Goal: Task Accomplishment & Management: Manage account settings

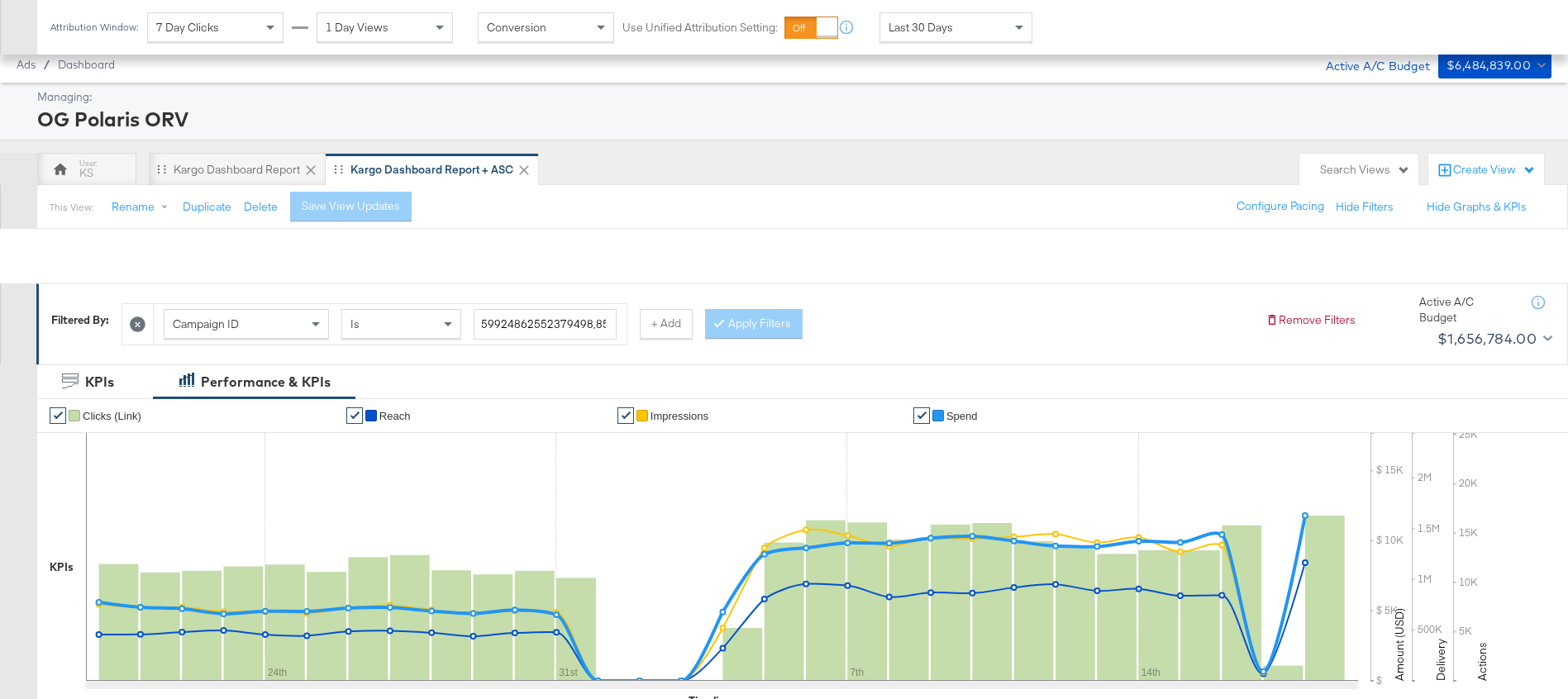
scroll to position [485, 0]
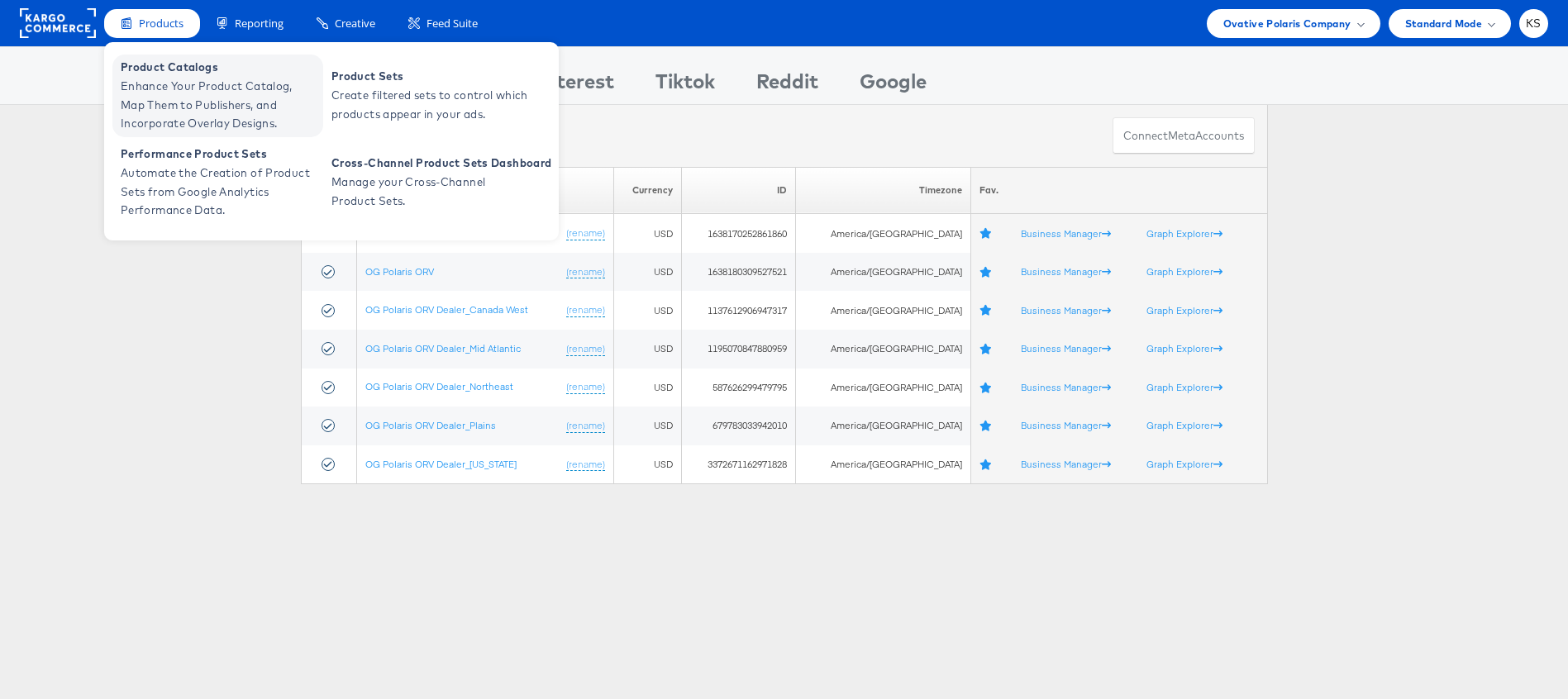
click at [164, 88] on span "Enhance Your Product Catalog, Map Them to Publishers, and Incorporate Overlay D…" at bounding box center [219, 105] width 198 height 56
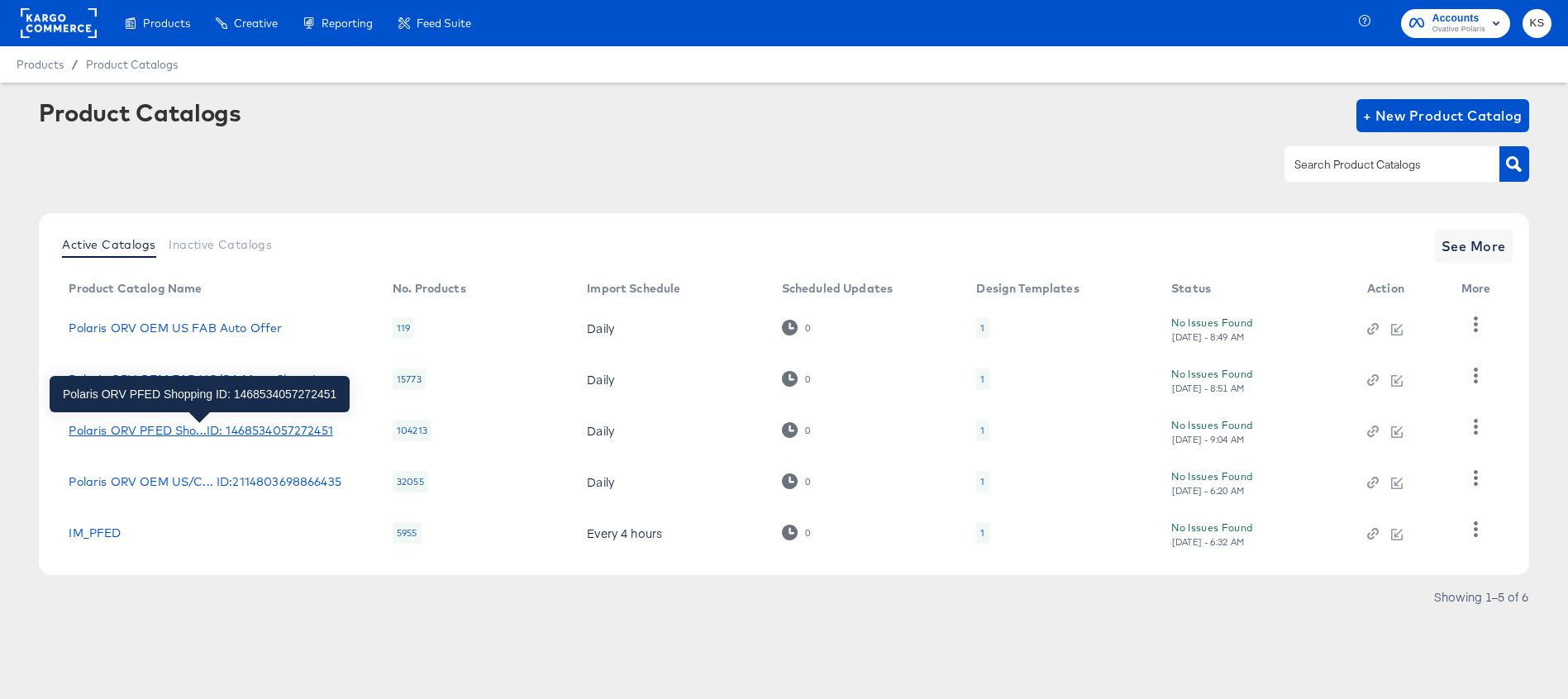
click at [259, 428] on div "Polaris ORV PFED Sho...ID: 1468534057272451" at bounding box center [199, 429] width 264 height 13
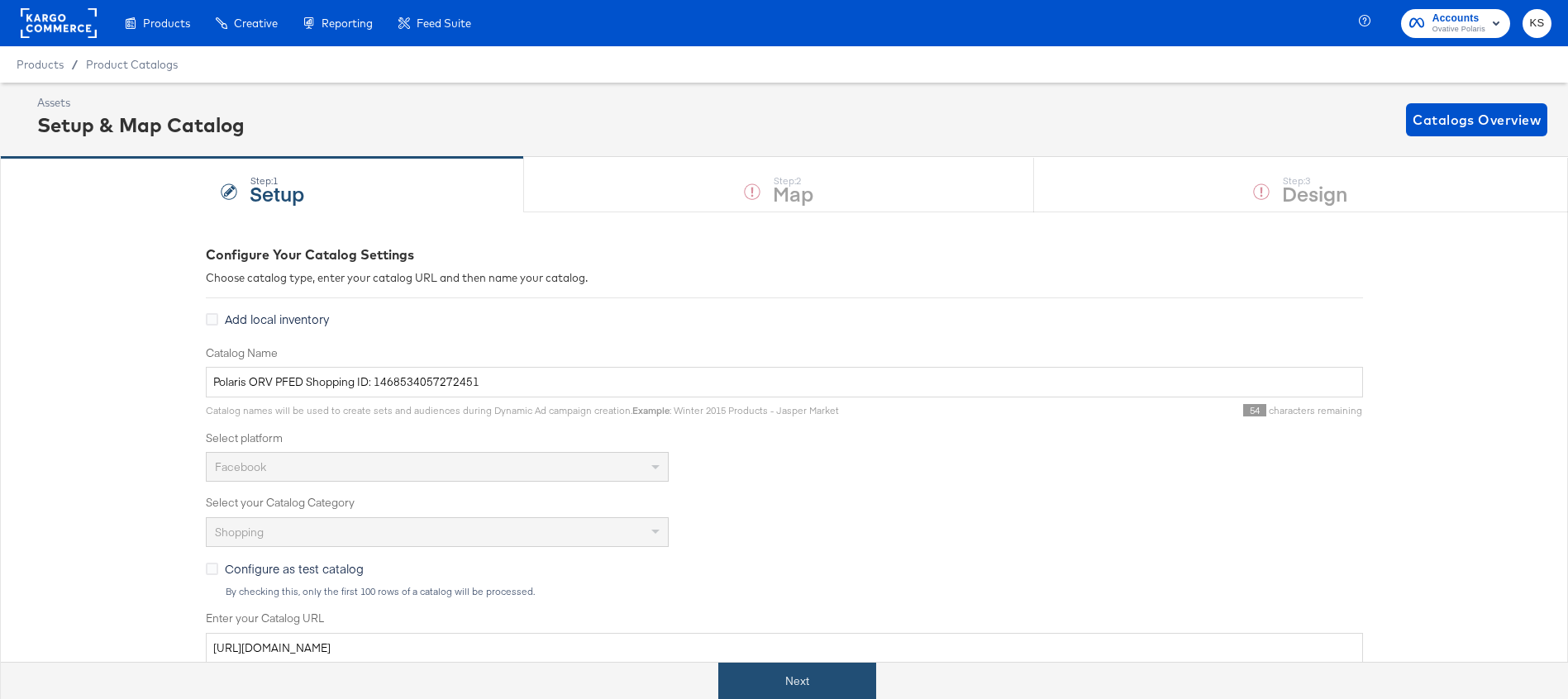
click at [819, 675] on button "Next" at bounding box center [797, 681] width 158 height 38
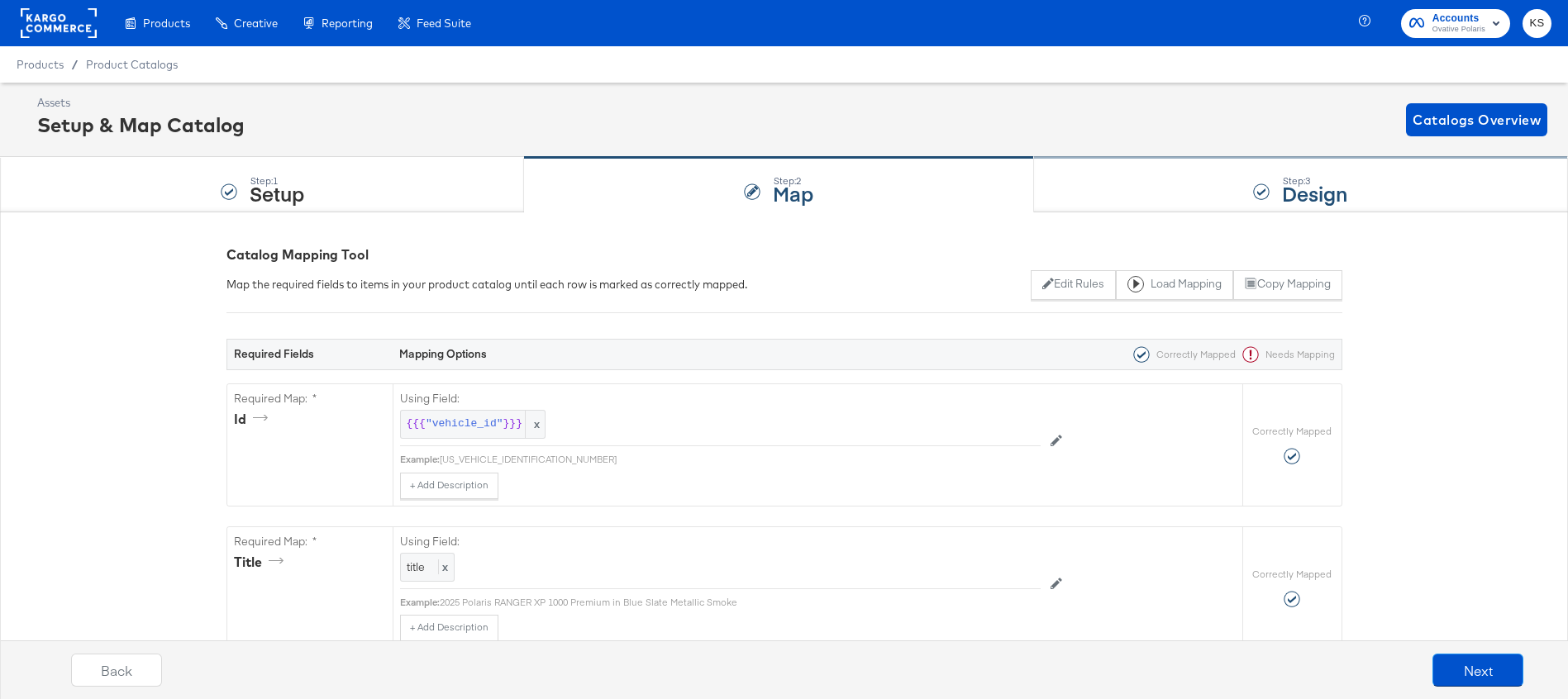
click at [1181, 180] on div "Step: 3 Design" at bounding box center [1300, 185] width 534 height 54
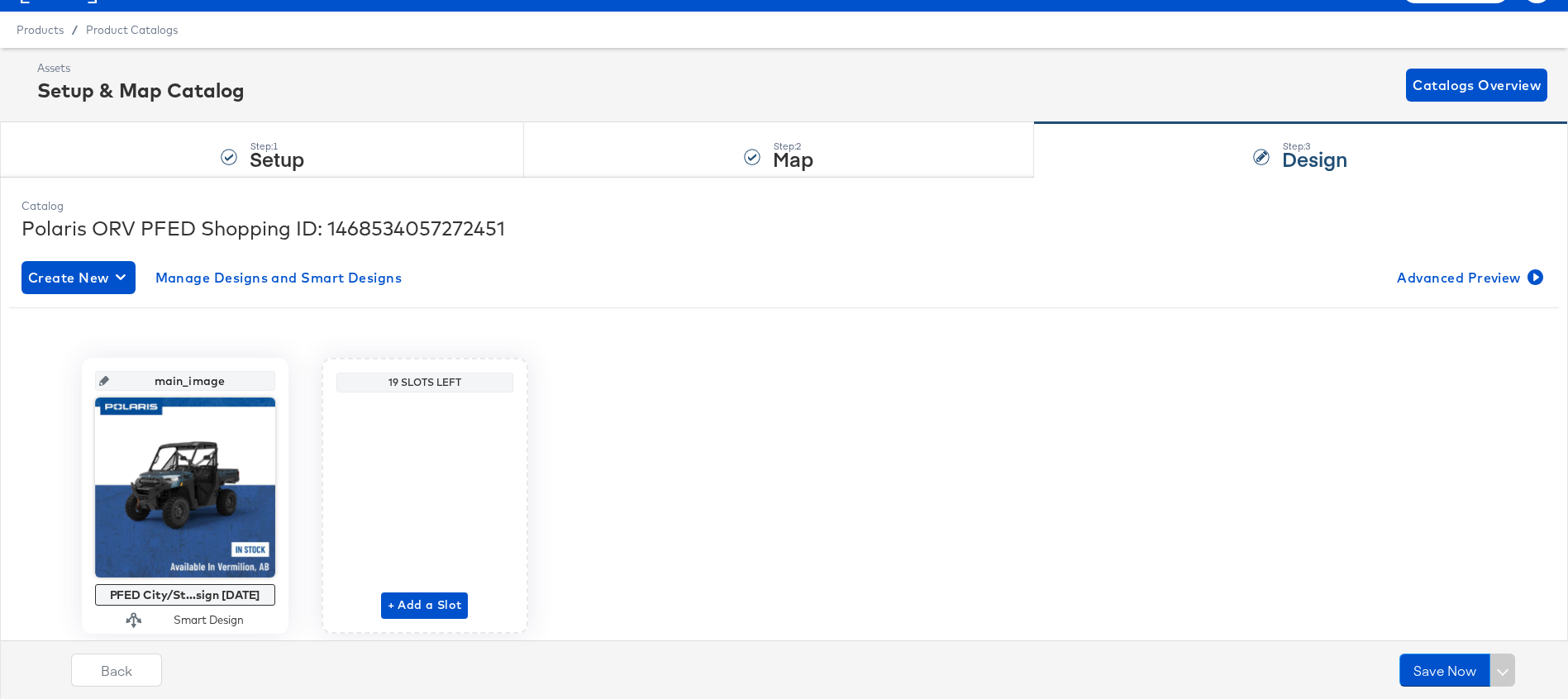
scroll to position [53, 0]
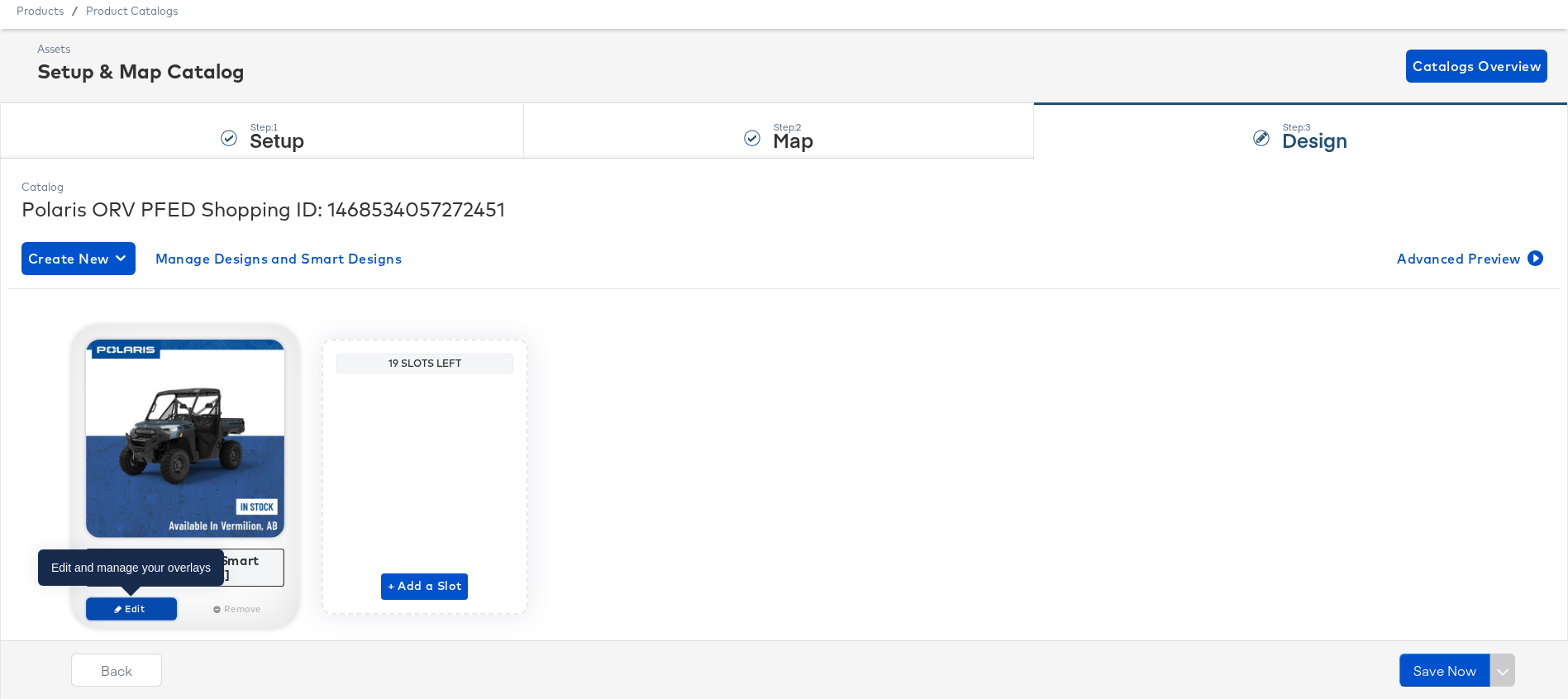
click at [119, 609] on icon "button" at bounding box center [118, 609] width 8 height 8
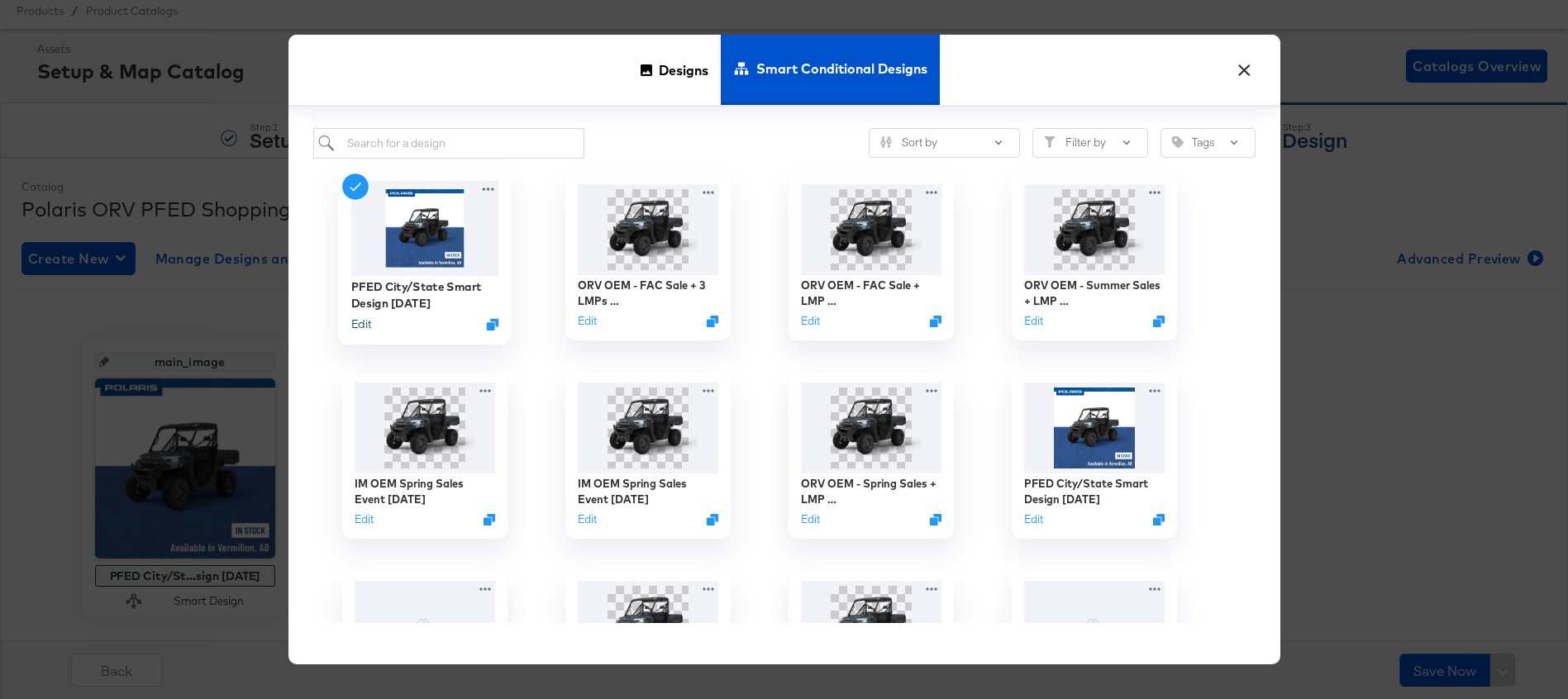
click at [357, 325] on button "Edit" at bounding box center [360, 325] width 20 height 16
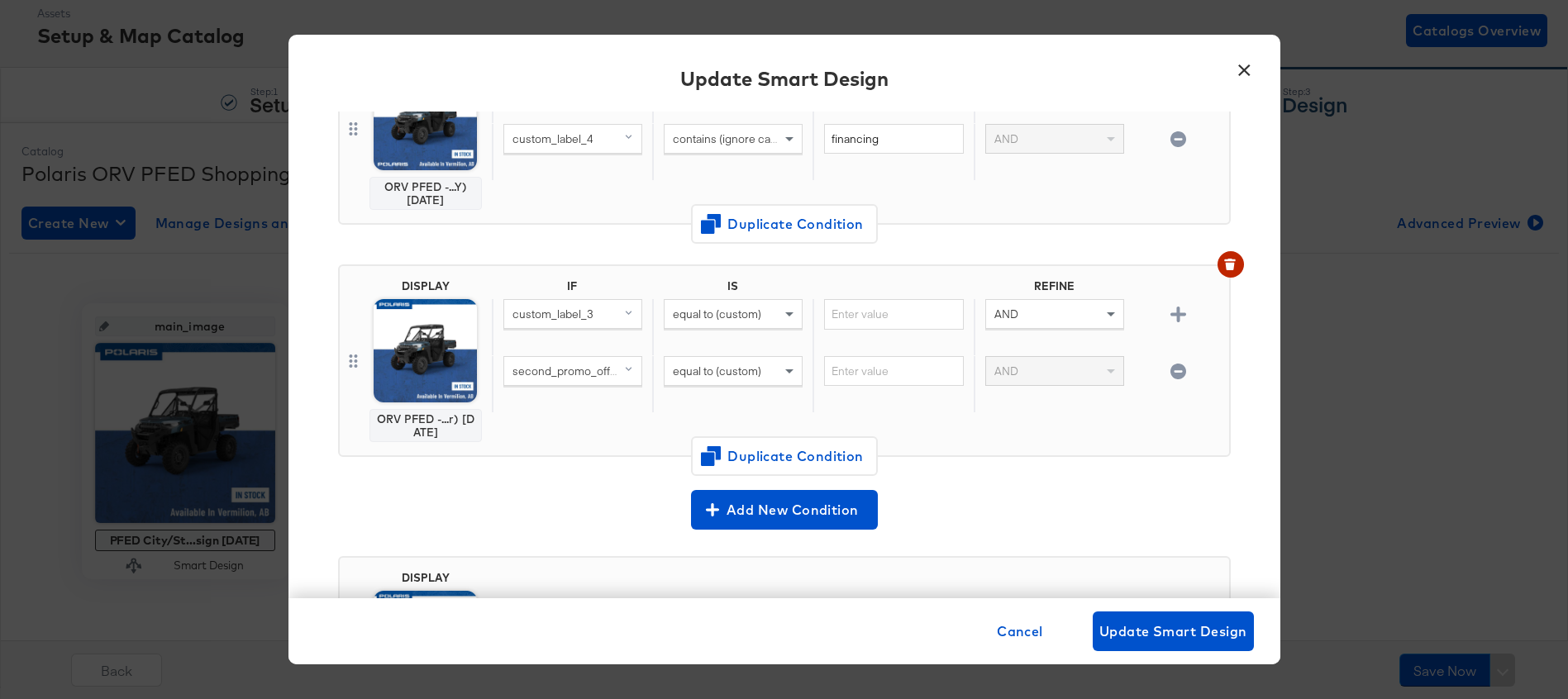
scroll to position [639, 0]
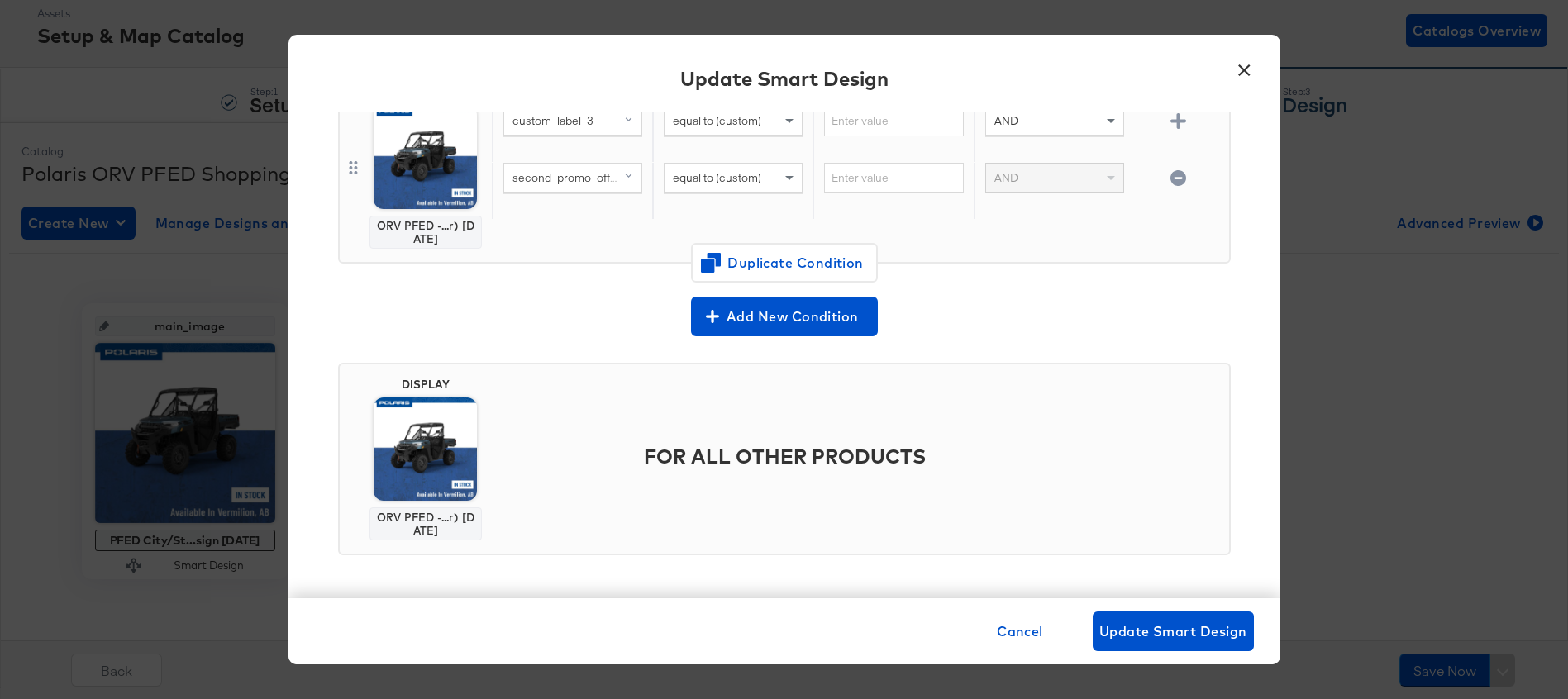
click at [1236, 80] on button "×" at bounding box center [1245, 66] width 30 height 30
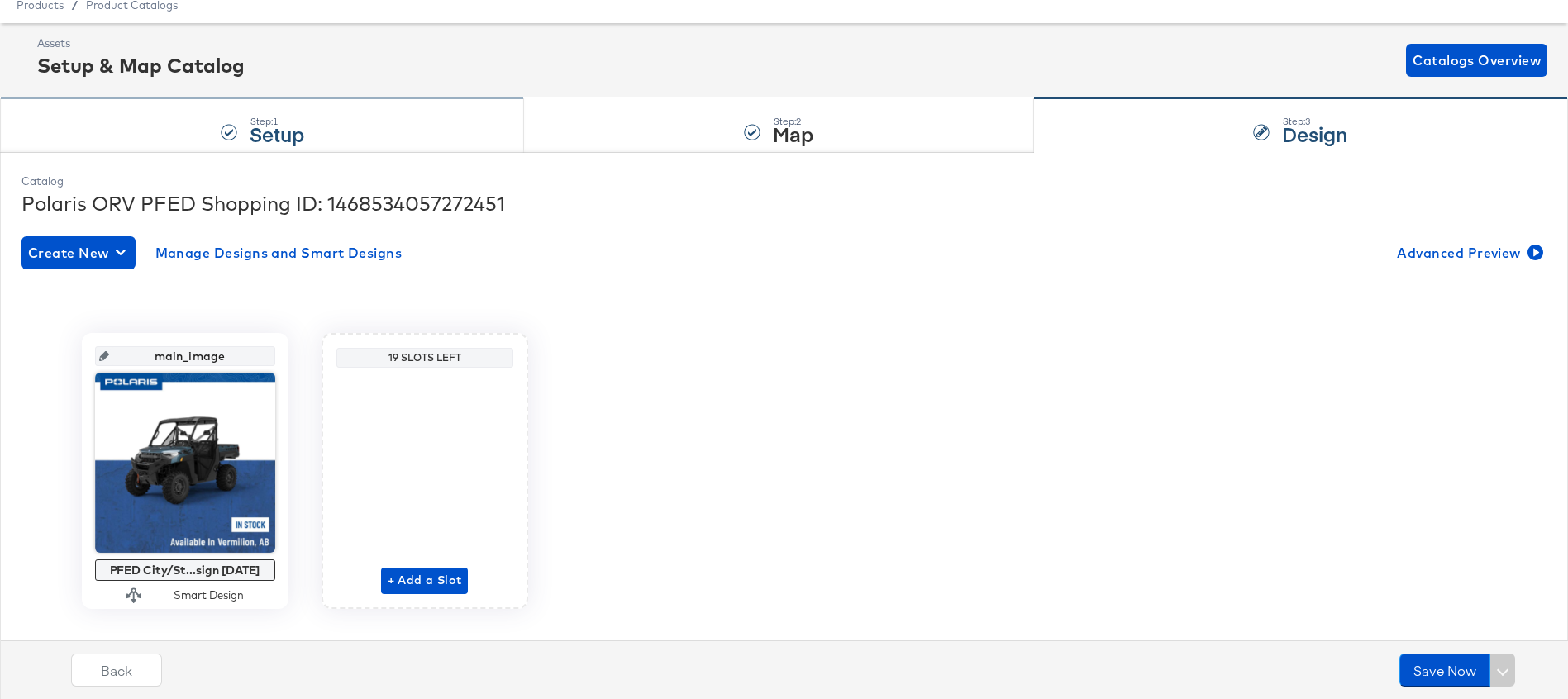
scroll to position [0, 0]
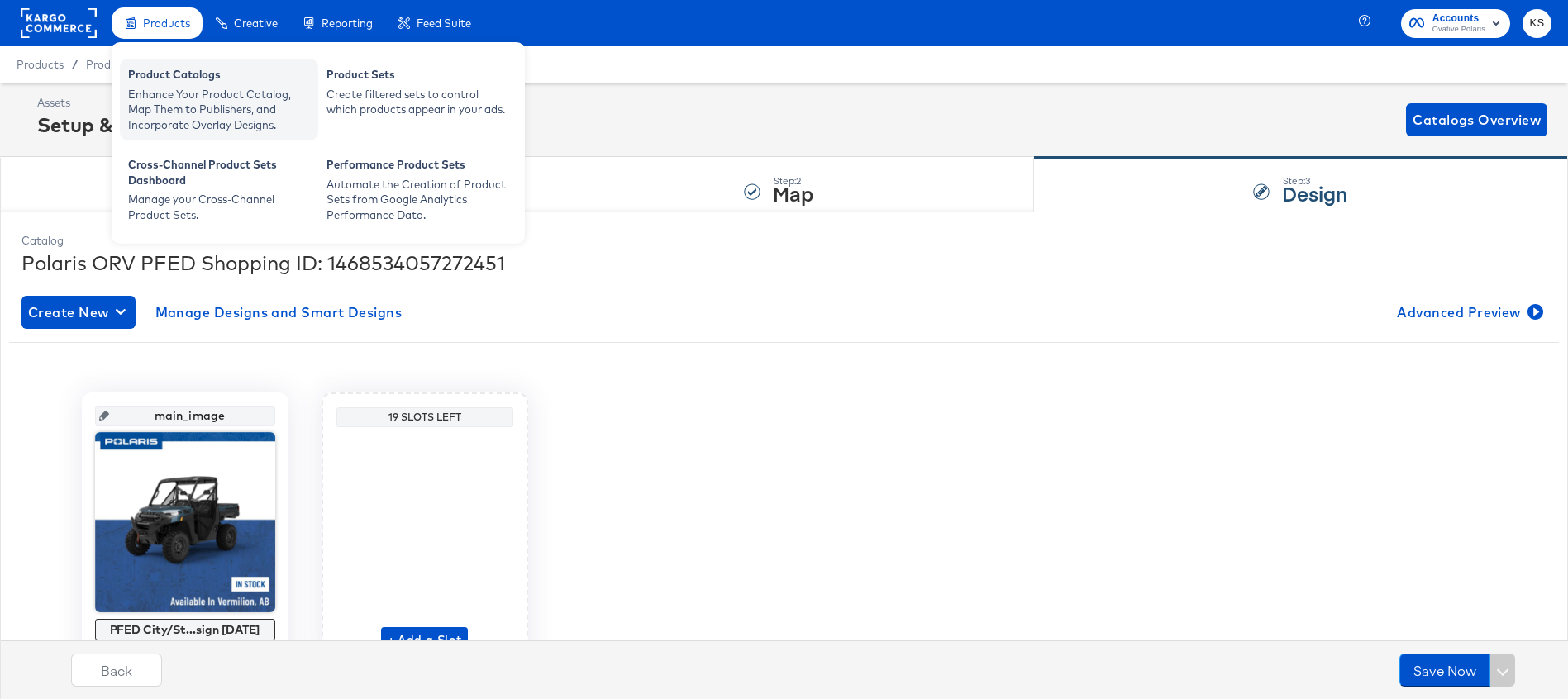
click at [173, 92] on div "Enhance Your Product Catalog, Map Them to Publishers, and Incorporate Overlay D…" at bounding box center [219, 110] width 182 height 46
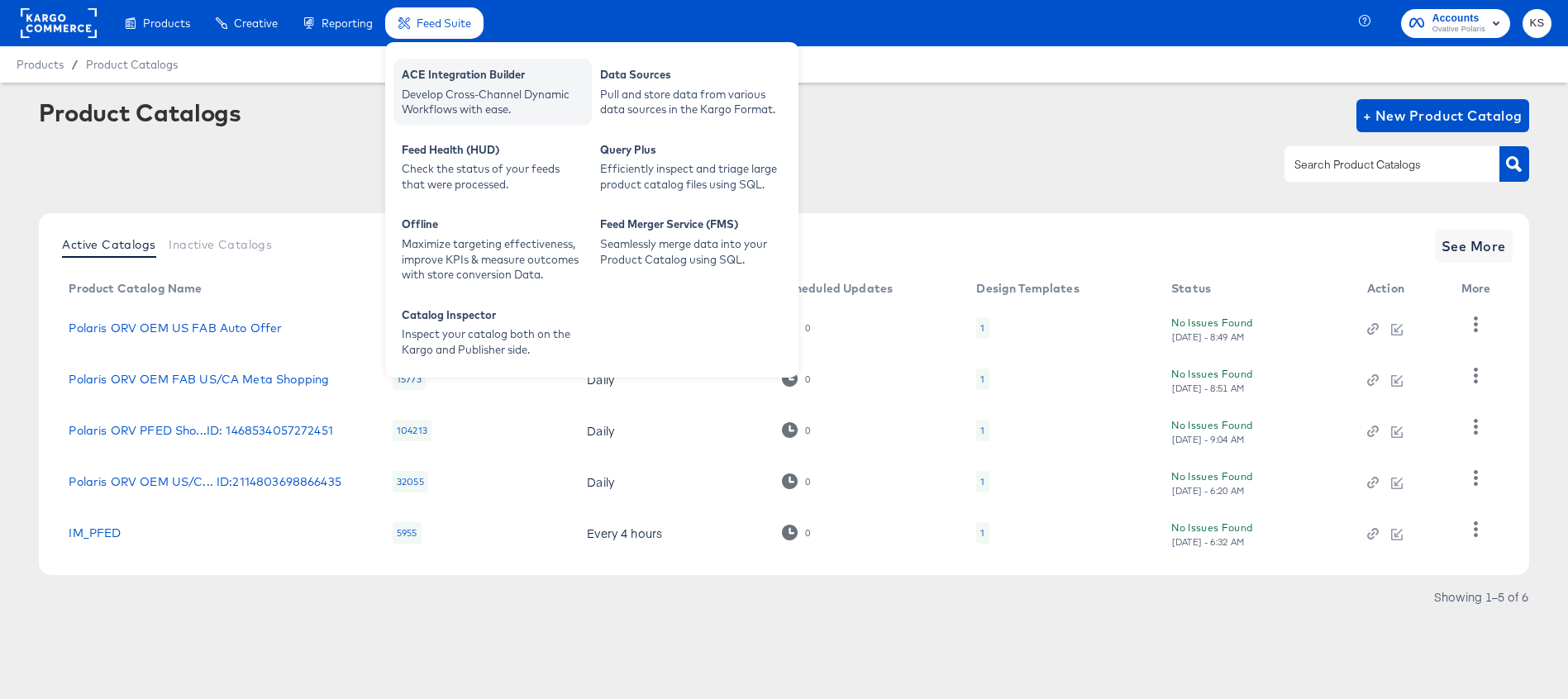
click at [463, 84] on div "ACE Integration Builder" at bounding box center [493, 77] width 182 height 20
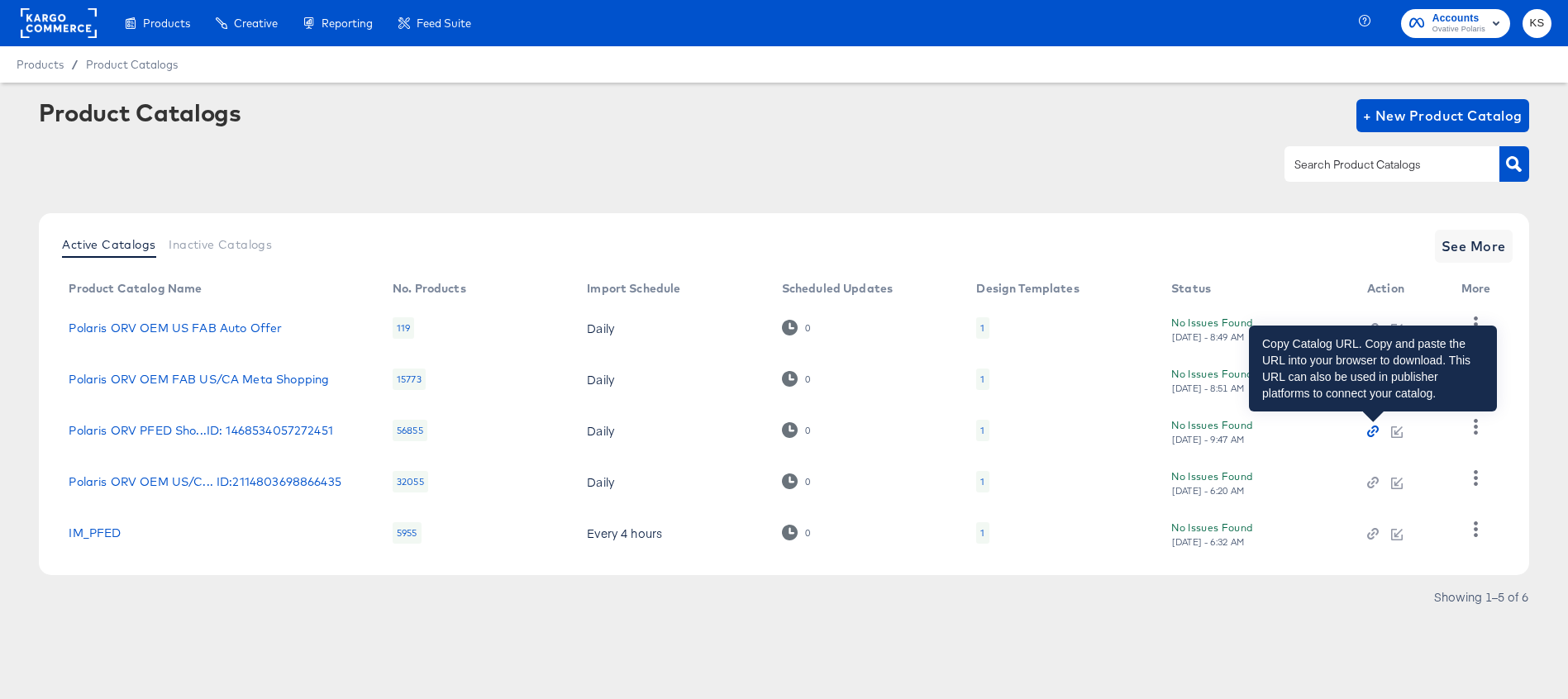
click at [1376, 434] on icon "button" at bounding box center [1373, 431] width 12 height 12
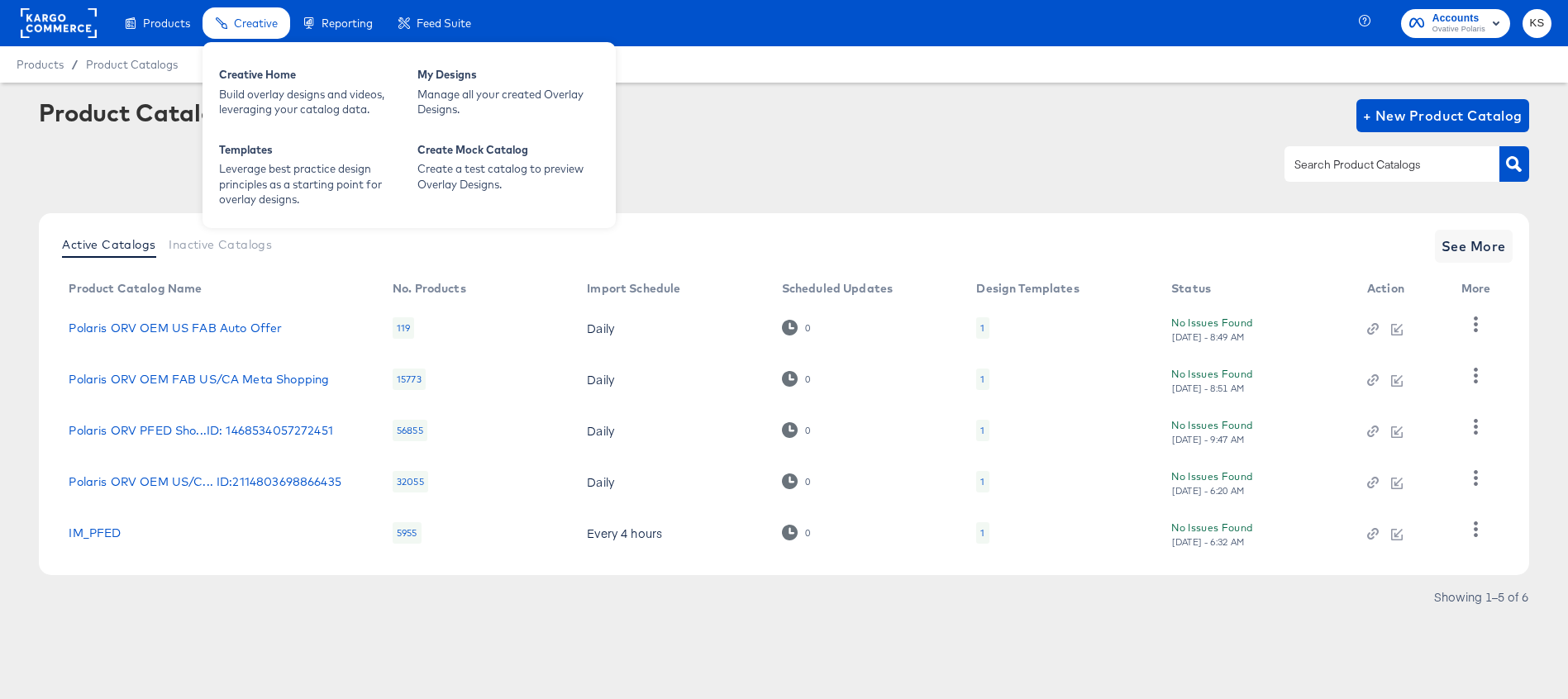
click at [255, 24] on span "Creative" at bounding box center [256, 23] width 43 height 13
click at [545, 67] on div "My Designs" at bounding box center [509, 77] width 182 height 20
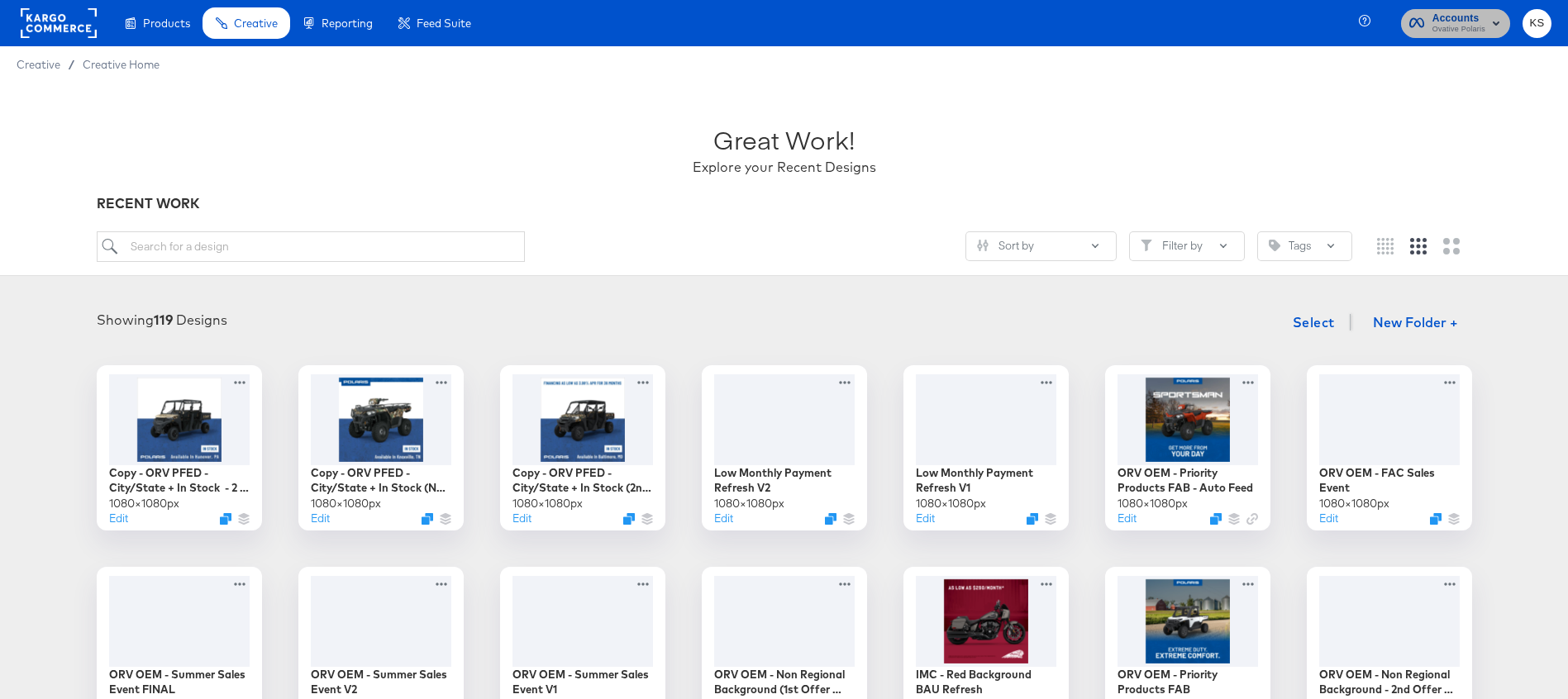
click at [1458, 22] on span "Accounts" at bounding box center [1459, 19] width 53 height 18
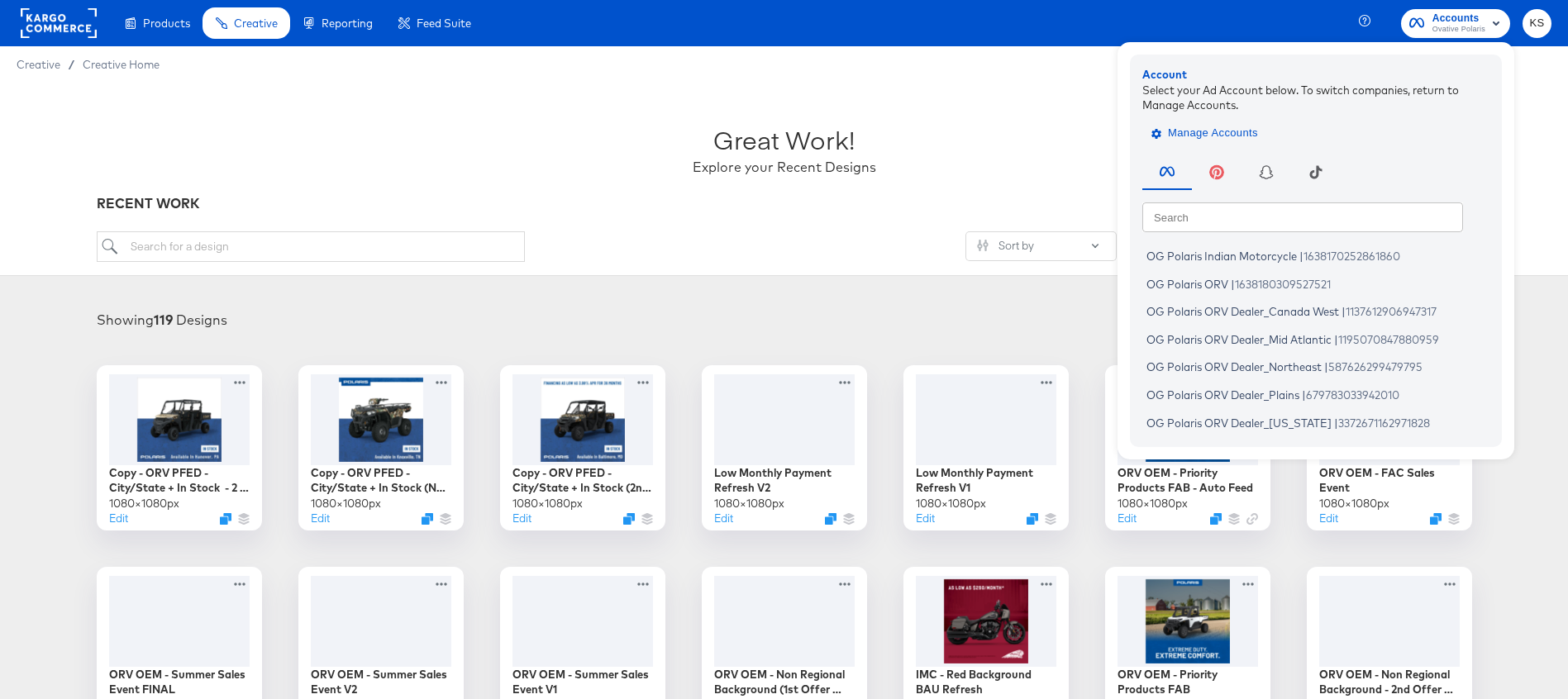
click at [1220, 124] on span "Manage Accounts" at bounding box center [1206, 133] width 104 height 19
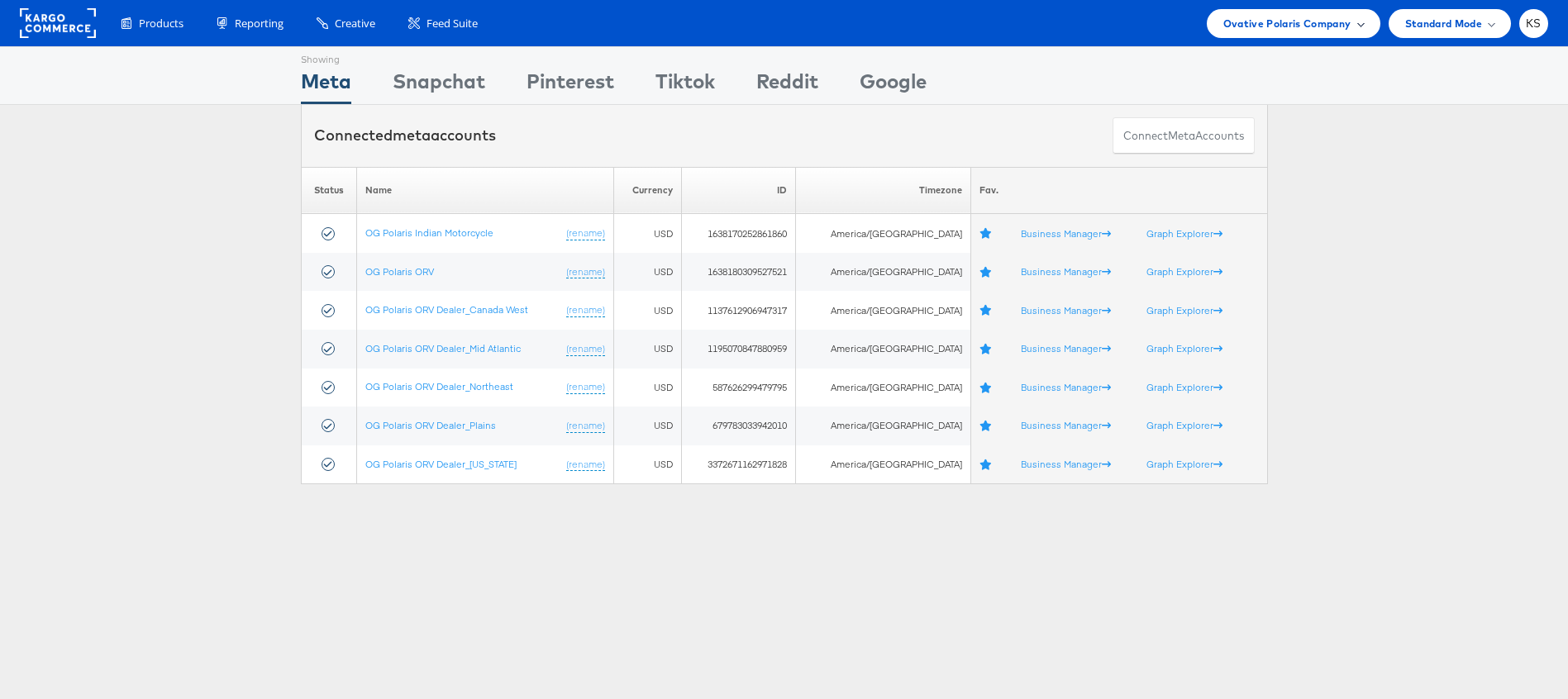
click at [1316, 18] on span "Ovative Polaris Company" at bounding box center [1288, 24] width 128 height 18
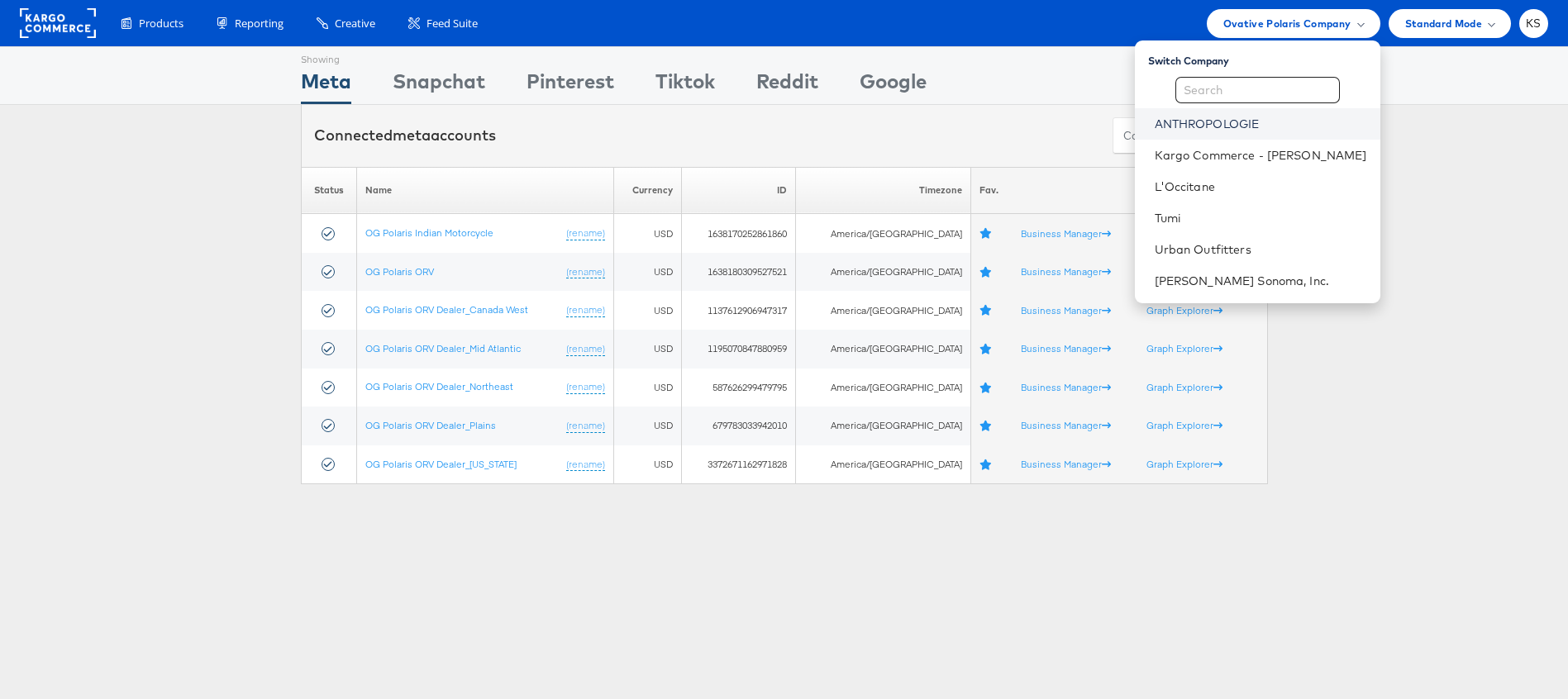
click at [1247, 119] on link "ANTHROPOLOGIE" at bounding box center [1260, 123] width 212 height 17
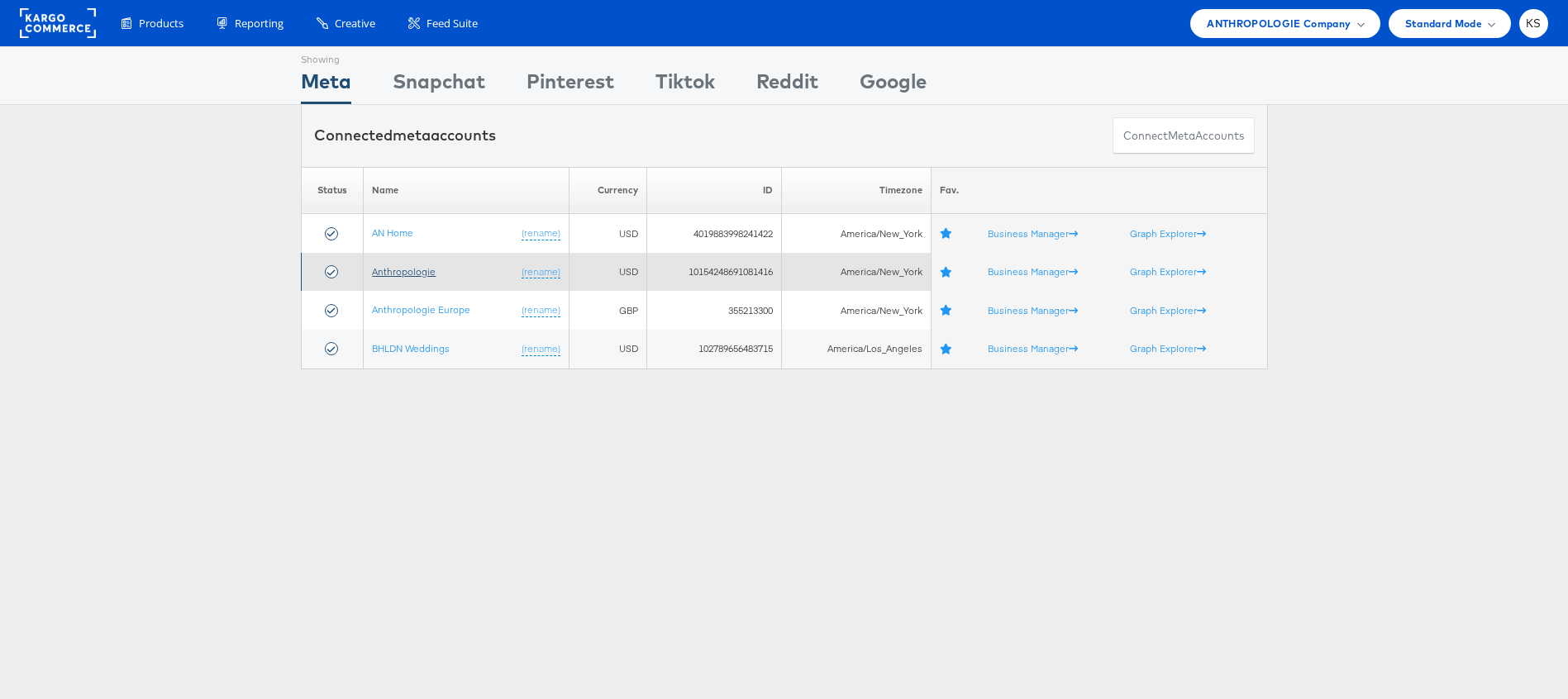
click at [398, 269] on link "Anthropologie" at bounding box center [404, 272] width 63 height 13
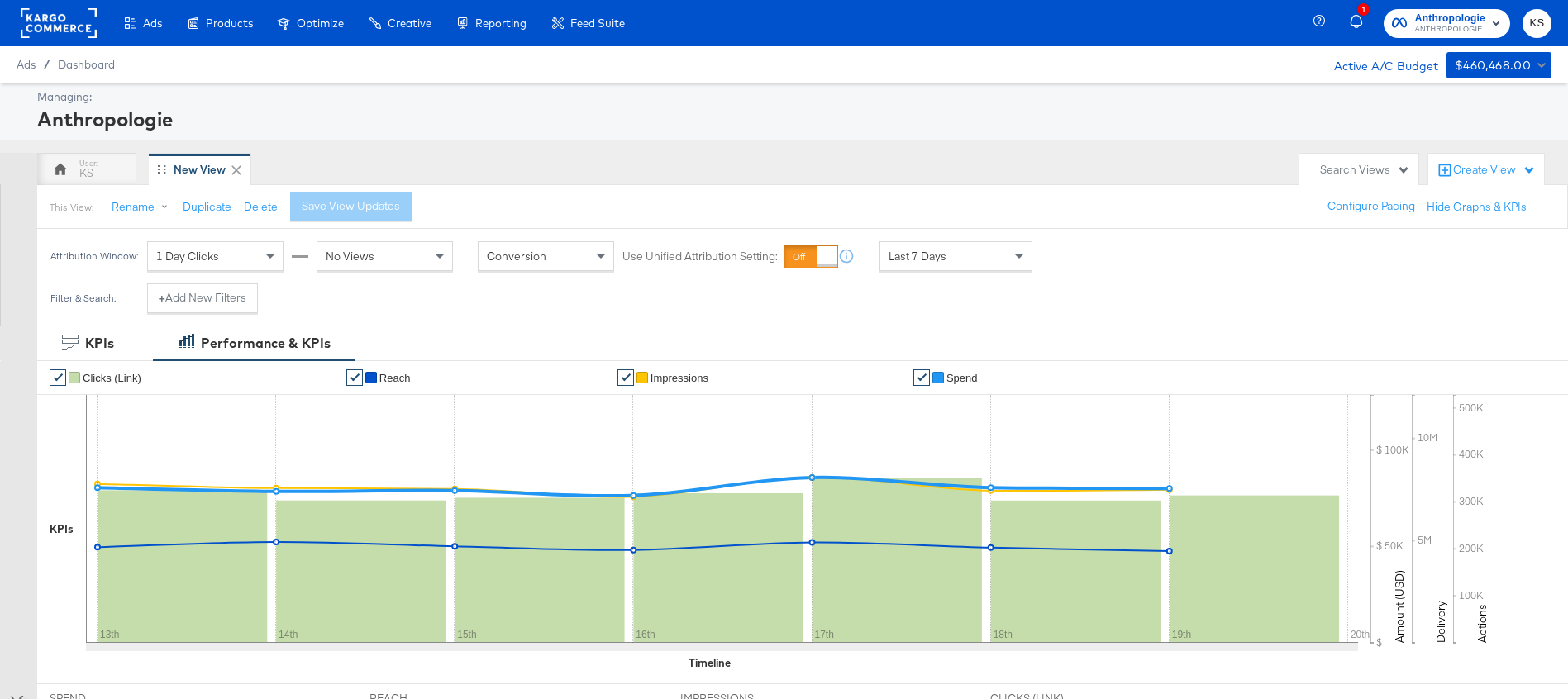
scroll to position [406, 0]
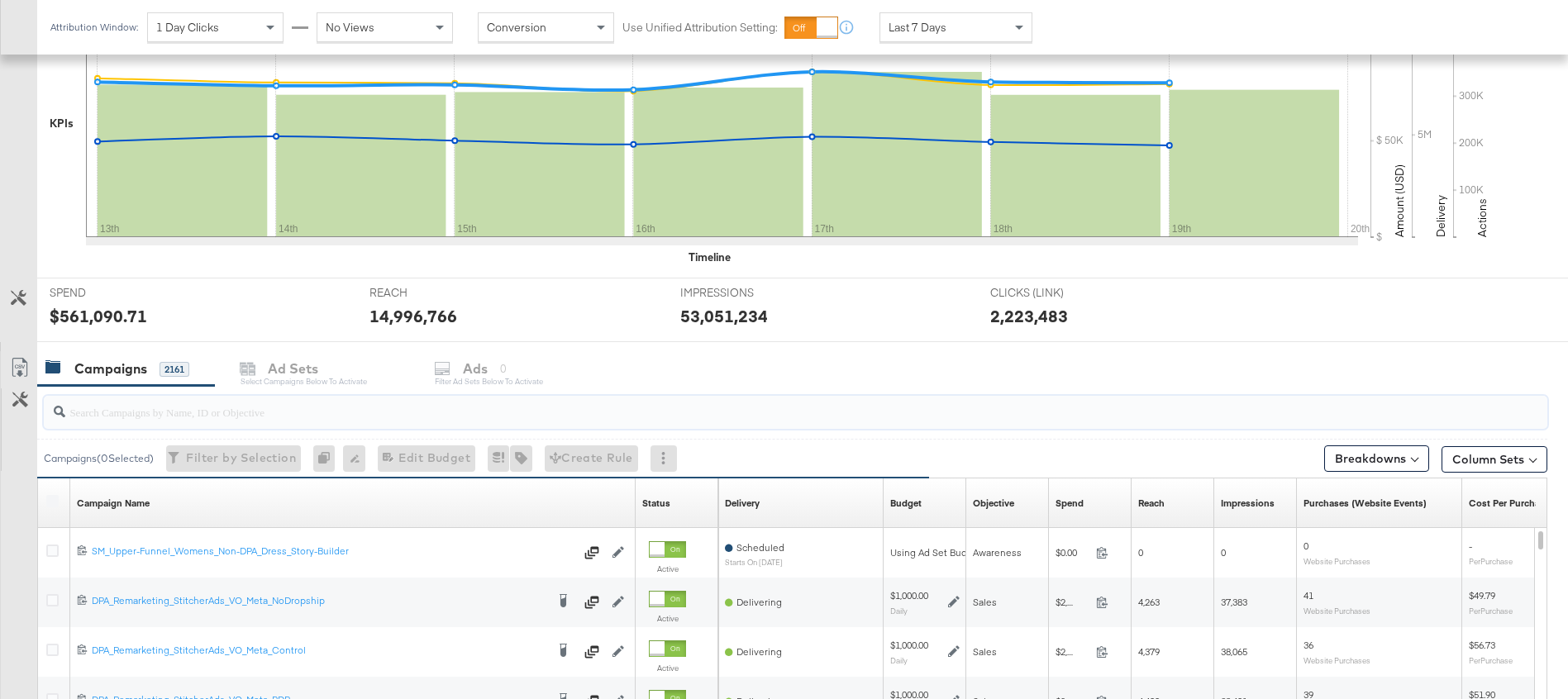
click at [231, 419] on input "search" at bounding box center [737, 405] width 1344 height 33
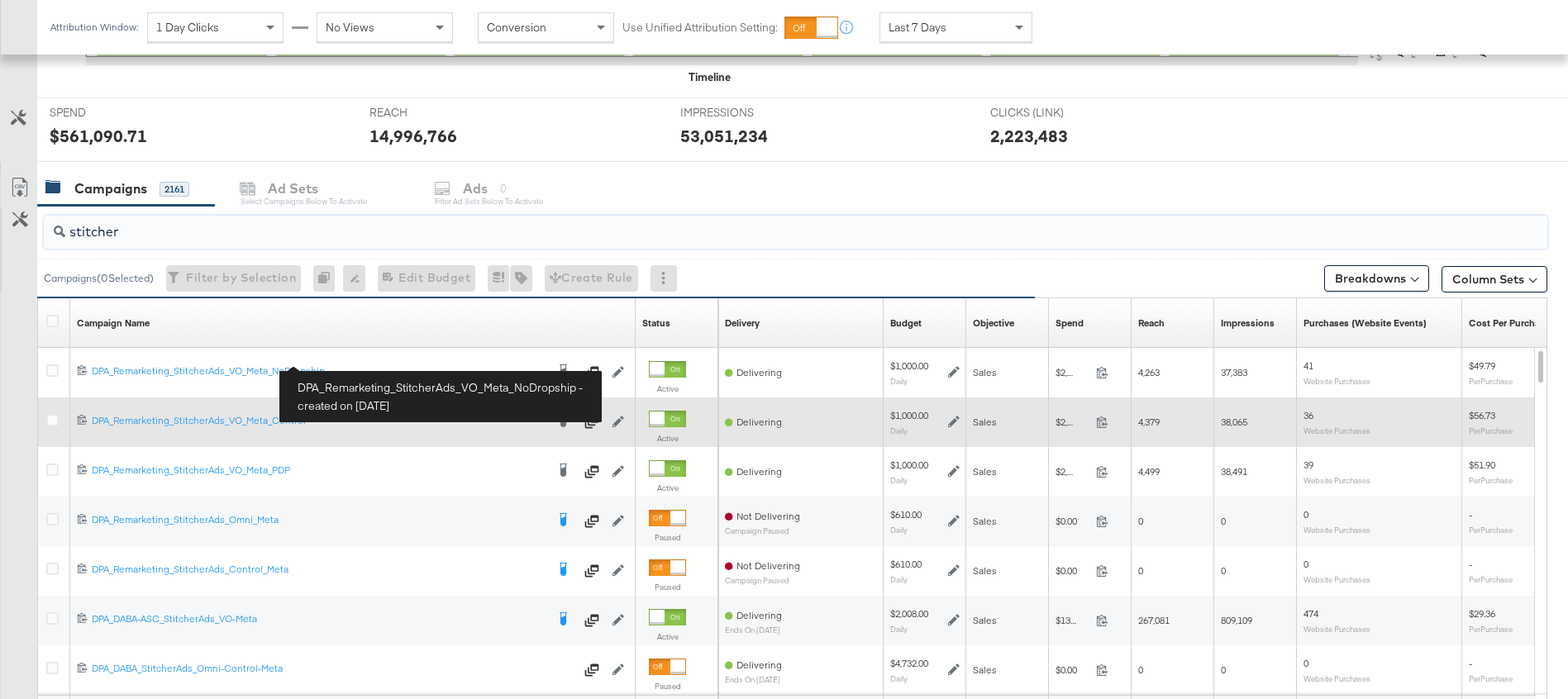
scroll to position [588, 0]
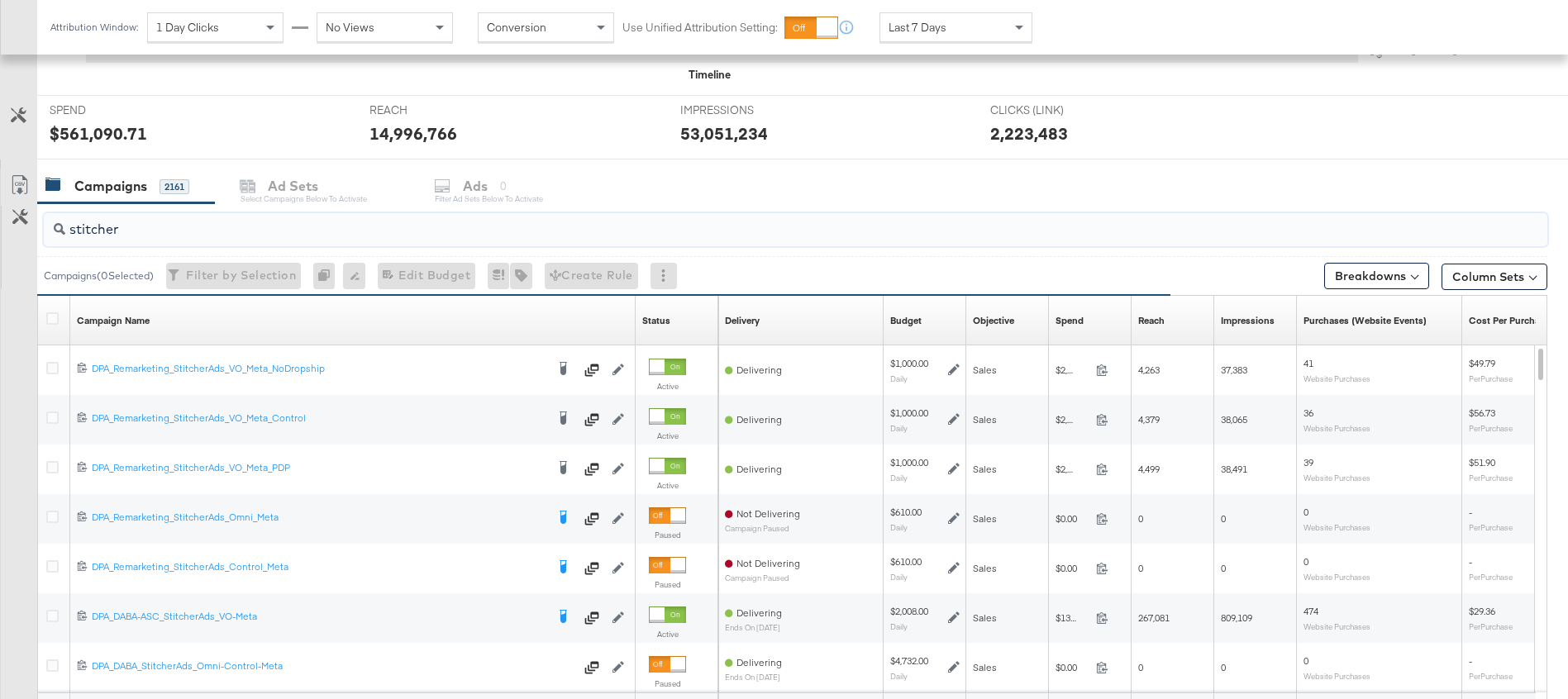
type input "stitcher"
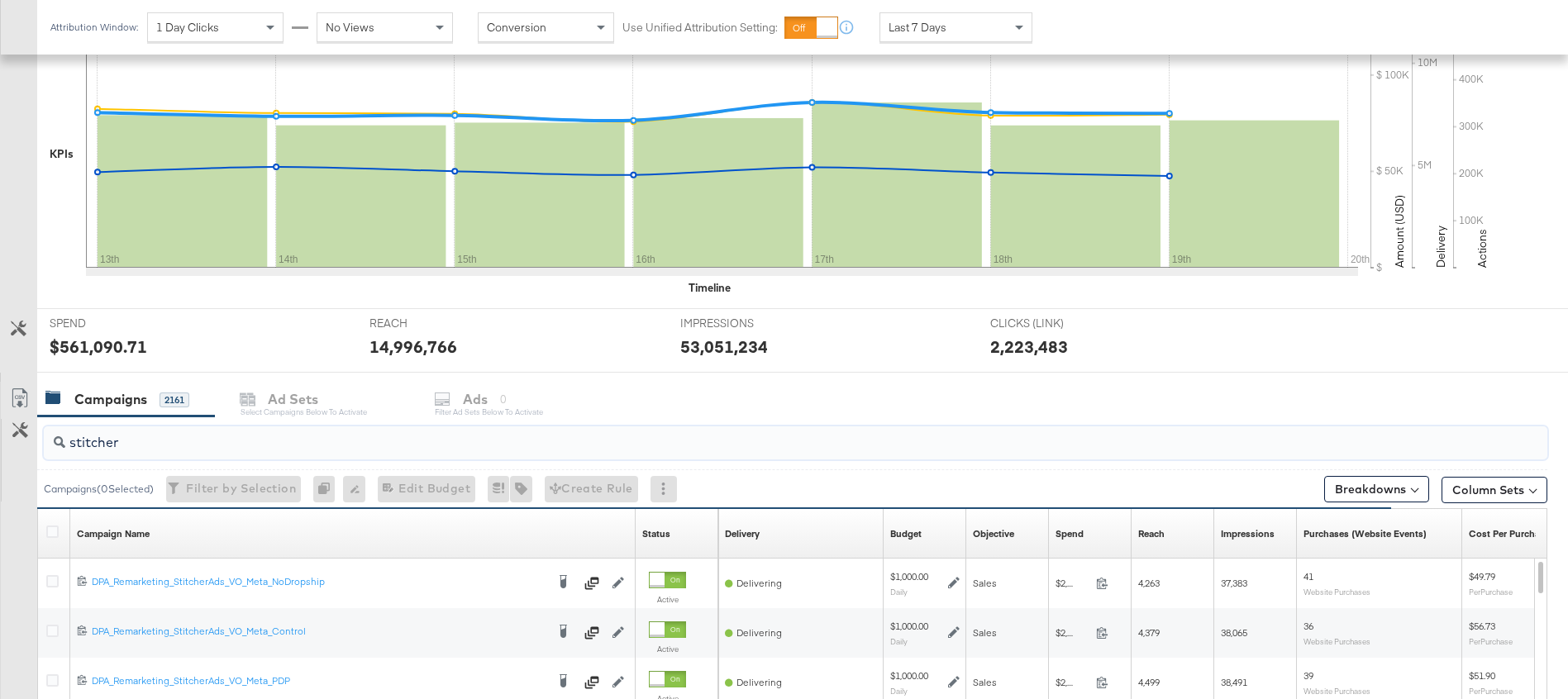
scroll to position [583, 0]
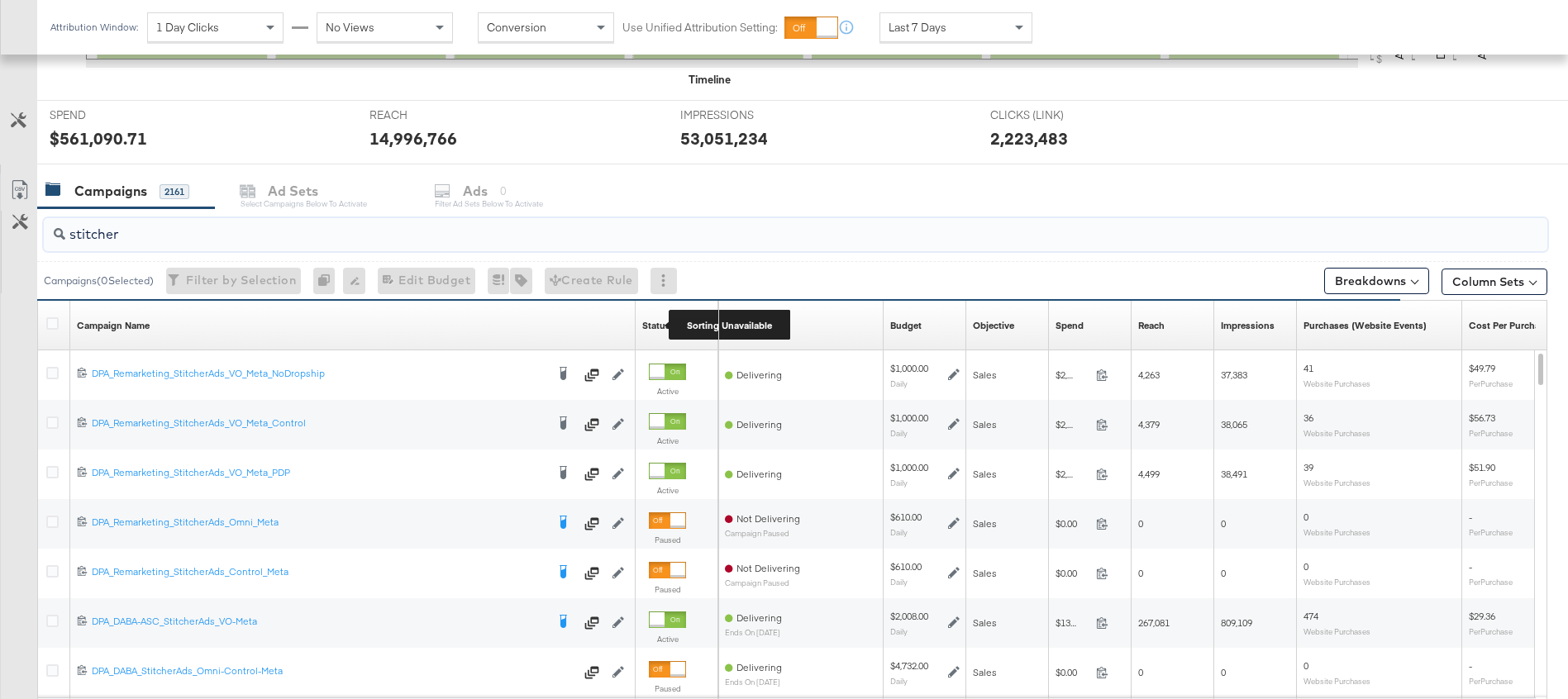
click at [657, 322] on div "Status" at bounding box center [656, 325] width 28 height 13
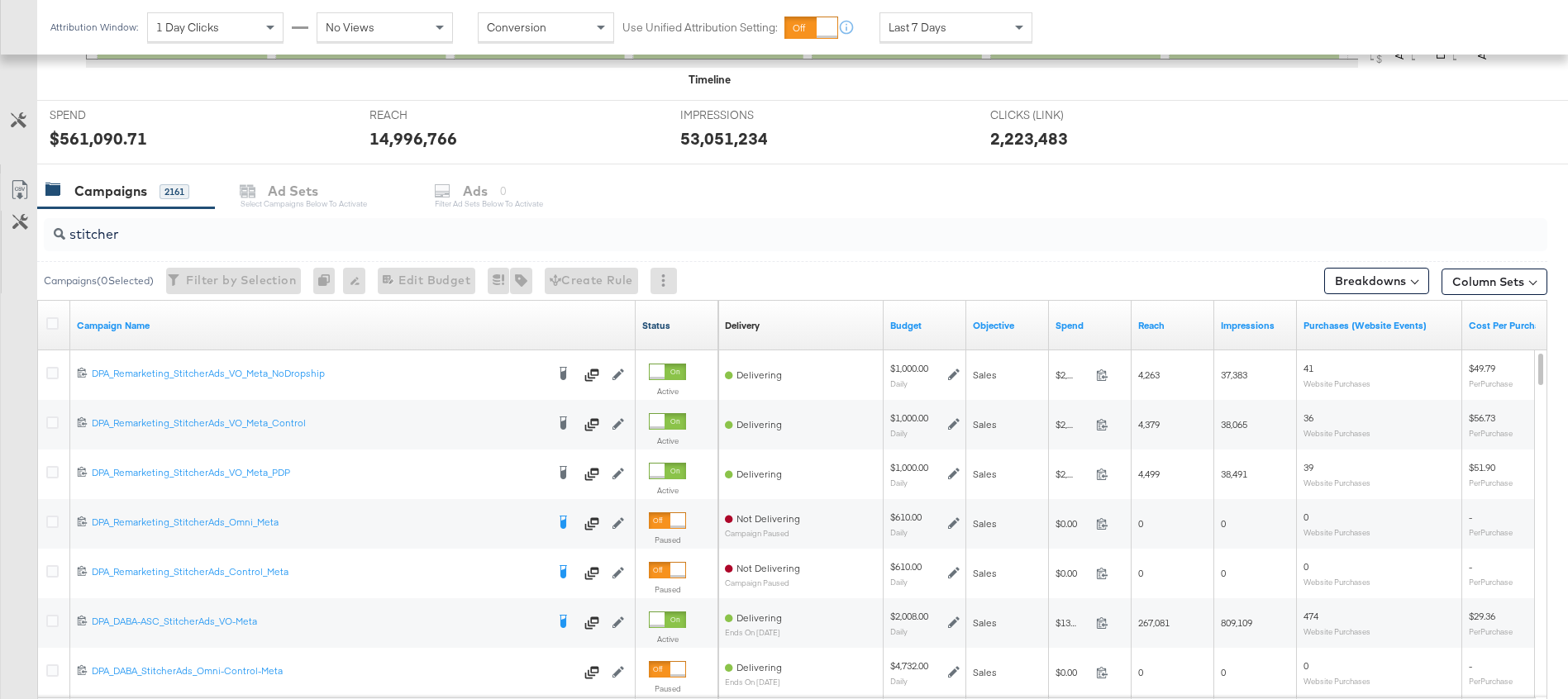
click at [661, 330] on link "Status" at bounding box center [676, 325] width 69 height 13
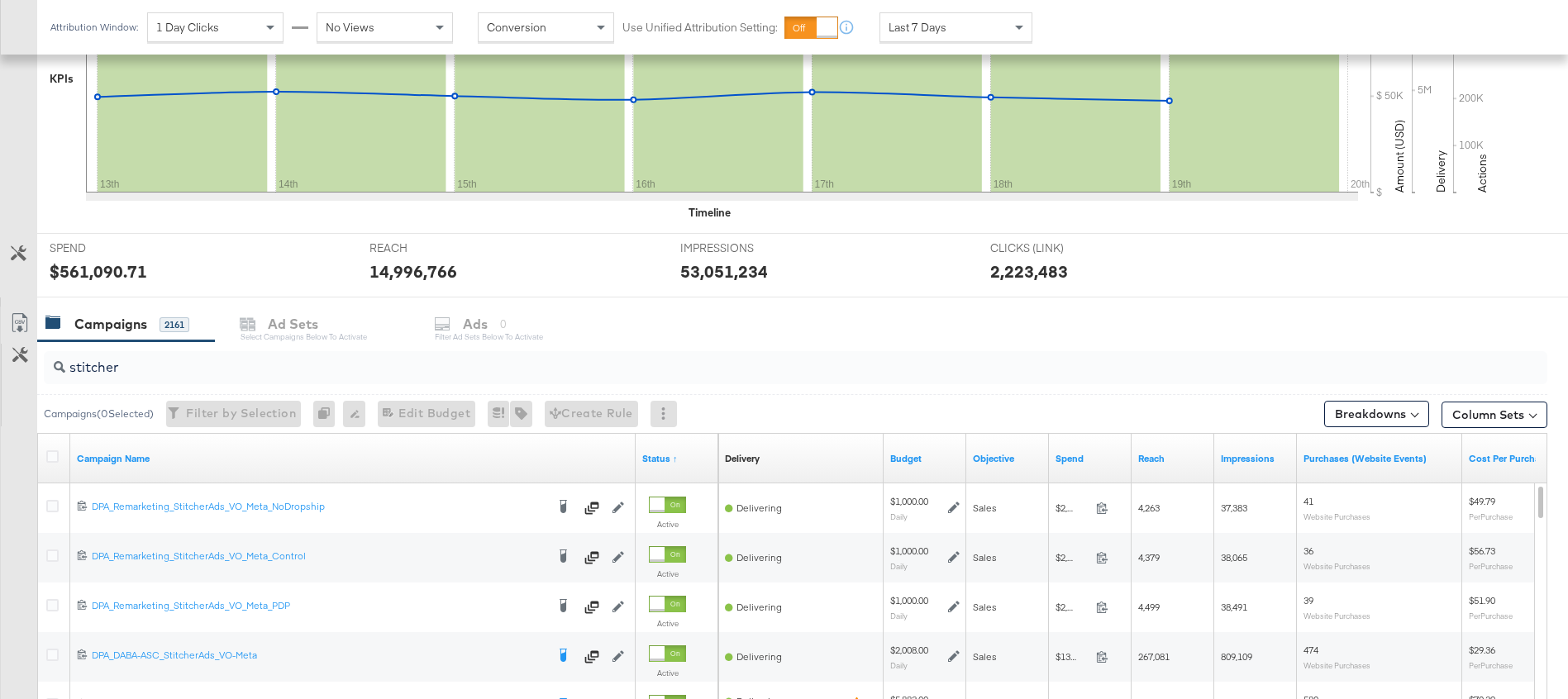
scroll to position [582, 0]
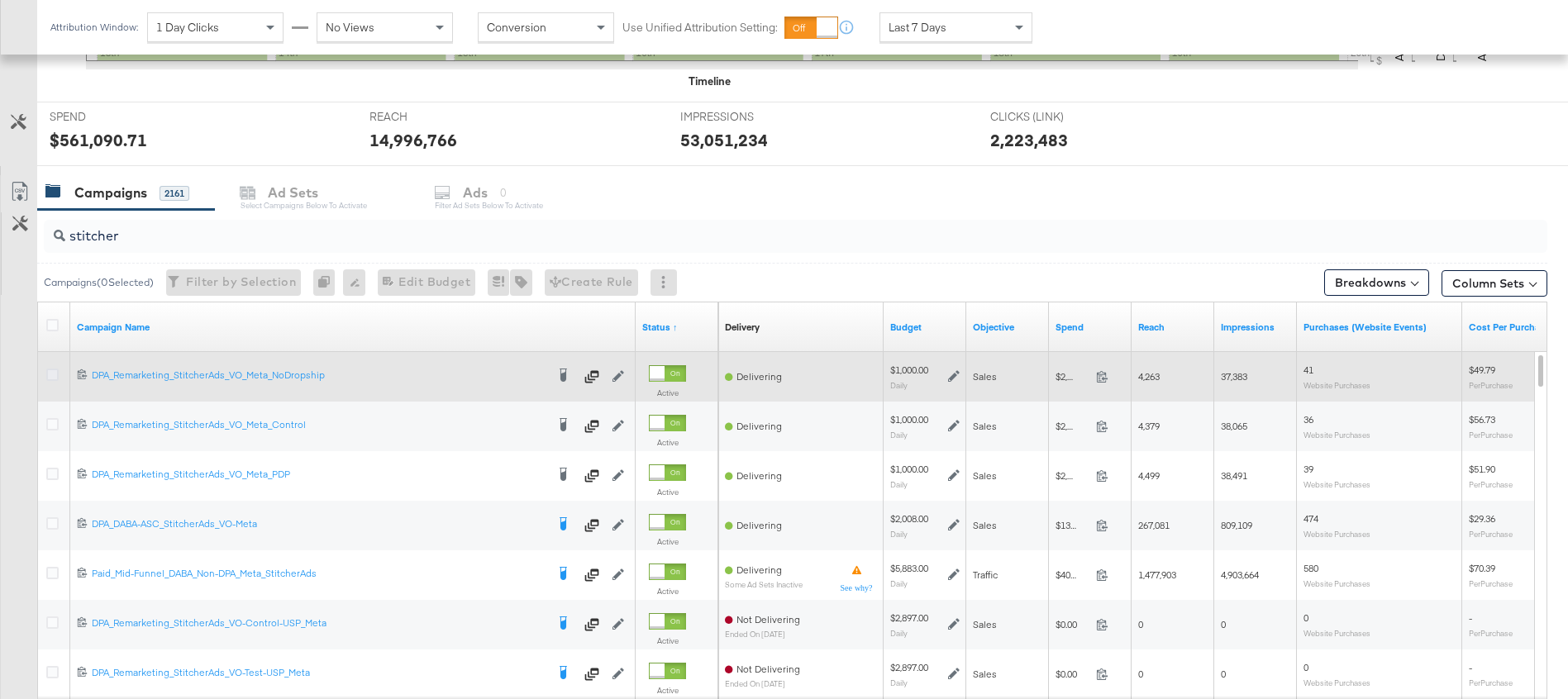
click at [53, 376] on icon at bounding box center [52, 374] width 13 height 13
click at [0, 0] on input "checkbox" at bounding box center [0, 0] width 0 height 0
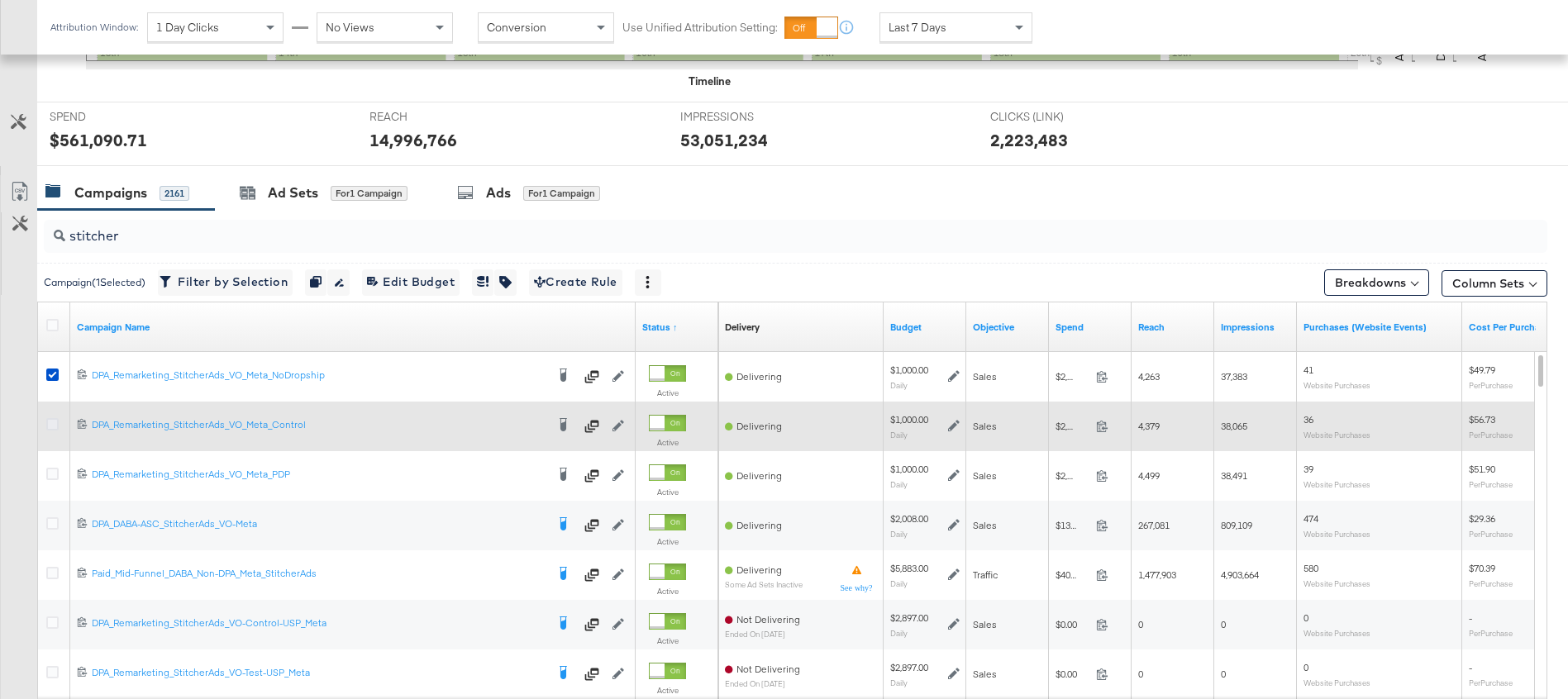
click at [51, 423] on icon at bounding box center [52, 425] width 13 height 13
click at [0, 0] on input "checkbox" at bounding box center [0, 0] width 0 height 0
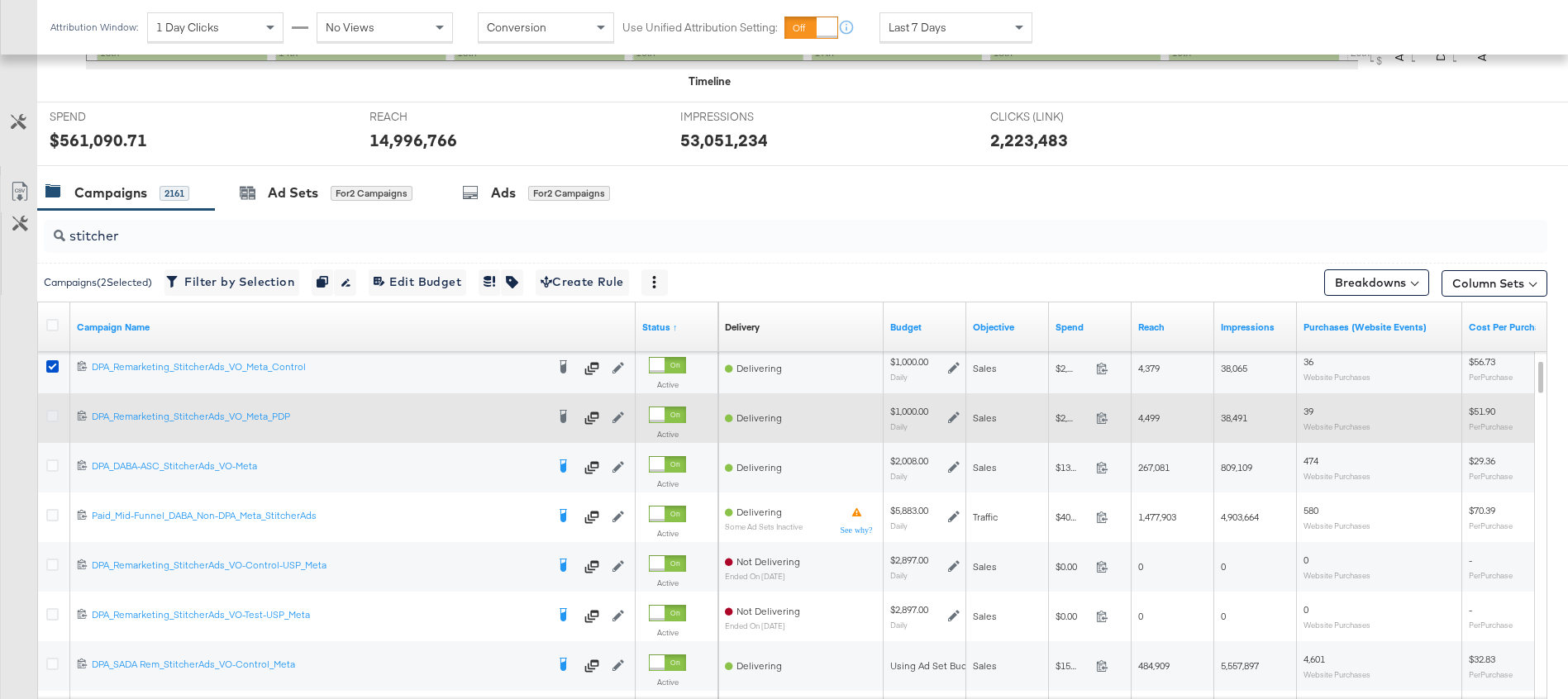
click at [51, 415] on icon at bounding box center [52, 416] width 13 height 13
click at [0, 0] on input "checkbox" at bounding box center [0, 0] width 0 height 0
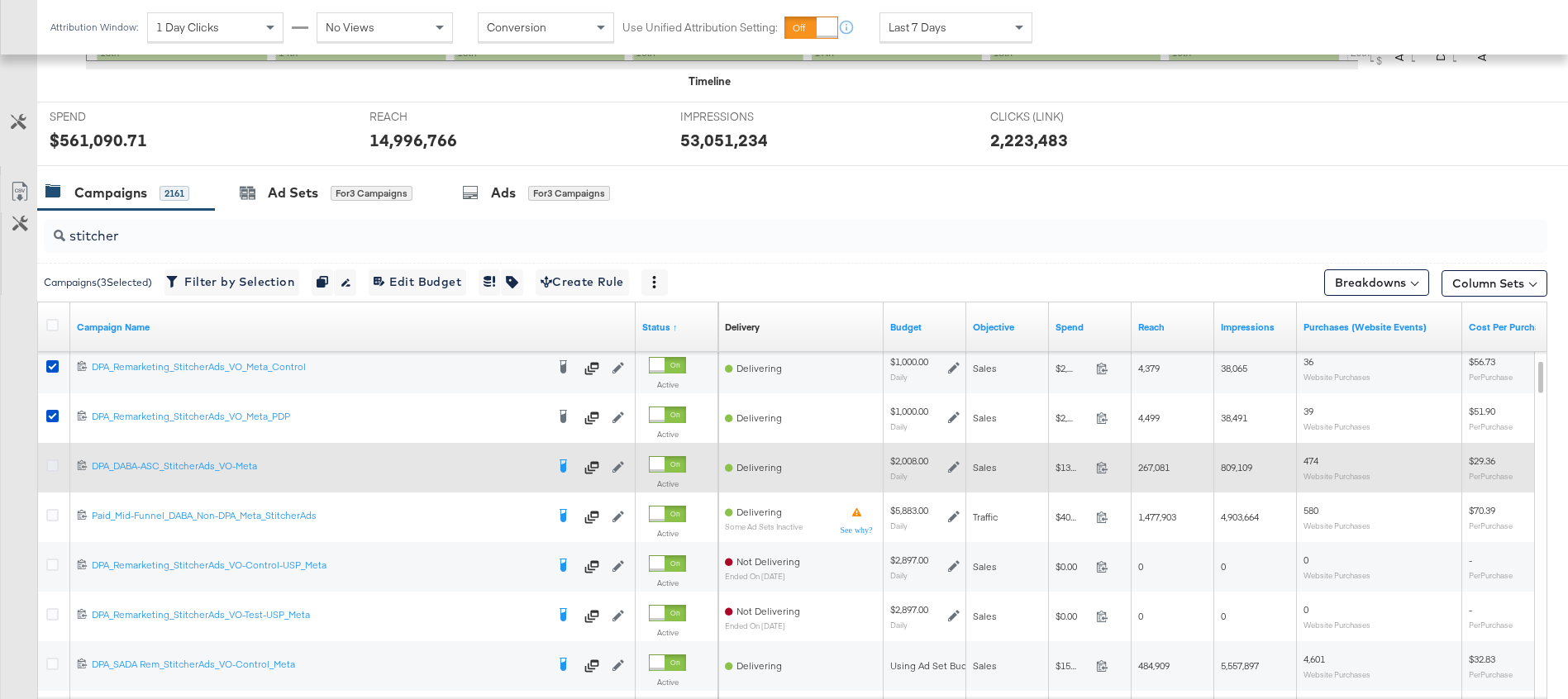
click at [52, 466] on icon at bounding box center [52, 465] width 13 height 13
click at [0, 0] on input "checkbox" at bounding box center [0, 0] width 0 height 0
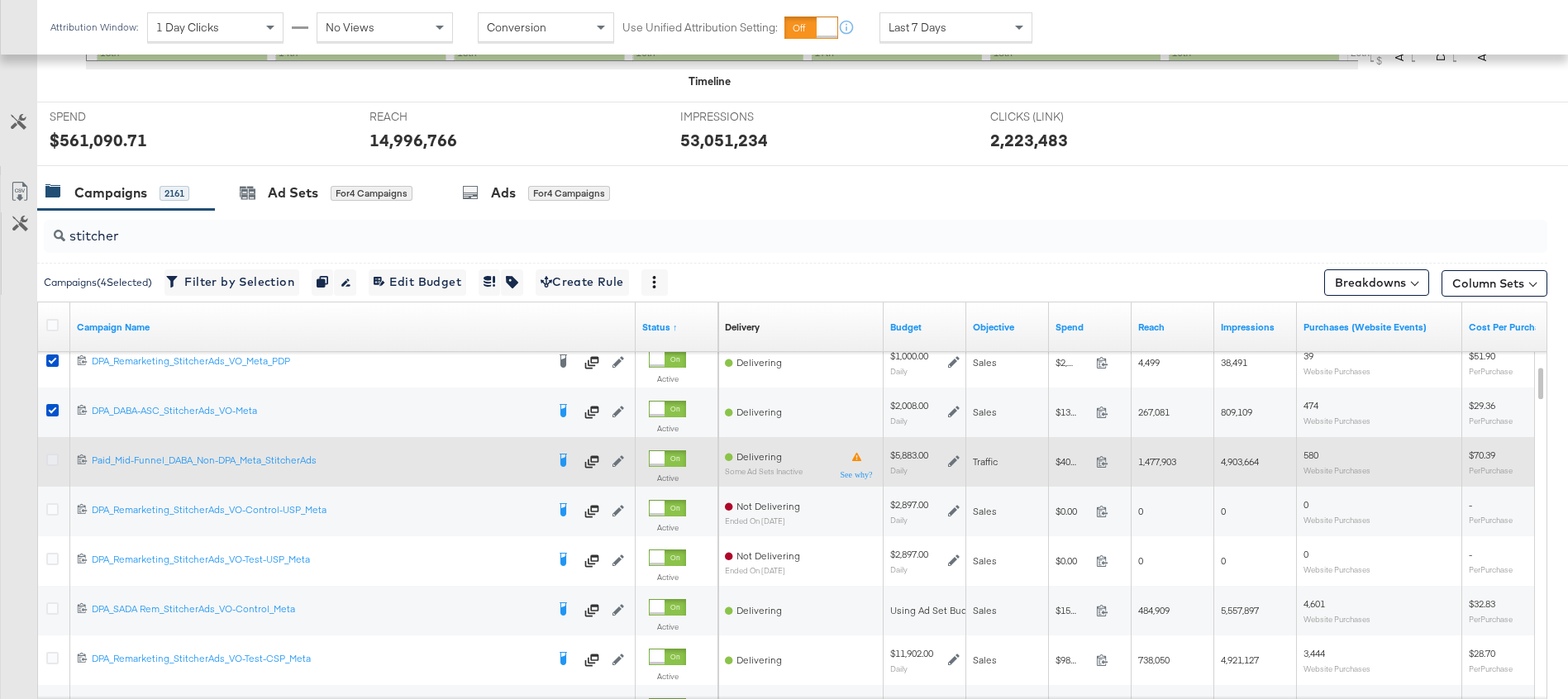
click at [51, 460] on icon at bounding box center [52, 460] width 13 height 13
click at [0, 0] on input "checkbox" at bounding box center [0, 0] width 0 height 0
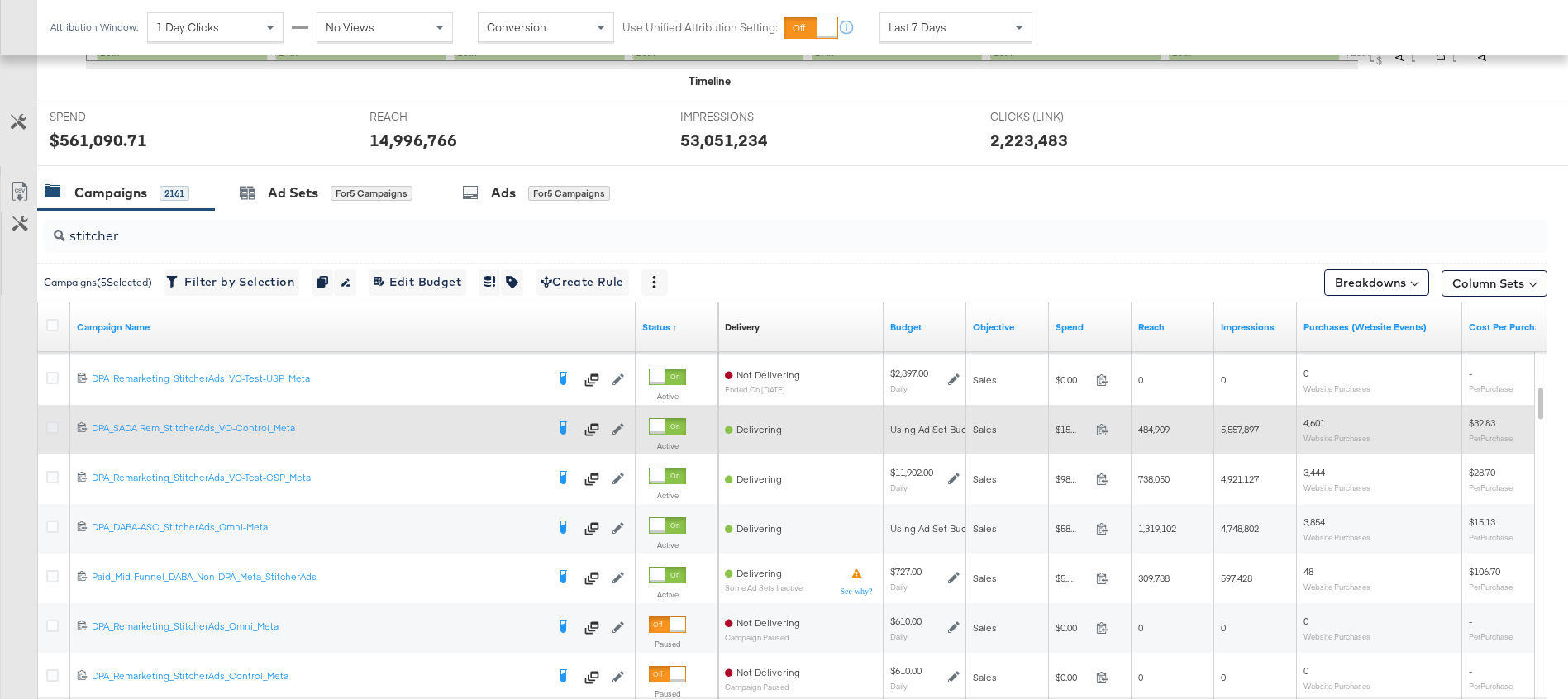
click at [52, 427] on icon at bounding box center [52, 427] width 13 height 13
click at [0, 0] on input "checkbox" at bounding box center [0, 0] width 0 height 0
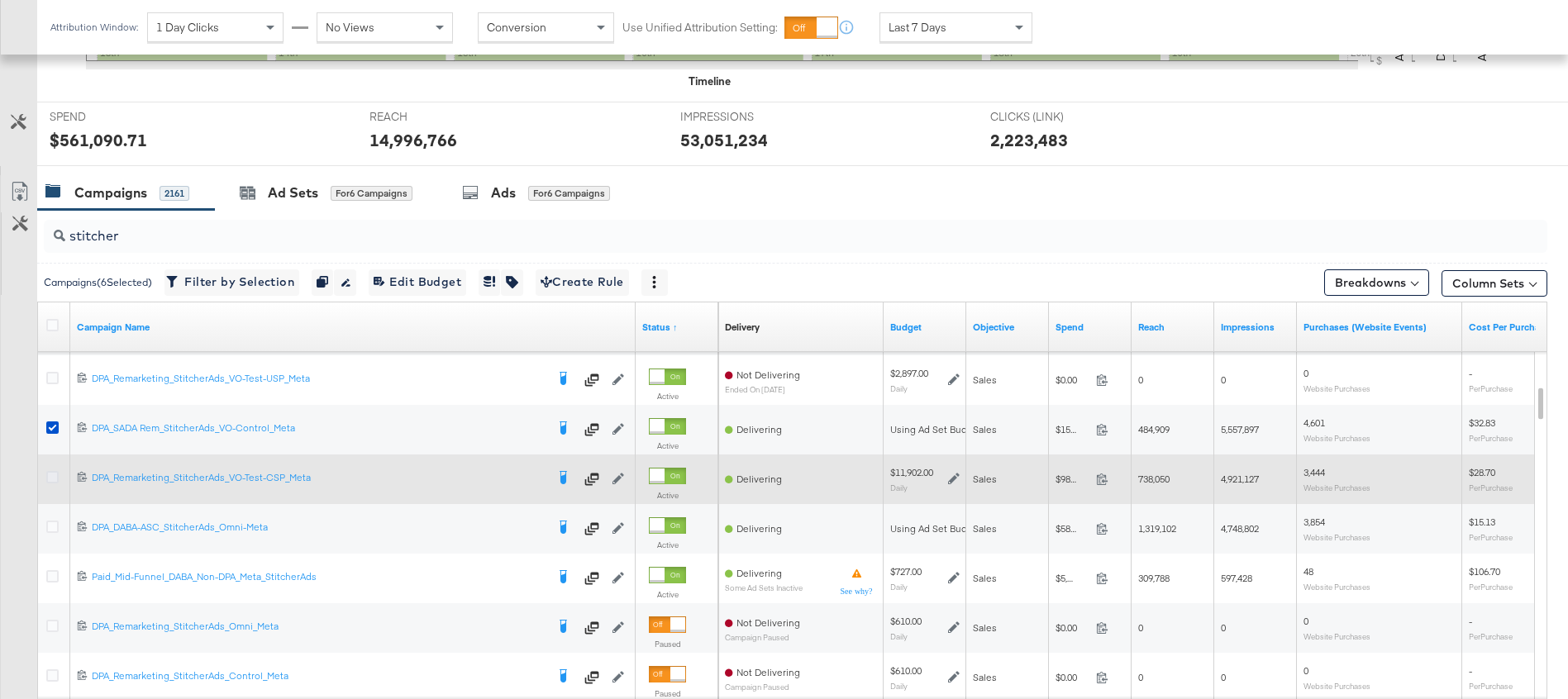
click at [56, 476] on icon at bounding box center [52, 477] width 13 height 13
click at [0, 0] on input "checkbox" at bounding box center [0, 0] width 0 height 0
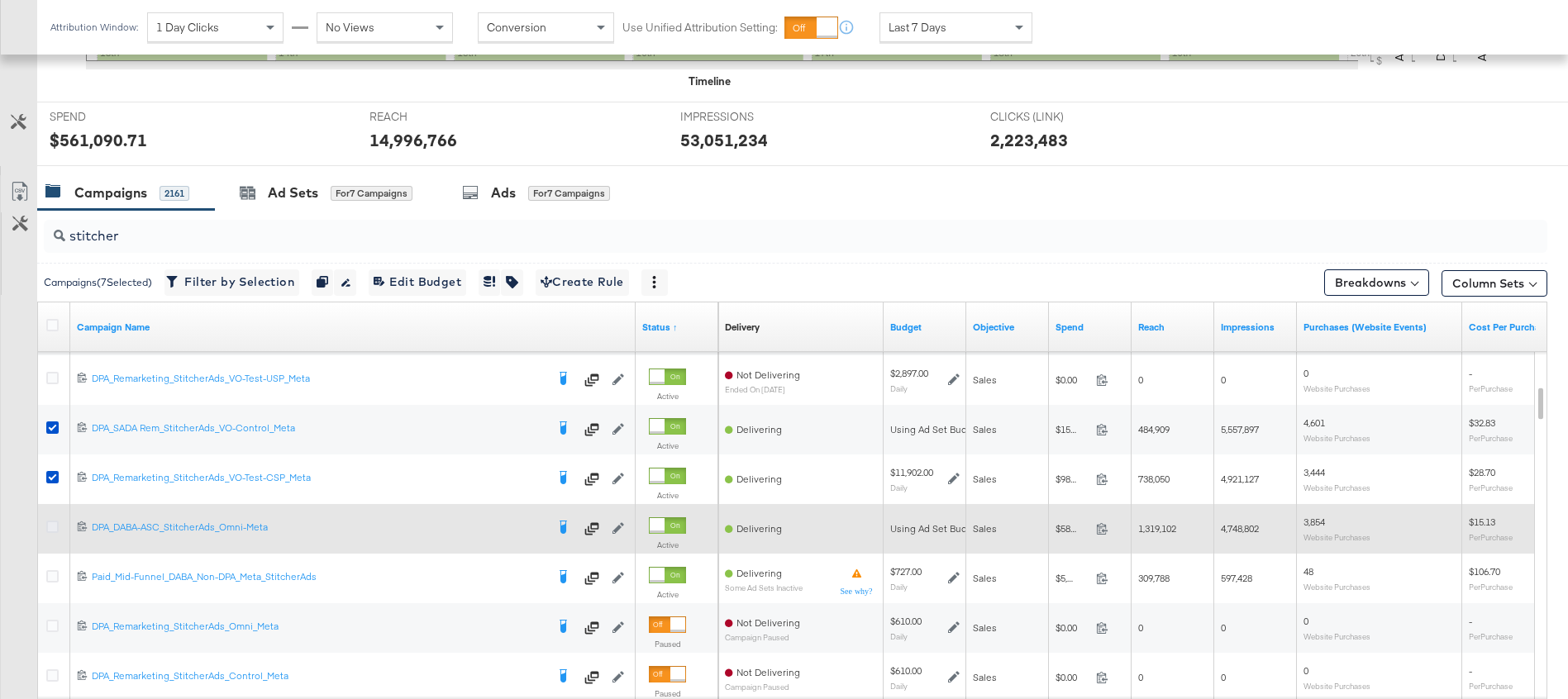
click at [49, 529] on icon at bounding box center [52, 526] width 13 height 13
click at [0, 0] on input "checkbox" at bounding box center [0, 0] width 0 height 0
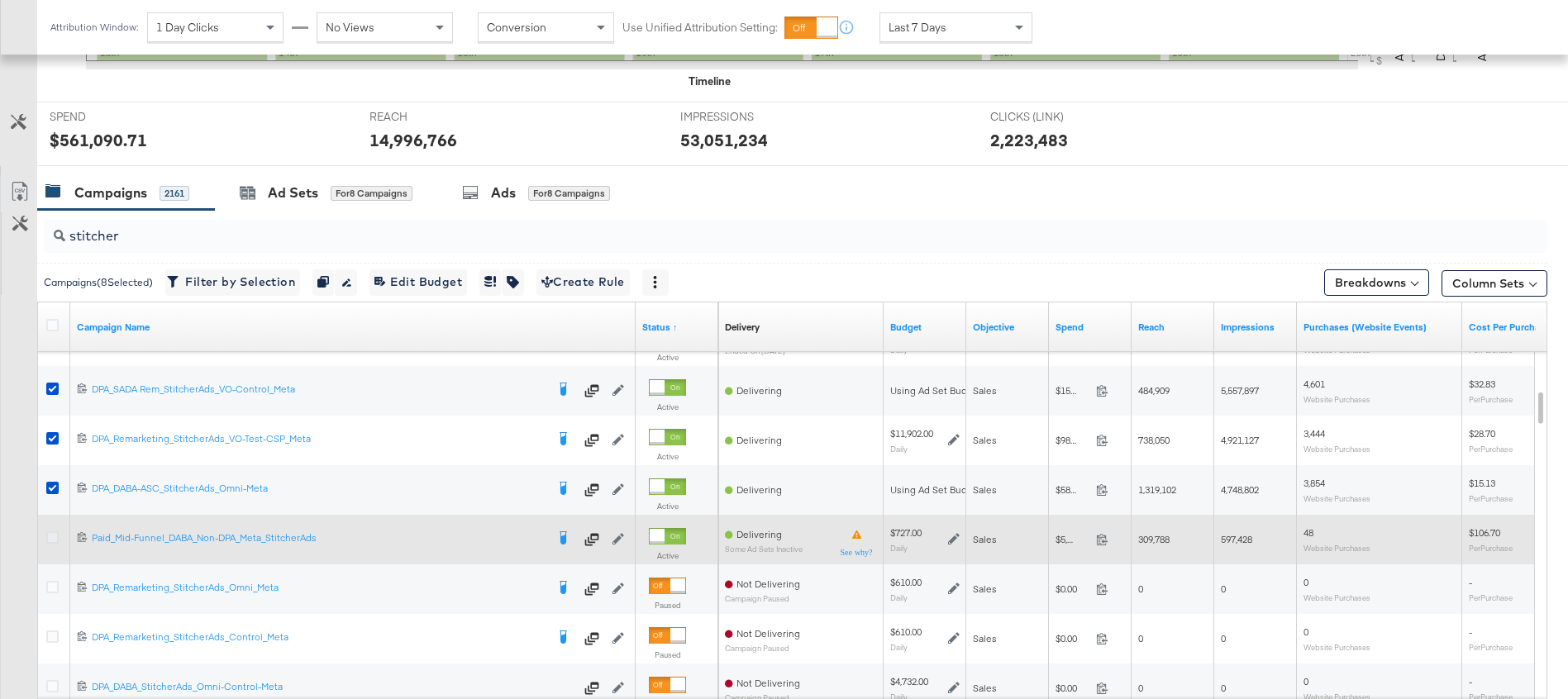
click at [50, 538] on icon at bounding box center [52, 537] width 13 height 13
click at [0, 0] on input "checkbox" at bounding box center [0, 0] width 0 height 0
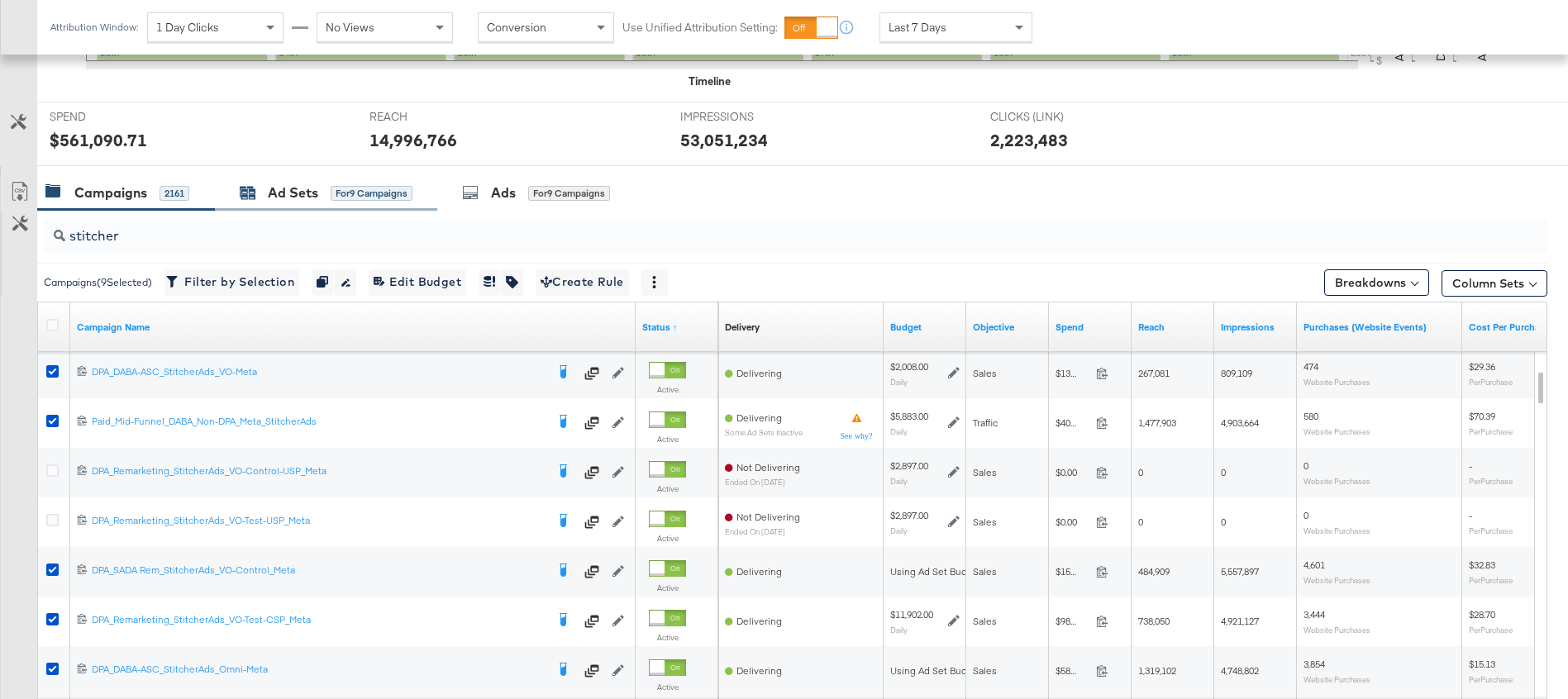
click at [297, 200] on div "Ad Sets" at bounding box center [292, 193] width 50 height 19
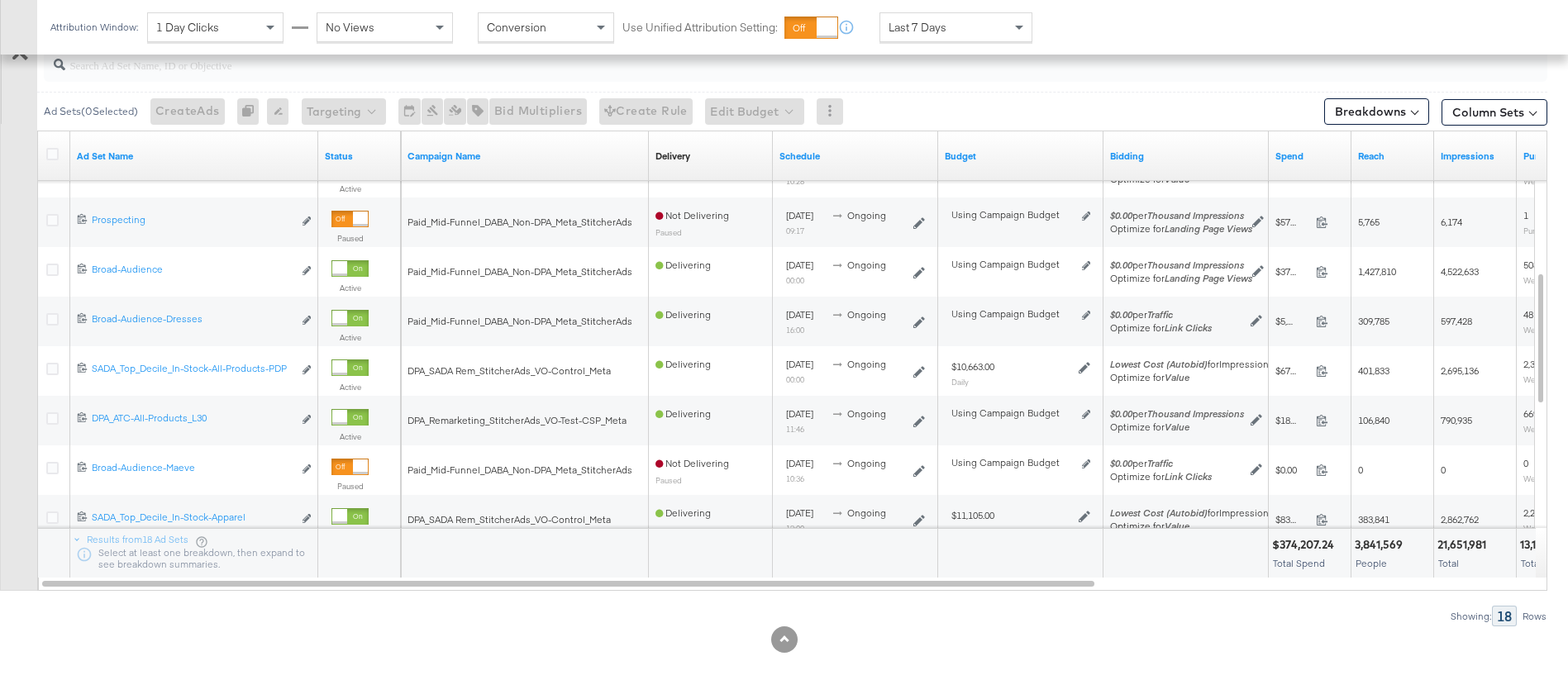
scroll to position [556, 0]
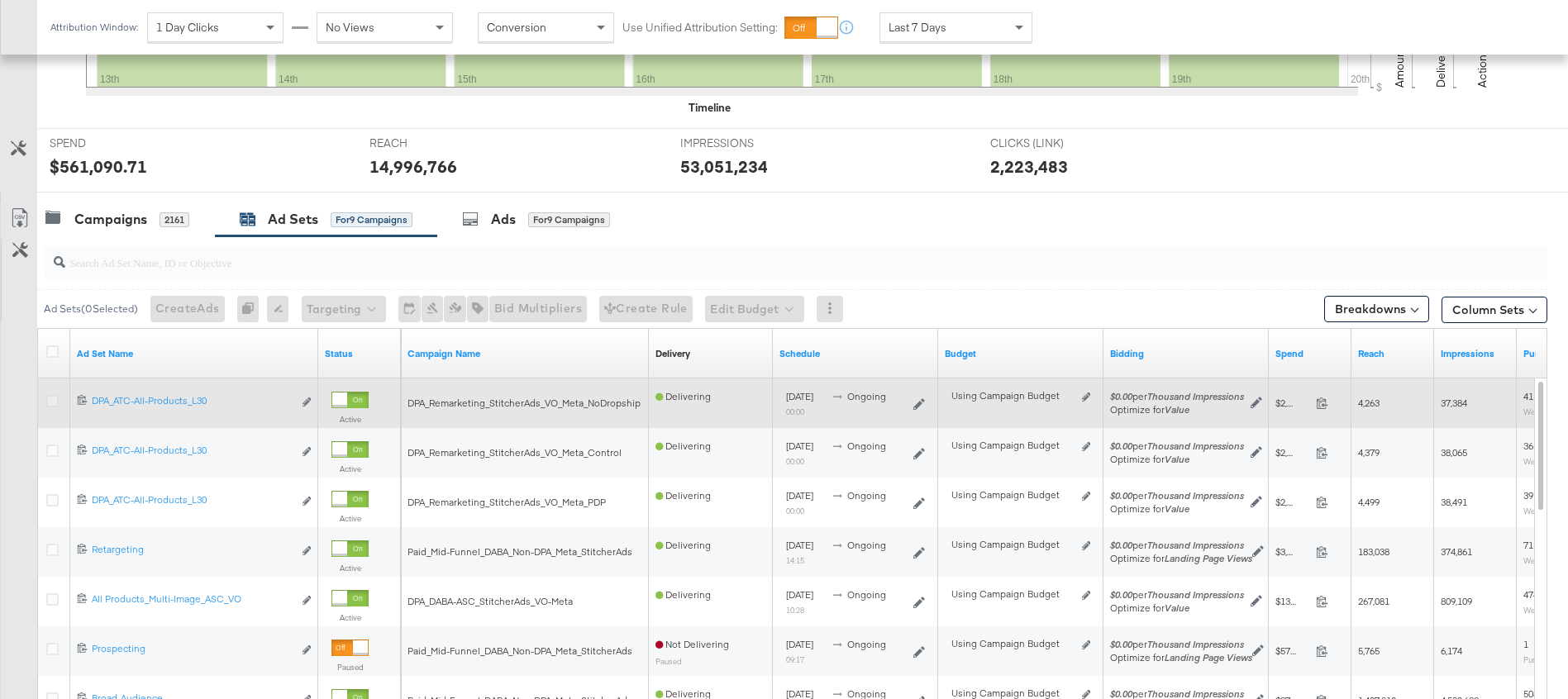
click at [53, 401] on icon at bounding box center [52, 401] width 13 height 13
click at [0, 0] on input "checkbox" at bounding box center [0, 0] width 0 height 0
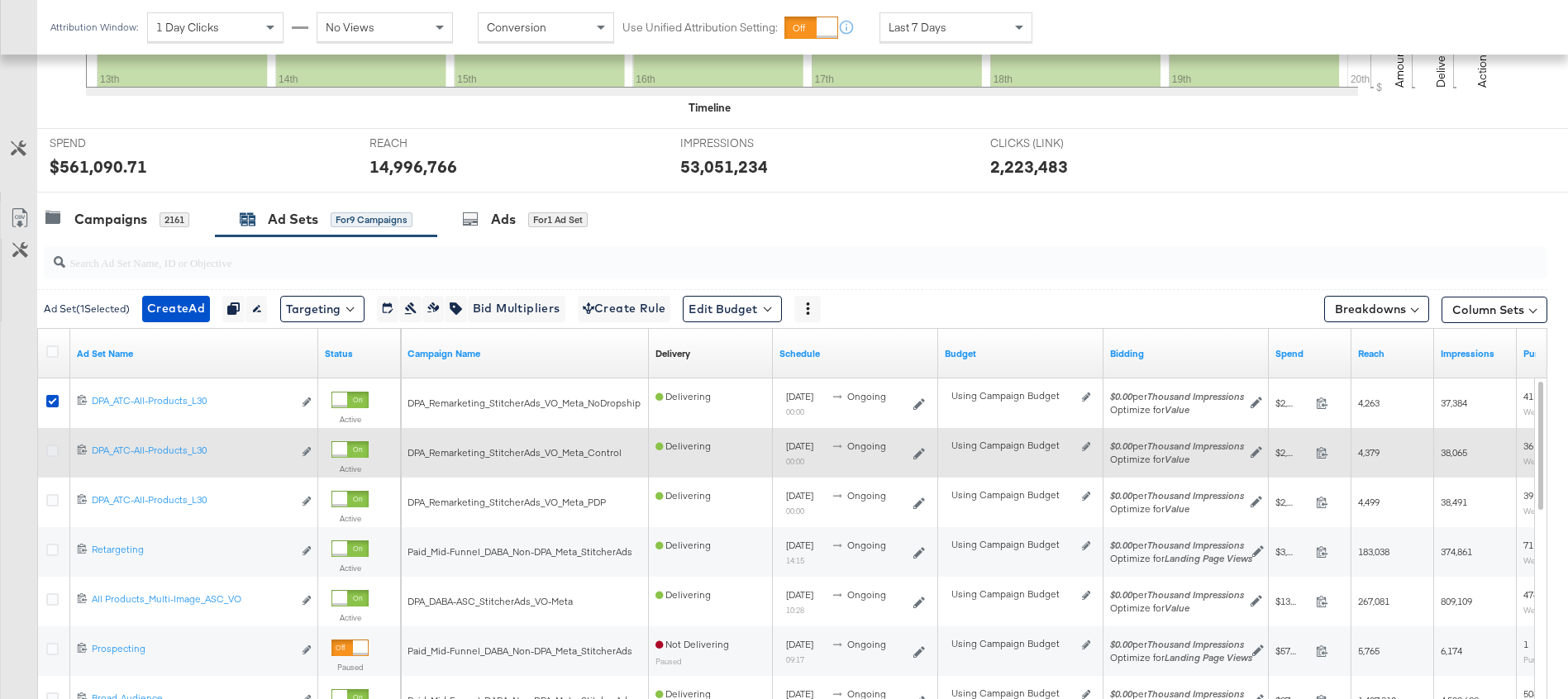
click at [53, 449] on icon at bounding box center [52, 450] width 13 height 13
click at [0, 0] on input "checkbox" at bounding box center [0, 0] width 0 height 0
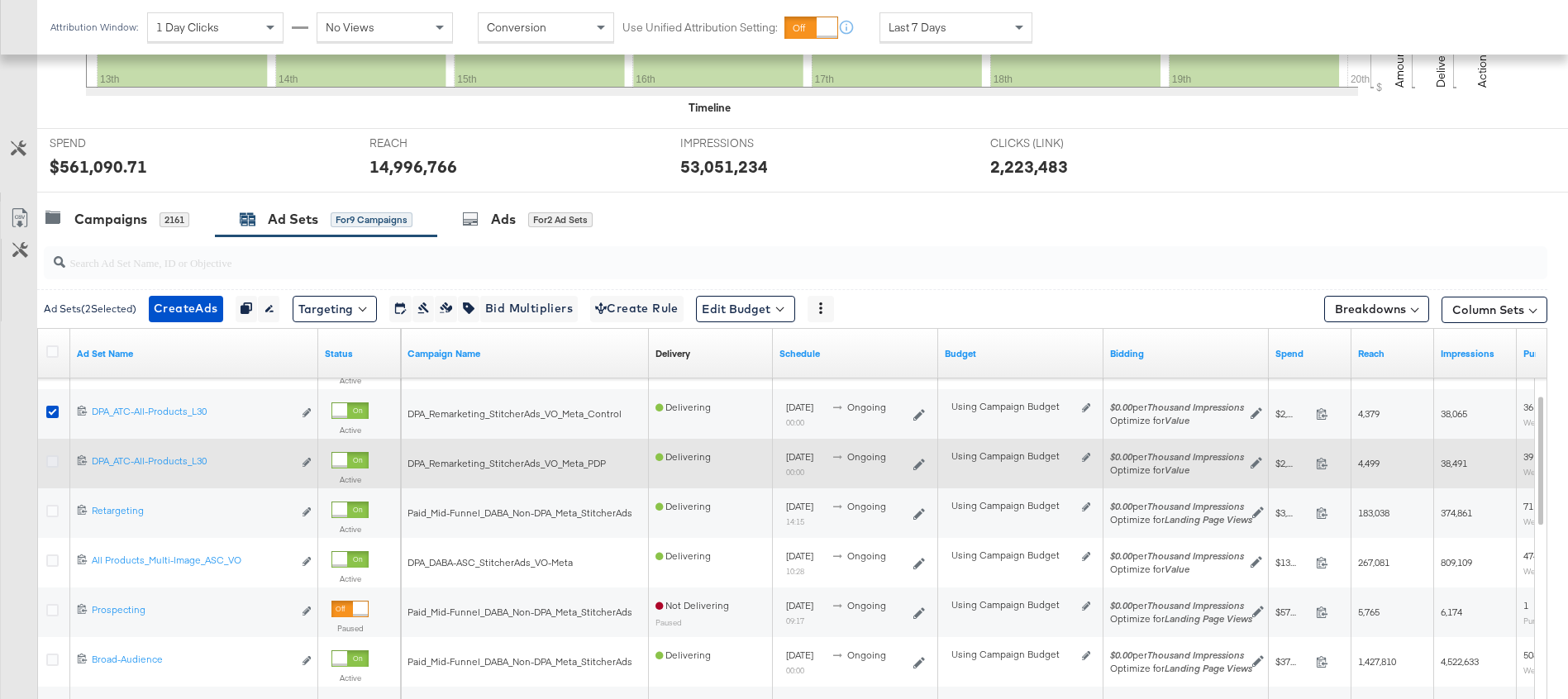
click at [52, 460] on icon at bounding box center [52, 461] width 13 height 13
click at [0, 0] on input "checkbox" at bounding box center [0, 0] width 0 height 0
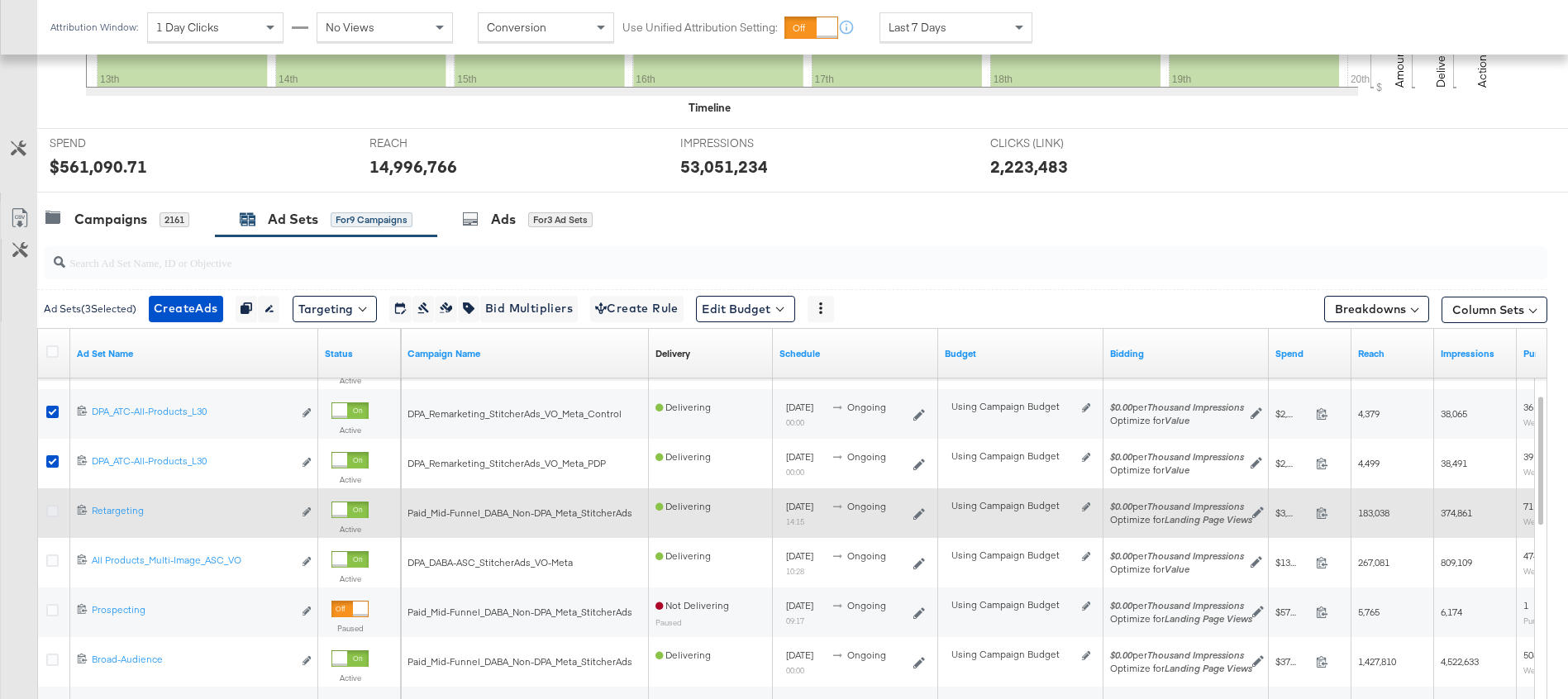
click at [52, 510] on icon at bounding box center [52, 510] width 13 height 13
click at [0, 0] on input "checkbox" at bounding box center [0, 0] width 0 height 0
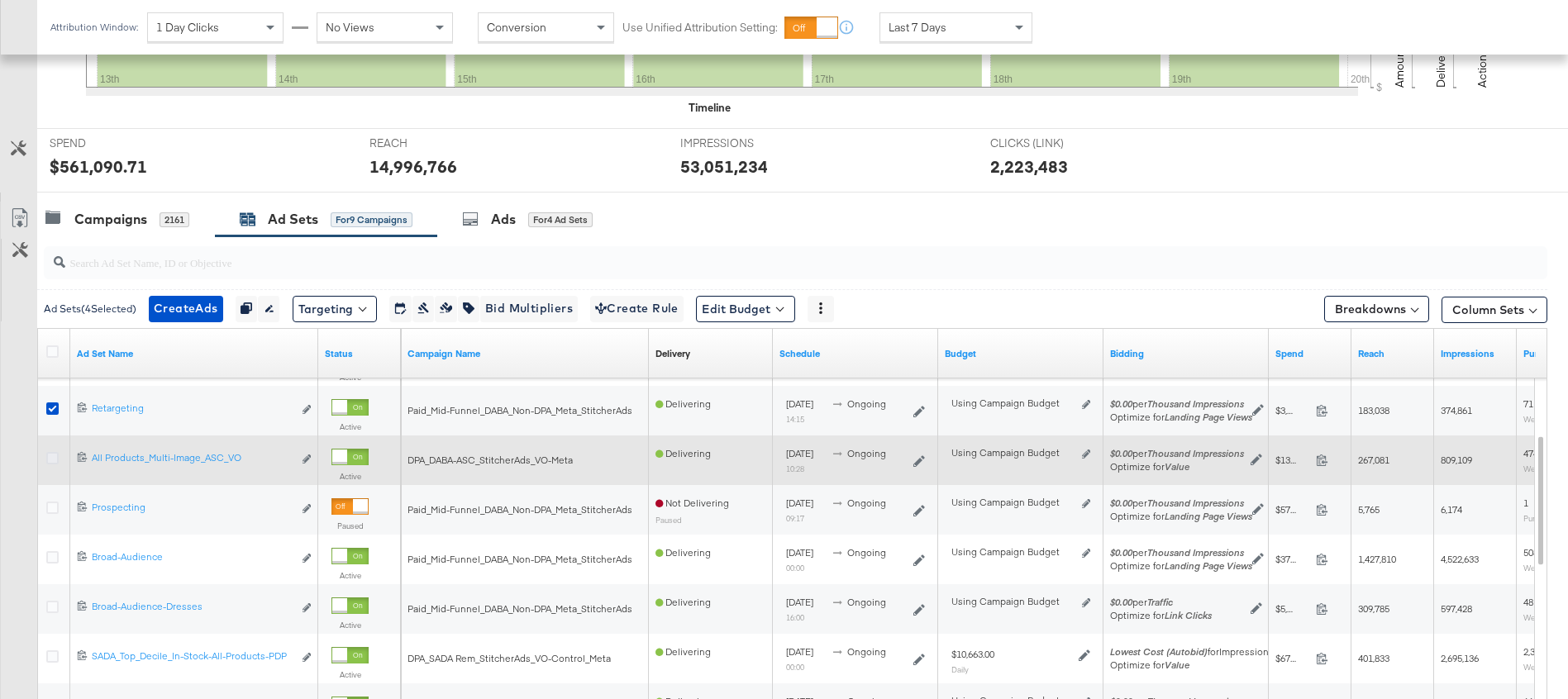
click at [51, 459] on icon at bounding box center [52, 458] width 13 height 13
click at [0, 0] on input "checkbox" at bounding box center [0, 0] width 0 height 0
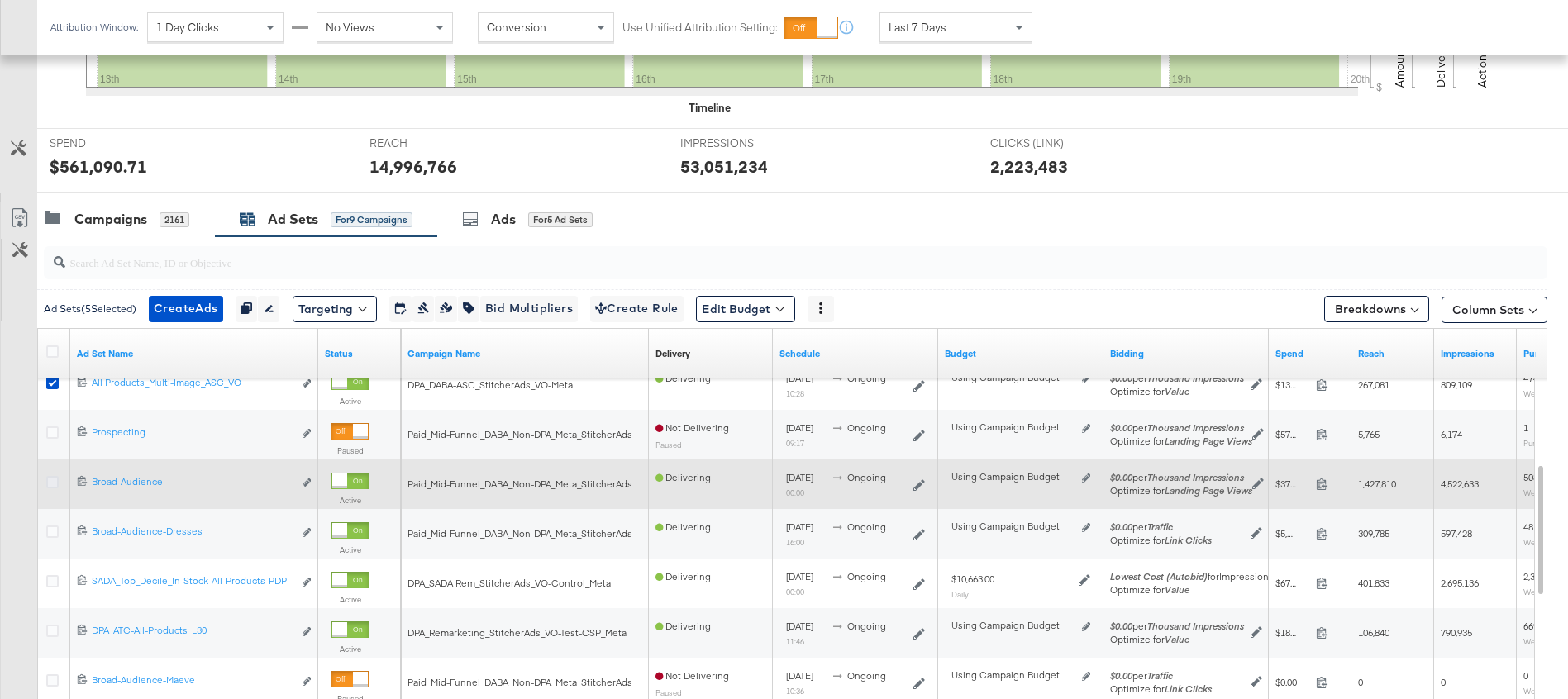
click at [54, 478] on icon at bounding box center [52, 482] width 13 height 13
click at [0, 0] on input "checkbox" at bounding box center [0, 0] width 0 height 0
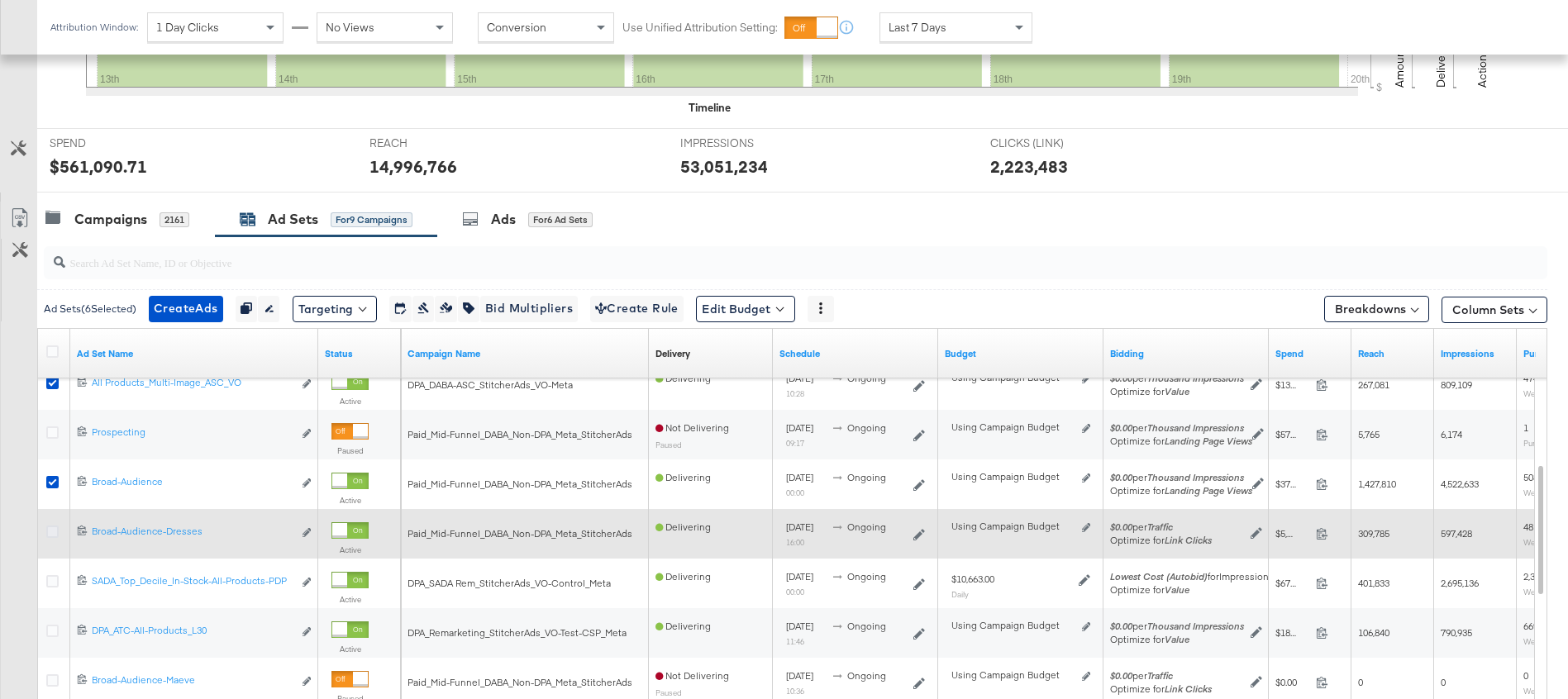
click at [53, 527] on icon at bounding box center [52, 531] width 13 height 13
click at [0, 0] on input "checkbox" at bounding box center [0, 0] width 0 height 0
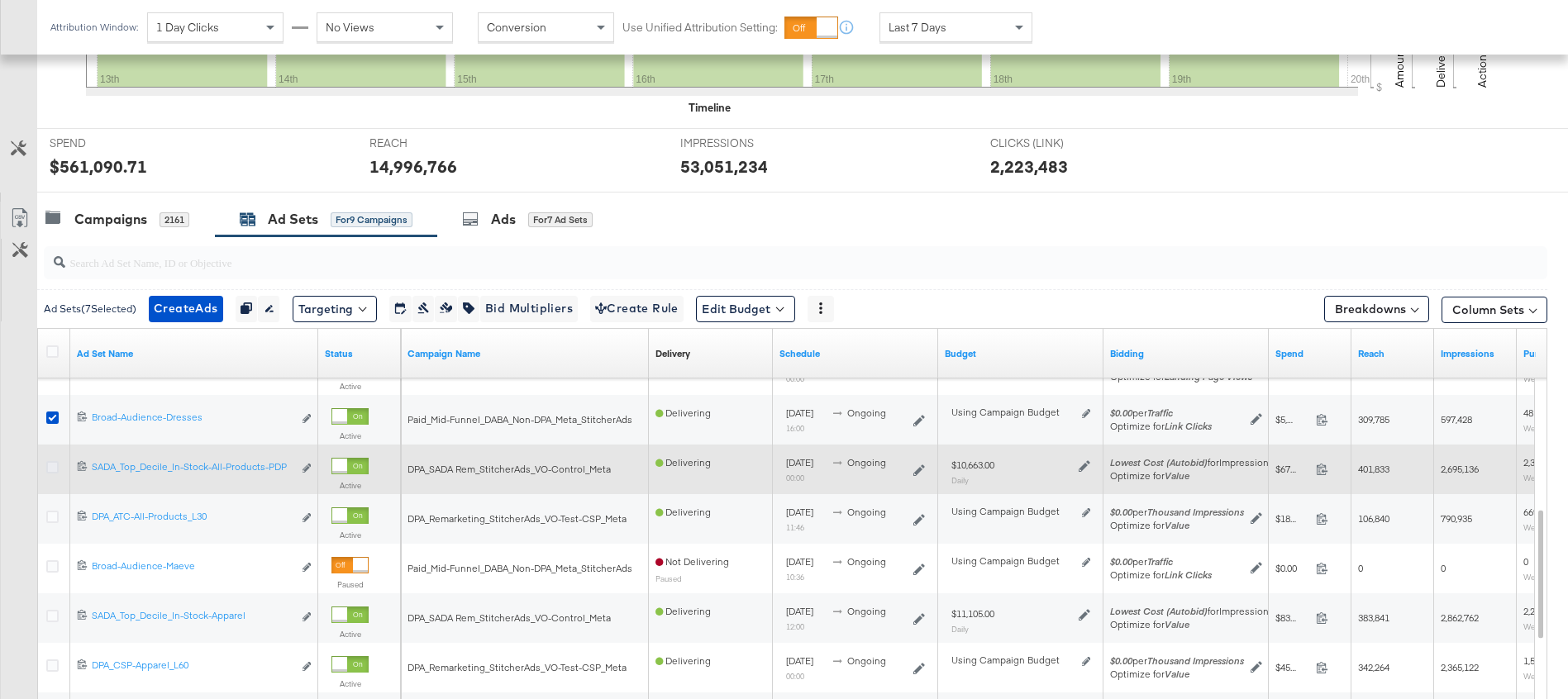
click at [56, 470] on icon at bounding box center [52, 467] width 13 height 13
click at [0, 0] on input "checkbox" at bounding box center [0, 0] width 0 height 0
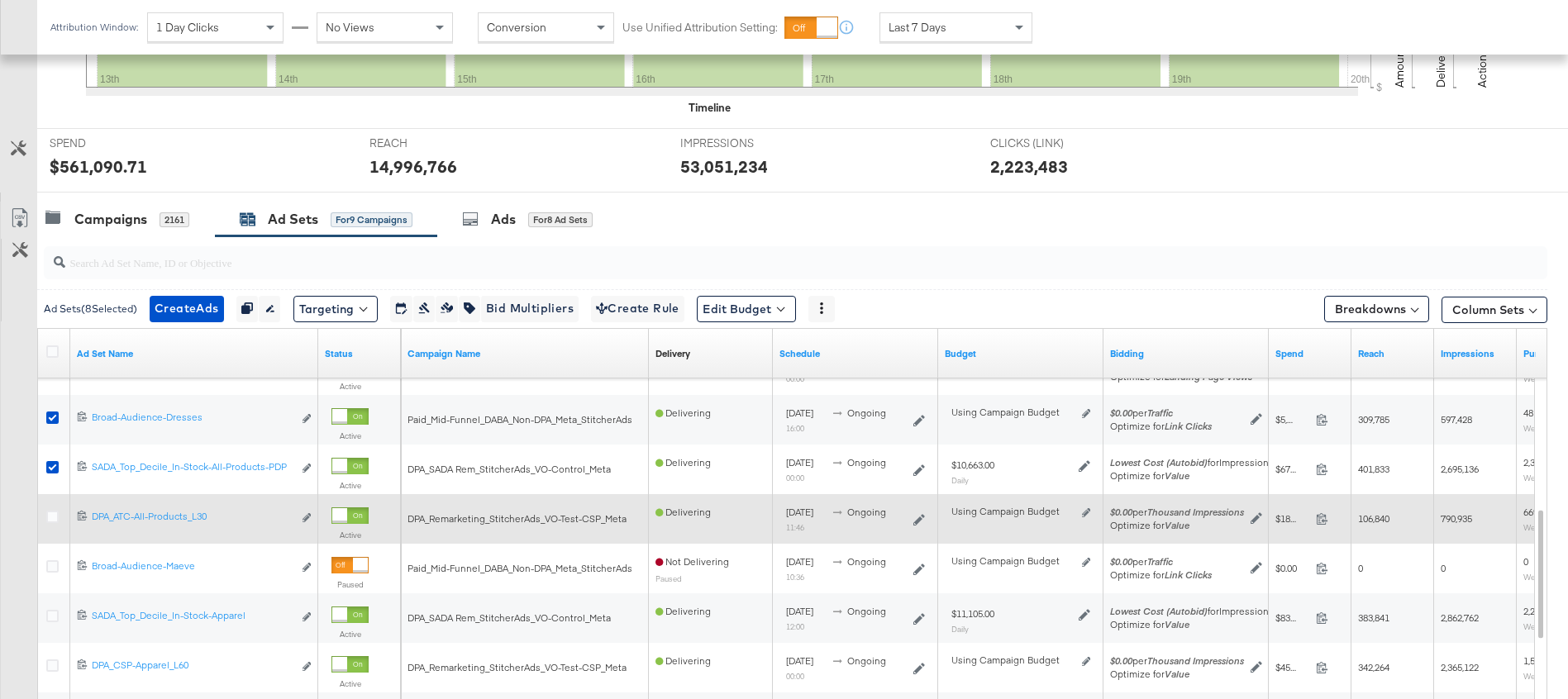
click at [53, 522] on div at bounding box center [55, 518] width 18 height 17
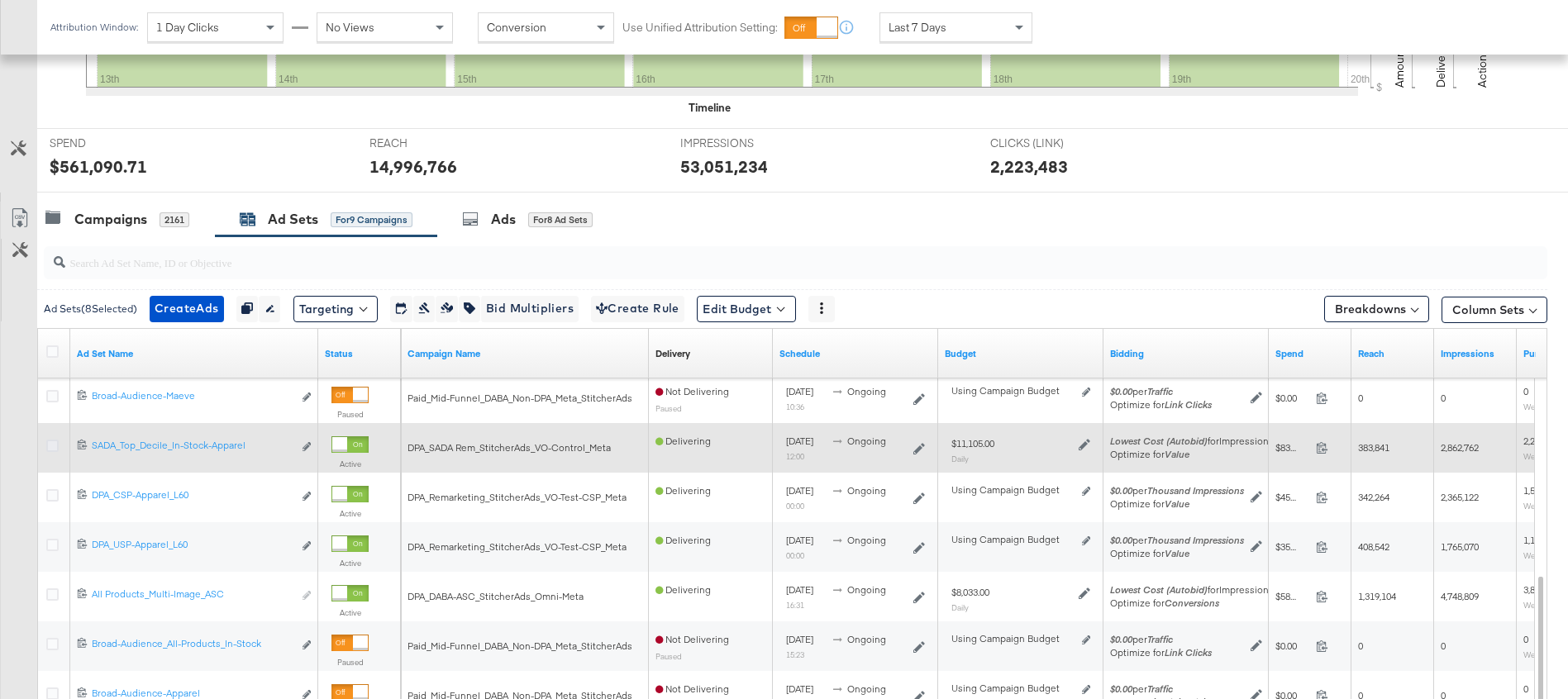
click at [48, 447] on icon at bounding box center [52, 445] width 13 height 13
click at [0, 0] on input "checkbox" at bounding box center [0, 0] width 0 height 0
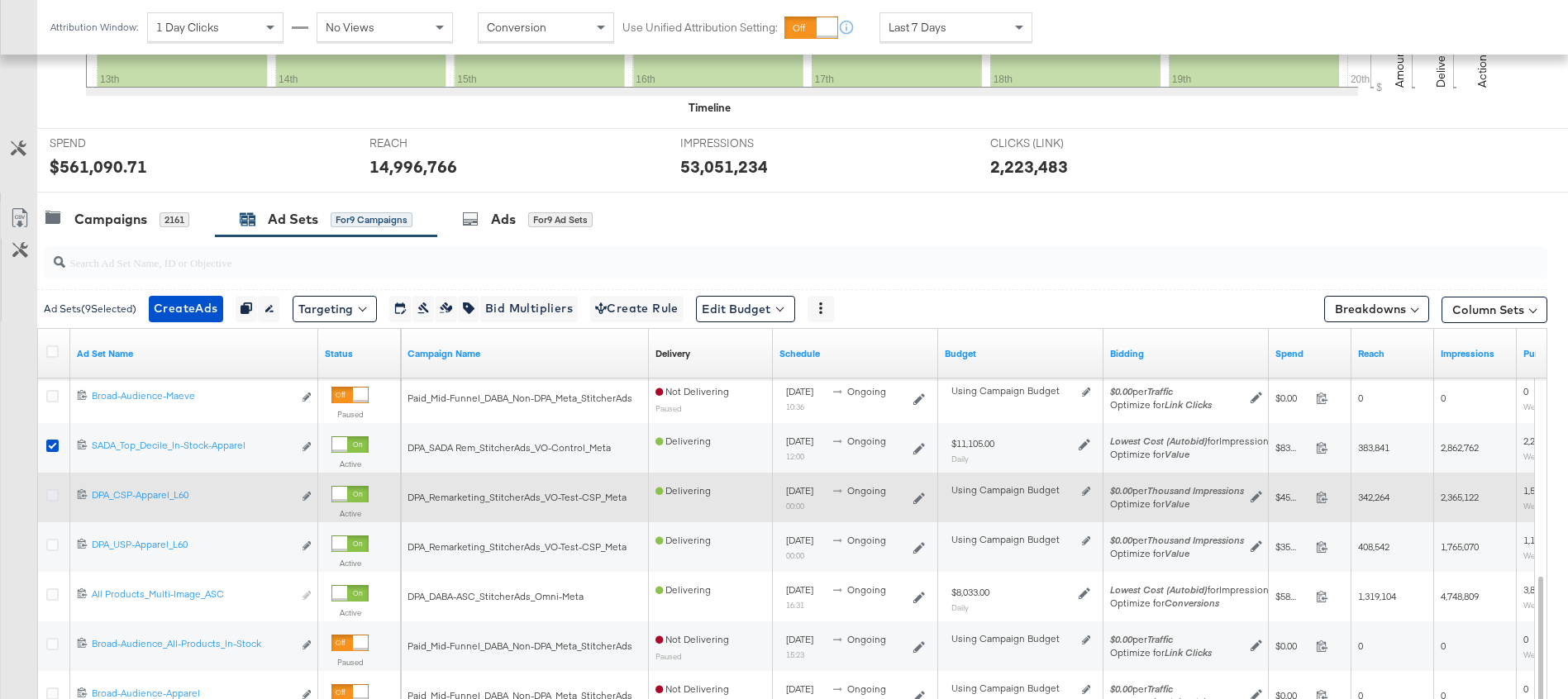
click at [48, 491] on icon at bounding box center [52, 496] width 13 height 13
click at [0, 0] on input "checkbox" at bounding box center [0, 0] width 0 height 0
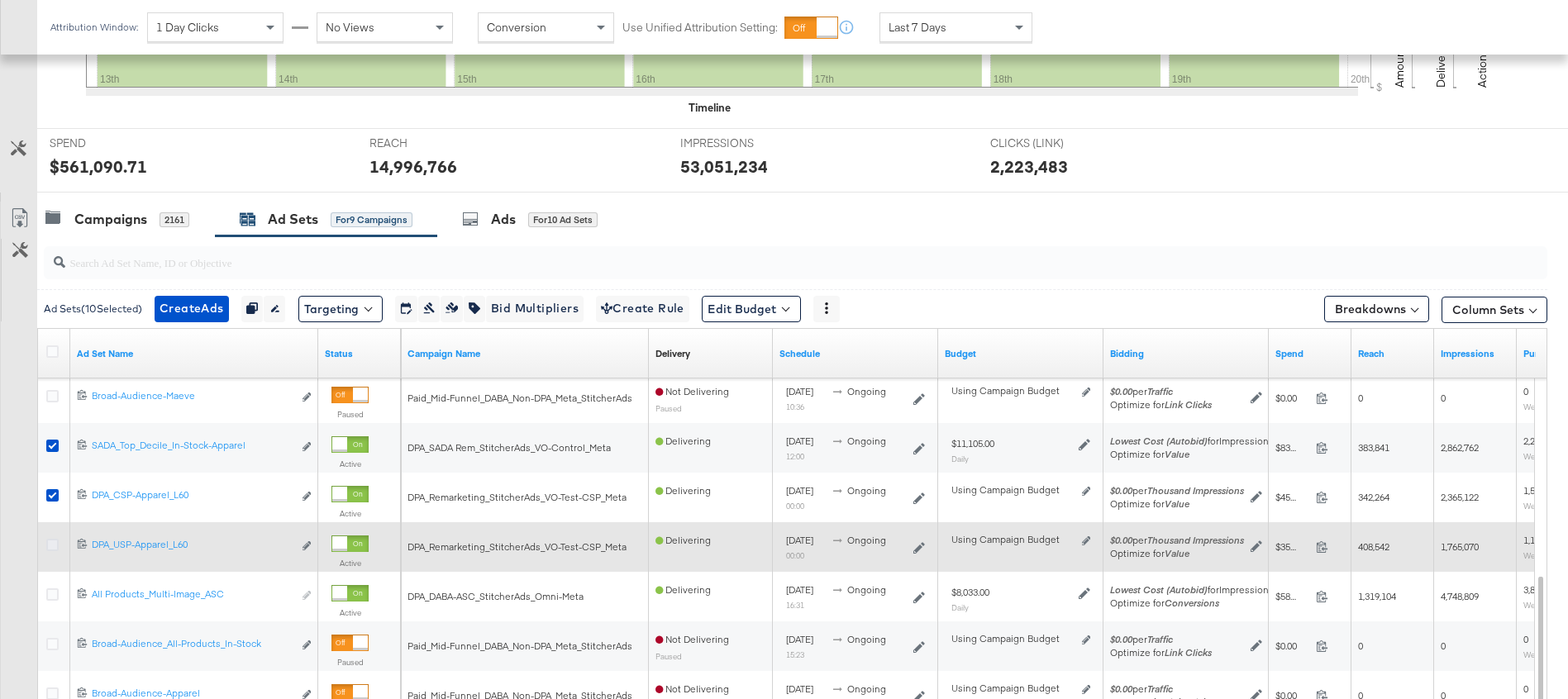
click at [52, 543] on icon at bounding box center [52, 545] width 13 height 13
click at [0, 0] on input "checkbox" at bounding box center [0, 0] width 0 height 0
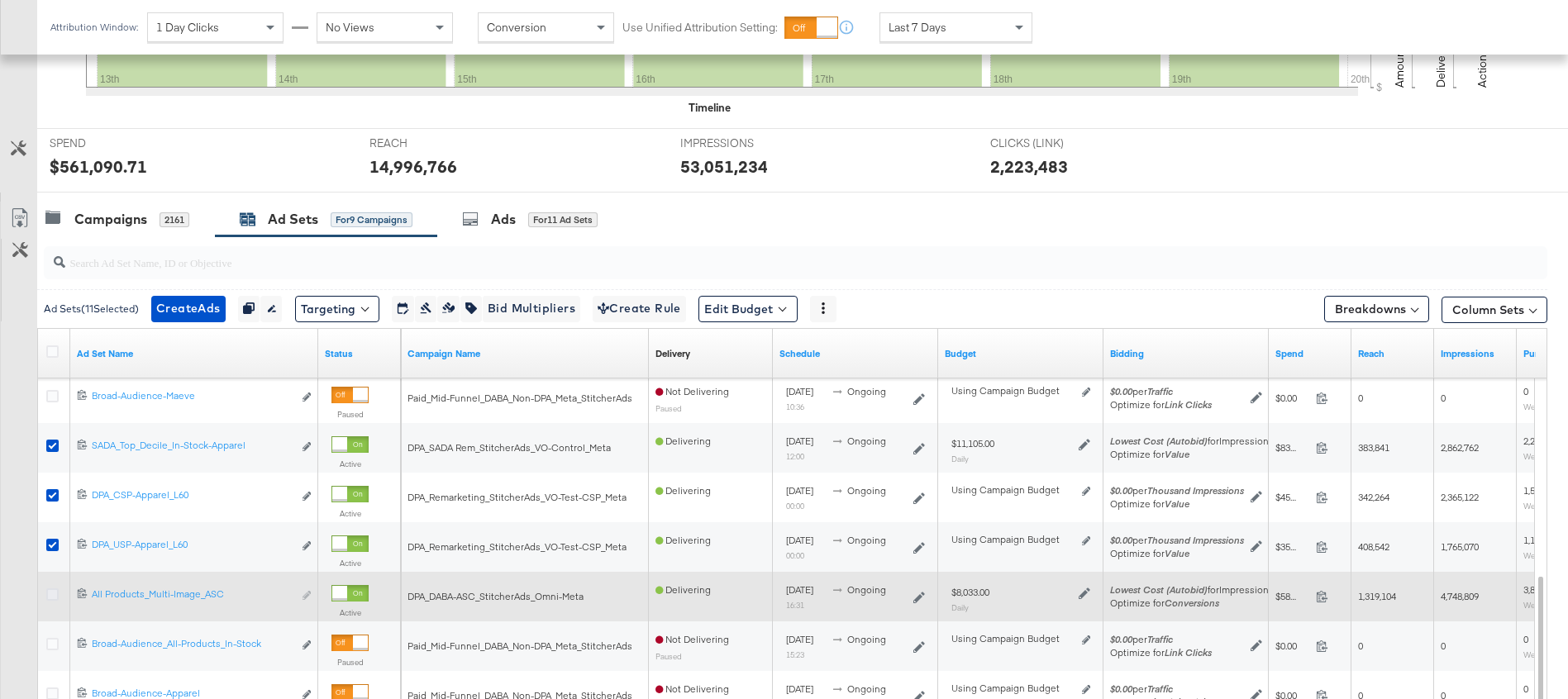
click at [51, 596] on icon at bounding box center [52, 594] width 13 height 13
click at [0, 0] on input "checkbox" at bounding box center [0, 0] width 0 height 0
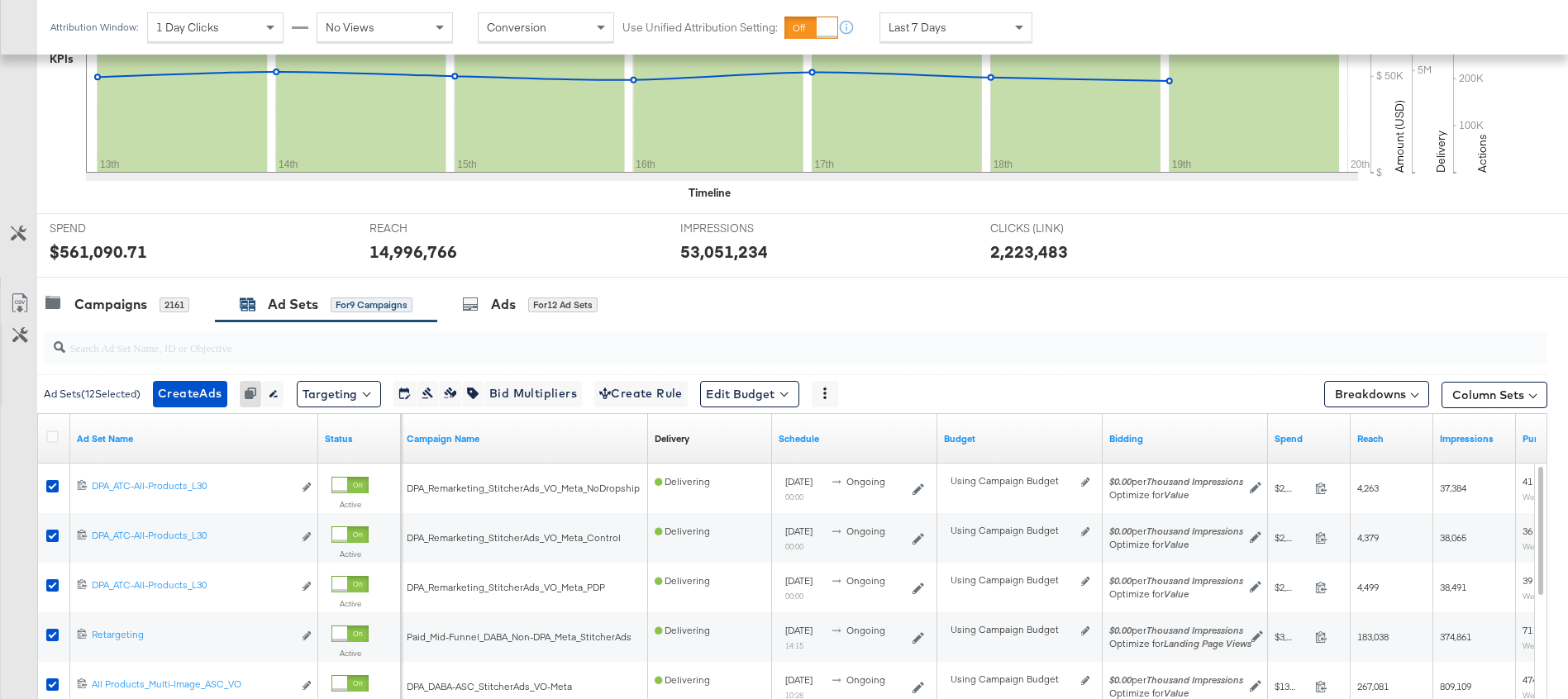
scroll to position [443, 0]
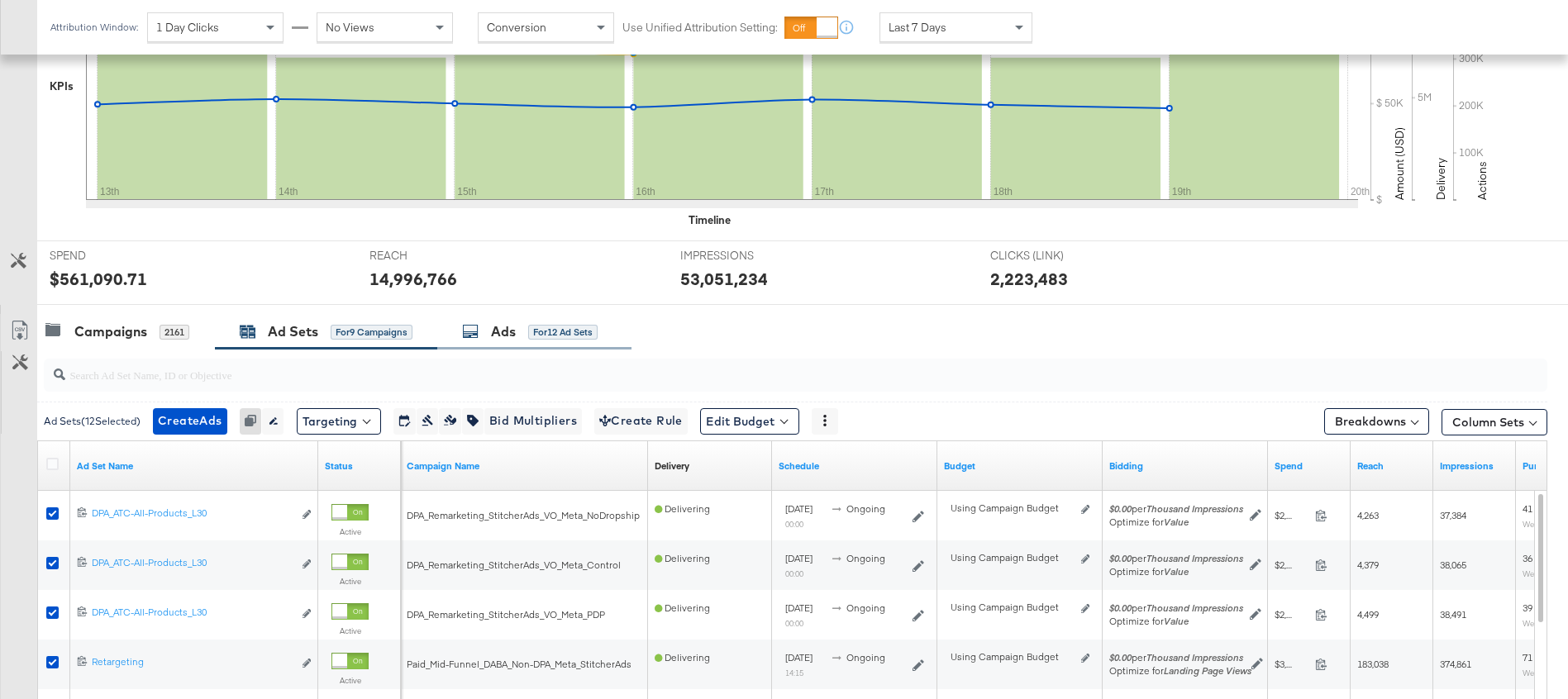
click at [505, 333] on div "Ads" at bounding box center [503, 331] width 25 height 19
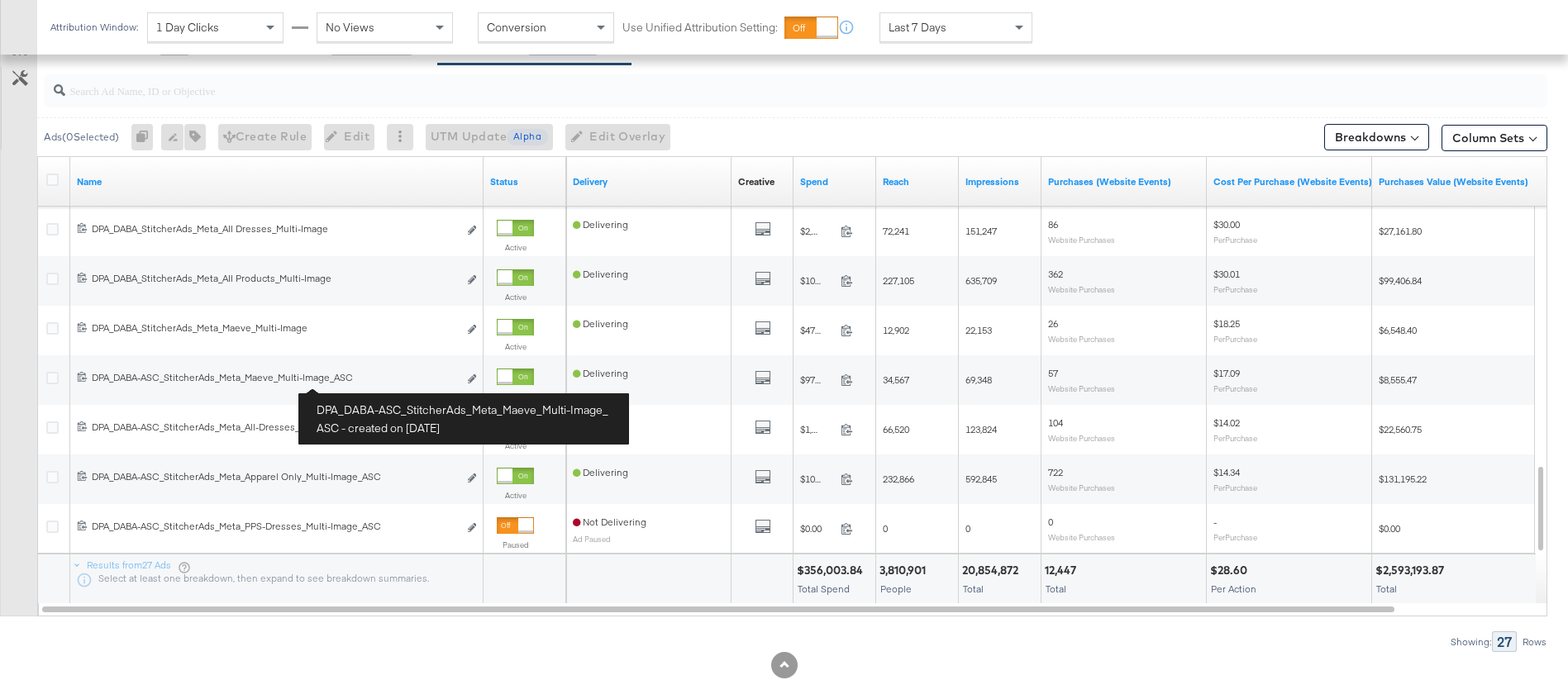
scroll to position [753, 0]
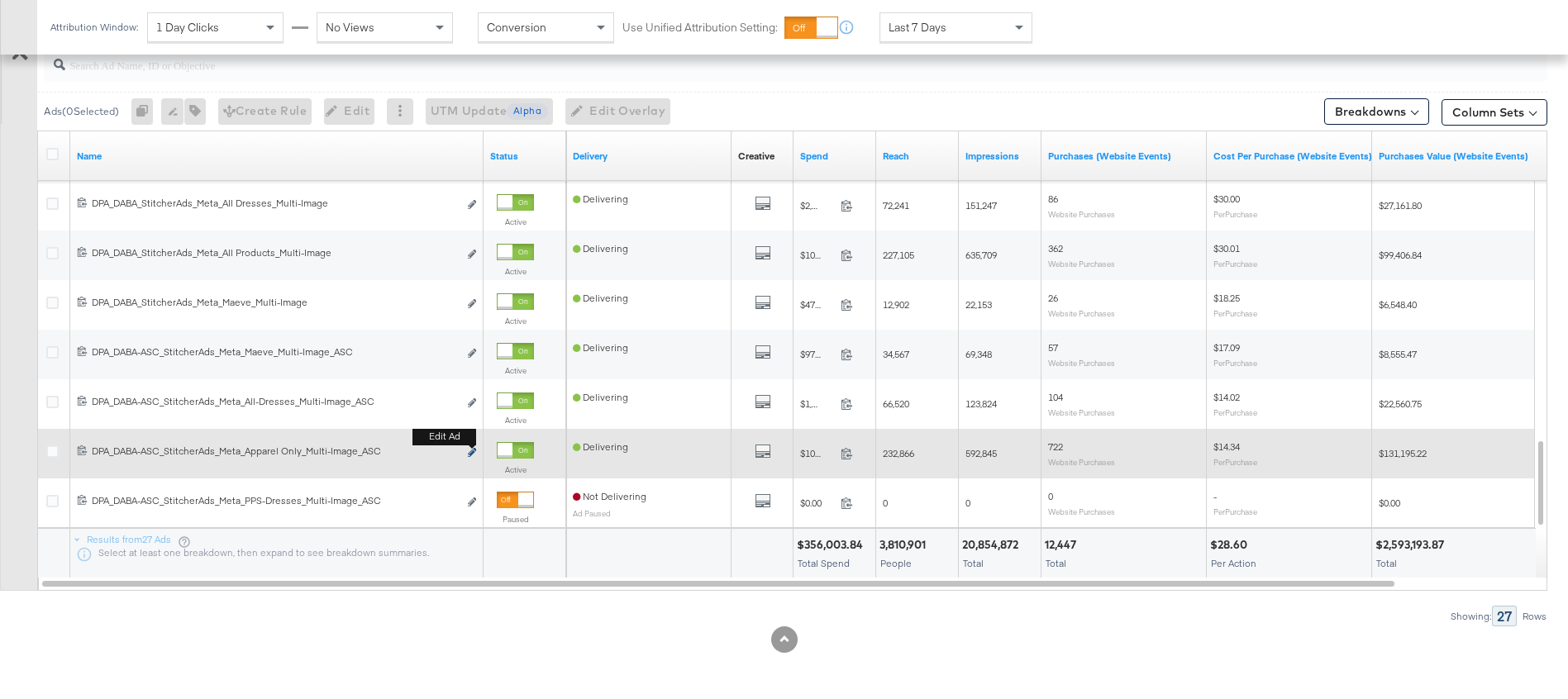
click at [474, 451] on icon "link" at bounding box center [472, 452] width 8 height 9
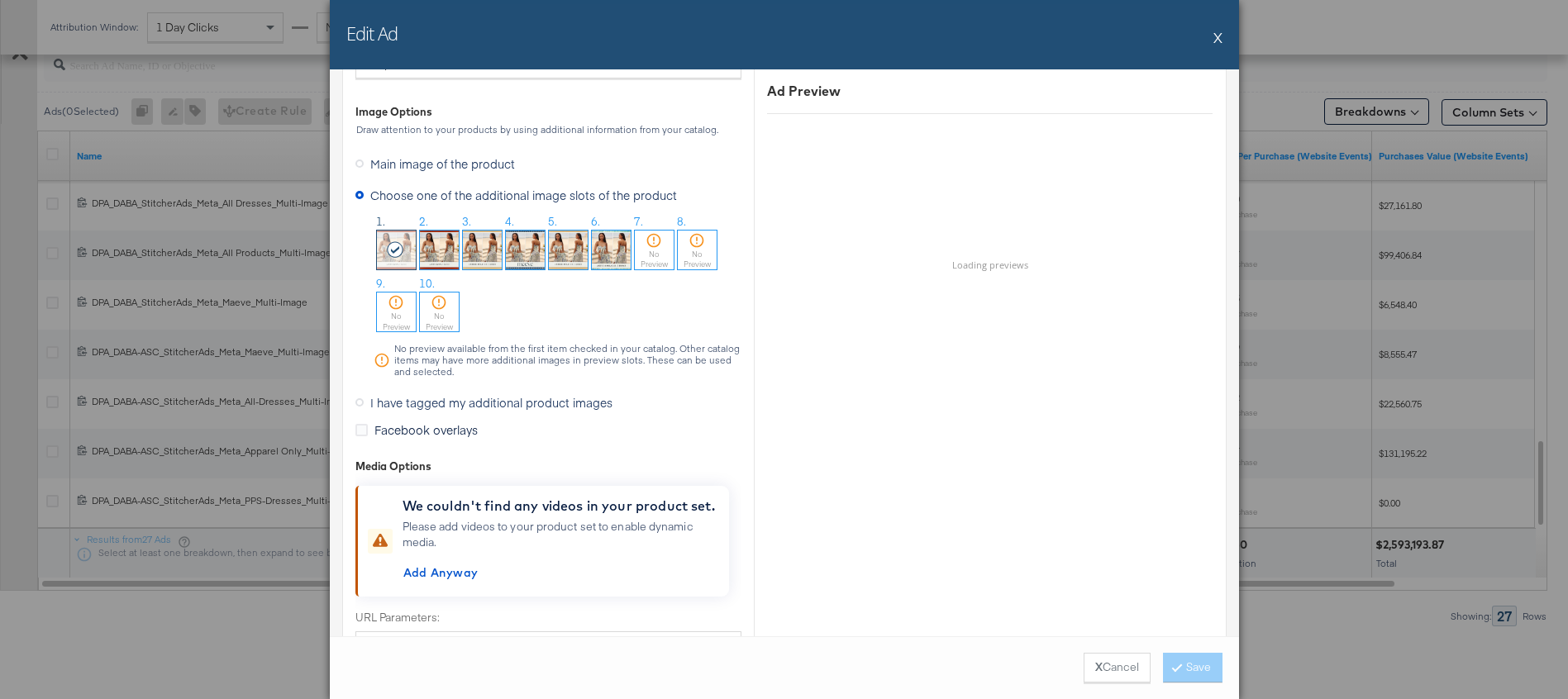
scroll to position [1519, 0]
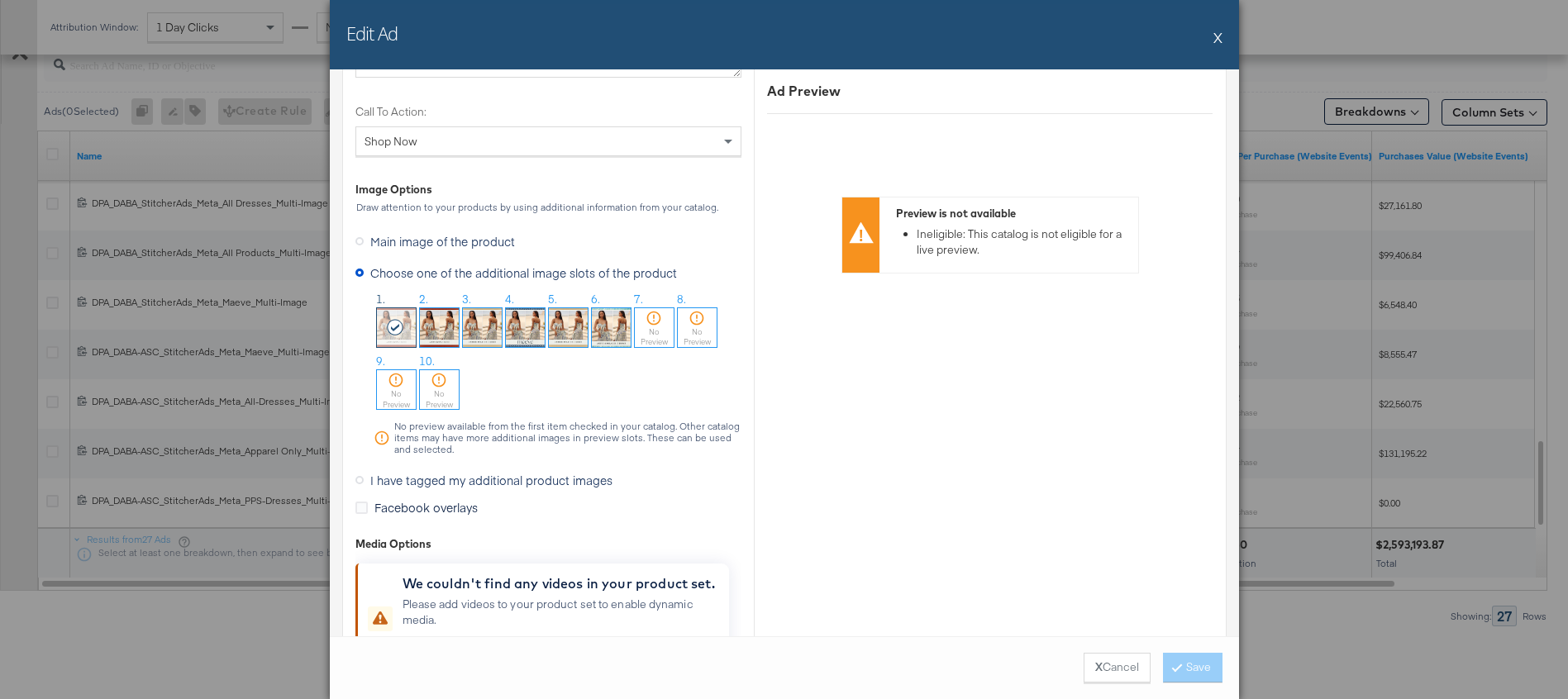
click at [1214, 38] on button "X" at bounding box center [1217, 37] width 9 height 33
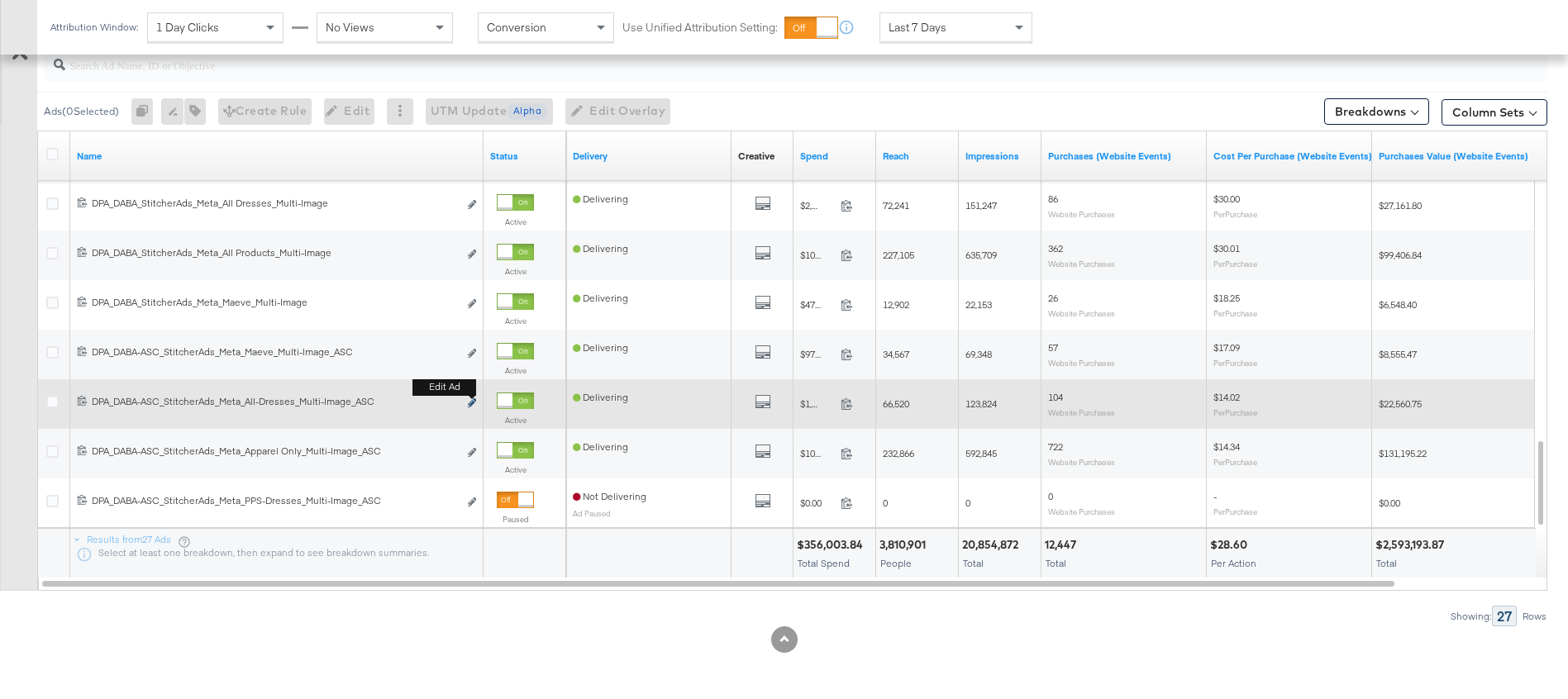
click at [473, 404] on icon "link" at bounding box center [472, 402] width 8 height 9
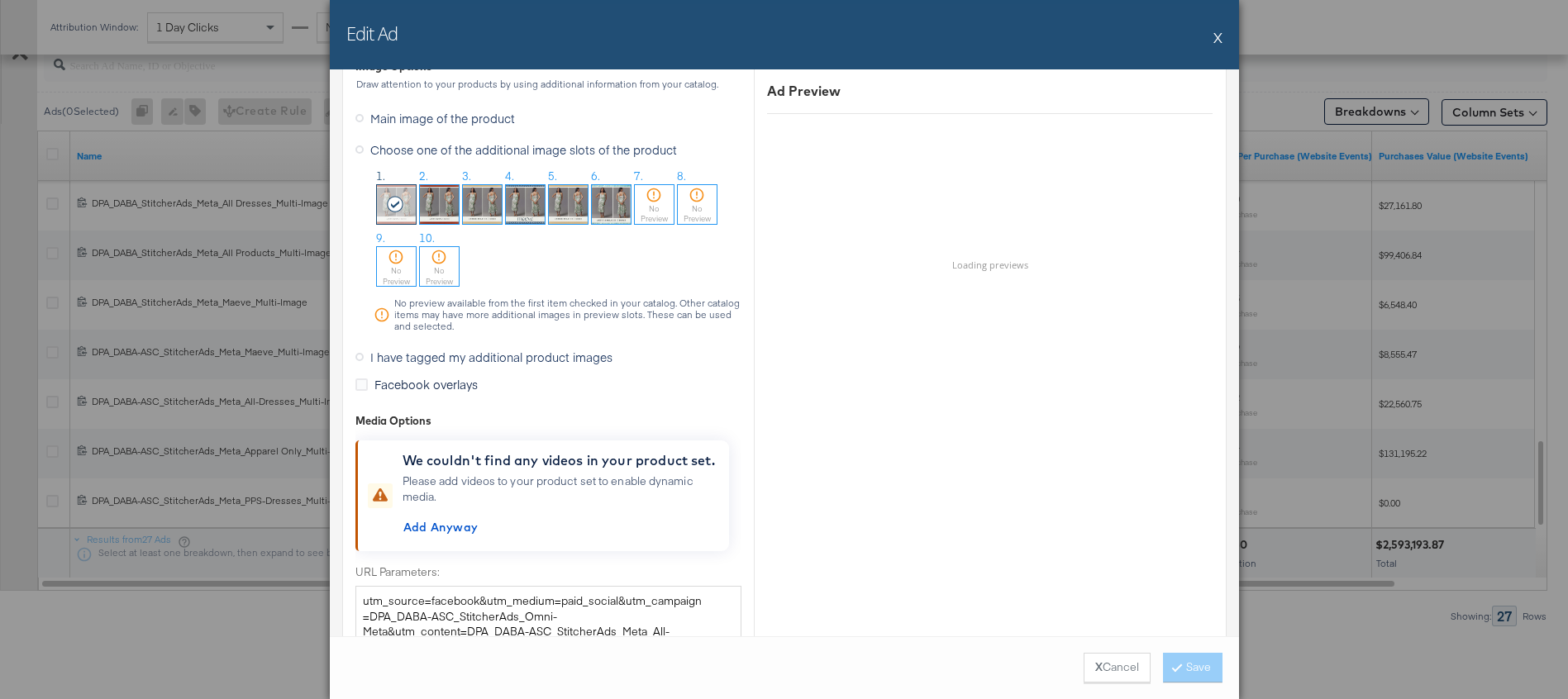
scroll to position [1626, 0]
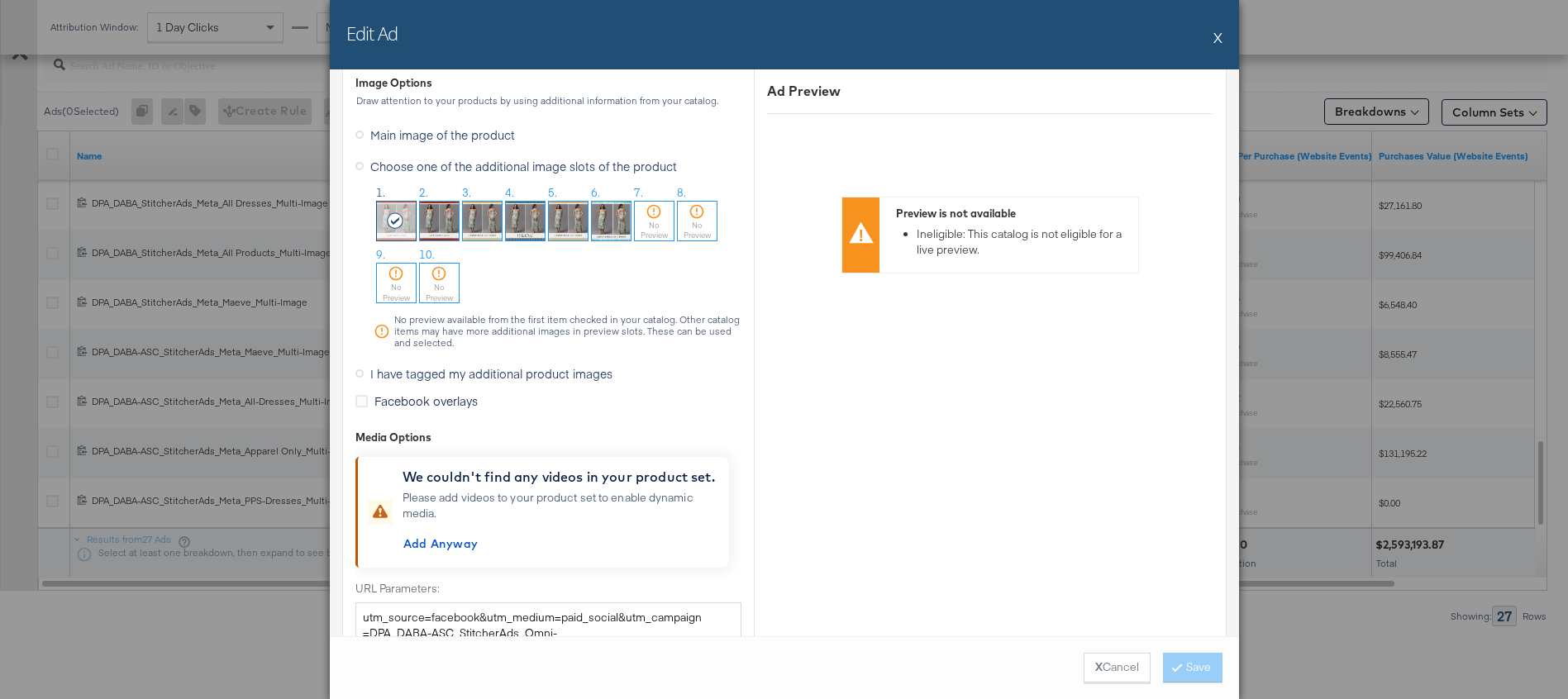
click at [1216, 41] on button "X" at bounding box center [1217, 37] width 9 height 33
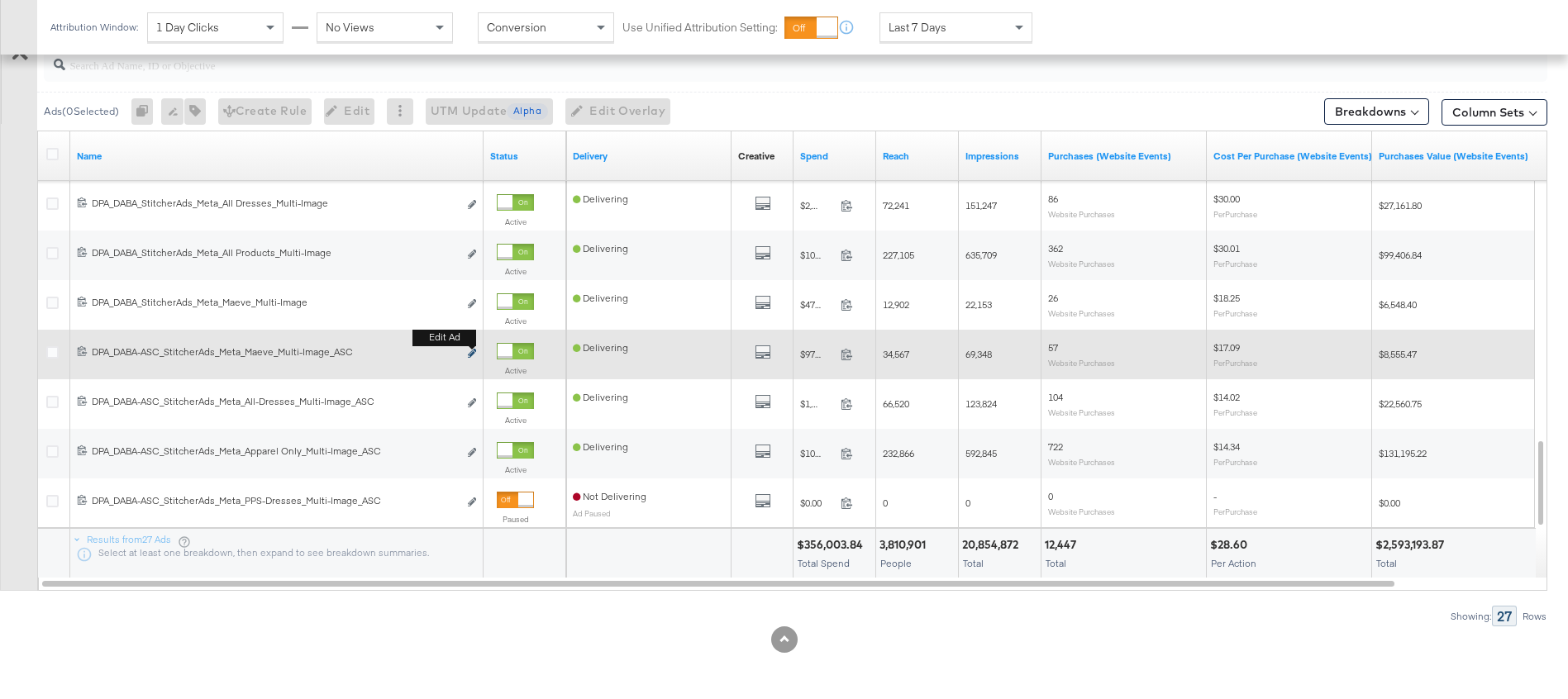
click at [470, 350] on button "Edit ad" at bounding box center [472, 354] width 10 height 18
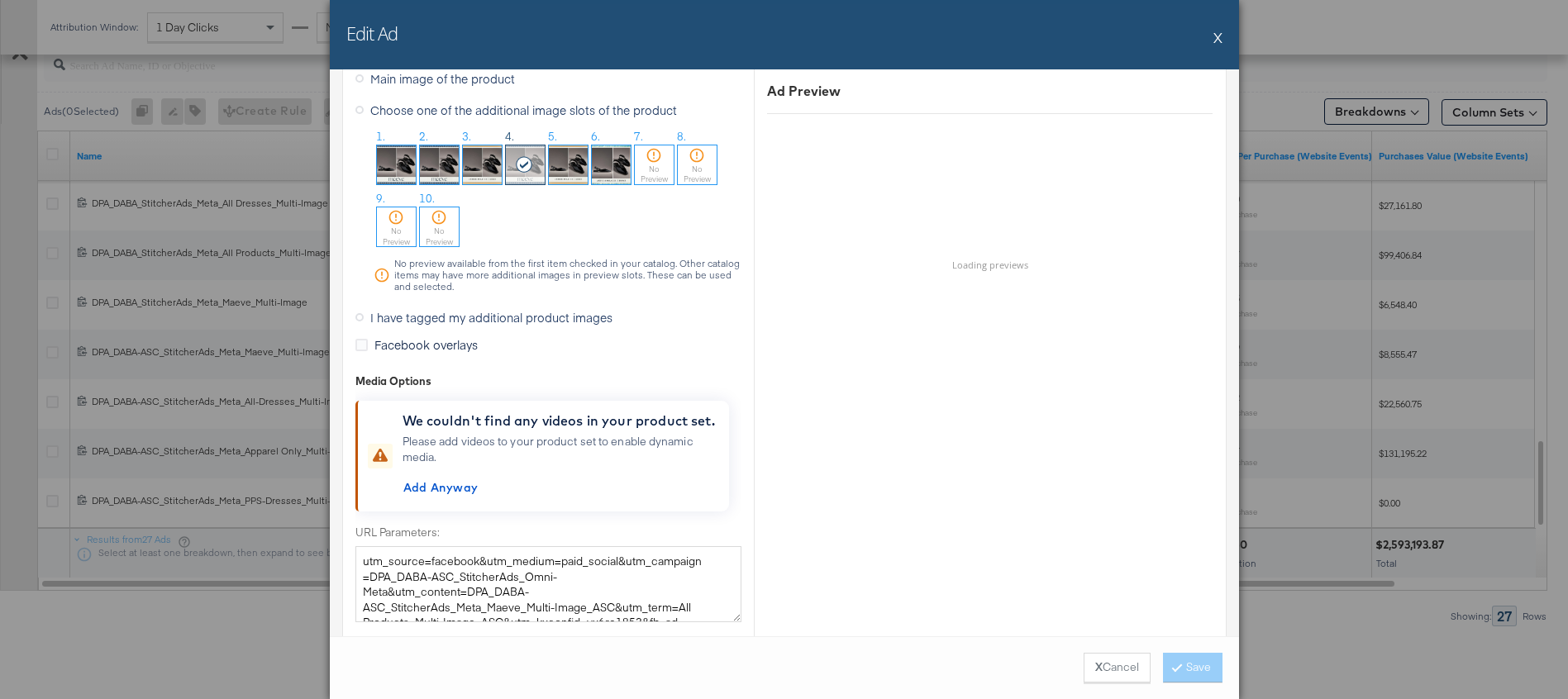
scroll to position [1678, 0]
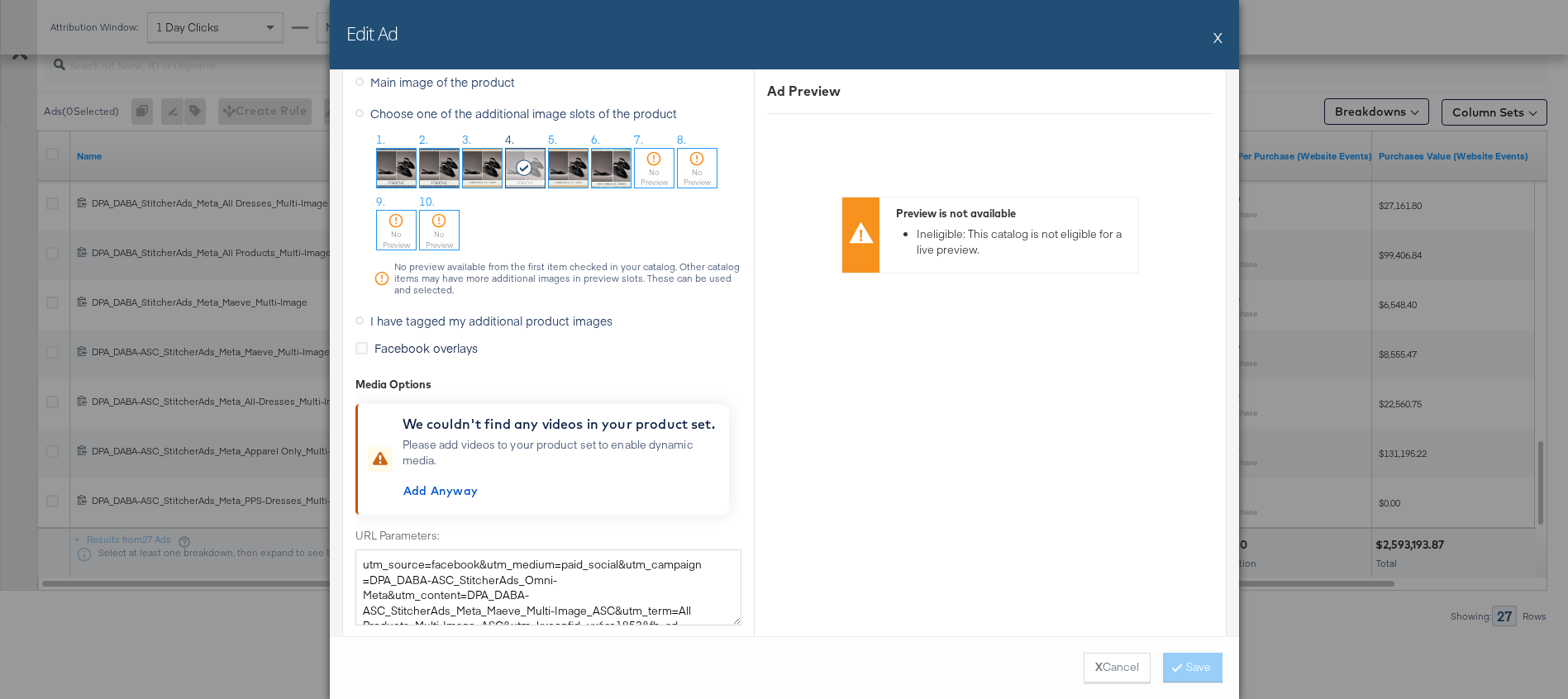
click at [1217, 36] on button "X" at bounding box center [1217, 37] width 9 height 33
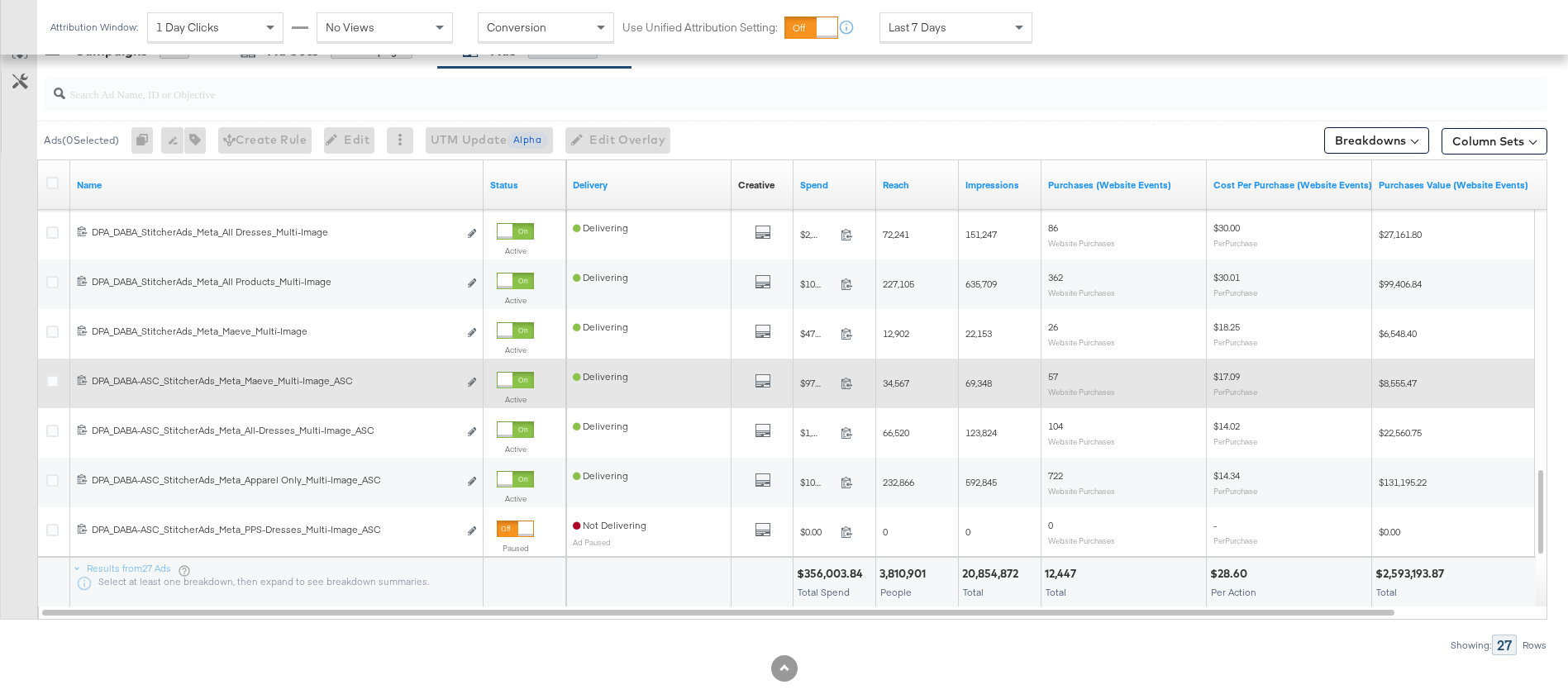
scroll to position [753, 0]
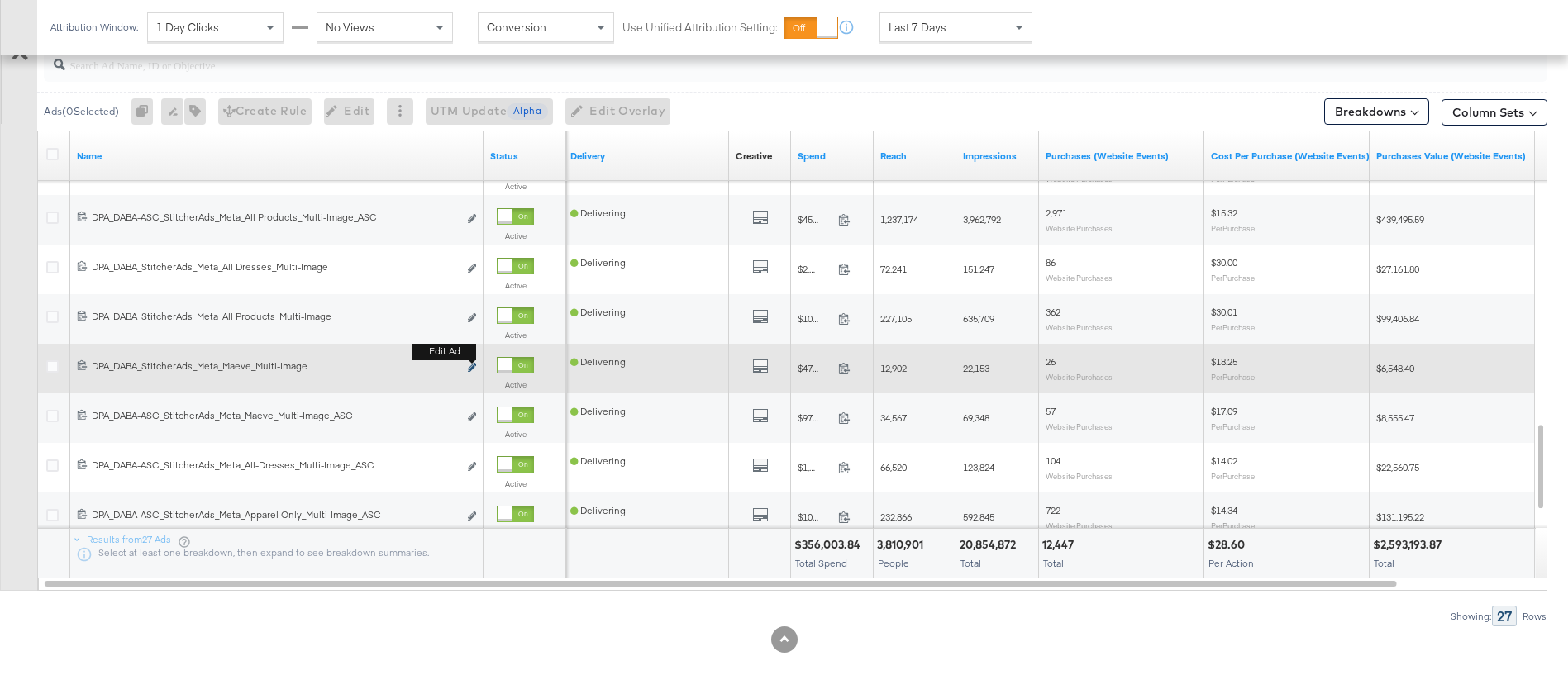
click at [469, 365] on icon "link" at bounding box center [472, 366] width 8 height 9
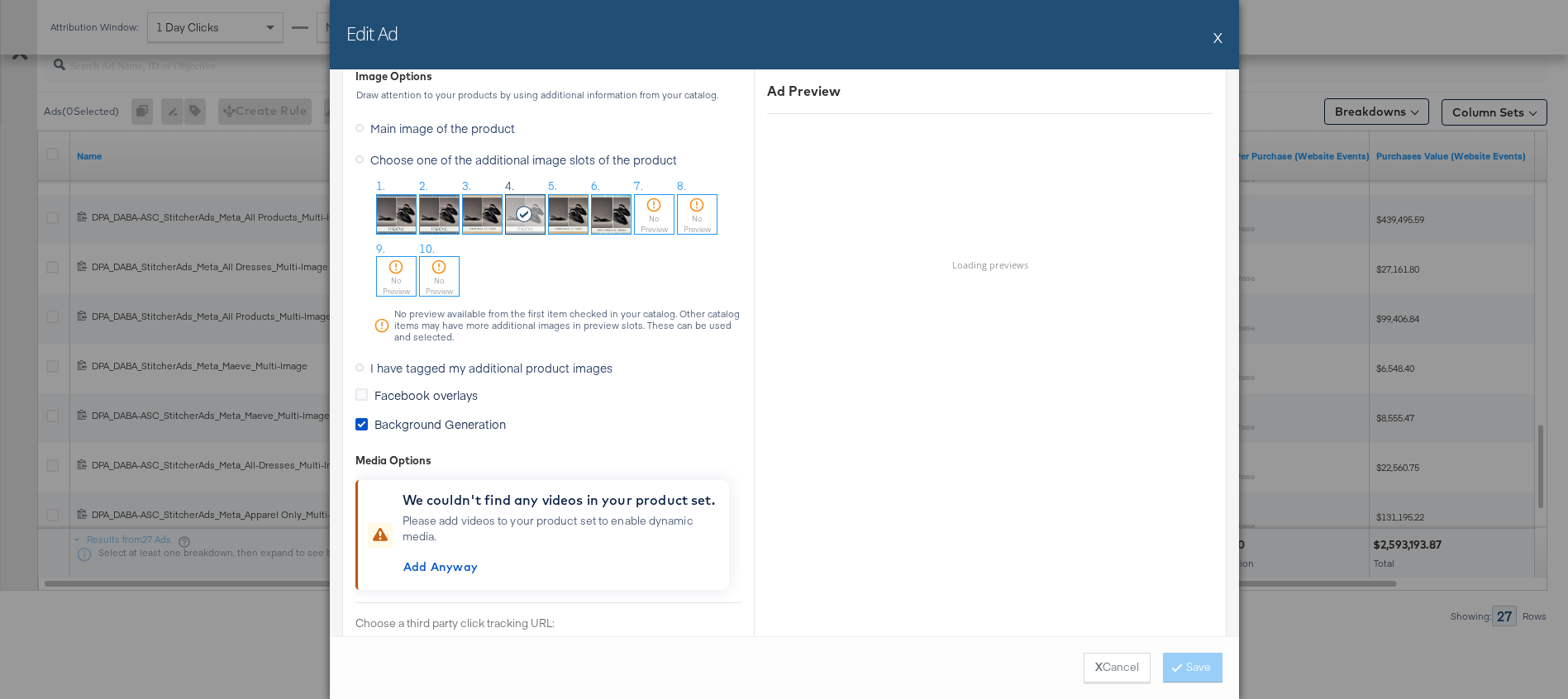
scroll to position [1431, 0]
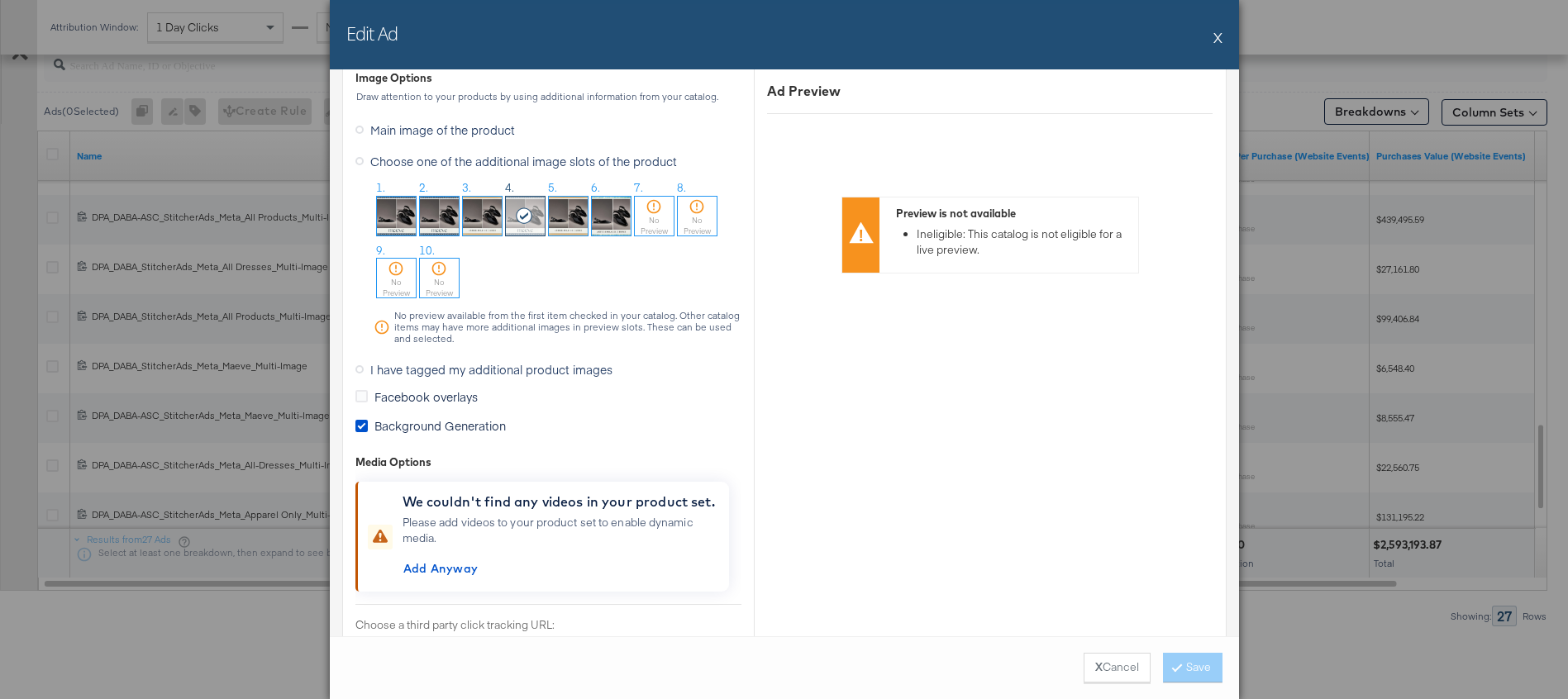
click at [1219, 38] on button "X" at bounding box center [1217, 37] width 9 height 33
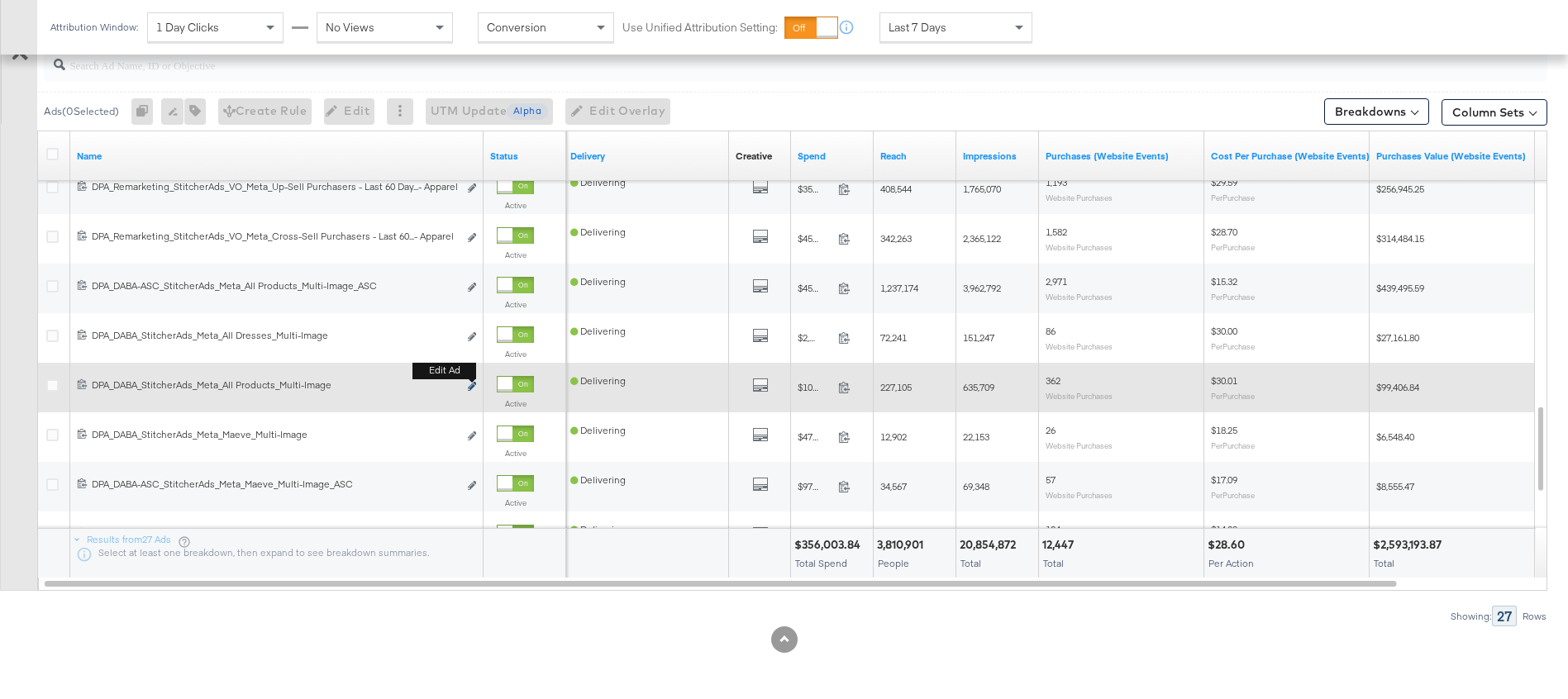
click at [469, 384] on icon "link" at bounding box center [472, 386] width 8 height 9
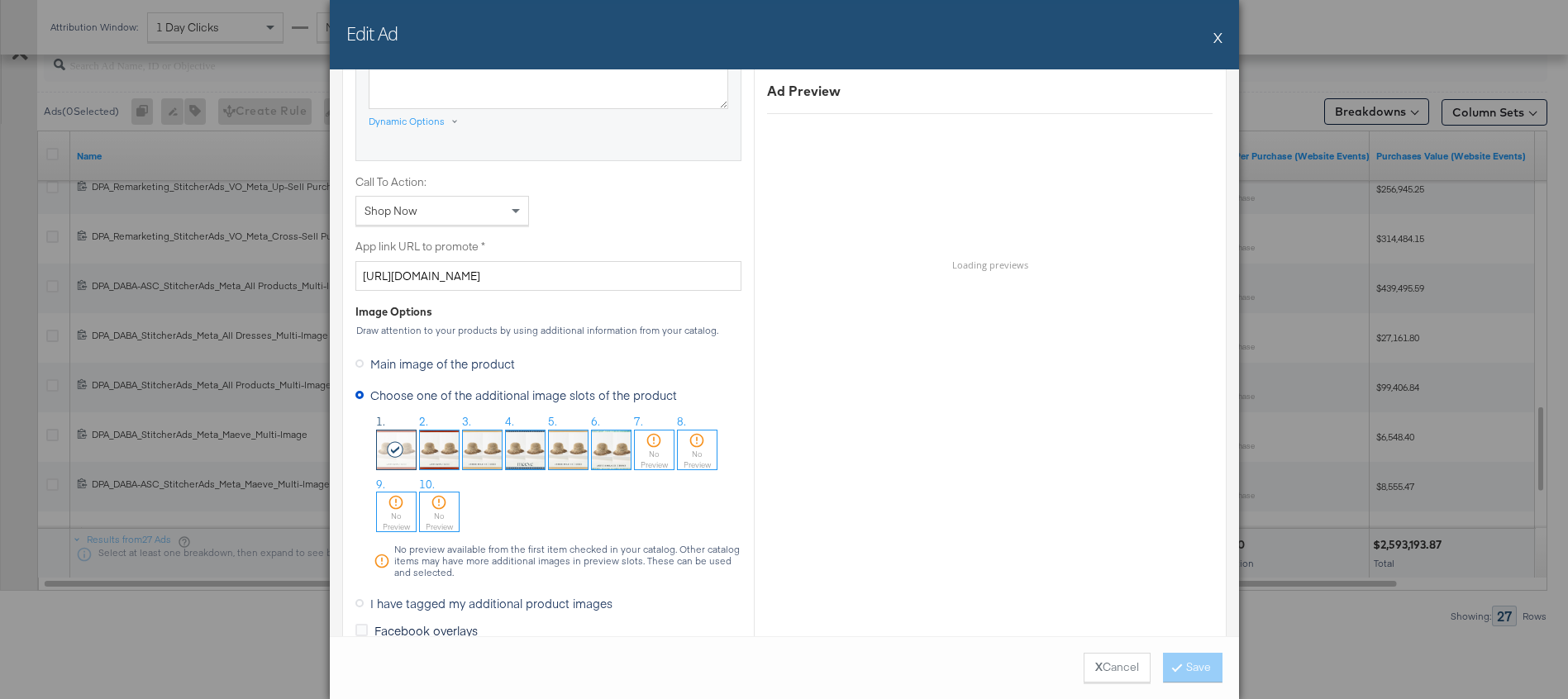
scroll to position [1223, 0]
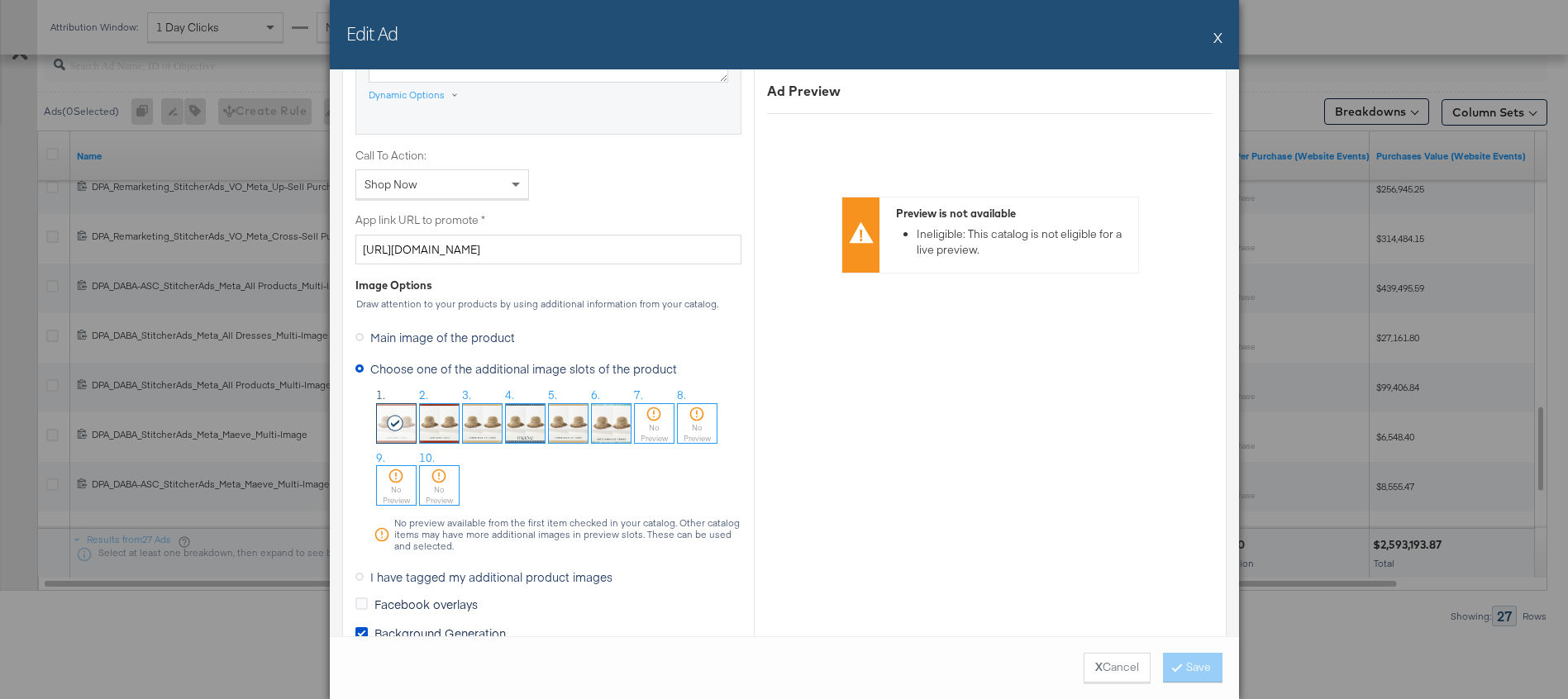
click at [1218, 39] on button "X" at bounding box center [1217, 37] width 9 height 33
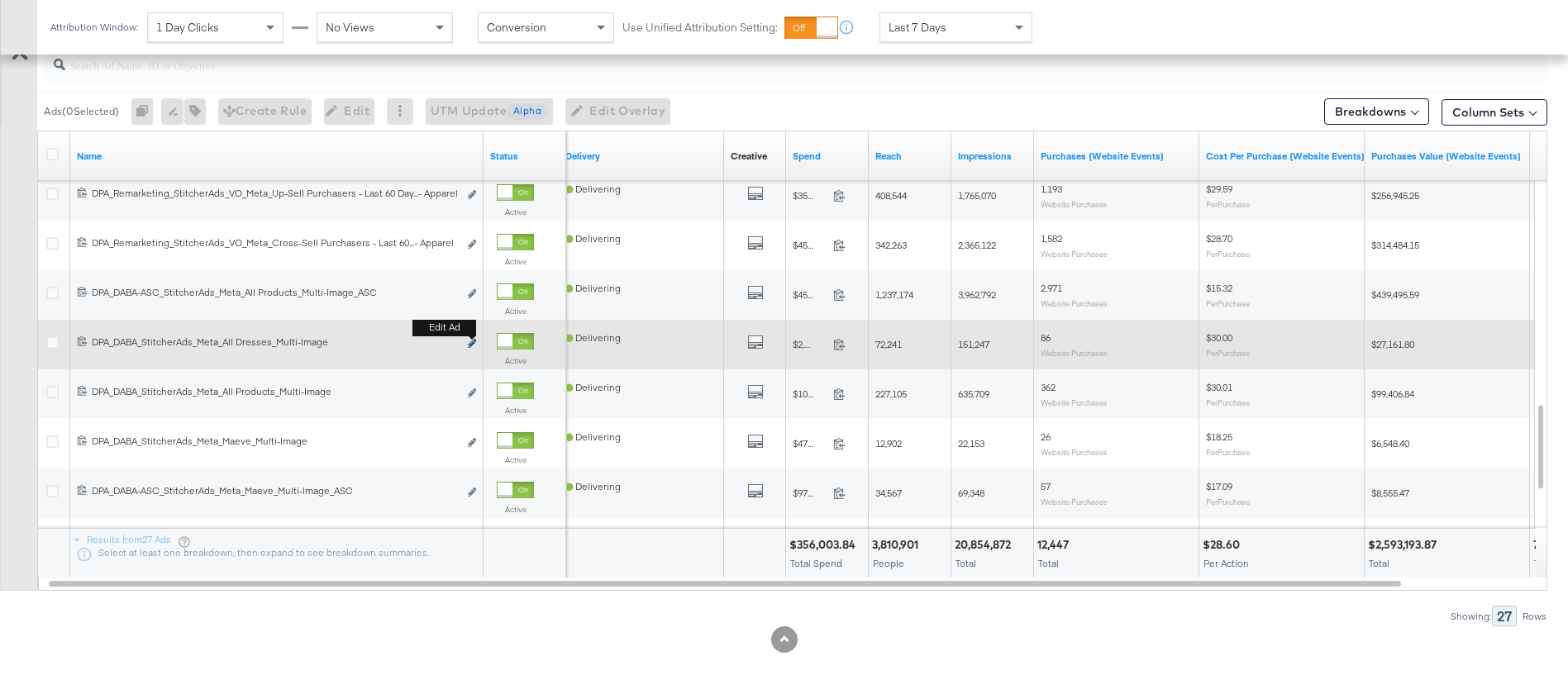
click at [471, 342] on icon "link" at bounding box center [472, 343] width 8 height 9
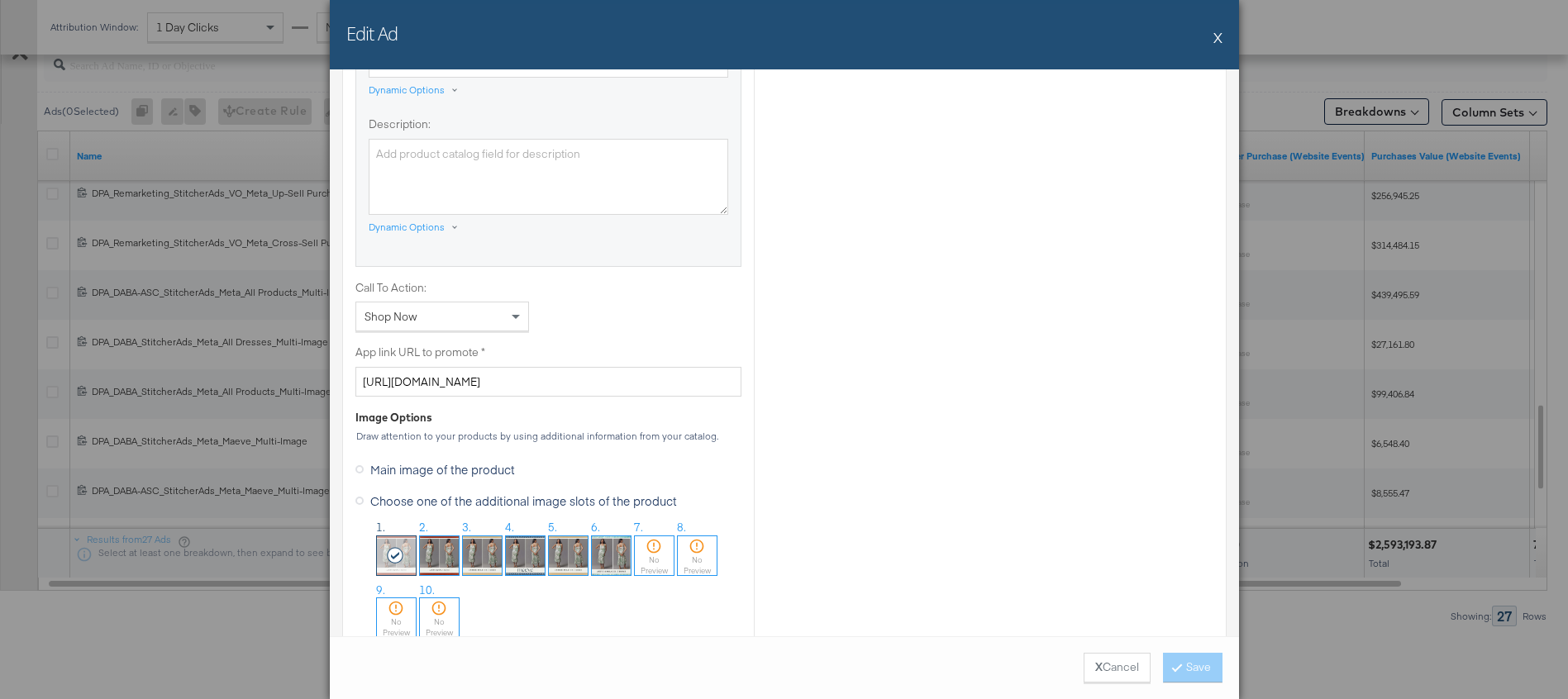
scroll to position [1123, 0]
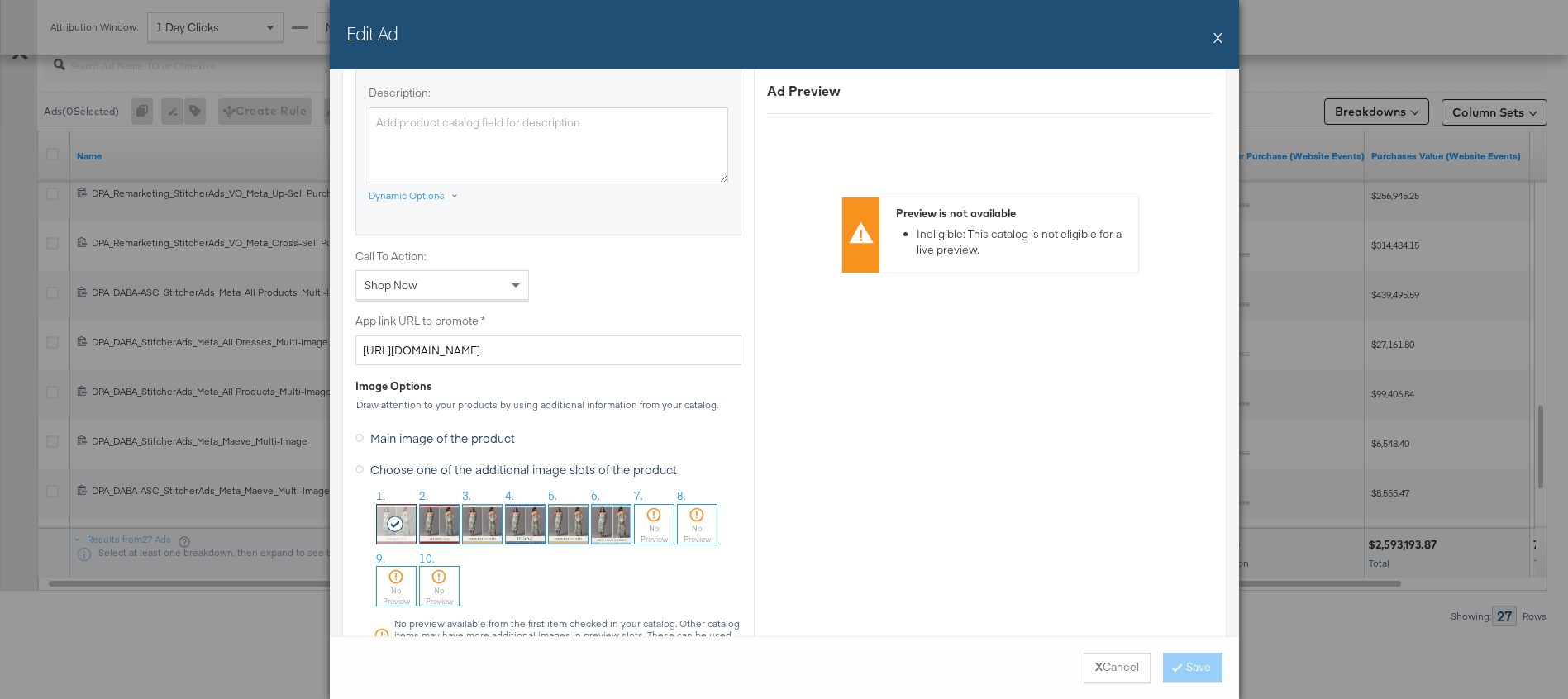
click at [1219, 39] on button "X" at bounding box center [1217, 37] width 9 height 33
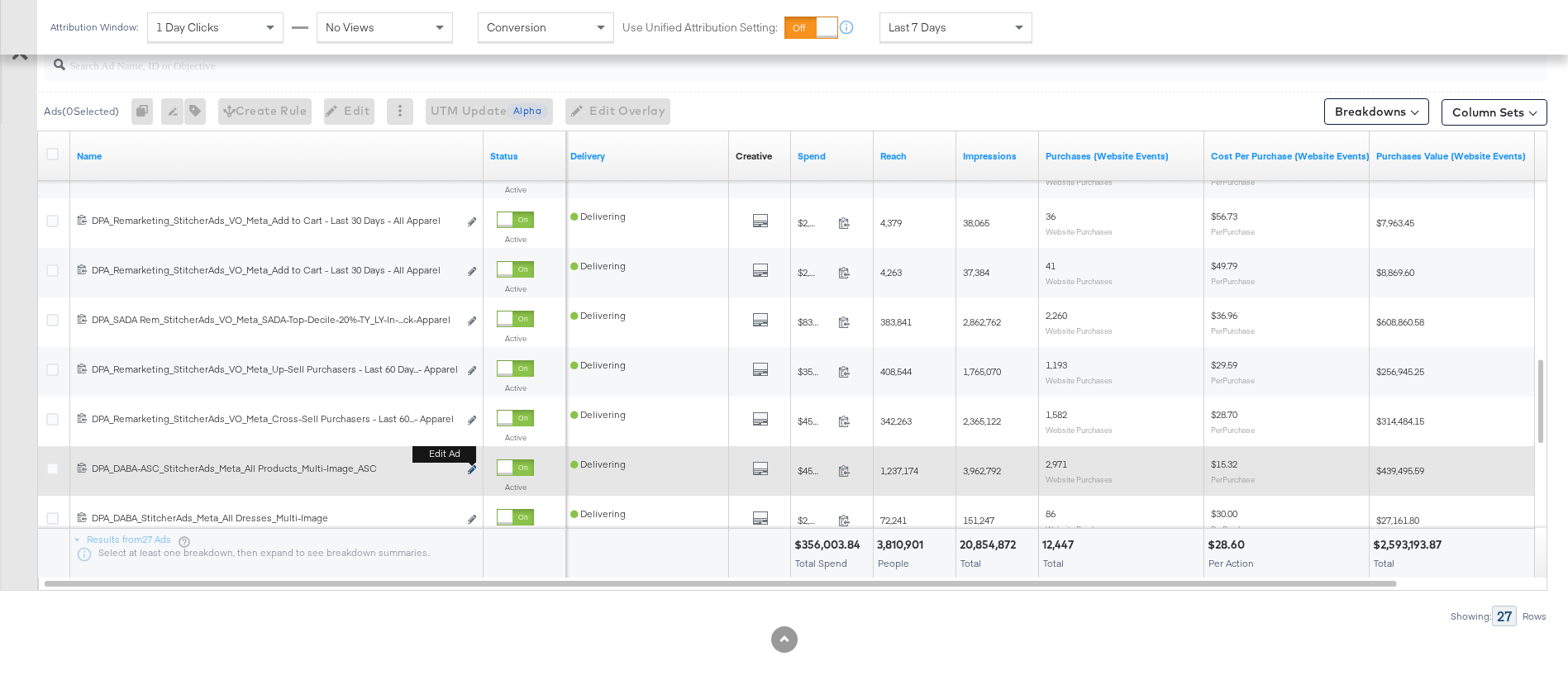
click at [472, 467] on icon "link" at bounding box center [472, 469] width 8 height 9
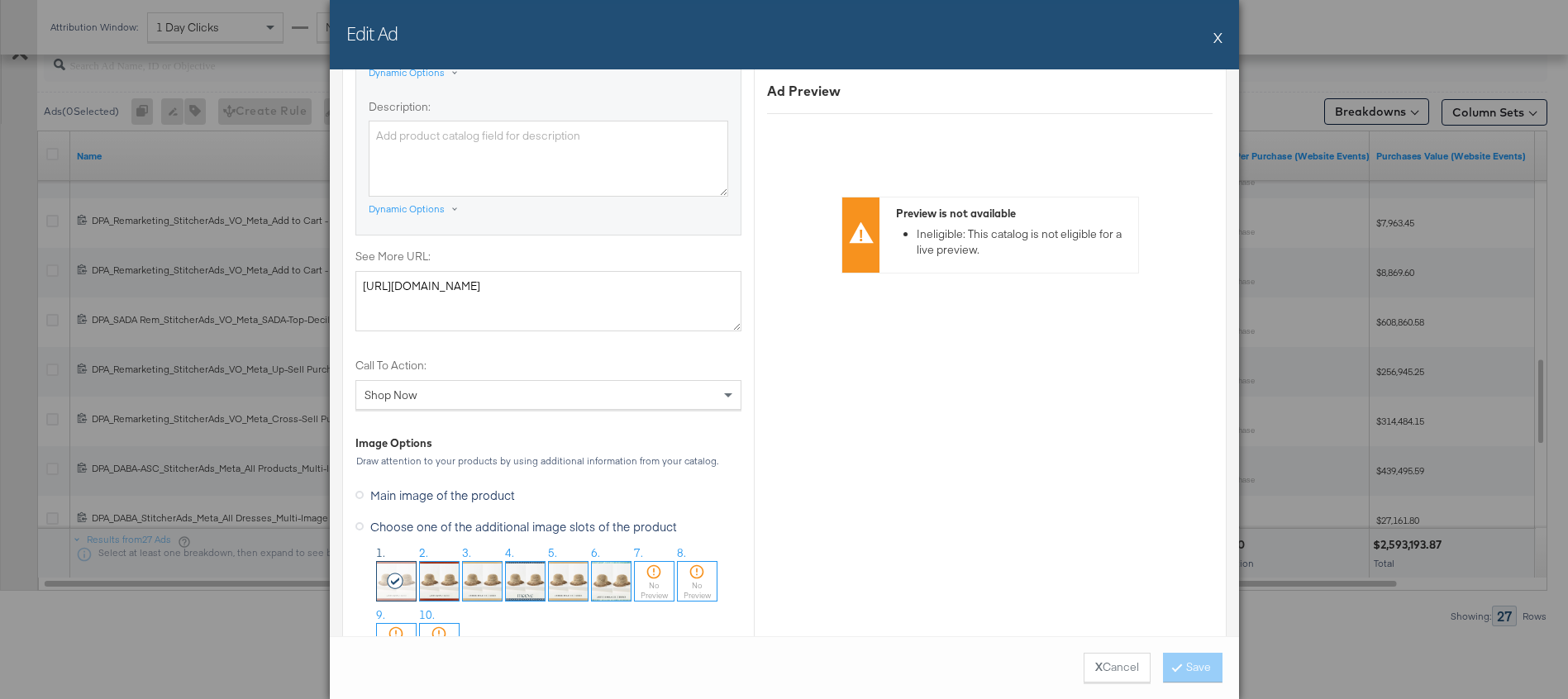
scroll to position [1275, 0]
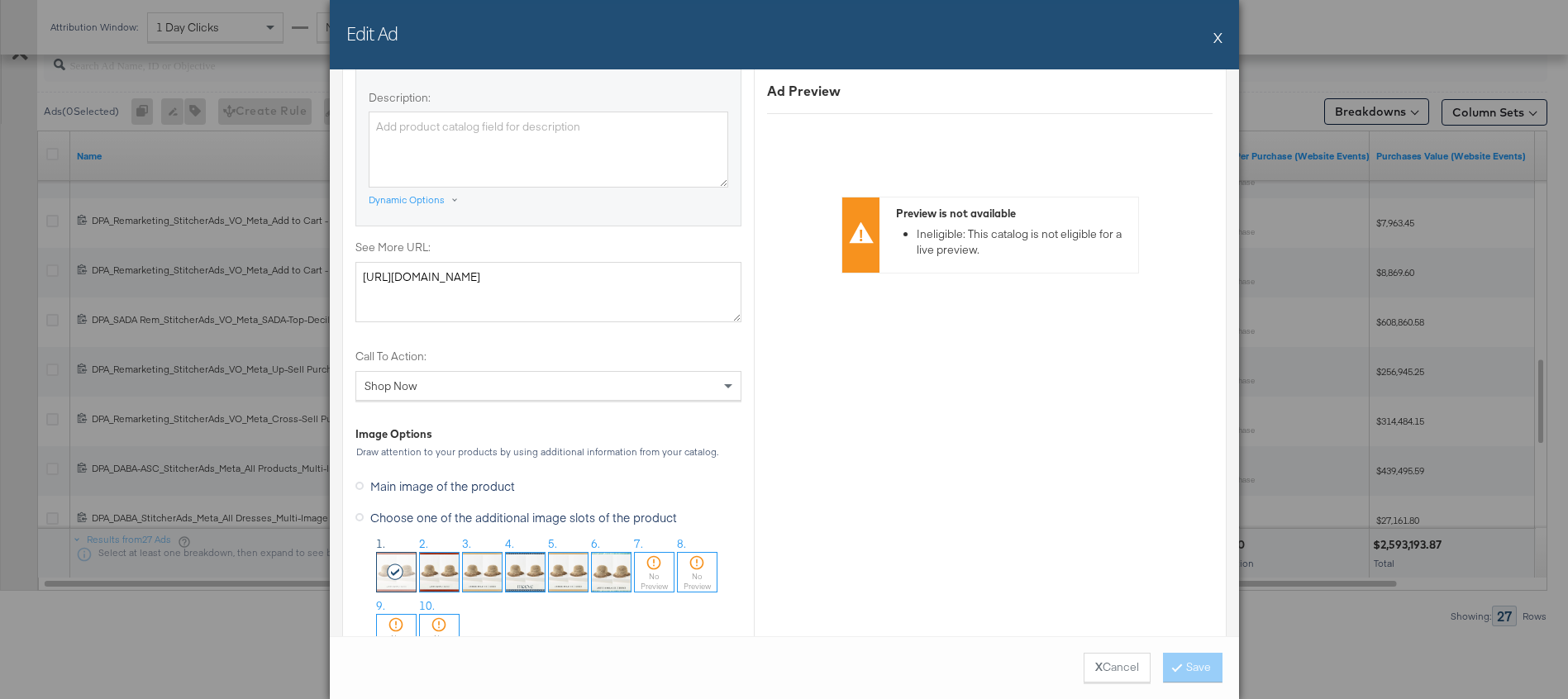
click at [1218, 39] on button "X" at bounding box center [1217, 37] width 9 height 33
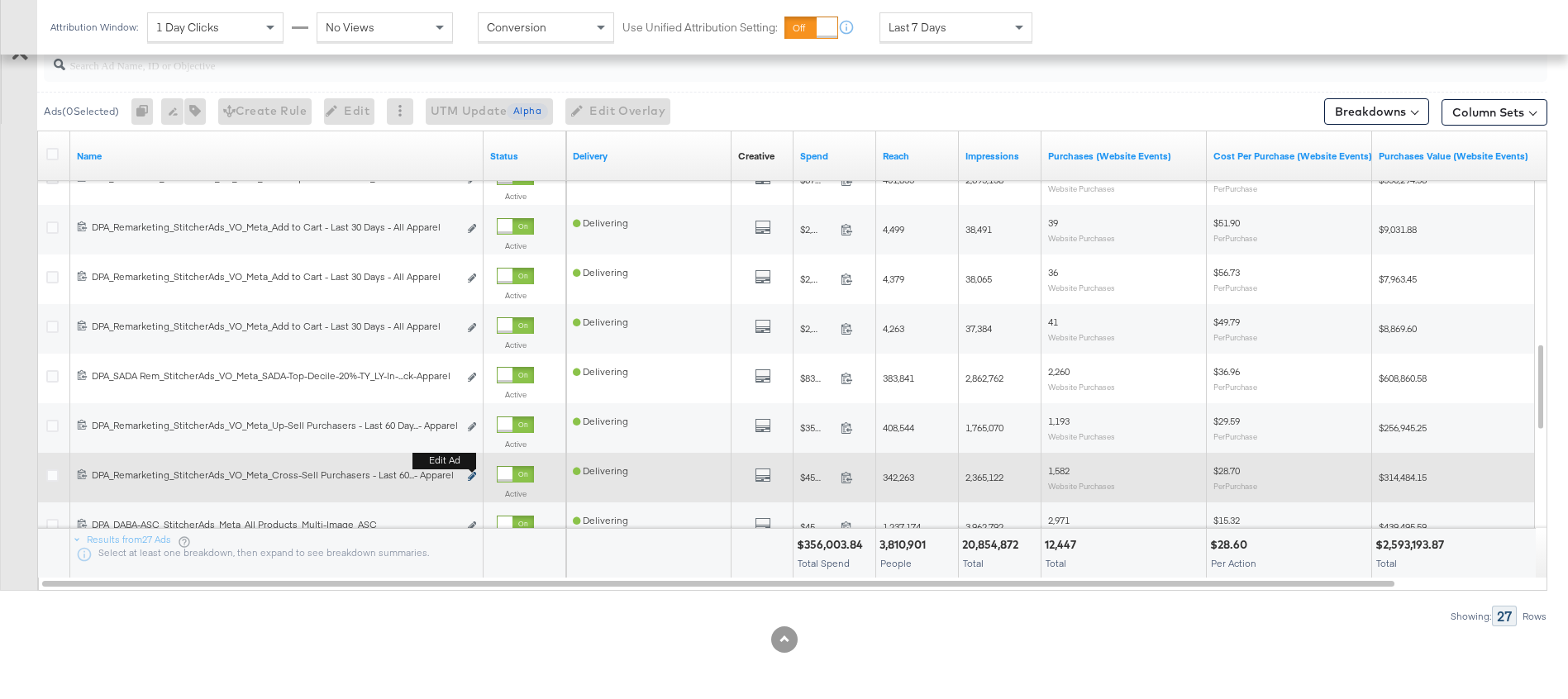
click at [473, 476] on icon "link" at bounding box center [472, 476] width 8 height 9
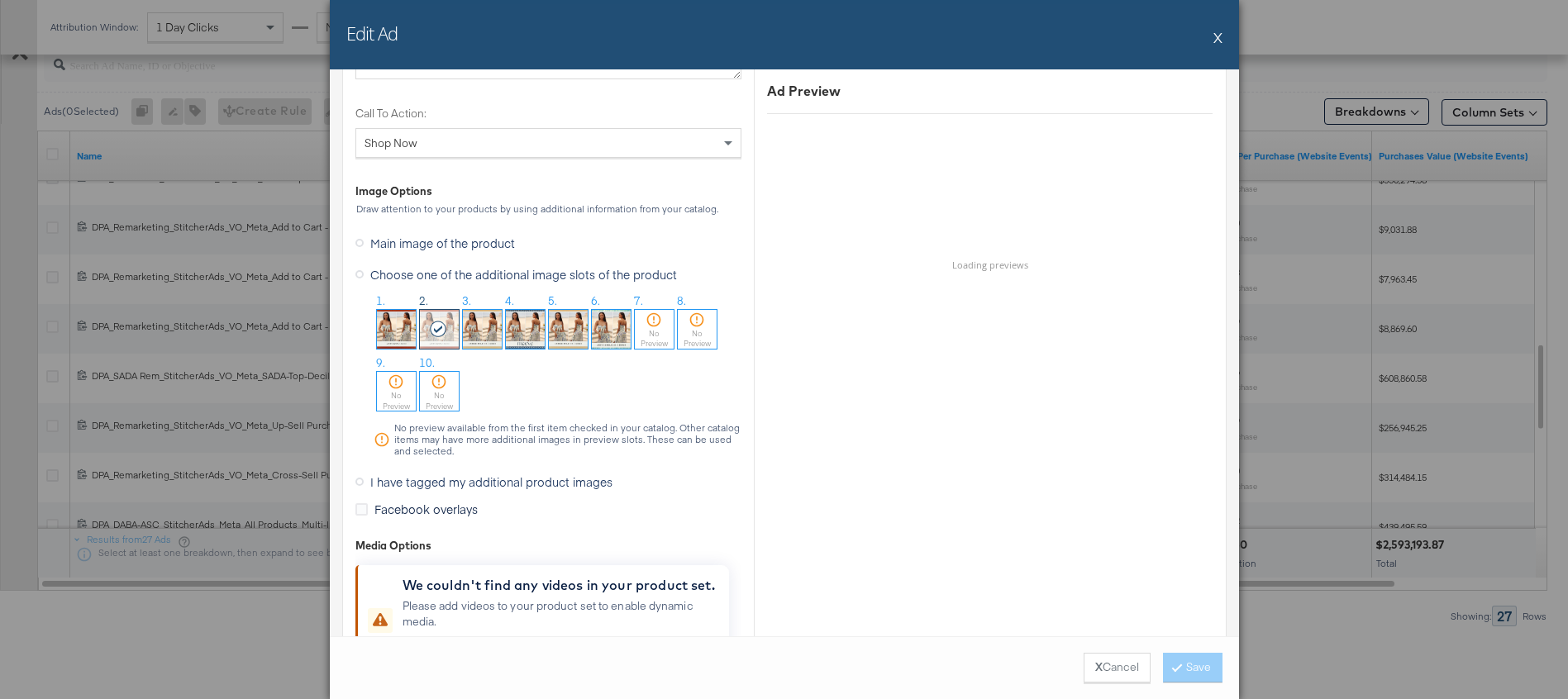
scroll to position [1544, 0]
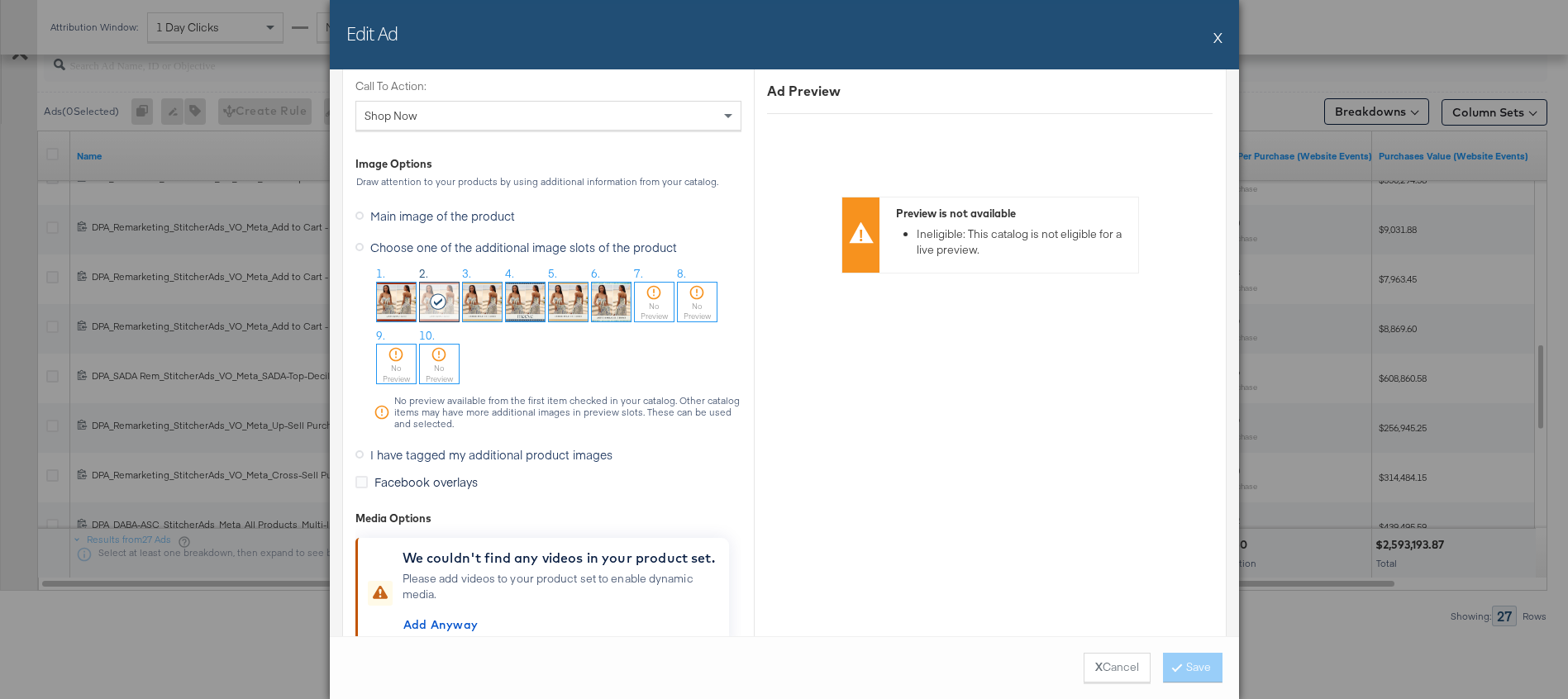
click at [1217, 36] on button "X" at bounding box center [1217, 37] width 9 height 33
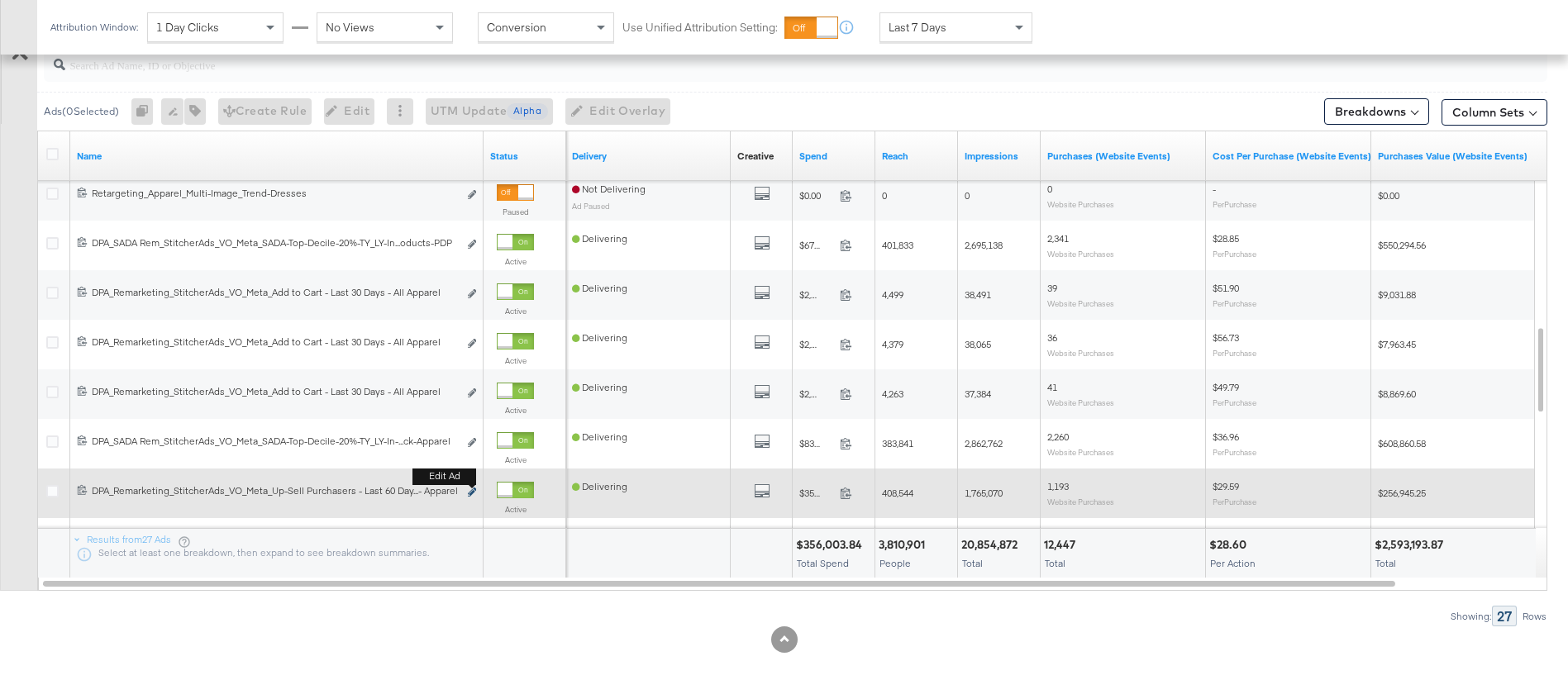
click at [469, 490] on icon "link" at bounding box center [472, 492] width 8 height 9
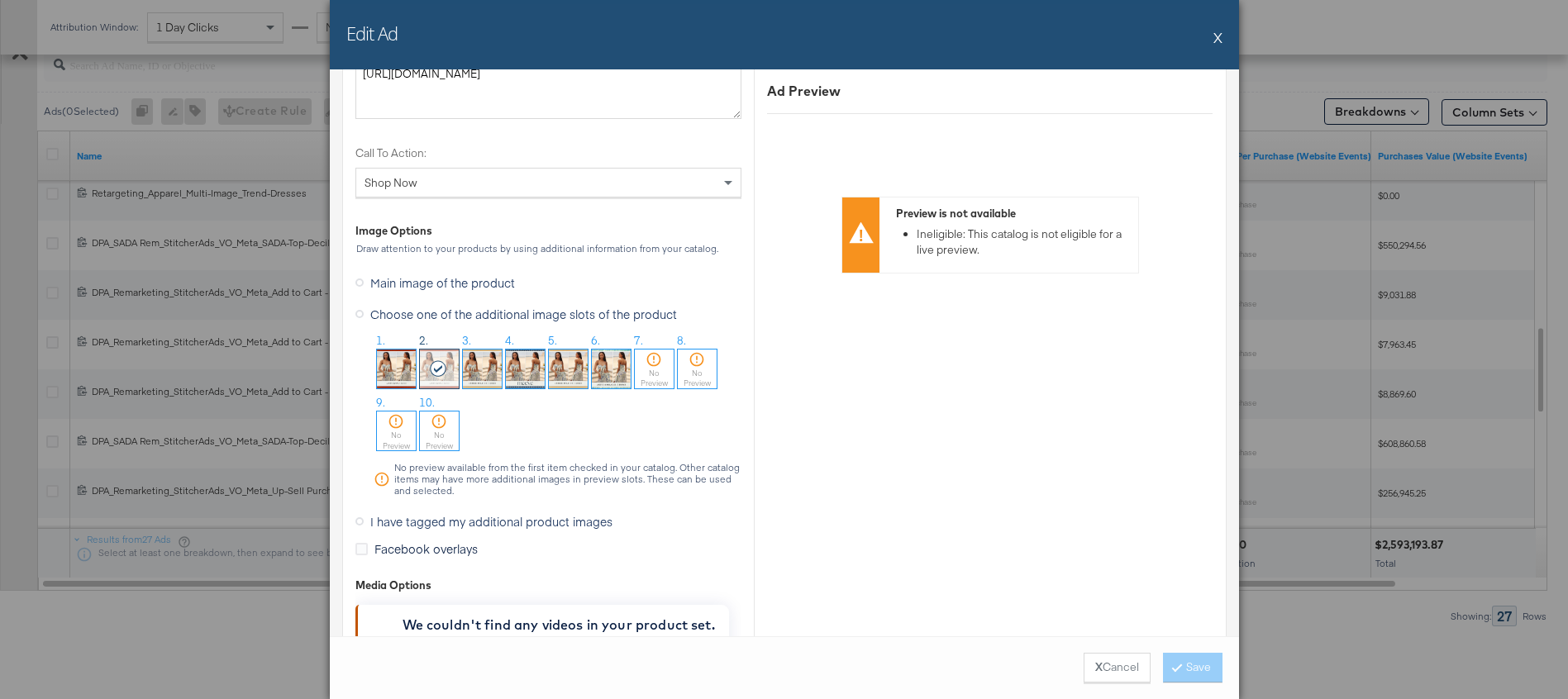
scroll to position [1479, 0]
click at [1218, 39] on button "X" at bounding box center [1217, 37] width 9 height 33
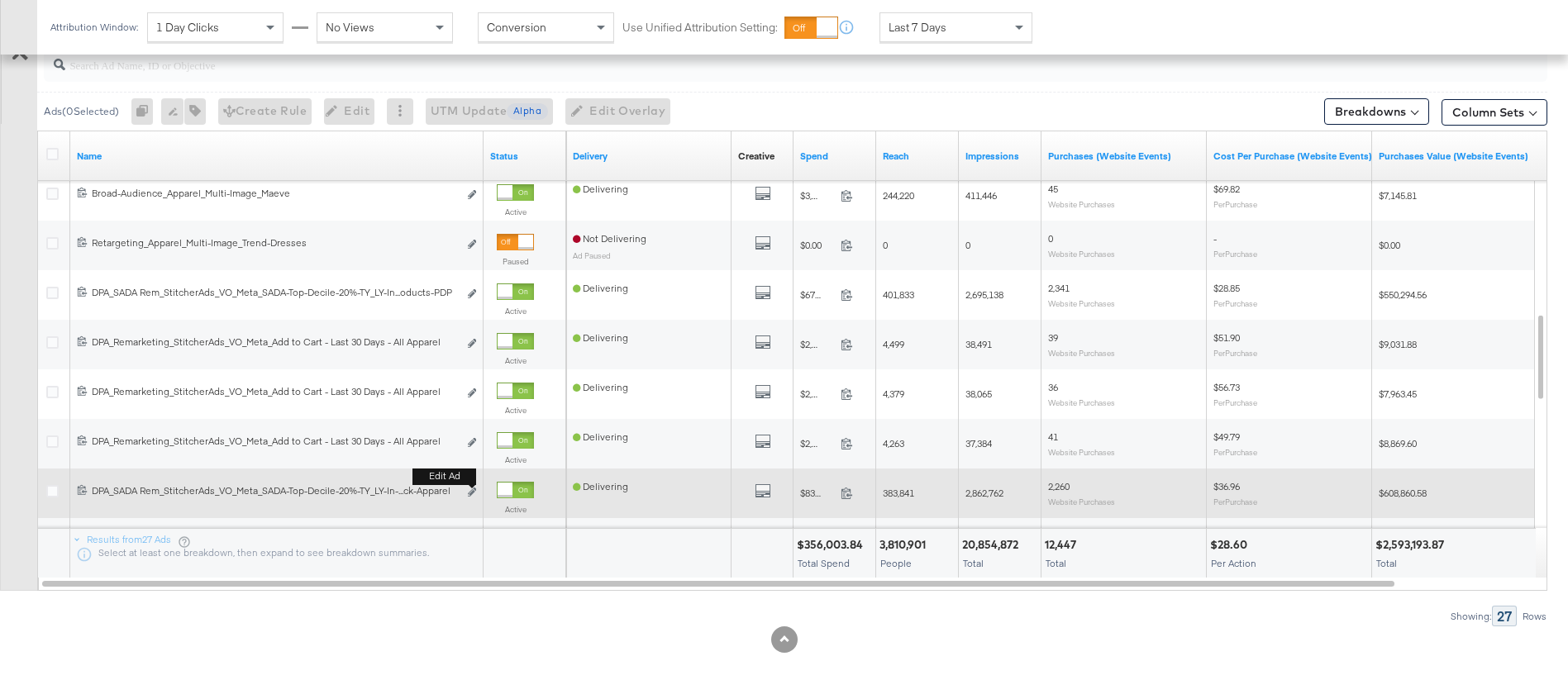
click at [466, 492] on div "Edit ad" at bounding box center [467, 494] width 19 height 18
click at [472, 493] on icon "link" at bounding box center [472, 492] width 8 height 9
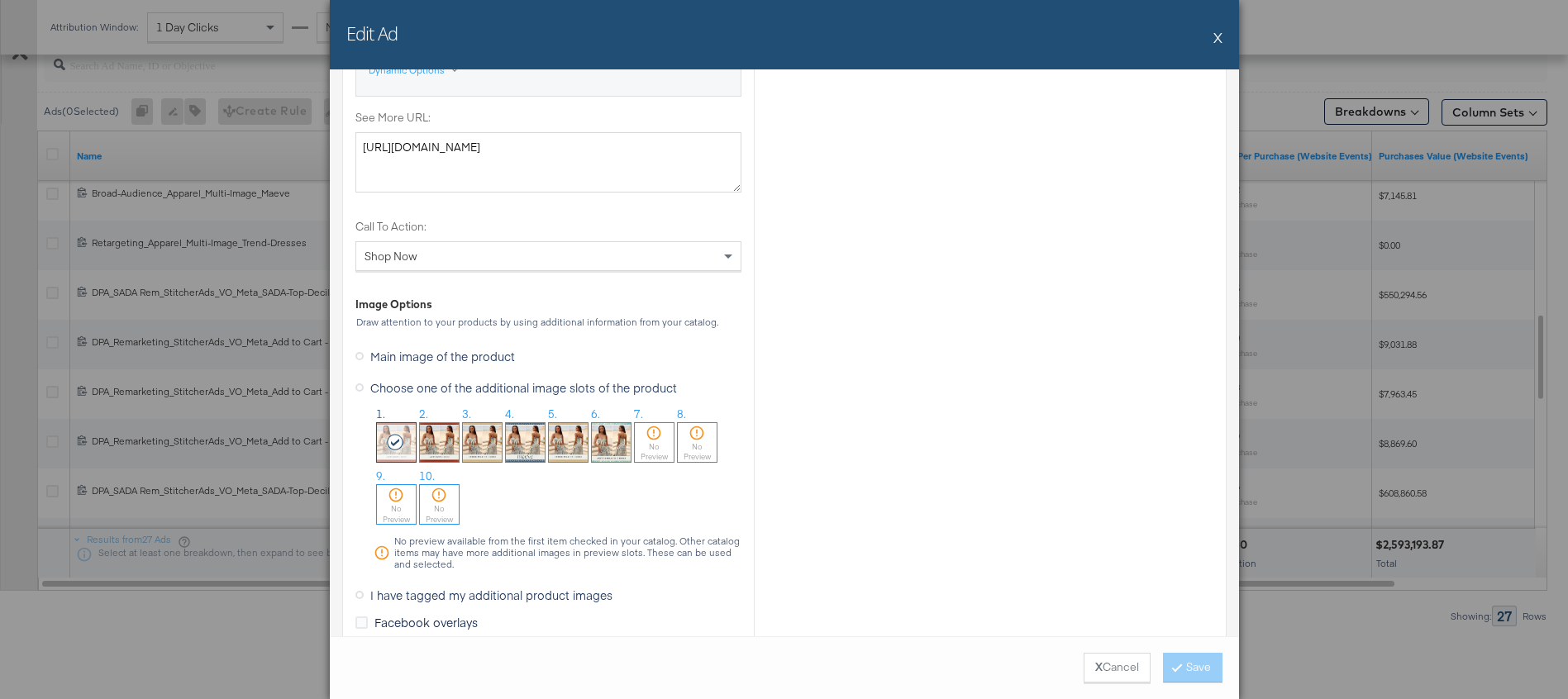
scroll to position [1418, 0]
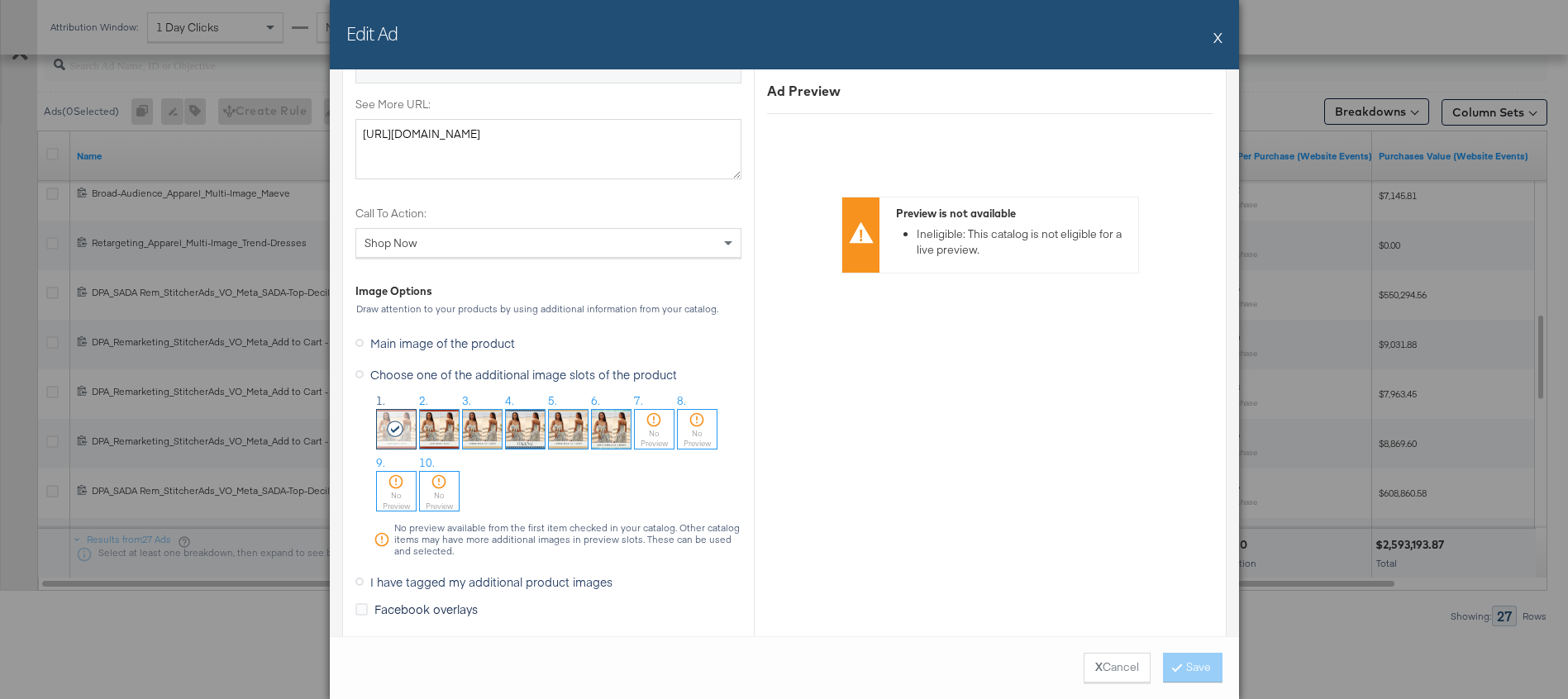
click at [1217, 39] on button "X" at bounding box center [1217, 37] width 9 height 33
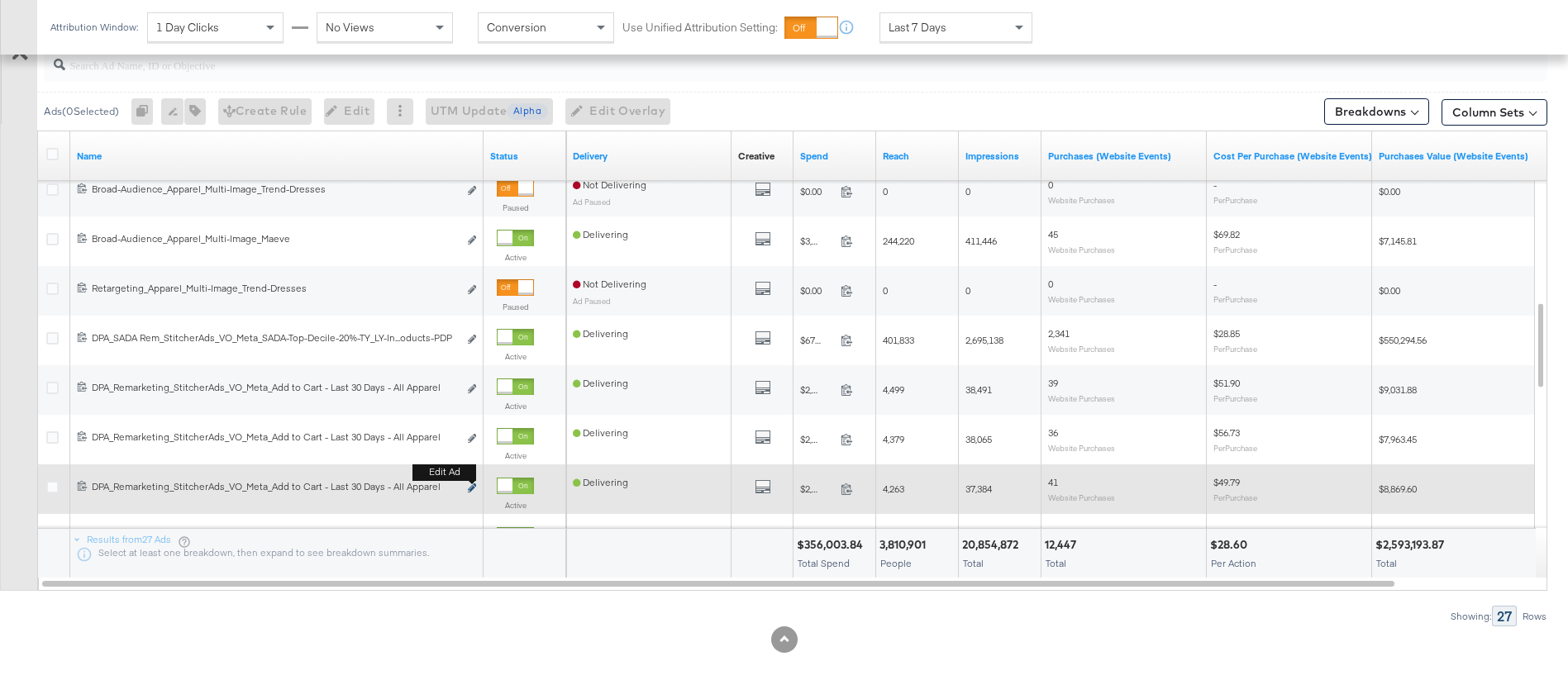
click at [474, 485] on icon "link" at bounding box center [472, 488] width 8 height 9
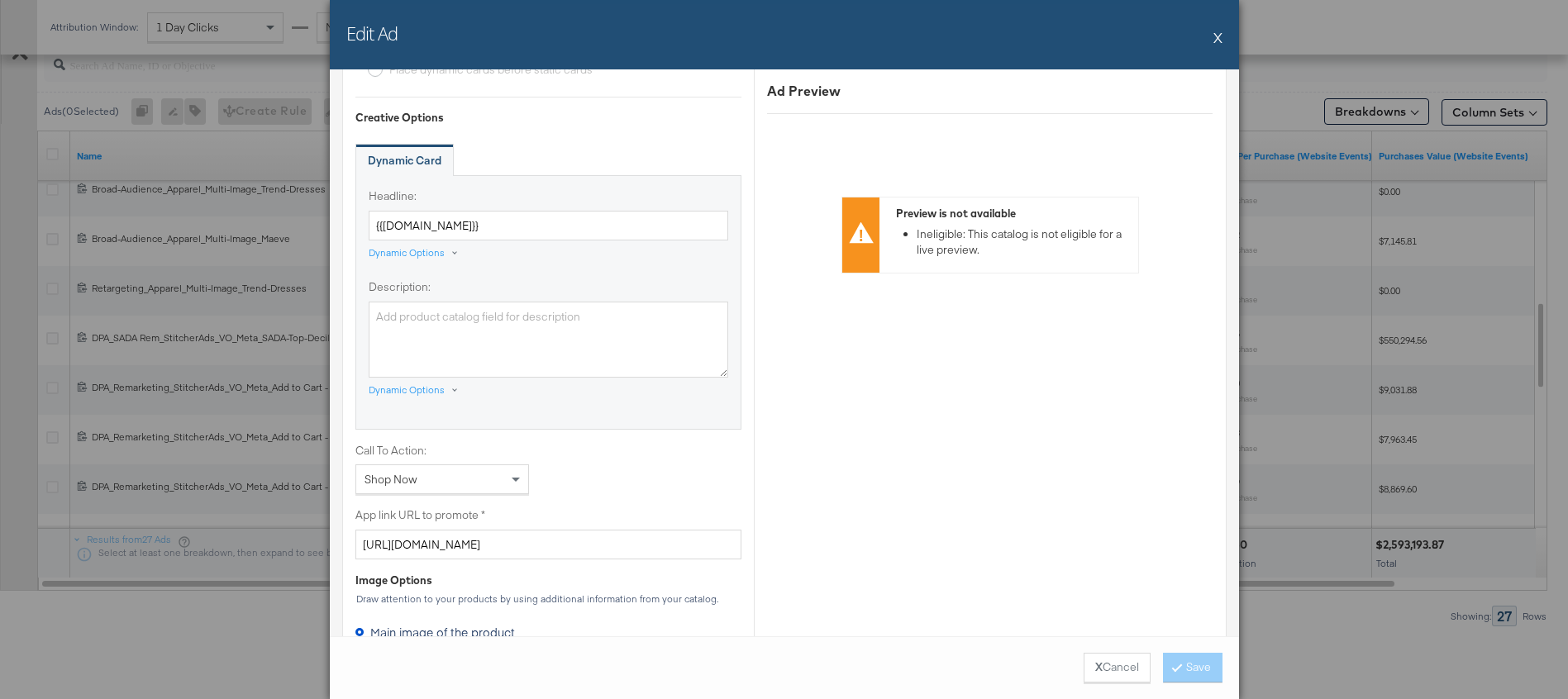
scroll to position [952, 0]
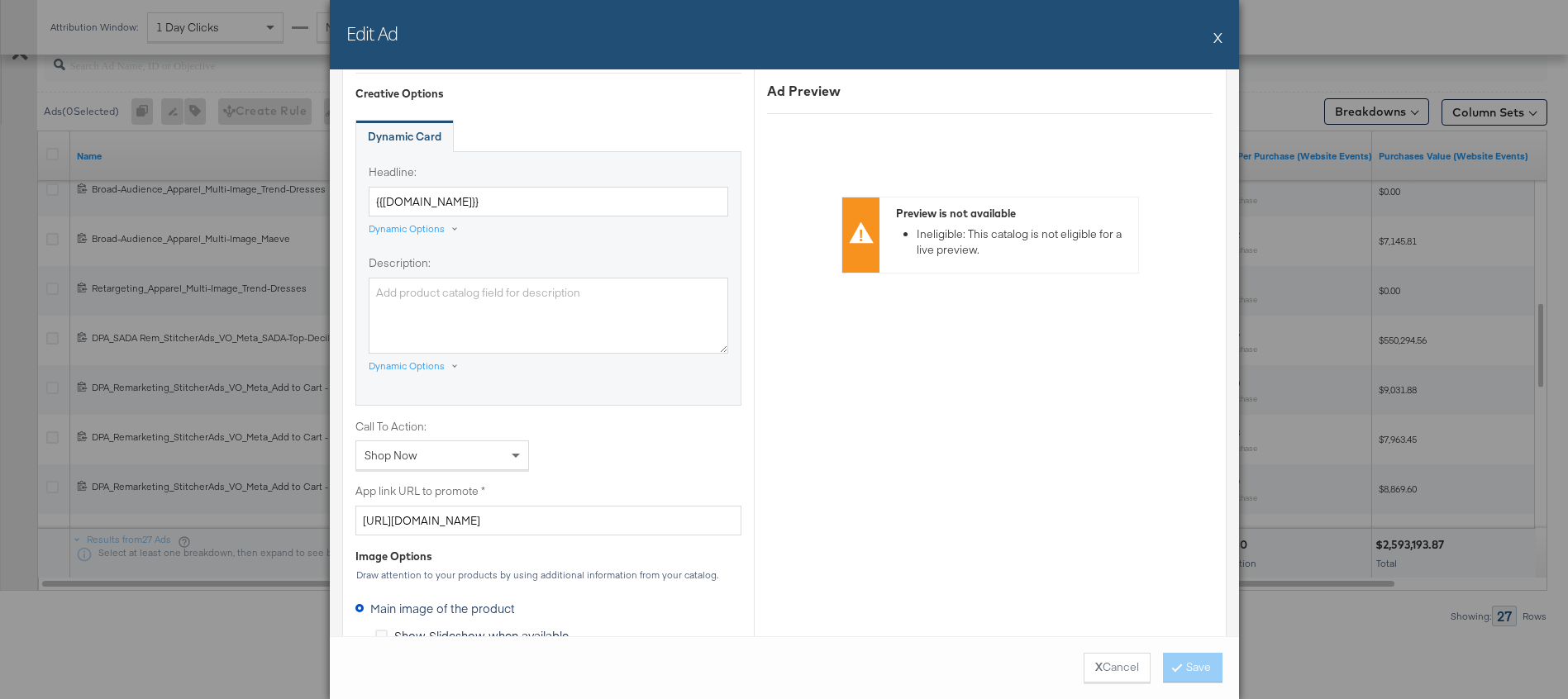
click at [1220, 39] on button "X" at bounding box center [1217, 37] width 9 height 33
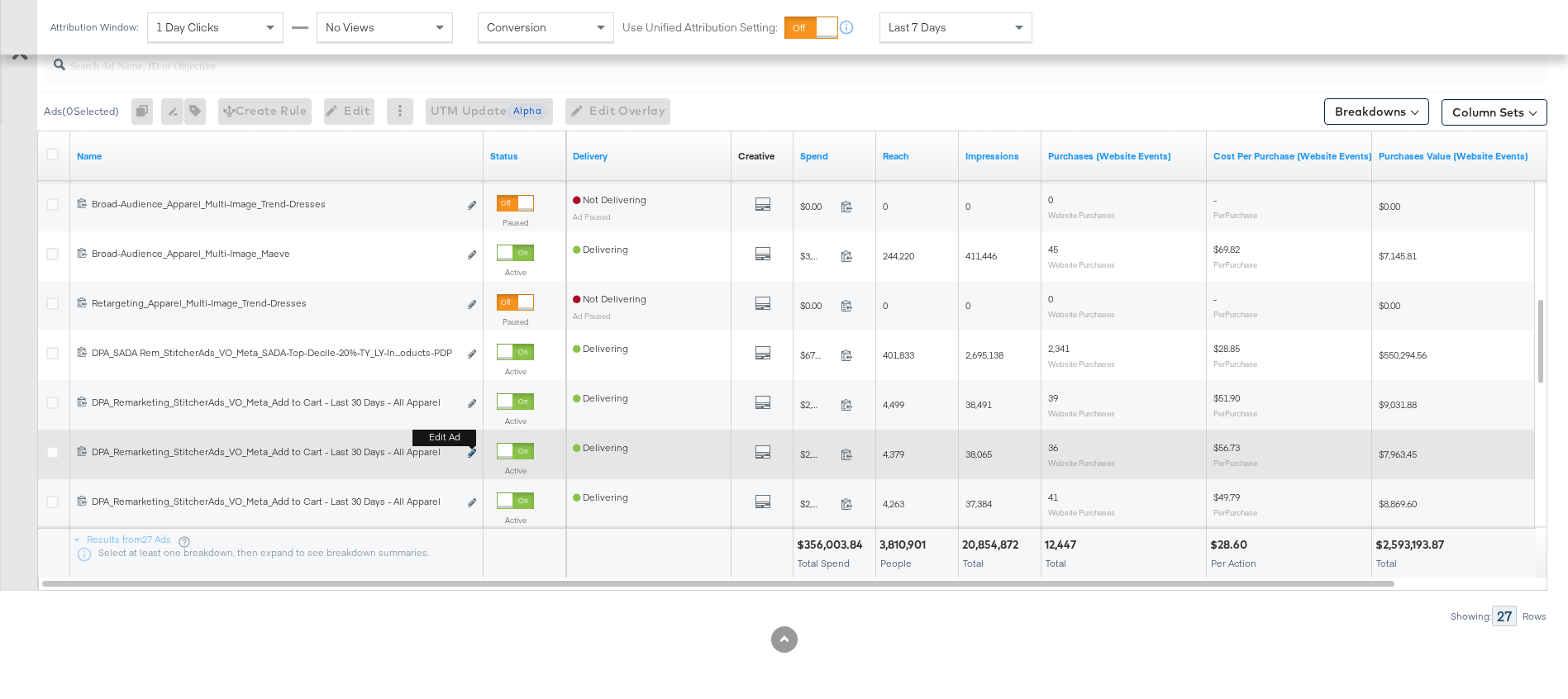
click at [472, 454] on icon "link" at bounding box center [472, 453] width 8 height 9
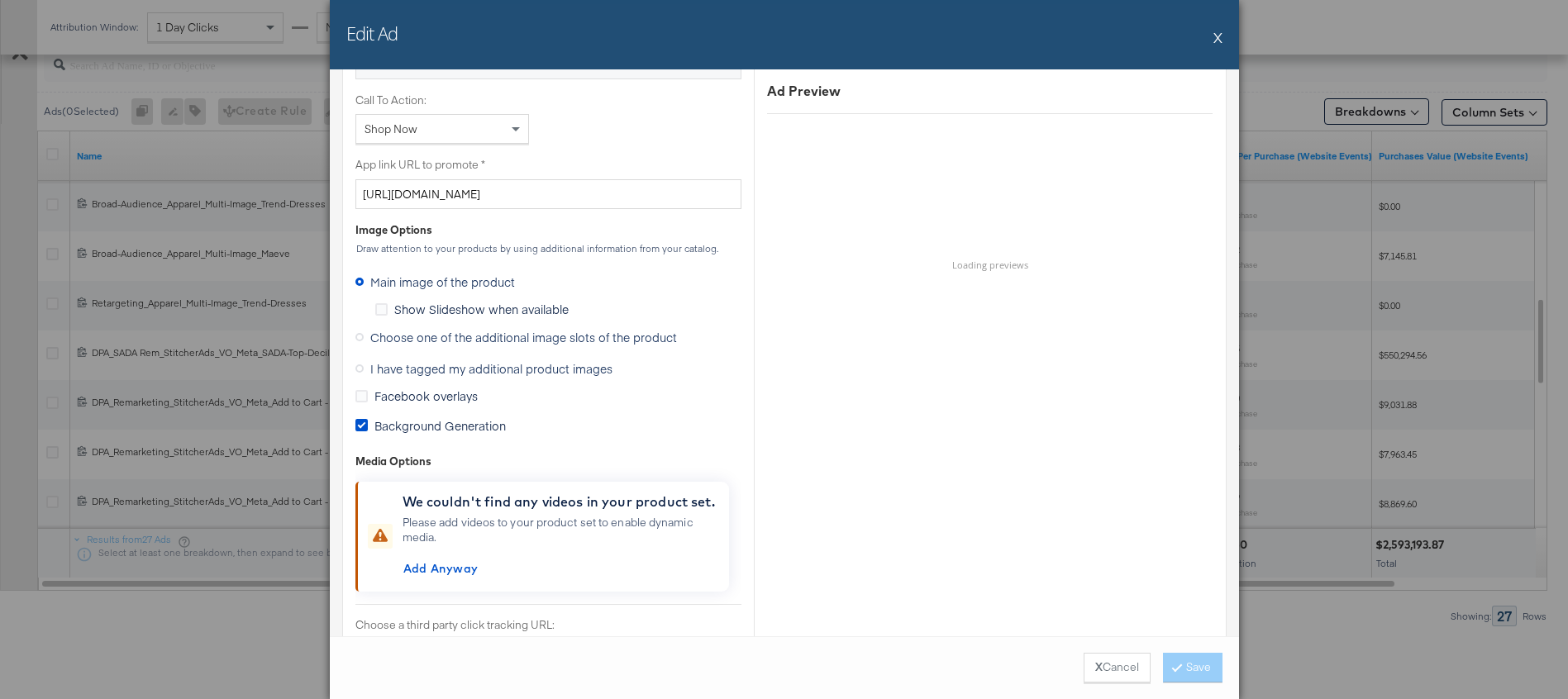
scroll to position [1292, 0]
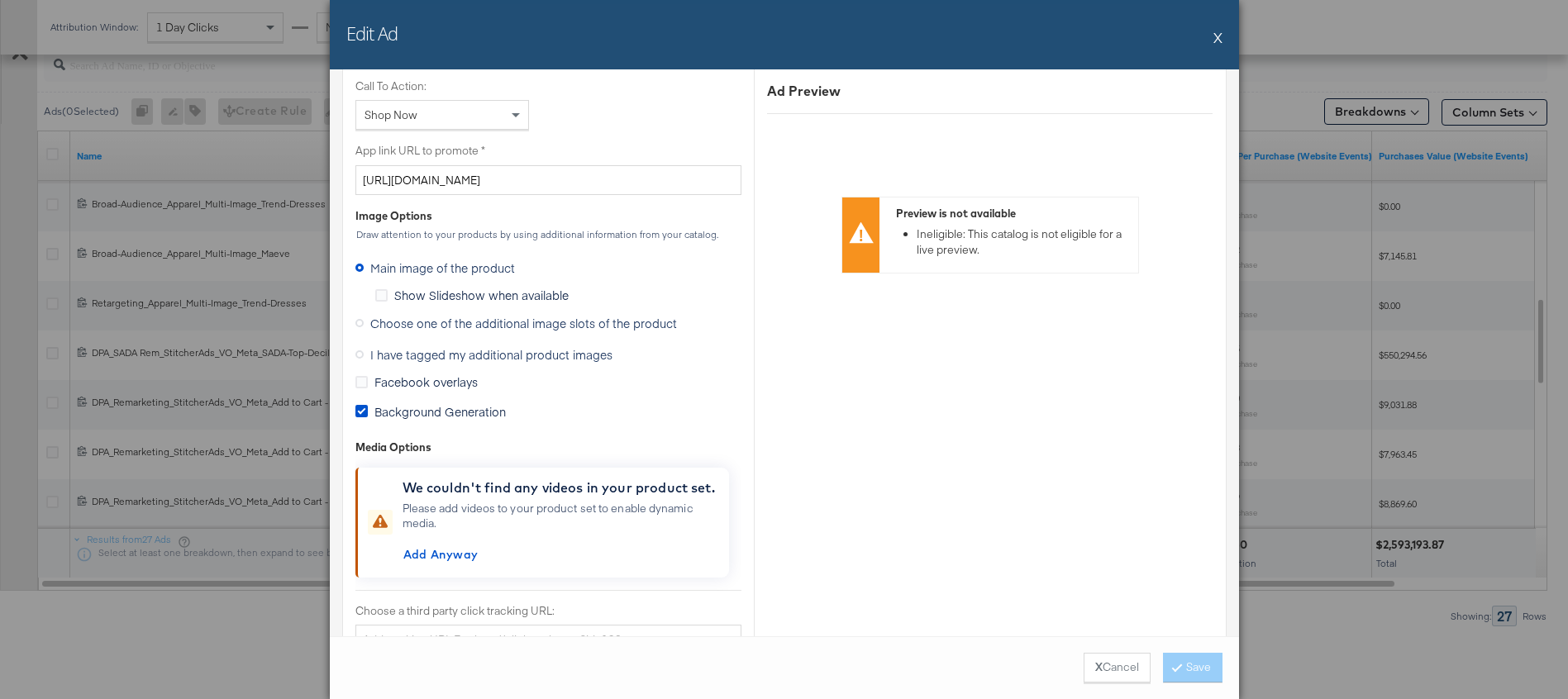
click at [1215, 41] on button "X" at bounding box center [1217, 37] width 9 height 33
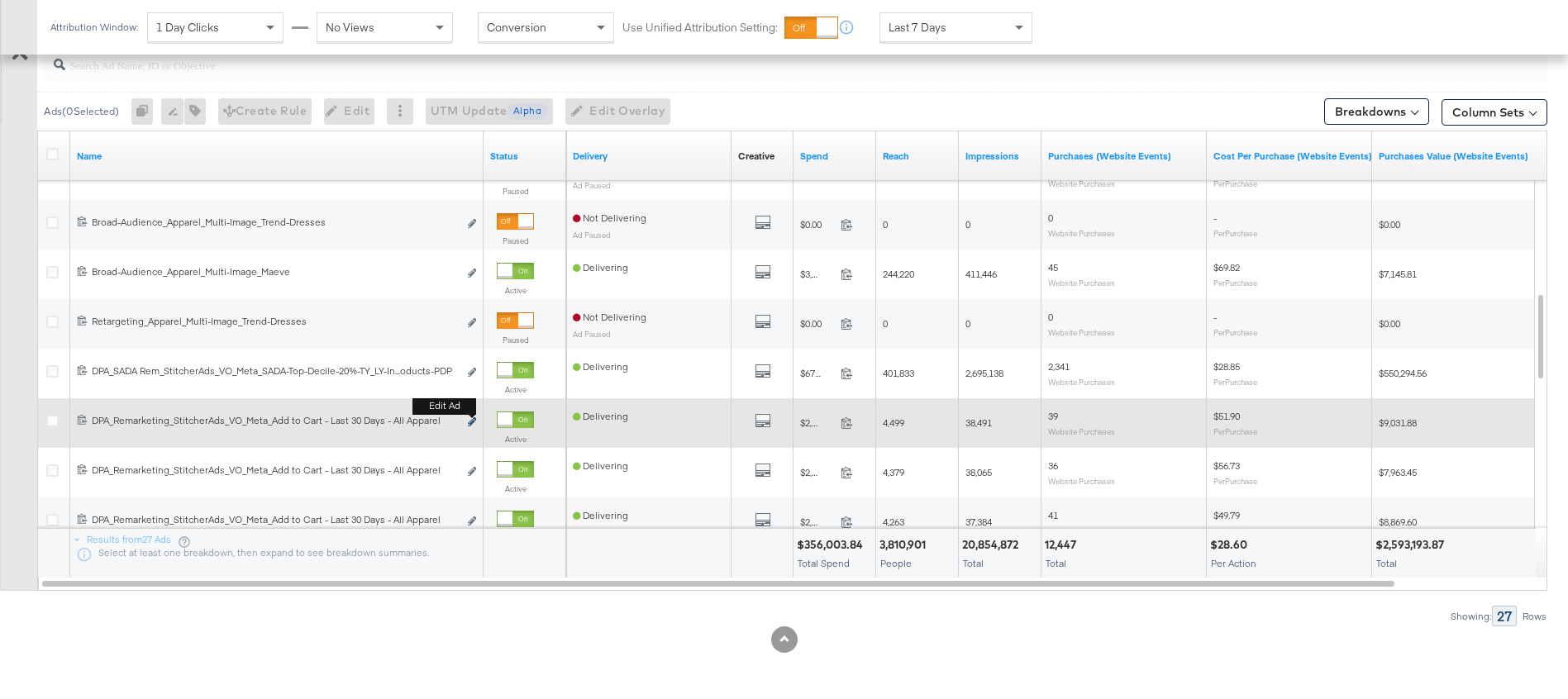
click at [474, 424] on icon "link" at bounding box center [472, 422] width 8 height 9
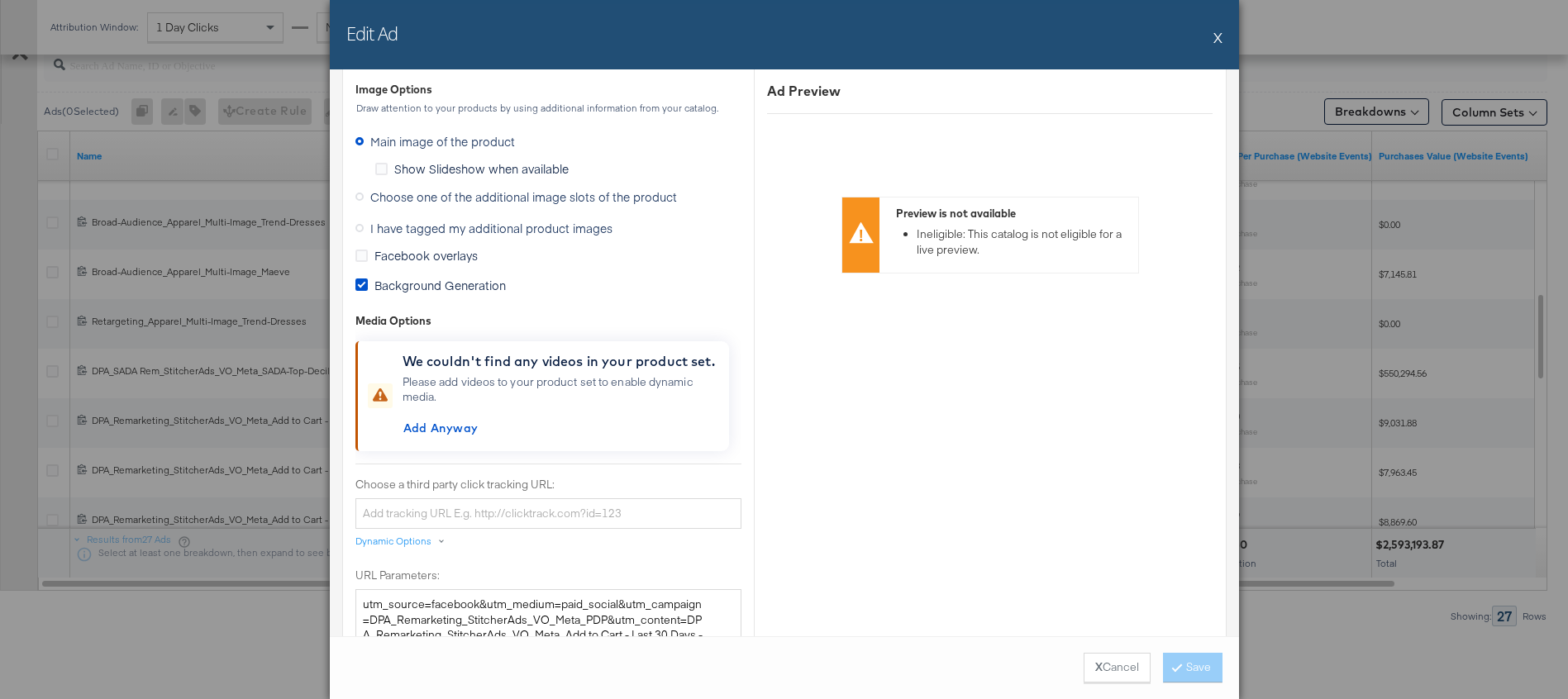
scroll to position [1379, 0]
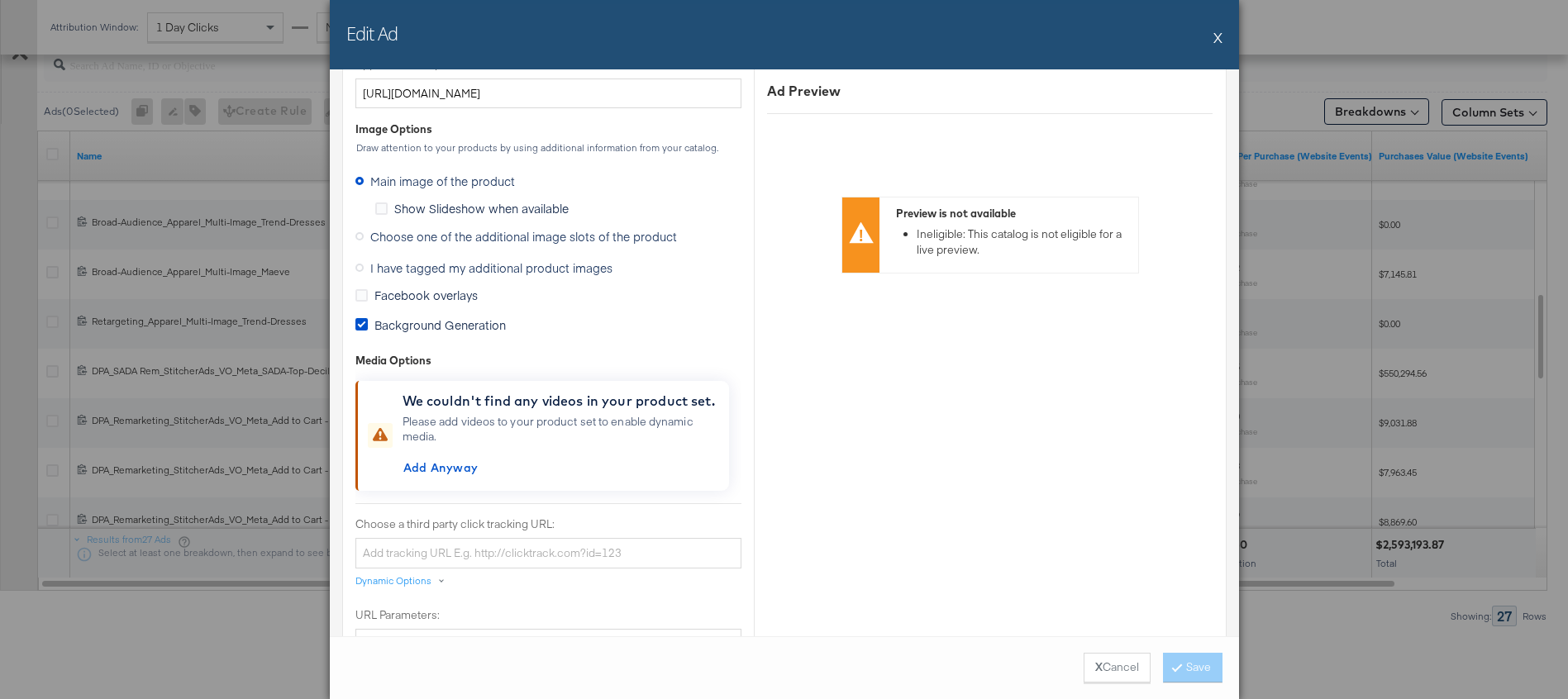
click at [1218, 40] on button "X" at bounding box center [1217, 37] width 9 height 33
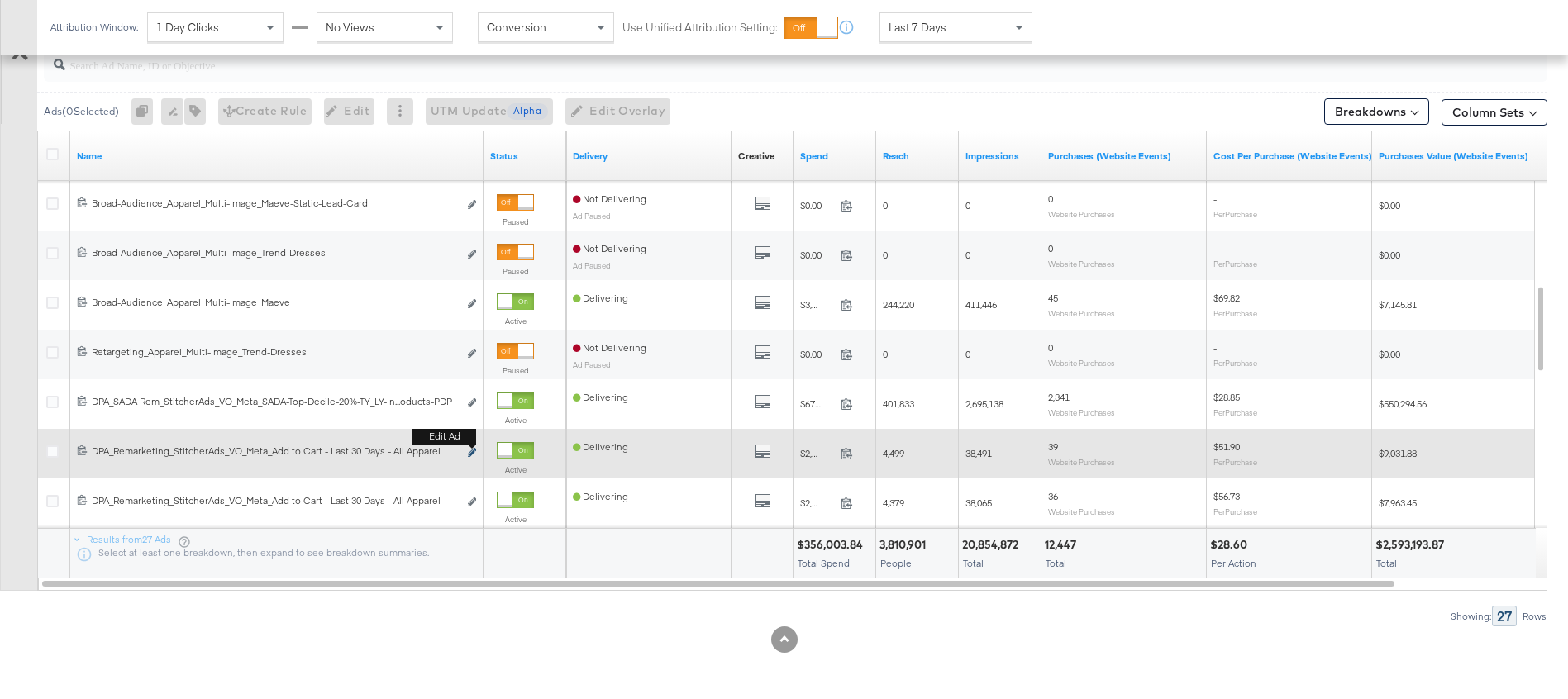
click at [472, 453] on icon "link" at bounding box center [472, 452] width 8 height 9
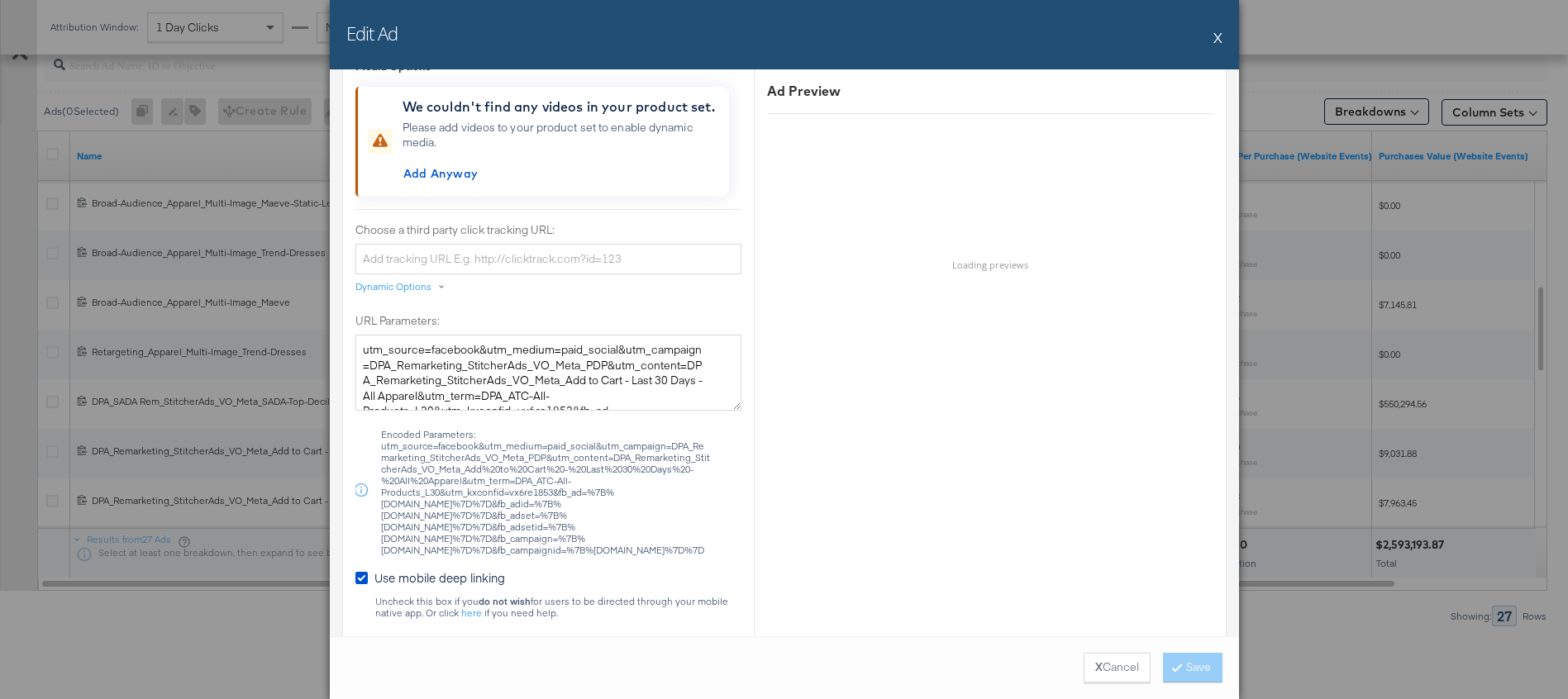
scroll to position [1230, 0]
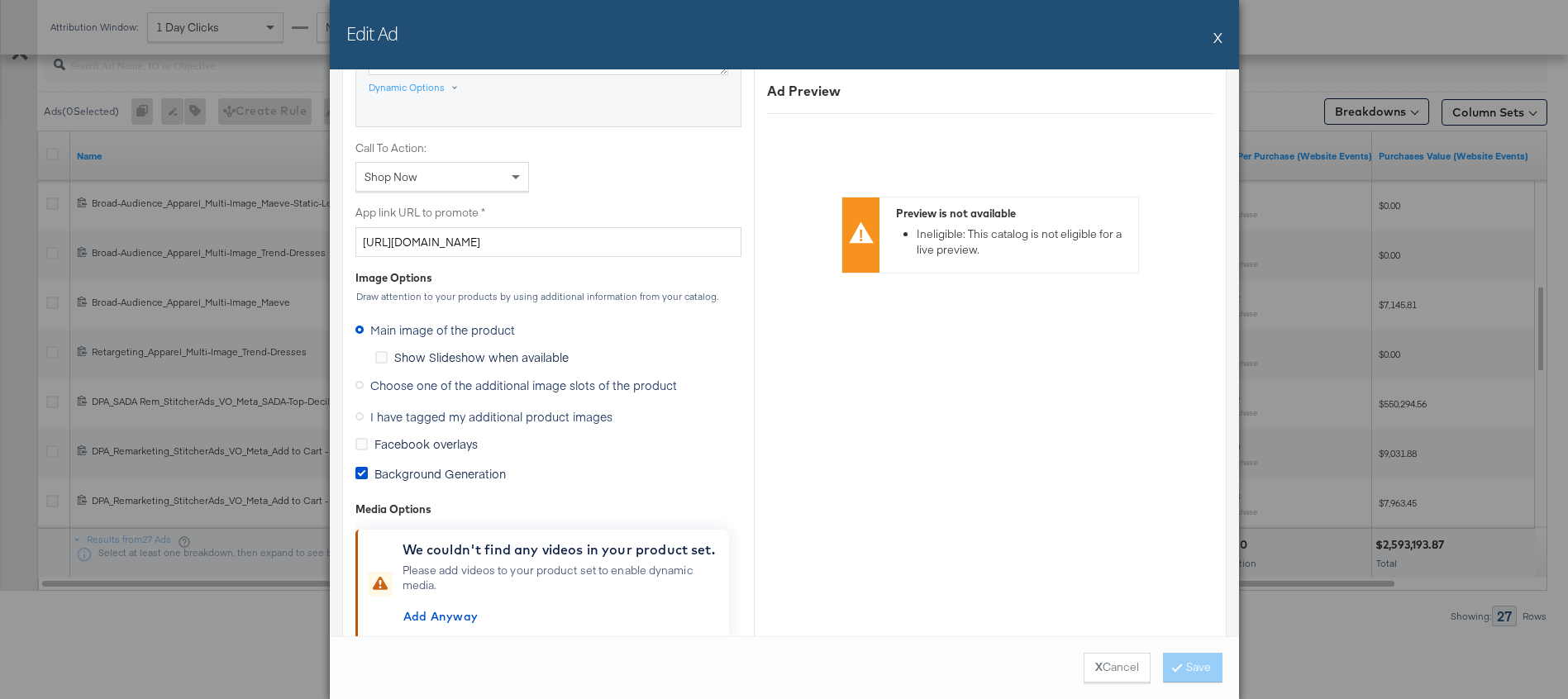
click at [1215, 41] on button "X" at bounding box center [1217, 37] width 9 height 33
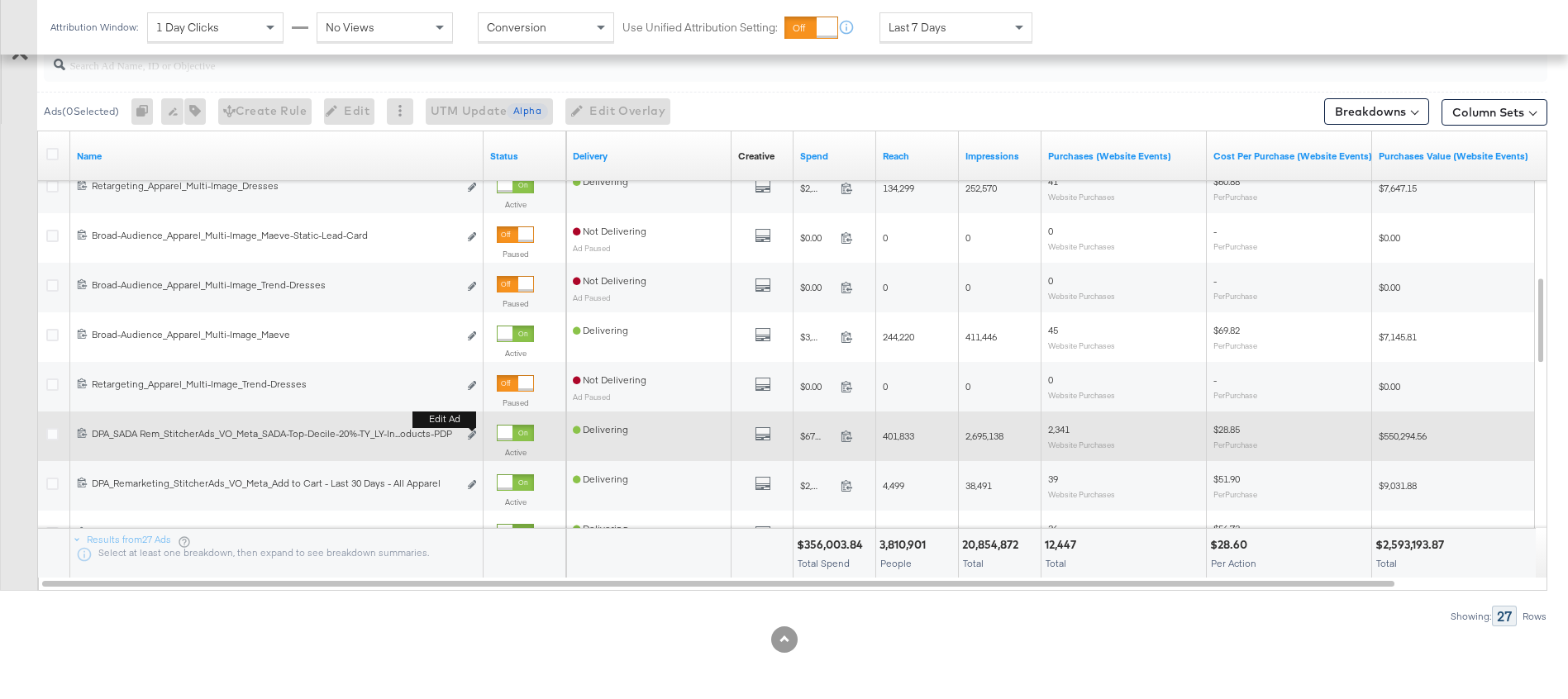
click at [475, 428] on button "Edit ad" at bounding box center [472, 436] width 10 height 18
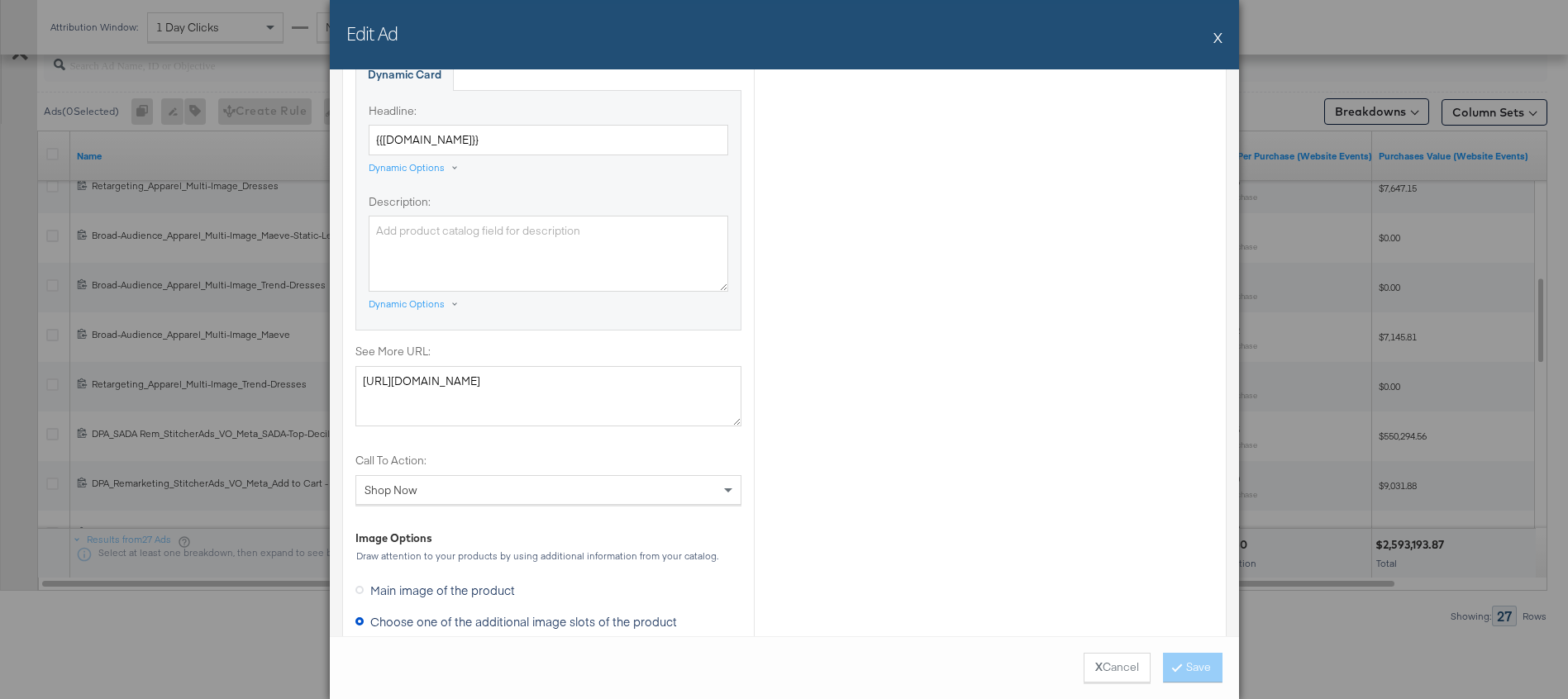
scroll to position [1514, 0]
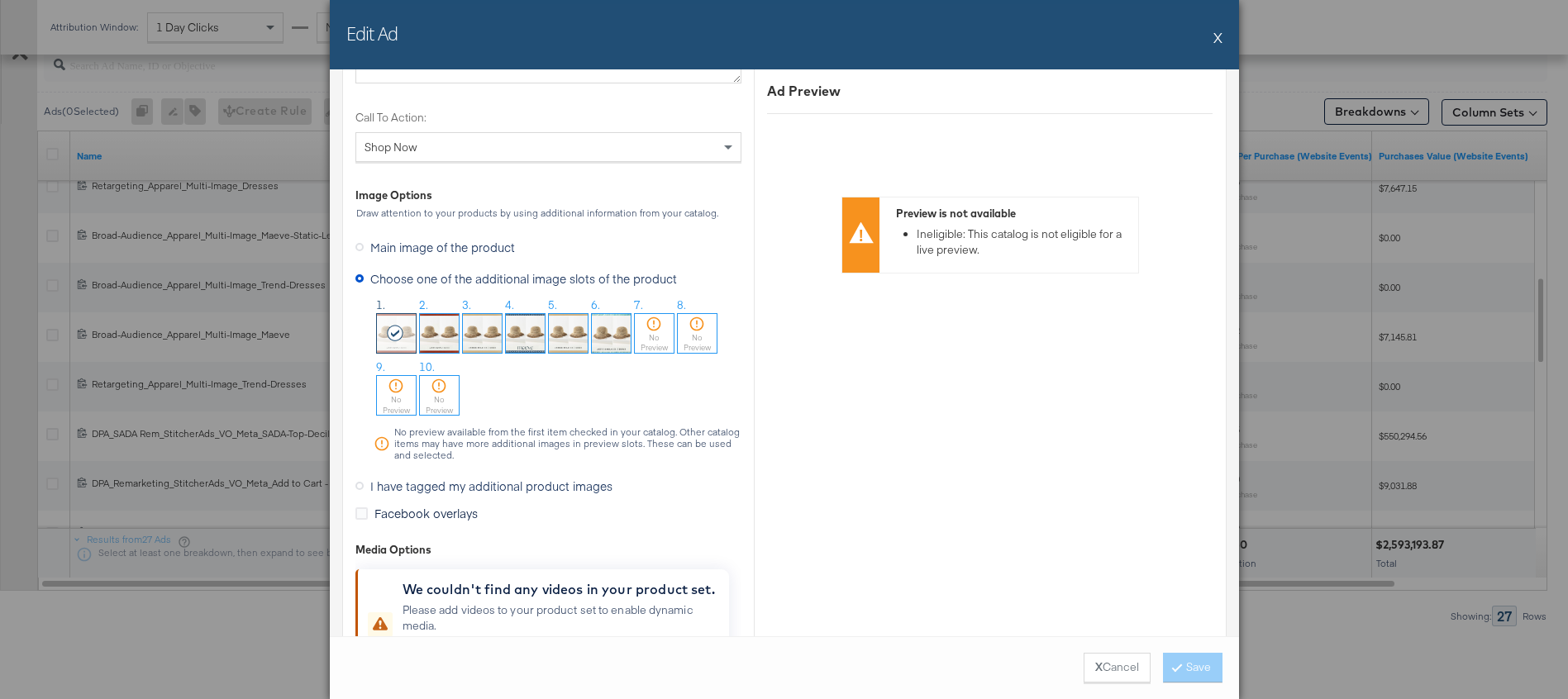
click at [1212, 40] on div "Edit Ad X" at bounding box center [784, 35] width 909 height 69
click at [1217, 39] on button "X" at bounding box center [1217, 37] width 9 height 33
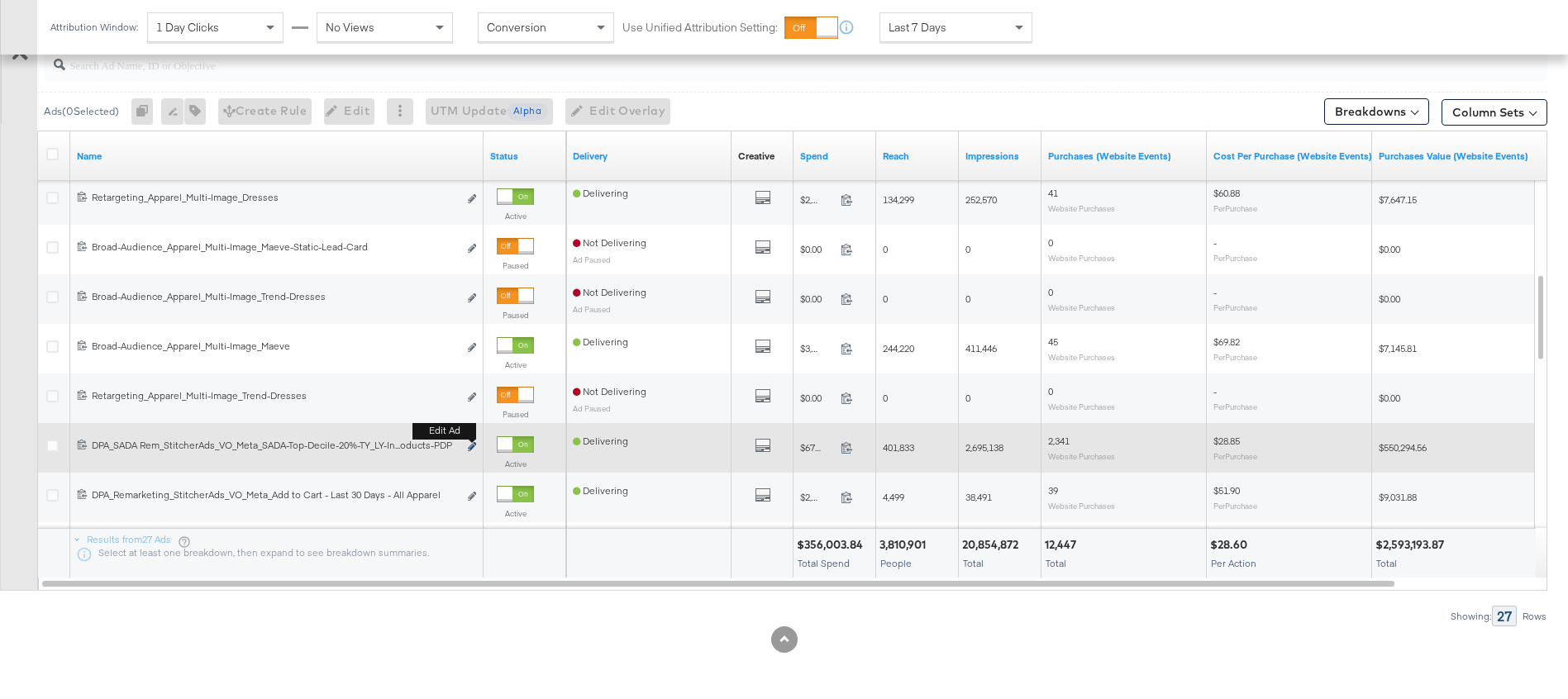
click at [468, 447] on icon "link" at bounding box center [472, 446] width 8 height 9
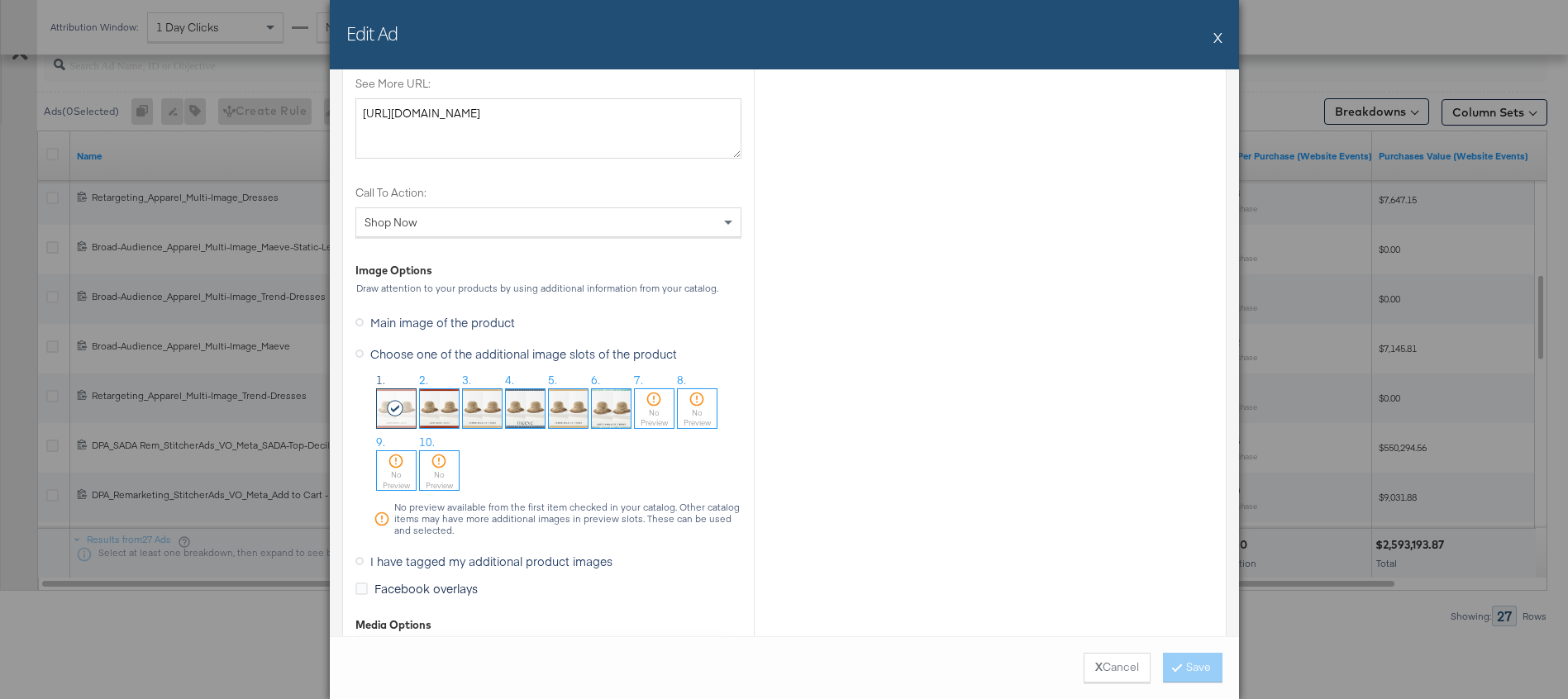
scroll to position [1443, 0]
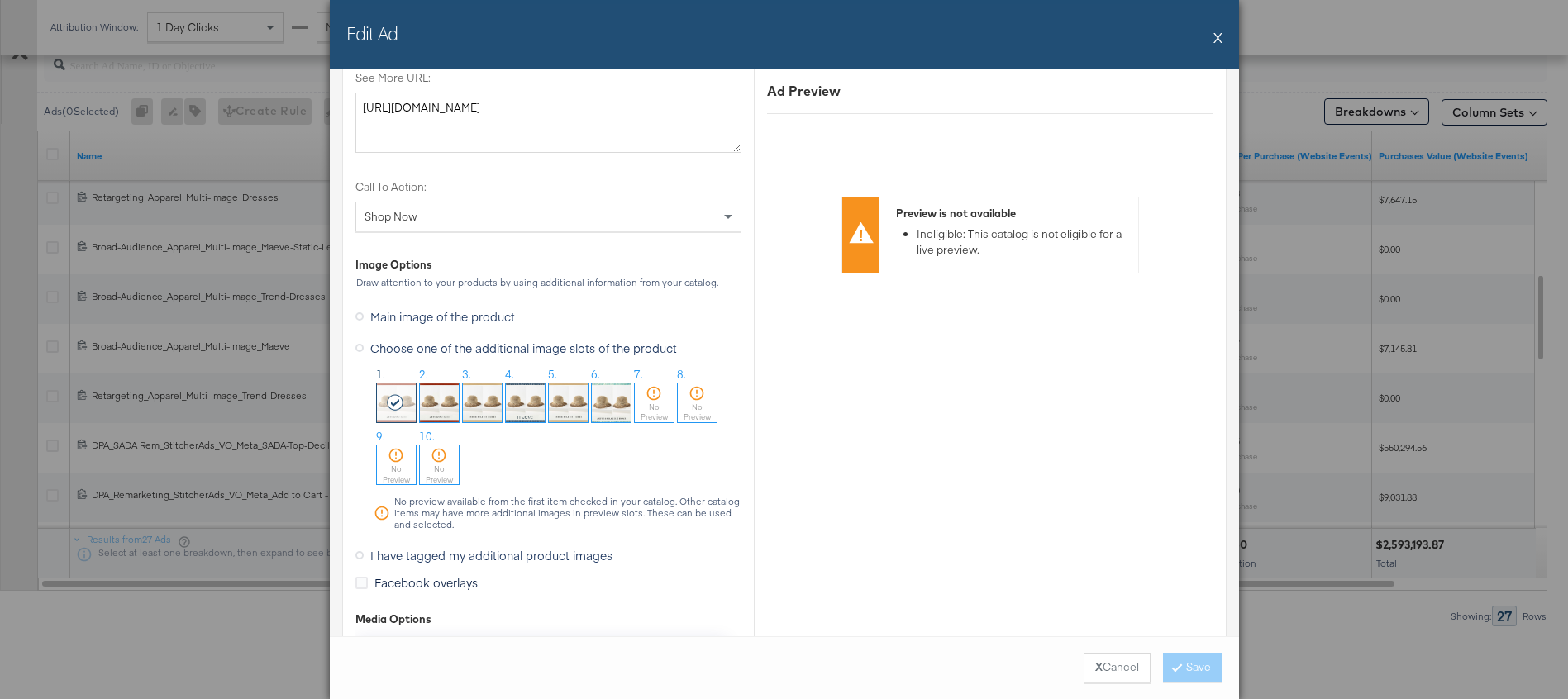
click at [1218, 39] on button "X" at bounding box center [1217, 37] width 9 height 33
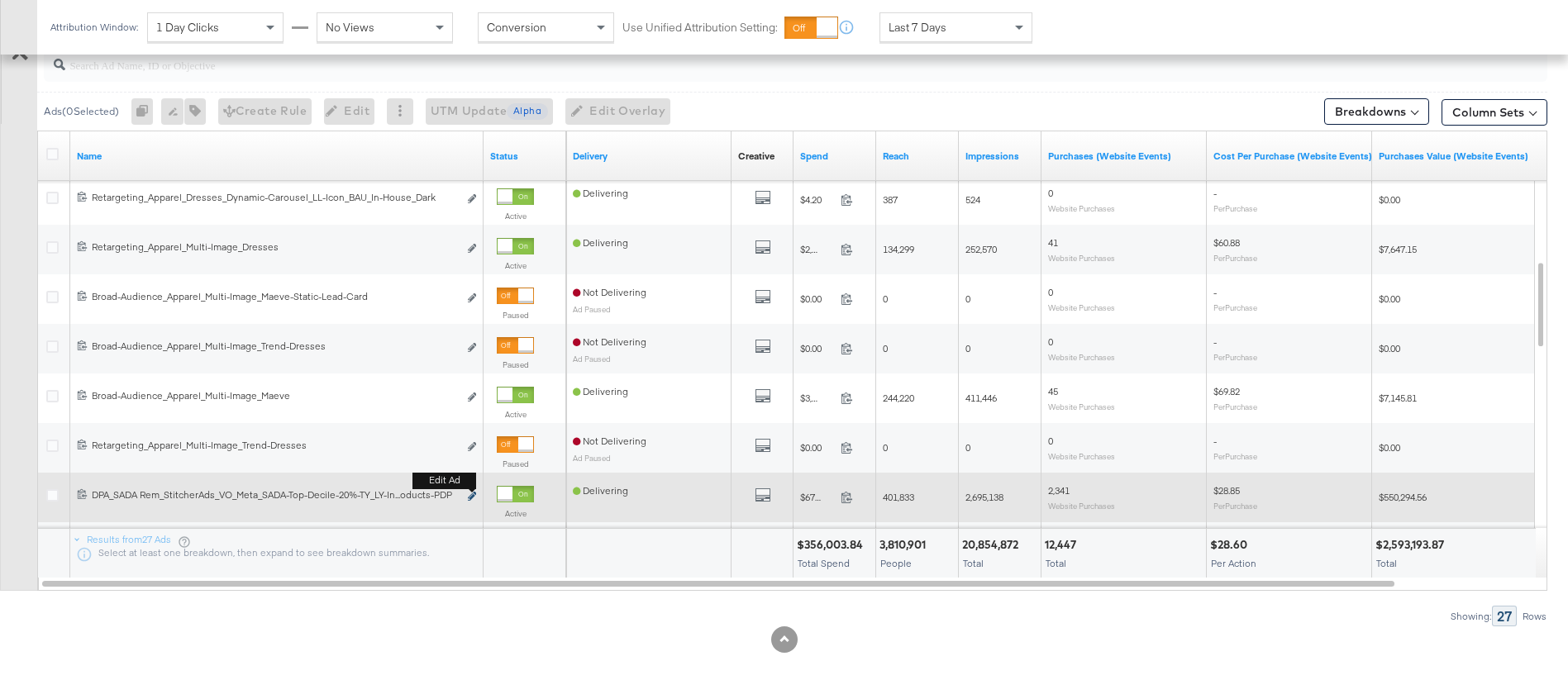
click at [471, 495] on icon "link" at bounding box center [472, 496] width 8 height 9
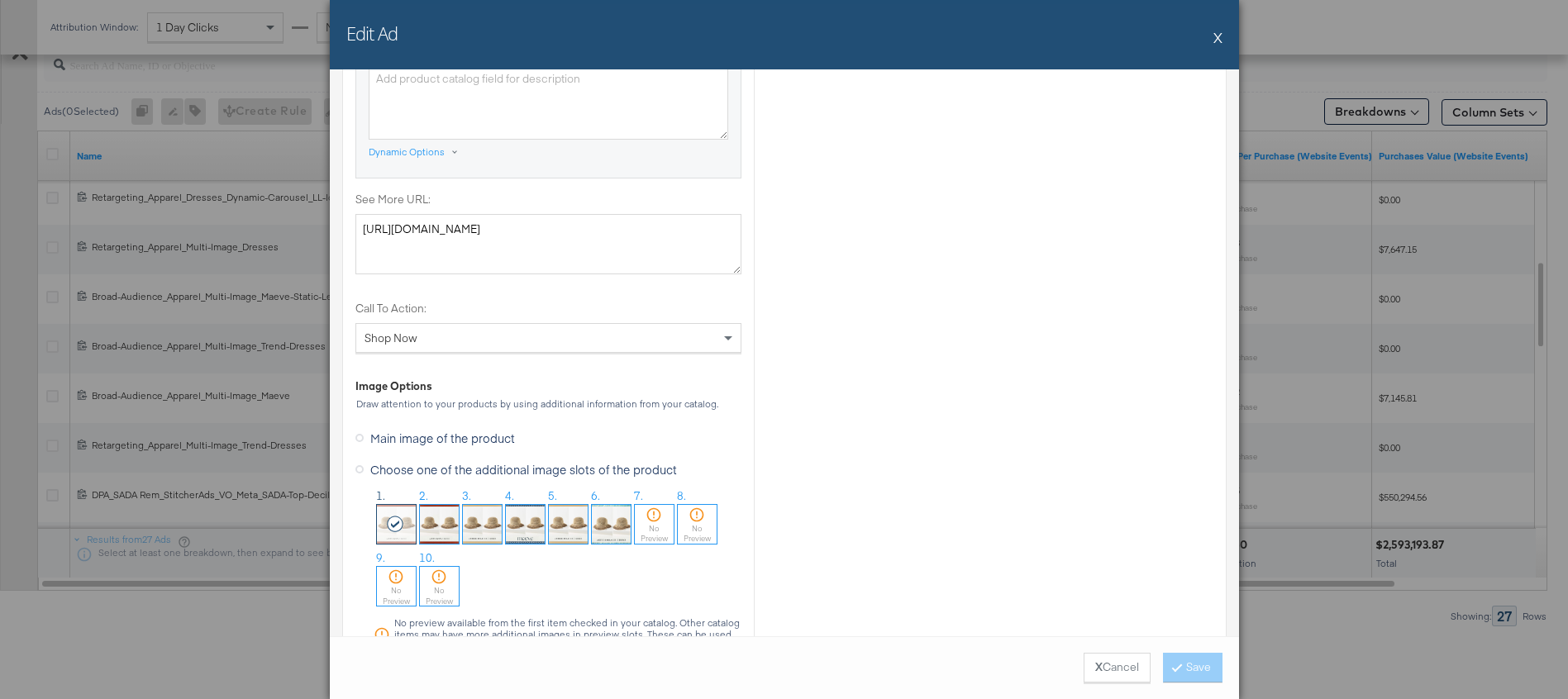
scroll to position [1347, 0]
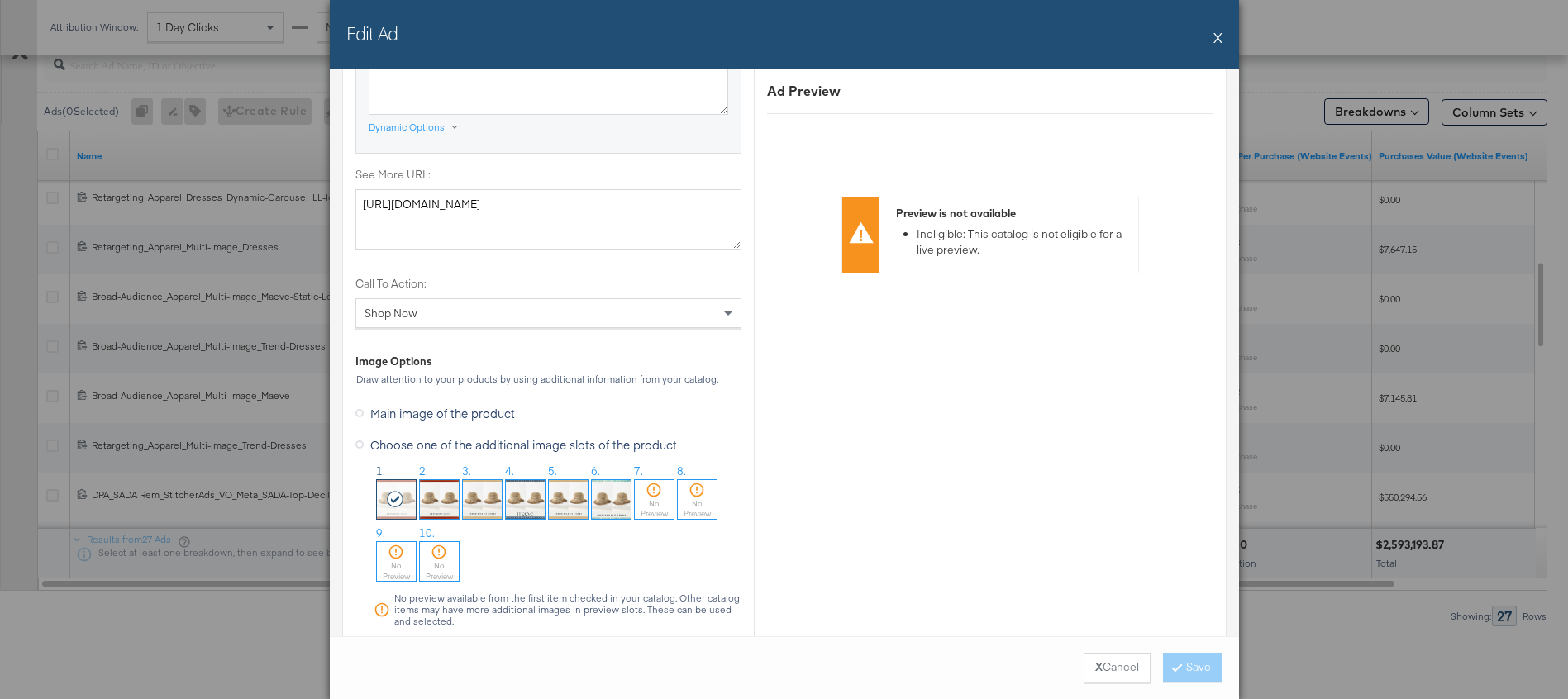
click at [1217, 39] on button "X" at bounding box center [1217, 37] width 9 height 33
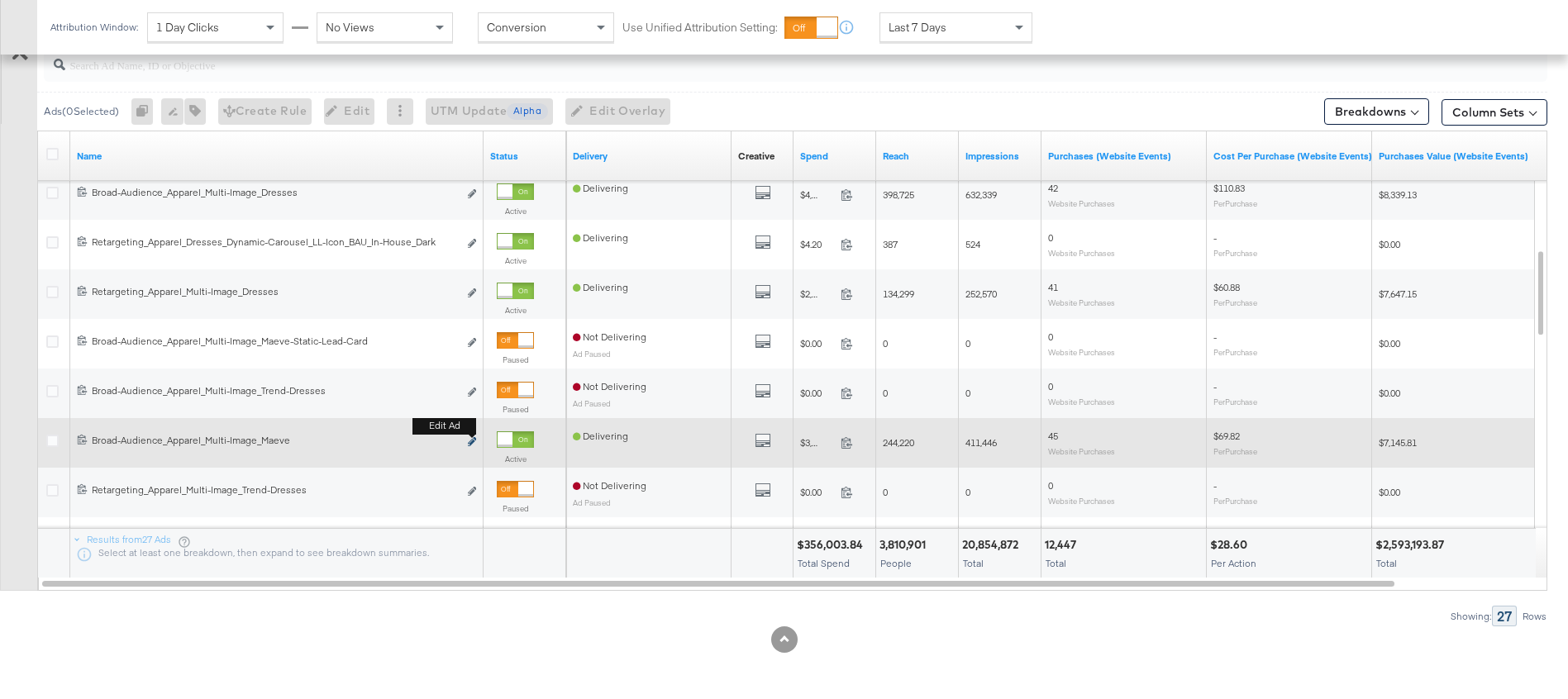
click at [471, 440] on icon "link" at bounding box center [472, 441] width 8 height 9
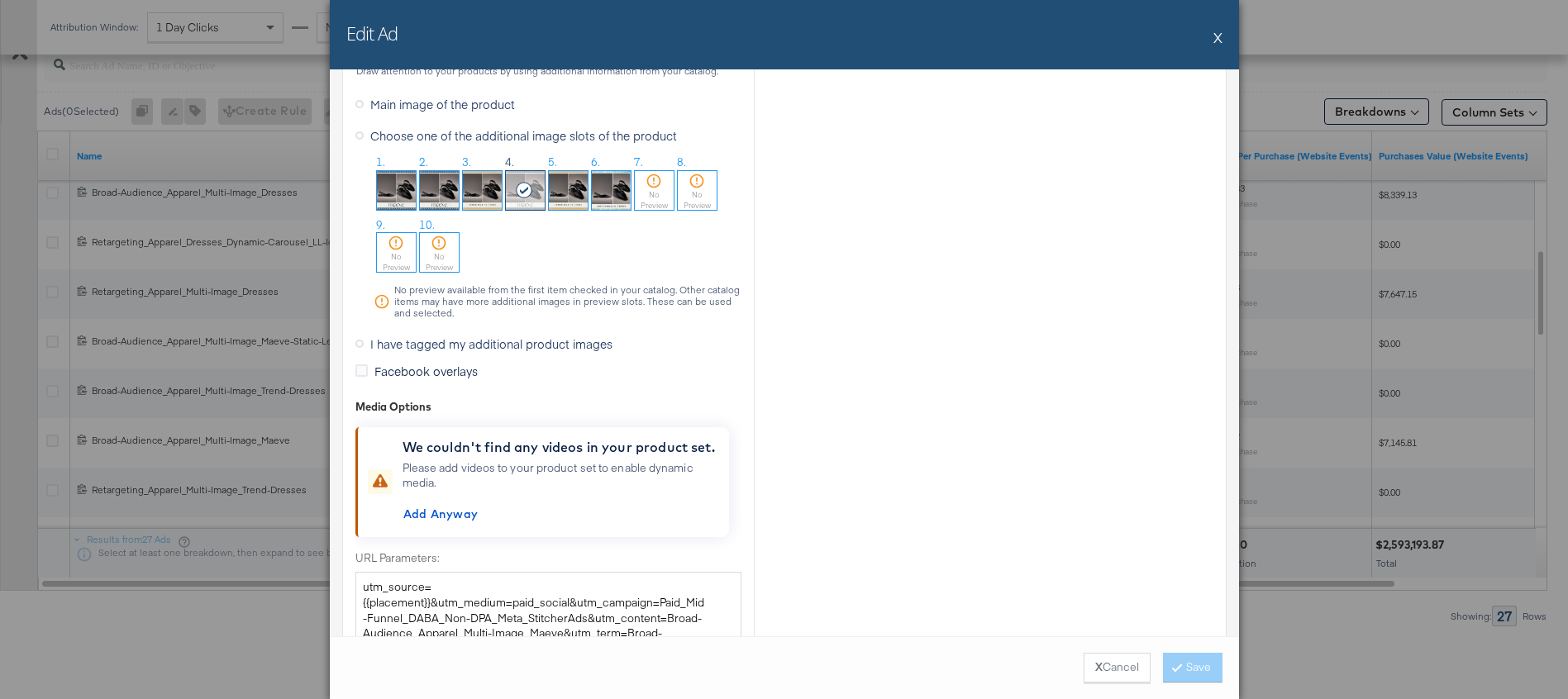
scroll to position [1285, 0]
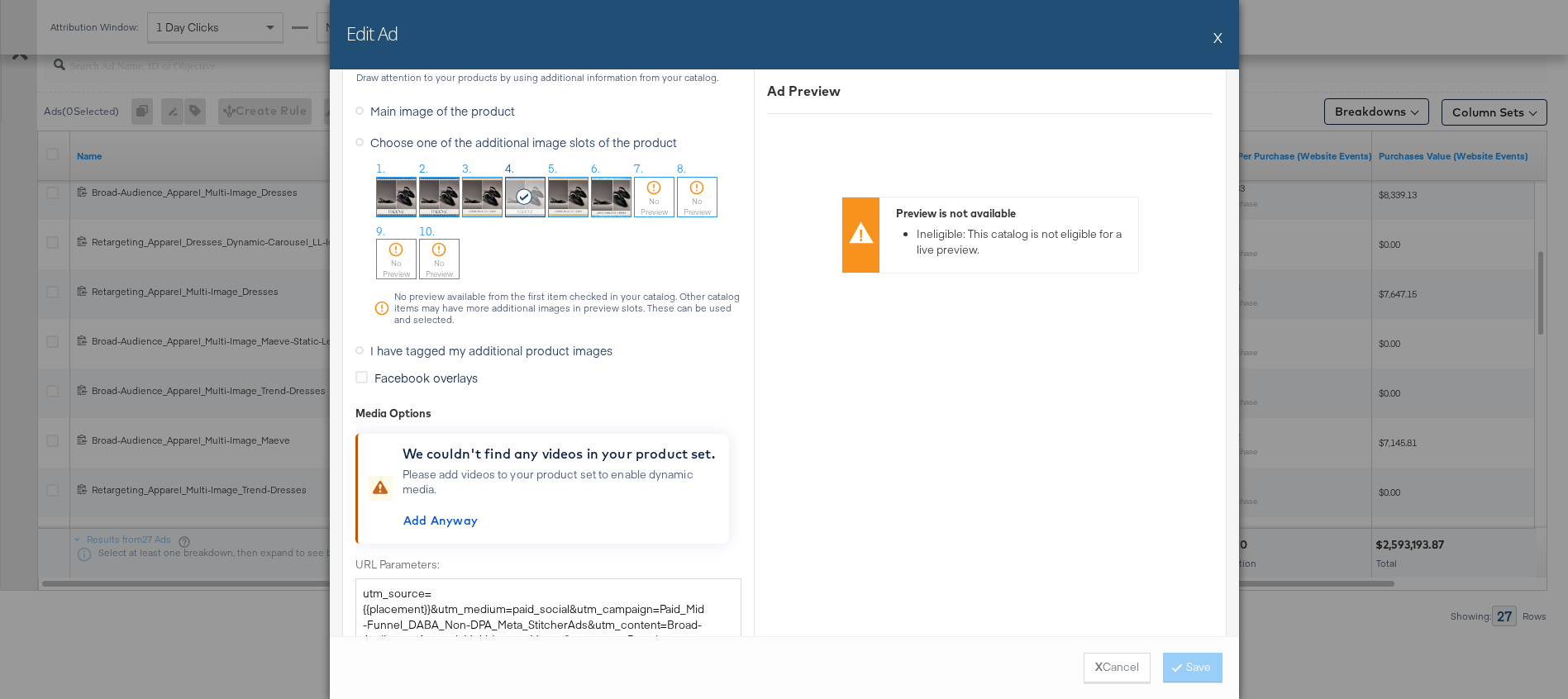
click at [1217, 43] on button "X" at bounding box center [1217, 37] width 9 height 33
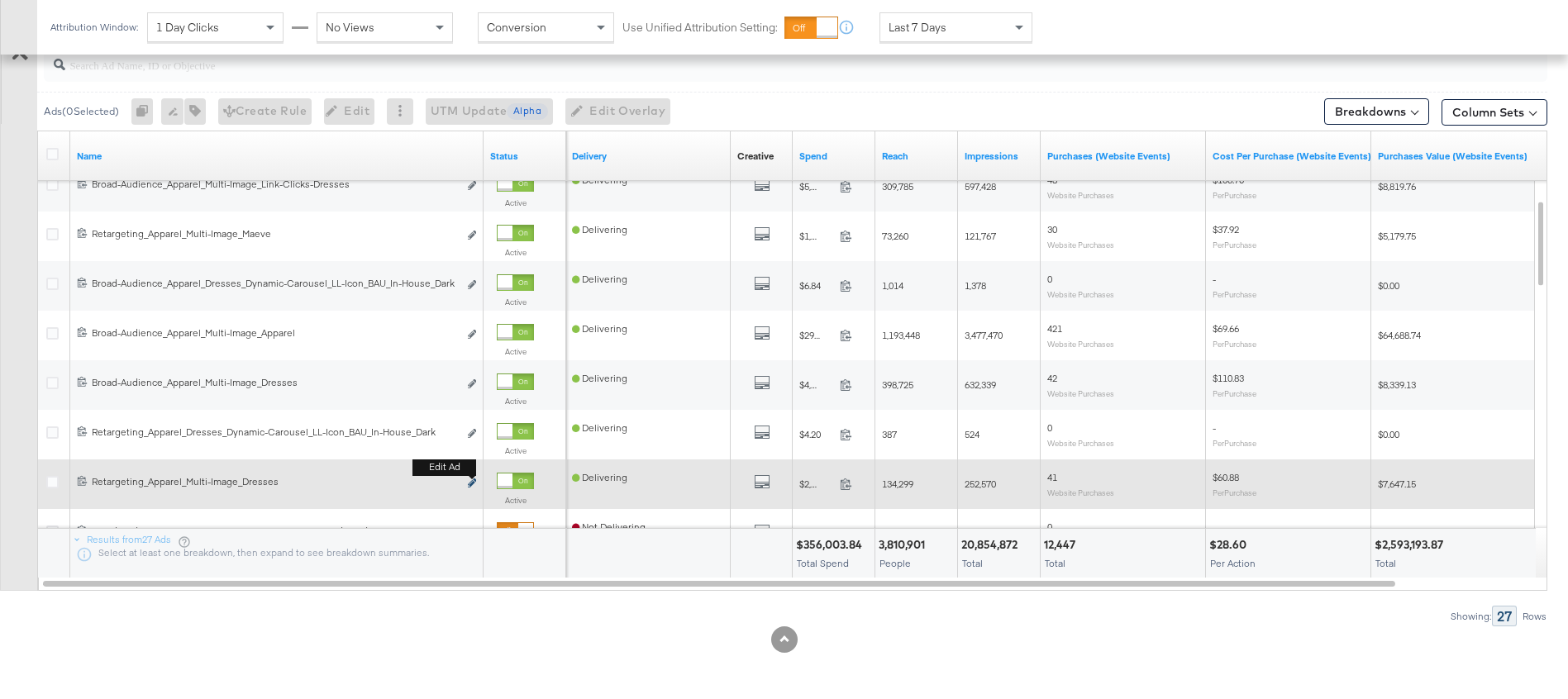
click at [468, 483] on icon "link" at bounding box center [472, 483] width 8 height 9
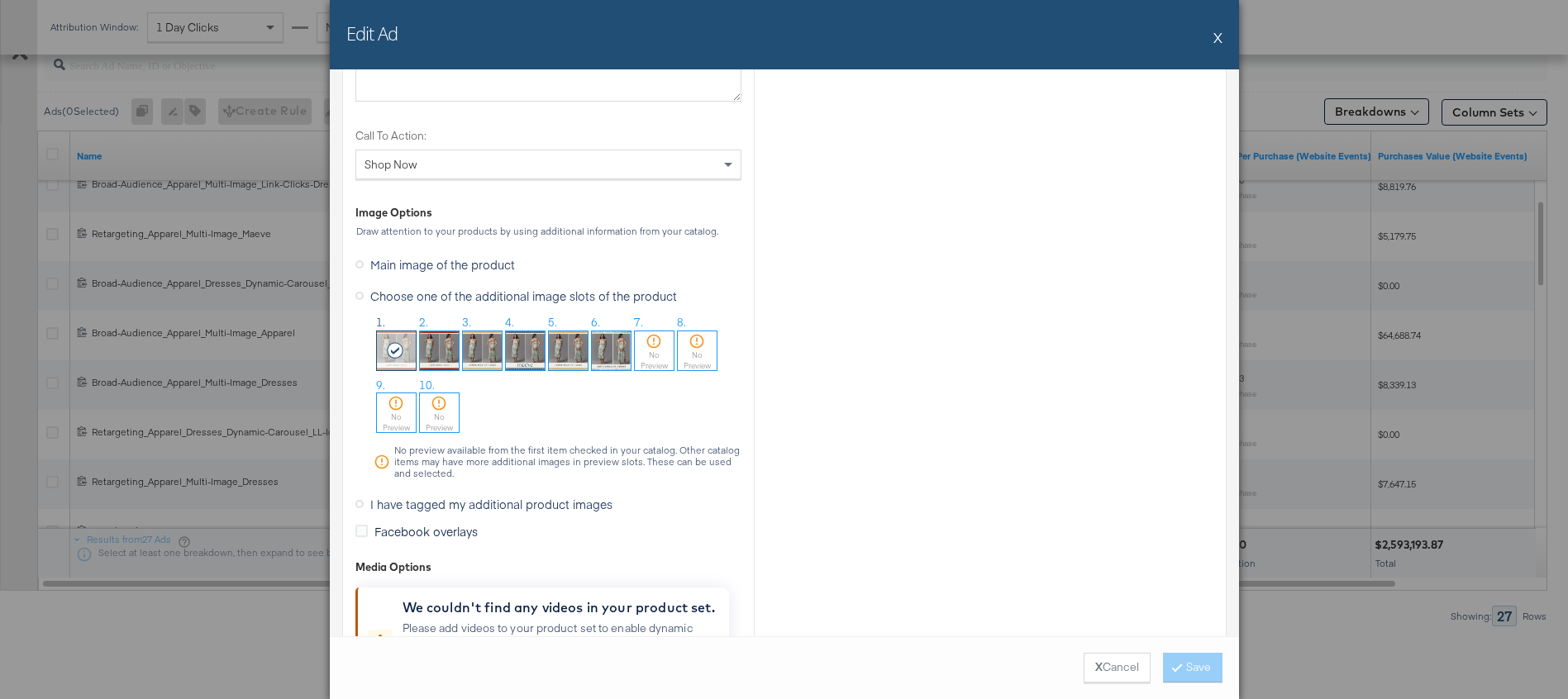
scroll to position [1133, 0]
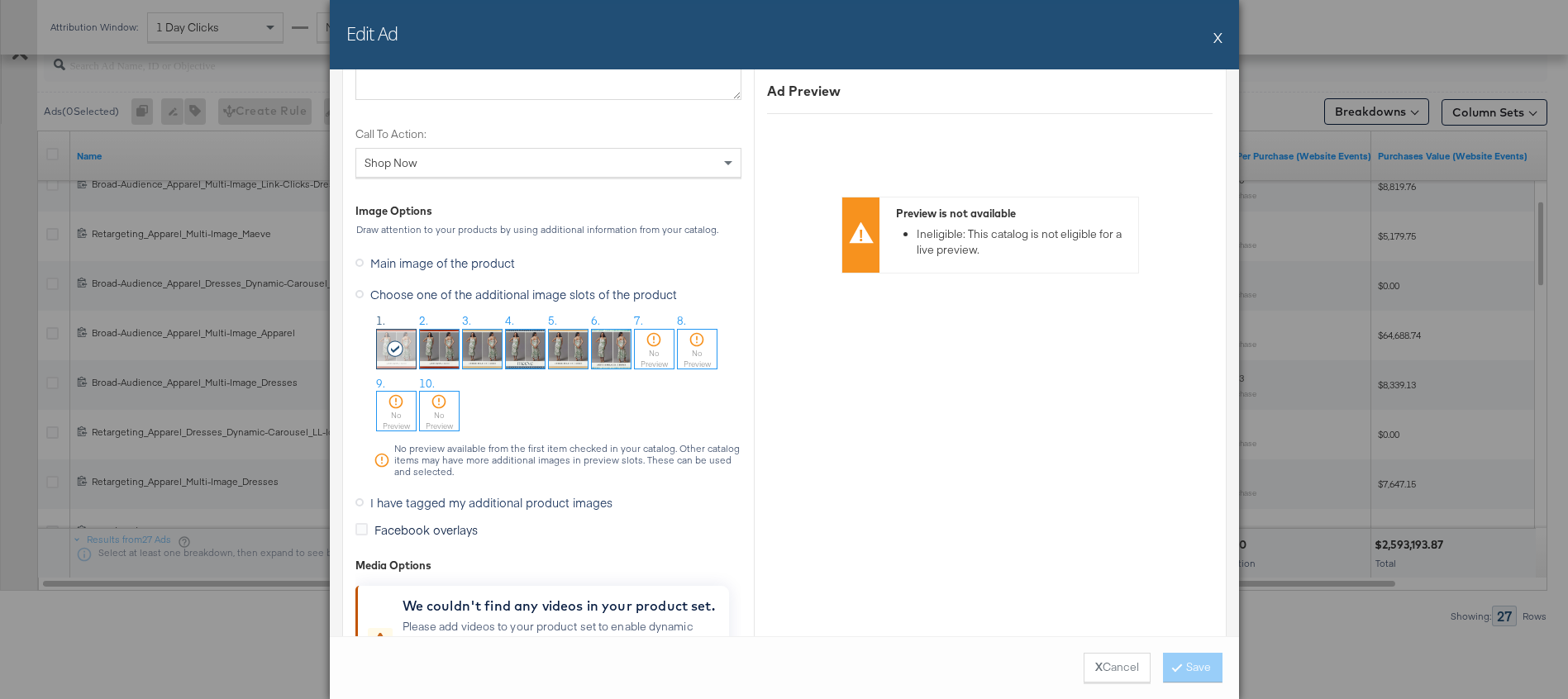
click at [1221, 39] on button "X" at bounding box center [1217, 37] width 9 height 33
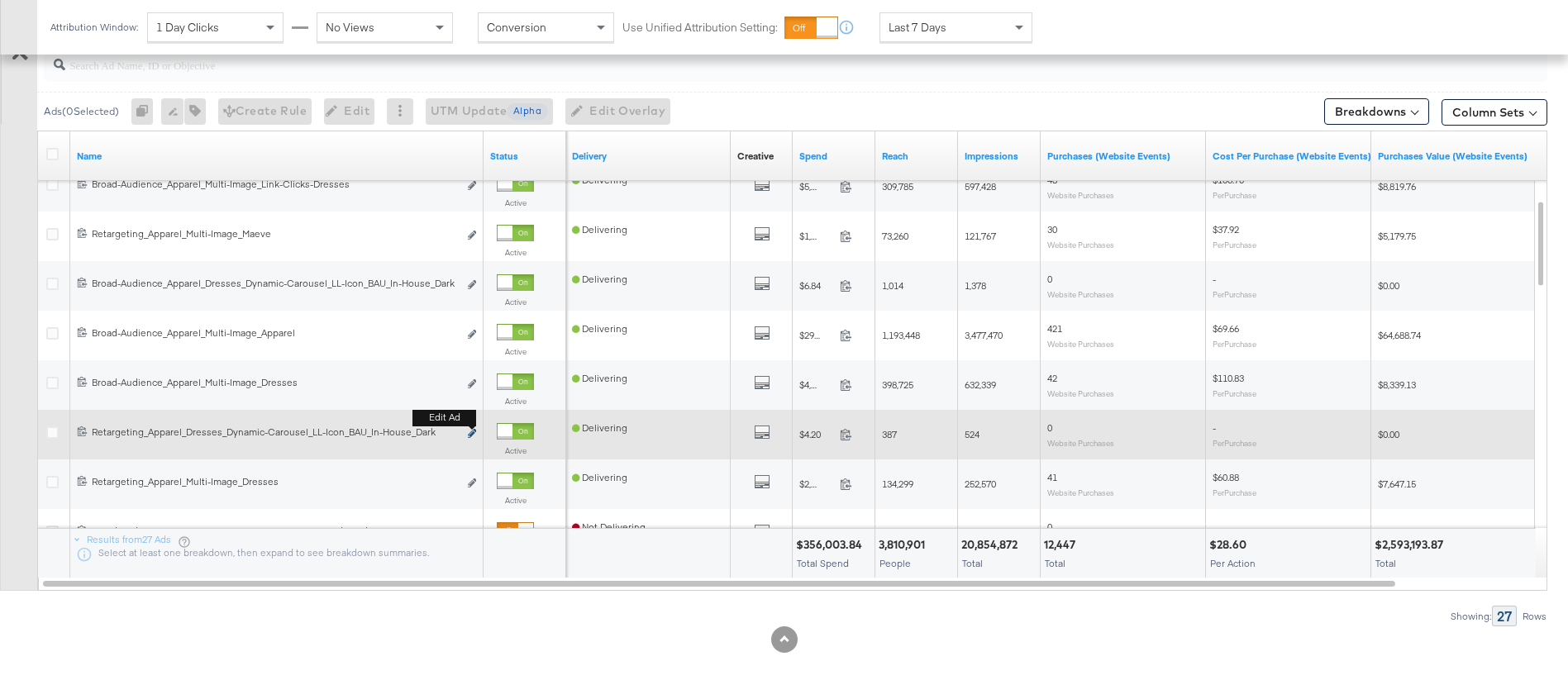
click at [473, 434] on icon "link" at bounding box center [472, 432] width 8 height 9
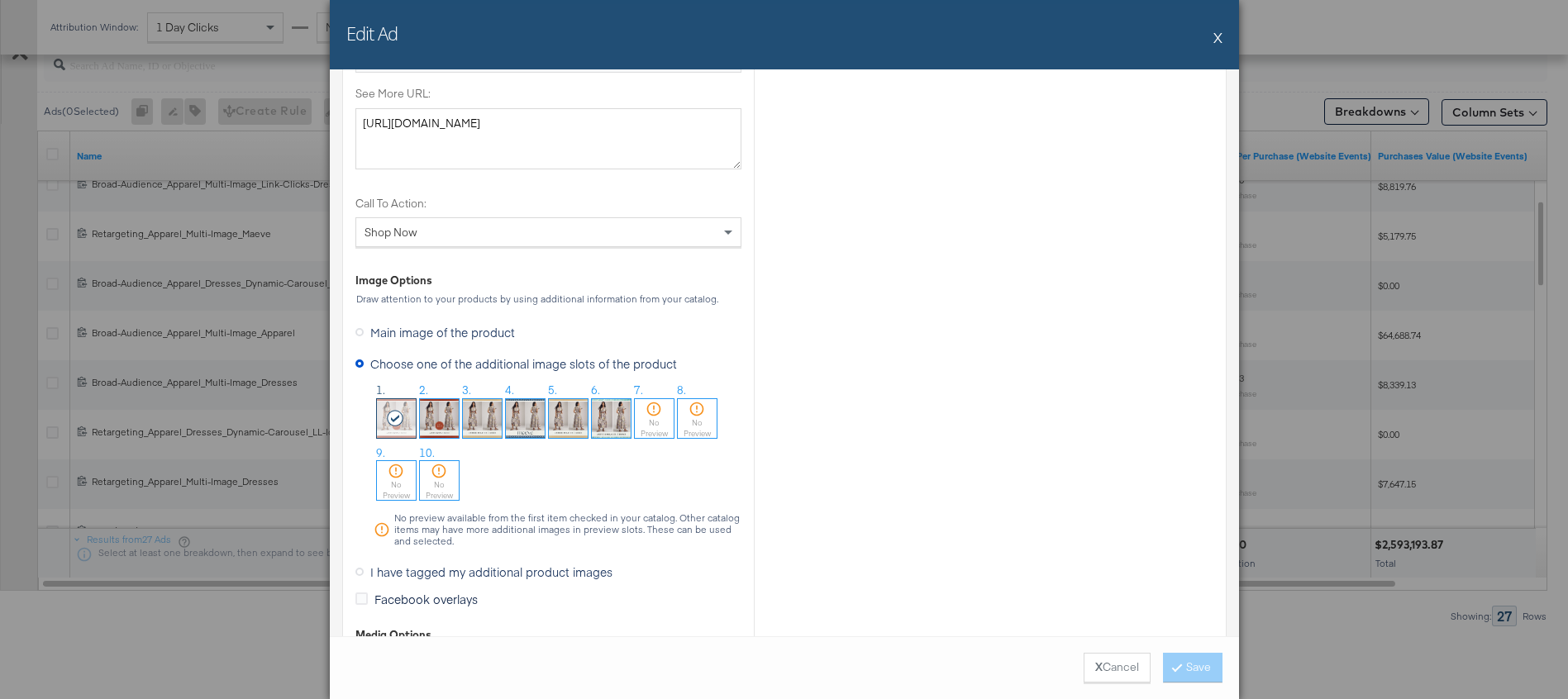
scroll to position [1108, 0]
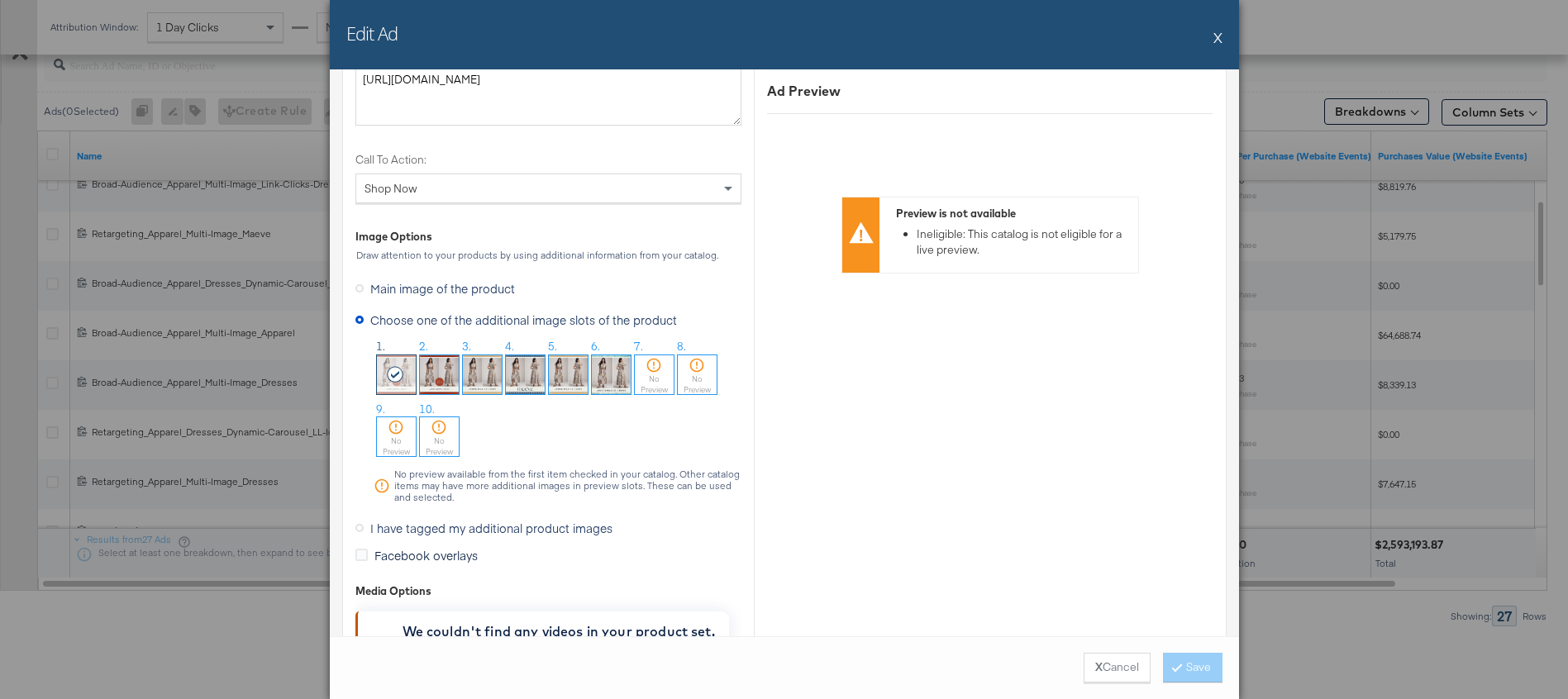
click at [1218, 39] on button "X" at bounding box center [1217, 37] width 9 height 33
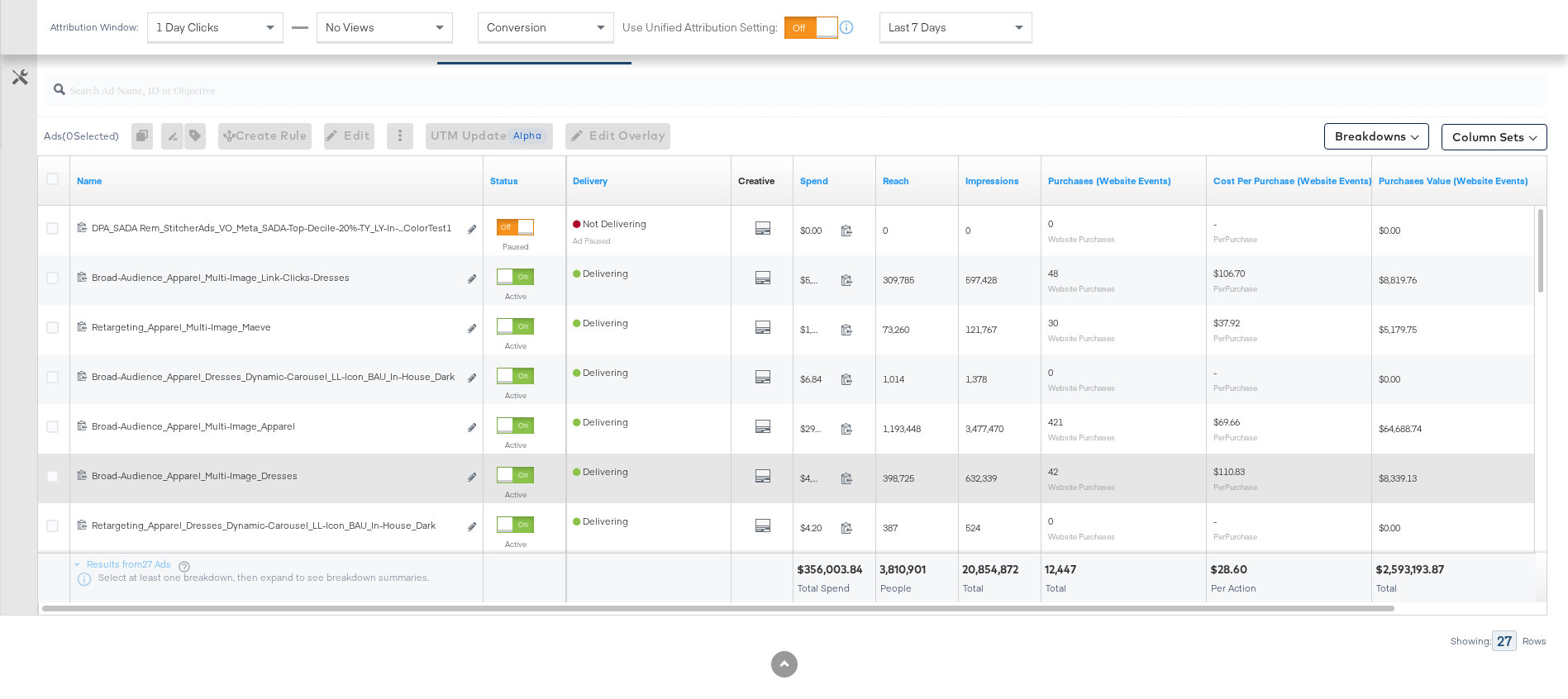
scroll to position [721, 0]
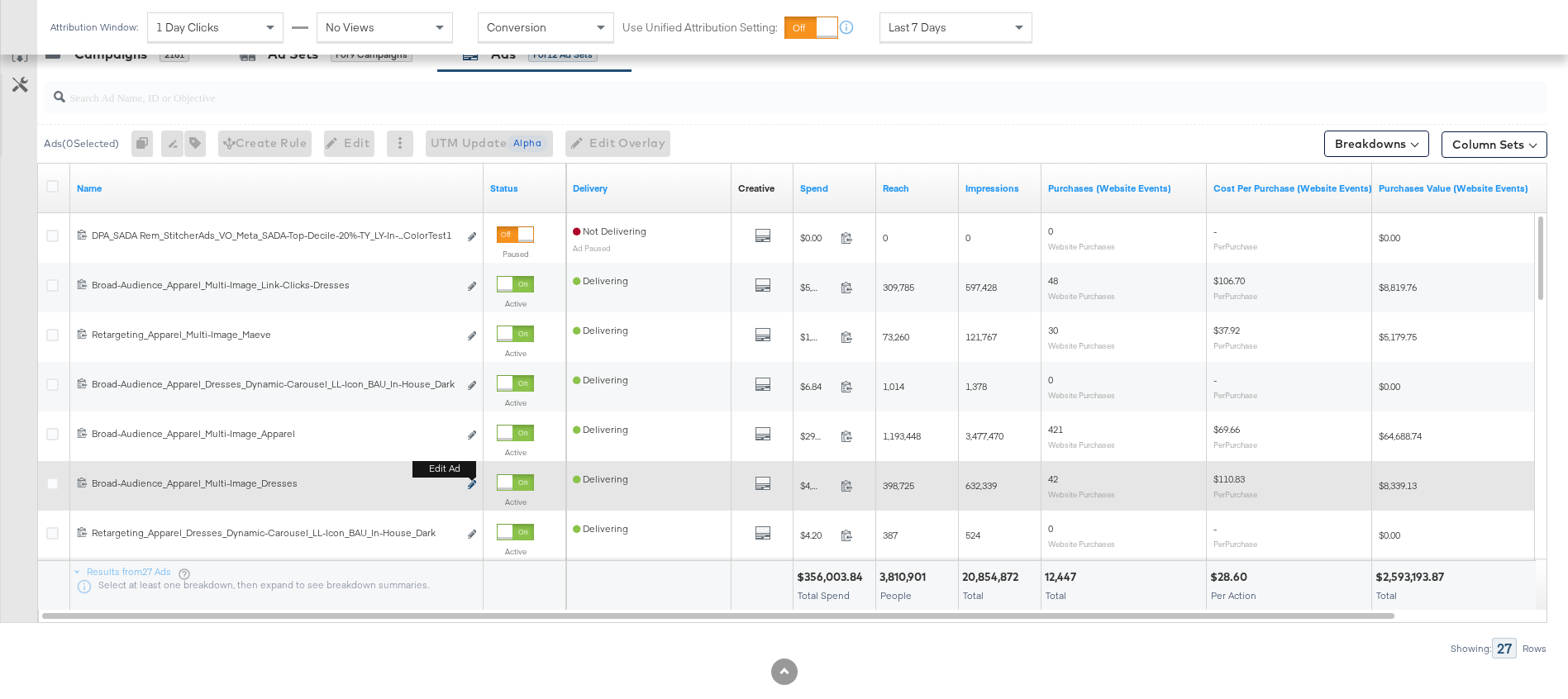
click at [471, 485] on icon "link" at bounding box center [472, 484] width 8 height 9
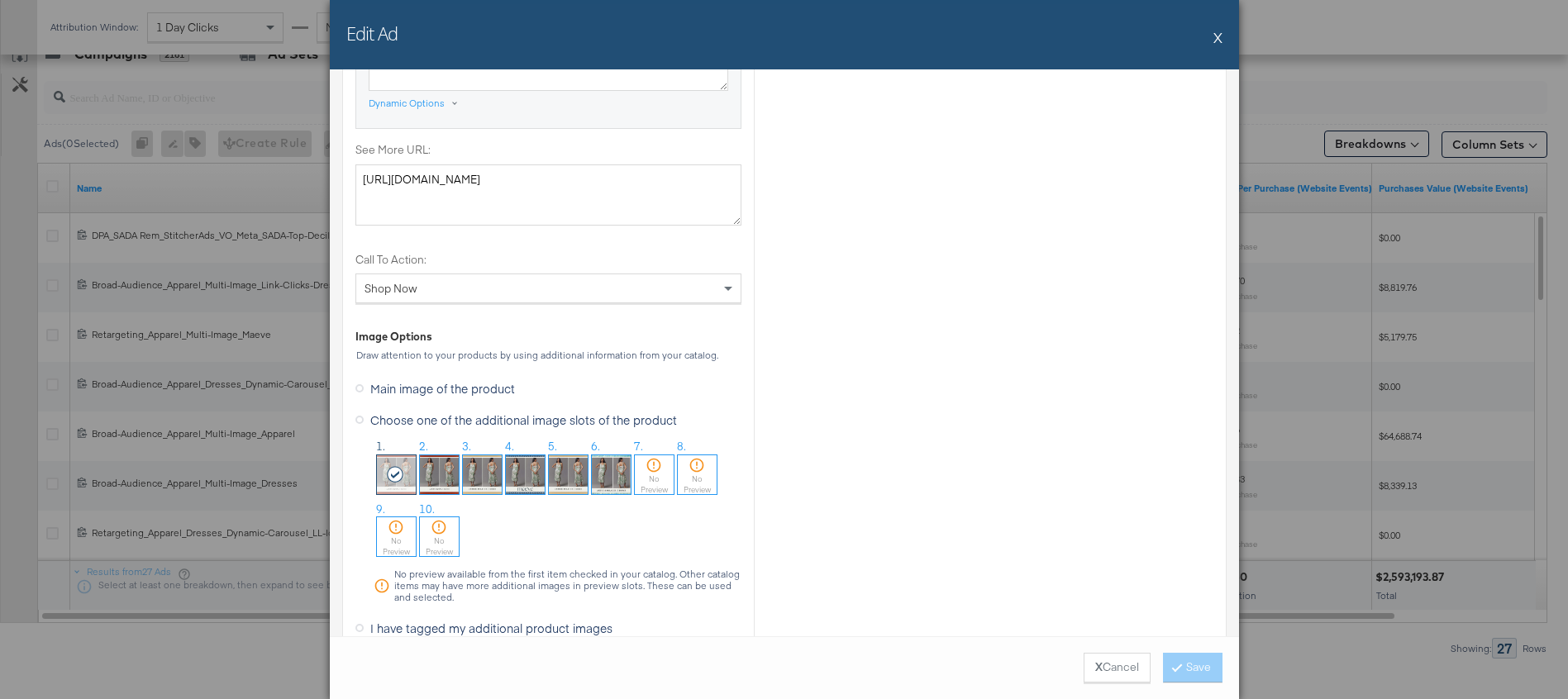
scroll to position [1021, 0]
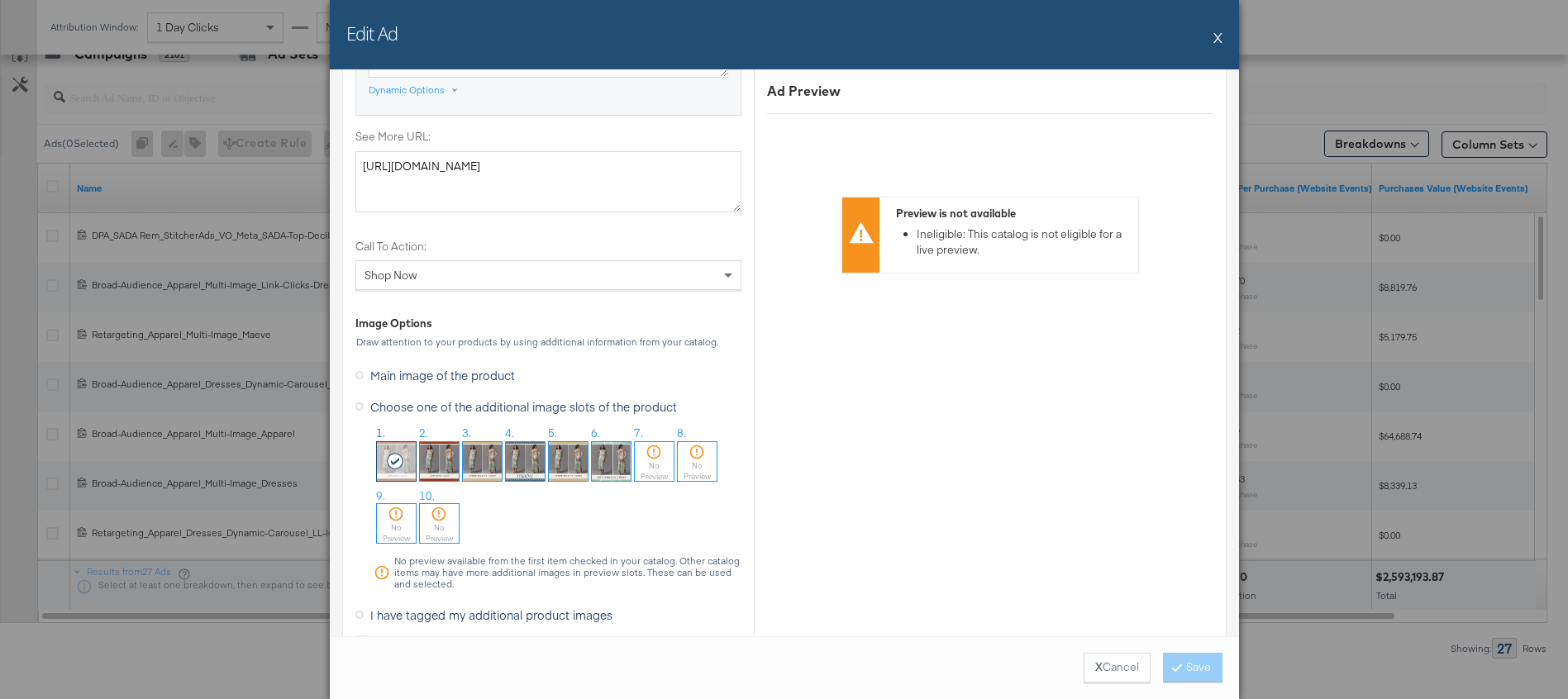
click at [1217, 39] on button "X" at bounding box center [1217, 37] width 9 height 33
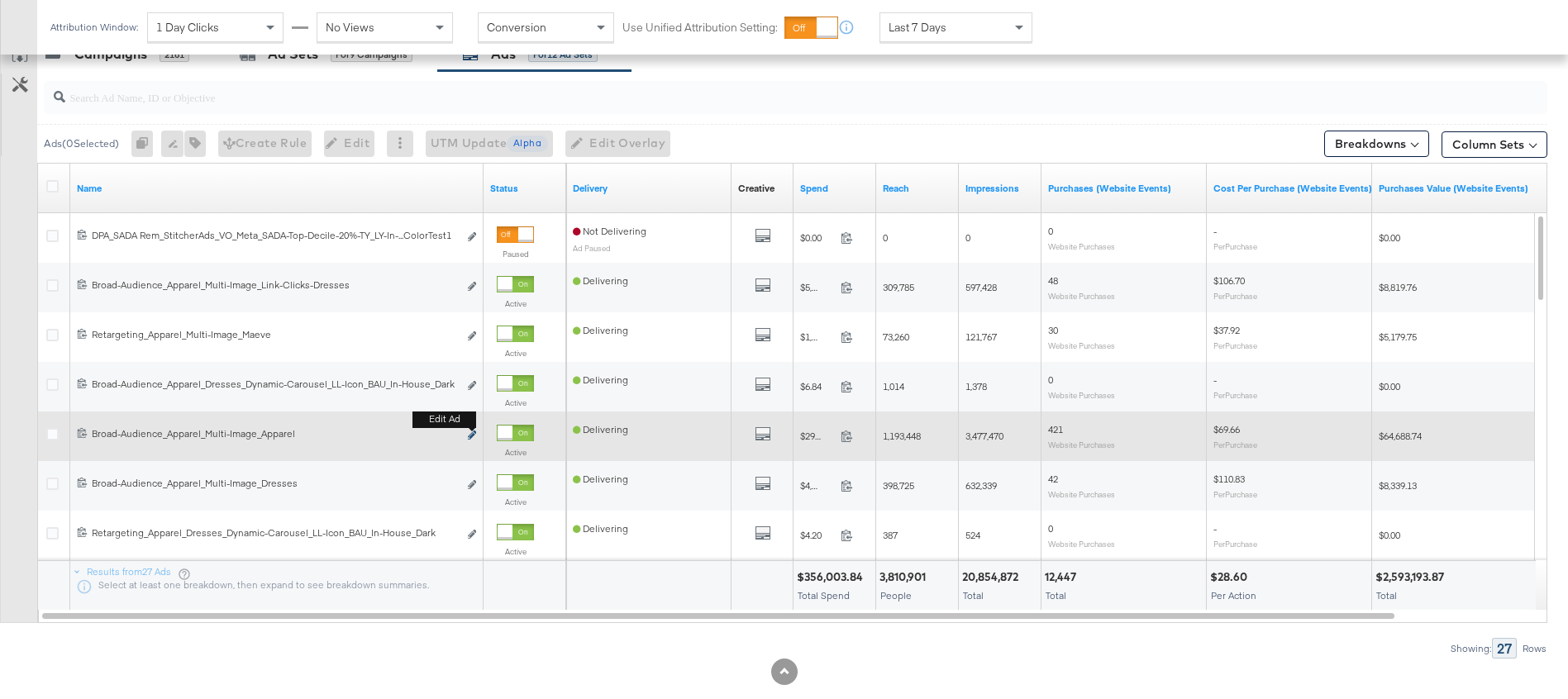
click at [472, 435] on icon "link" at bounding box center [472, 434] width 8 height 9
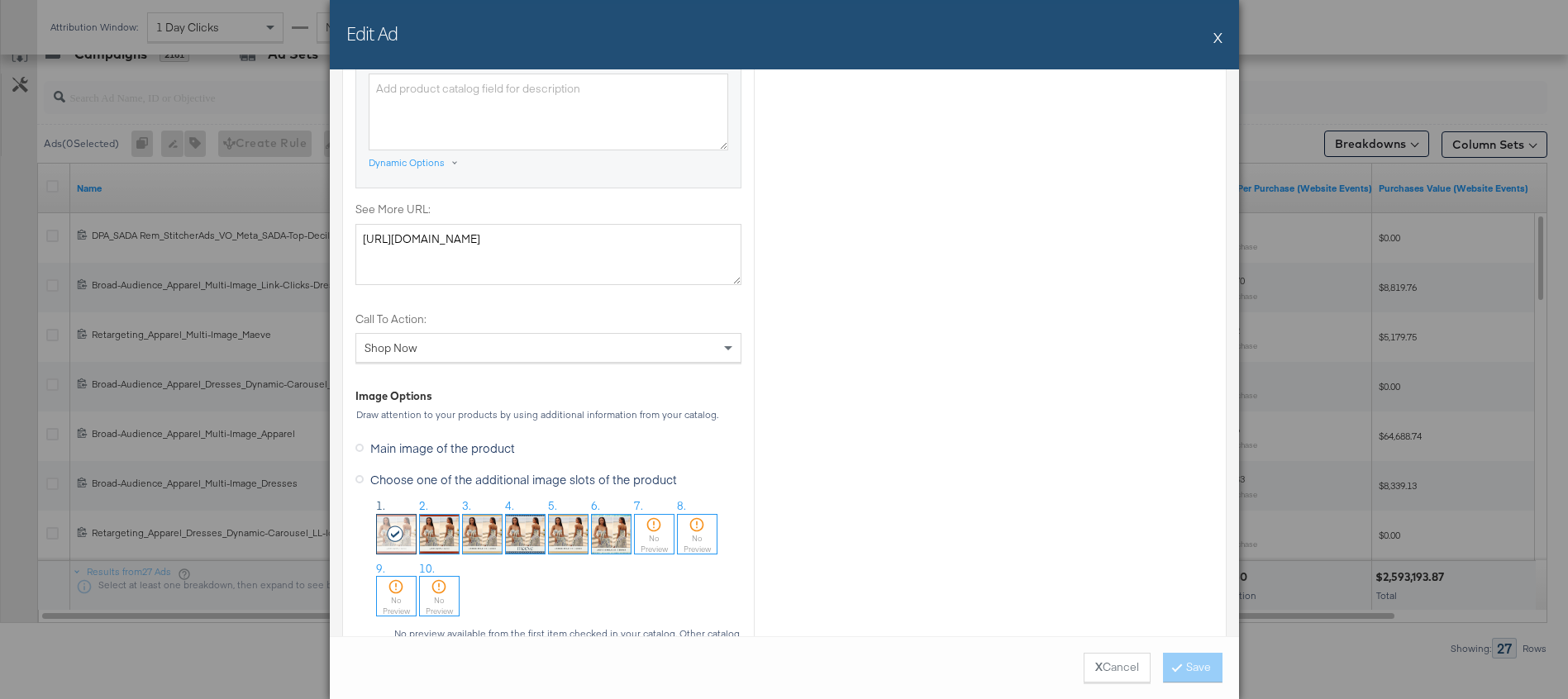
scroll to position [949, 0]
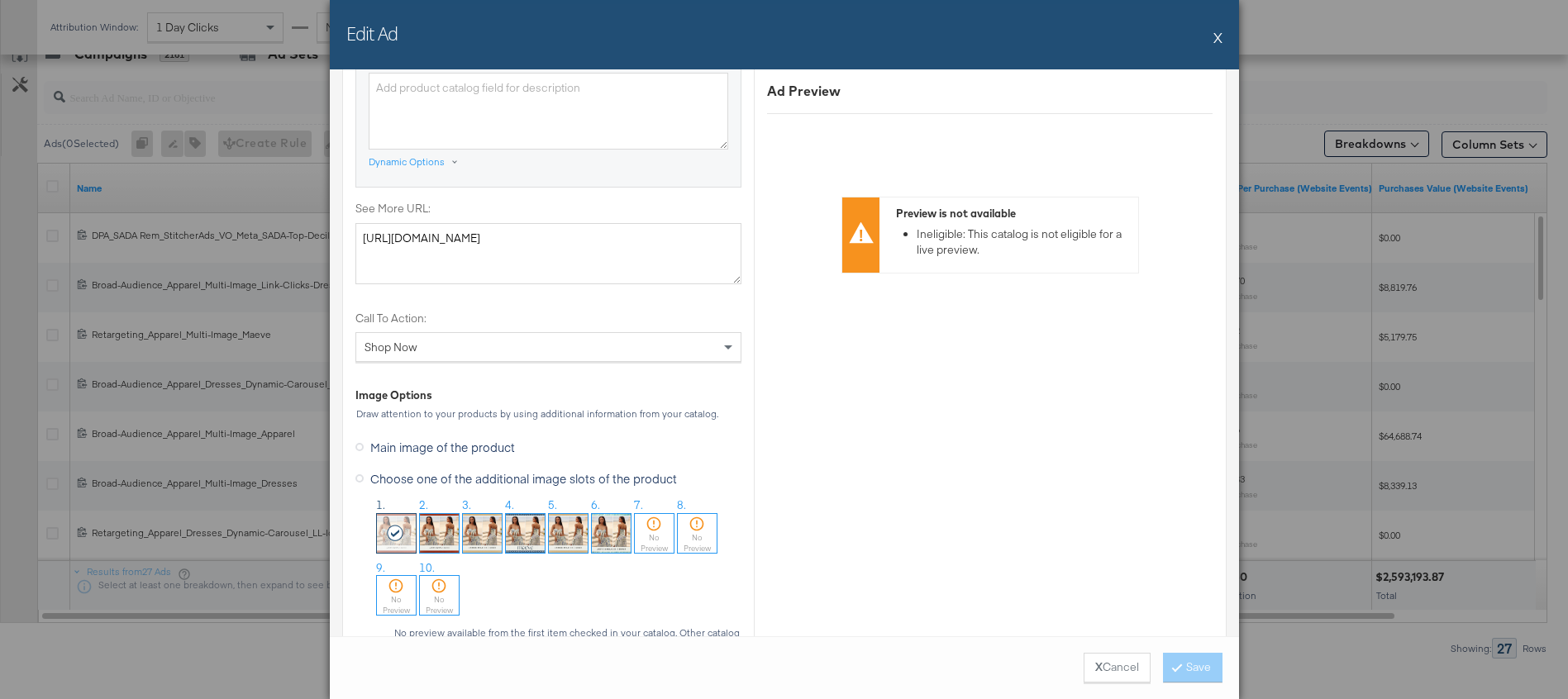
click at [1216, 37] on button "X" at bounding box center [1217, 37] width 9 height 33
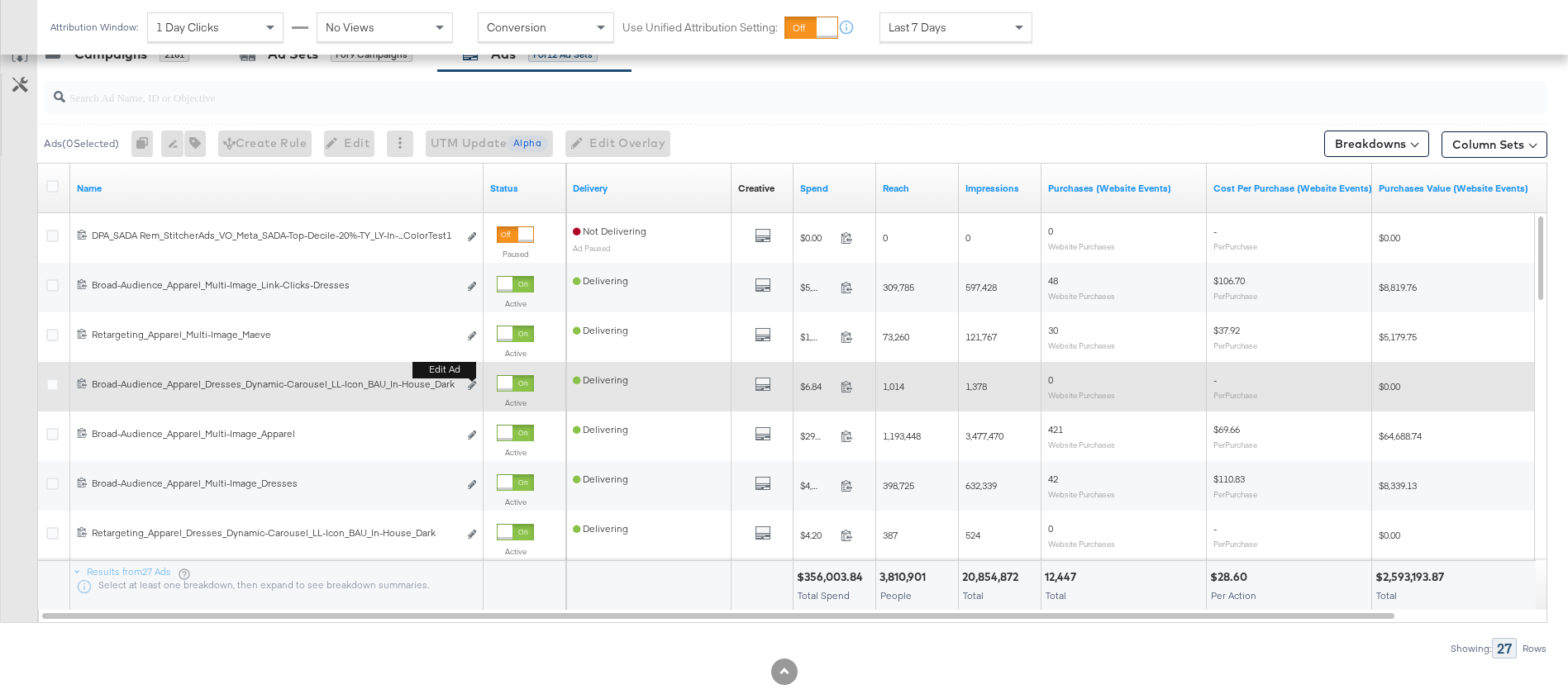
click at [472, 378] on b "Edit ad" at bounding box center [444, 370] width 63 height 18
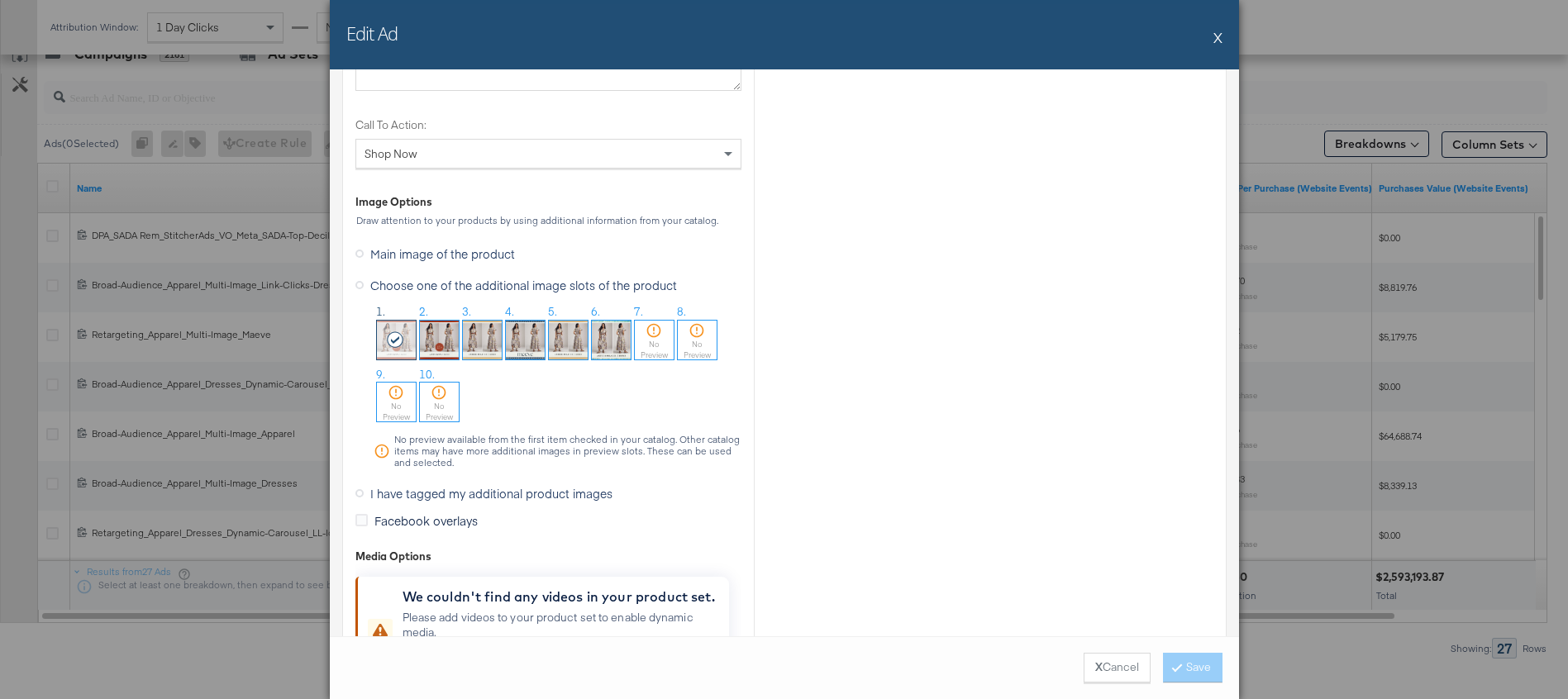
scroll to position [1197, 0]
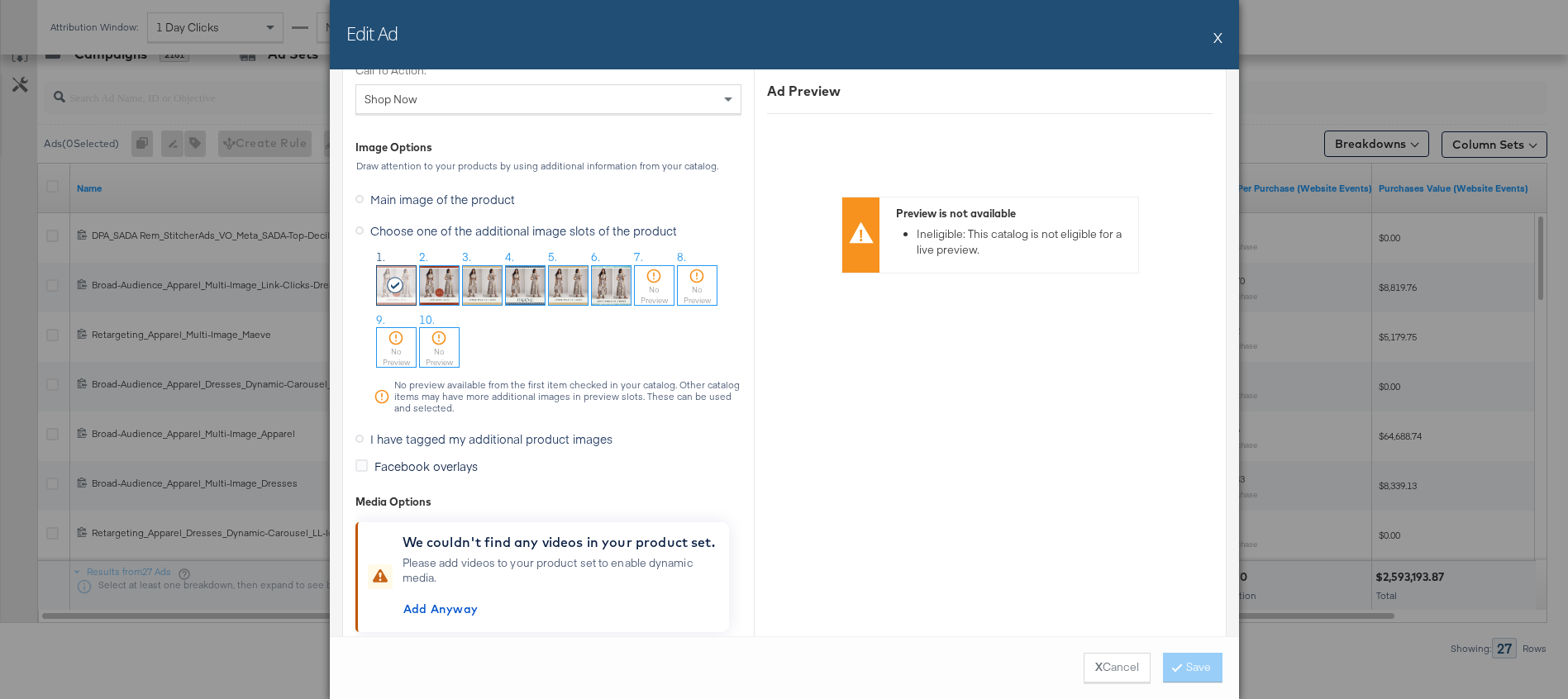
click at [1216, 40] on button "X" at bounding box center [1217, 37] width 9 height 33
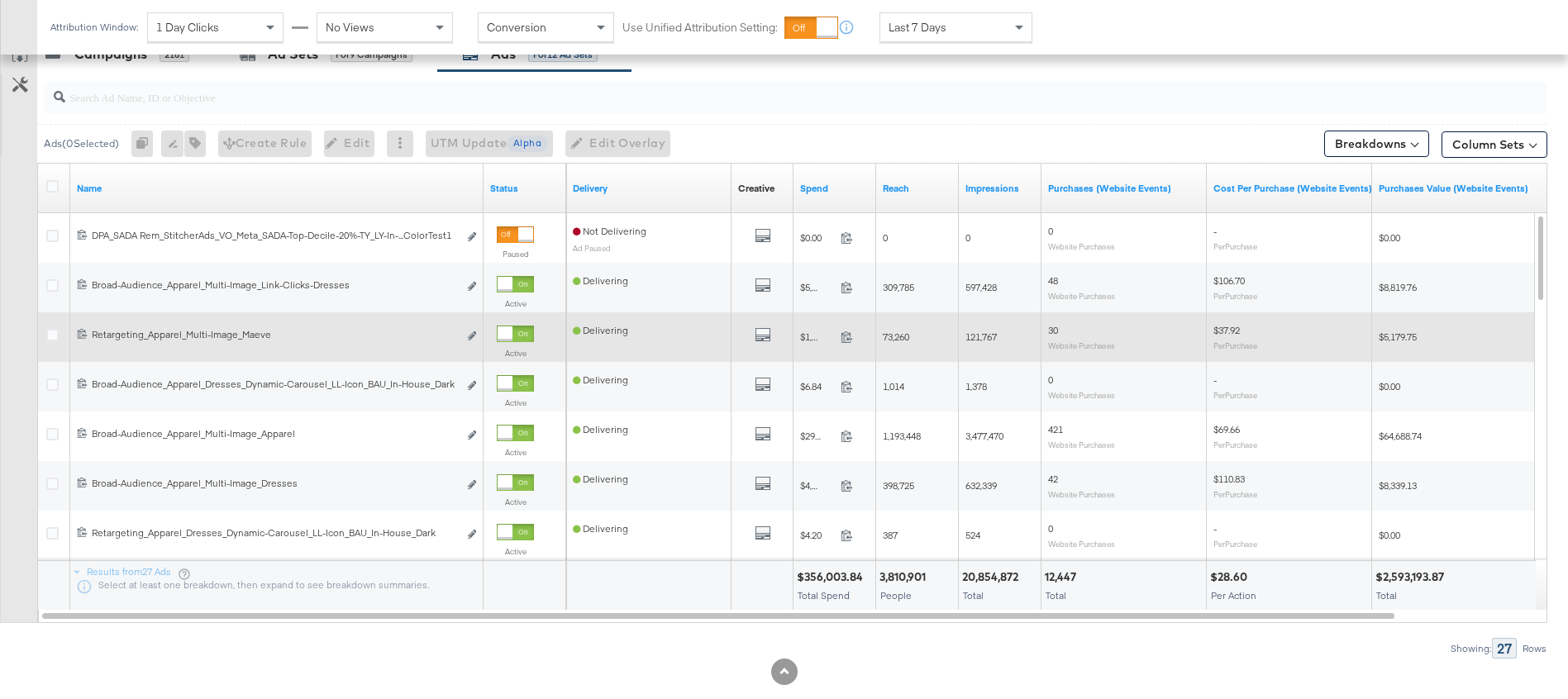
scroll to position [676, 0]
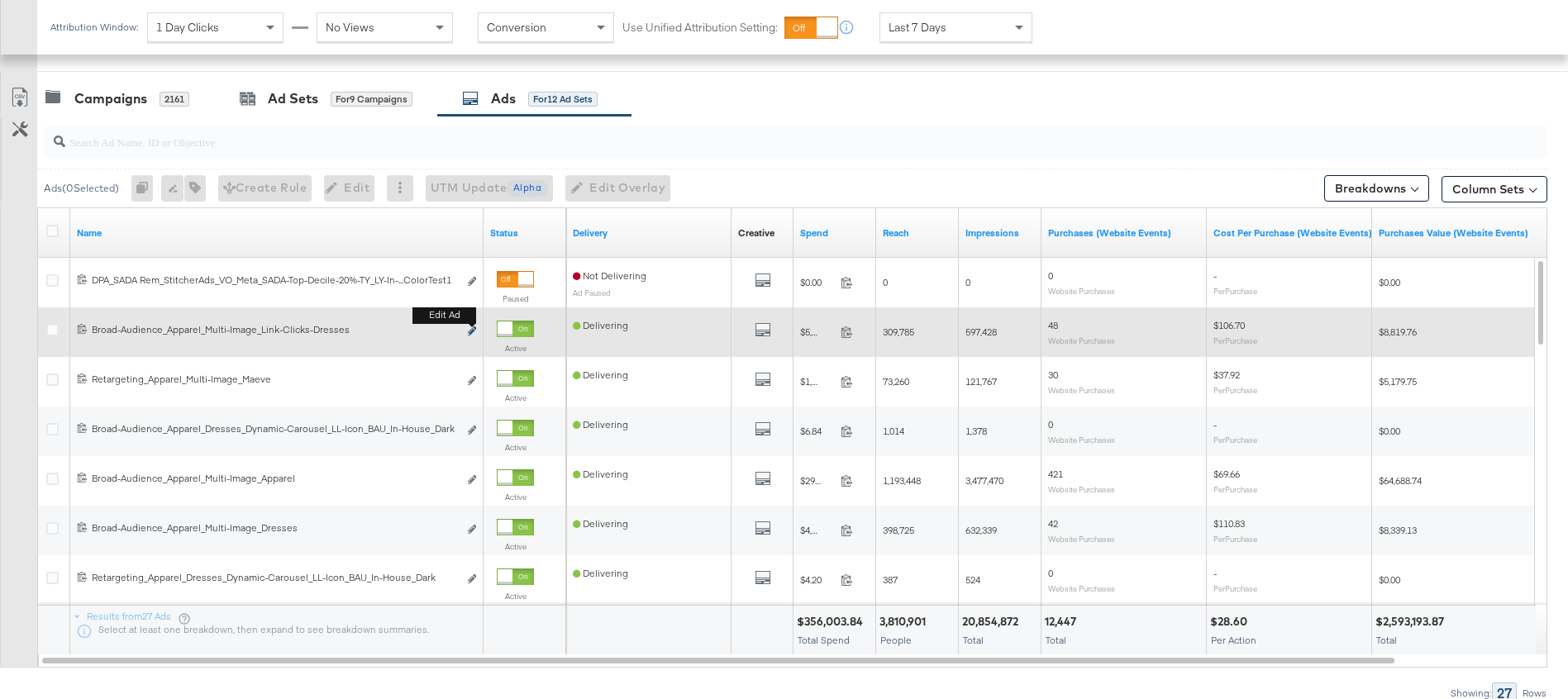
click at [472, 331] on icon "link" at bounding box center [472, 331] width 8 height 9
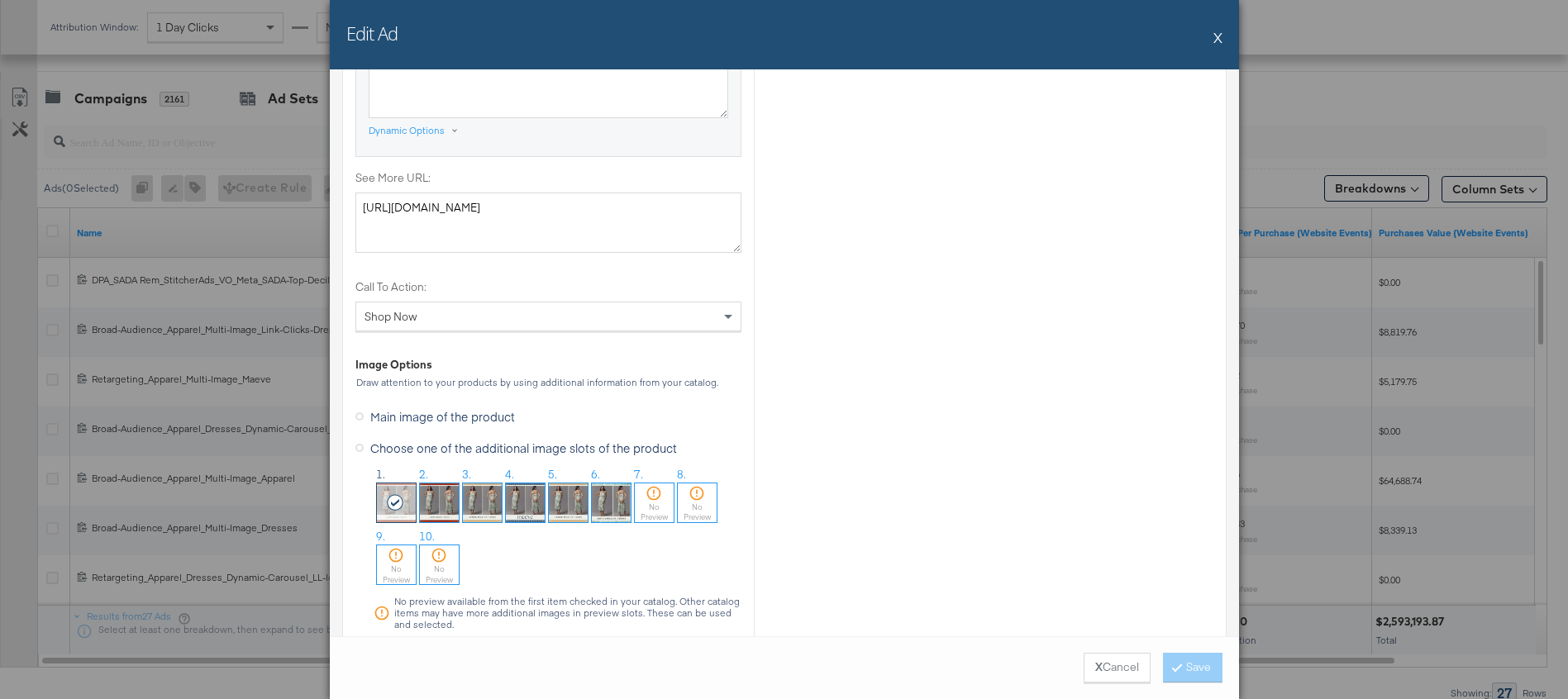
scroll to position [1409, 0]
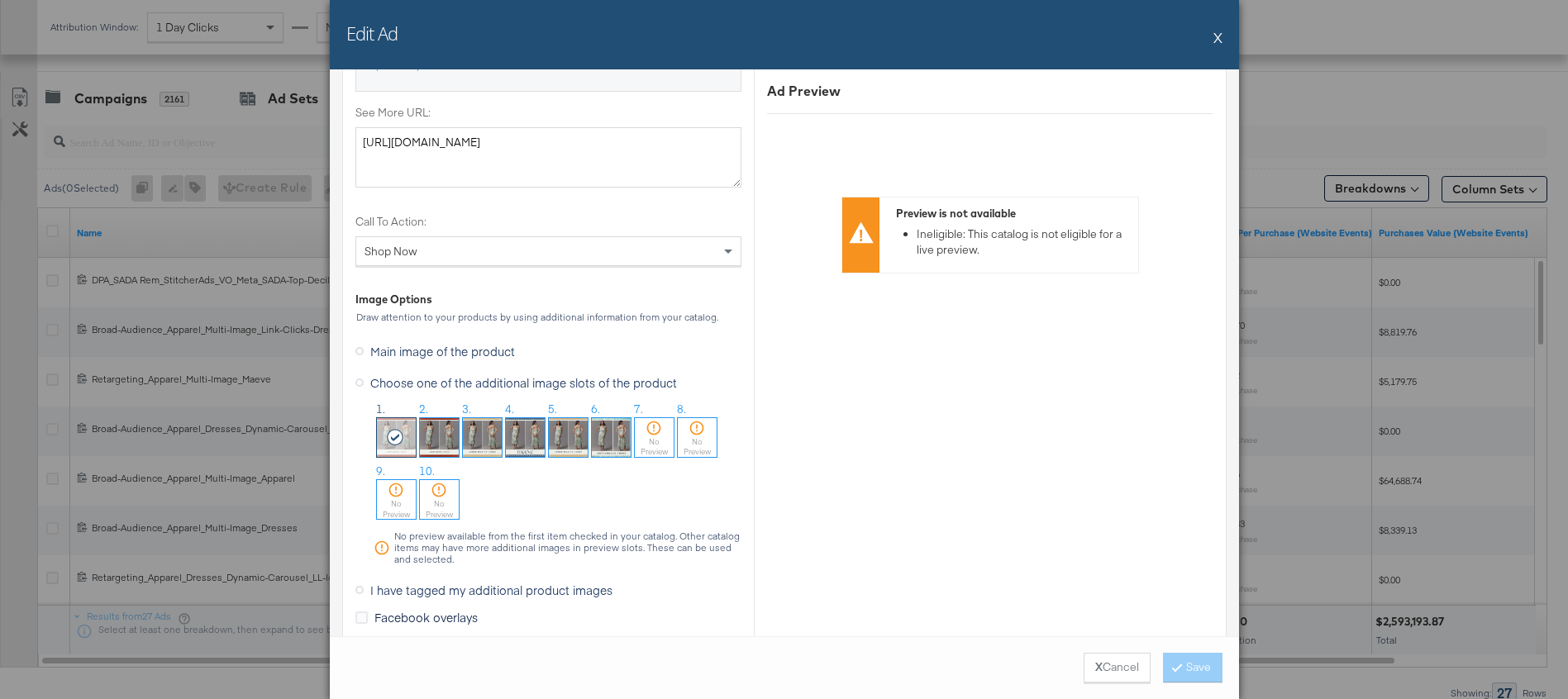
click at [1216, 41] on button "X" at bounding box center [1217, 37] width 9 height 33
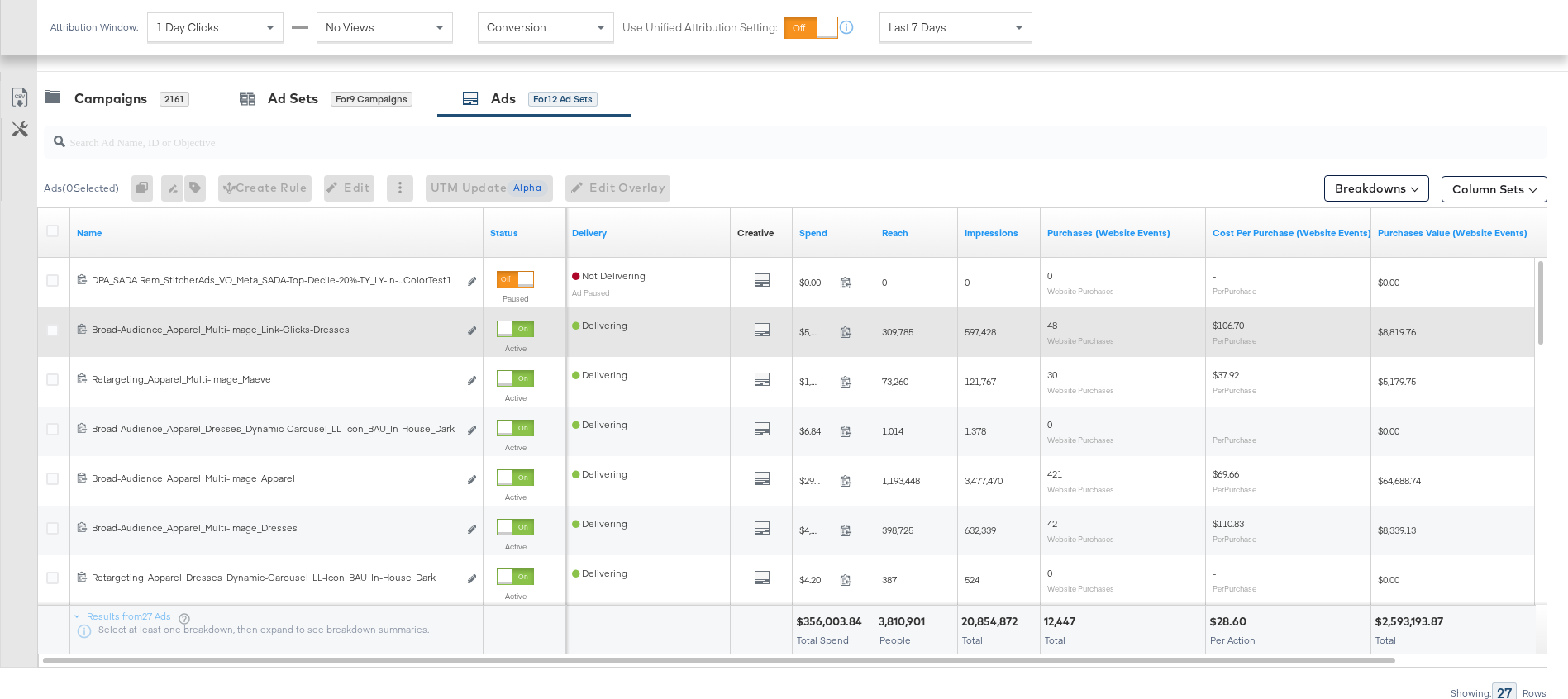
scroll to position [669, 0]
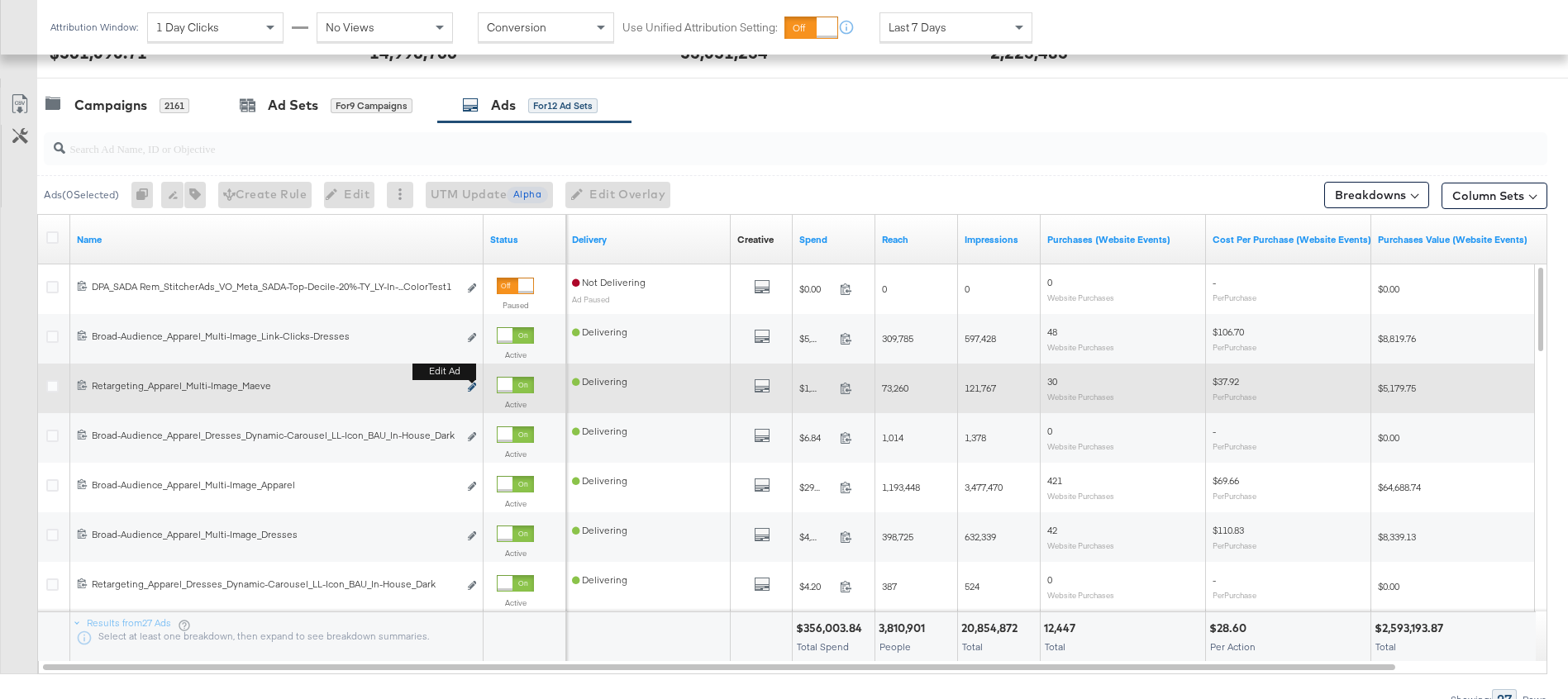
click at [469, 389] on icon "link" at bounding box center [472, 387] width 8 height 9
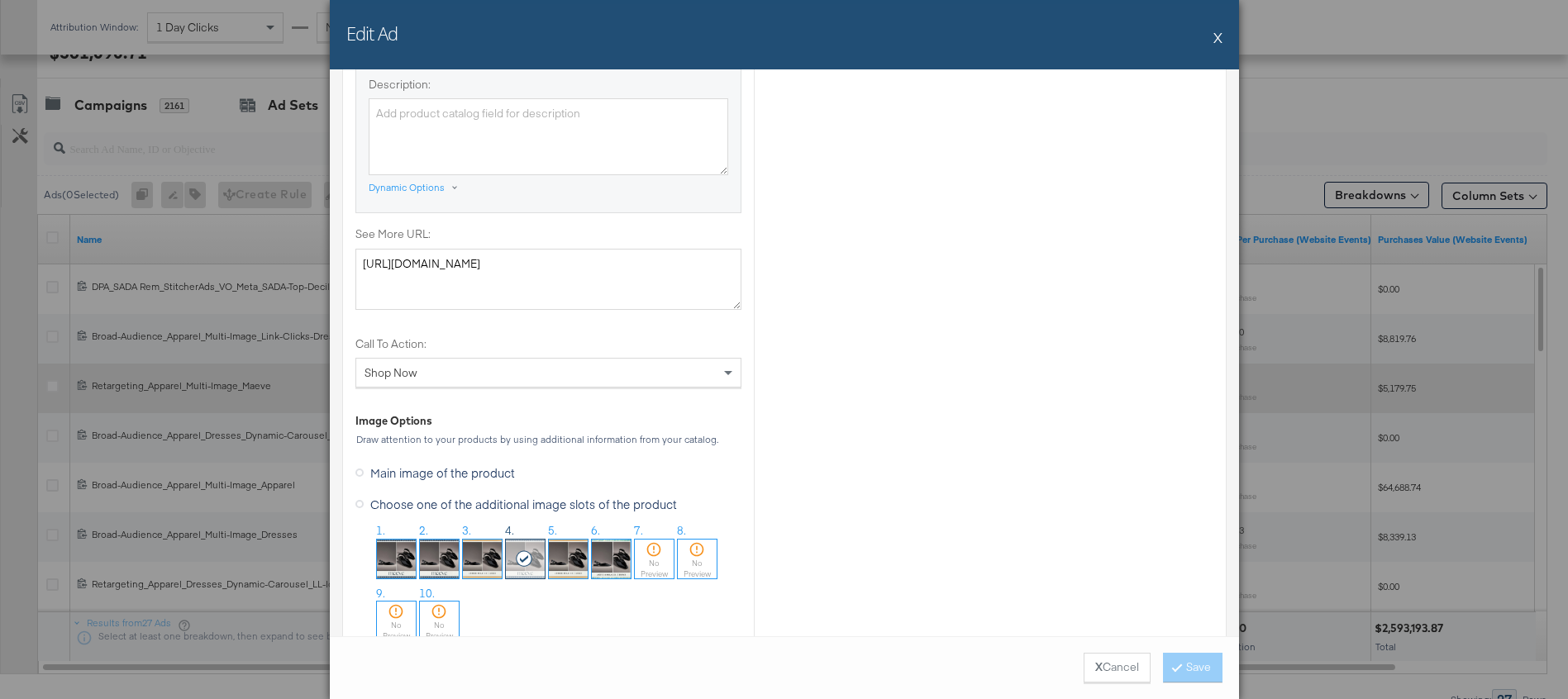
scroll to position [1235, 0]
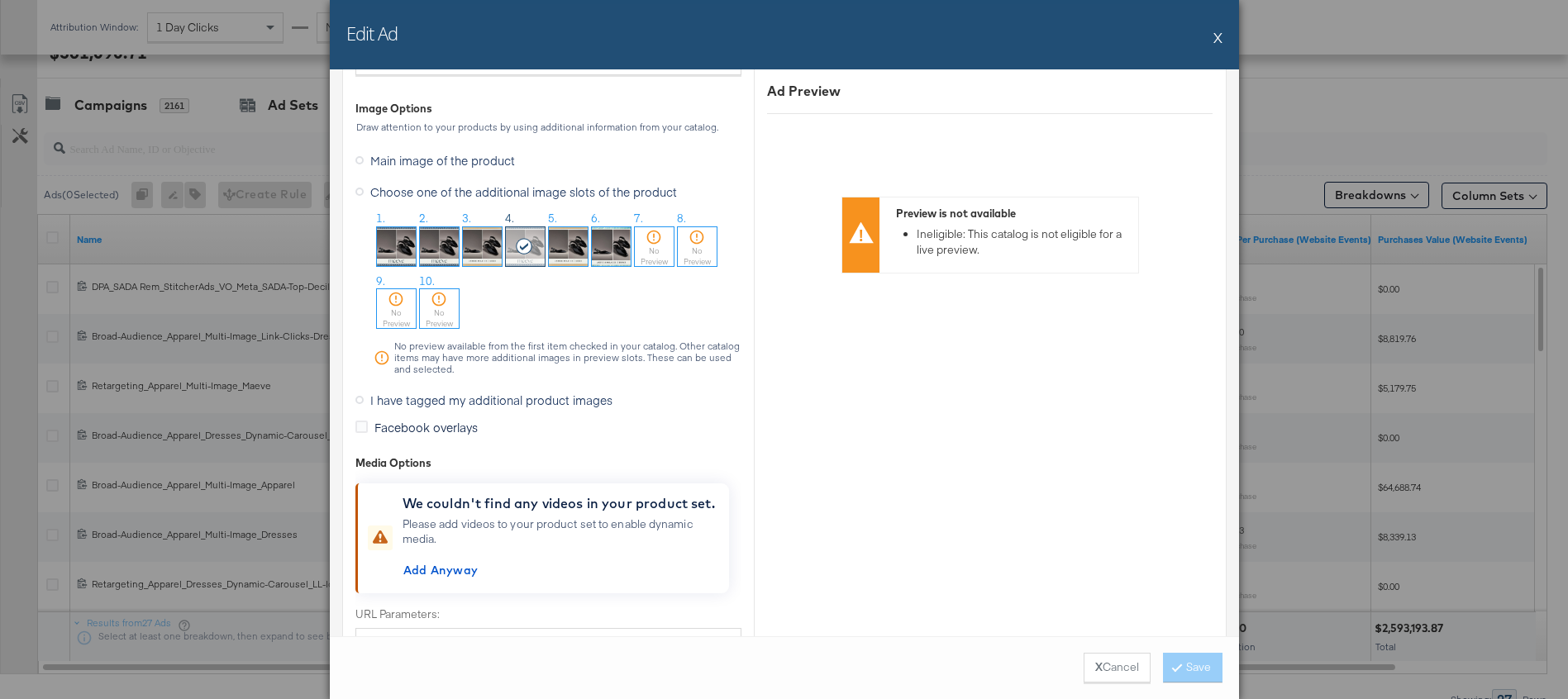
click at [1215, 39] on button "X" at bounding box center [1217, 37] width 9 height 33
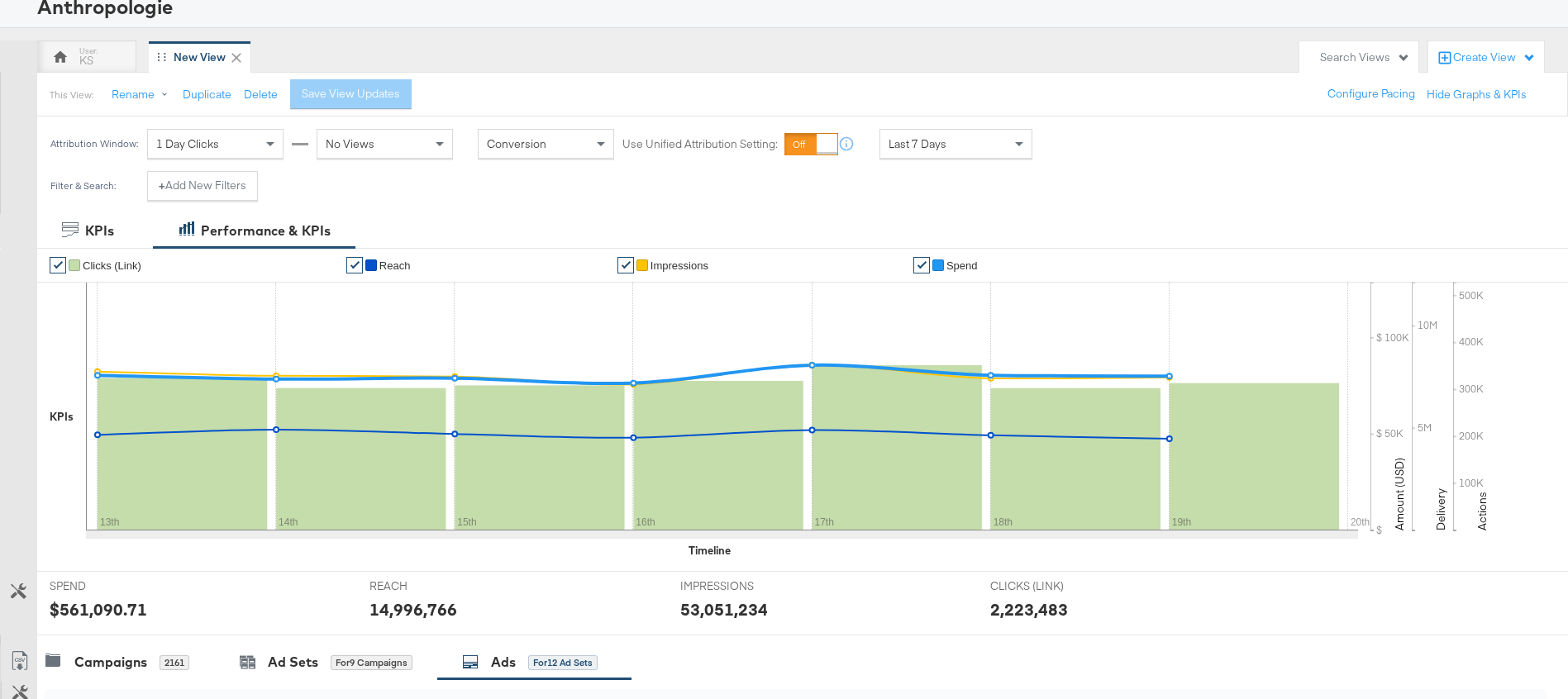
scroll to position [0, 0]
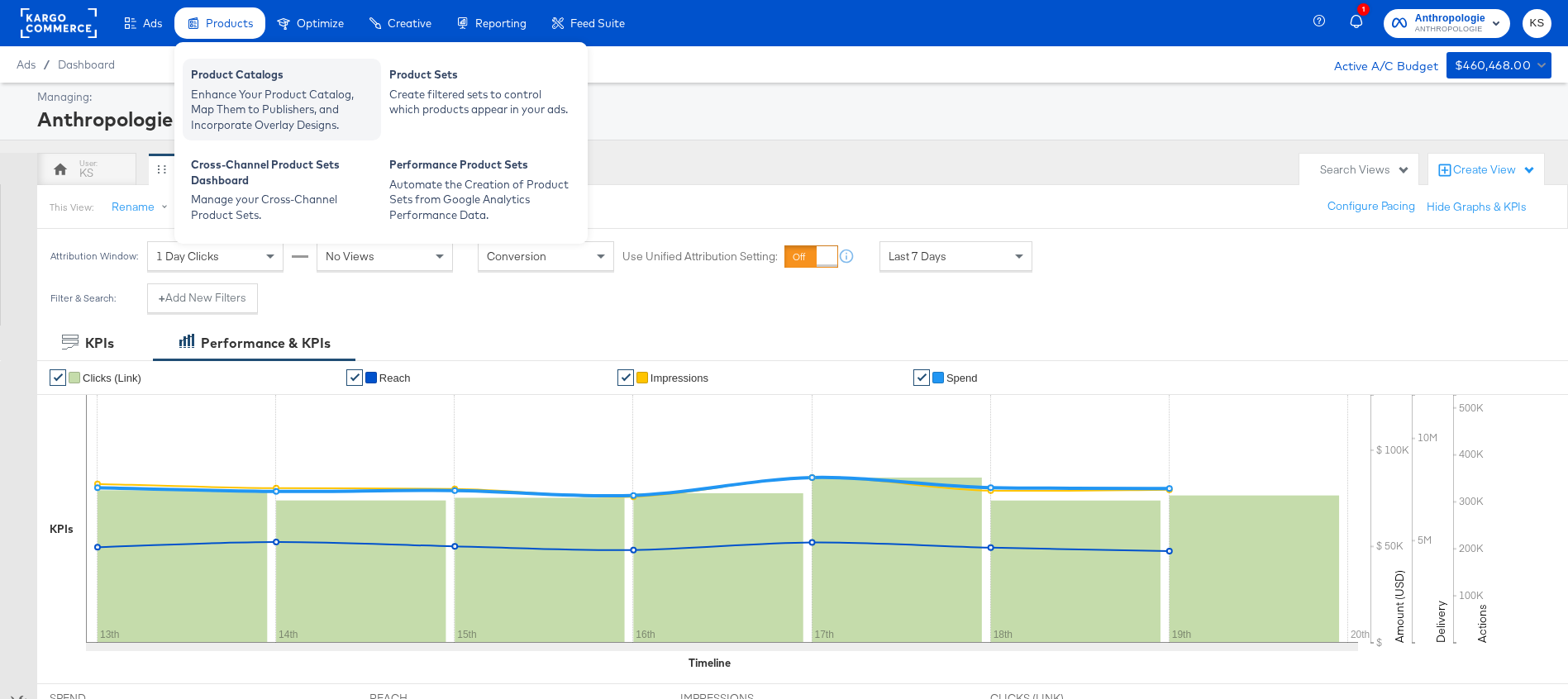
click at [225, 96] on div "Enhance Your Product Catalog, Map Them to Publishers, and Incorporate Overlay D…" at bounding box center [281, 110] width 182 height 46
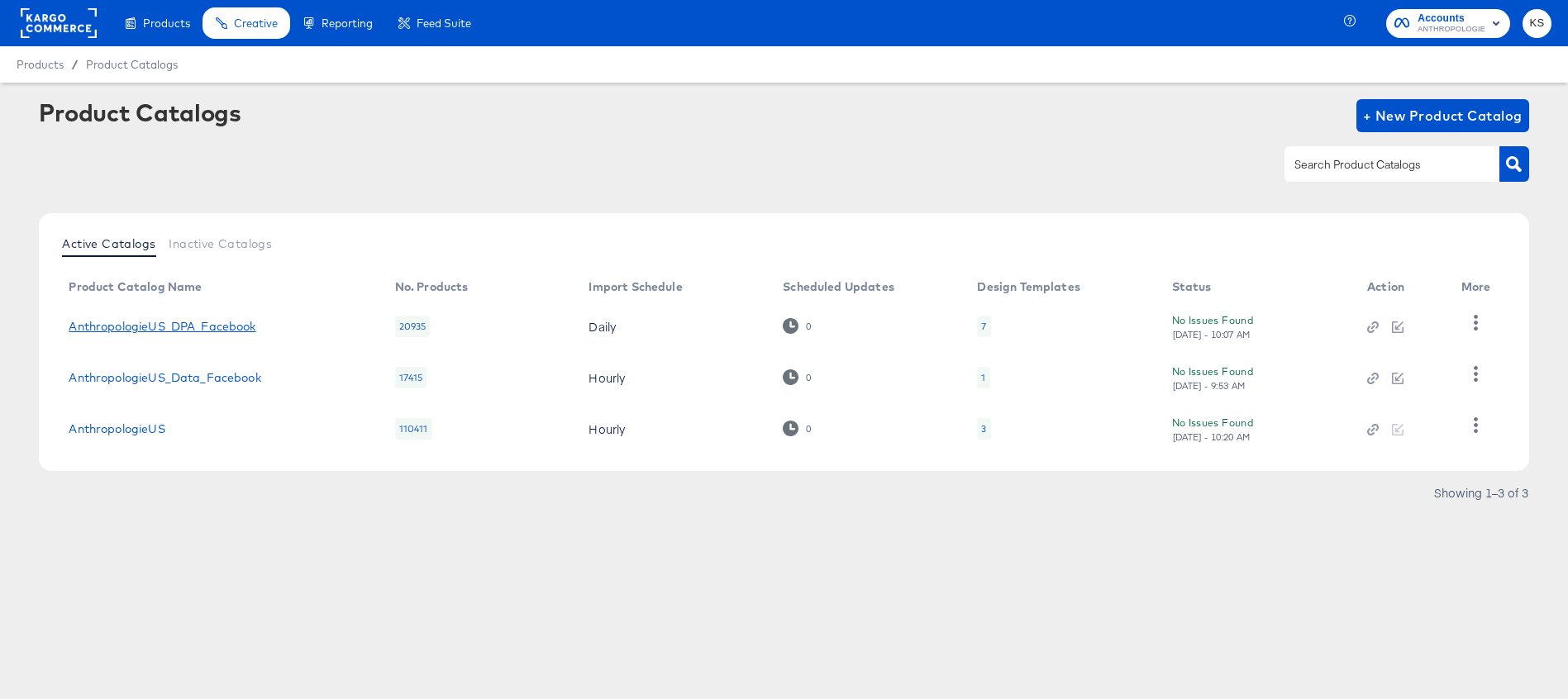
click at [205, 326] on link "AnthropologieUS_DPA_Facebook" at bounding box center [161, 326] width 187 height 13
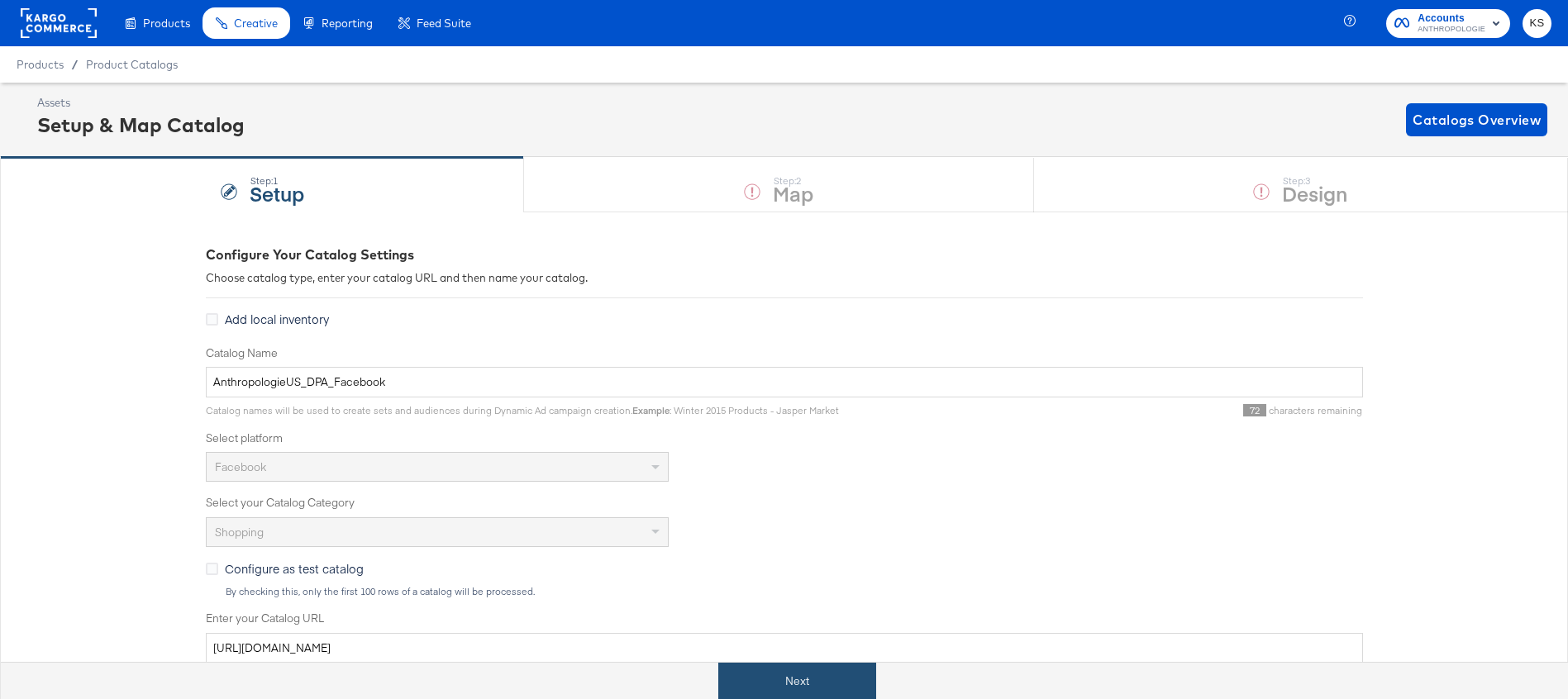
click at [752, 683] on button "Next" at bounding box center [797, 681] width 158 height 38
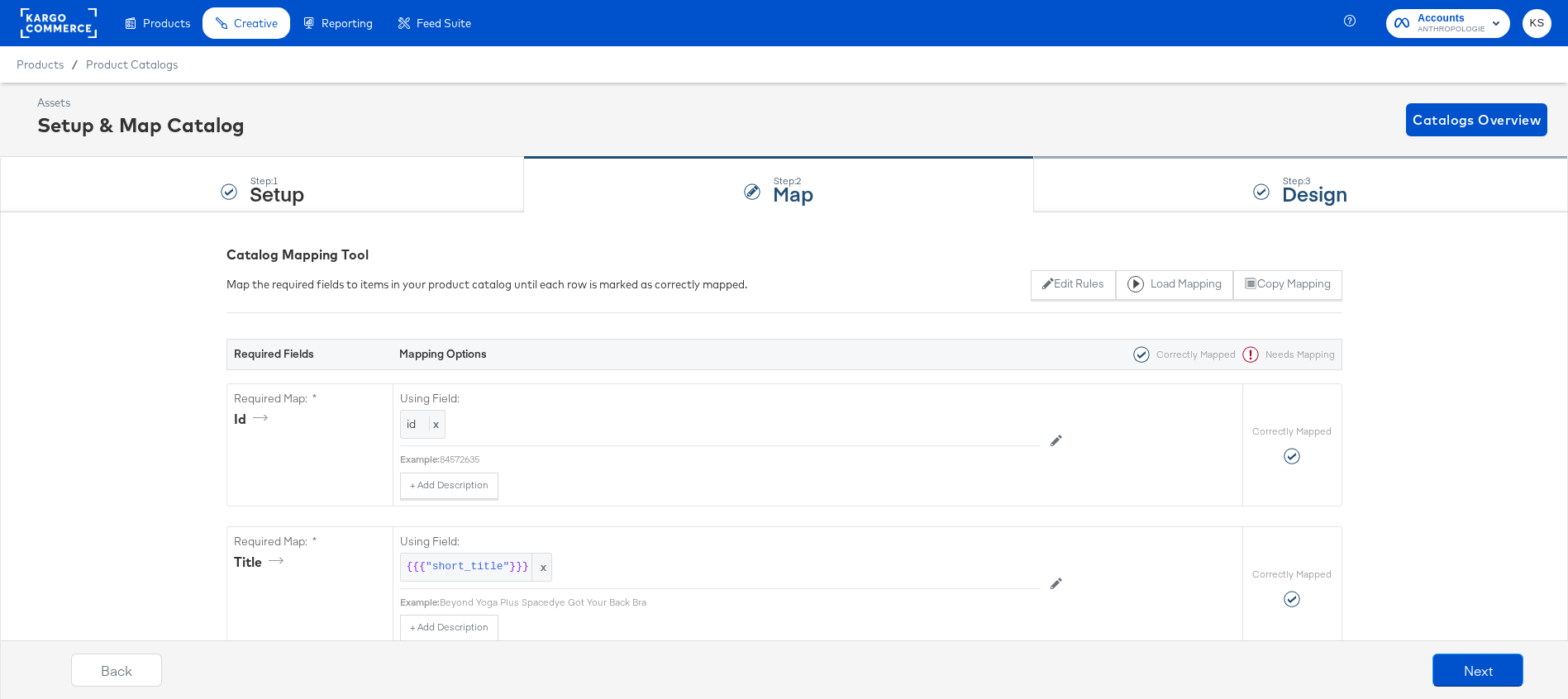
click at [1159, 195] on div "Step: 3 Design" at bounding box center [1300, 185] width 534 height 54
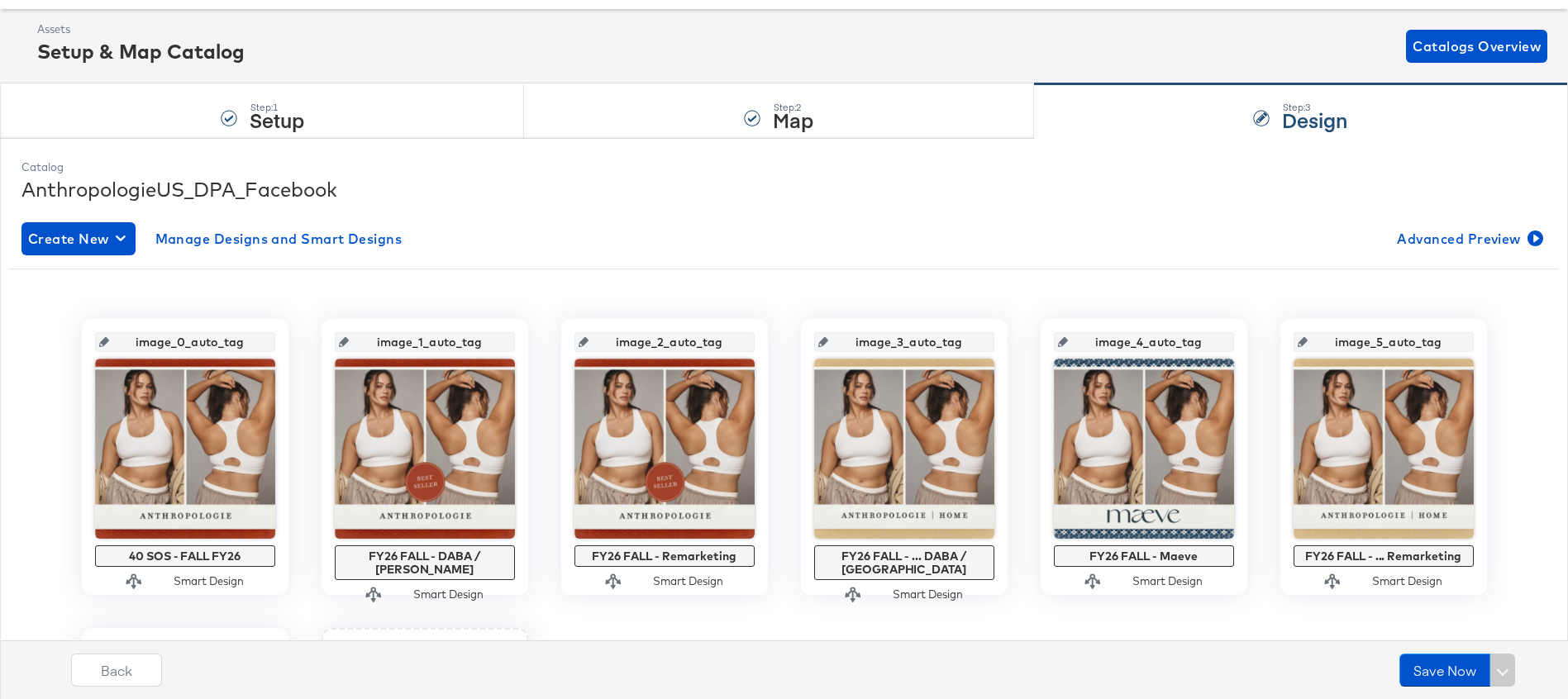
scroll to position [84, 0]
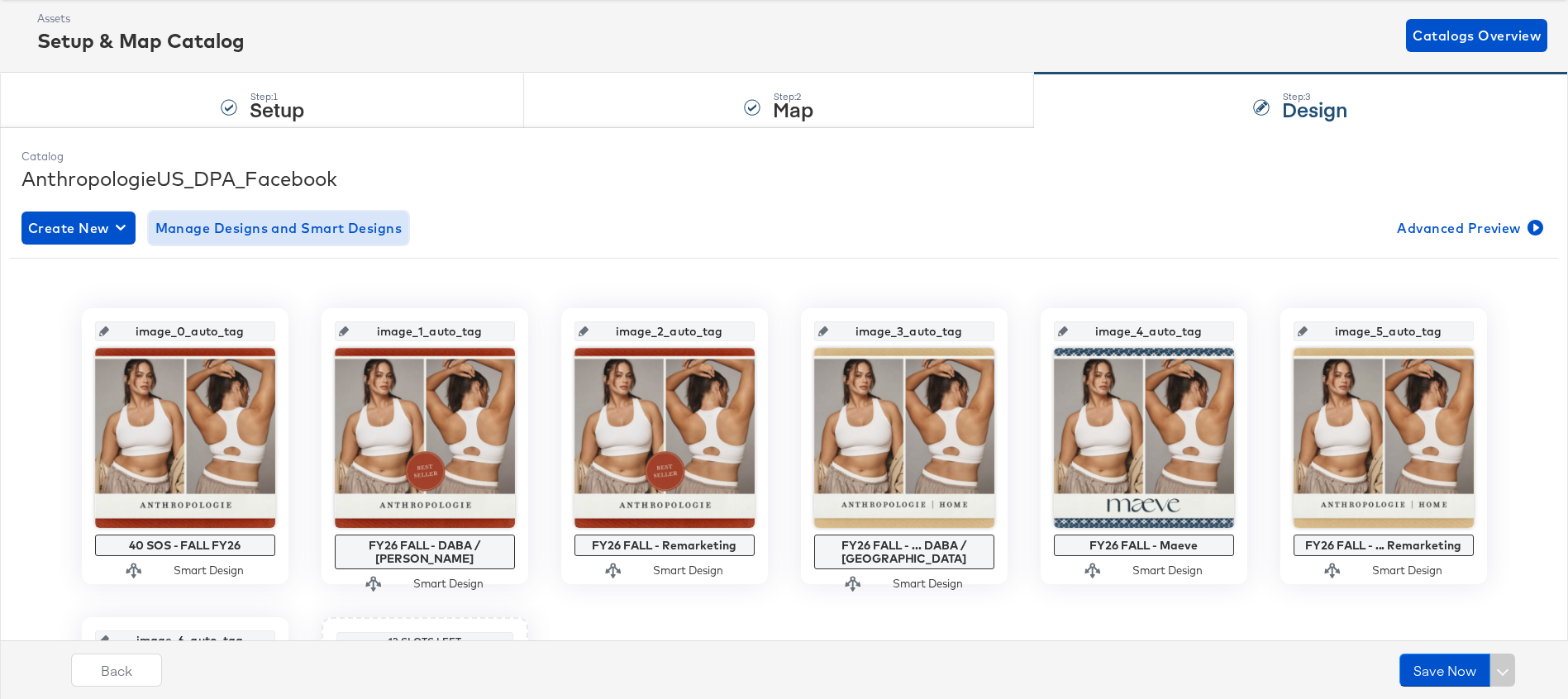
click at [333, 227] on span "Manage Designs and Smart Designs" at bounding box center [278, 227] width 247 height 23
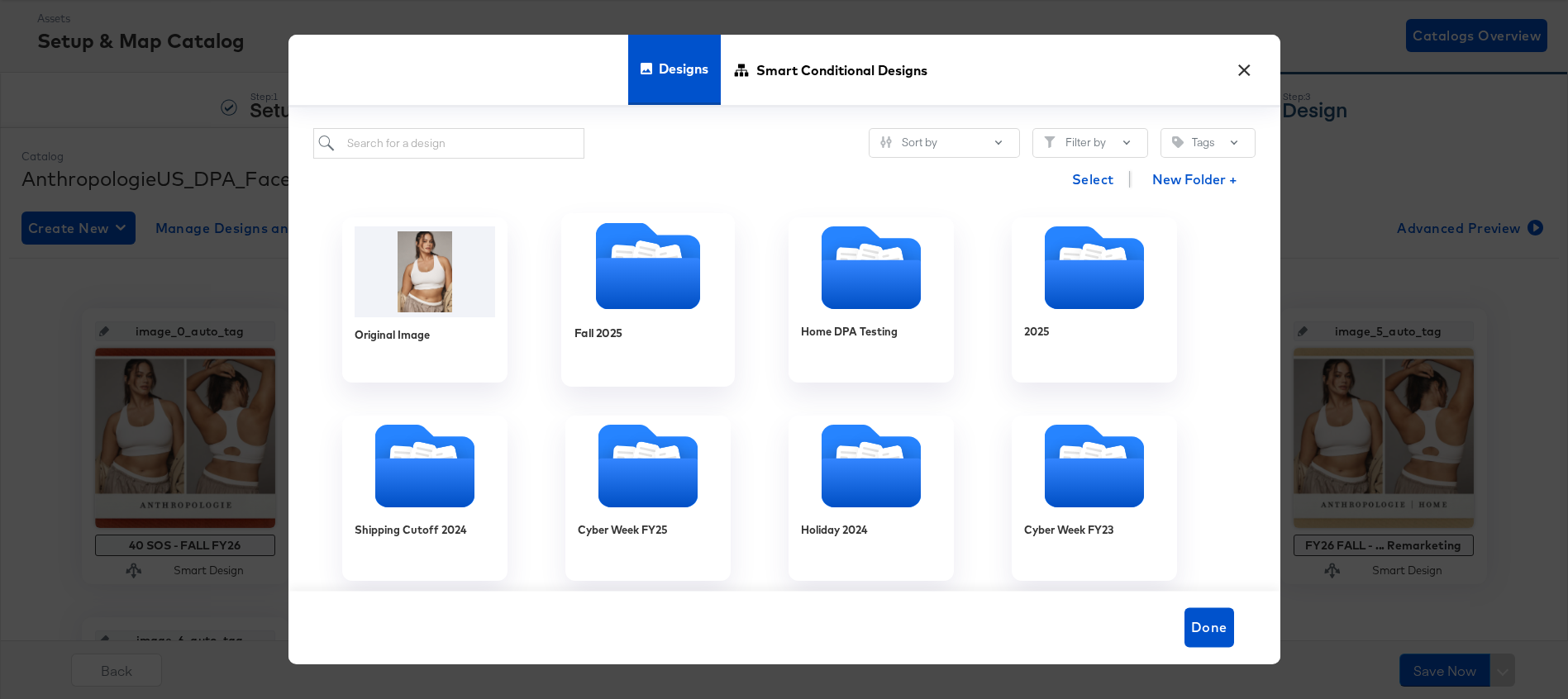
click at [657, 276] on icon "Folder" at bounding box center [647, 283] width 104 height 51
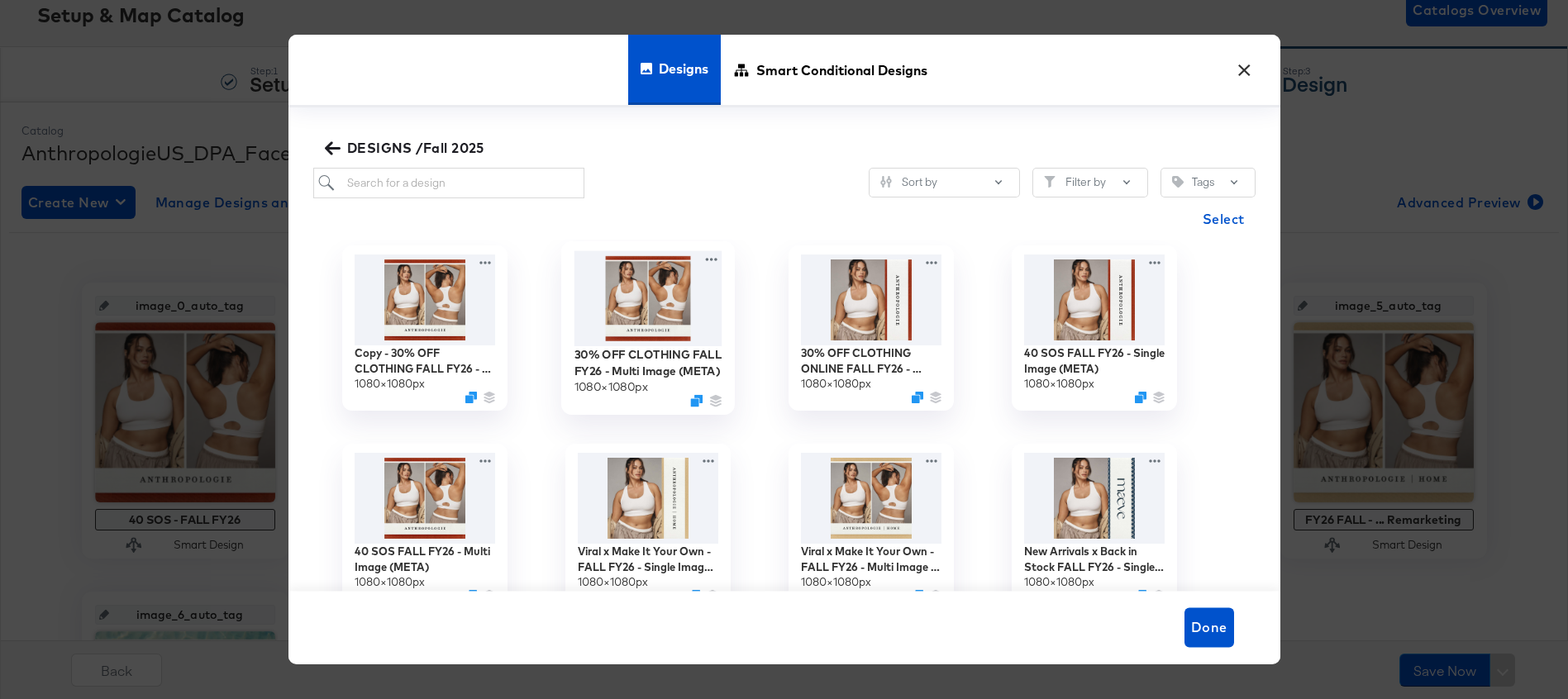
scroll to position [0, 0]
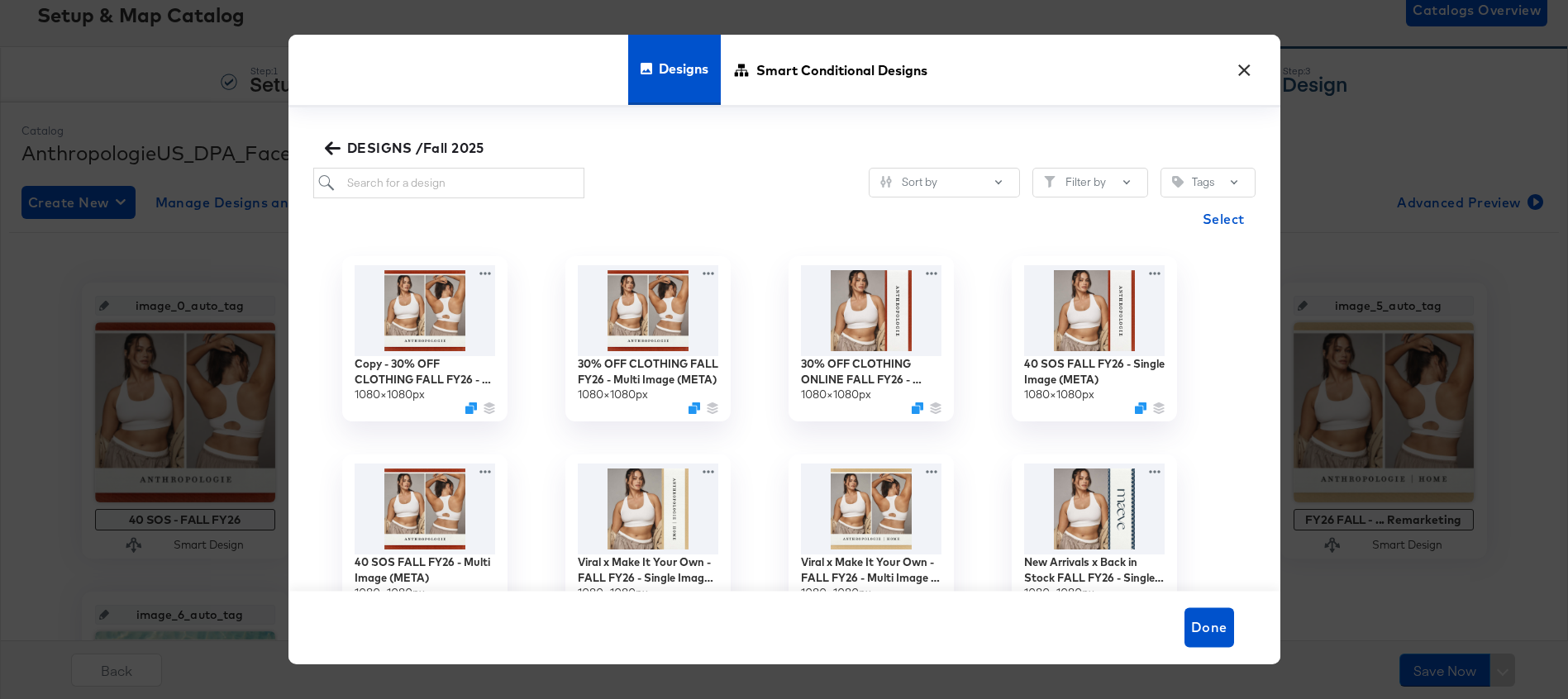
click at [1235, 70] on button "×" at bounding box center [1245, 66] width 30 height 30
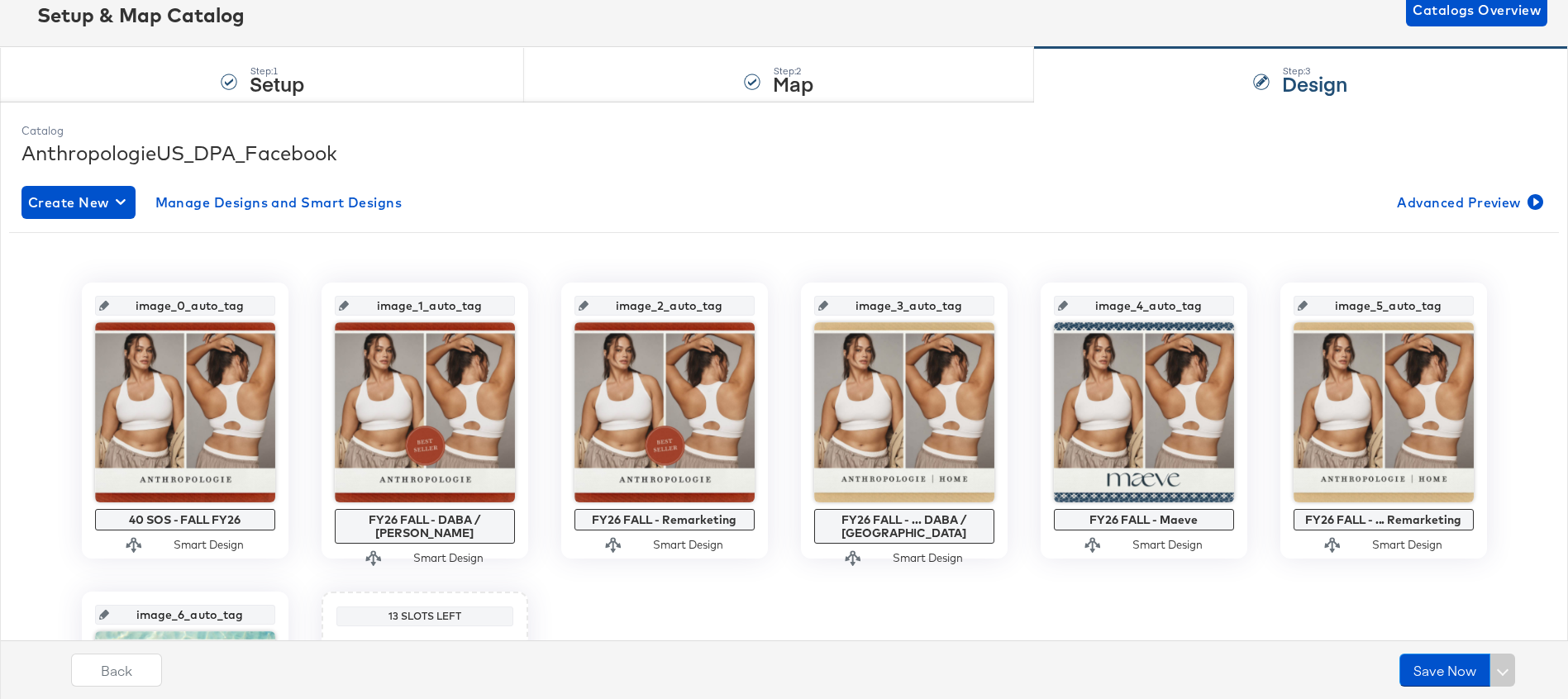
scroll to position [127, 0]
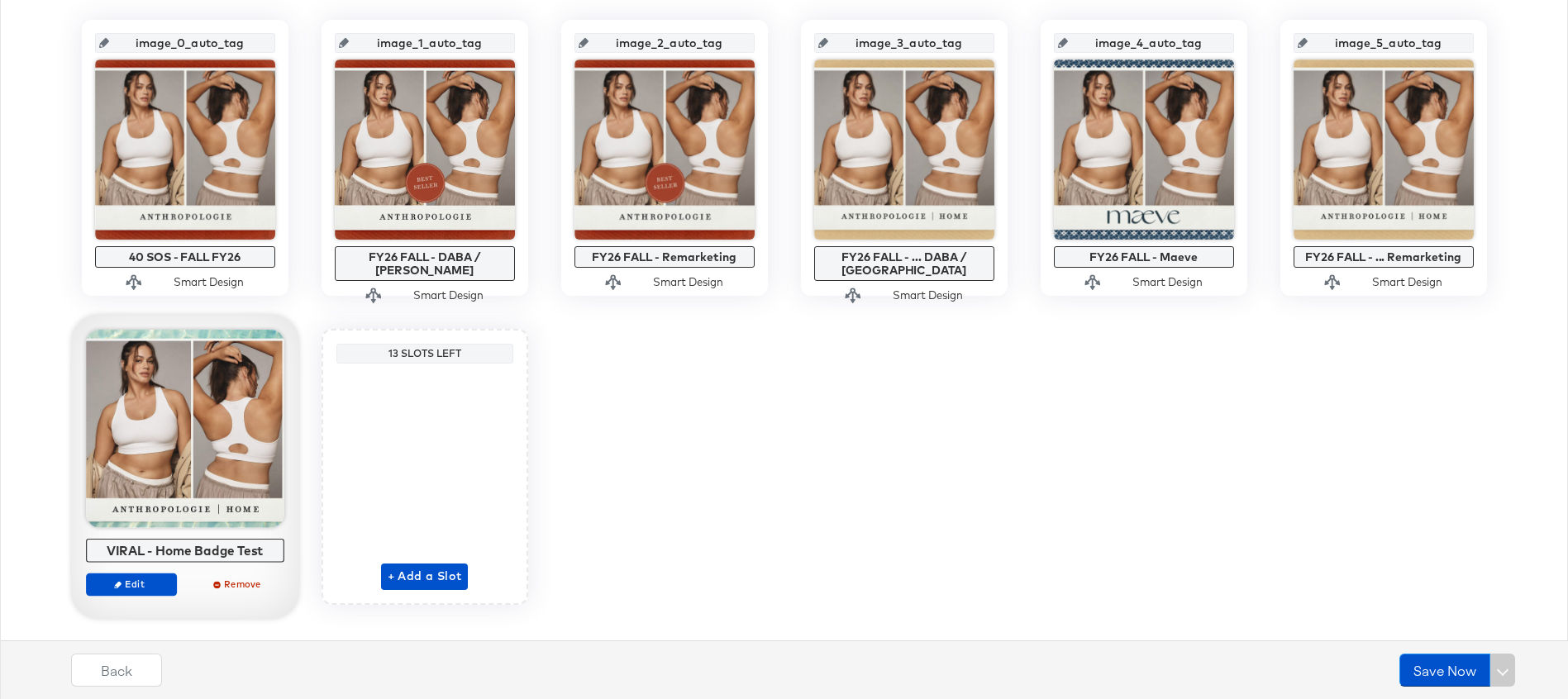
scroll to position [374, 0]
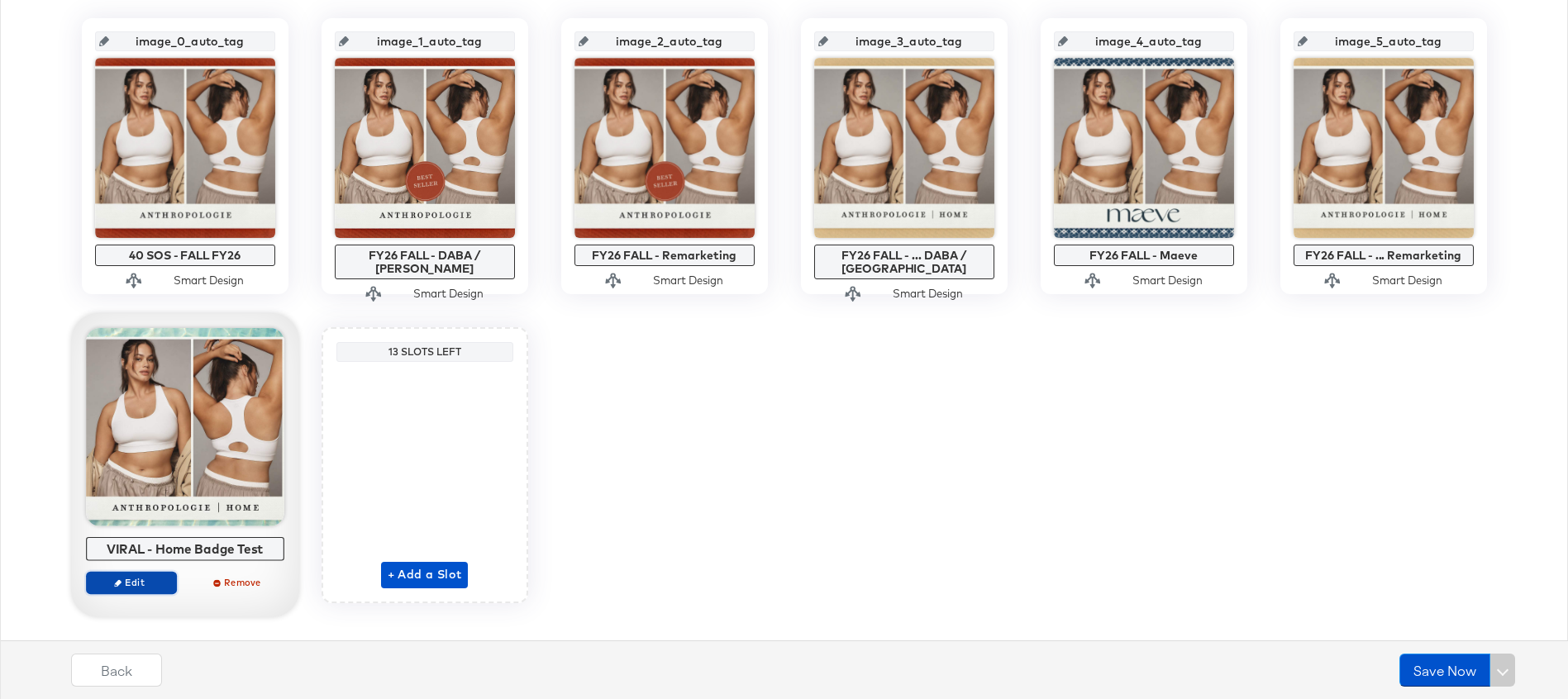
click at [138, 581] on span "Edit" at bounding box center [130, 582] width 76 height 13
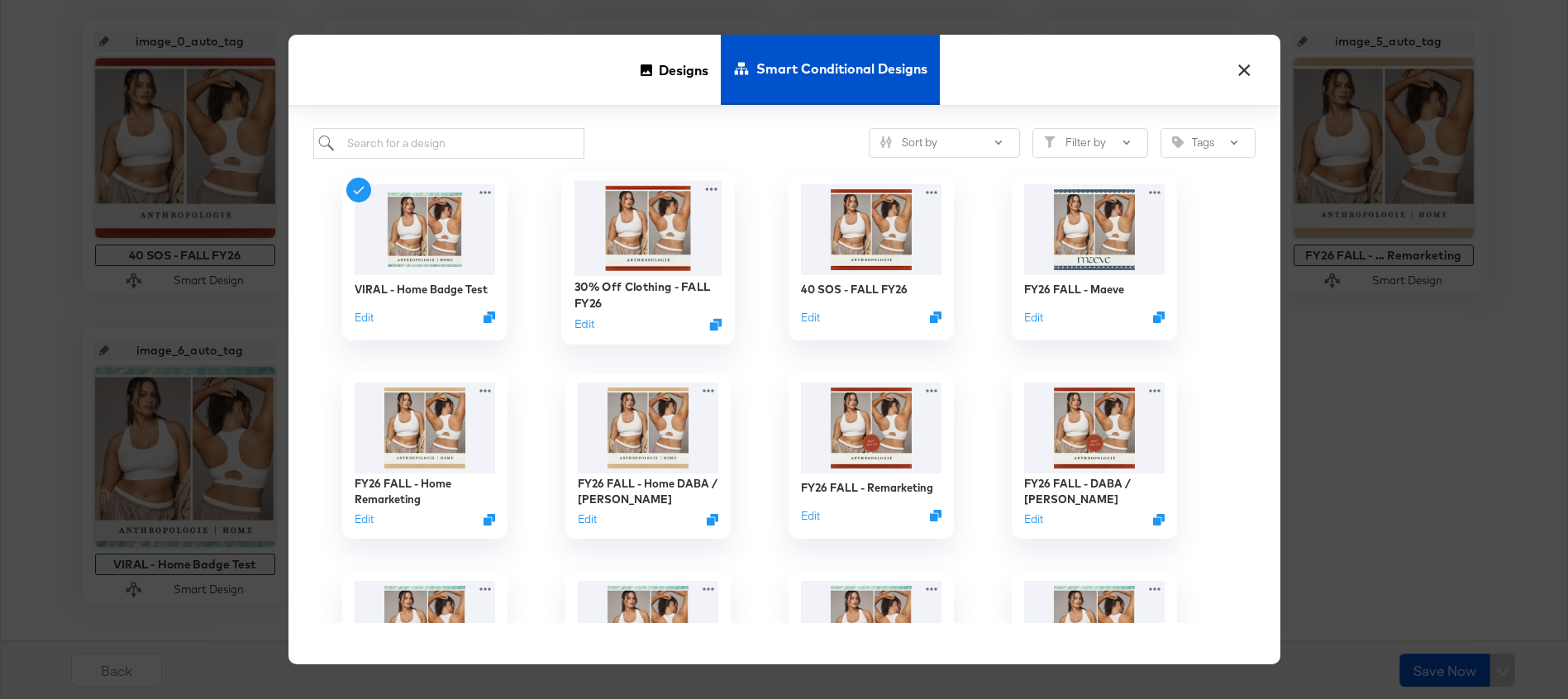
click at [645, 226] on img at bounding box center [648, 227] width 148 height 95
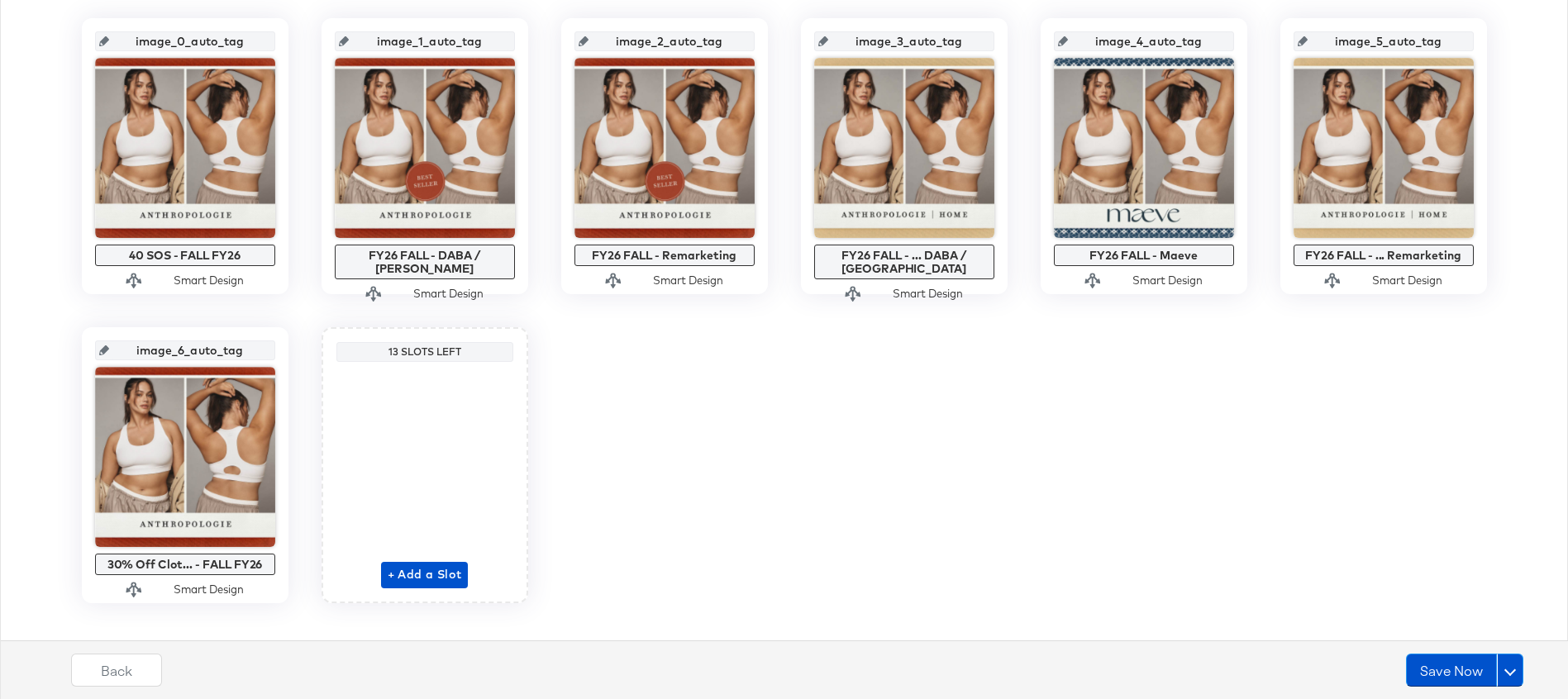
scroll to position [0, 0]
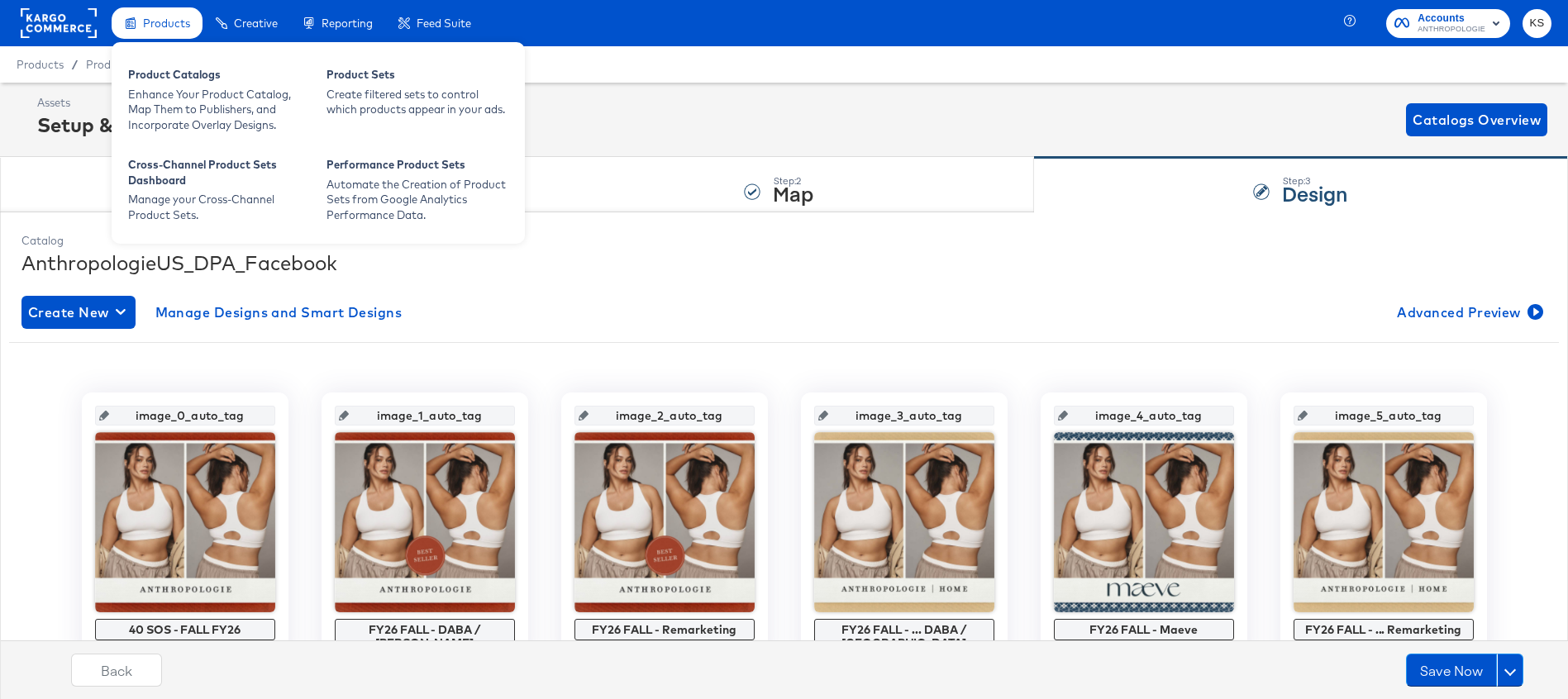
click at [166, 31] on div "Products" at bounding box center [167, 24] width 47 height 16
click at [175, 82] on div "Product Catalogs" at bounding box center [219, 77] width 182 height 20
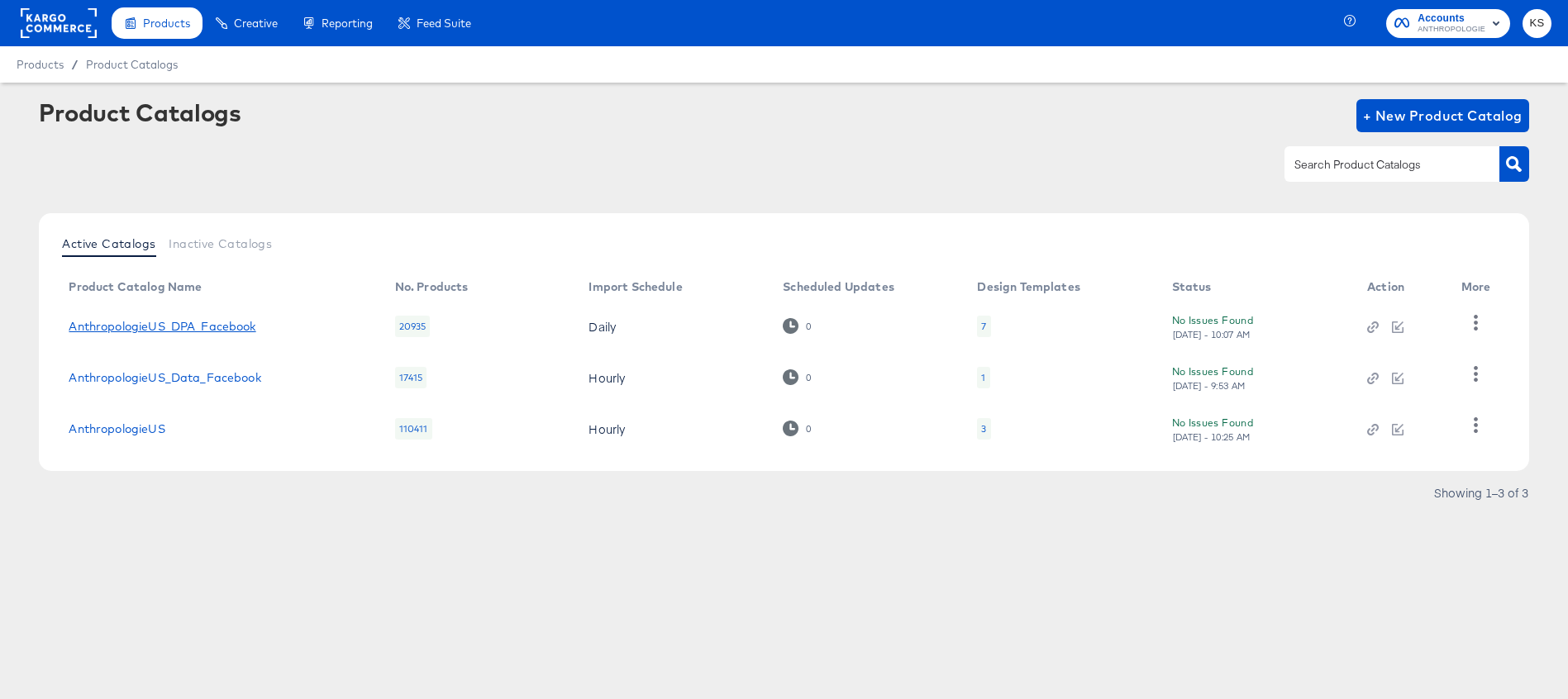
click at [189, 331] on link "AnthropologieUS_DPA_Facebook" at bounding box center [161, 326] width 187 height 13
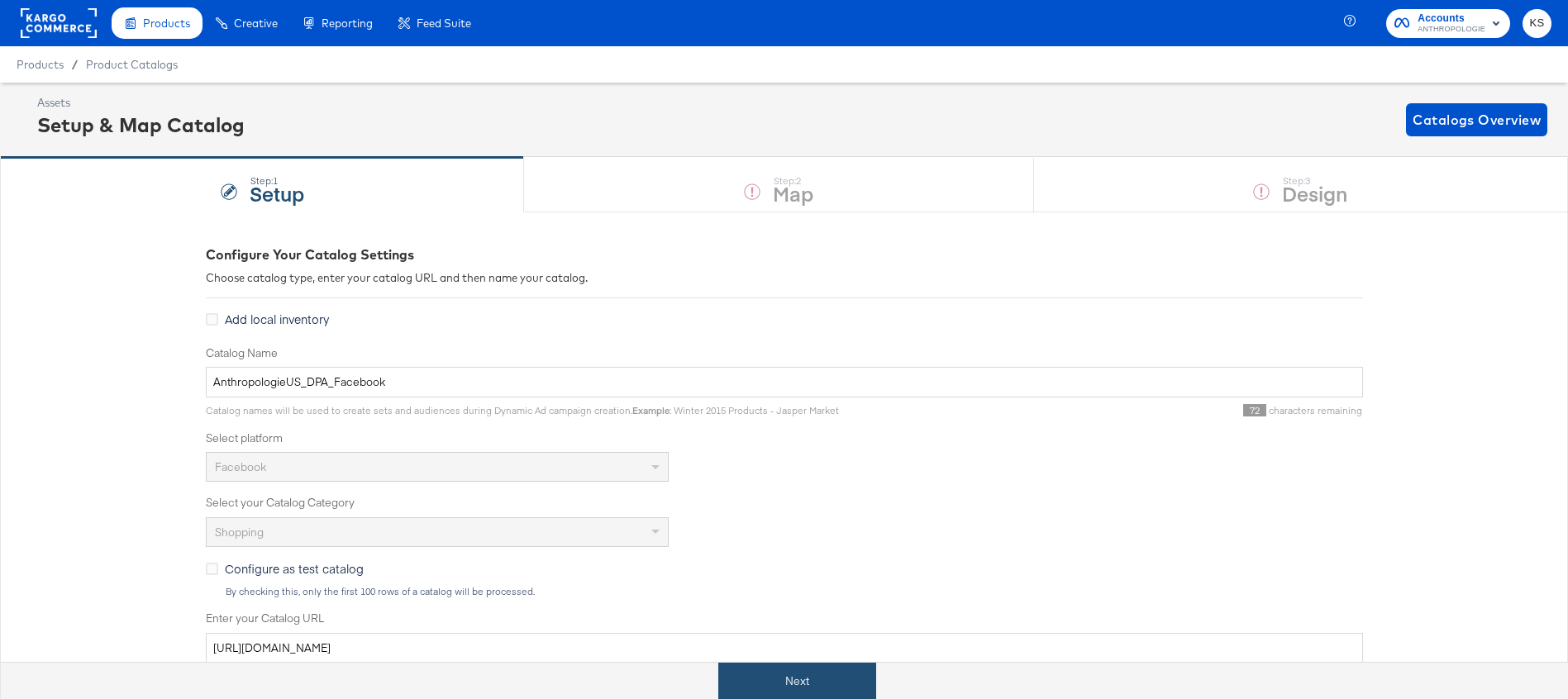
click at [799, 679] on button "Next" at bounding box center [797, 681] width 158 height 38
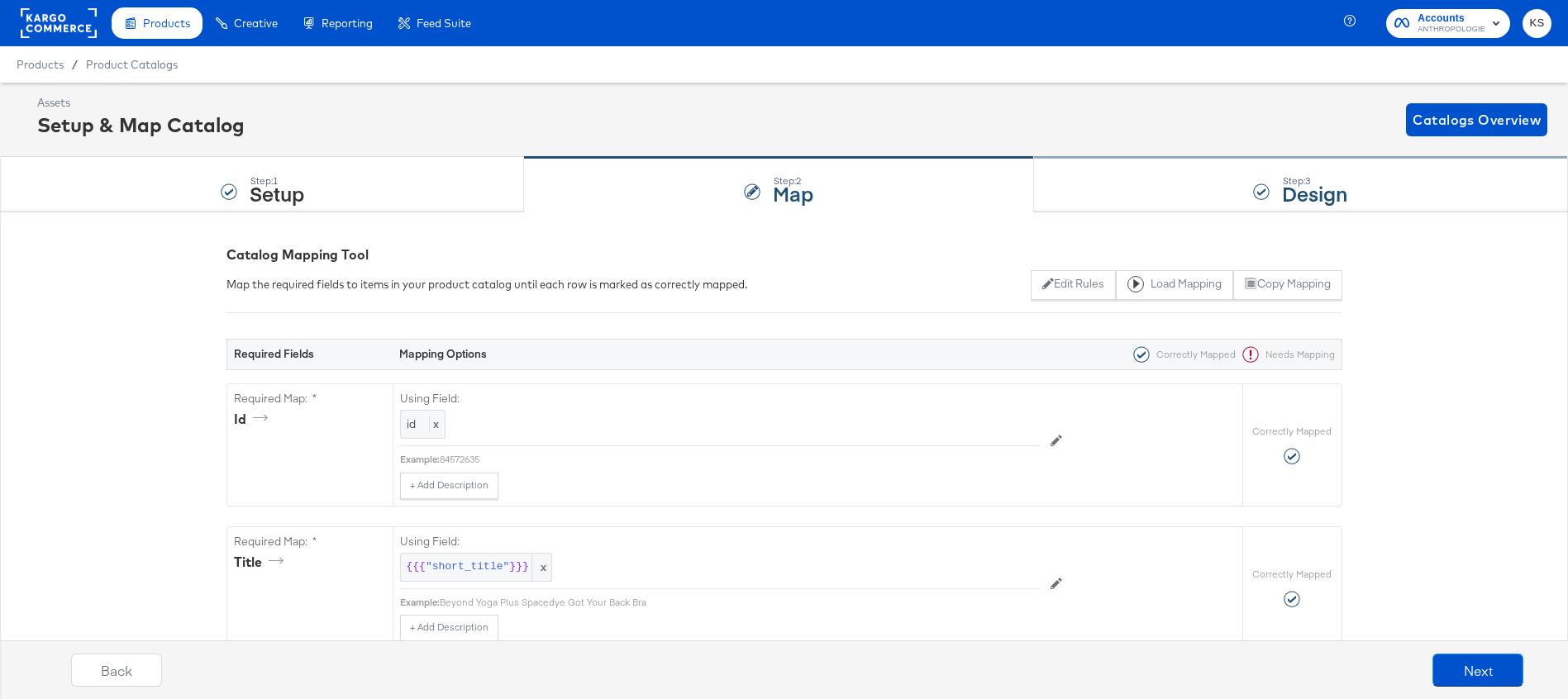
click at [1089, 187] on div "Step: 3 Design" at bounding box center [1300, 185] width 534 height 54
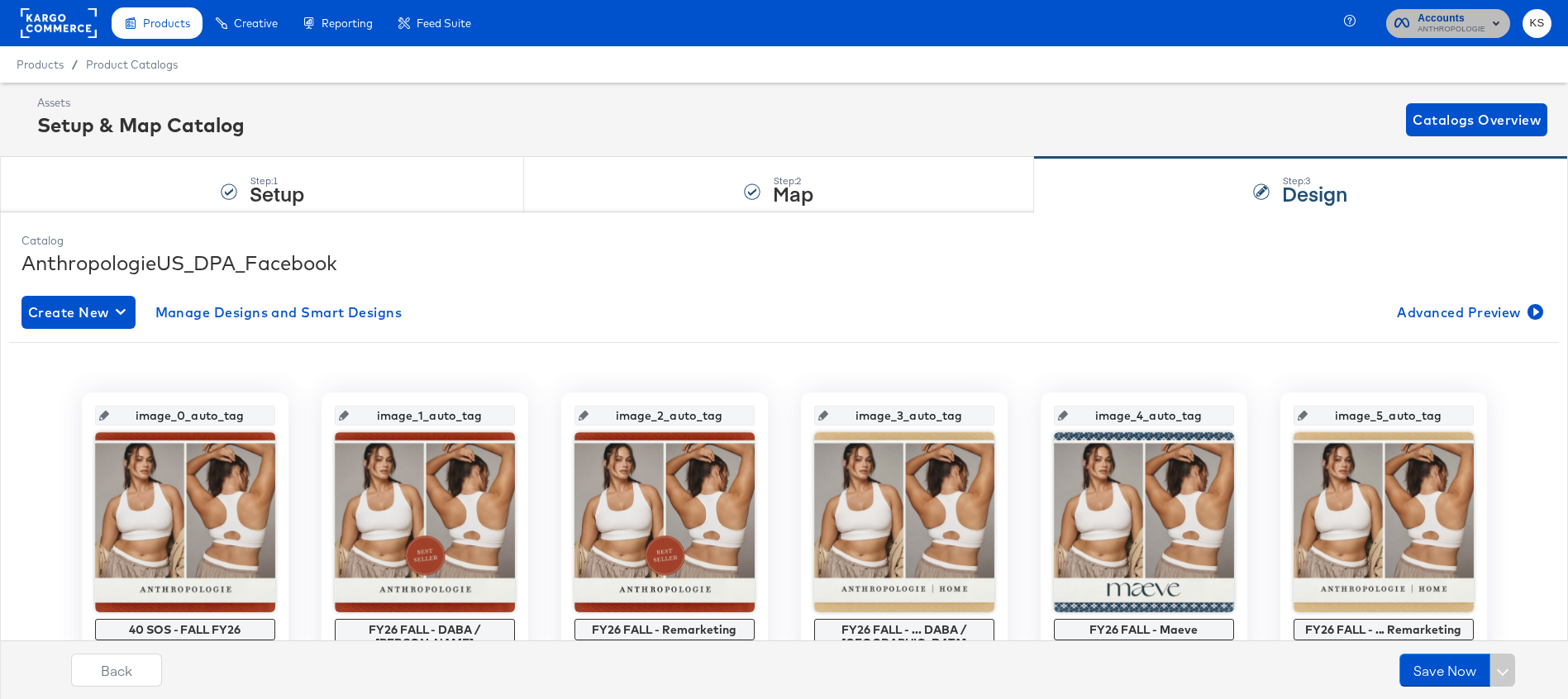
click at [1416, 30] on span "Accounts ANTHROPOLOGIE" at bounding box center [1448, 23] width 108 height 27
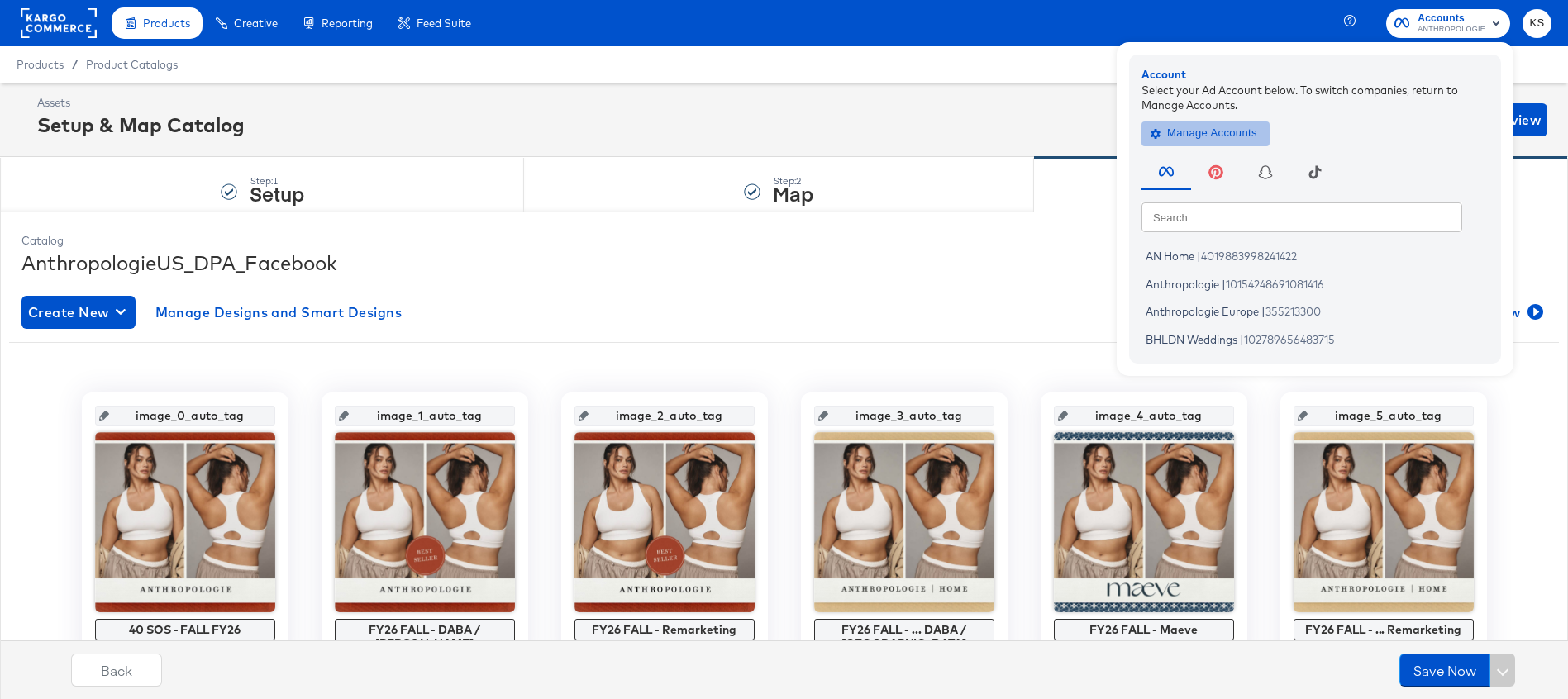
click at [1205, 139] on span "Manage Accounts" at bounding box center [1206, 133] width 104 height 19
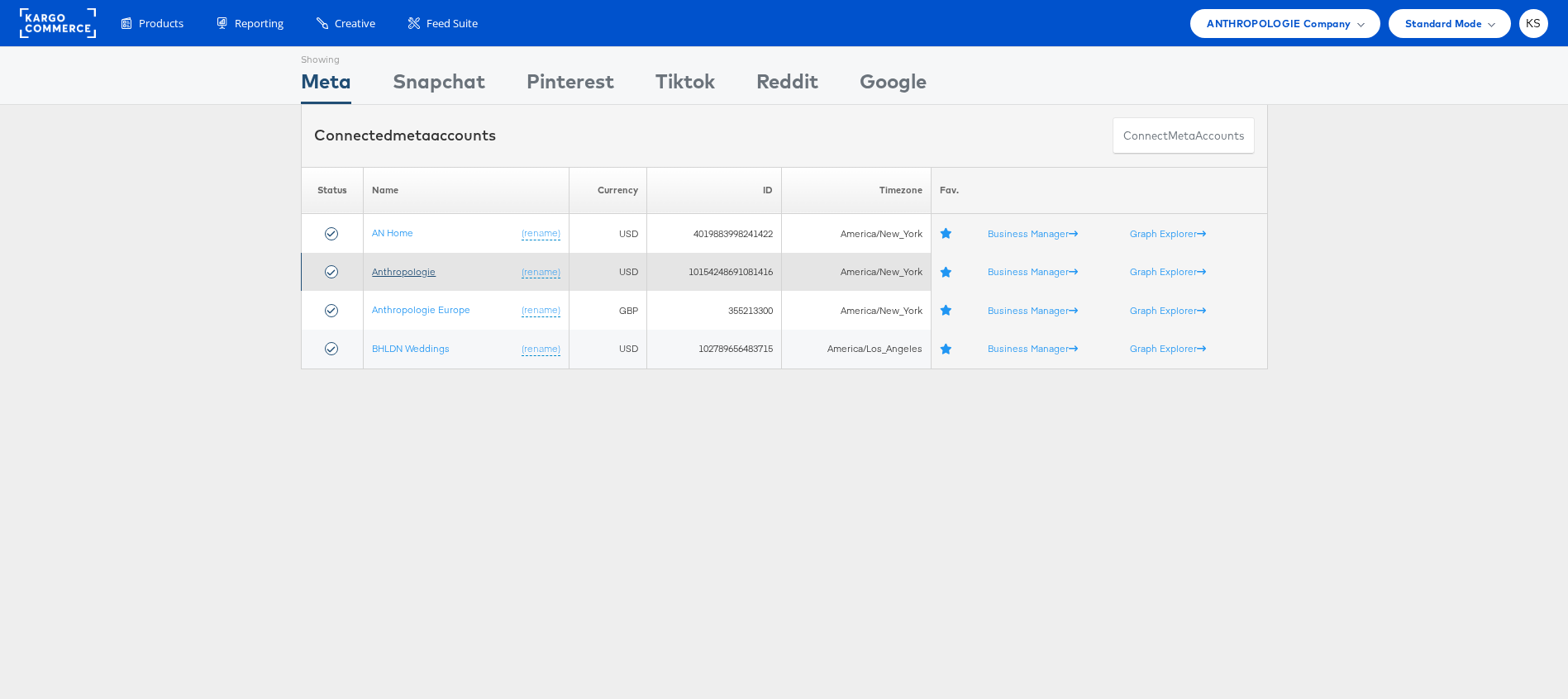
click at [401, 274] on link "Anthropologie" at bounding box center [404, 272] width 63 height 13
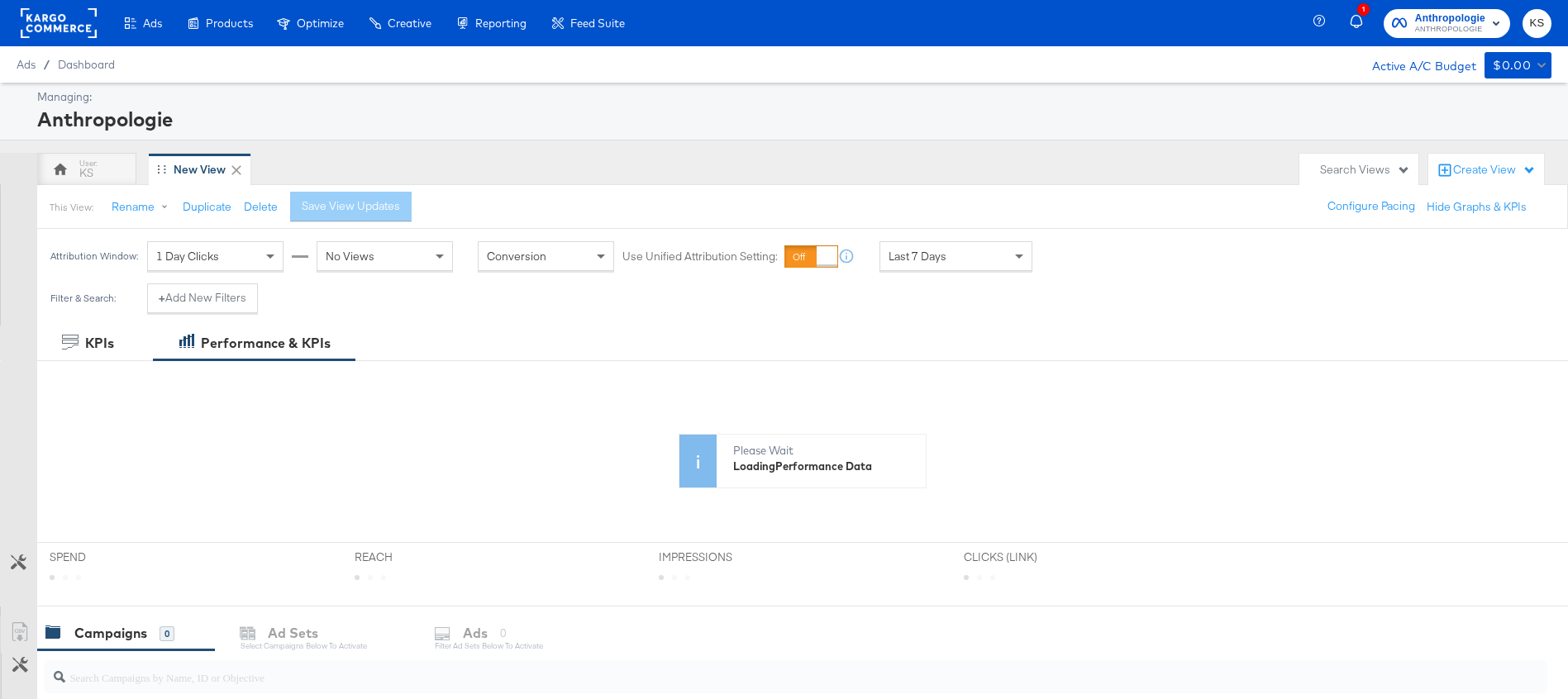
click at [126, 655] on input "search" at bounding box center [737, 670] width 1344 height 33
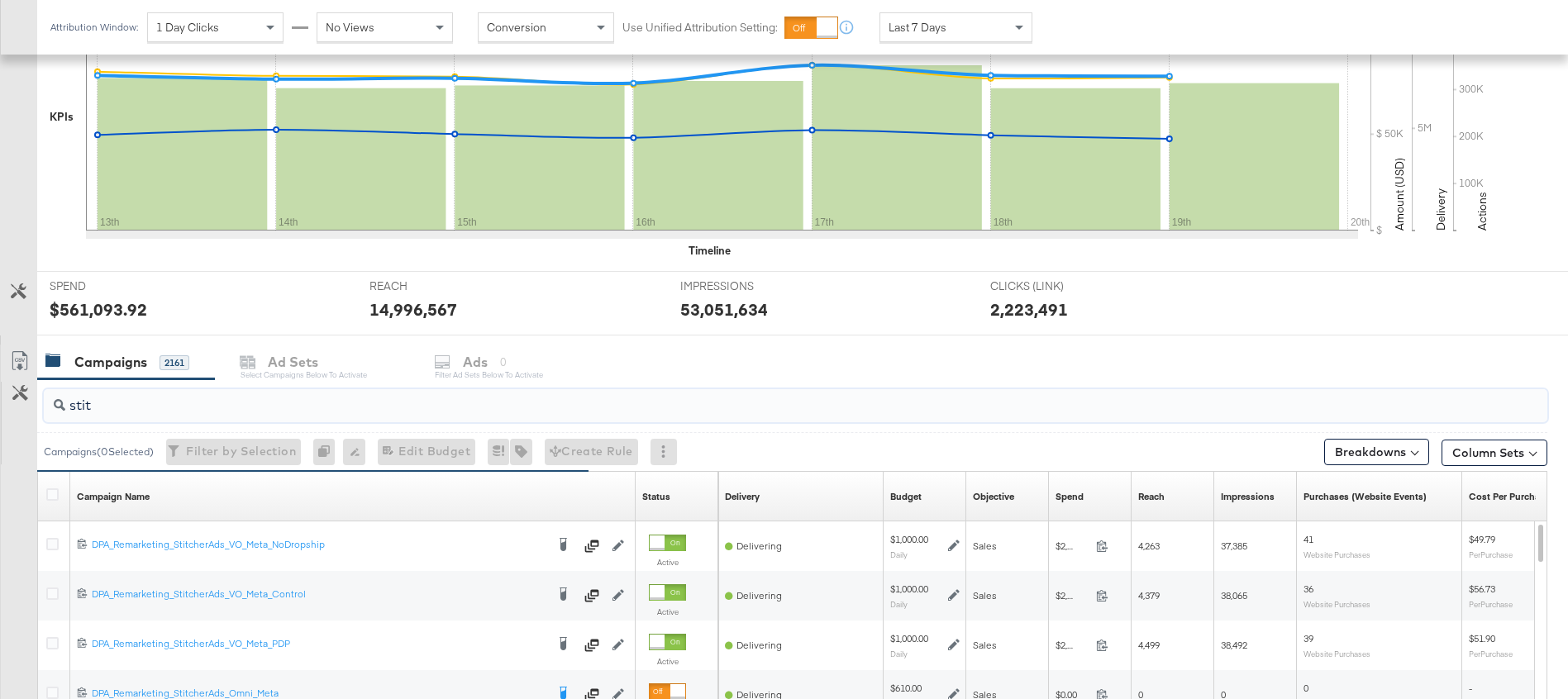
scroll to position [511, 0]
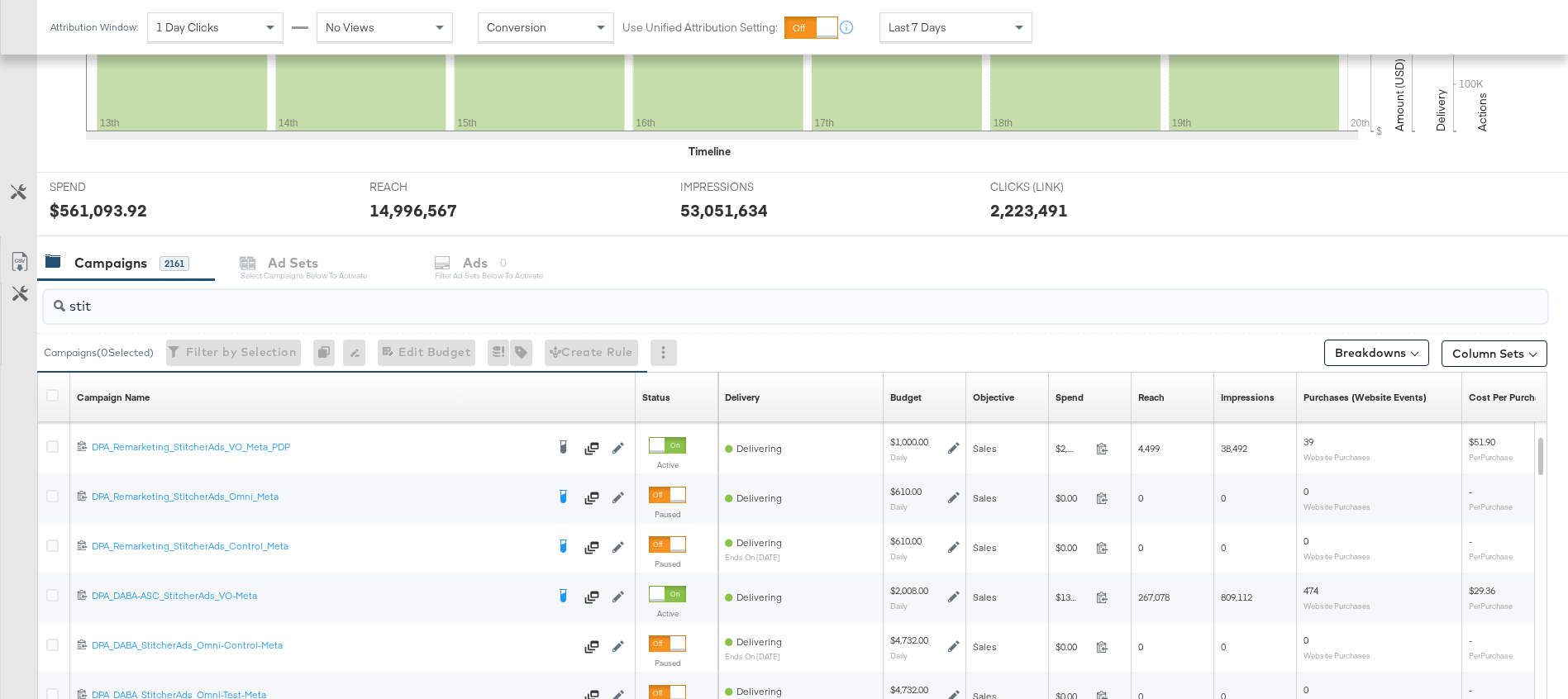
click at [89, 298] on input "stit" at bounding box center [737, 299] width 1344 height 33
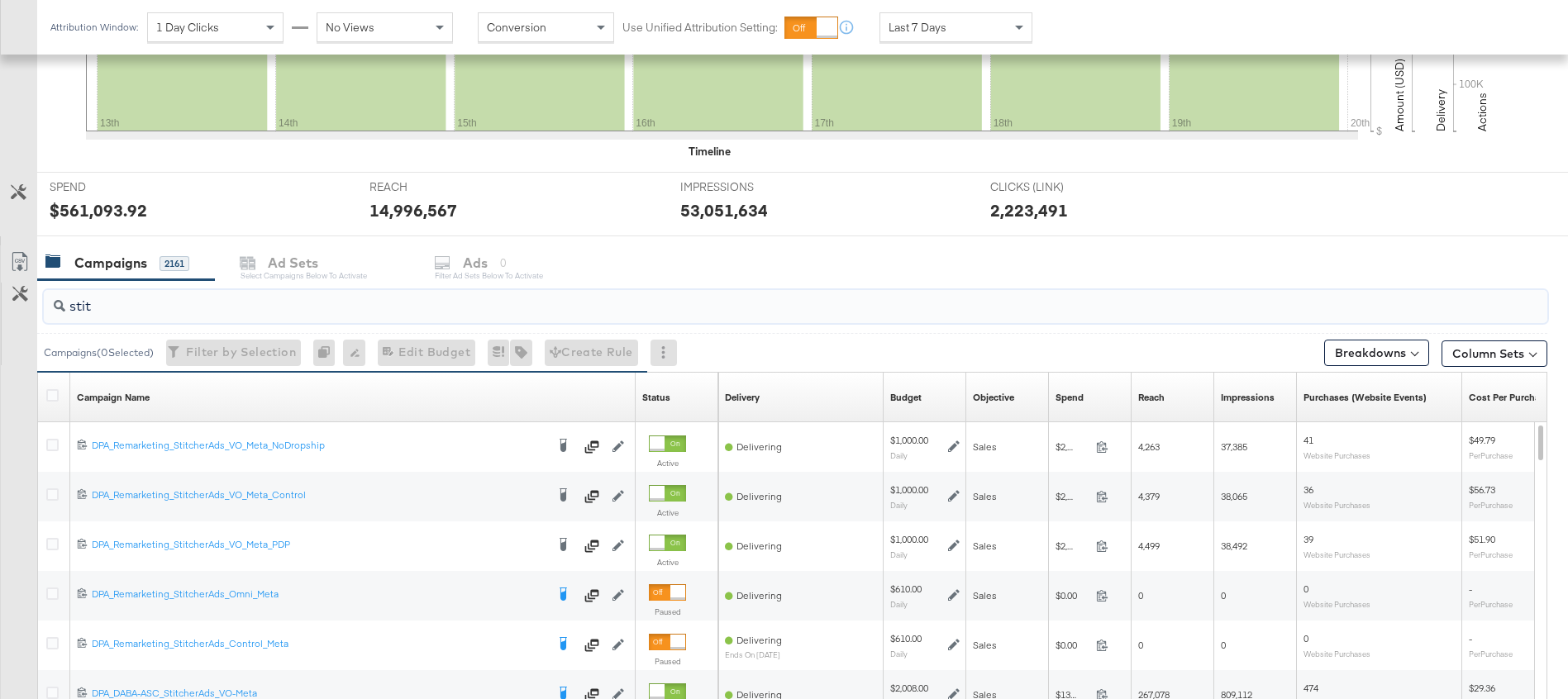
click at [89, 298] on input "stit" at bounding box center [737, 299] width 1344 height 33
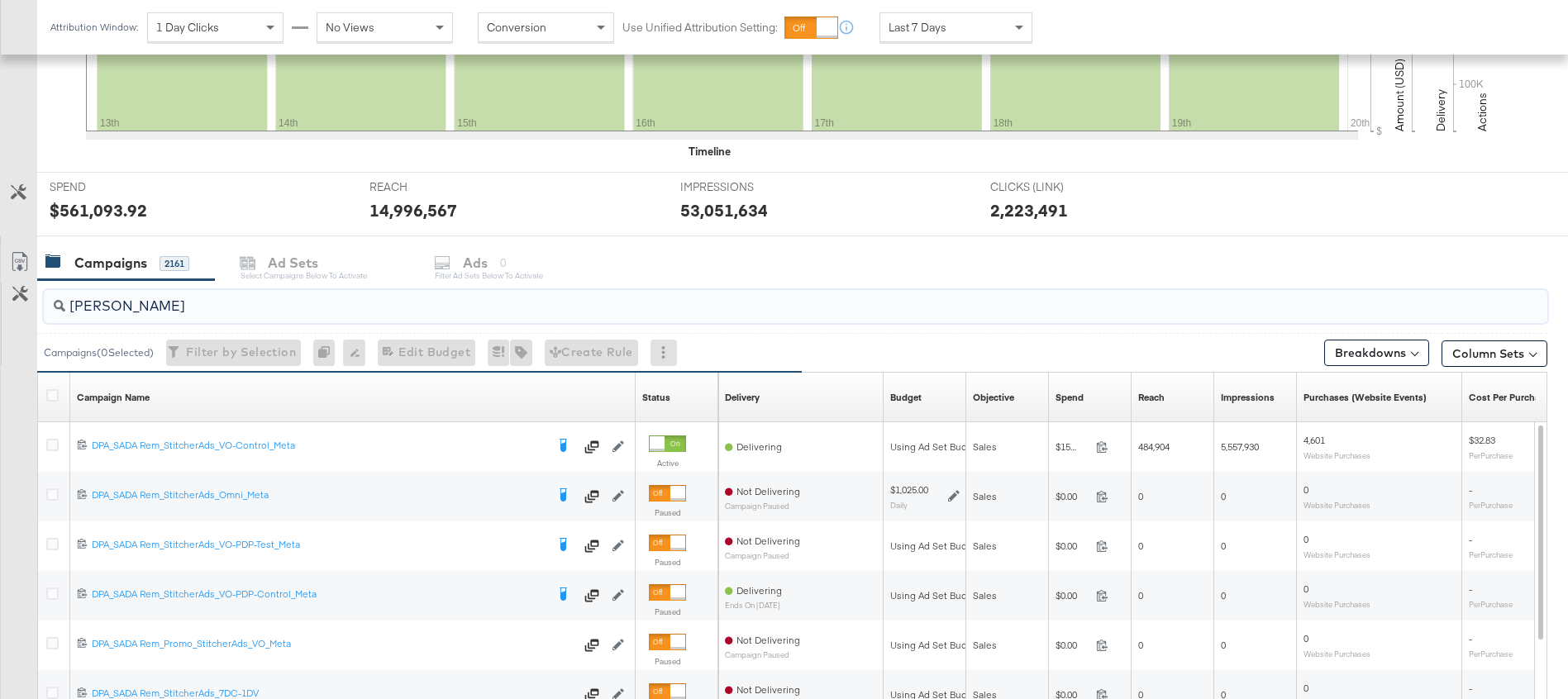
type input "sada"
click at [53, 441] on icon at bounding box center [52, 444] width 13 height 13
click at [0, 0] on input "checkbox" at bounding box center [0, 0] width 0 height 0
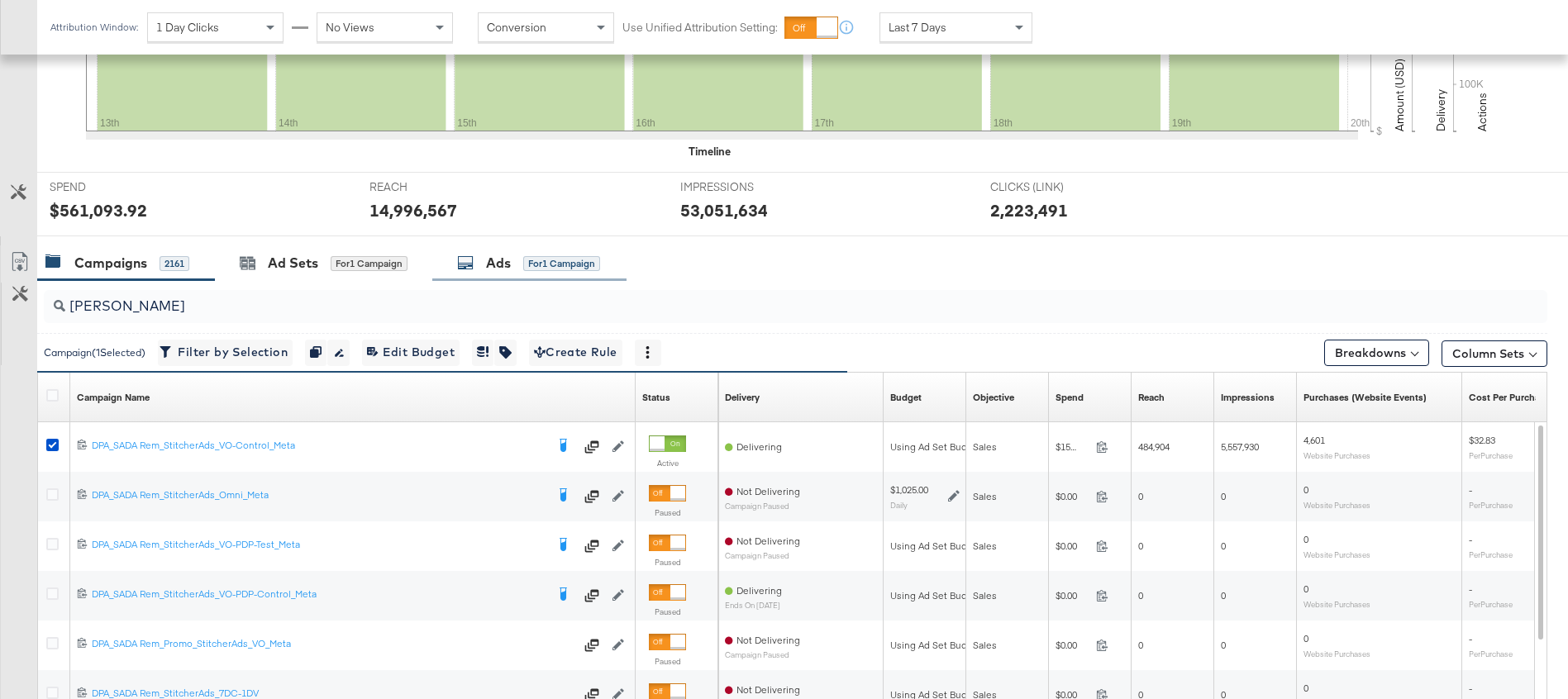
click at [513, 263] on div "Ads for 1 Campaign" at bounding box center [528, 263] width 143 height 19
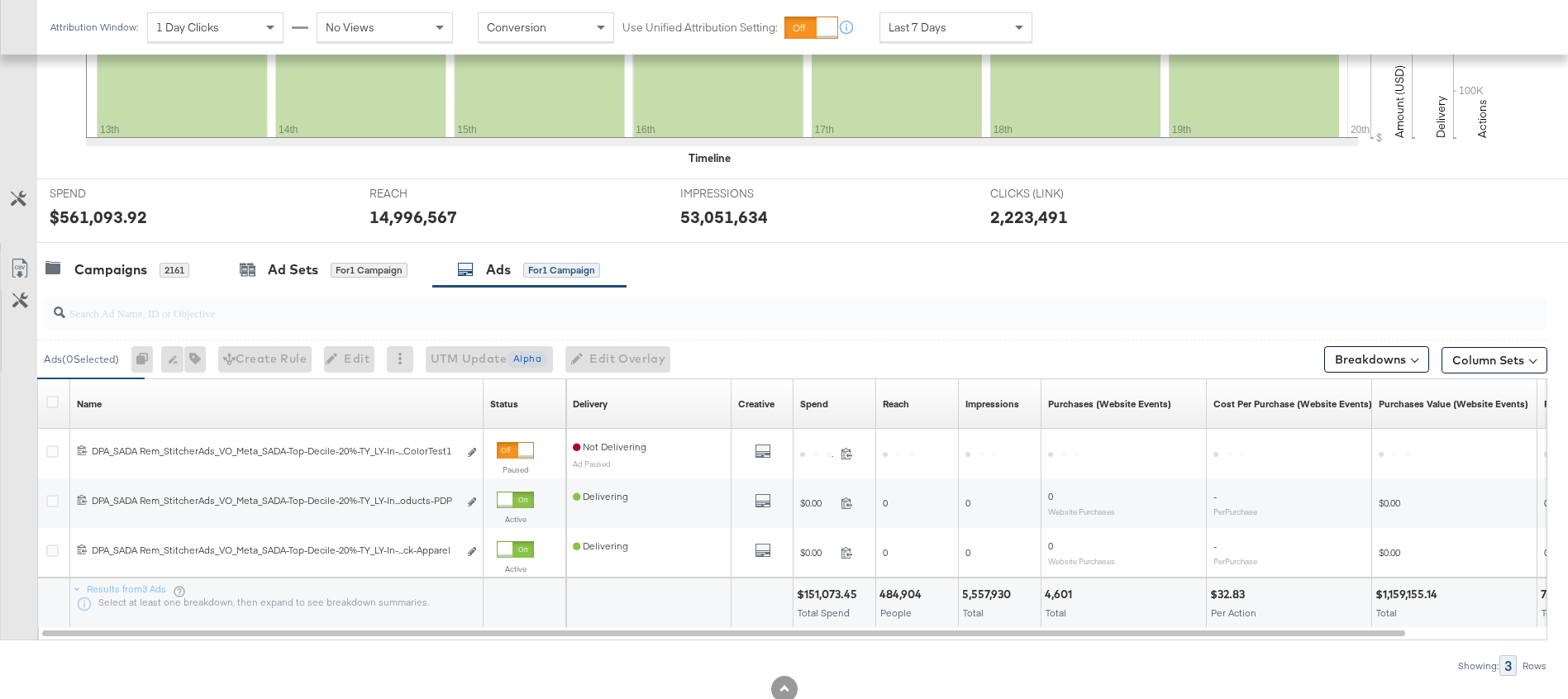
scroll to position [514, 0]
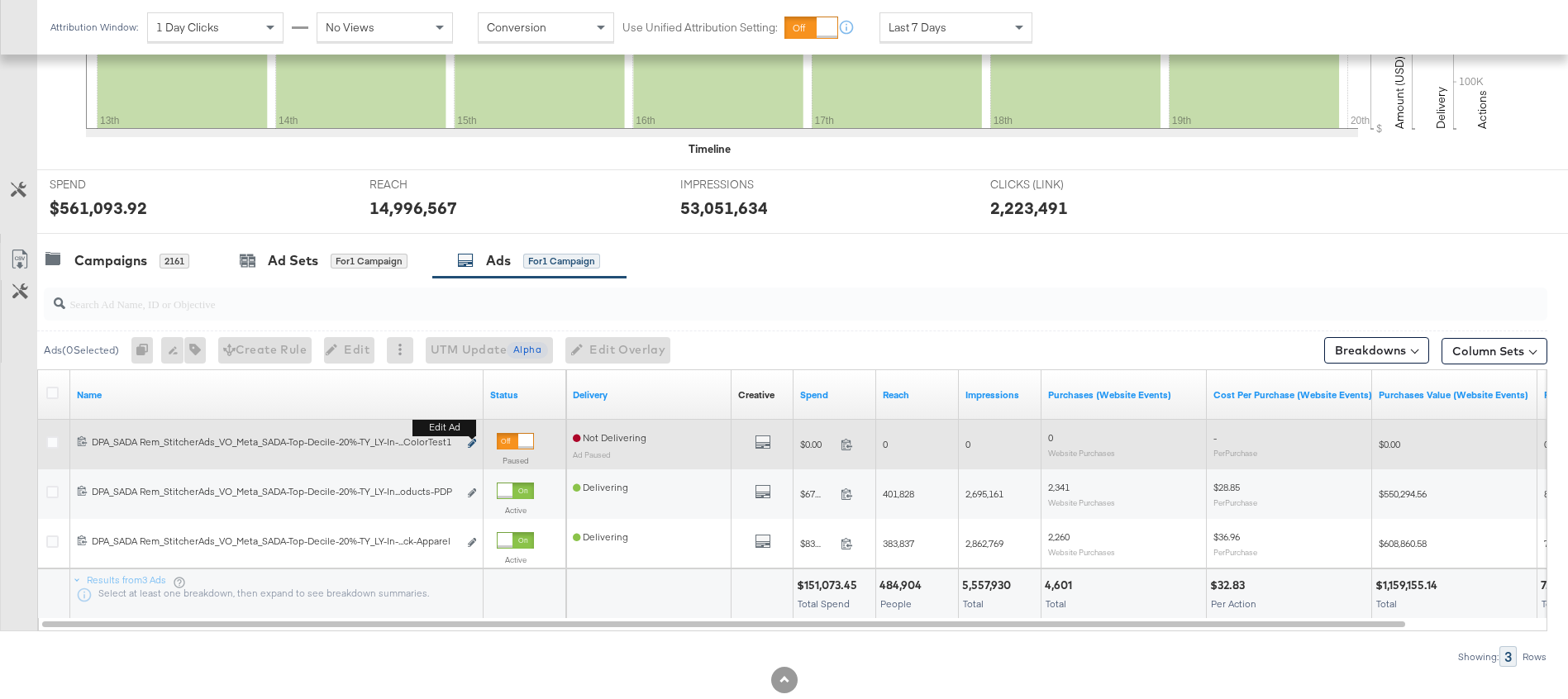
click at [471, 441] on icon "link" at bounding box center [472, 442] width 8 height 9
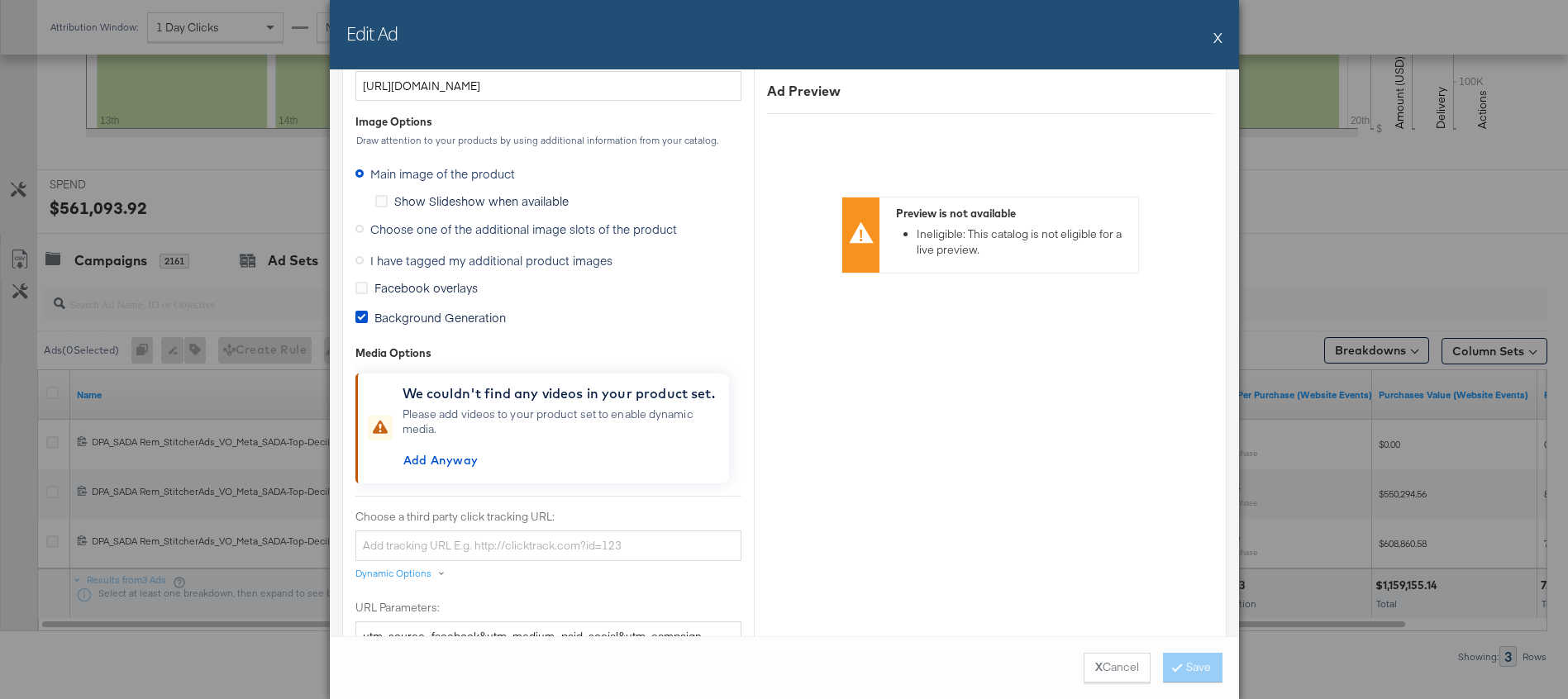
scroll to position [1319, 0]
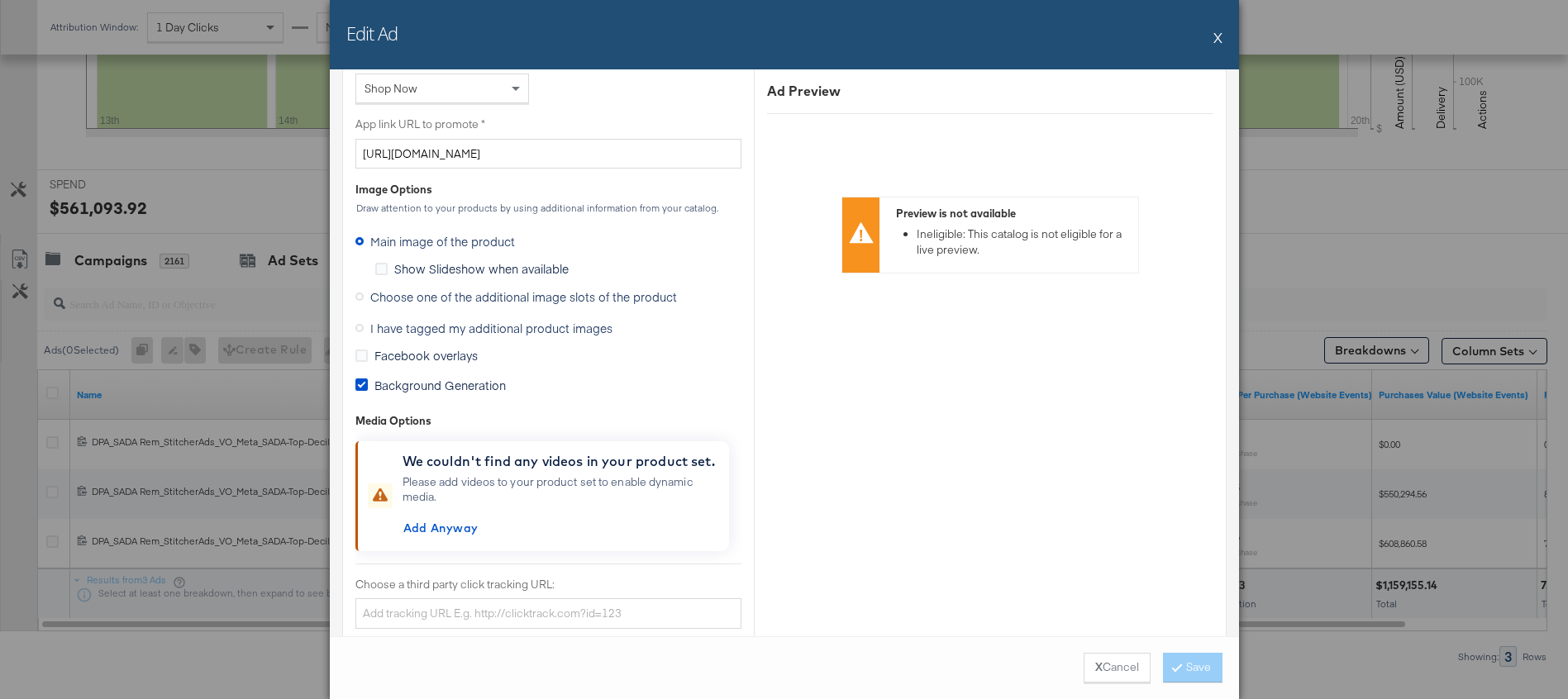
click at [358, 297] on icon at bounding box center [359, 296] width 8 height 8
click at [0, 0] on input "Choose one of the additional image slots of the product" at bounding box center [0, 0] width 0 height 0
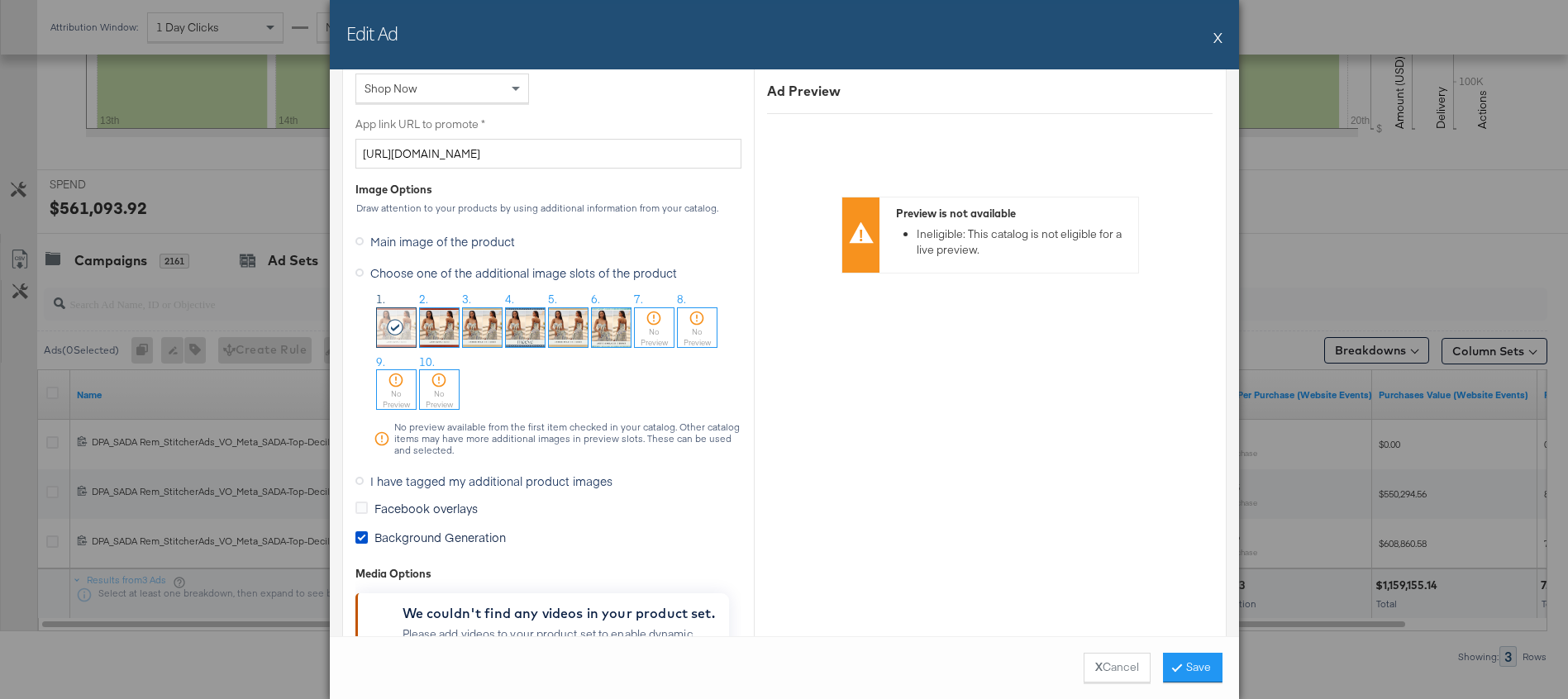
click at [608, 328] on img at bounding box center [610, 327] width 39 height 39
click at [1218, 42] on button "X" at bounding box center [1217, 37] width 9 height 33
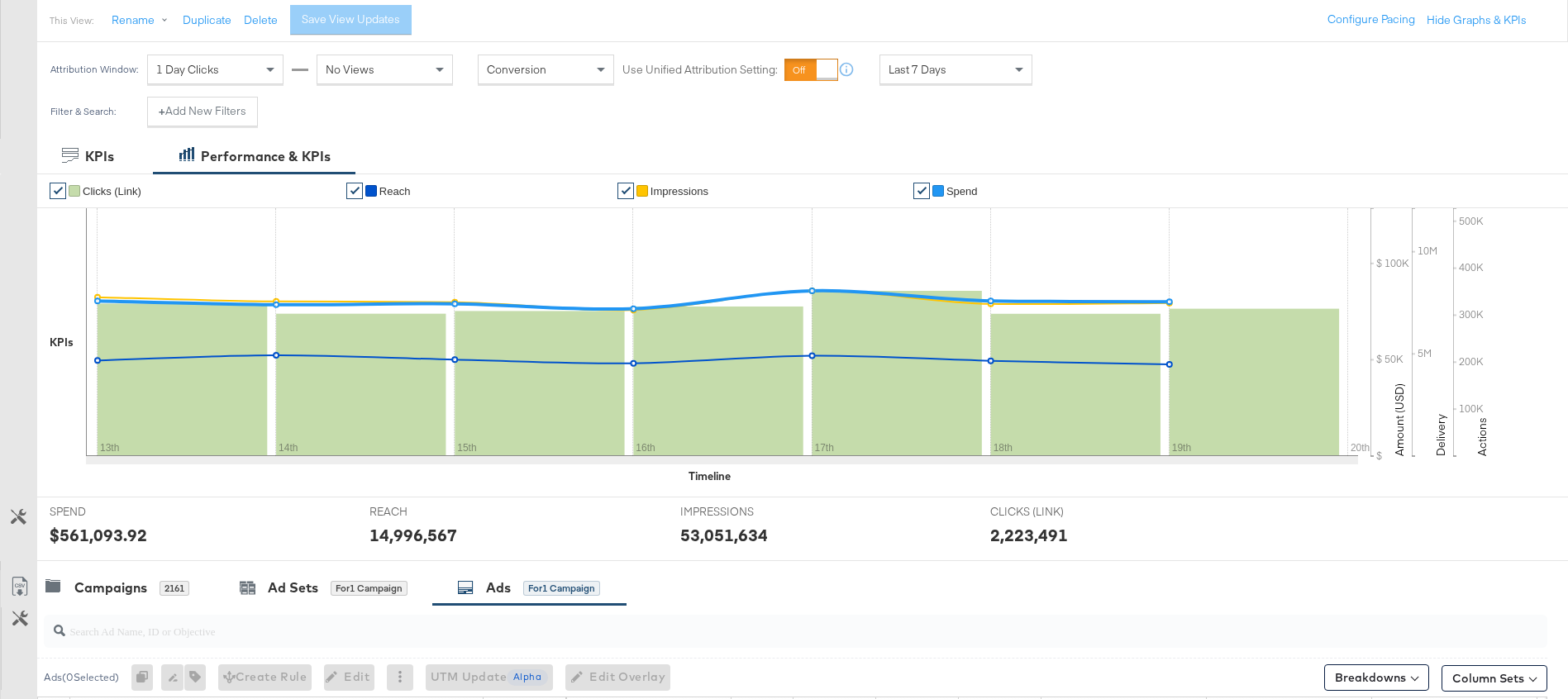
scroll to position [0, 0]
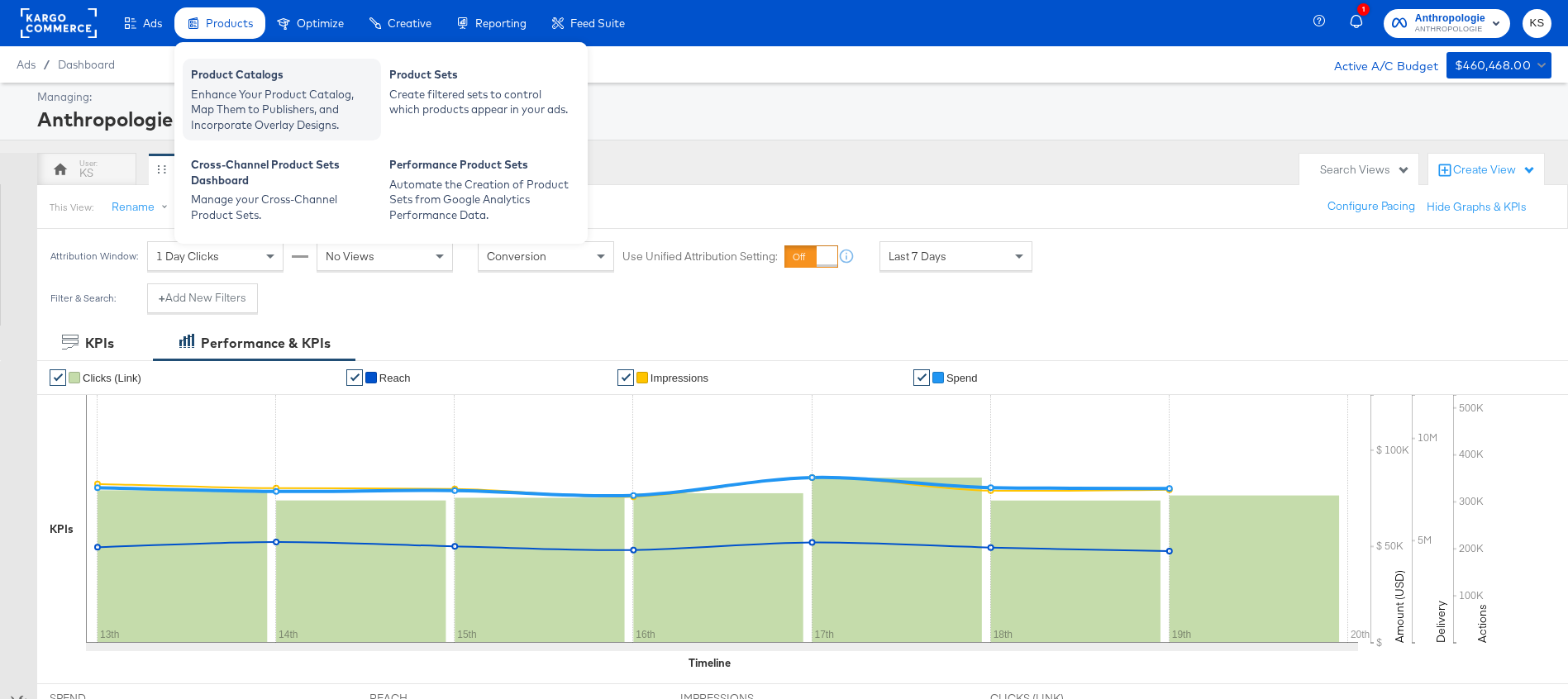
click at [232, 89] on div "Enhance Your Product Catalog, Map Them to Publishers, and Incorporate Overlay D…" at bounding box center [281, 110] width 182 height 46
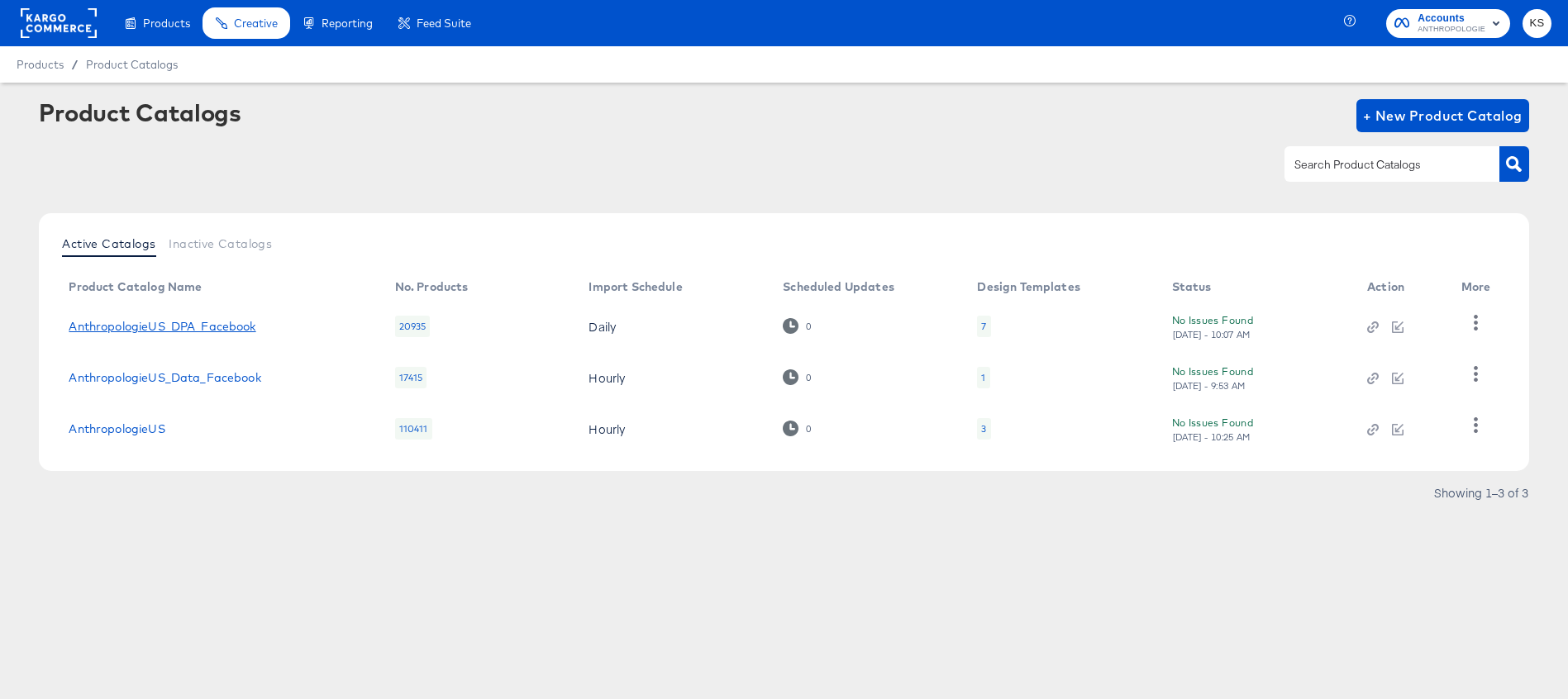
click at [215, 333] on link "AnthropologieUS_DPA_Facebook" at bounding box center [161, 326] width 187 height 13
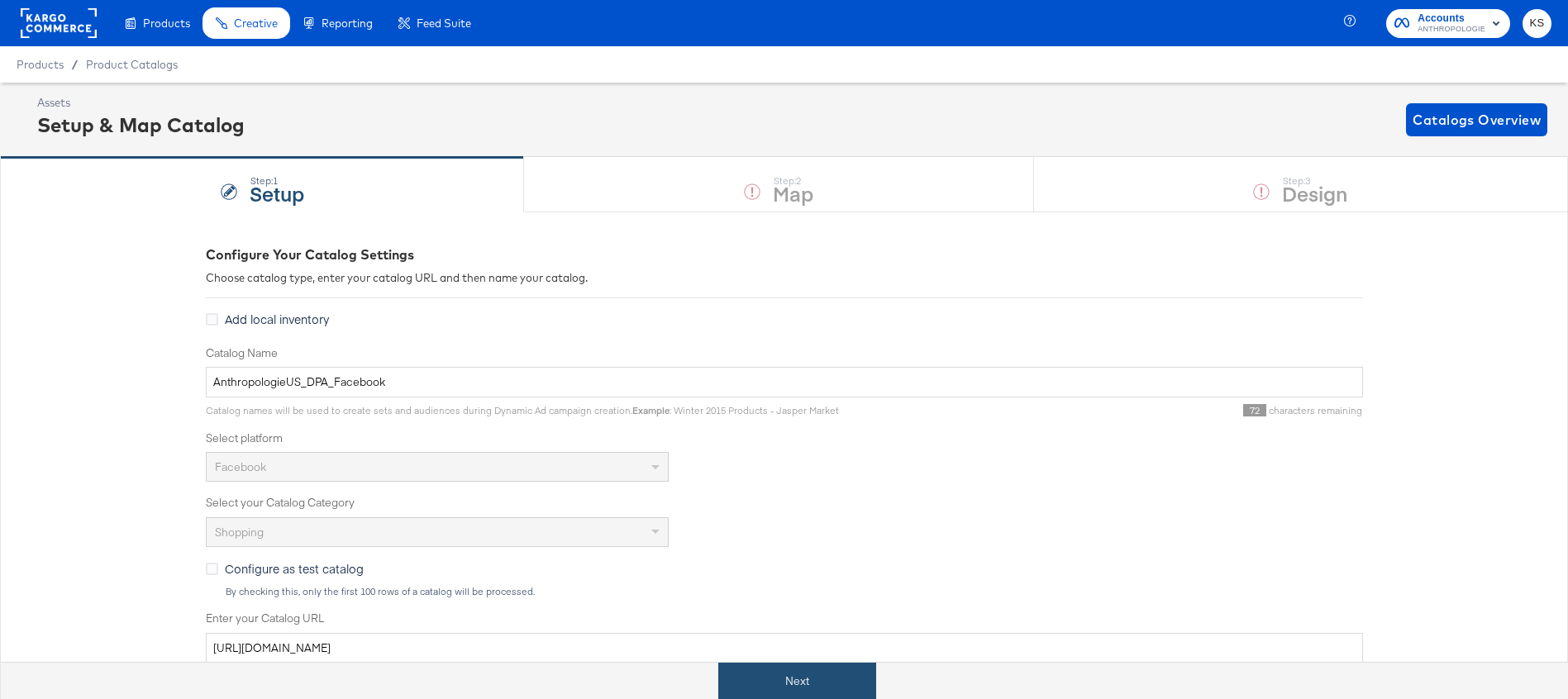
click at [809, 684] on button "Next" at bounding box center [797, 681] width 158 height 38
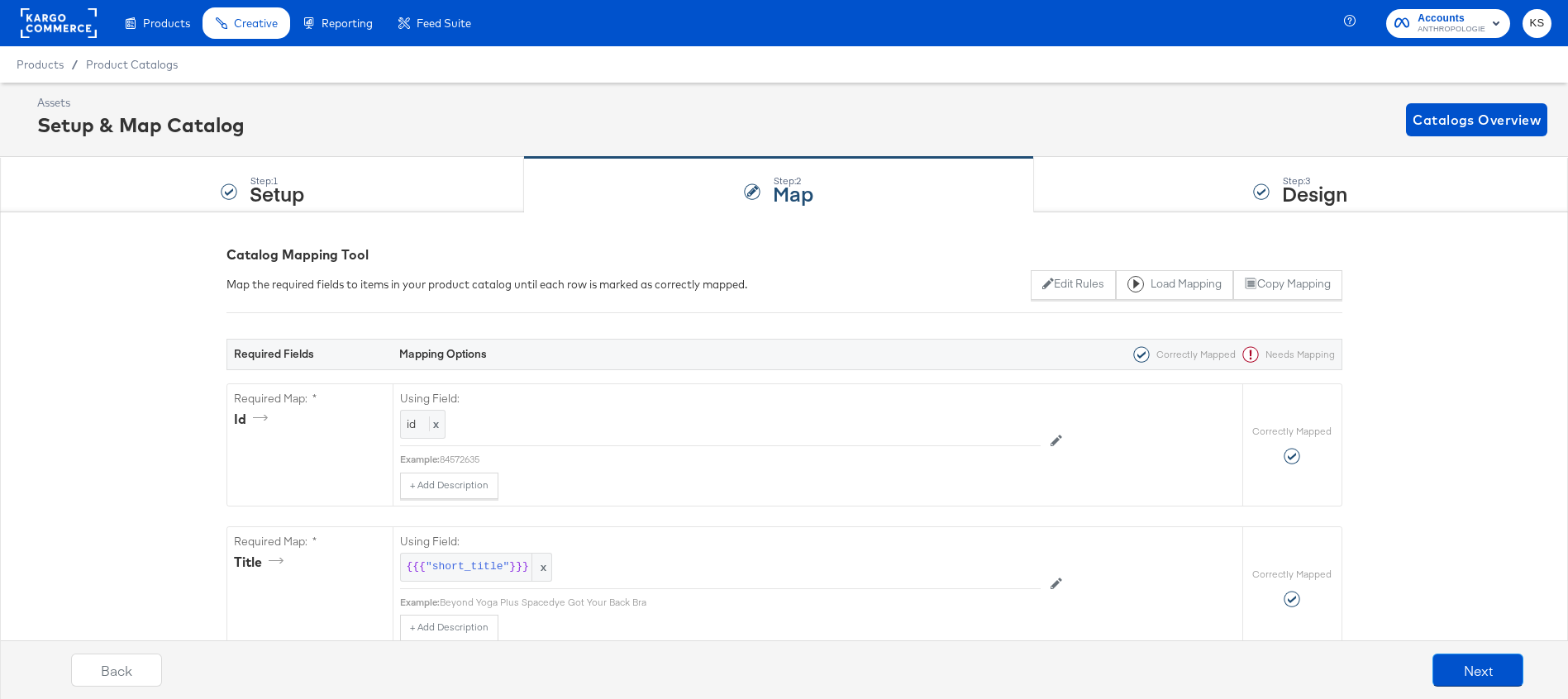
click at [1143, 195] on div "Step: 3 Design" at bounding box center [1300, 185] width 534 height 54
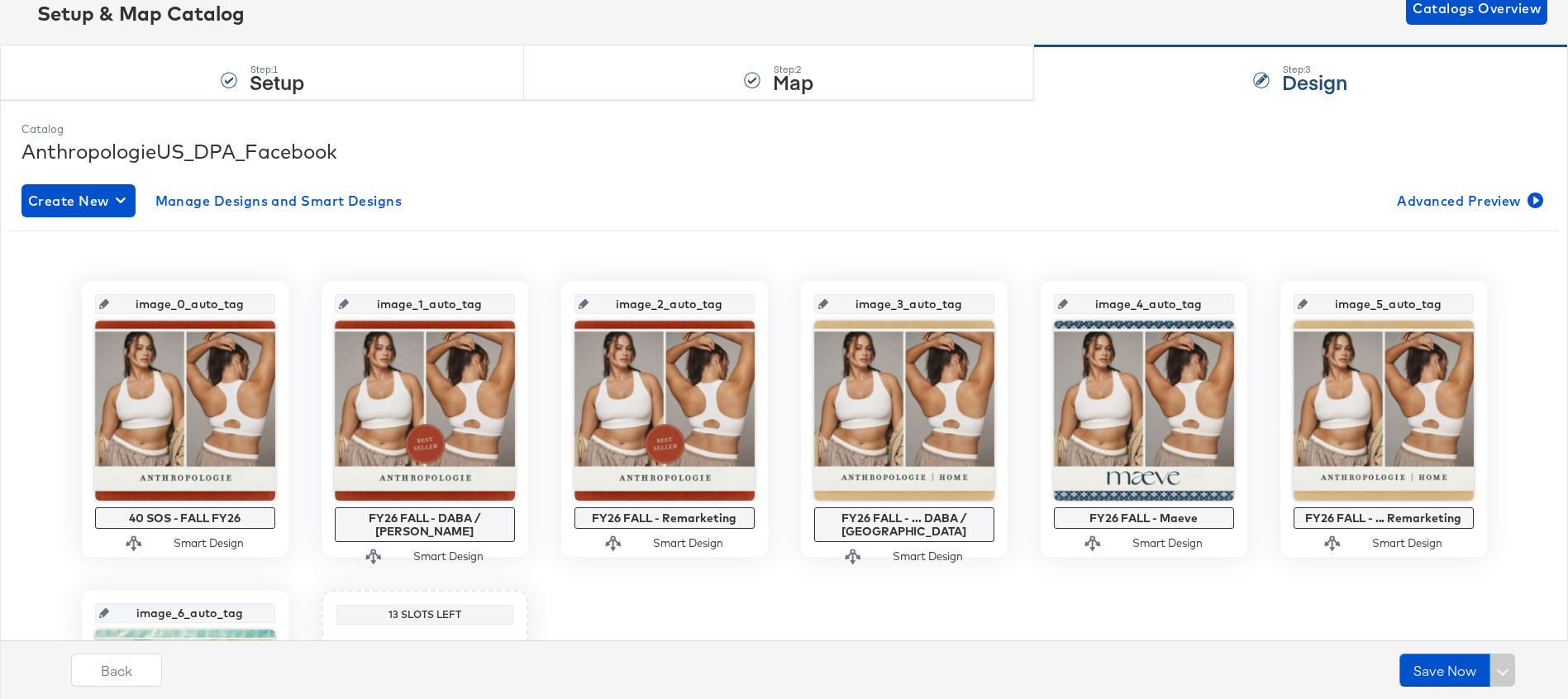
scroll to position [113, 0]
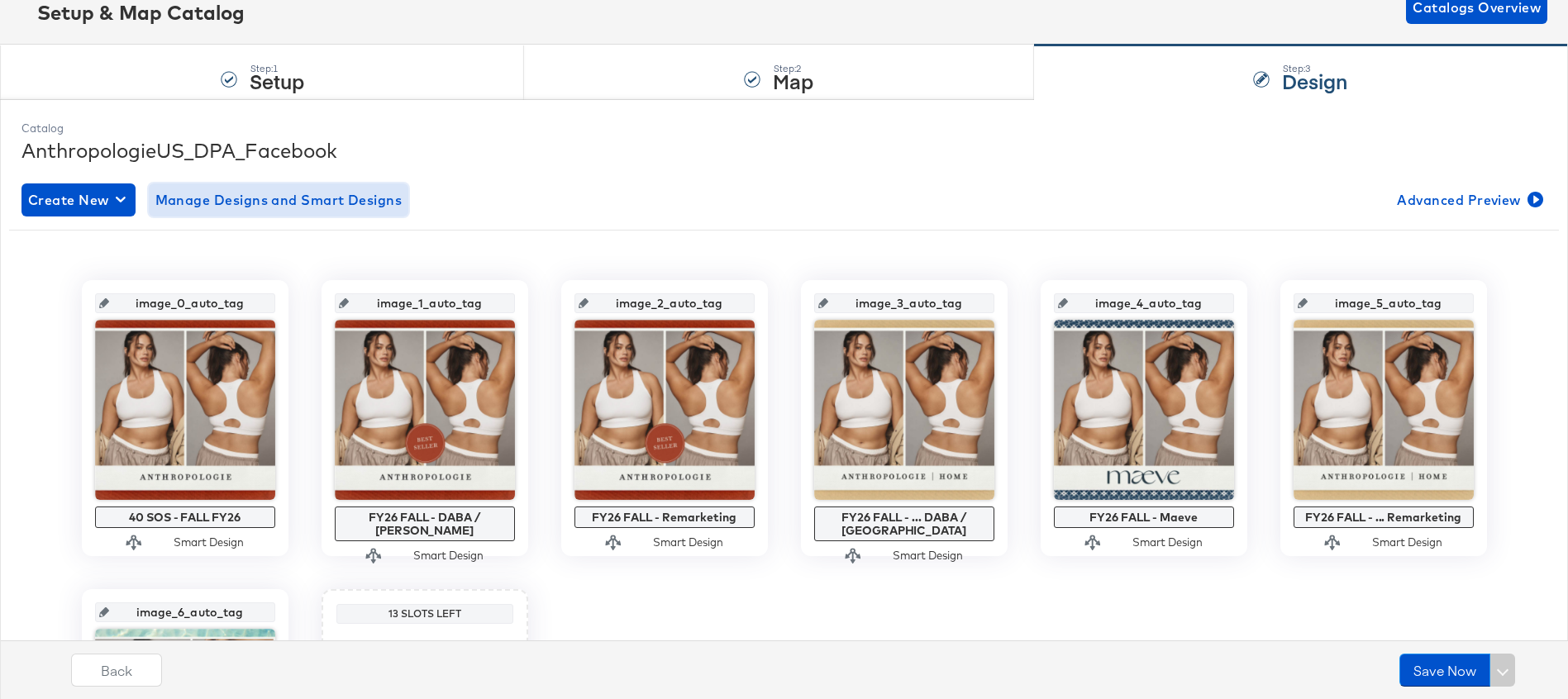
click at [317, 202] on span "Manage Designs and Smart Designs" at bounding box center [278, 199] width 247 height 23
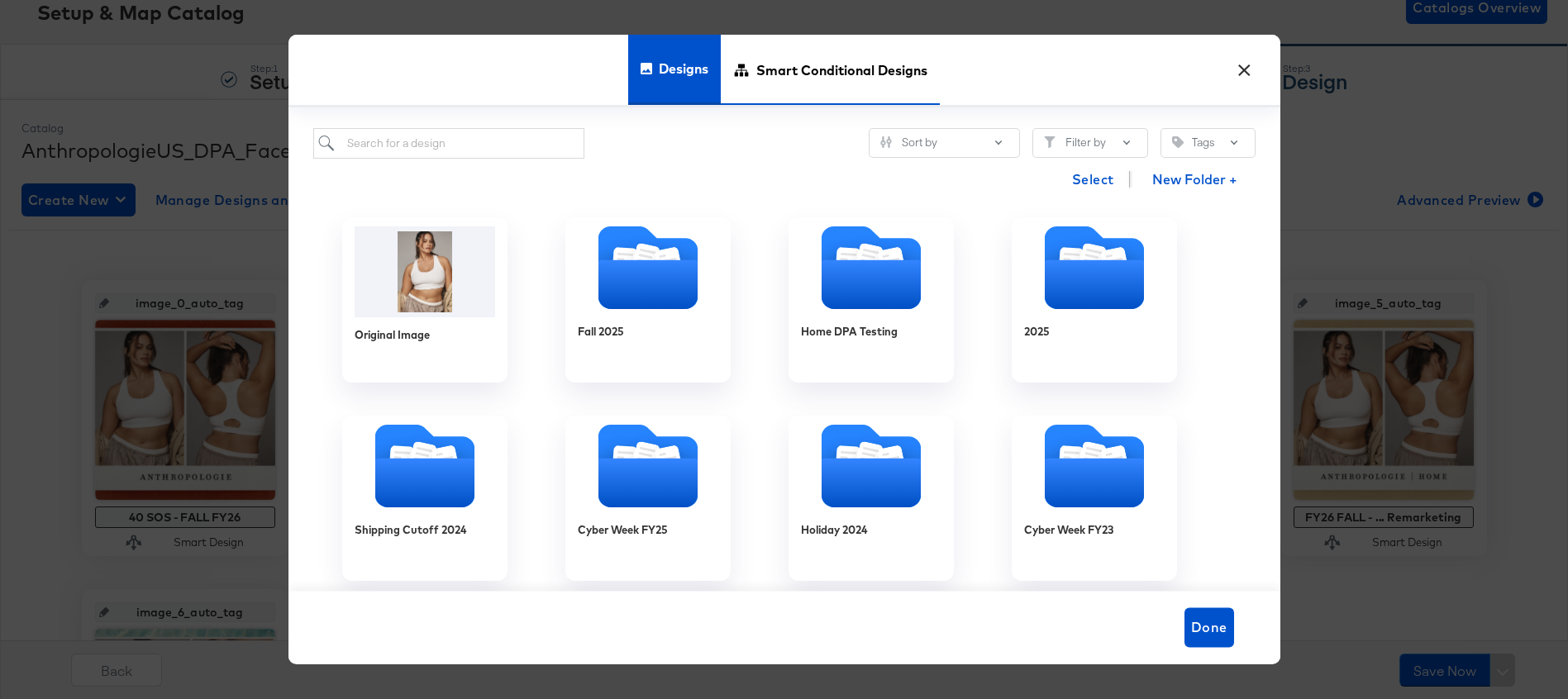
click at [809, 75] on span "Smart Conditional Designs" at bounding box center [841, 70] width 171 height 73
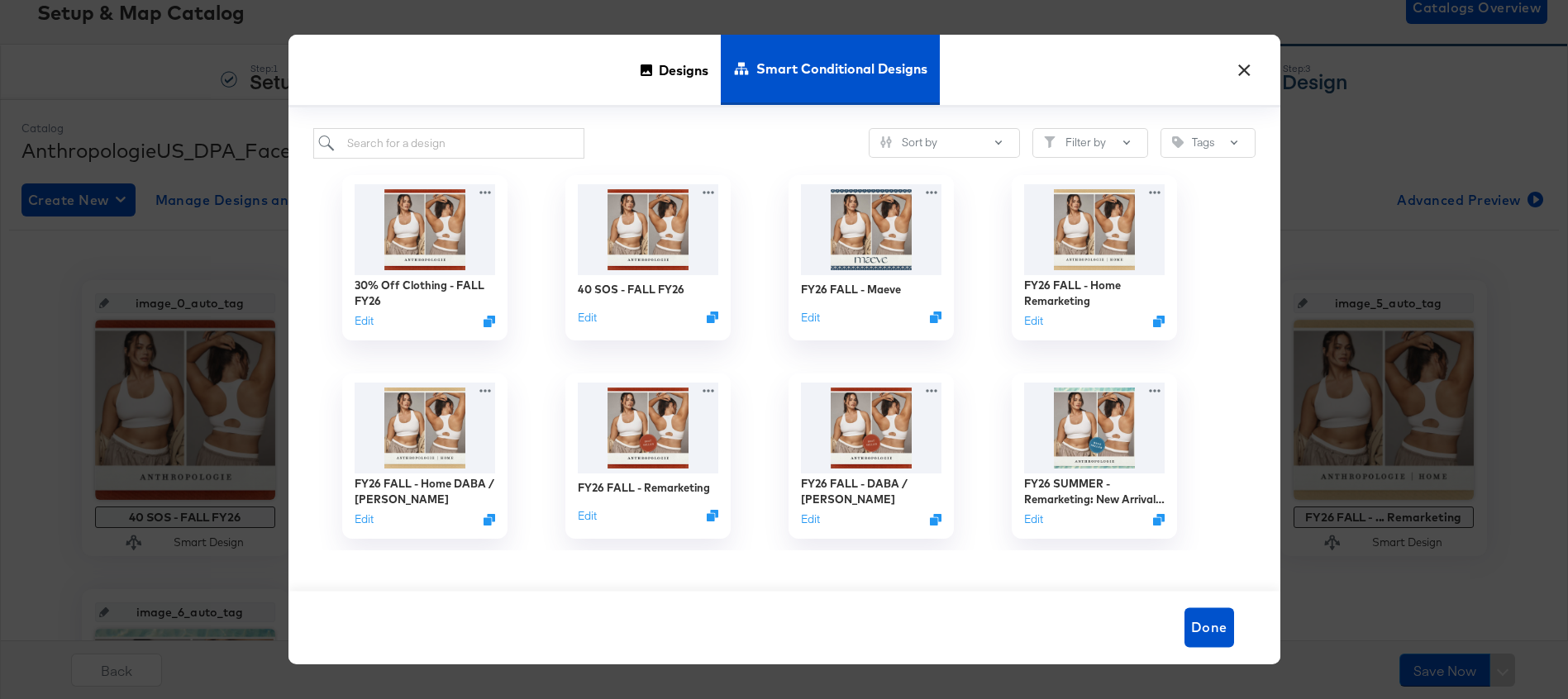
click at [1235, 68] on button "×" at bounding box center [1245, 66] width 30 height 30
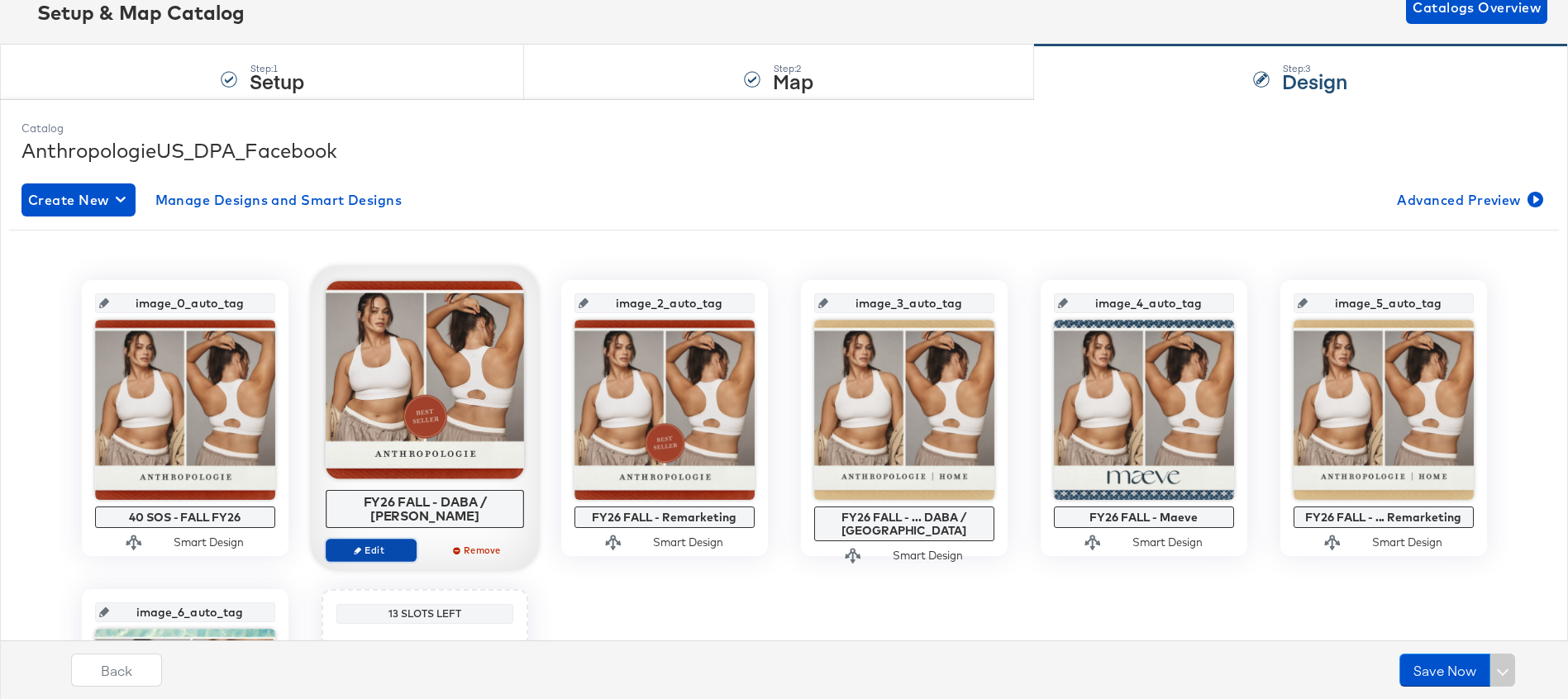
click at [369, 544] on span "Edit" at bounding box center [370, 550] width 76 height 13
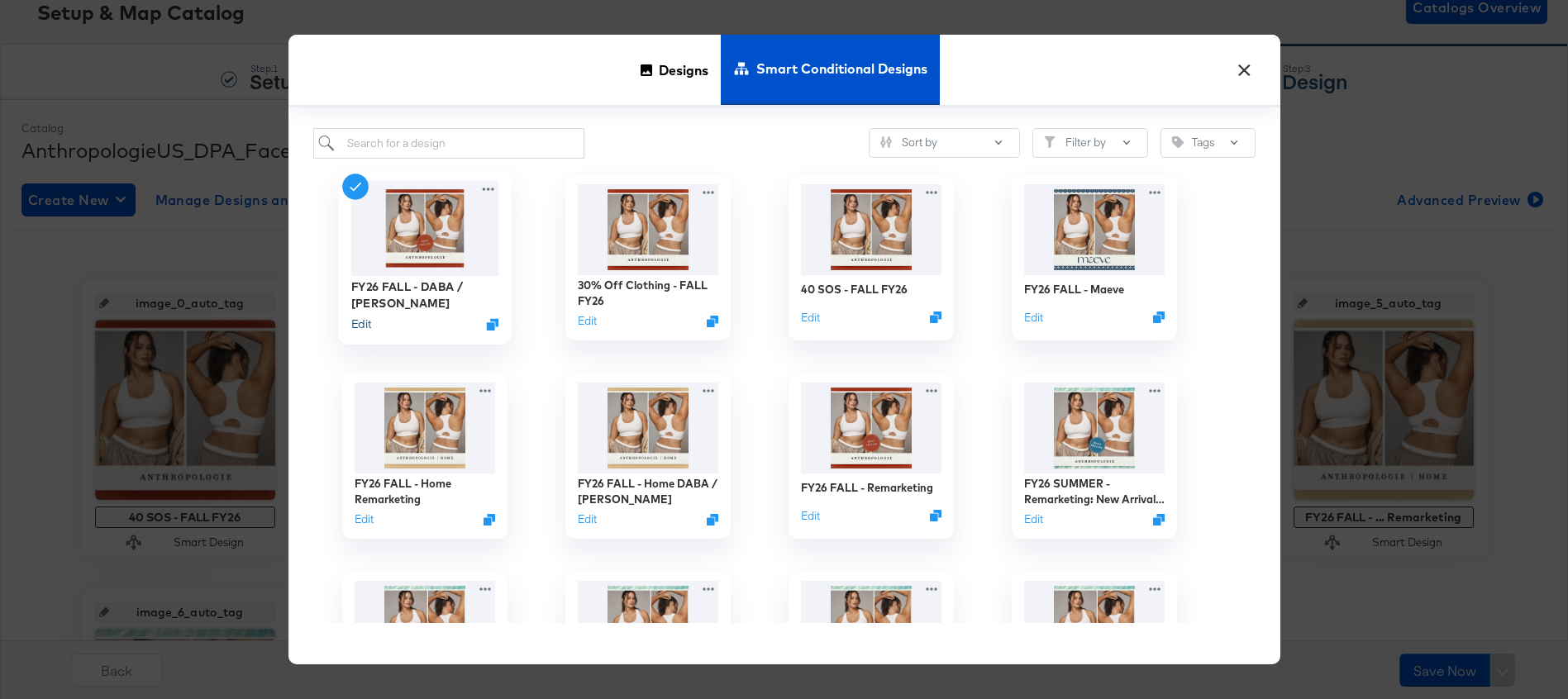
click at [363, 322] on button "Edit" at bounding box center [360, 325] width 20 height 16
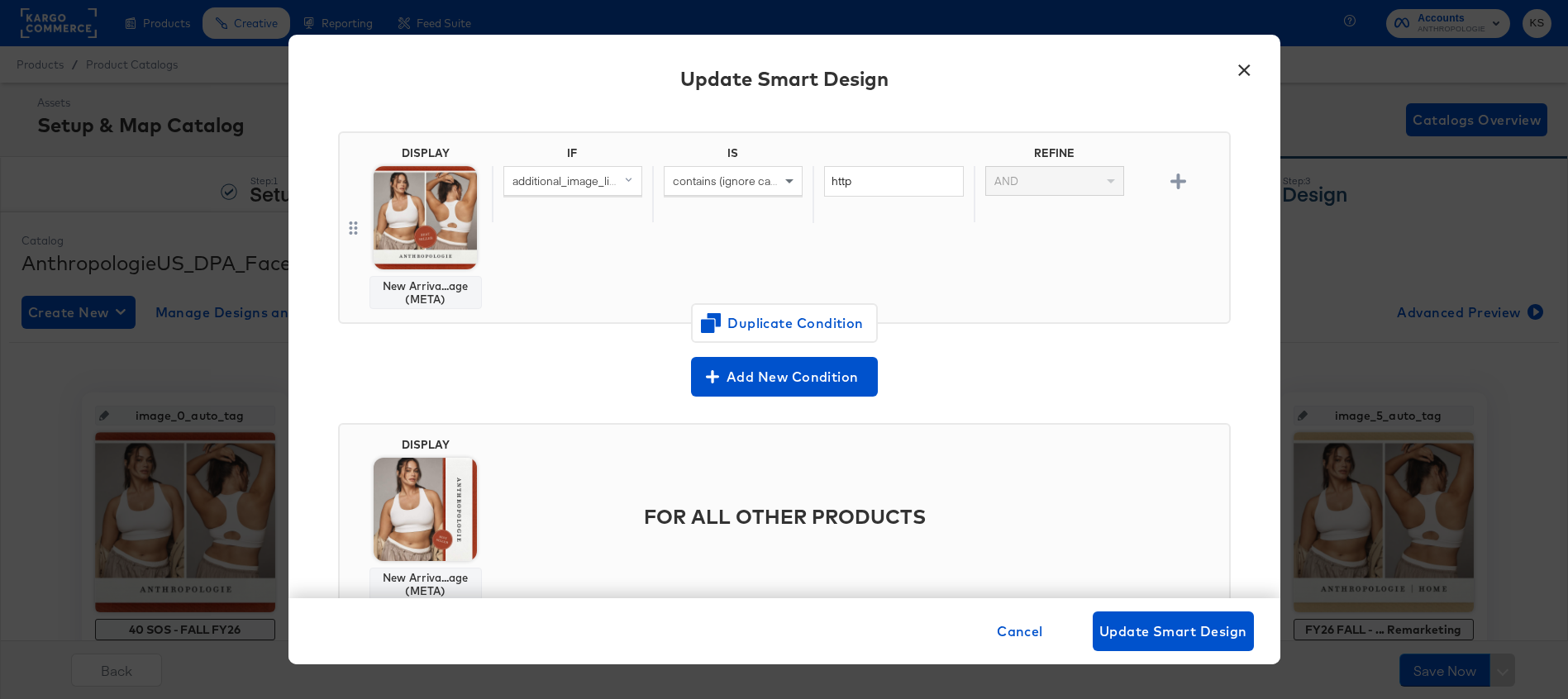
scroll to position [0, 0]
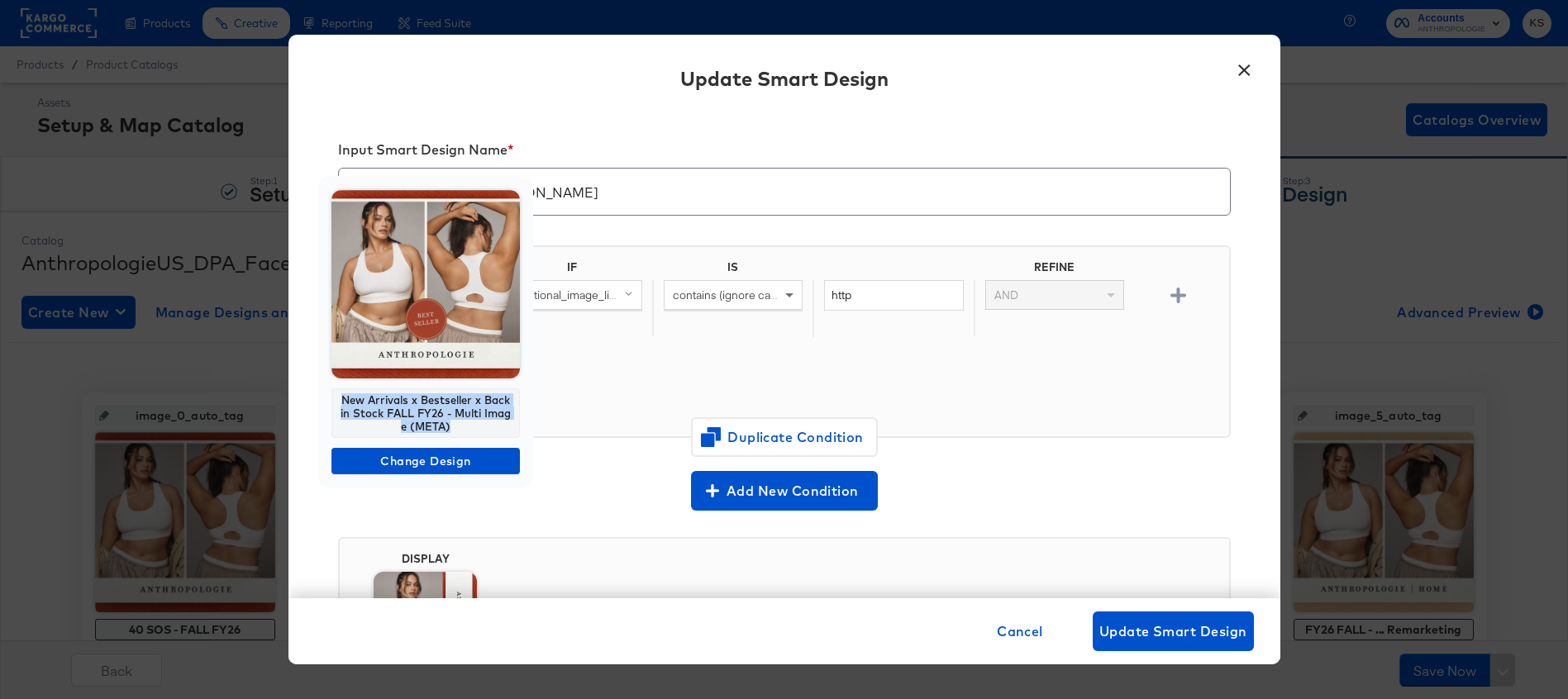
drag, startPoint x: 452, startPoint y: 425, endPoint x: 338, endPoint y: 398, distance: 117.2
click at [338, 398] on div "New Arrivals x Bestseller x Back in Stock FALL FY26 - Multi Image (META)" at bounding box center [426, 413] width 189 height 49
copy div "New Arrivals x Bestseller x Back in Stock FALL FY26 - Multi Image (META)"
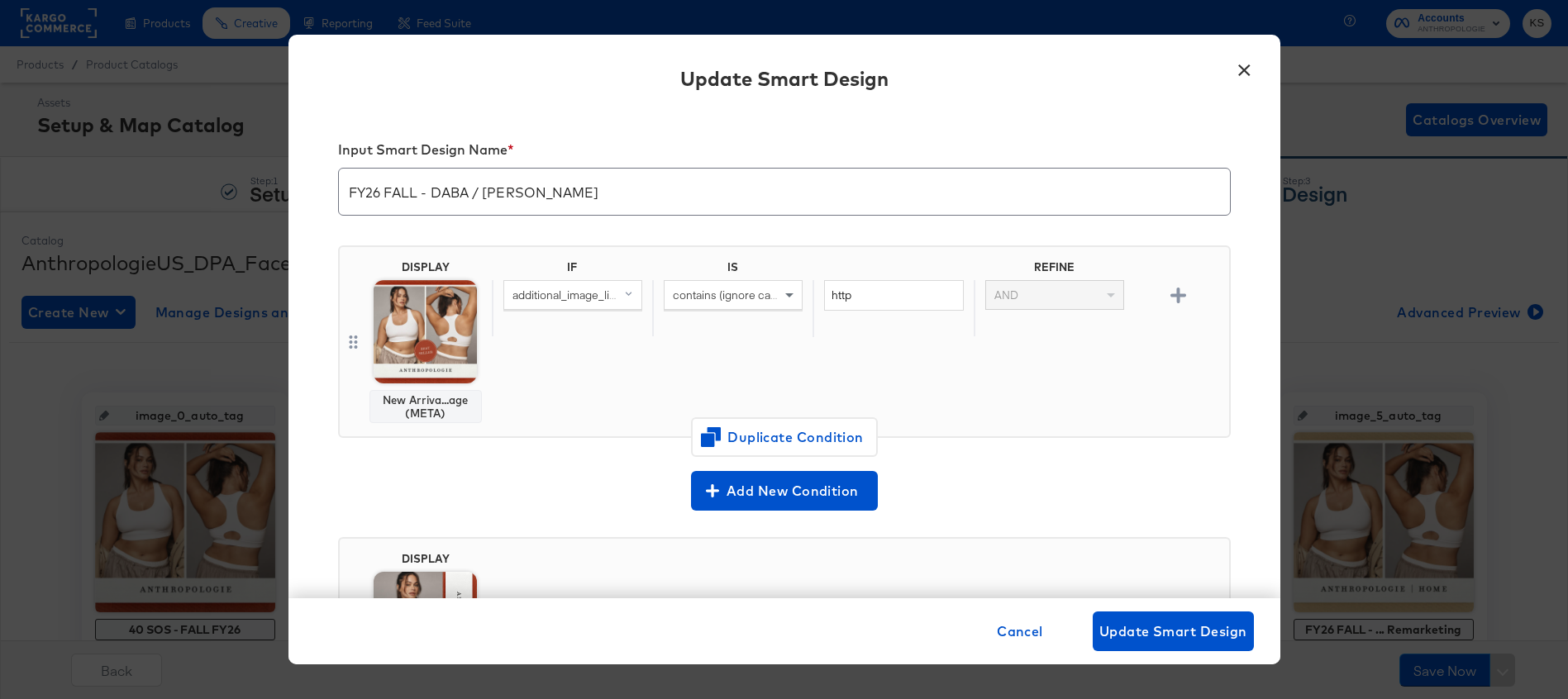
click at [1248, 69] on button "×" at bounding box center [1245, 66] width 30 height 30
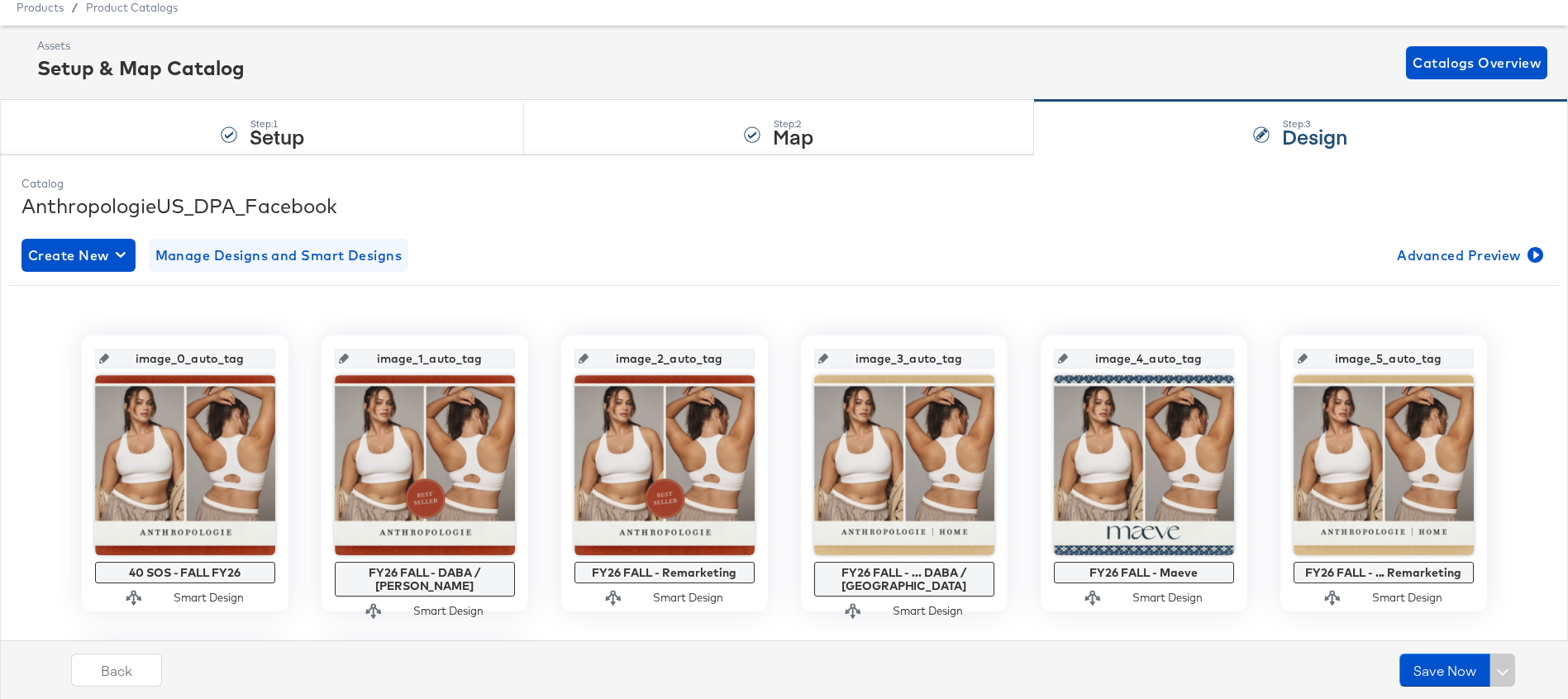
scroll to position [67, 0]
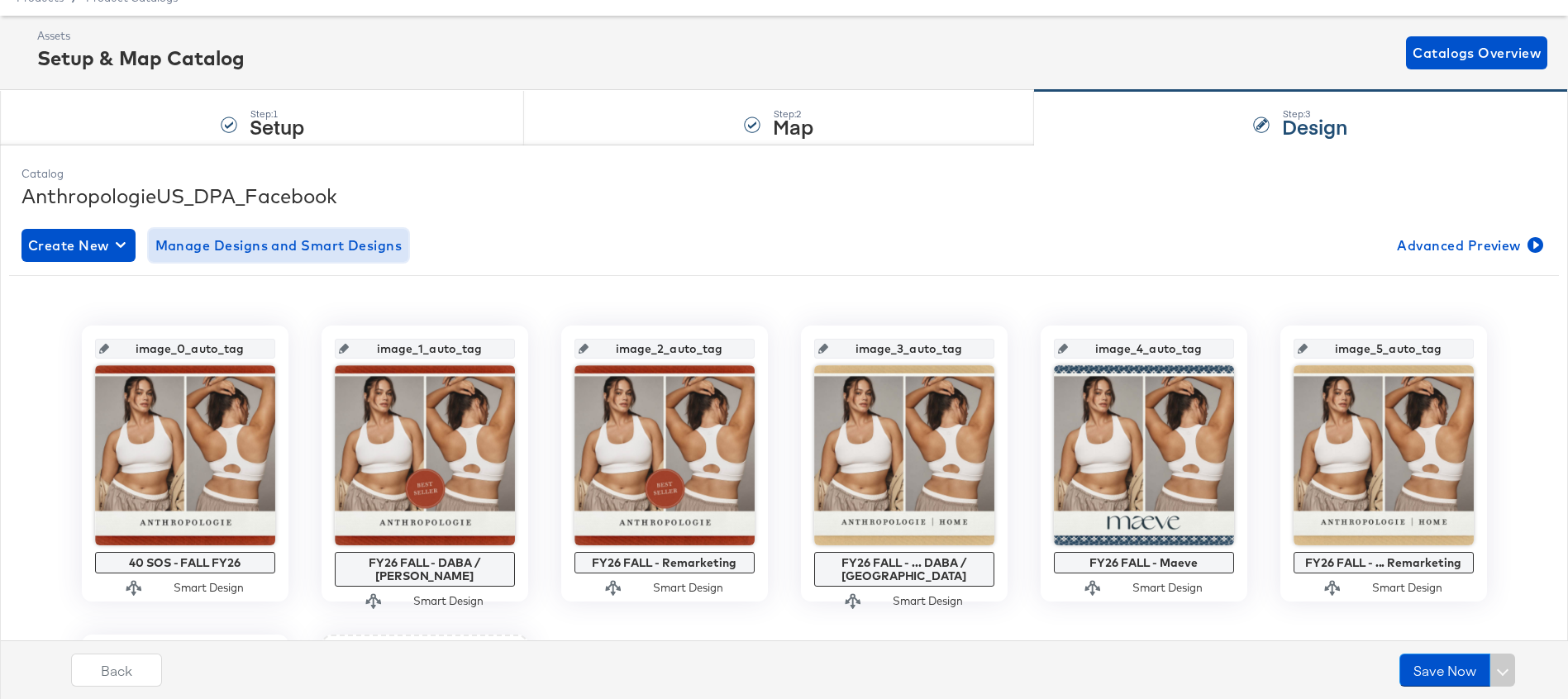
click at [340, 251] on span "Manage Designs and Smart Designs" at bounding box center [278, 245] width 247 height 23
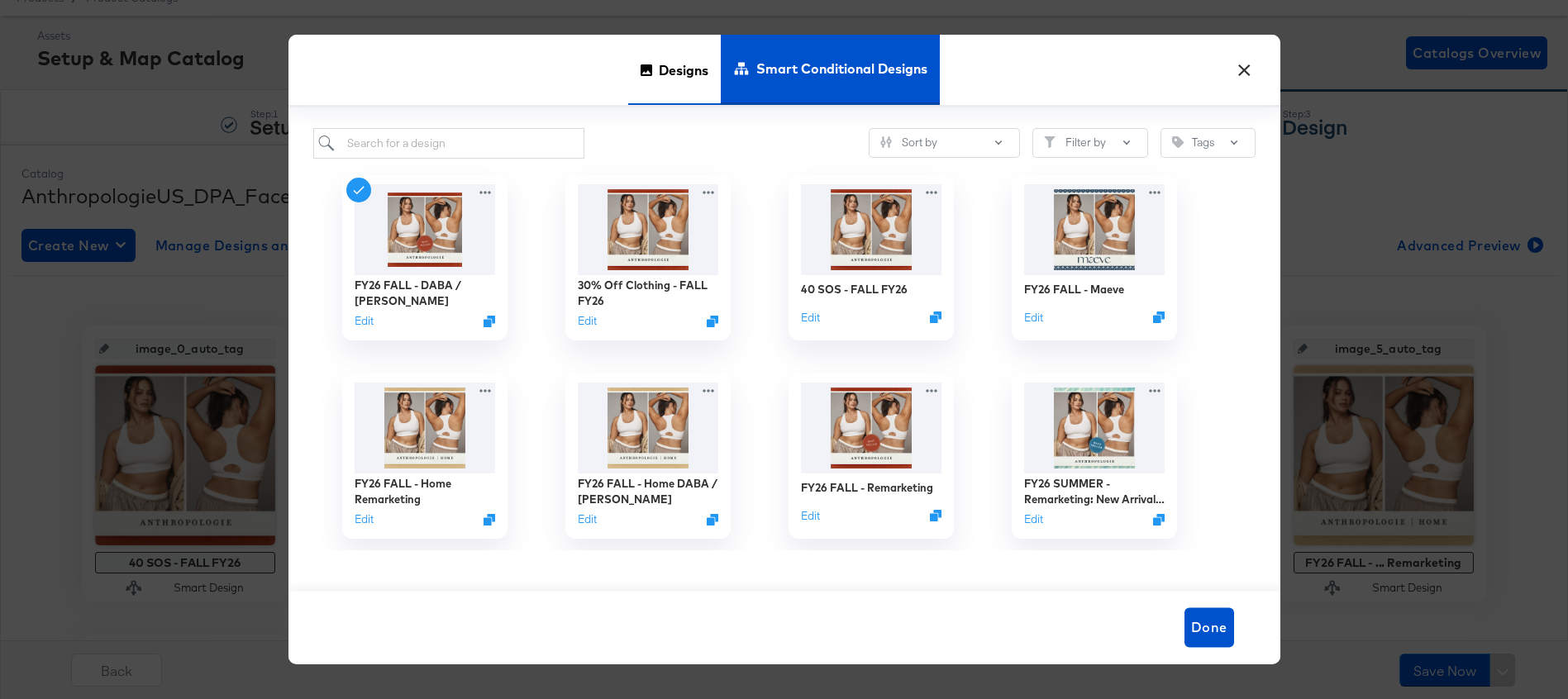
click at [667, 68] on span "Designs" at bounding box center [683, 70] width 49 height 73
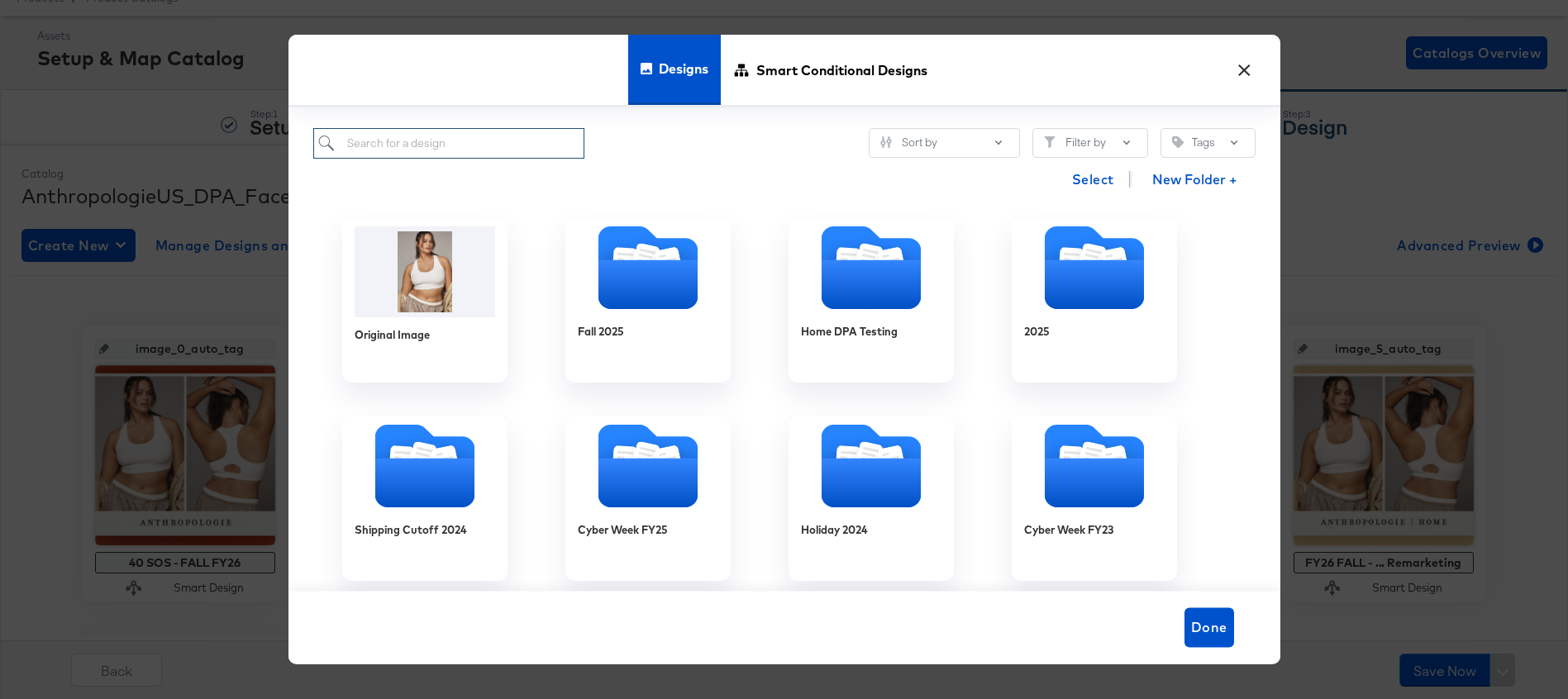
click at [491, 154] on input "search" at bounding box center [448, 143] width 272 height 31
paste input "New Arrivals x Bestseller x Back in Stock FALL FY26 - Multi Image (META)"
type input "New Arrivals x Bestseller x Back in Stock FALL FY26 - Multi Image (META)"
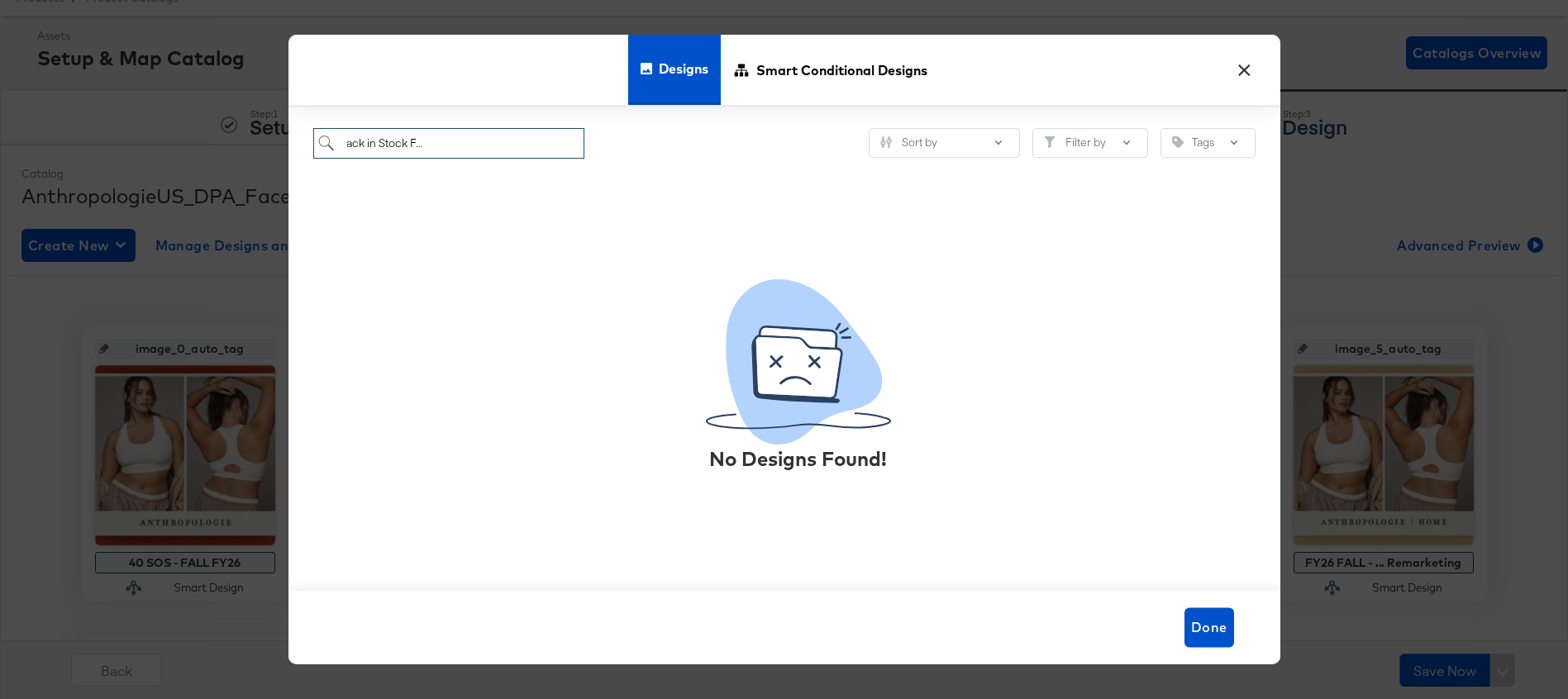
click at [498, 143] on input "New Arrivals x Bestseller x Back in Stock FALL FY26 - Multi Image (META)" at bounding box center [448, 143] width 272 height 31
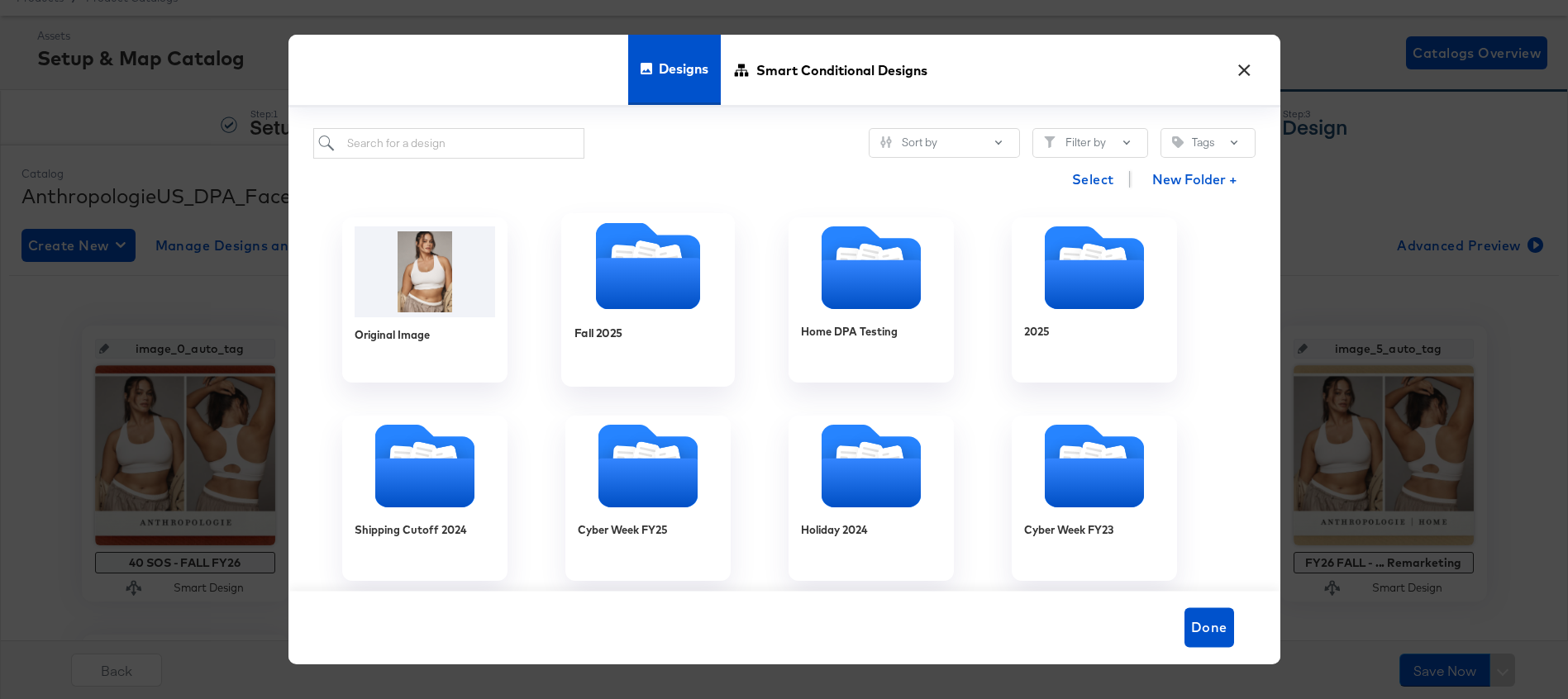
click at [639, 273] on icon "Folder" at bounding box center [647, 283] width 104 height 51
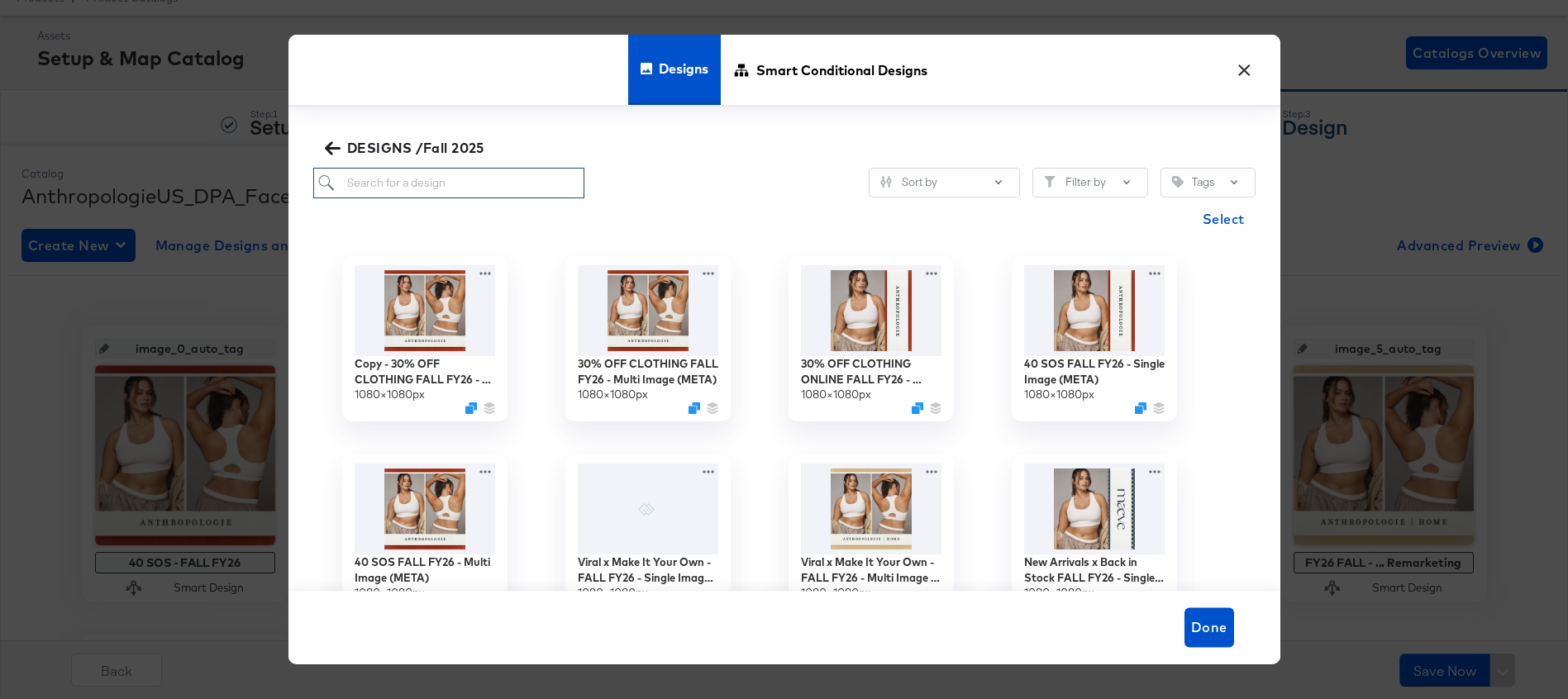
click at [481, 195] on input "search" at bounding box center [448, 183] width 272 height 31
paste input "New Arrivals x Bestseller x Back in Stock FALL FY26 - Multi Image (META)"
type input "New Arrivals x Bestseller x Back in Stock FALL FY26 - Multi Image (META)"
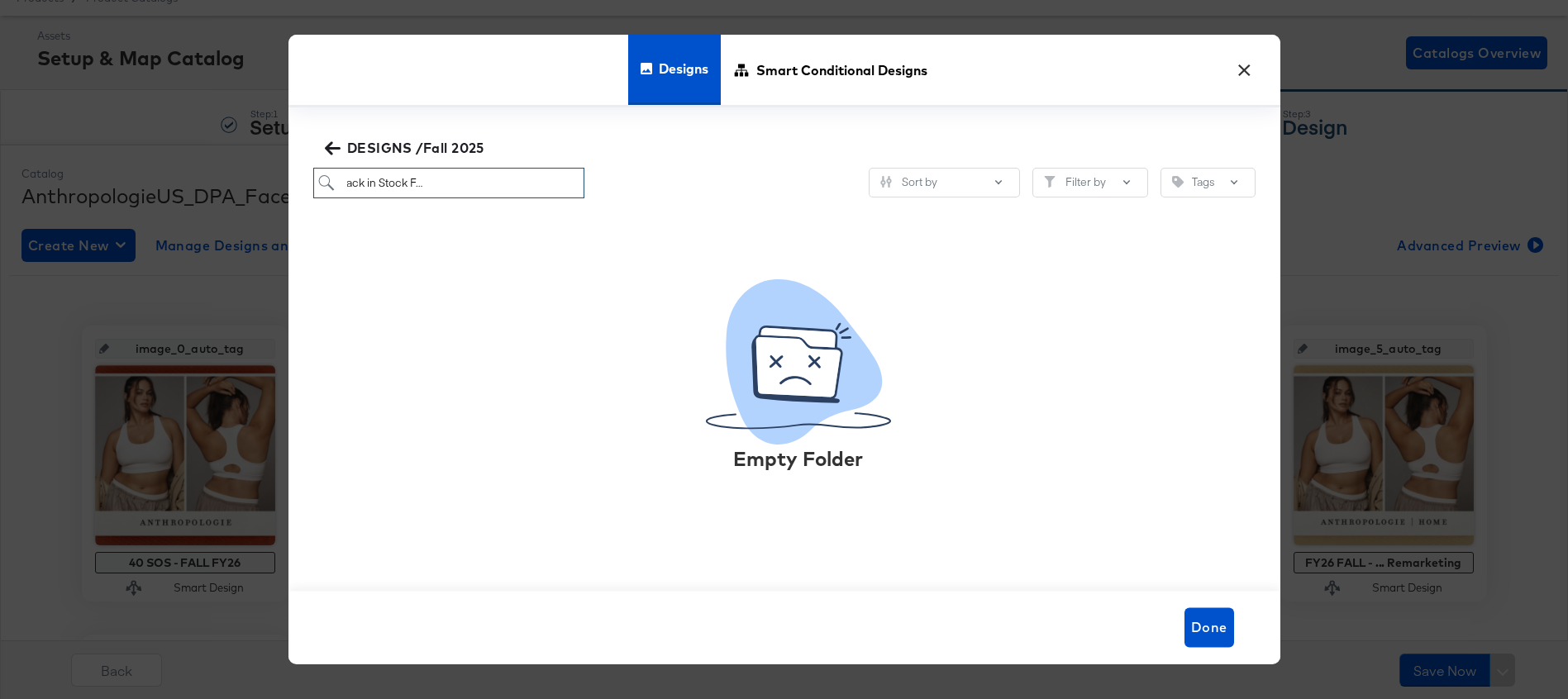
click at [566, 184] on input "New Arrivals x Bestseller x Back in Stock FALL FY26 - Multi Image (META)" at bounding box center [448, 183] width 272 height 31
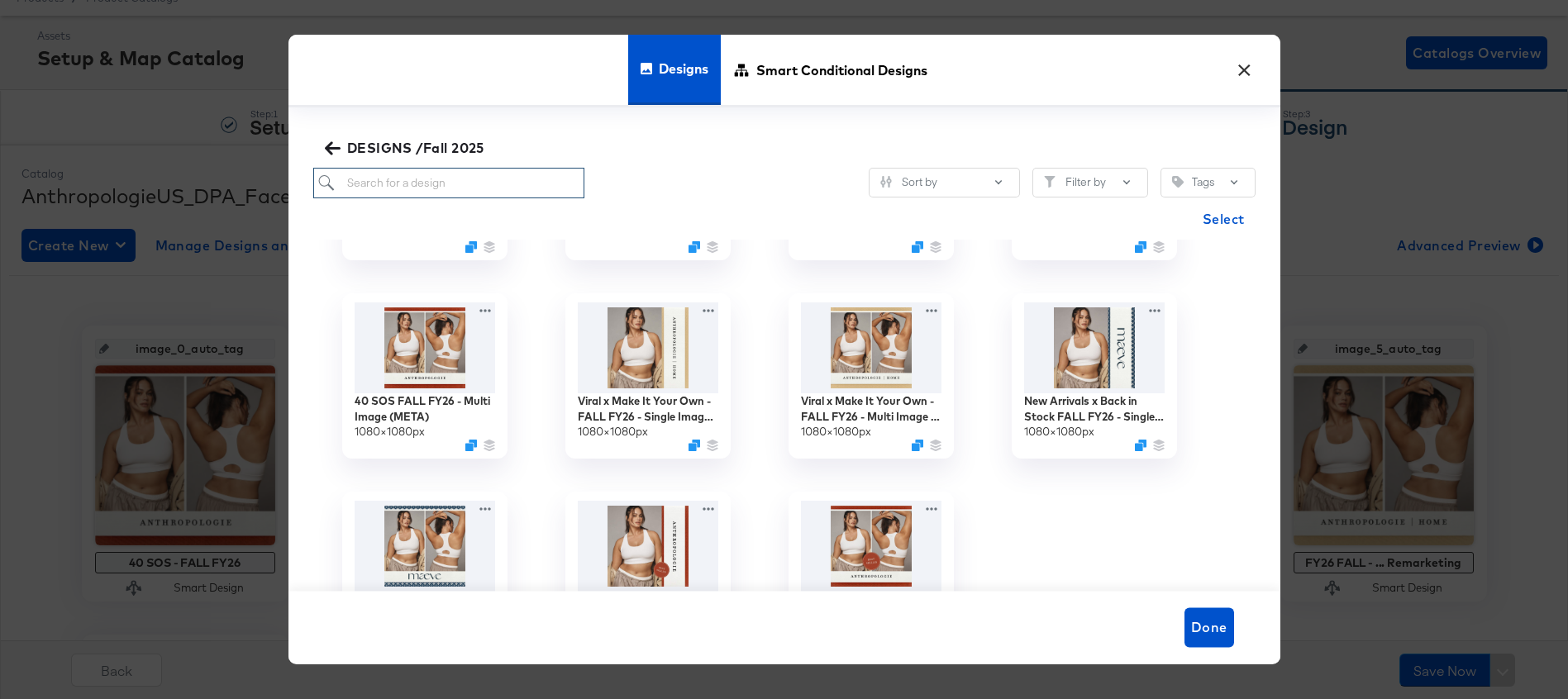
scroll to position [0, 0]
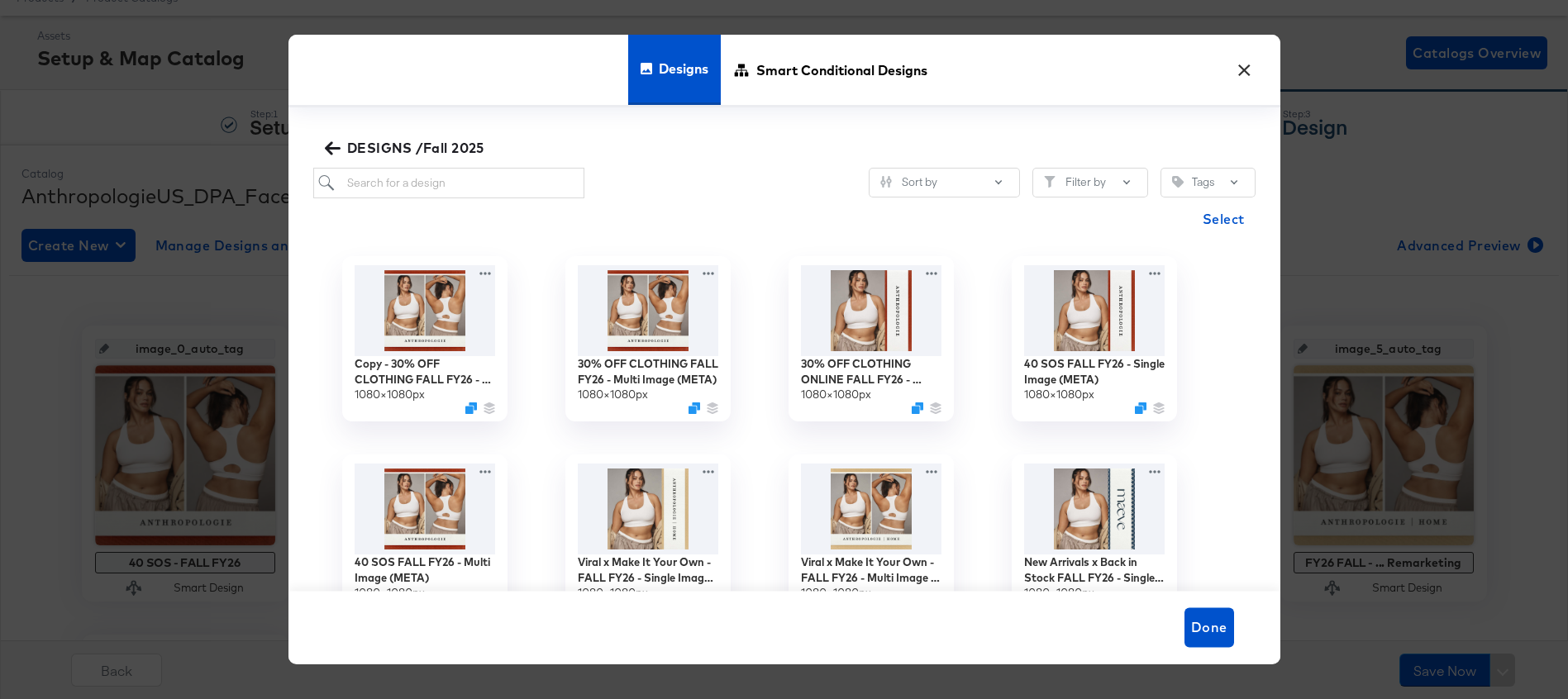
click at [343, 147] on span "DESIGNS /Fall 2025" at bounding box center [406, 147] width 156 height 23
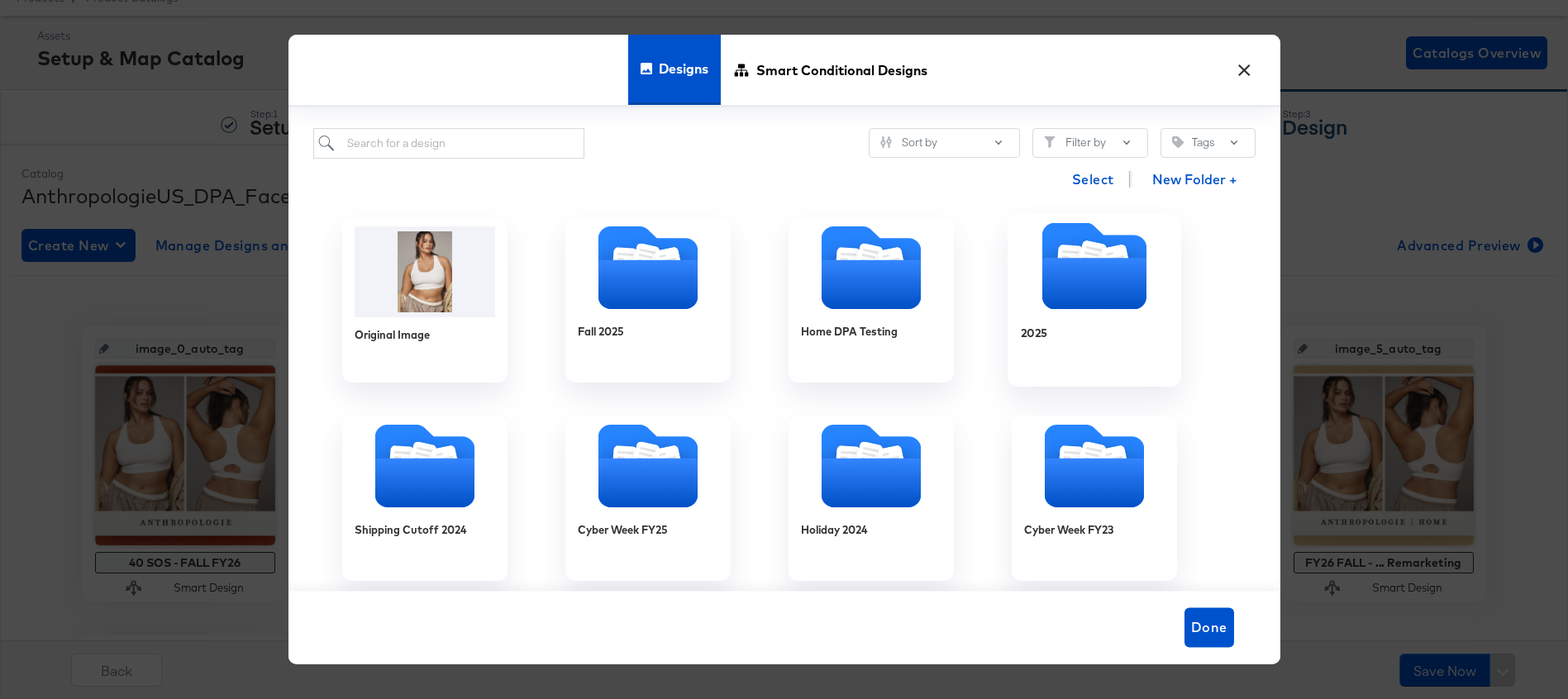
click at [1108, 274] on icon "Folder" at bounding box center [1093, 283] width 104 height 51
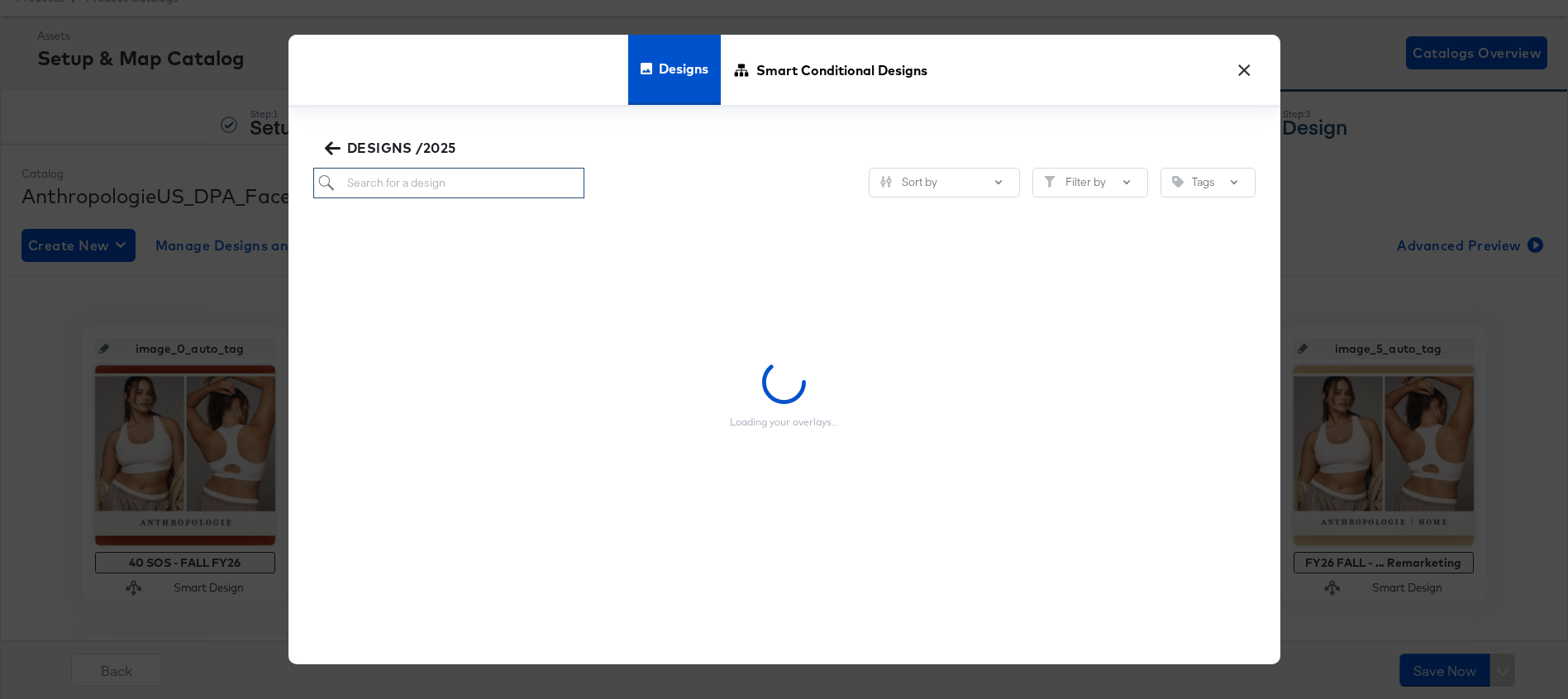
click at [445, 184] on input "search" at bounding box center [448, 183] width 272 height 31
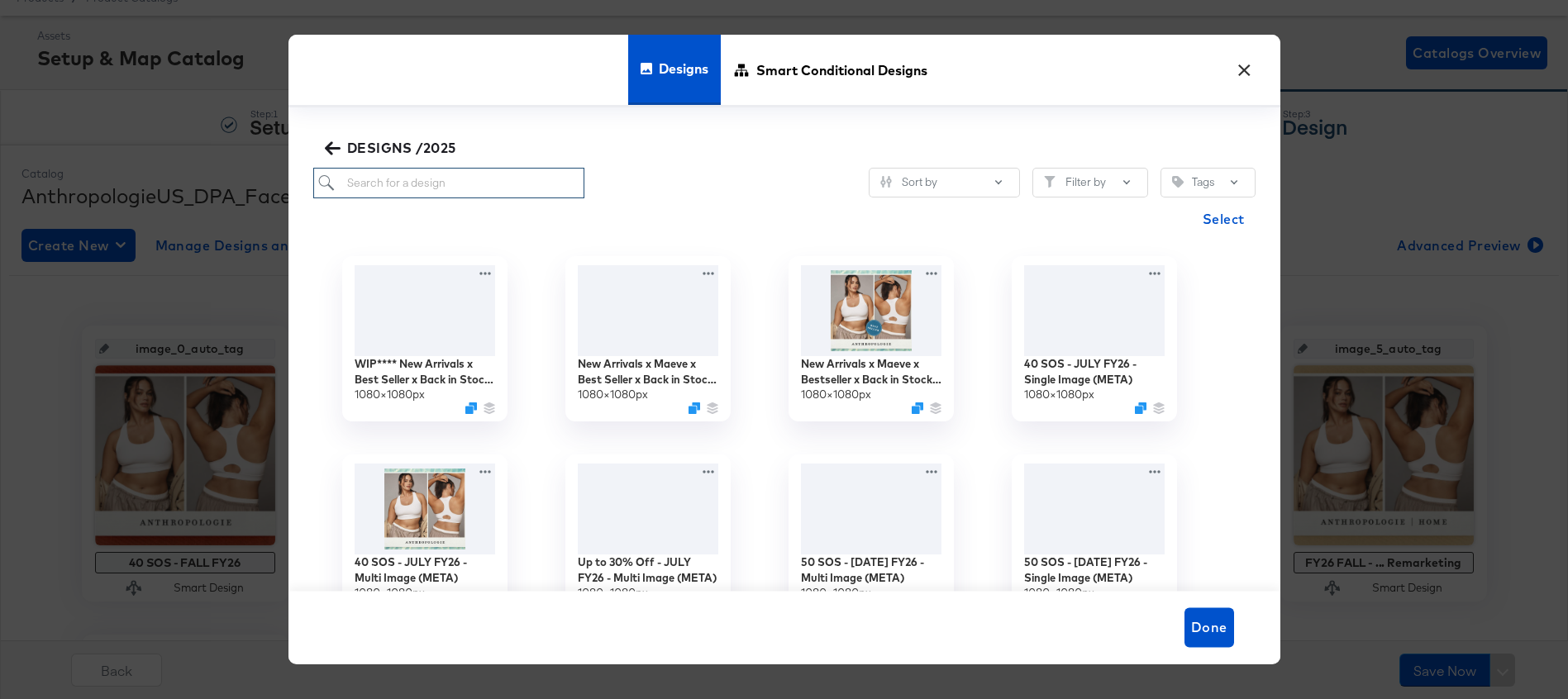
paste input "New Arrivals x Bestseller x Back in Stock FALL FY26 - Multi Image (META)"
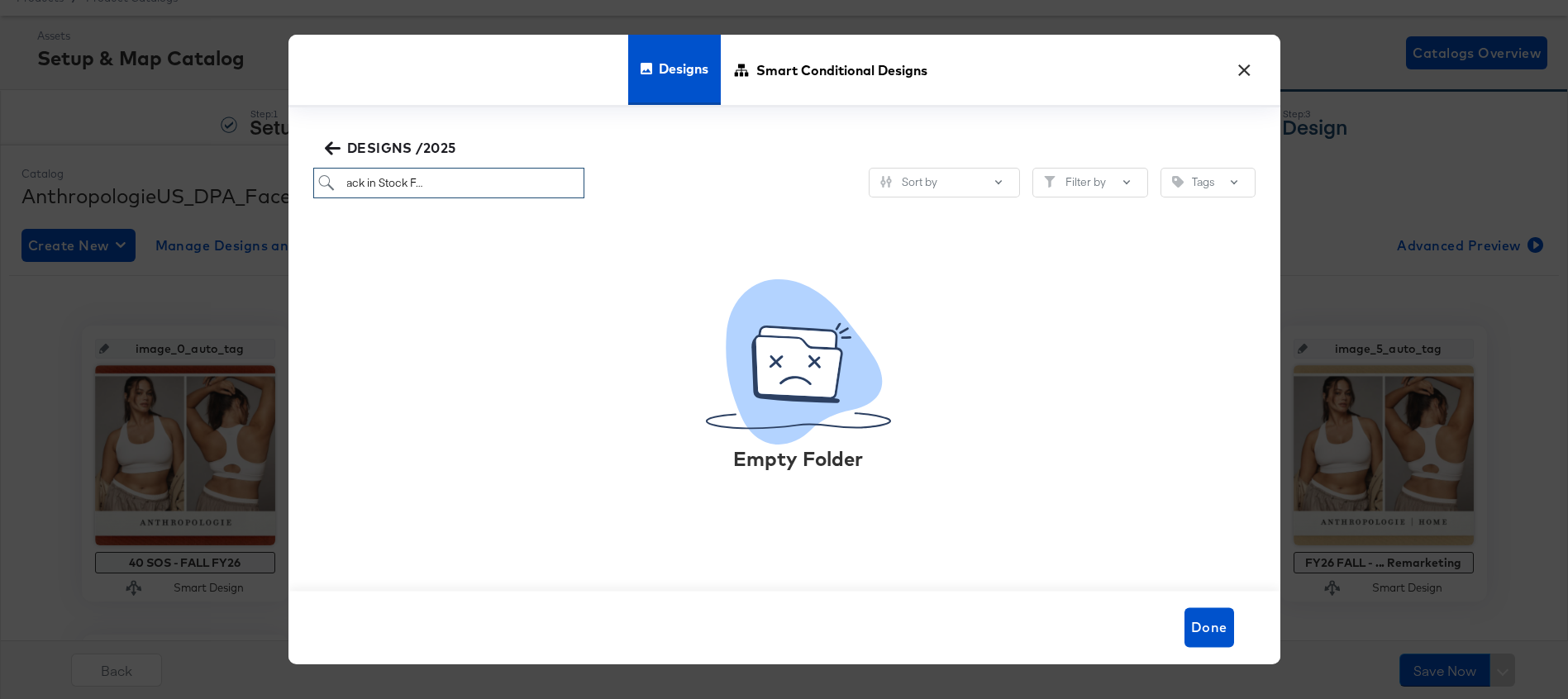
type input "New Arrivals x Bestseller x Back in Stock FALL FY26 - Multi Image (META)"
click at [329, 150] on icon "button" at bounding box center [332, 147] width 16 height 13
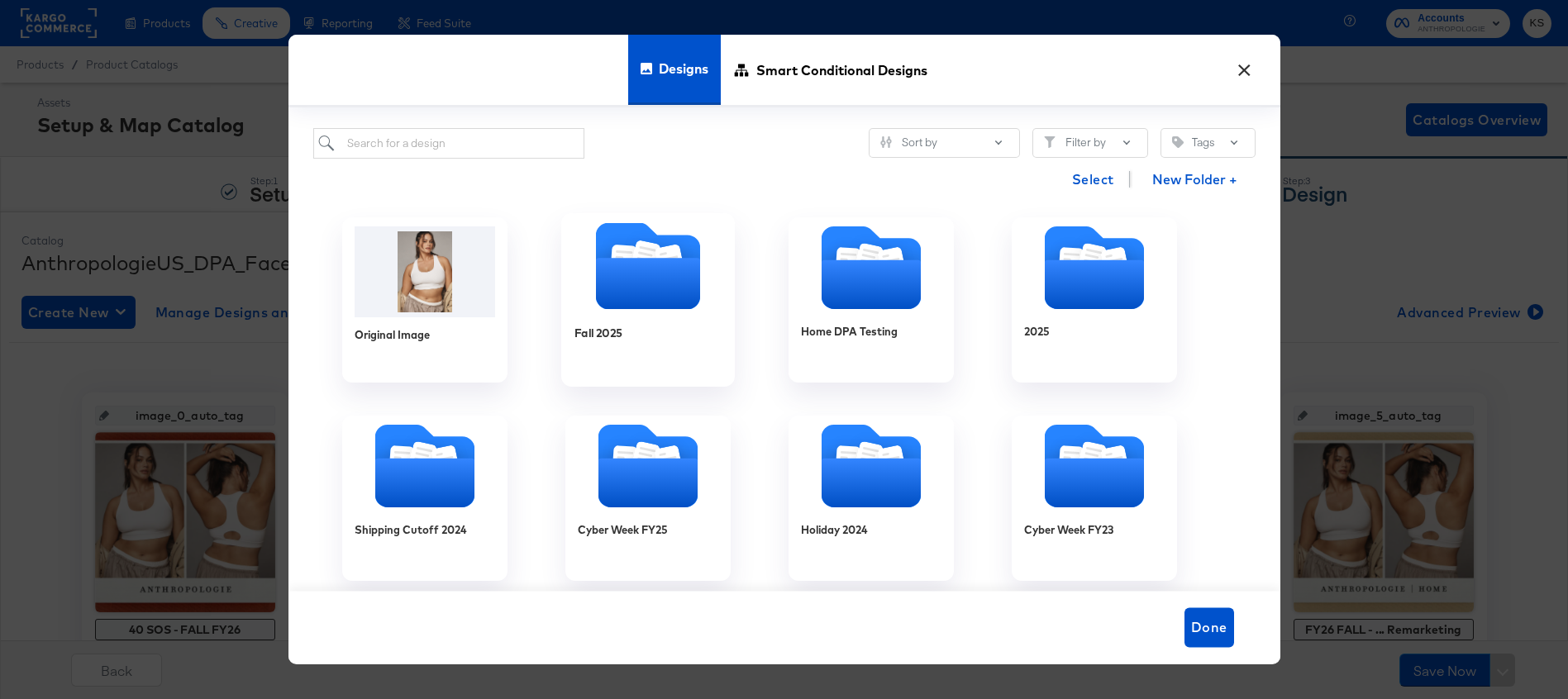
click at [630, 307] on icon "Folder" at bounding box center [647, 283] width 104 height 51
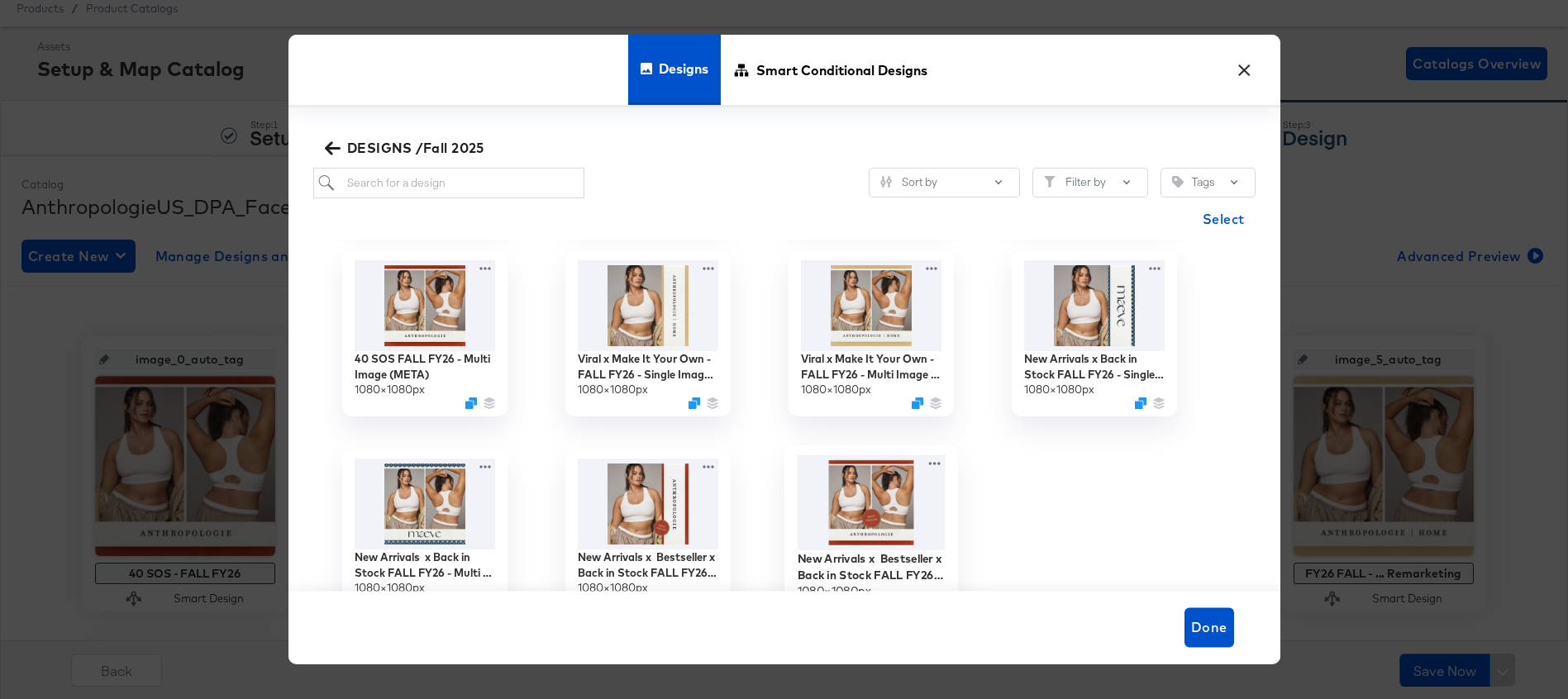
scroll to position [55, 0]
click at [442, 177] on input "search" at bounding box center [448, 183] width 272 height 31
paste input "New Arrivals x Bestseller x Back in Stock FALL FY26 - Multi Image (META)"
type input "New Arrivals x Bestseller x Back in Stock FALL FY26 - Multi Image (META)"
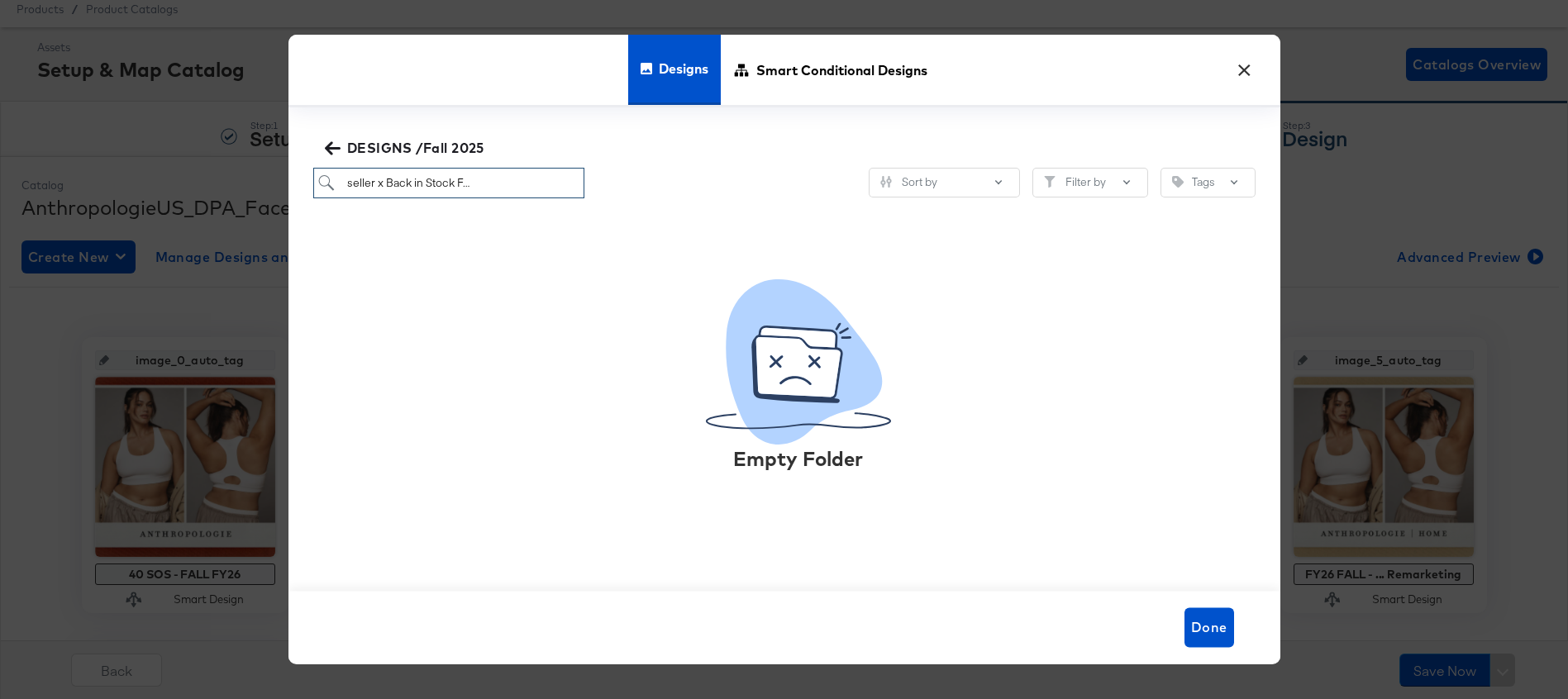
scroll to position [0, 145]
click at [463, 186] on input "New Arrivals x Bestseller x Back in Stock FALL FY26 - Multi Image (META)" at bounding box center [448, 183] width 272 height 31
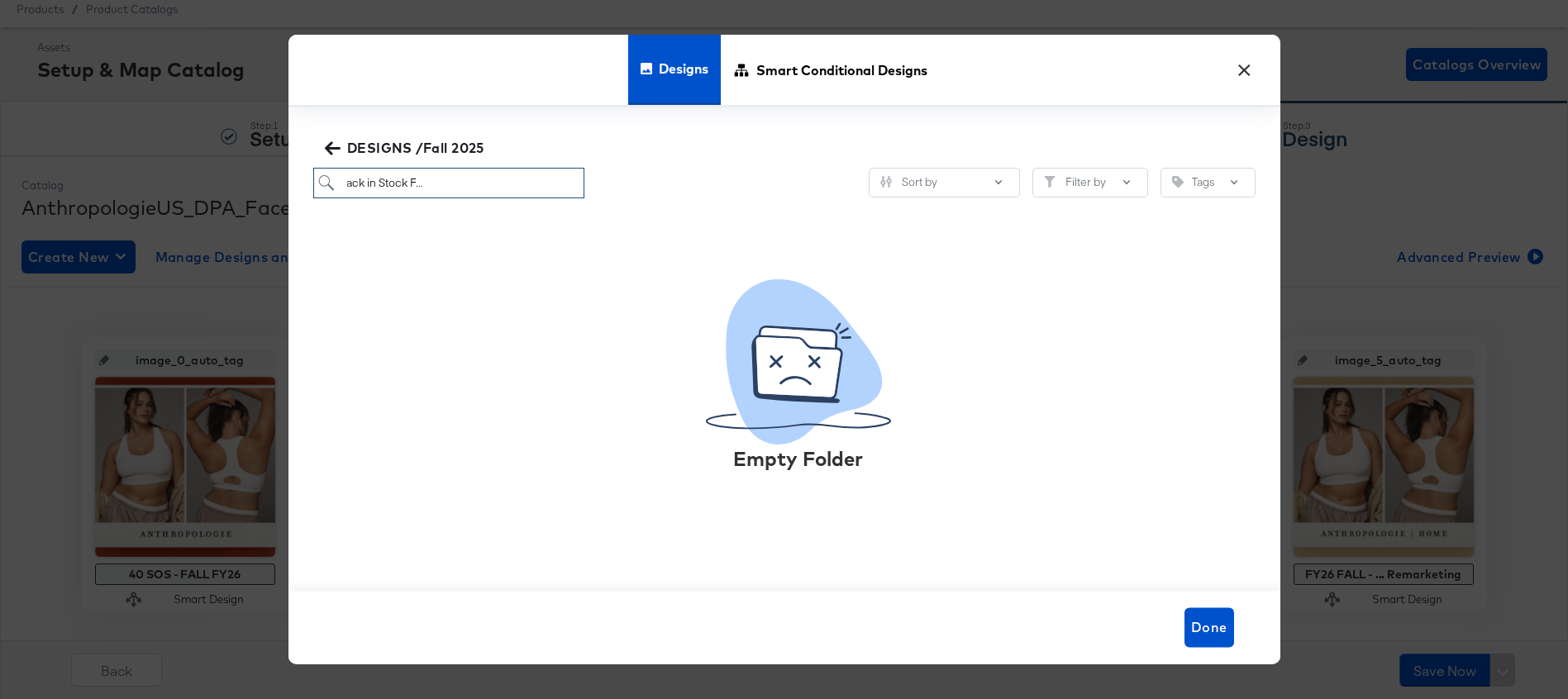
click at [463, 186] on input "New Arrivals x Bestseller x Back in Stock FALL FY26 - Multi Image (META)" at bounding box center [448, 183] width 272 height 31
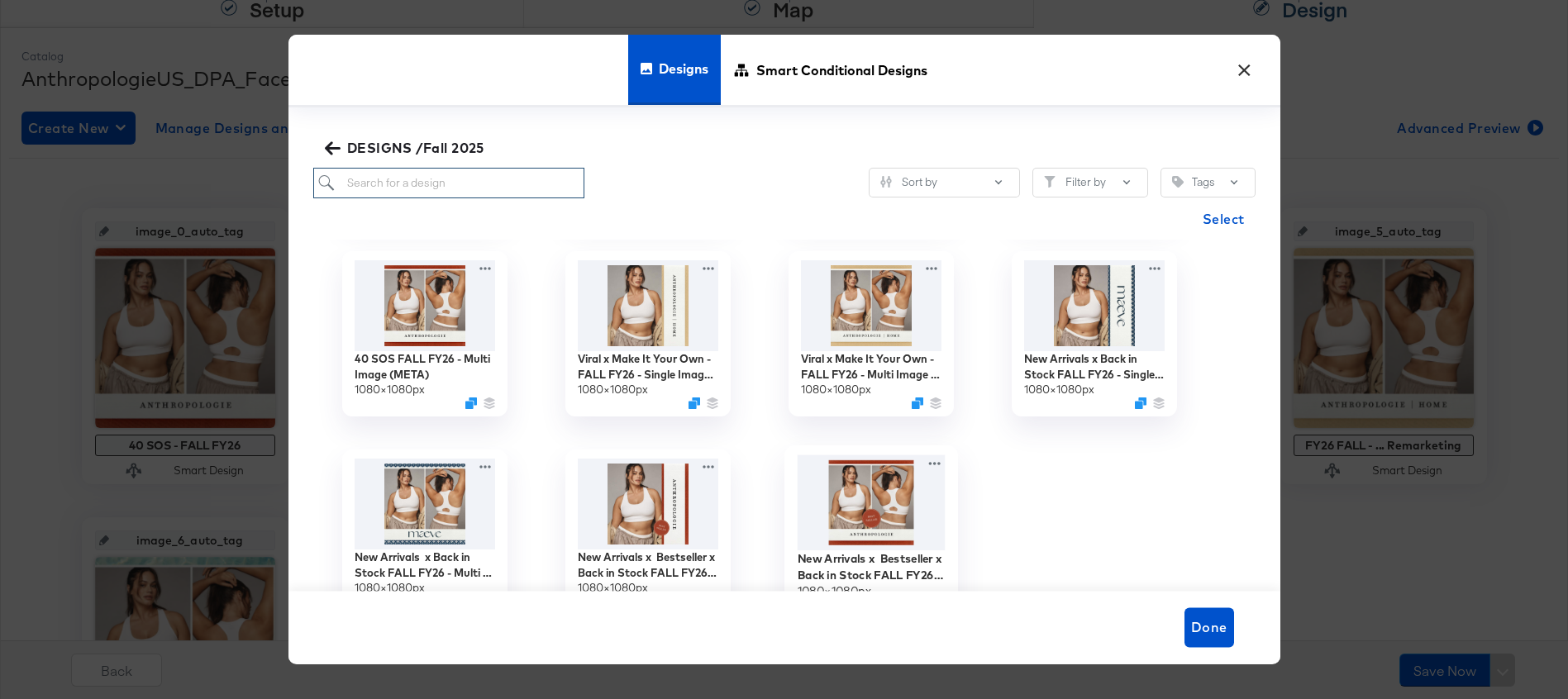
scroll to position [196, 0]
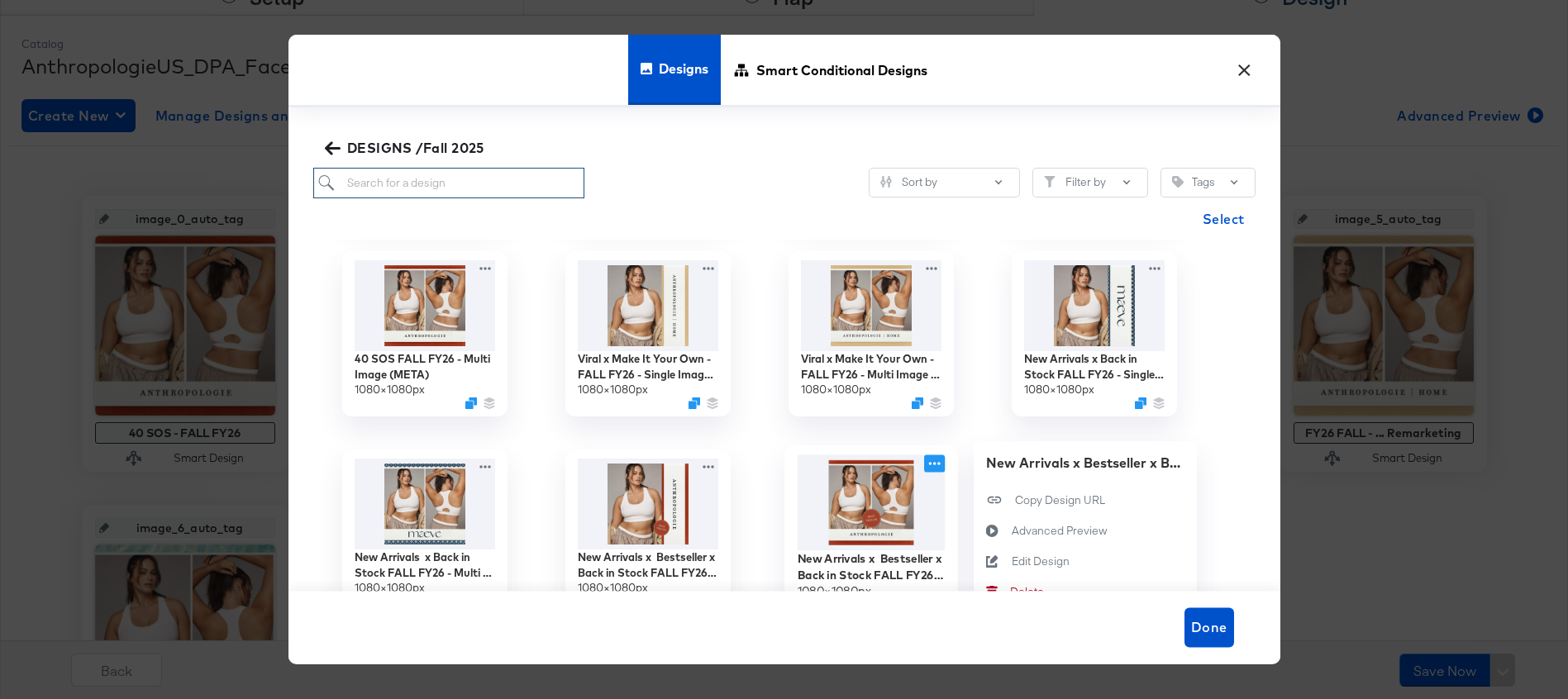
click at [938, 460] on icon at bounding box center [934, 463] width 21 height 18
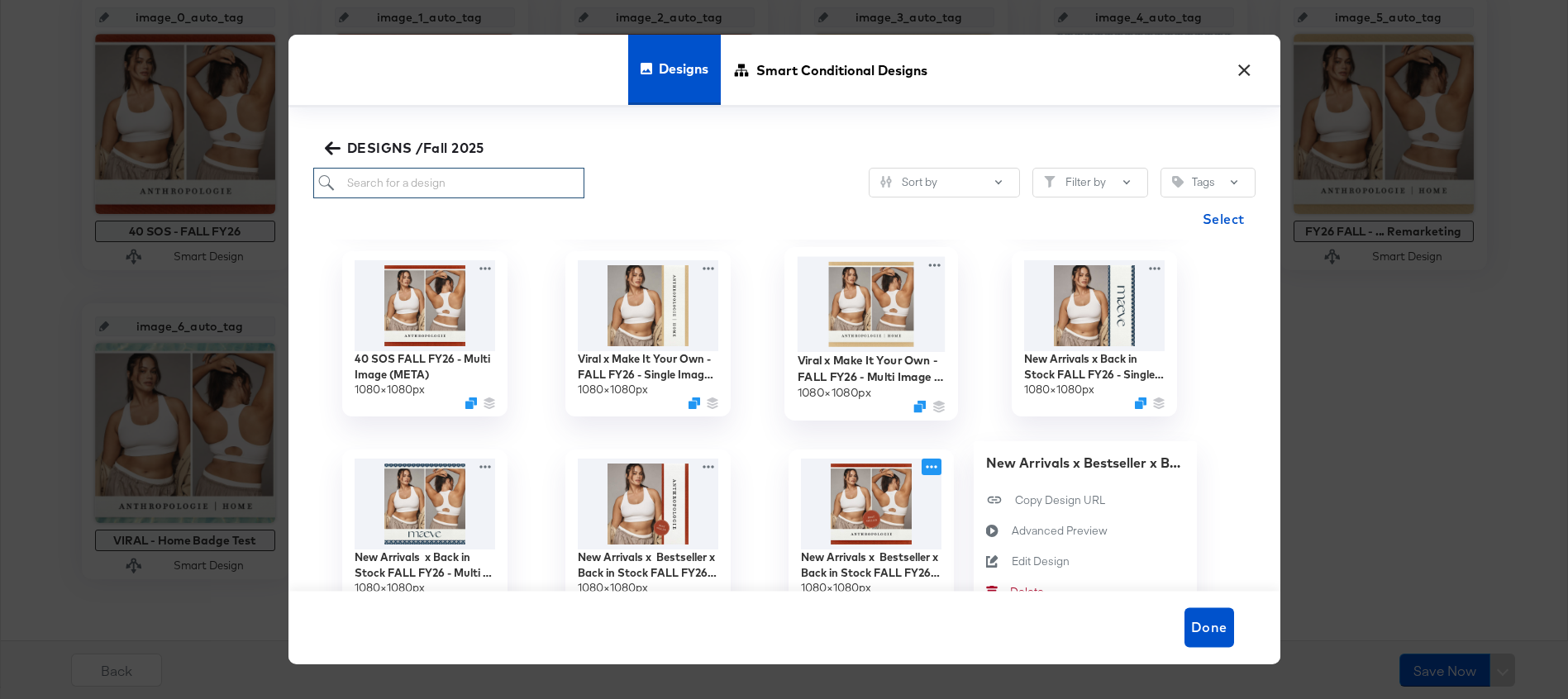
scroll to position [0, 0]
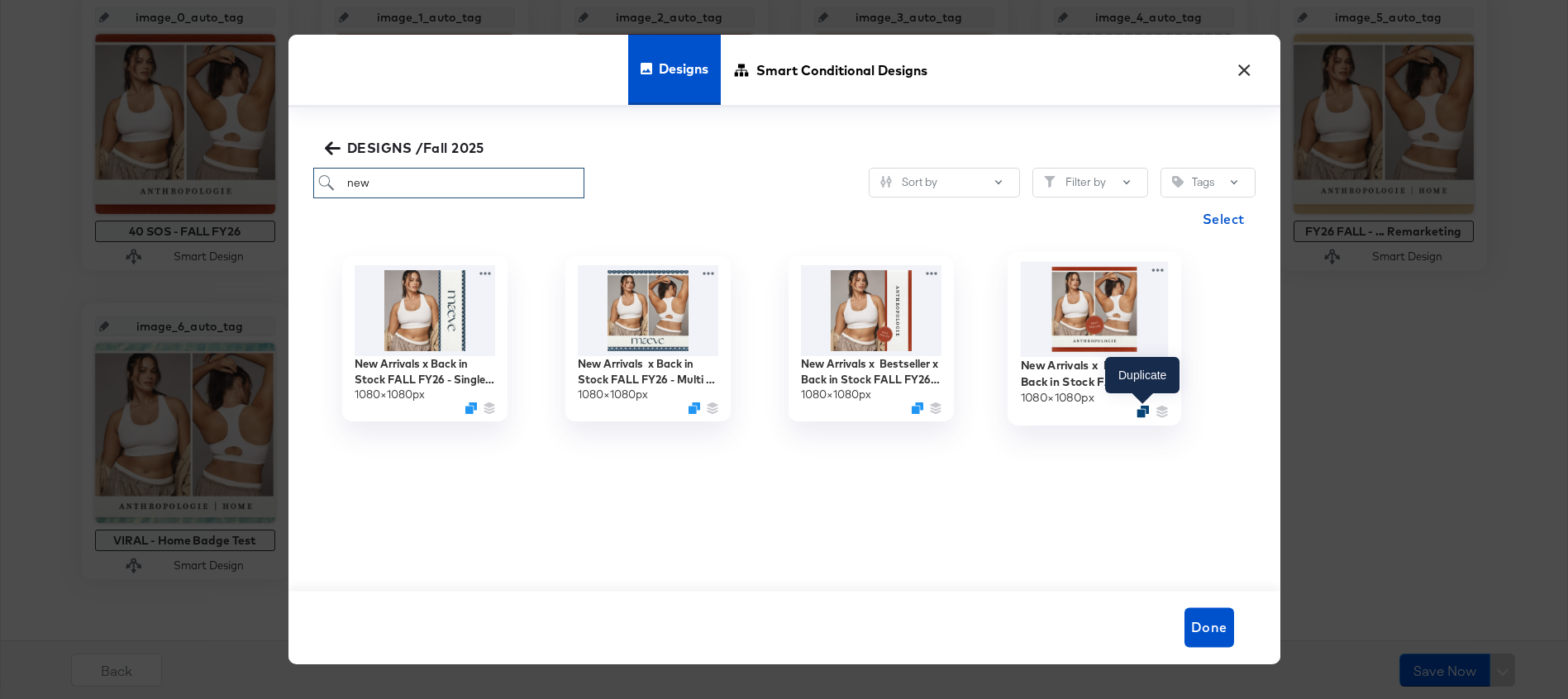
type input "new"
click at [1142, 411] on icon "Duplicate" at bounding box center [1142, 411] width 13 height 13
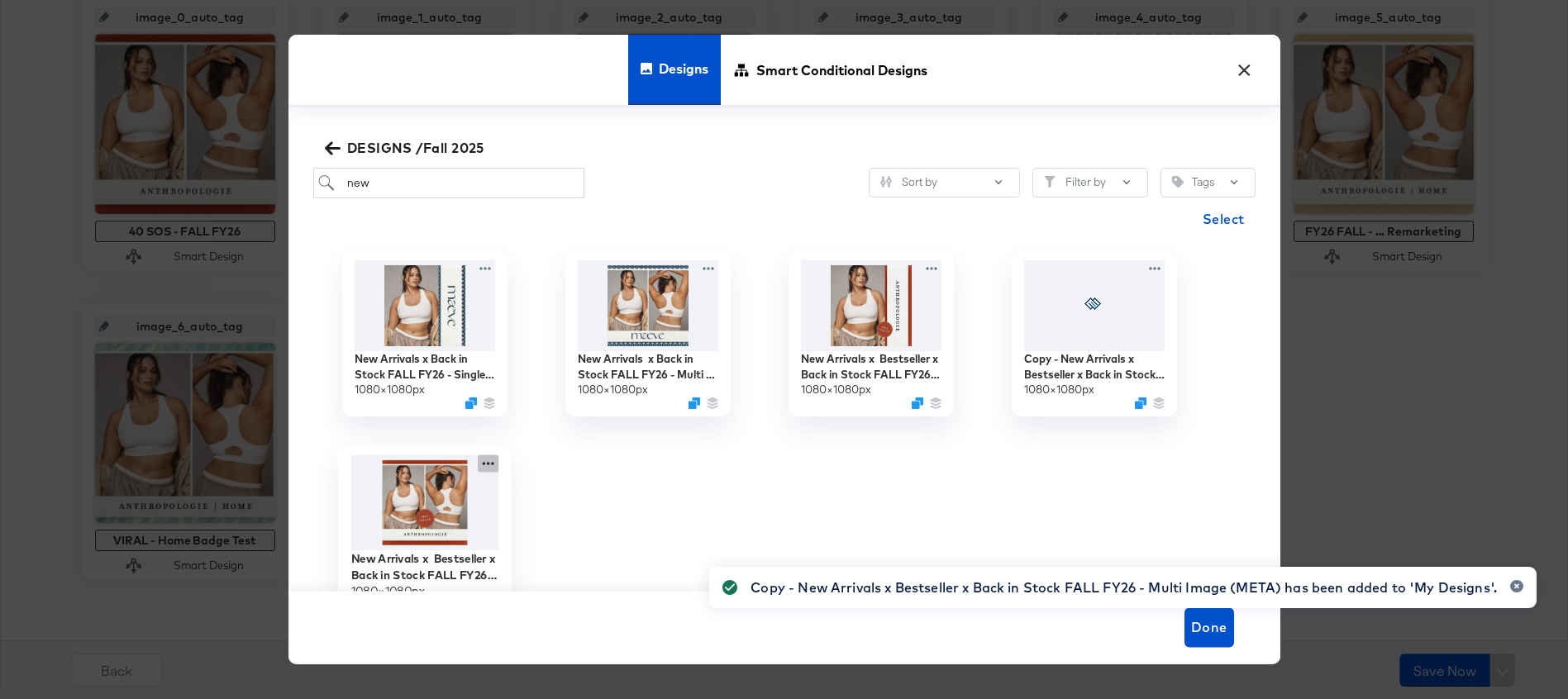
scroll to position [4, 0]
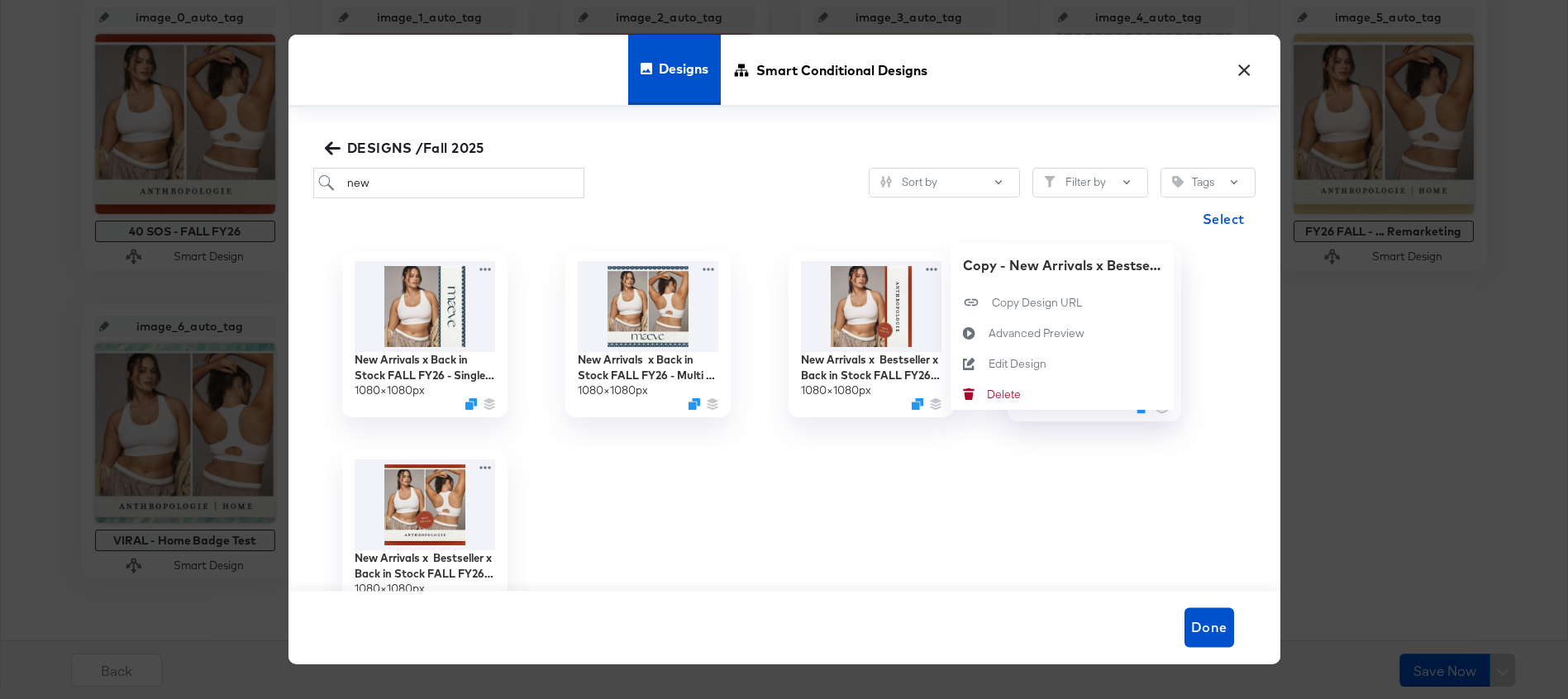
click at [1161, 267] on div "Copy - New Arrivals x Bestseller x Back in Stock FALL FY26 - Multi Image (META)…" at bounding box center [1094, 335] width 223 height 198
click at [987, 363] on div "Edit Design Edit Design" at bounding box center [987, 363] width 0 height 0
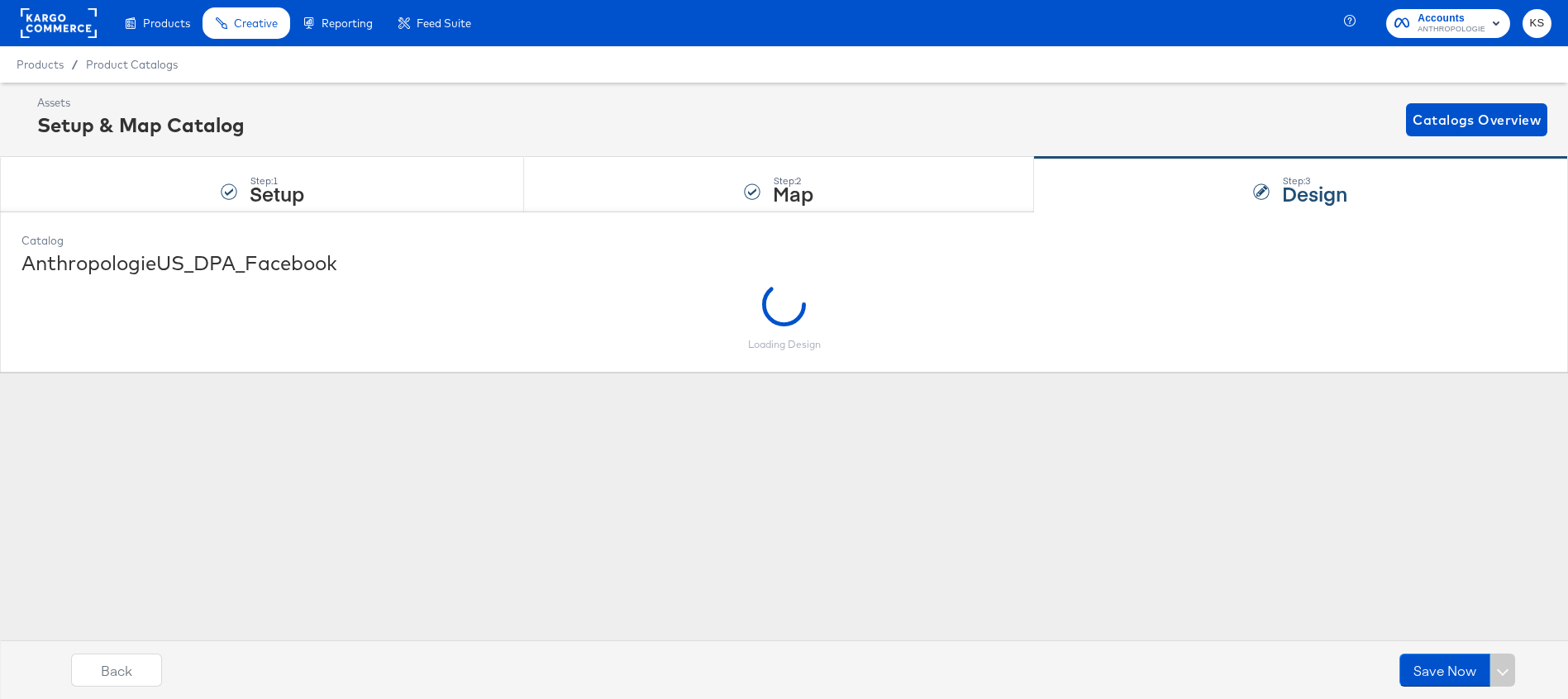
scroll to position [0, 0]
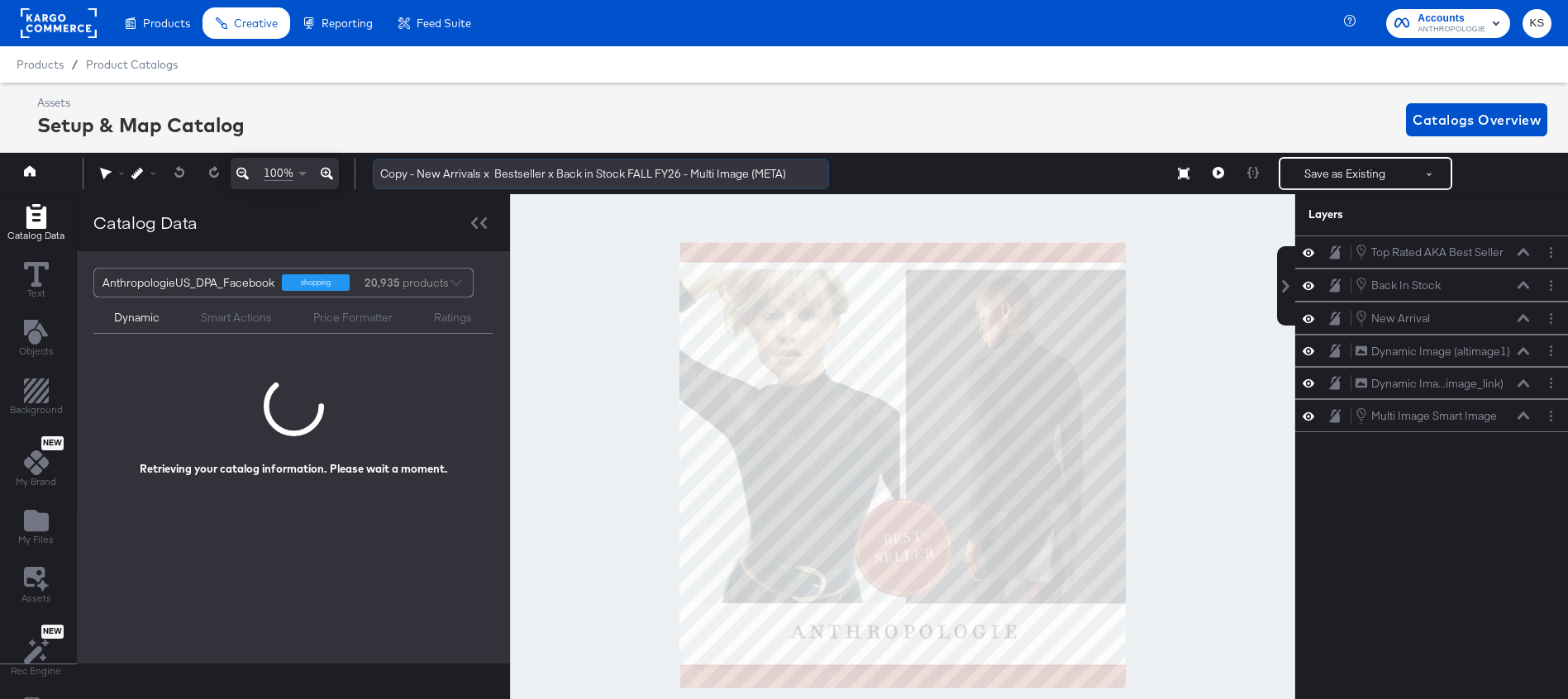
click at [444, 175] on input "Copy - New Arrivals x Bestseller x Back in Stock FALL FY26 - Multi Image (META)" at bounding box center [601, 174] width 456 height 31
click at [418, 173] on input "Copy - New Arrivals x Bestseller x Back in Stock FALL FY26 - Multi Image (META)" at bounding box center [601, 174] width 456 height 31
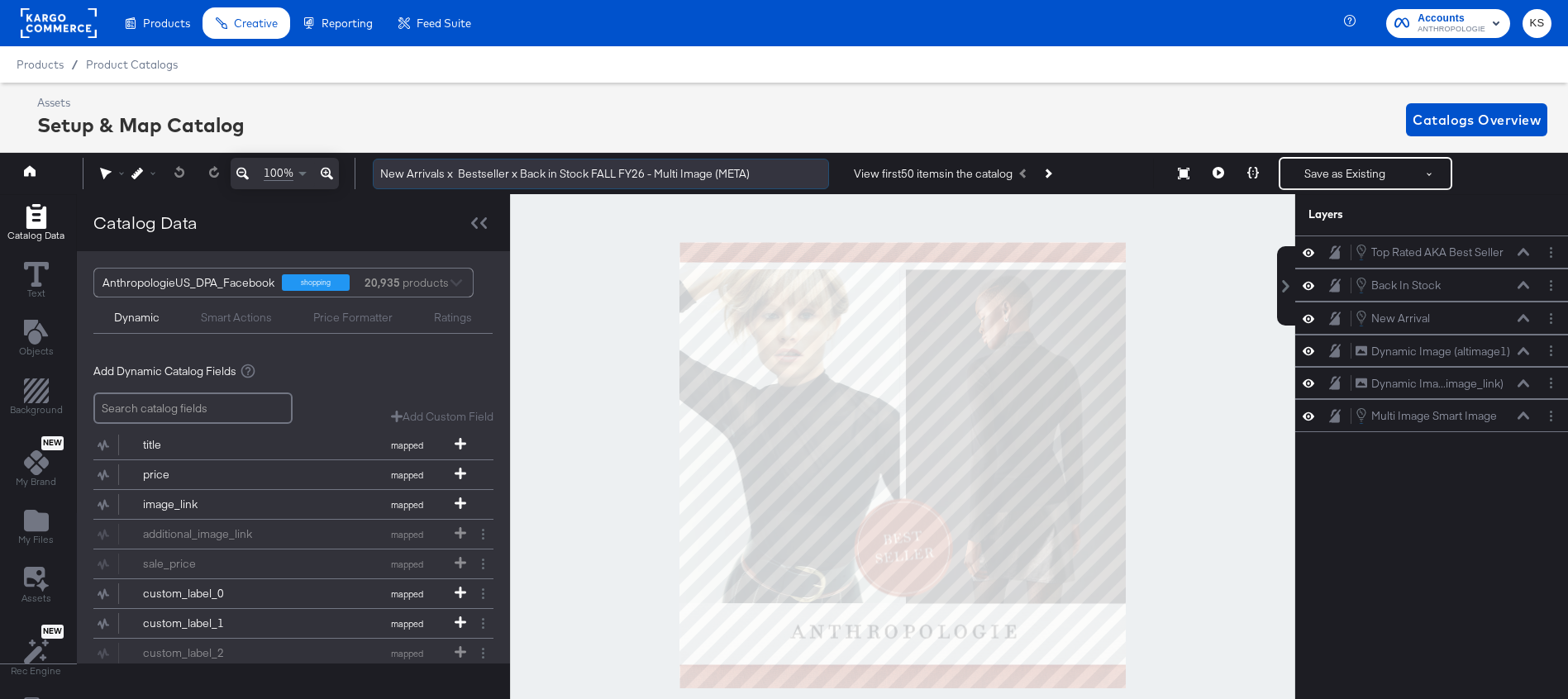
click at [777, 179] on input "New Arrivals x Bestseller x Back in Stock FALL FY26 - Multi Image (META)" at bounding box center [601, 174] width 456 height 31
click at [380, 170] on input "New Arrivals x Bestseller x Back in Stock FALL FY26 - Multi Image (META)" at bounding box center [601, 174] width 456 height 31
type input "FALL COLOR TEST New Arrivals x Bestseller x Back in Stock FALL FY26 - Multi Ima…"
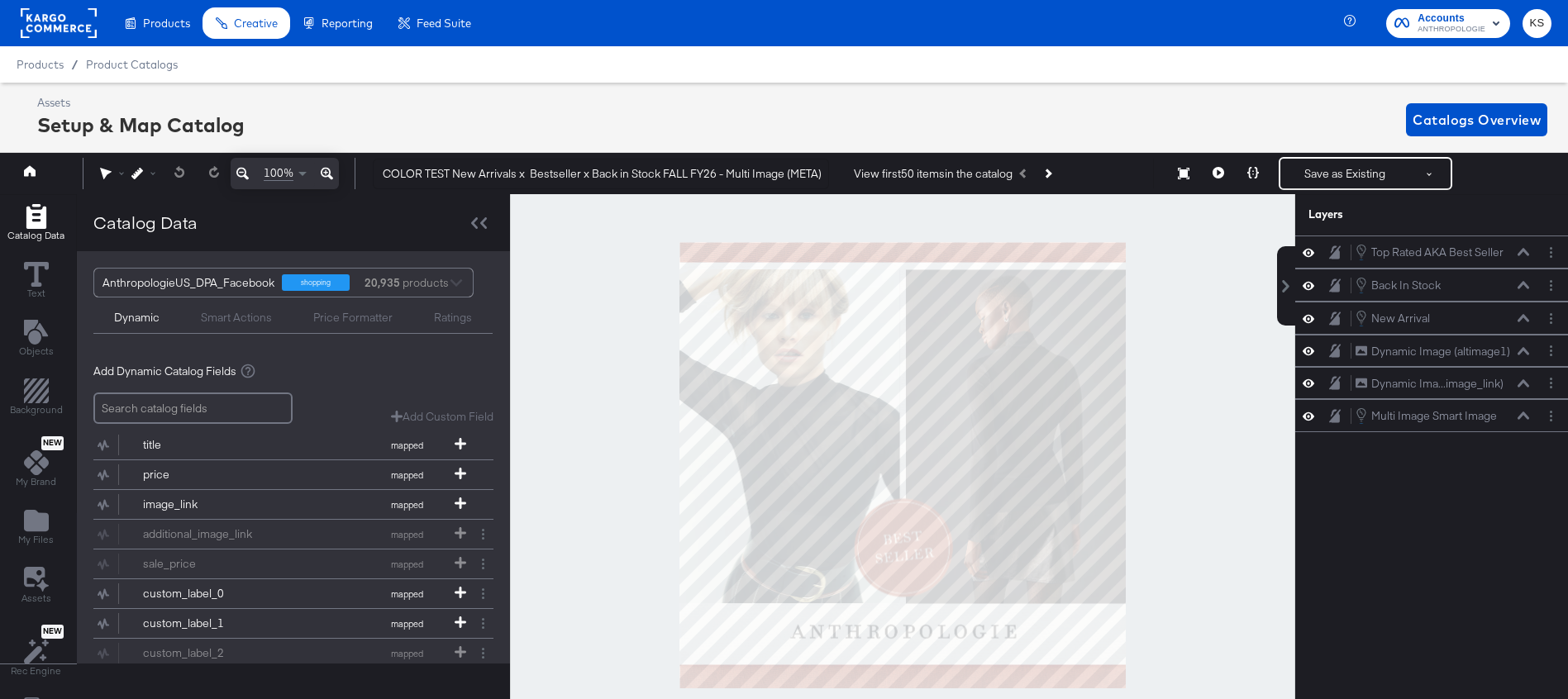
click at [611, 120] on div "Assets Setup & Map Catalog Catalogs Overview" at bounding box center [792, 118] width 1510 height 48
click at [1555, 417] on button "Layer Options" at bounding box center [1551, 417] width 18 height 18
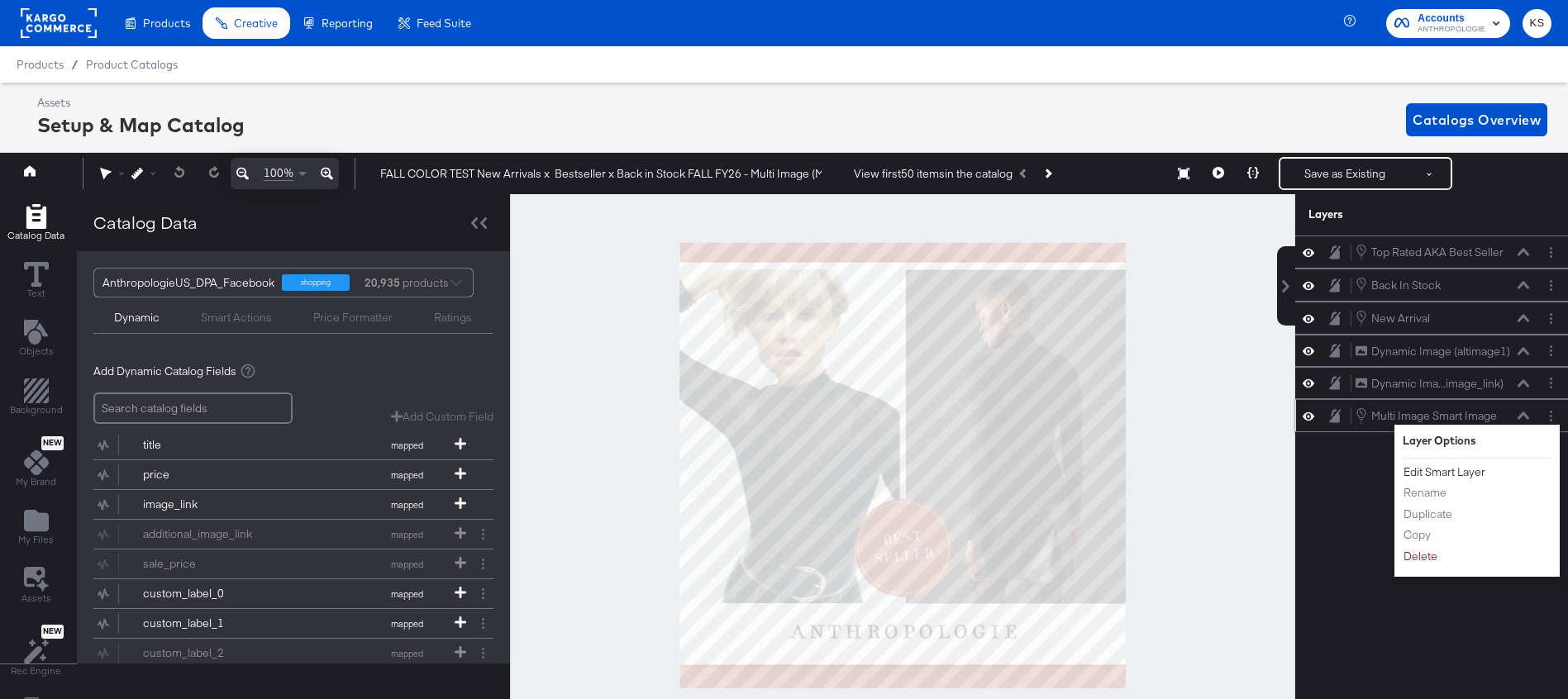
click at [1468, 472] on button "Edit Smart Layer" at bounding box center [1445, 473] width 84 height 18
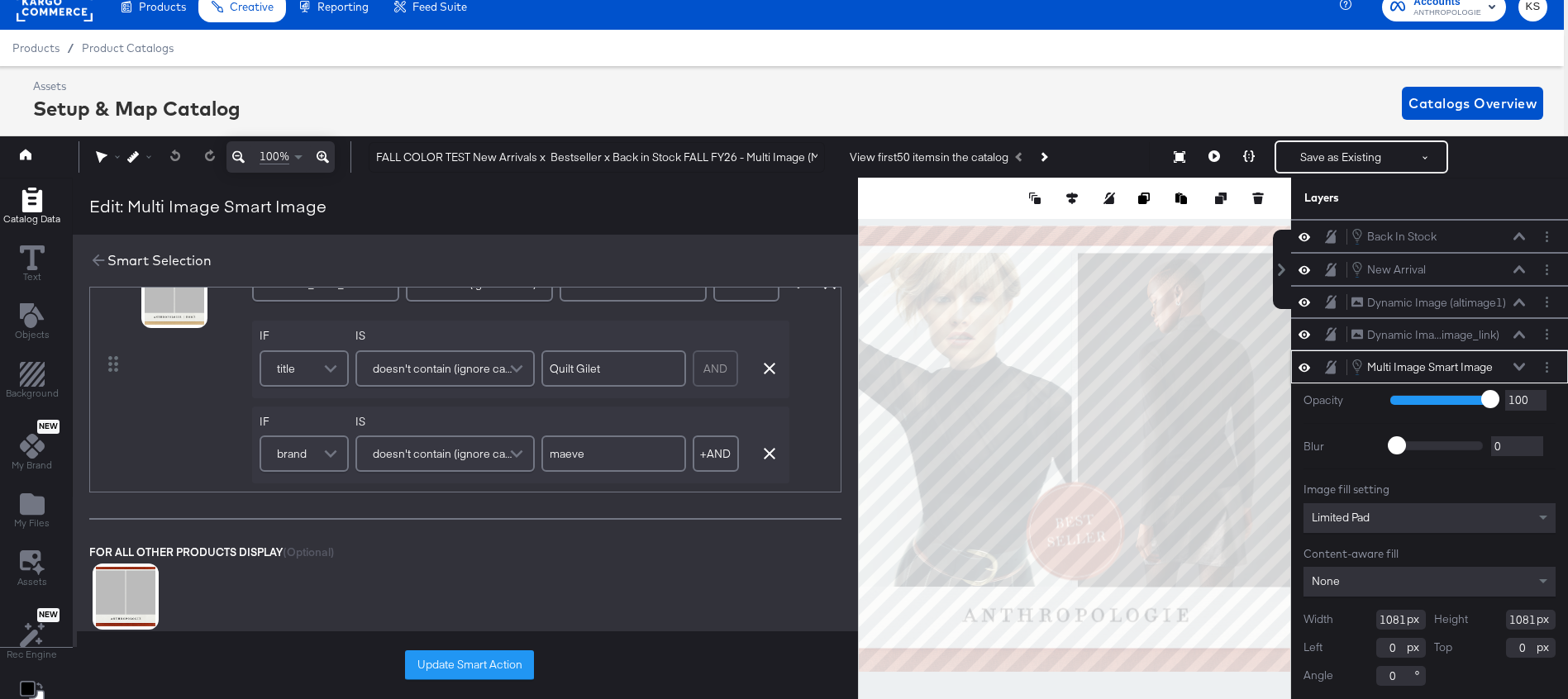
scroll to position [366, 0]
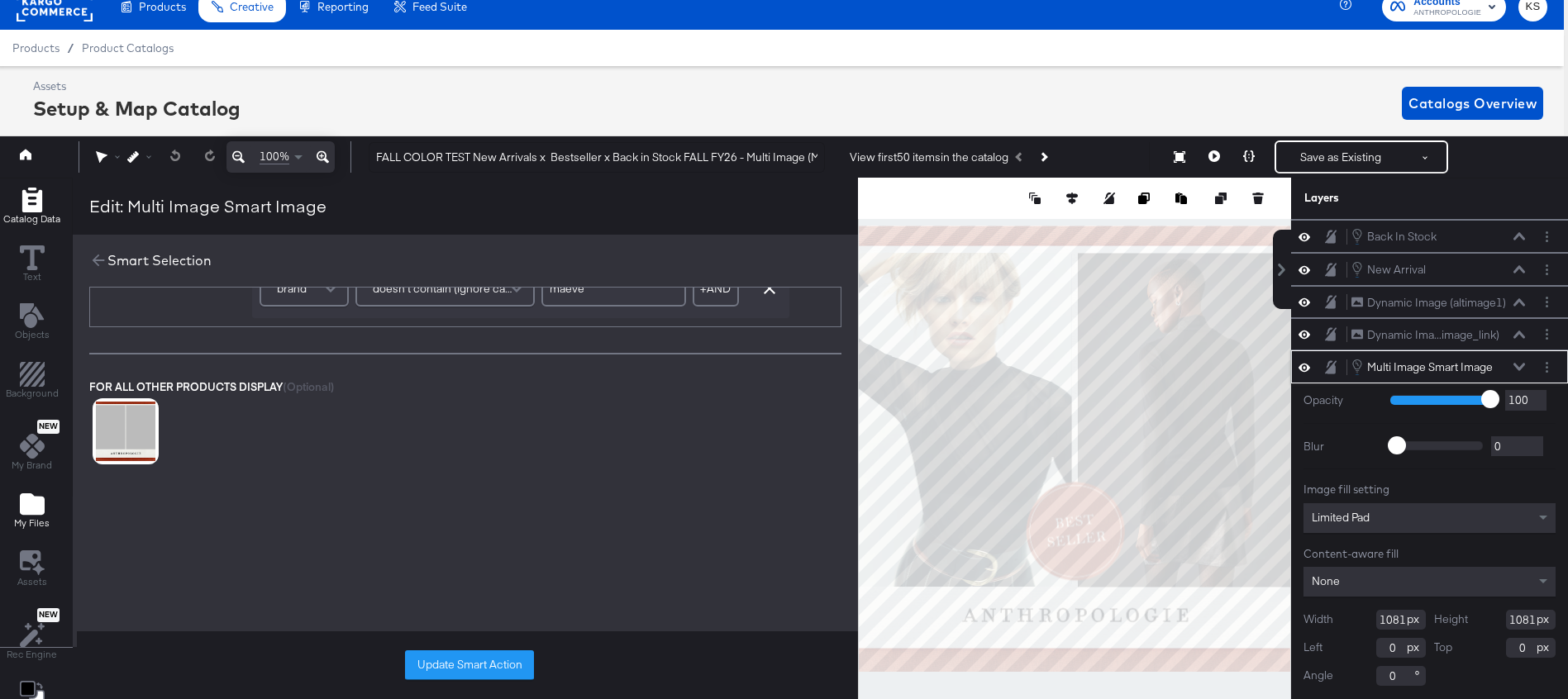
click at [35, 510] on icon "Add Files" at bounding box center [32, 505] width 25 height 22
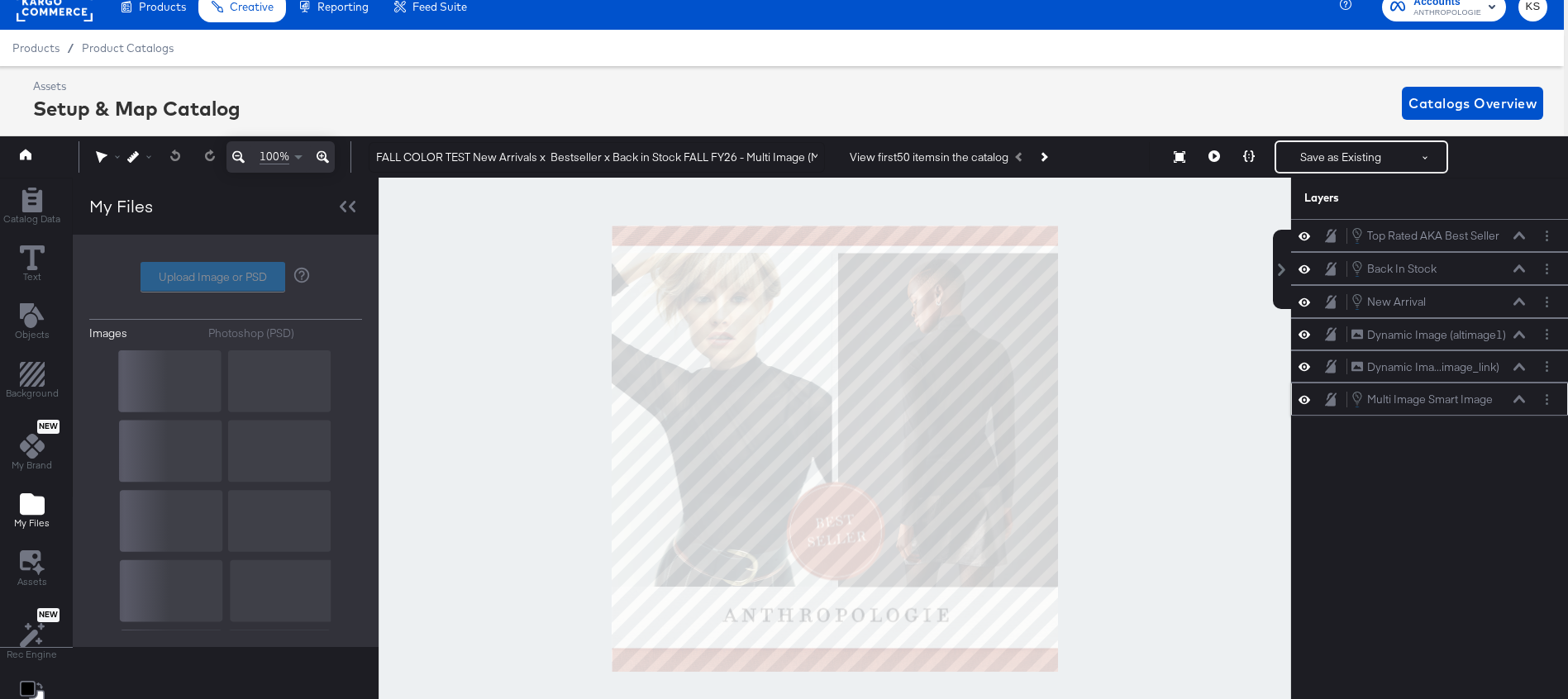
scroll to position [0, 0]
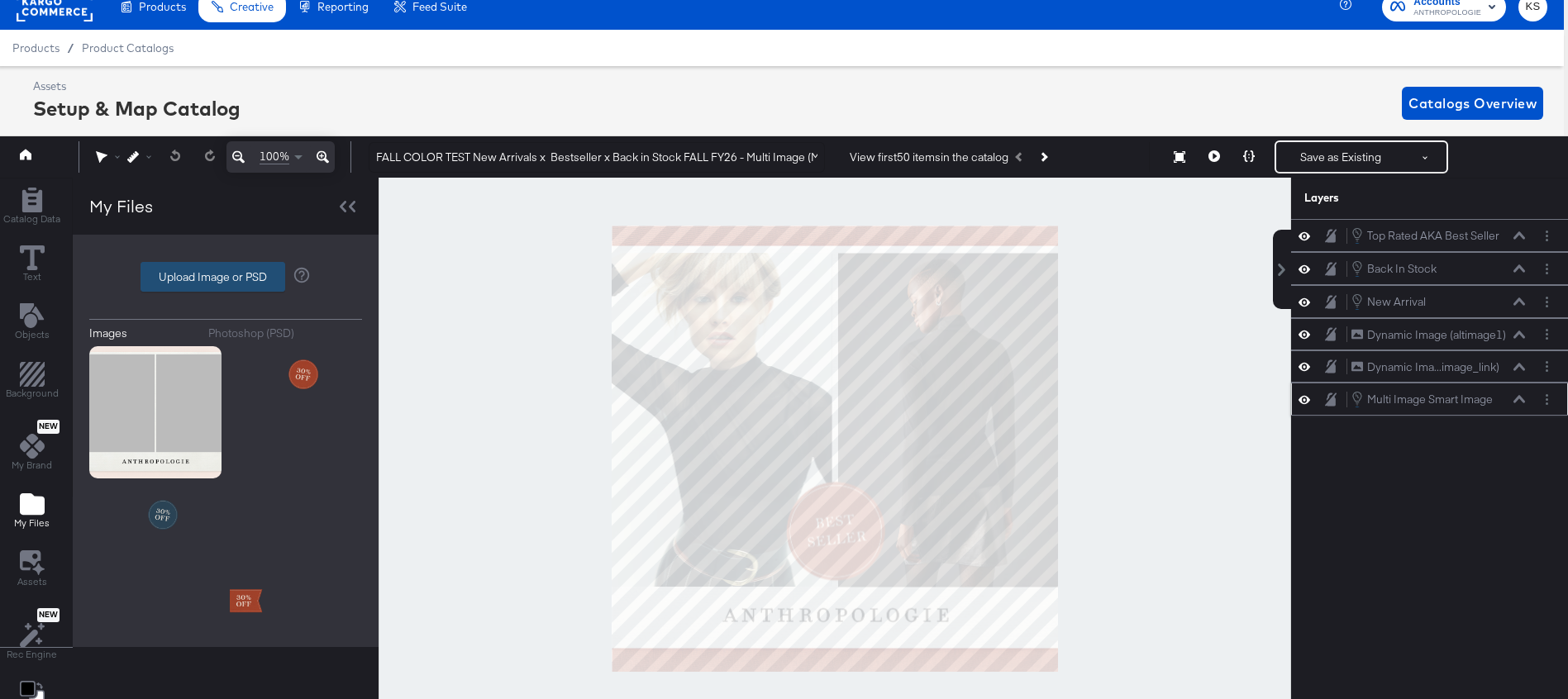
click at [216, 280] on label "Upload Image or PSD" at bounding box center [212, 276] width 143 height 28
click at [226, 276] on input "Upload Image or PSD" at bounding box center [226, 276] width 0 height 0
type input "C:\fakepath\2025_FallAnthro_Paid_DPAOverlay_DoubleImage_1x1_Meta_v02.png"
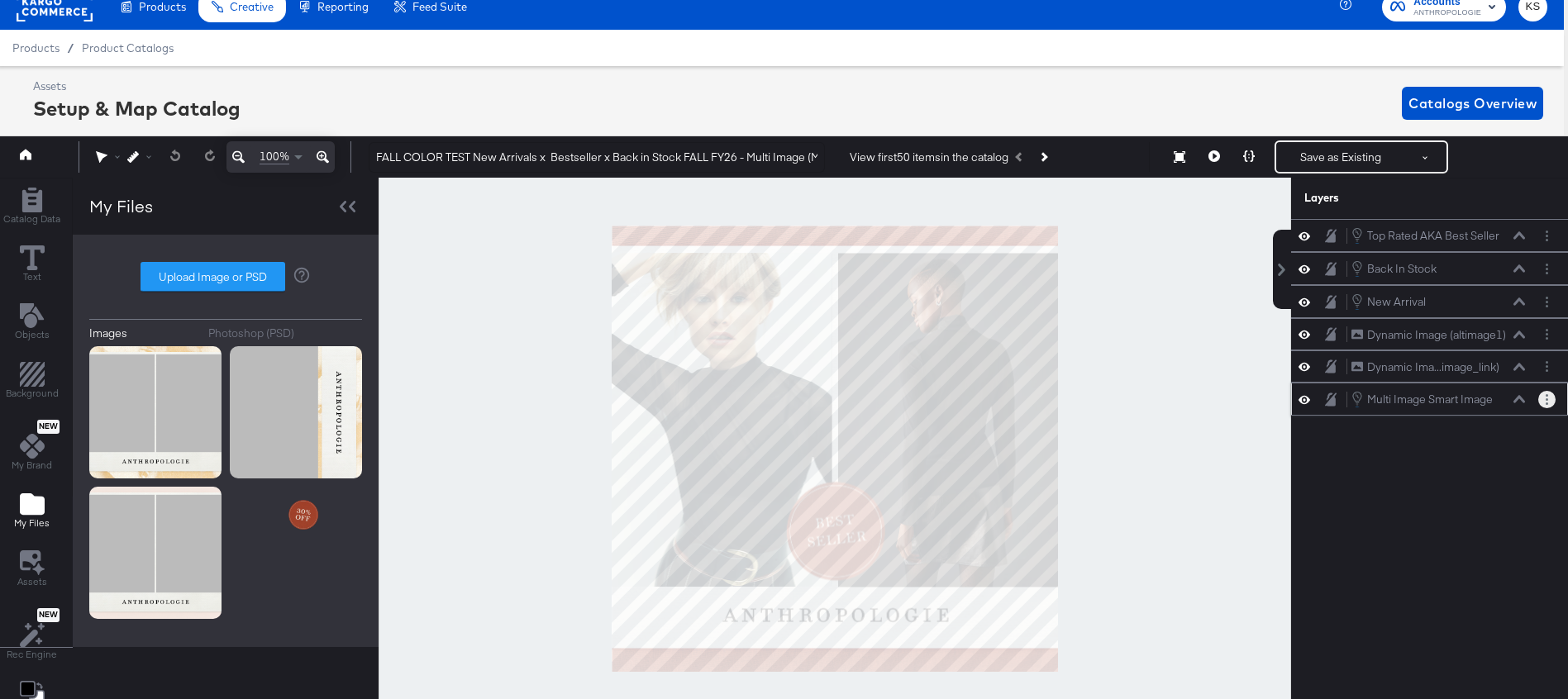
click at [1547, 401] on icon "Layer Options" at bounding box center [1546, 399] width 3 height 11
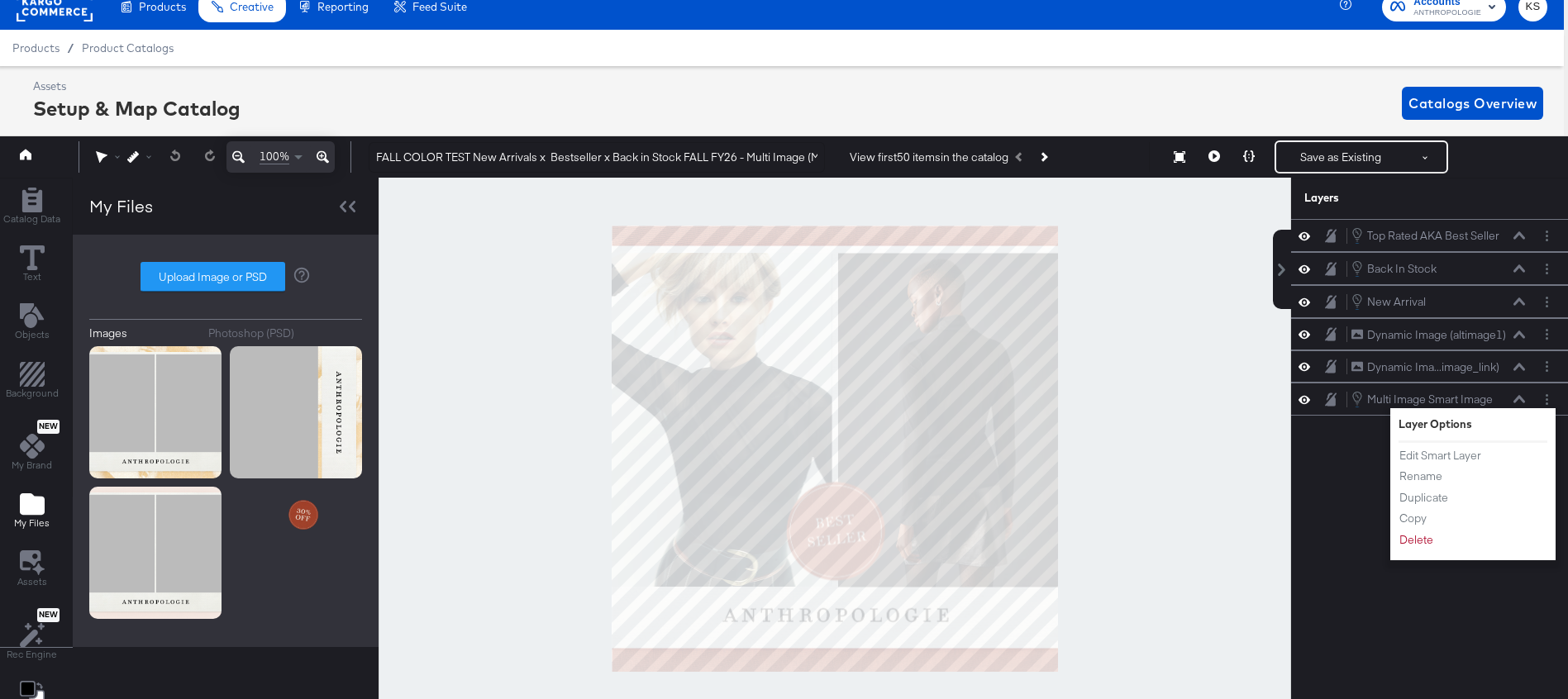
click at [1357, 430] on div "Top Rated AKA Best Seller Top Rated AKA Best Seller Back In Stock Back In Stock…" at bounding box center [1419, 459] width 297 height 480
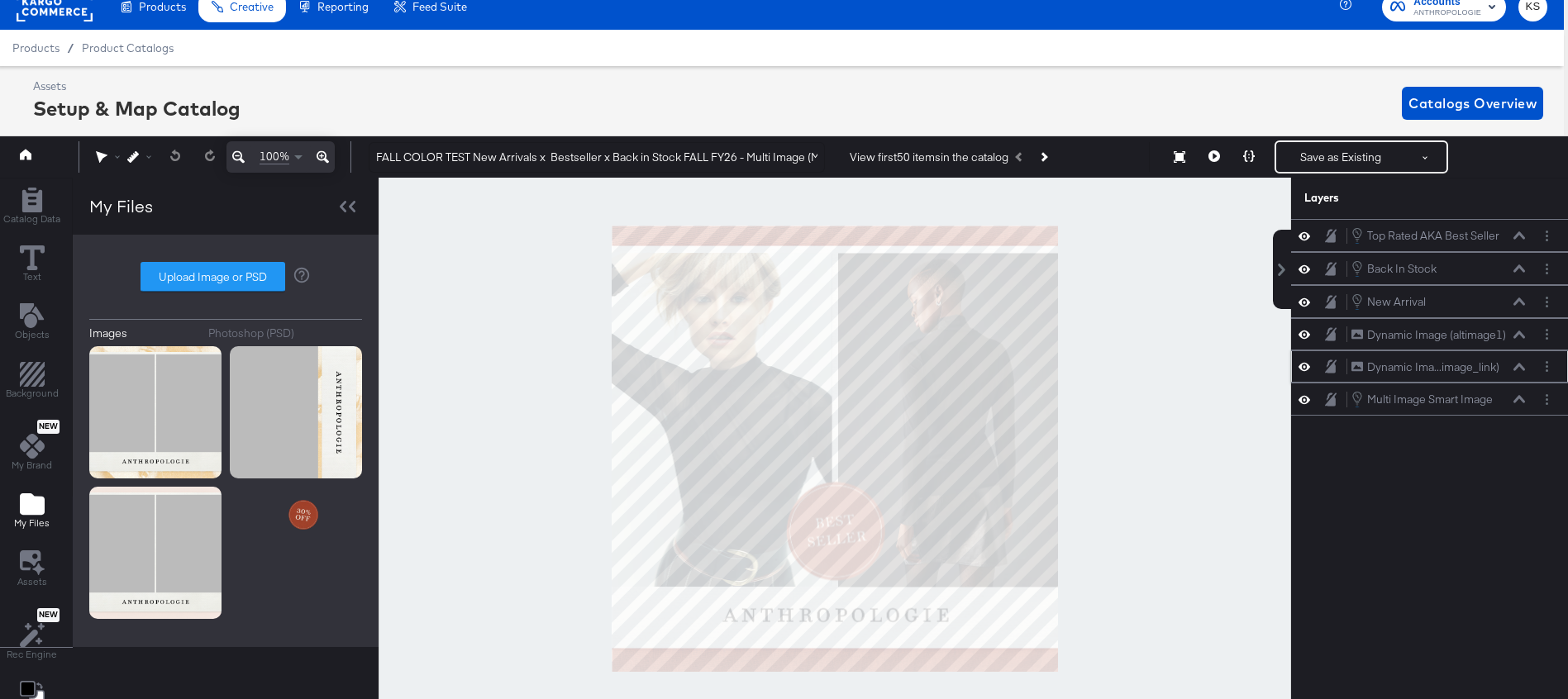
click at [1305, 358] on div at bounding box center [1308, 366] width 23 height 16
click at [1305, 364] on icon at bounding box center [1304, 366] width 12 height 14
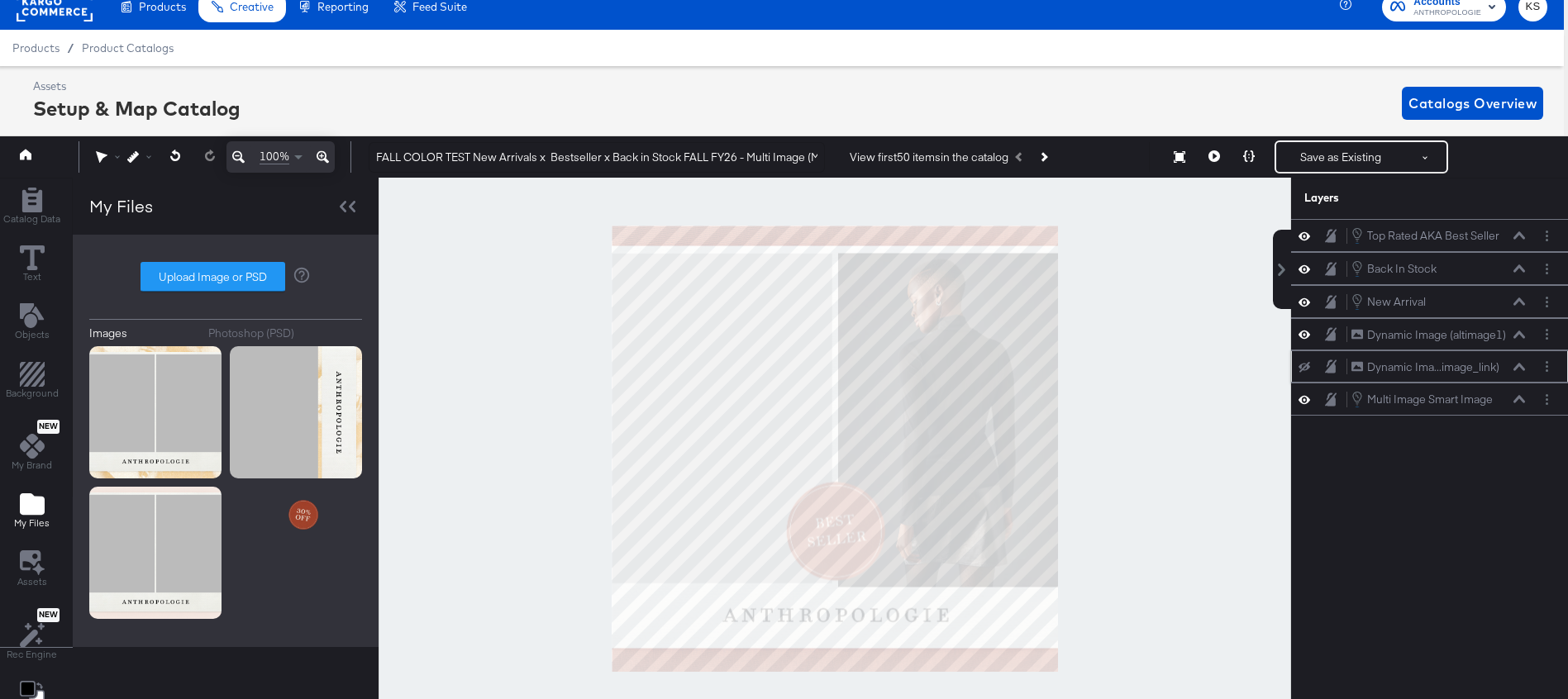
click at [1305, 365] on icon at bounding box center [1304, 367] width 12 height 11
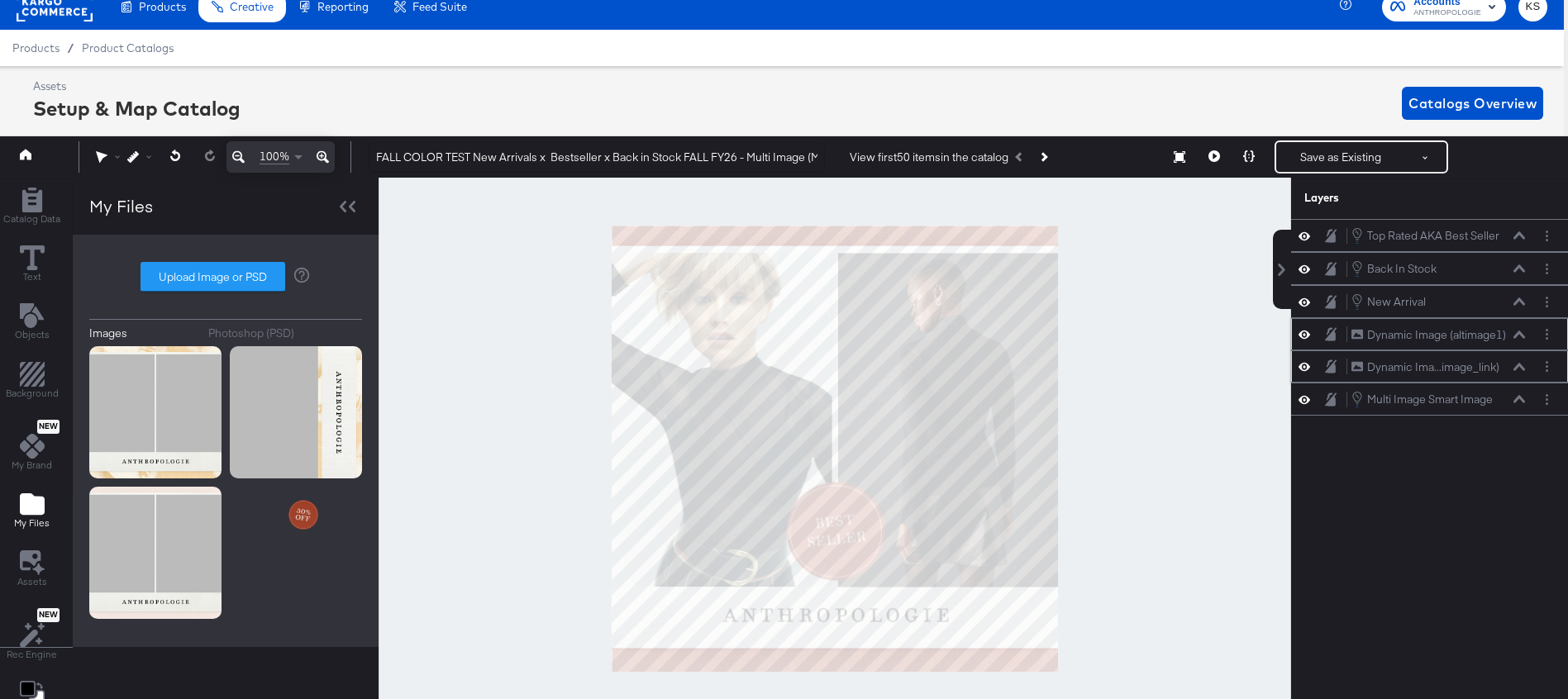
click at [1304, 338] on icon at bounding box center [1304, 334] width 12 height 14
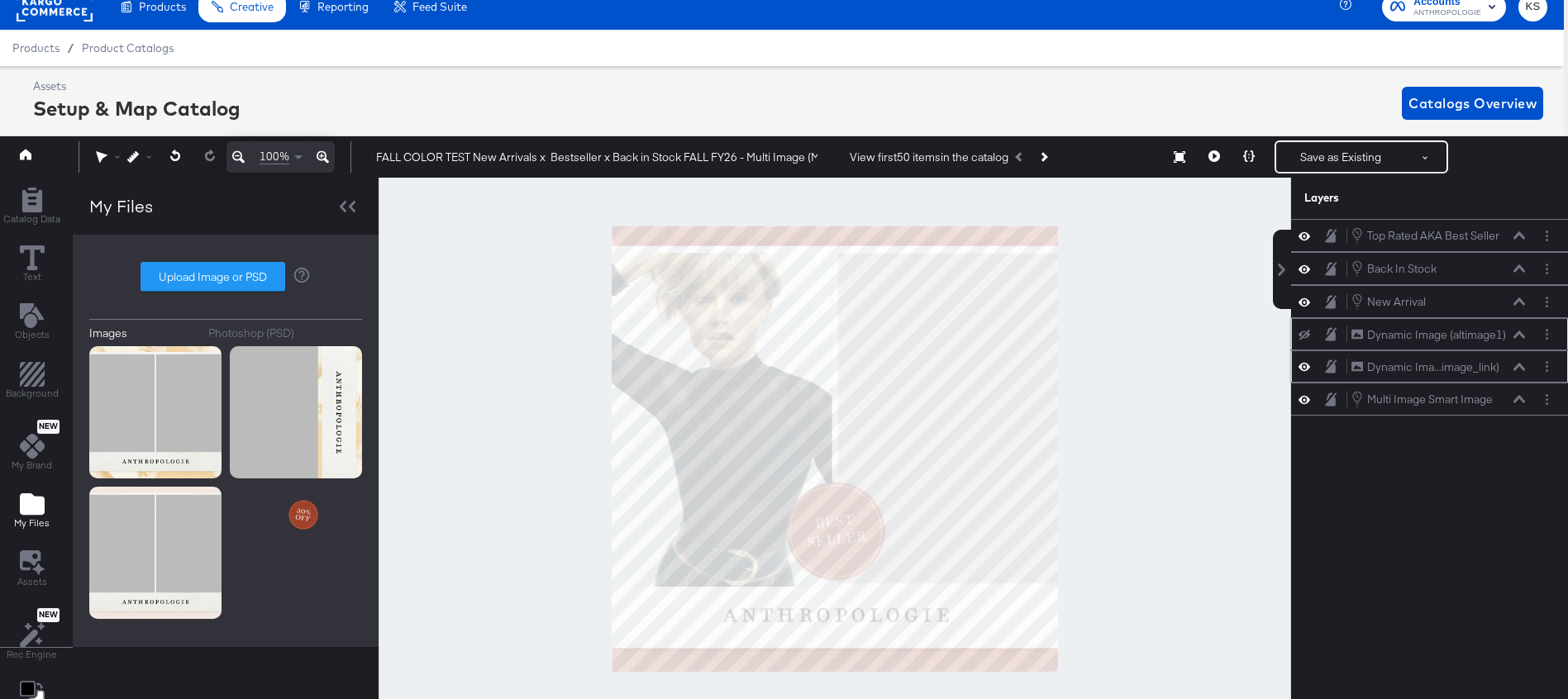
click at [1303, 338] on icon at bounding box center [1304, 335] width 12 height 11
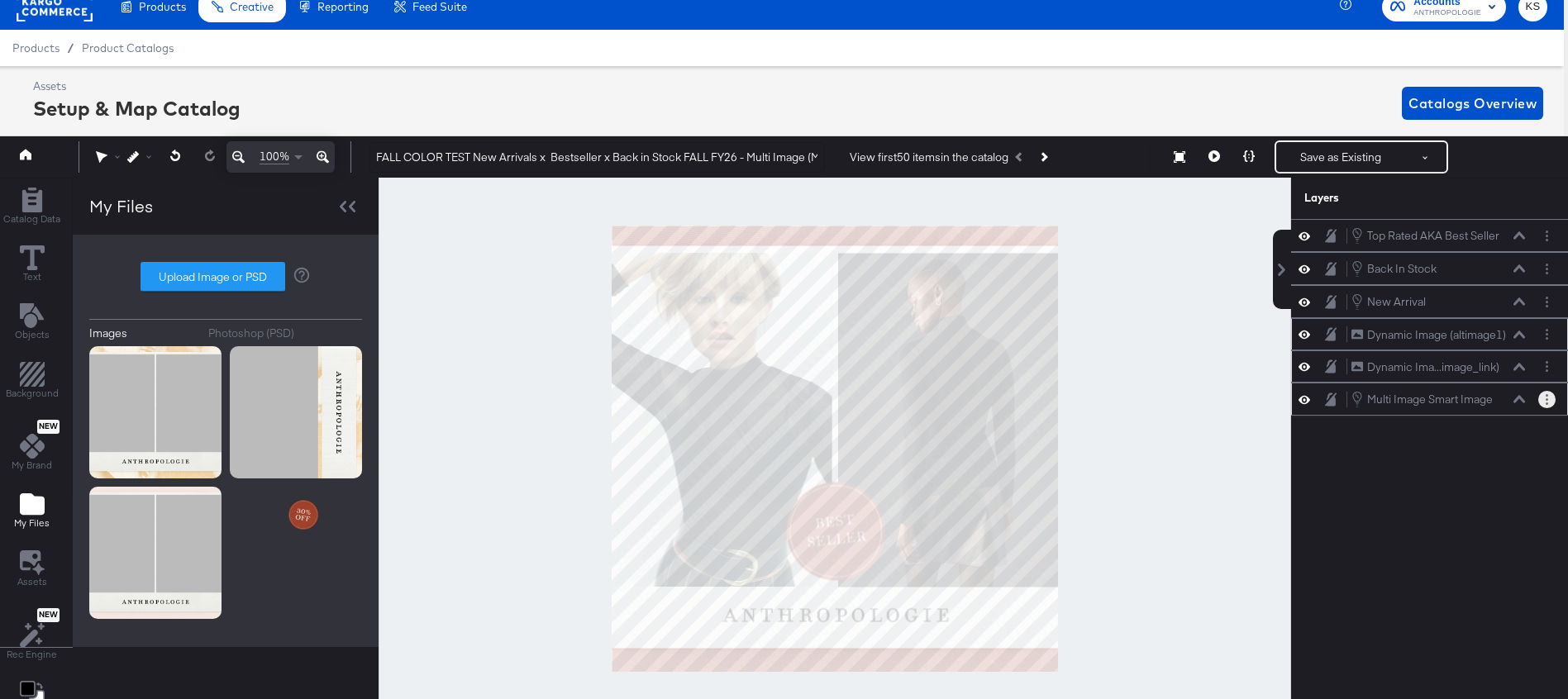
click at [1542, 396] on button "Layer Options" at bounding box center [1547, 400] width 18 height 18
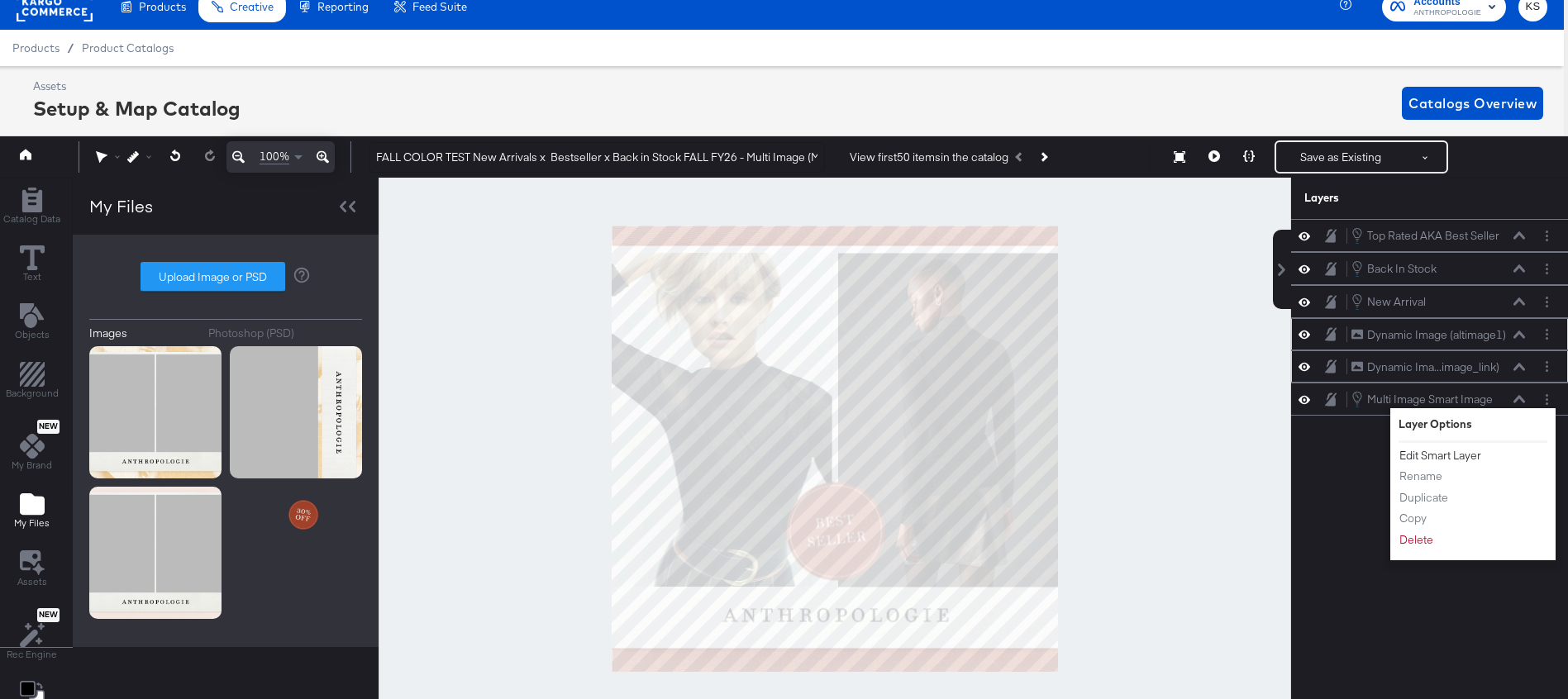
click at [1427, 454] on button "Edit Smart Layer" at bounding box center [1440, 456] width 84 height 18
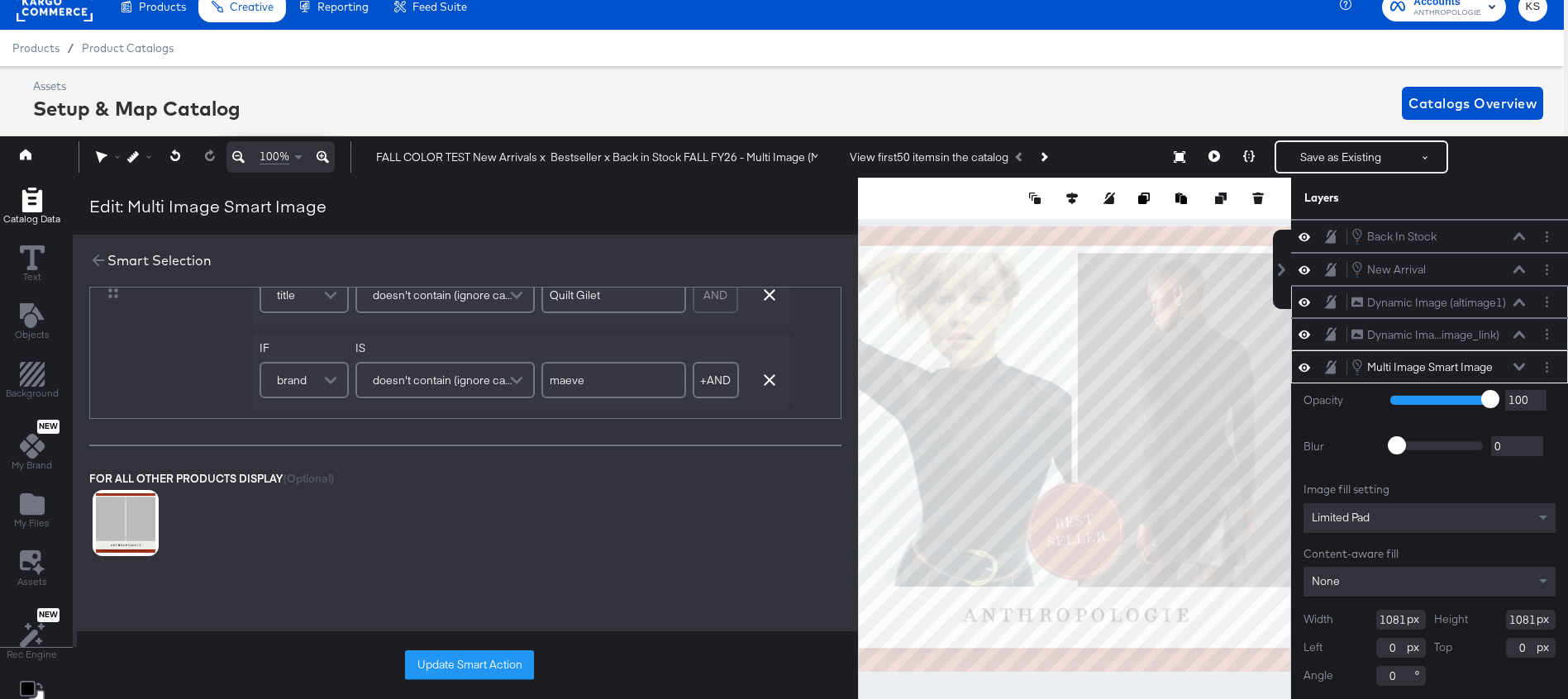
scroll to position [285, 0]
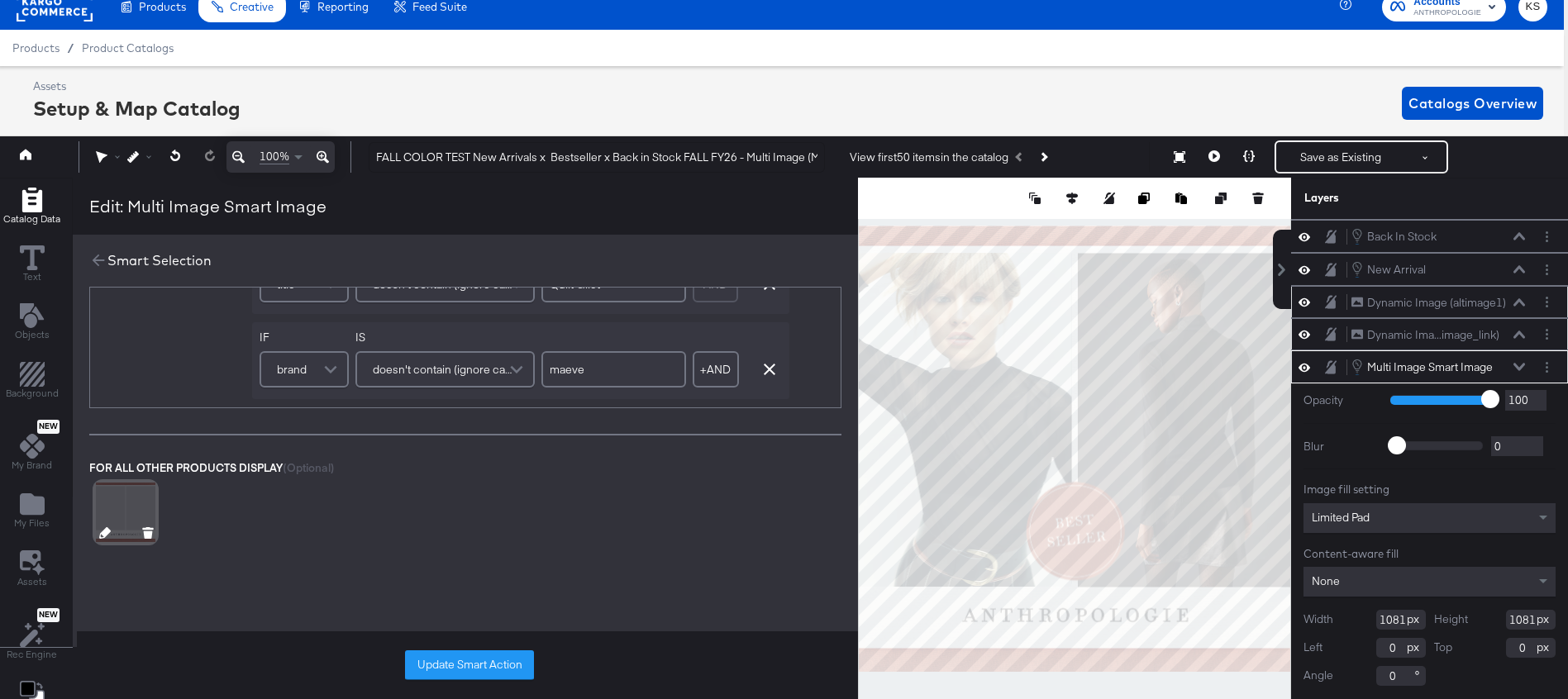
click at [103, 535] on icon at bounding box center [105, 533] width 12 height 12
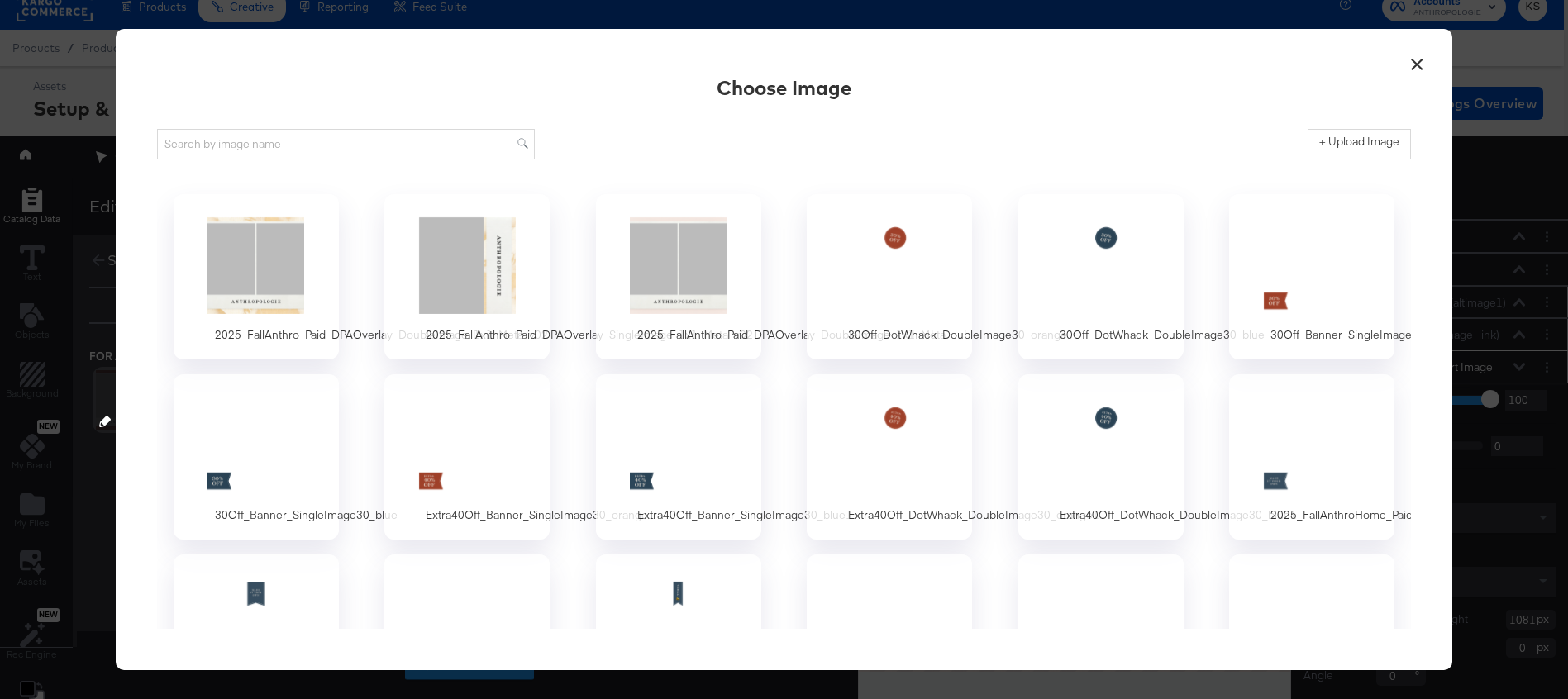
scroll to position [0, 0]
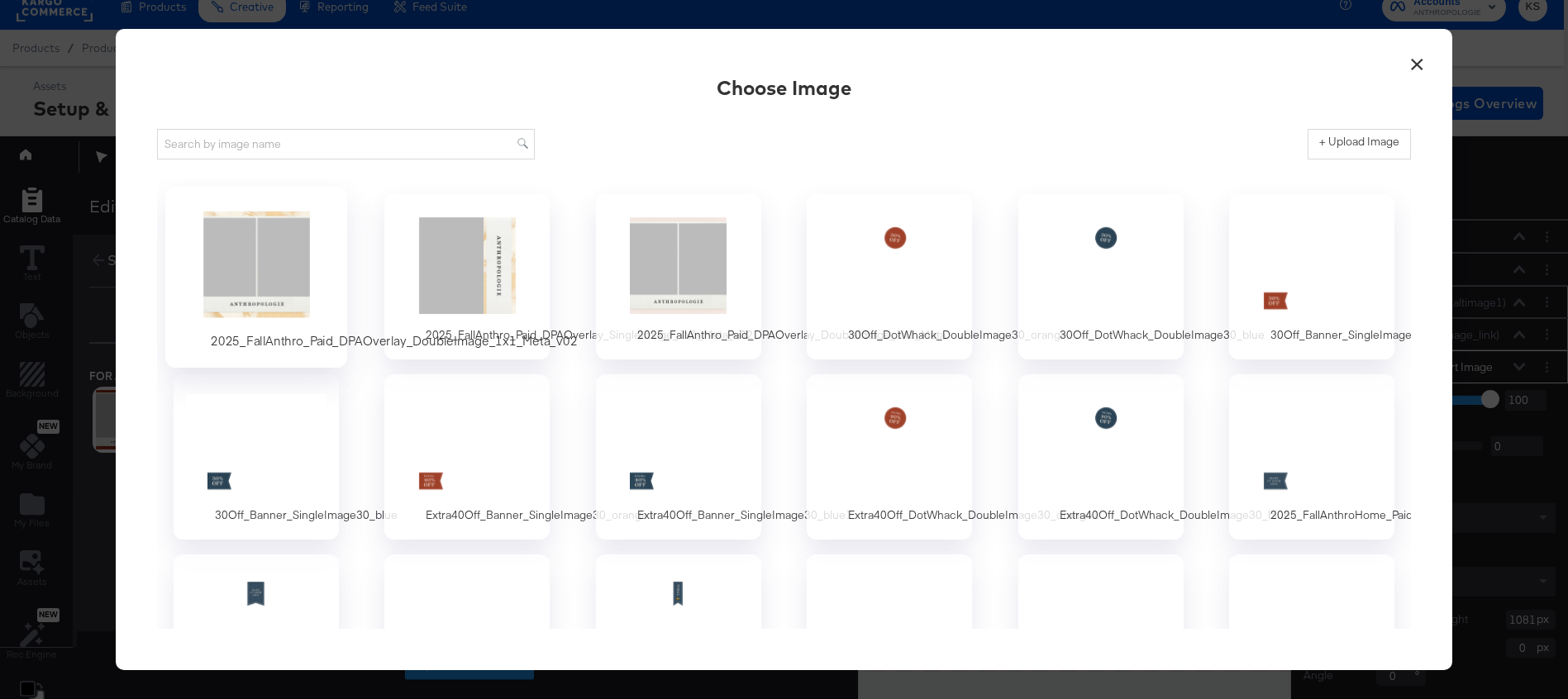
click at [266, 262] on div at bounding box center [256, 265] width 155 height 115
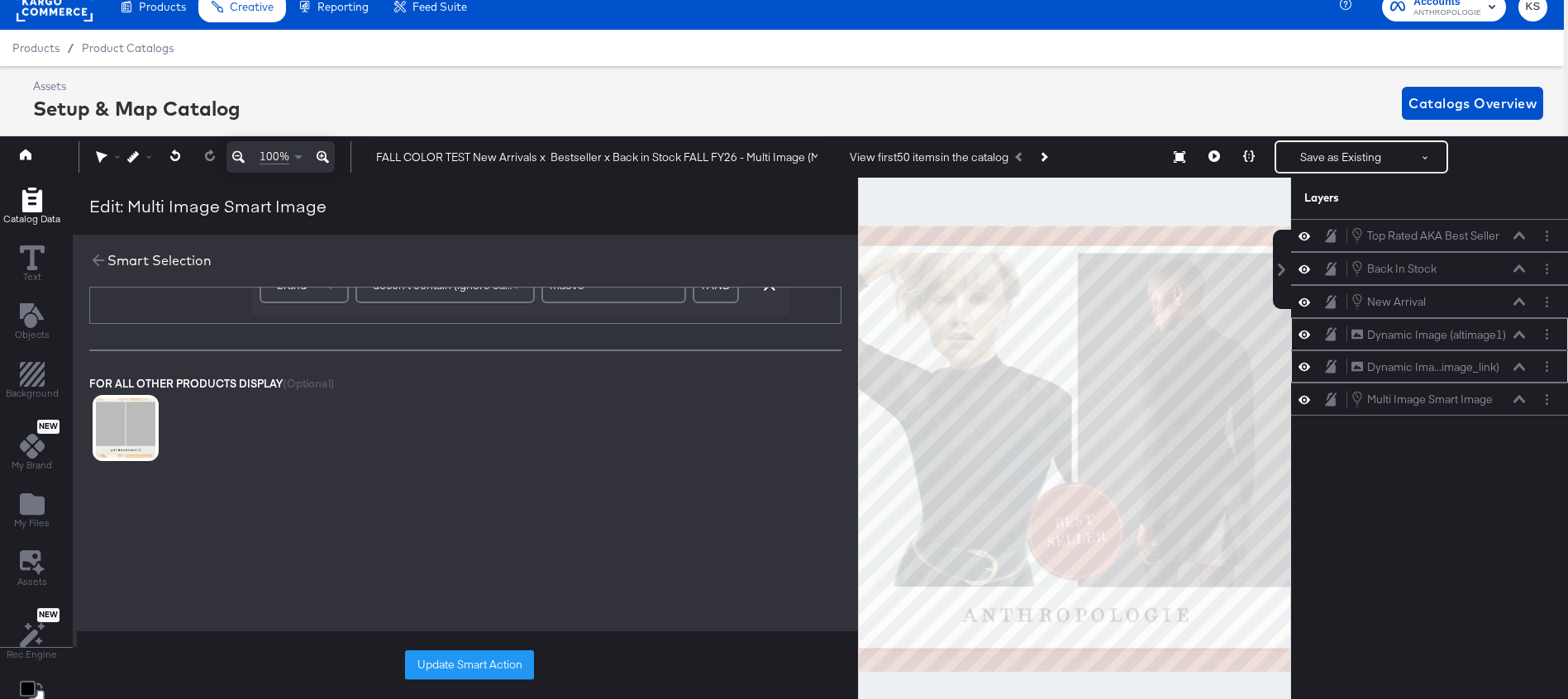
scroll to position [378, 0]
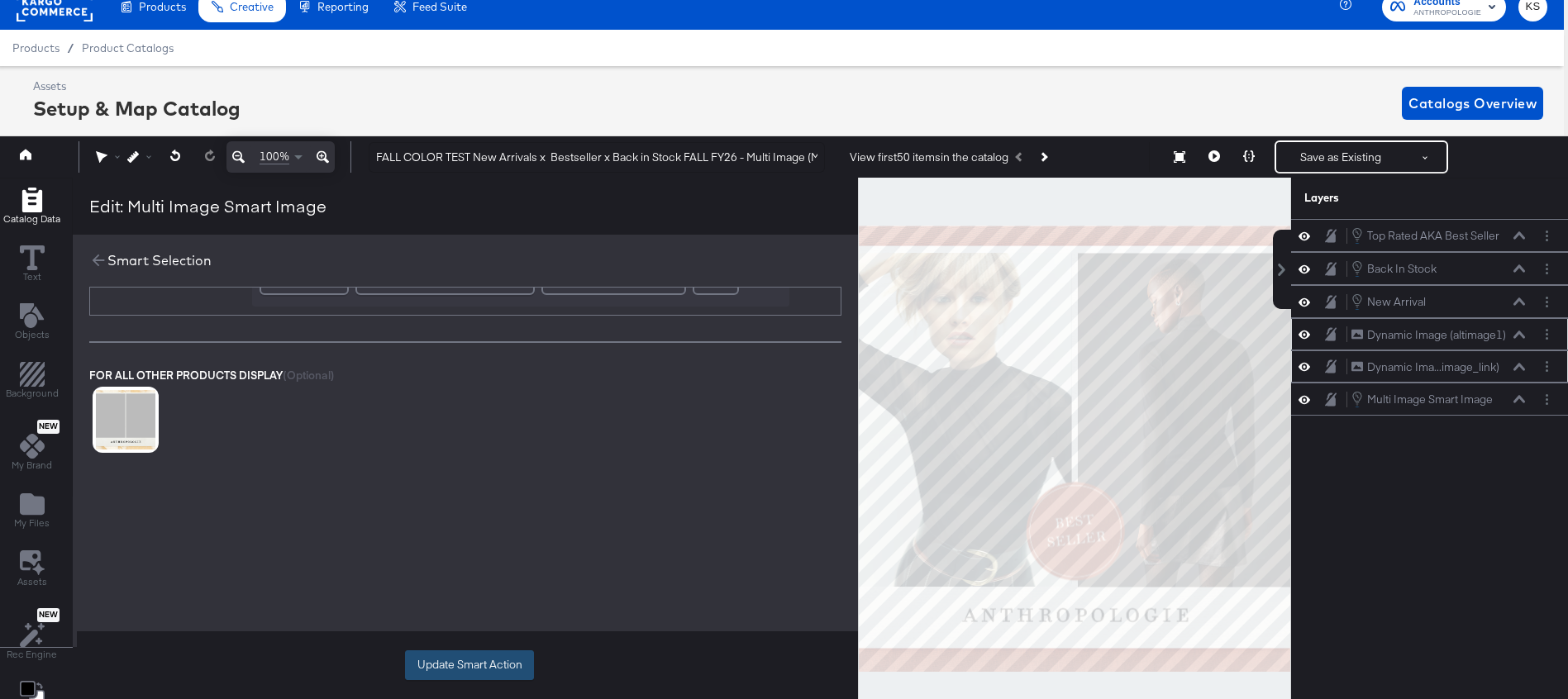
click at [467, 675] on button "Update Smart Action" at bounding box center [469, 665] width 129 height 30
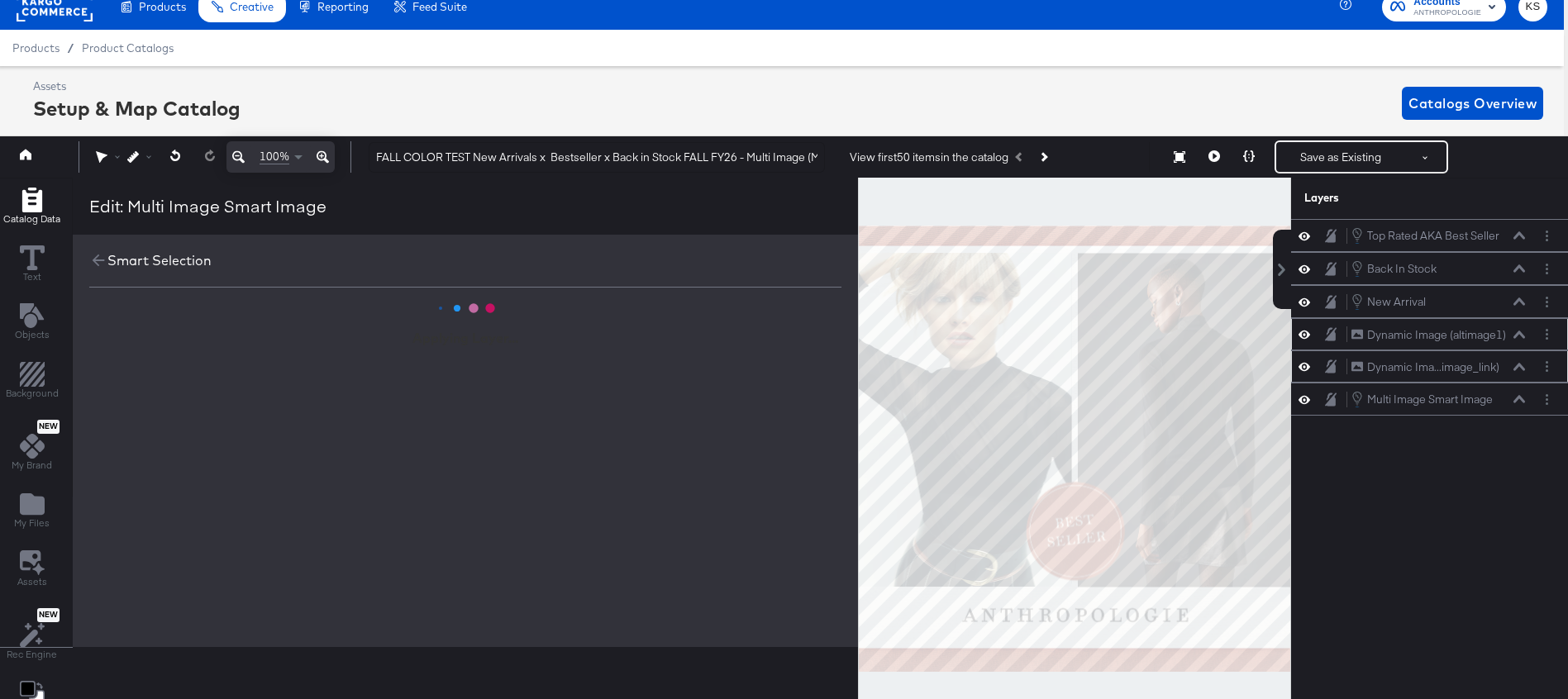
scroll to position [0, 0]
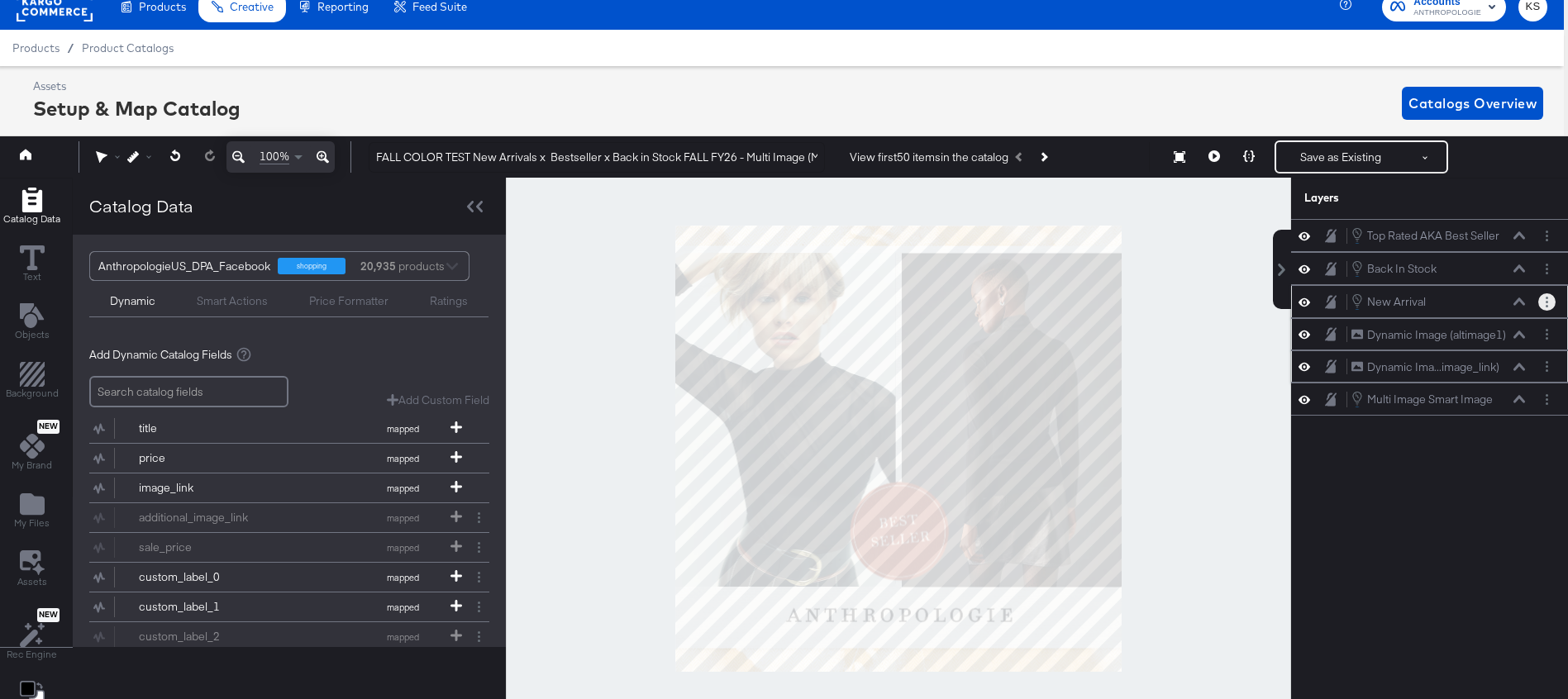
click at [1548, 299] on button "Layer Options" at bounding box center [1547, 302] width 18 height 18
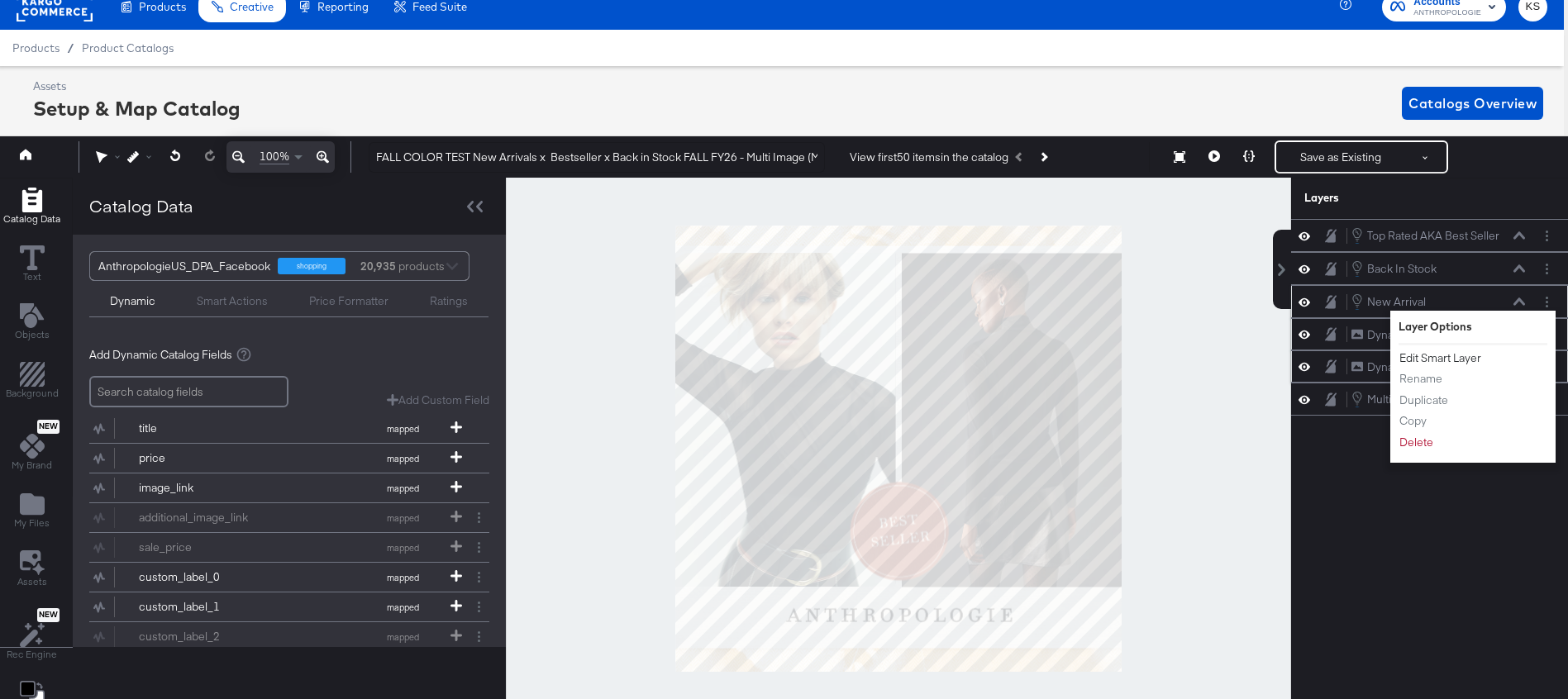
click at [1446, 358] on button "Edit Smart Layer" at bounding box center [1440, 358] width 84 height 18
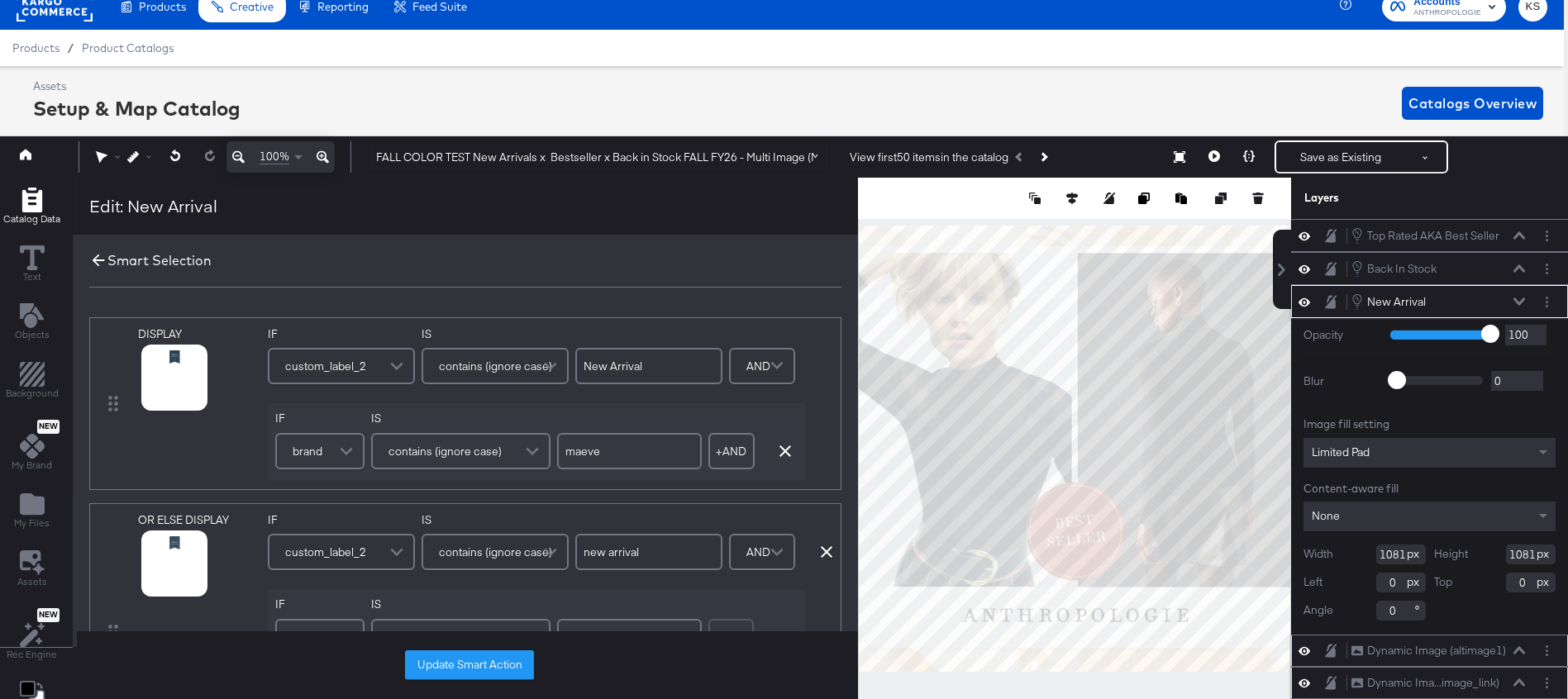
click at [89, 263] on icon at bounding box center [98, 260] width 18 height 18
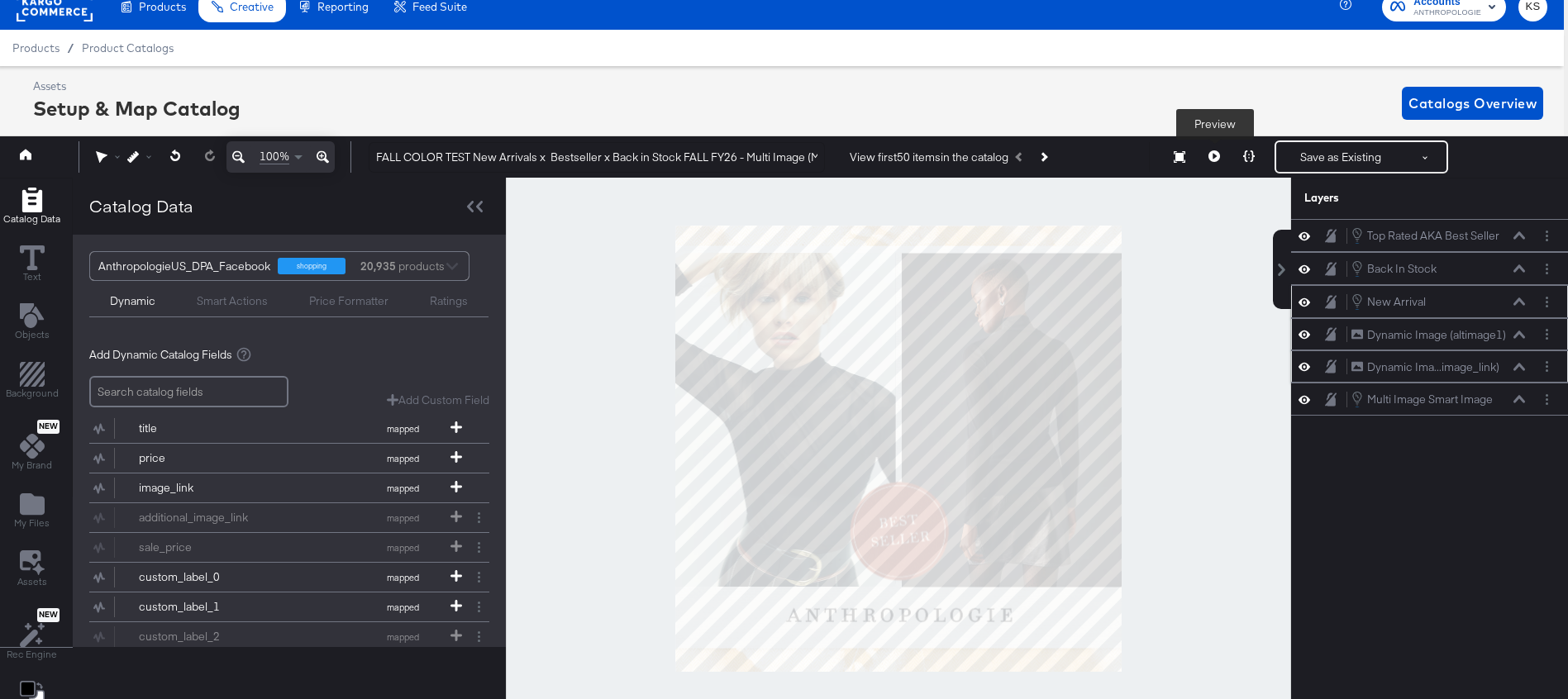
click at [1218, 158] on icon at bounding box center [1215, 156] width 12 height 12
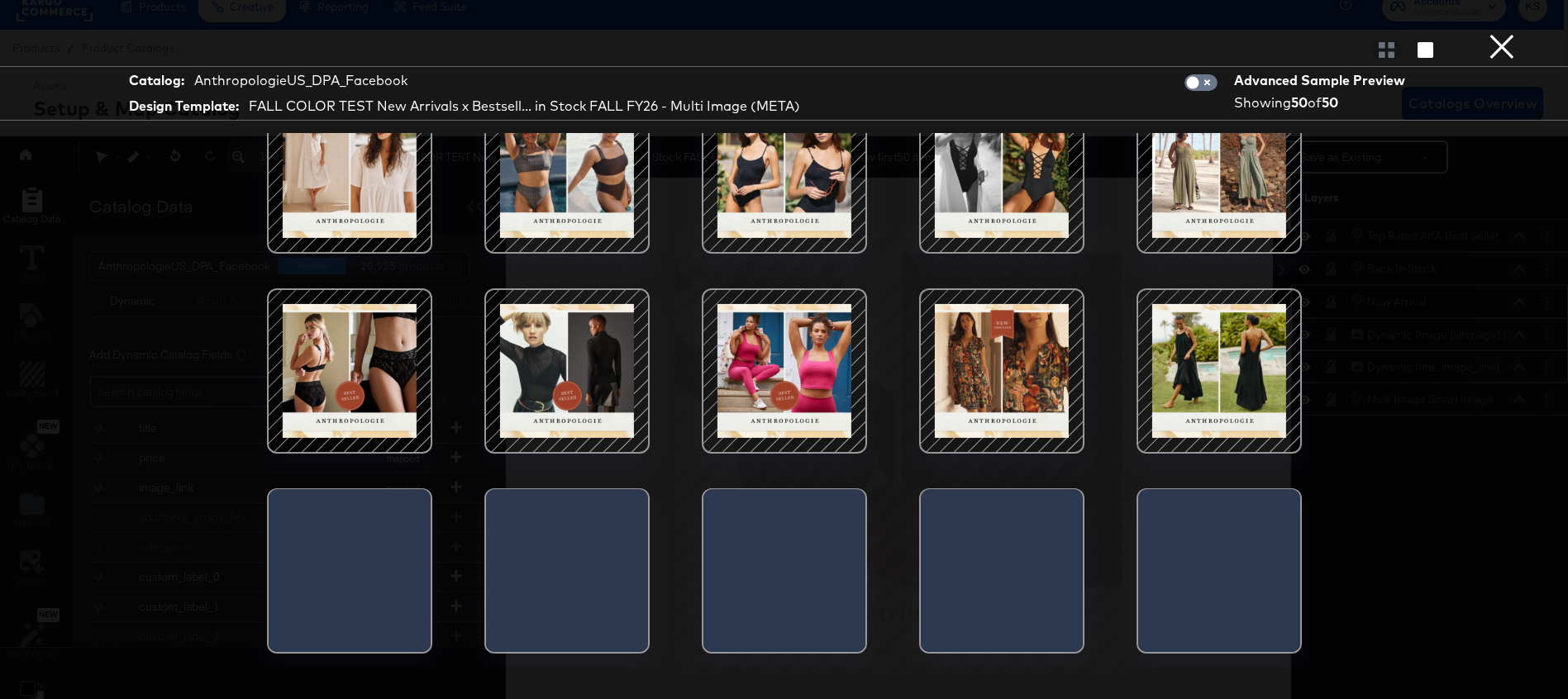
scroll to position [255, 0]
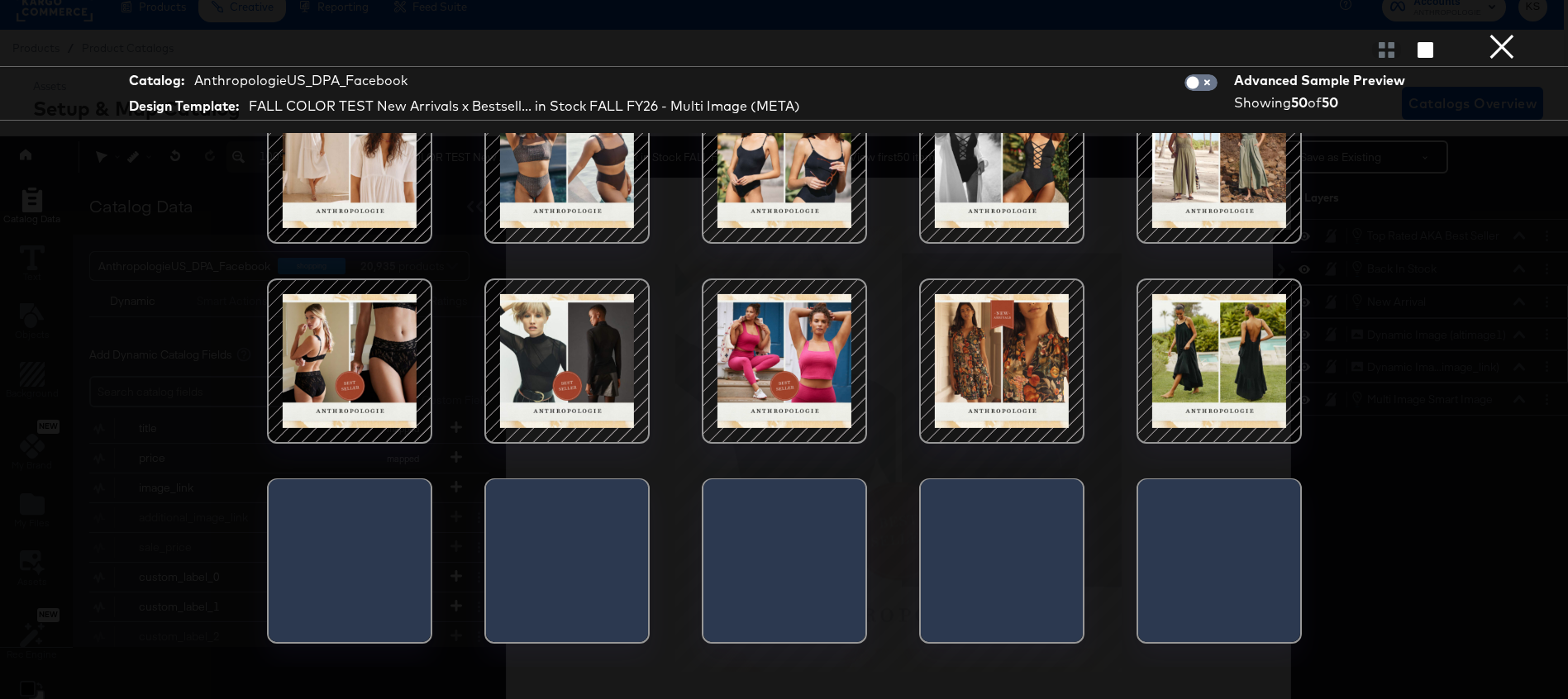
click at [981, 340] on div at bounding box center [1001, 361] width 140 height 140
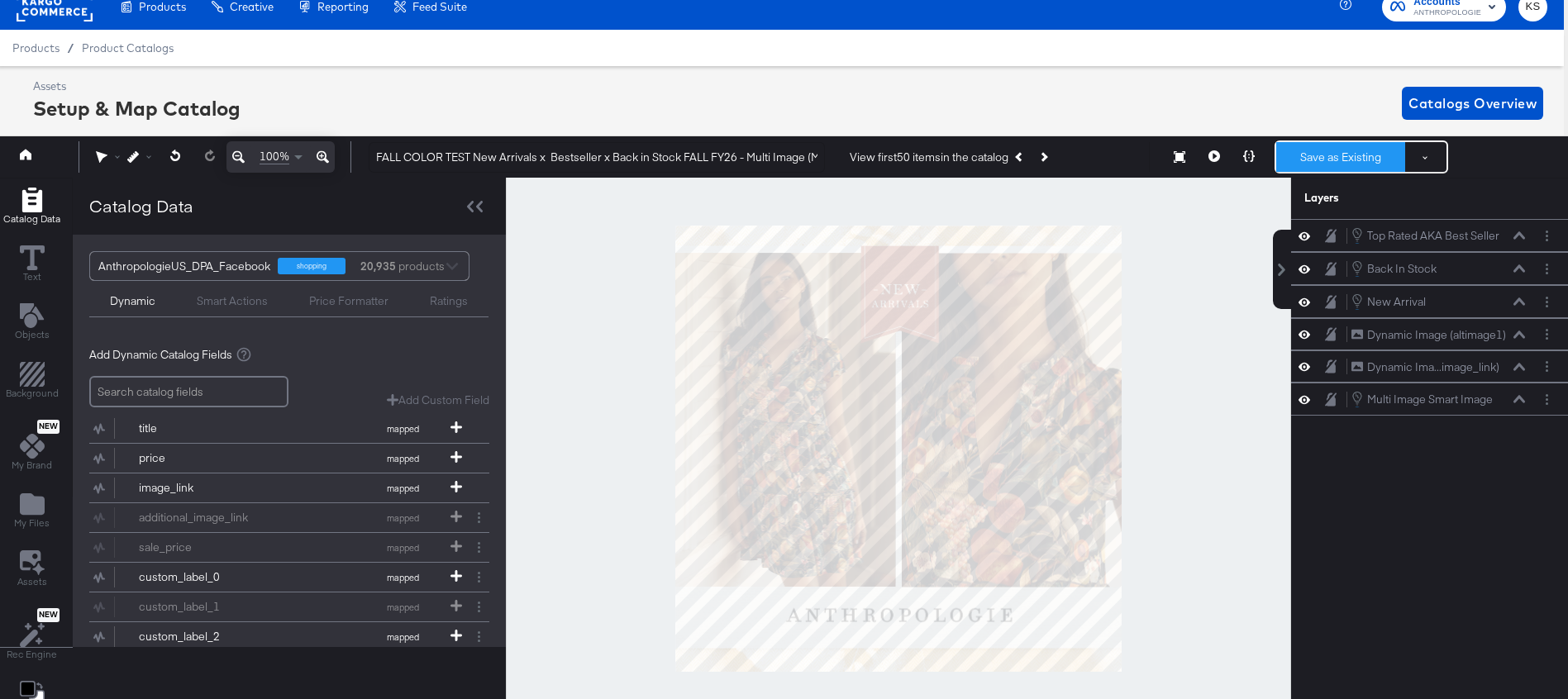
scroll to position [17, 4]
click at [1322, 156] on button "Save as Existing" at bounding box center [1340, 157] width 129 height 30
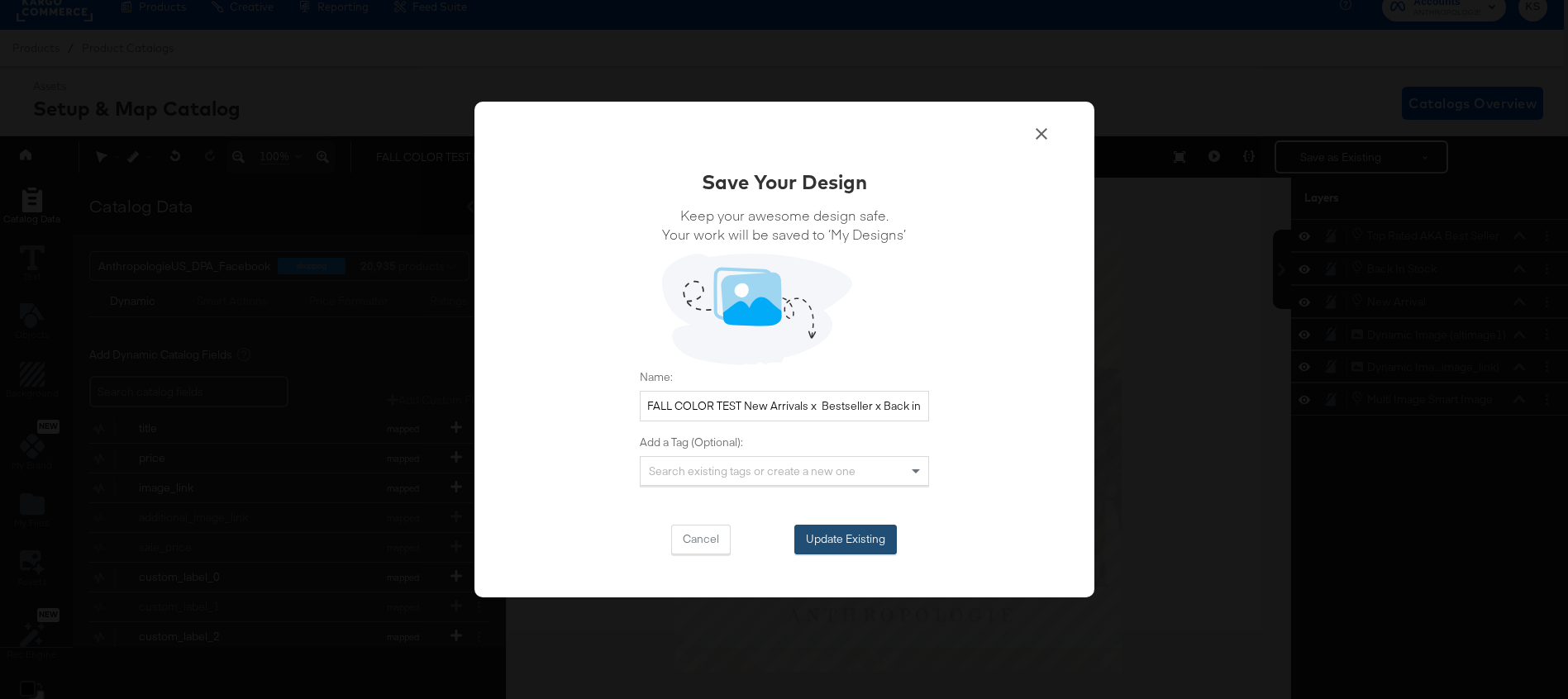
click at [829, 545] on button "Update Existing" at bounding box center [845, 540] width 103 height 30
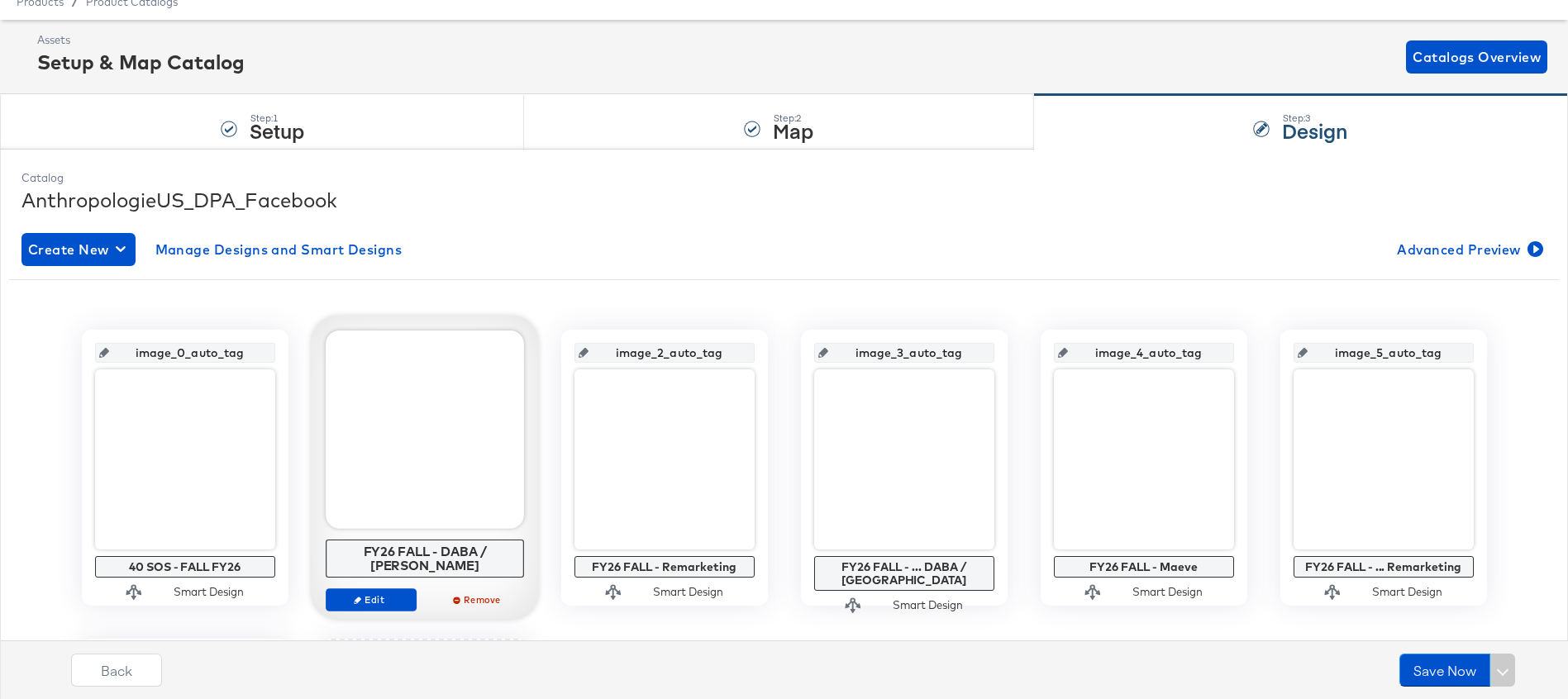
scroll to position [66, 0]
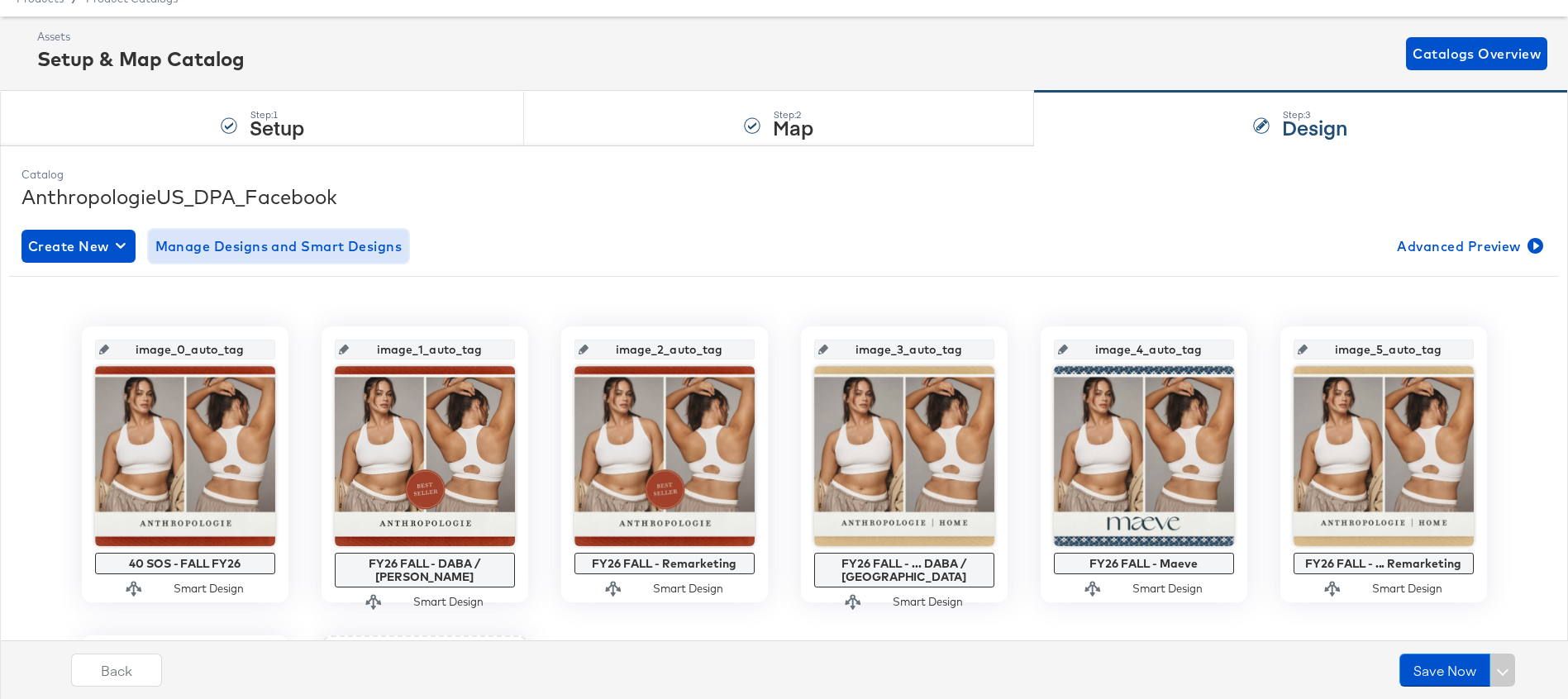
click at [283, 245] on span "Manage Designs and Smart Designs" at bounding box center [278, 246] width 247 height 23
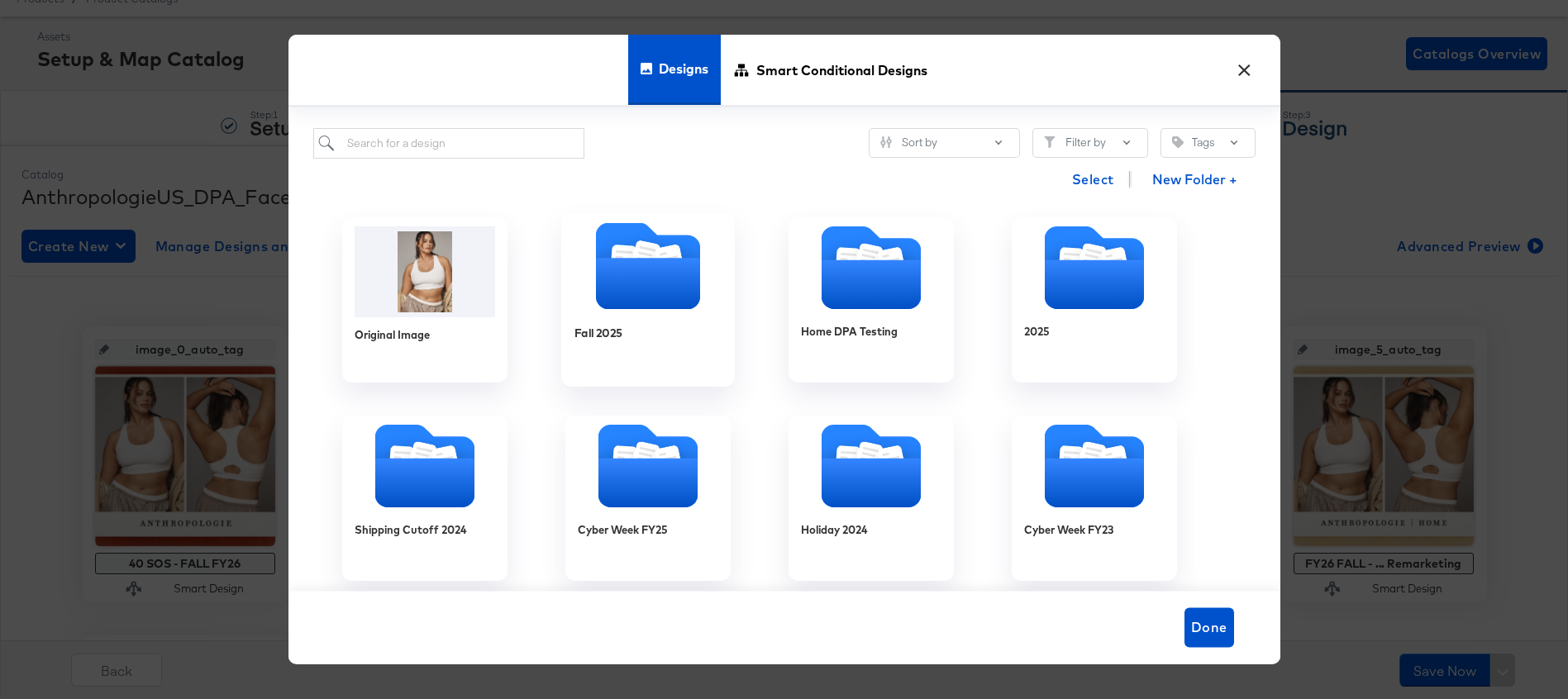
click at [642, 291] on icon "Folder" at bounding box center [647, 283] width 104 height 51
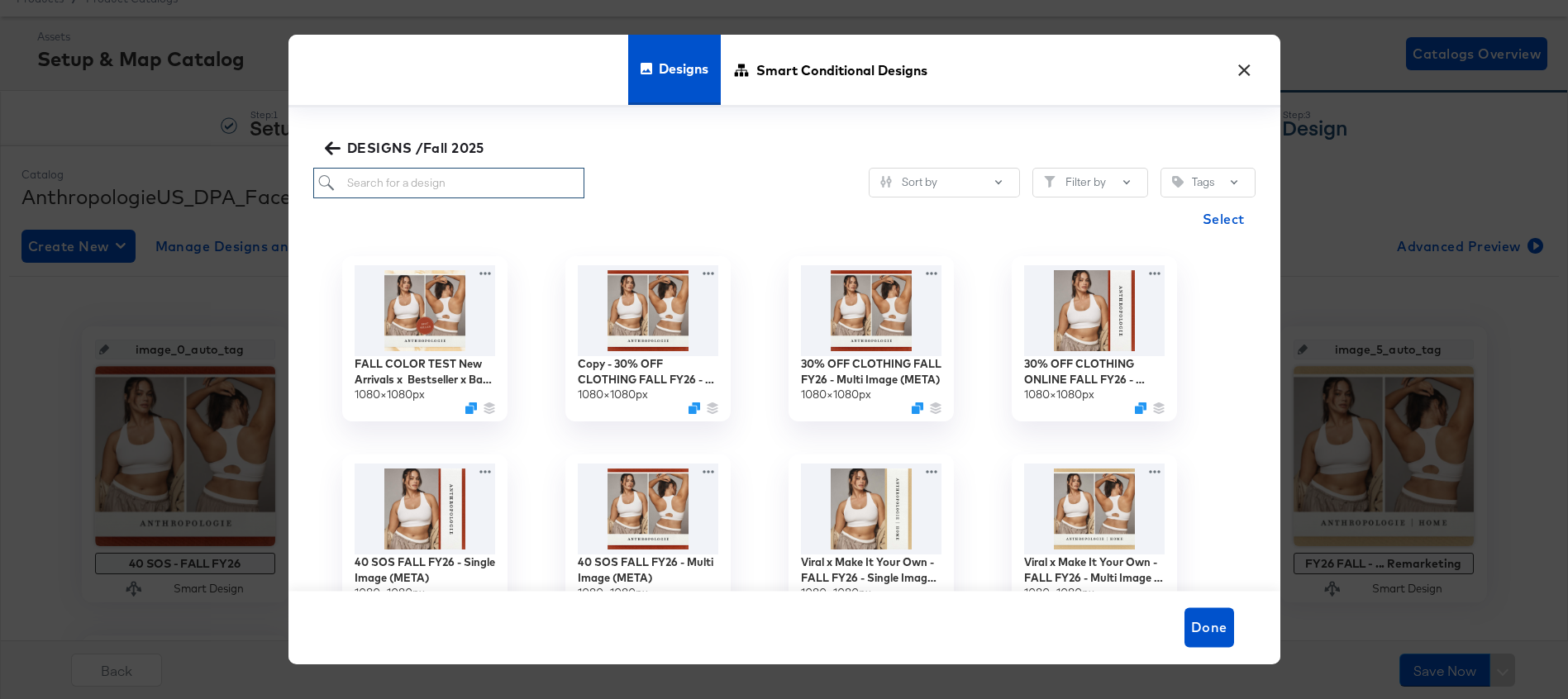
click at [422, 176] on input "search" at bounding box center [448, 183] width 272 height 31
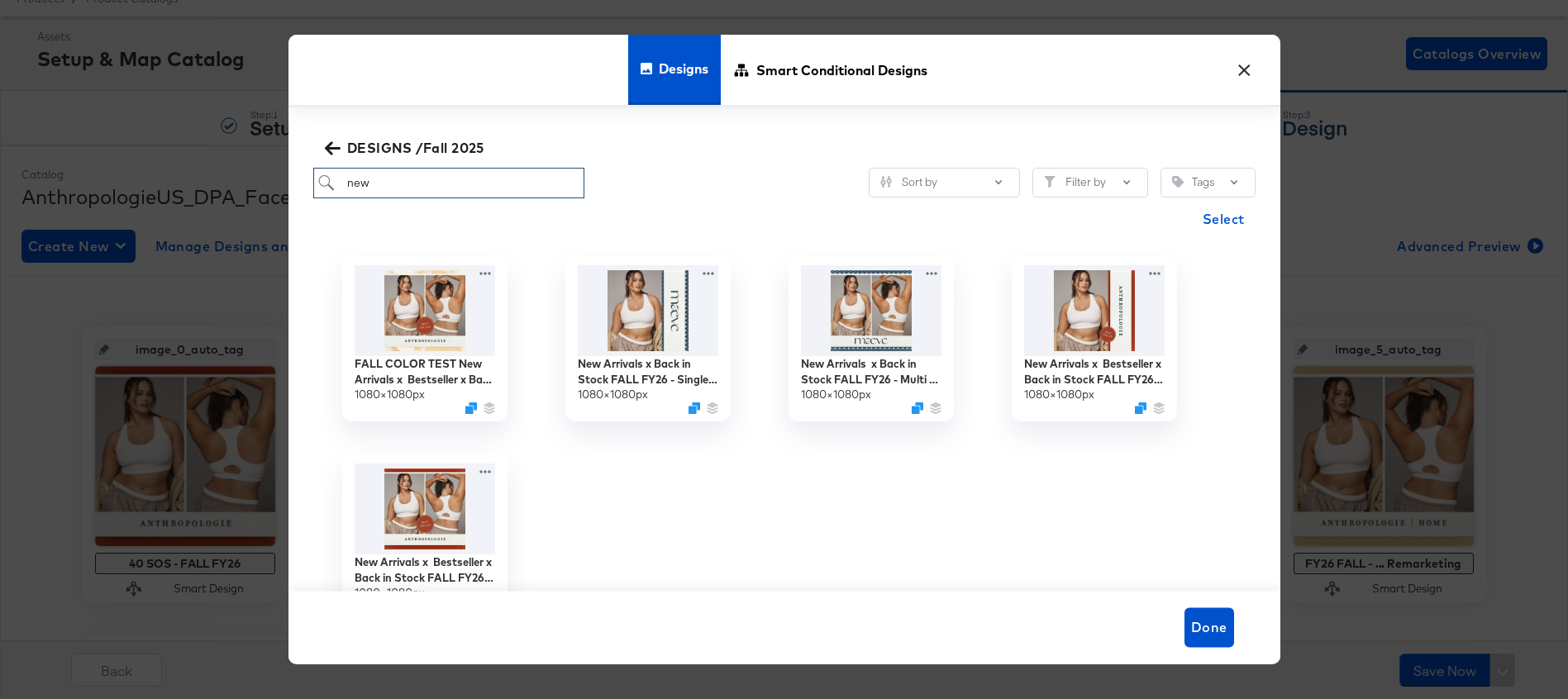
scroll to position [5, 0]
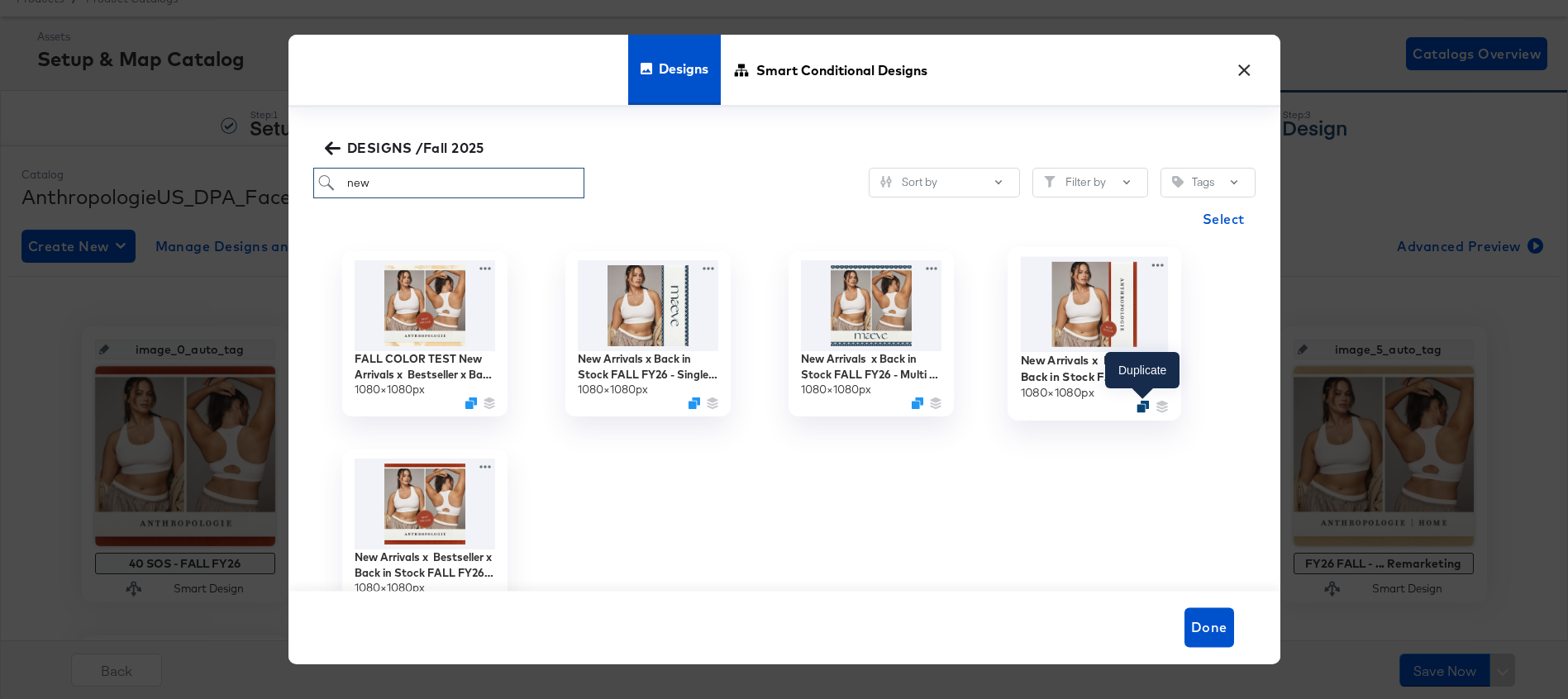
type input "new"
click at [1141, 405] on icon "Duplicate" at bounding box center [1142, 406] width 13 height 13
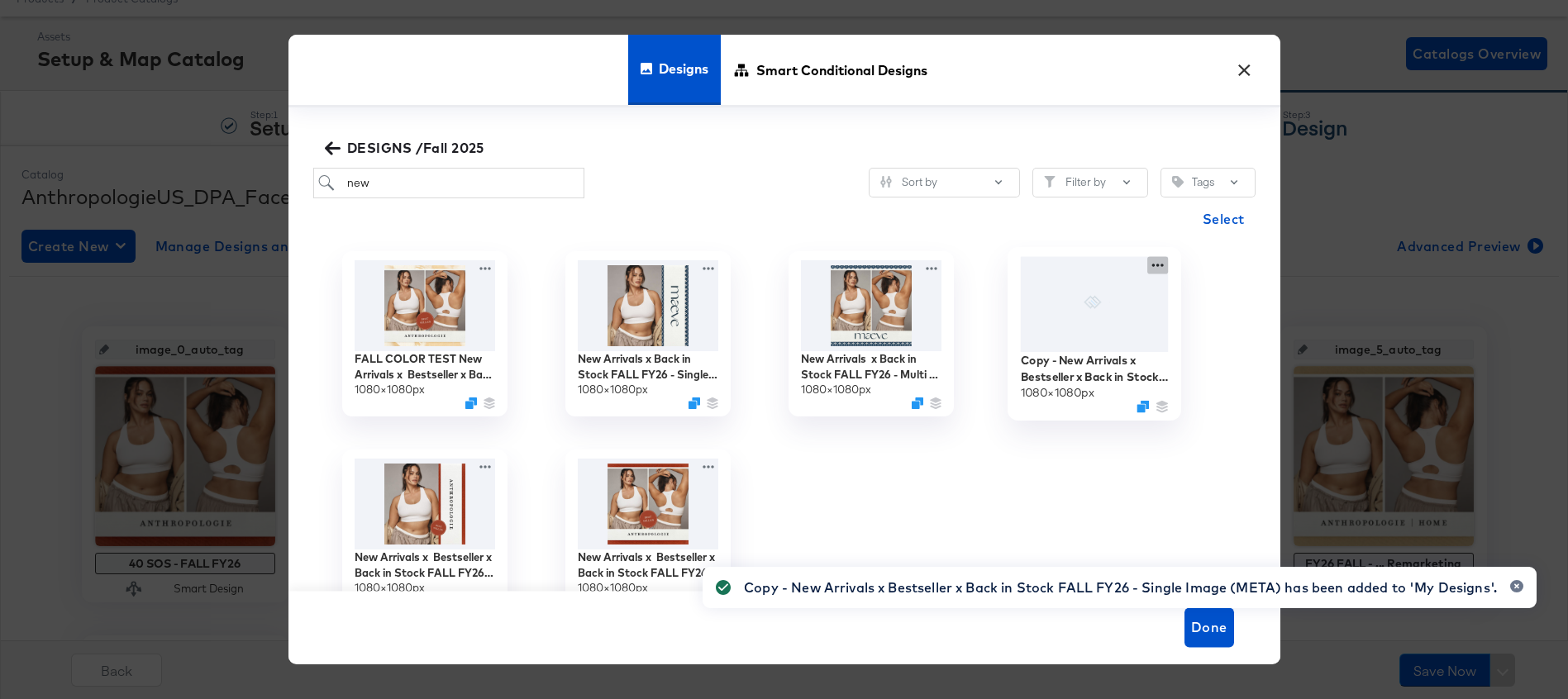
click at [1155, 263] on div "Copy - New Arrivals x Bestseller x Back in Stock FALL FY26 - Single Image (META…" at bounding box center [1094, 334] width 223 height 198
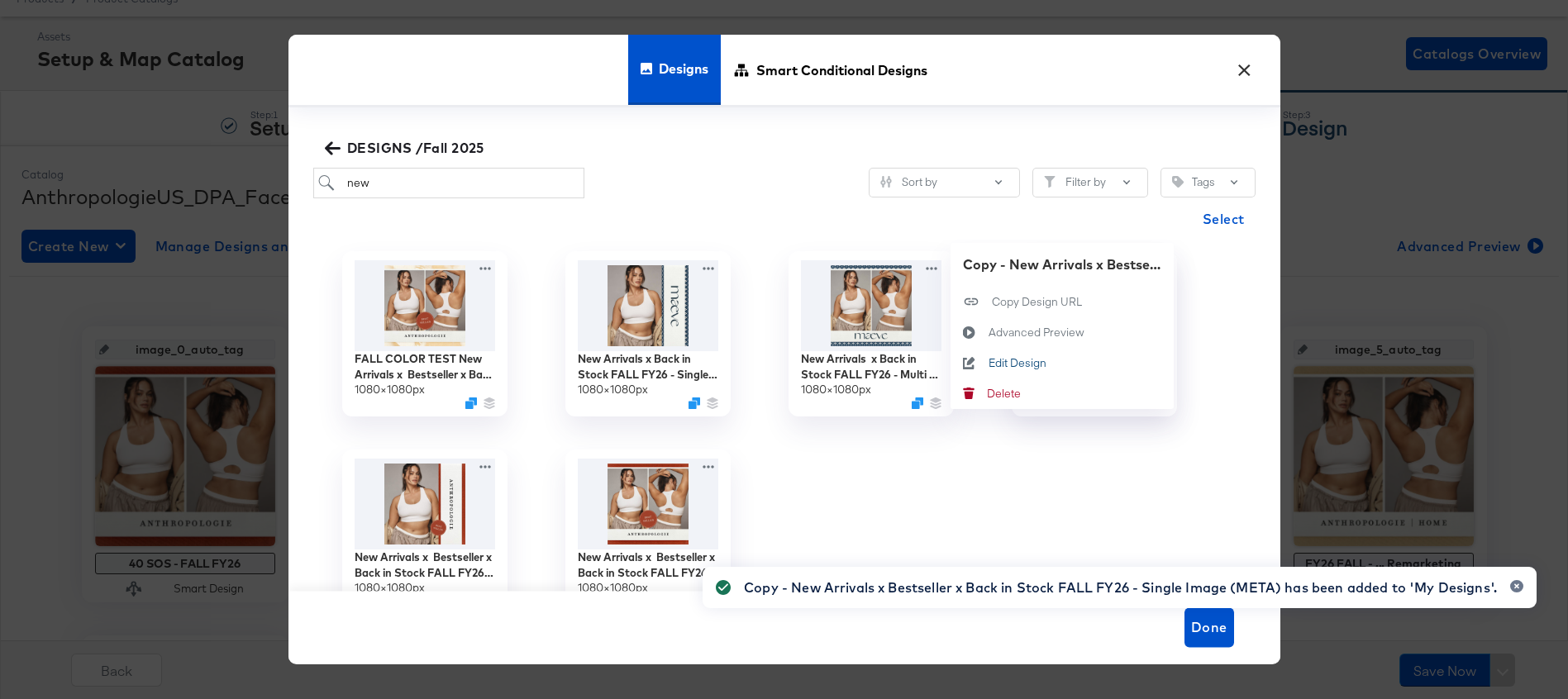
click at [987, 362] on div "Edit Design Edit Design" at bounding box center [987, 362] width 0 height 0
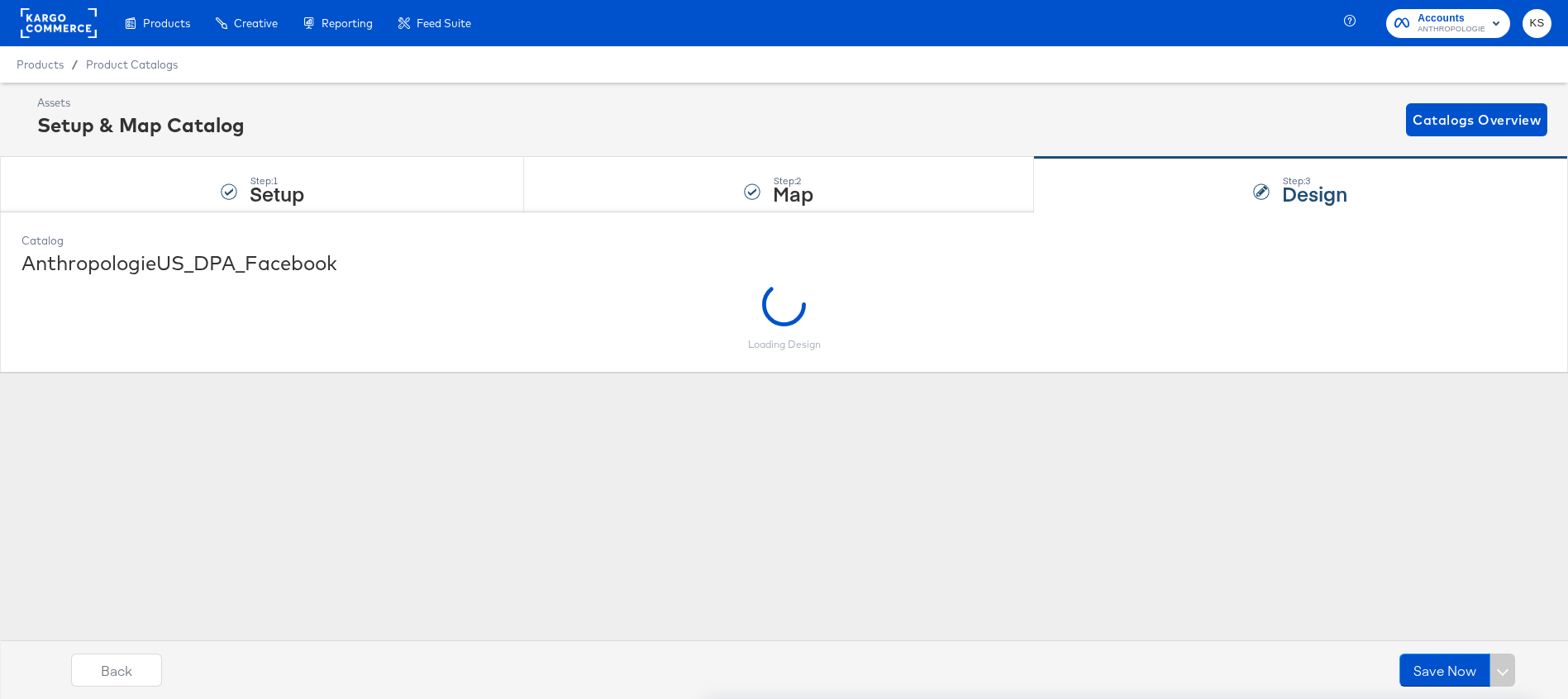
scroll to position [0, 0]
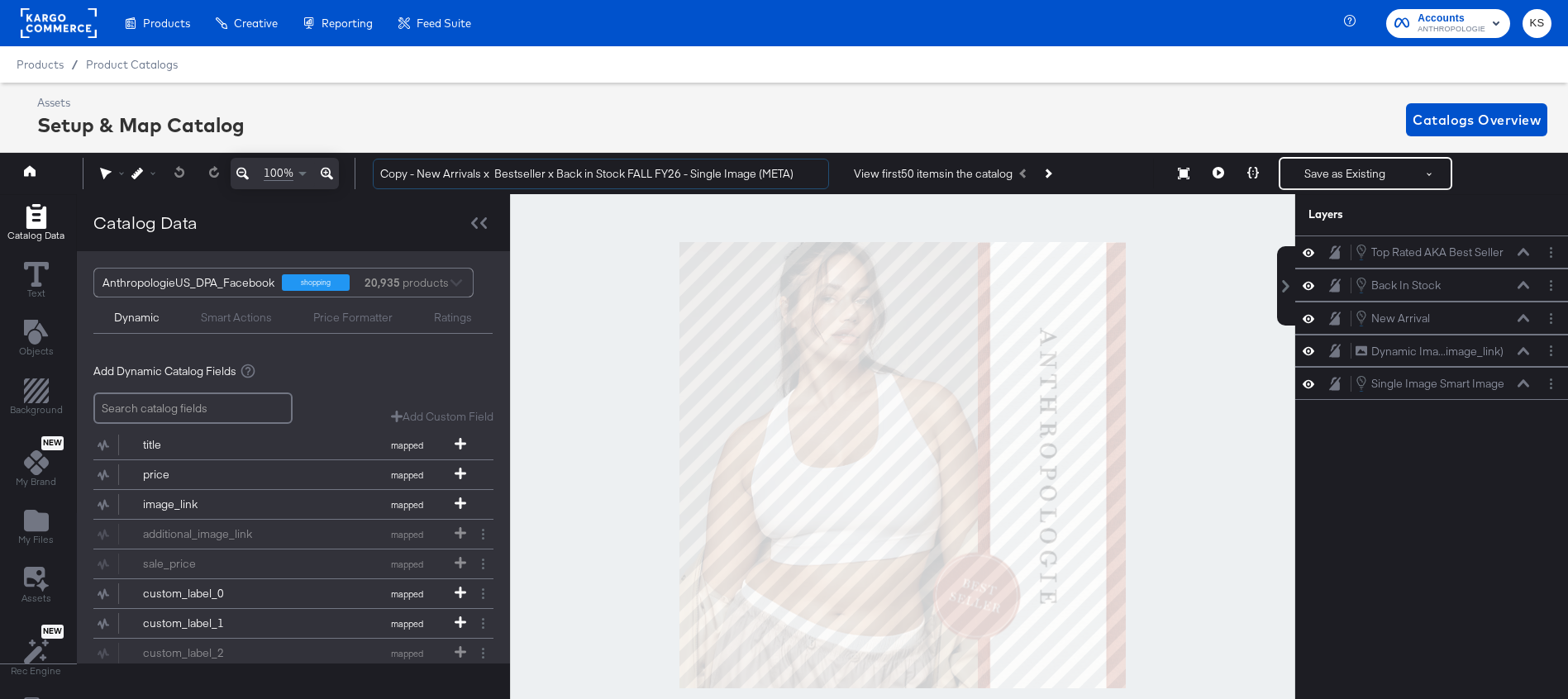
drag, startPoint x: 409, startPoint y: 172, endPoint x: 329, endPoint y: 172, distance: 80.0
click at [327, 172] on div "100% Copy - New Arrivals x Bestseller x Back in Stock FALL FY26 - Single Image …" at bounding box center [784, 174] width 1576 height 41
type input "FALL COLOR TEST New Arrivals x Bestseller x Back in Stock FALL FY26 - Single Im…"
click at [725, 122] on div "Assets Setup & Map Catalog Catalogs Overview" at bounding box center [792, 118] width 1510 height 48
click at [1548, 383] on button "Layer Options" at bounding box center [1551, 384] width 18 height 18
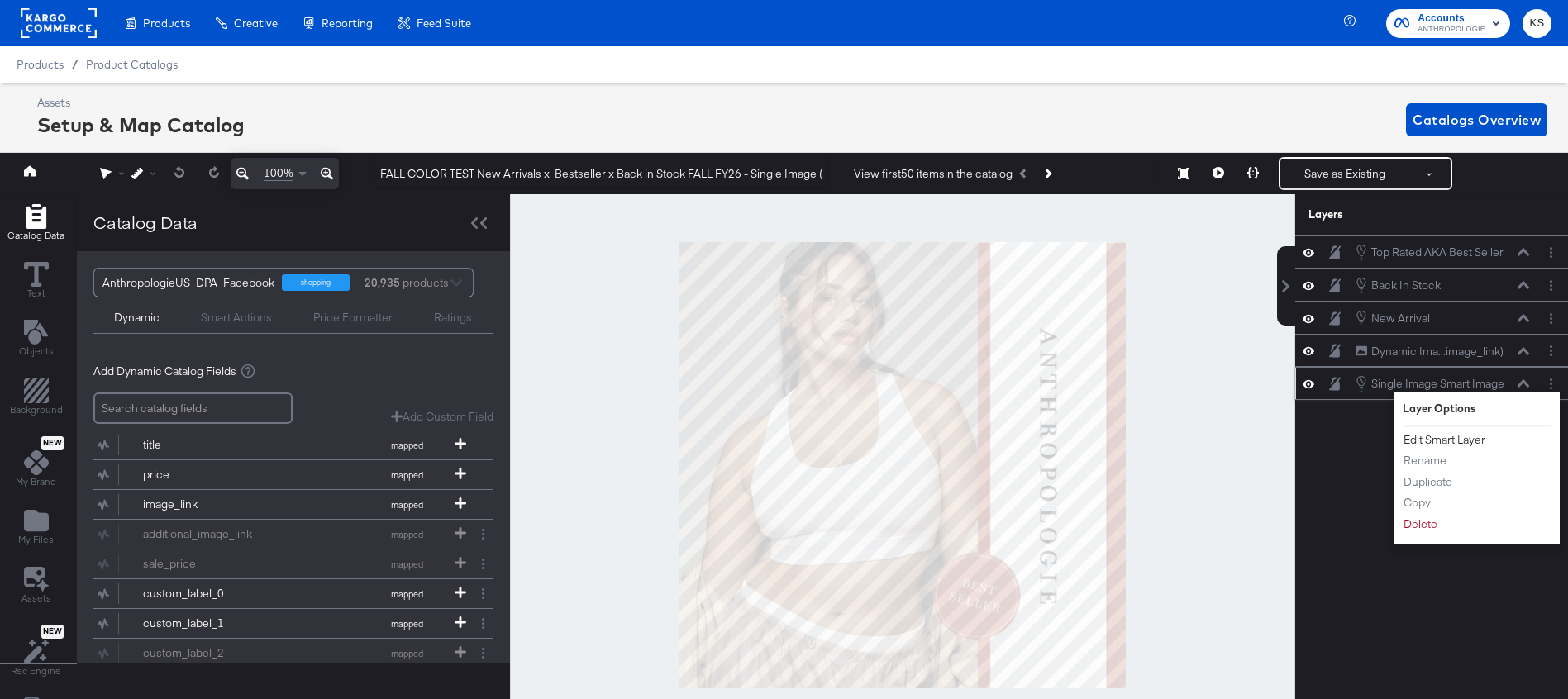
click at [1457, 442] on button "Edit Smart Layer" at bounding box center [1445, 440] width 84 height 18
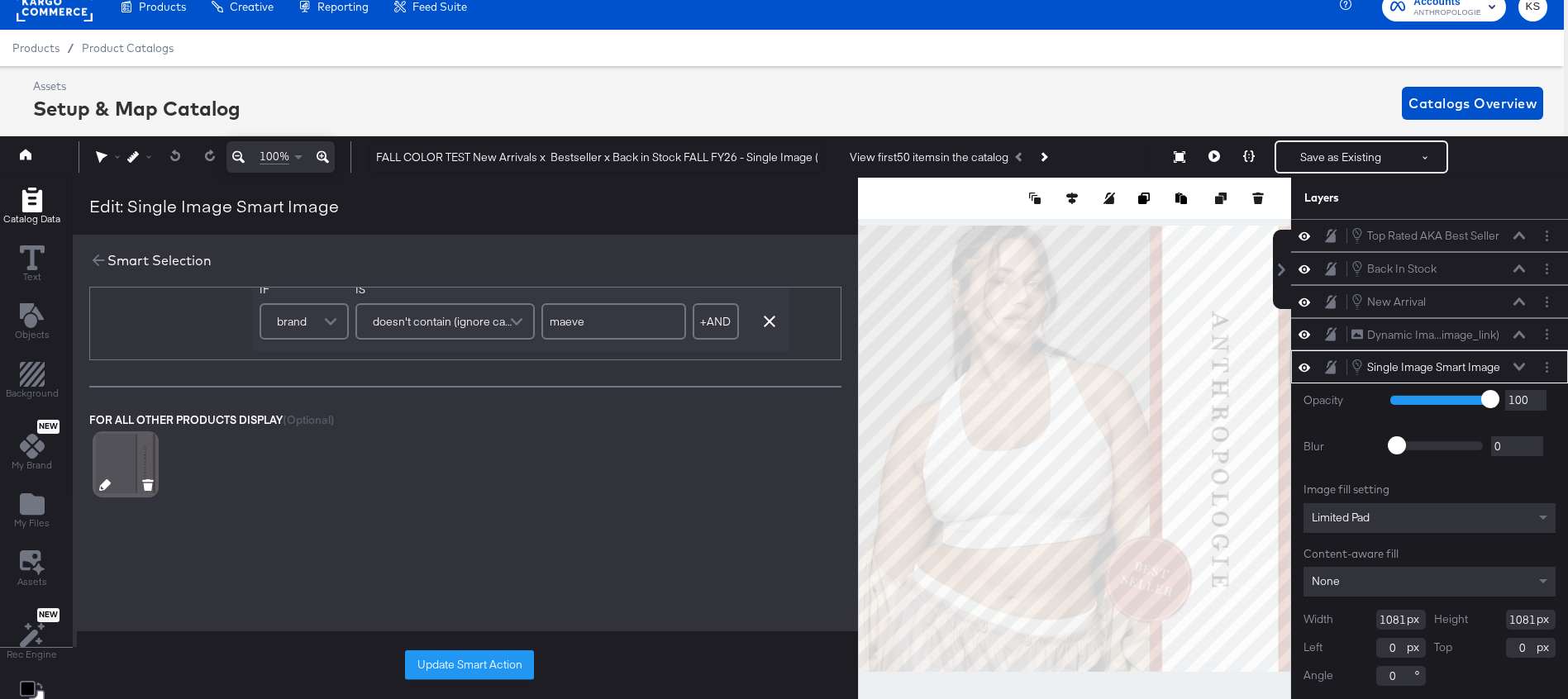
scroll to position [378, 0]
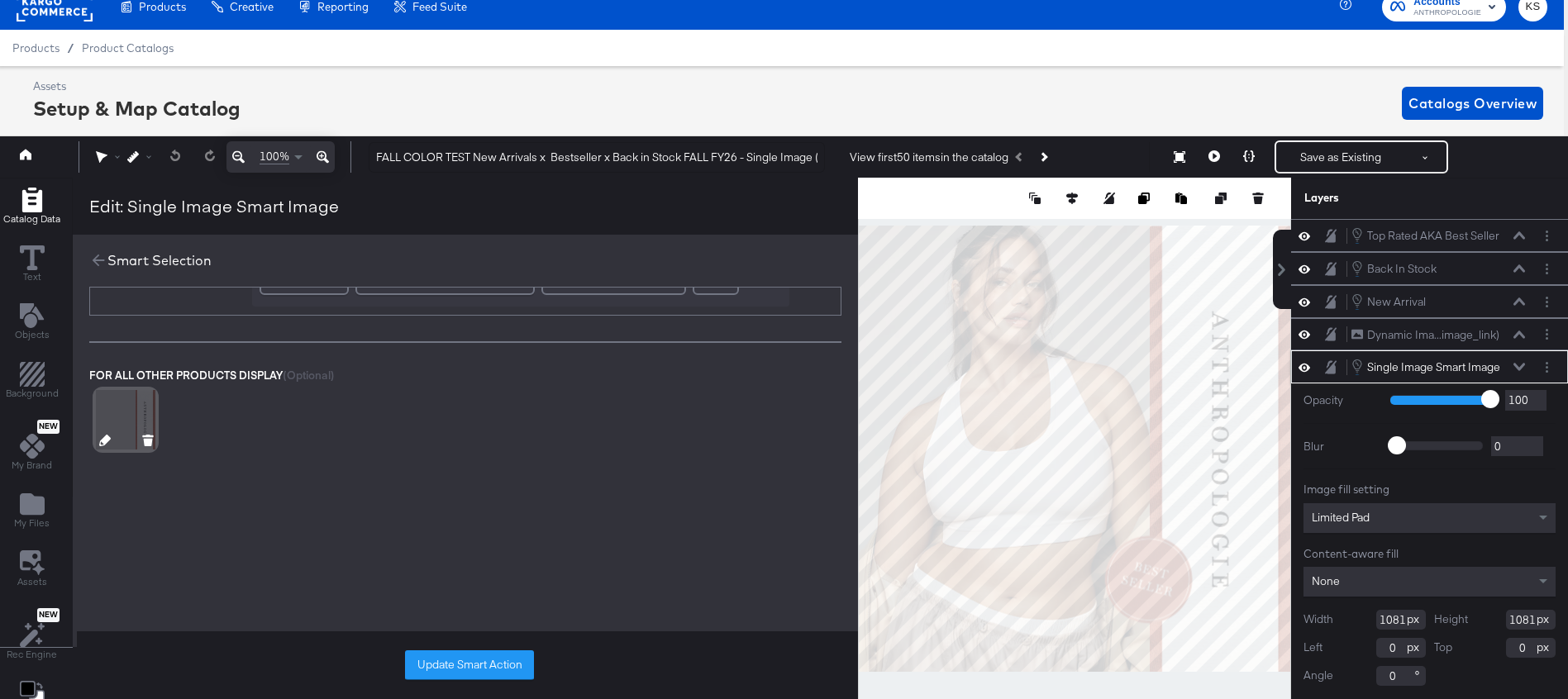
click at [104, 439] on icon at bounding box center [105, 440] width 12 height 12
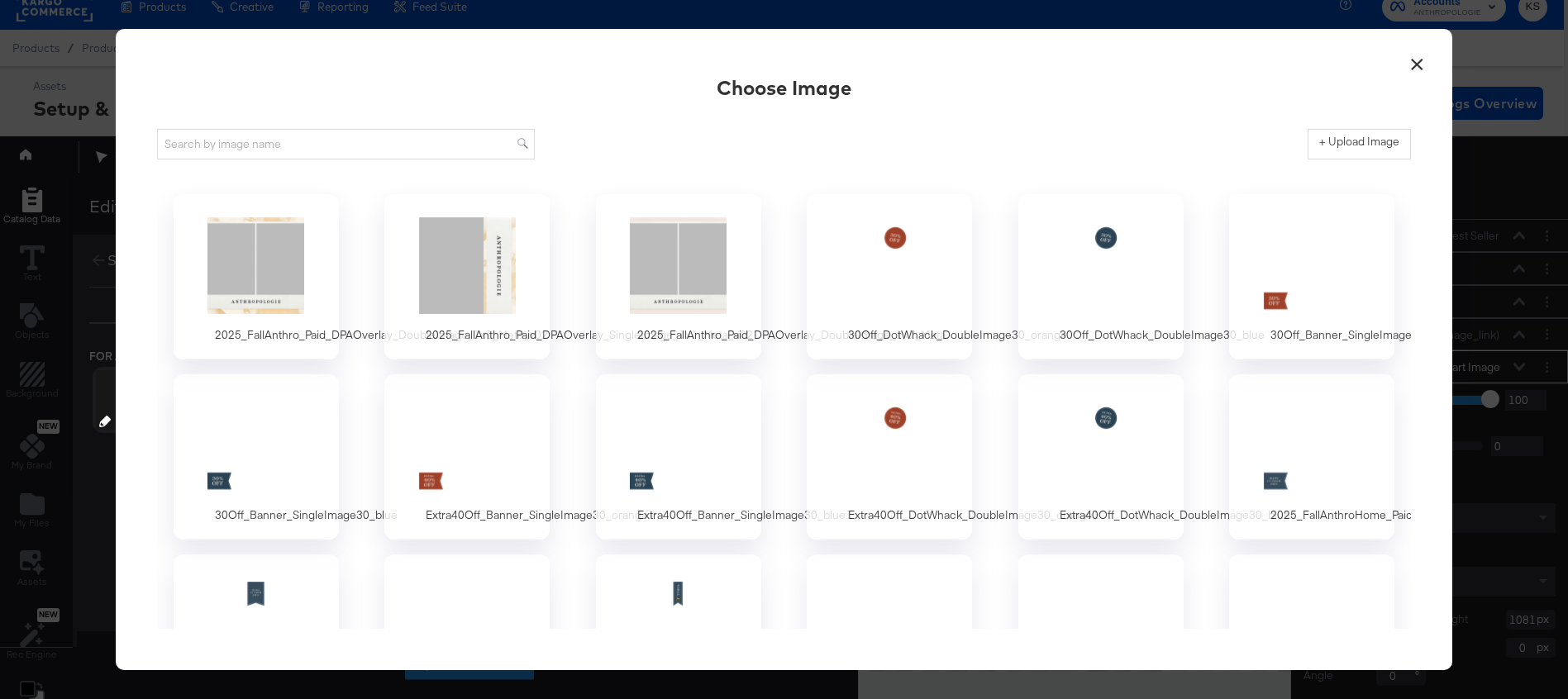
scroll to position [0, 0]
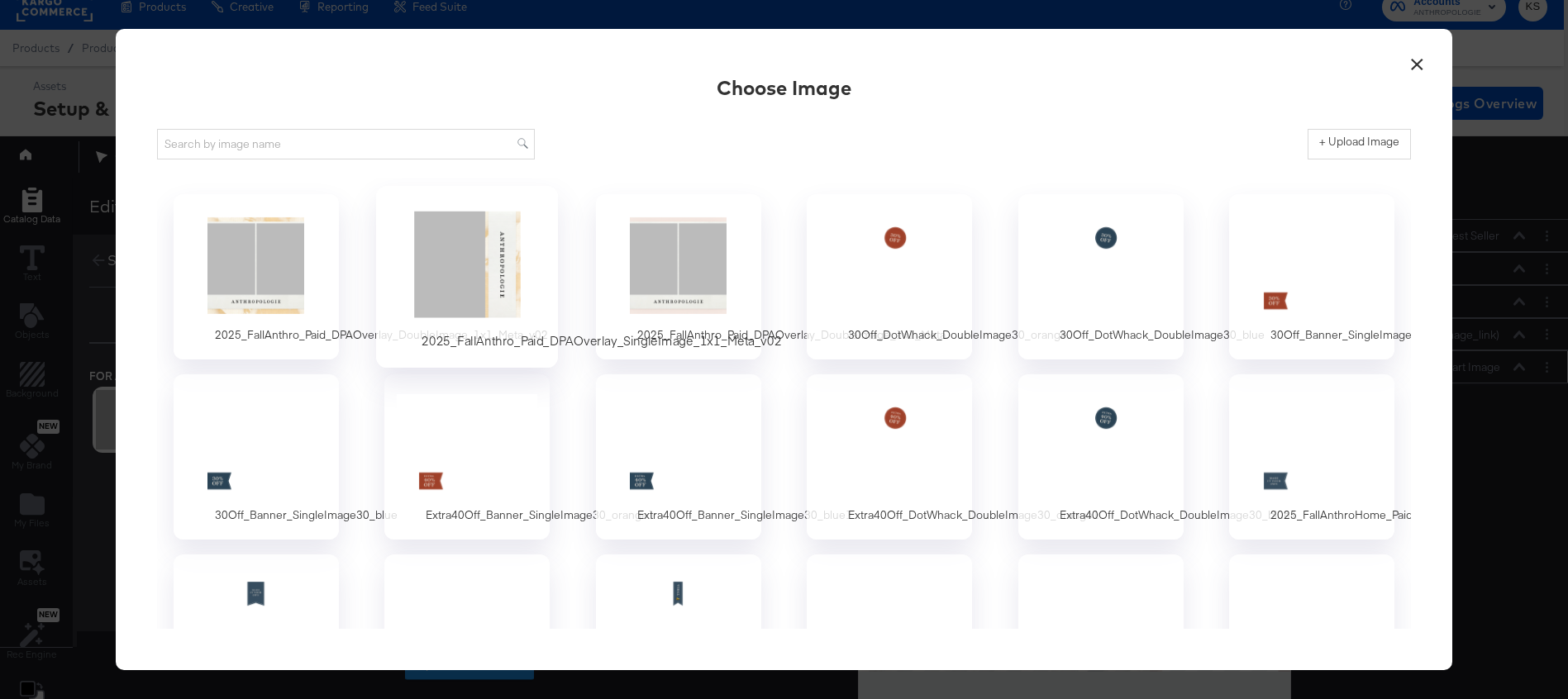
click at [455, 256] on div at bounding box center [467, 265] width 155 height 115
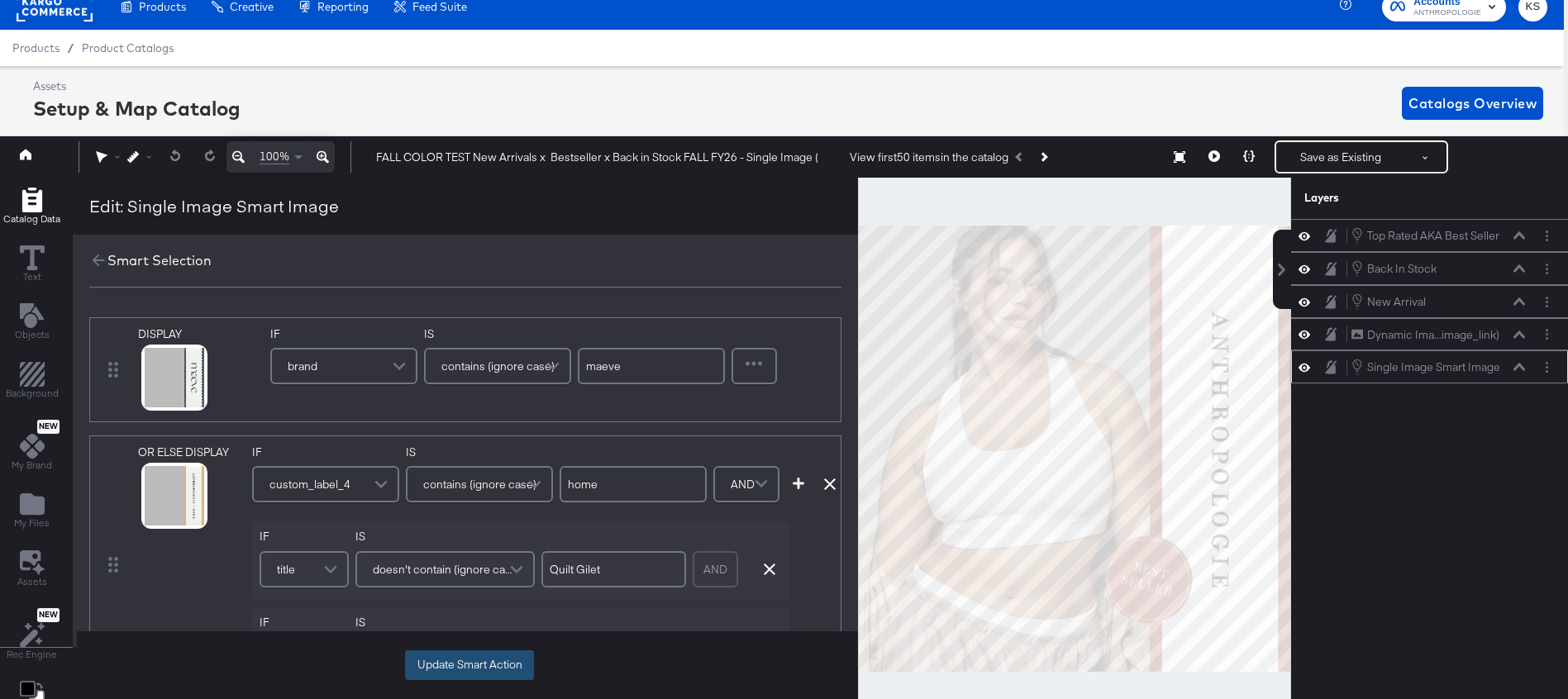
click at [438, 670] on button "Update Smart Action" at bounding box center [469, 665] width 129 height 30
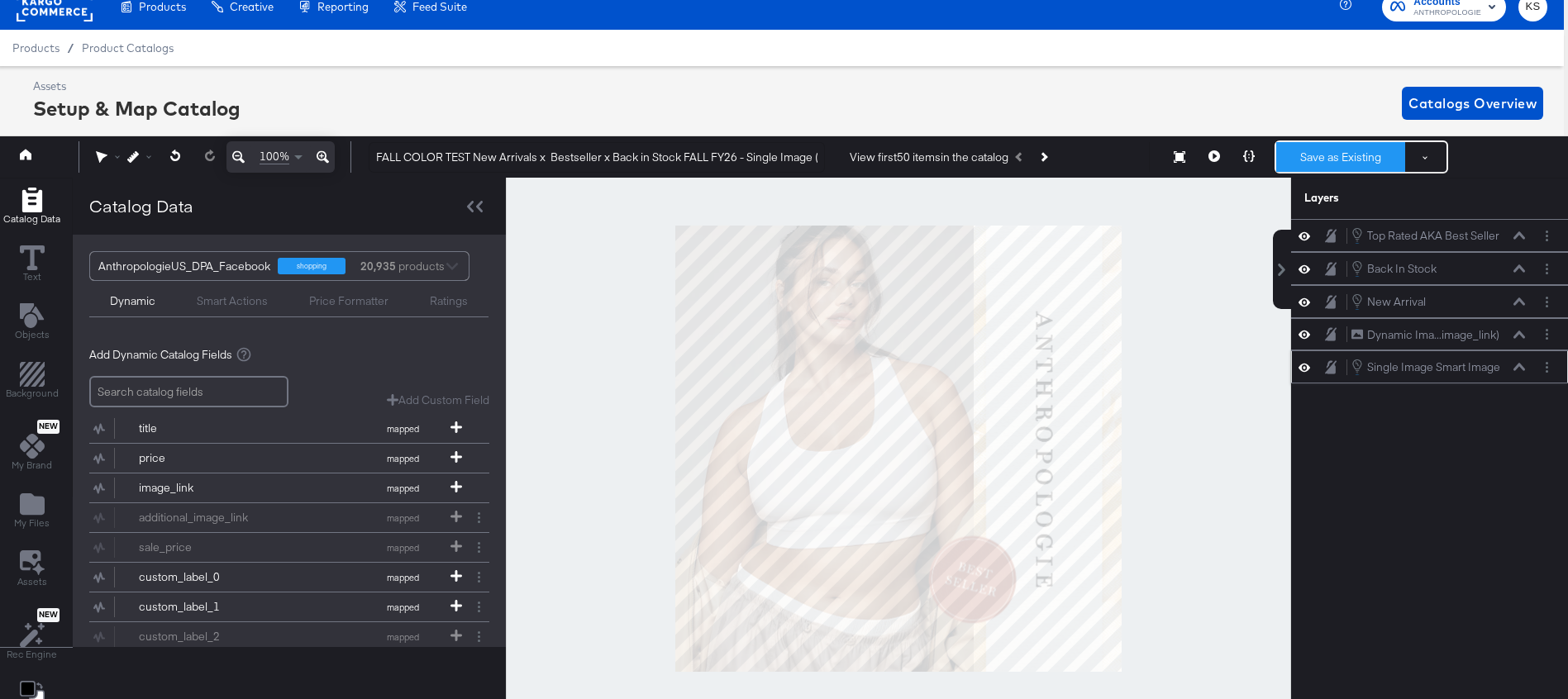
click at [1335, 165] on button "Save as Existing" at bounding box center [1340, 157] width 129 height 30
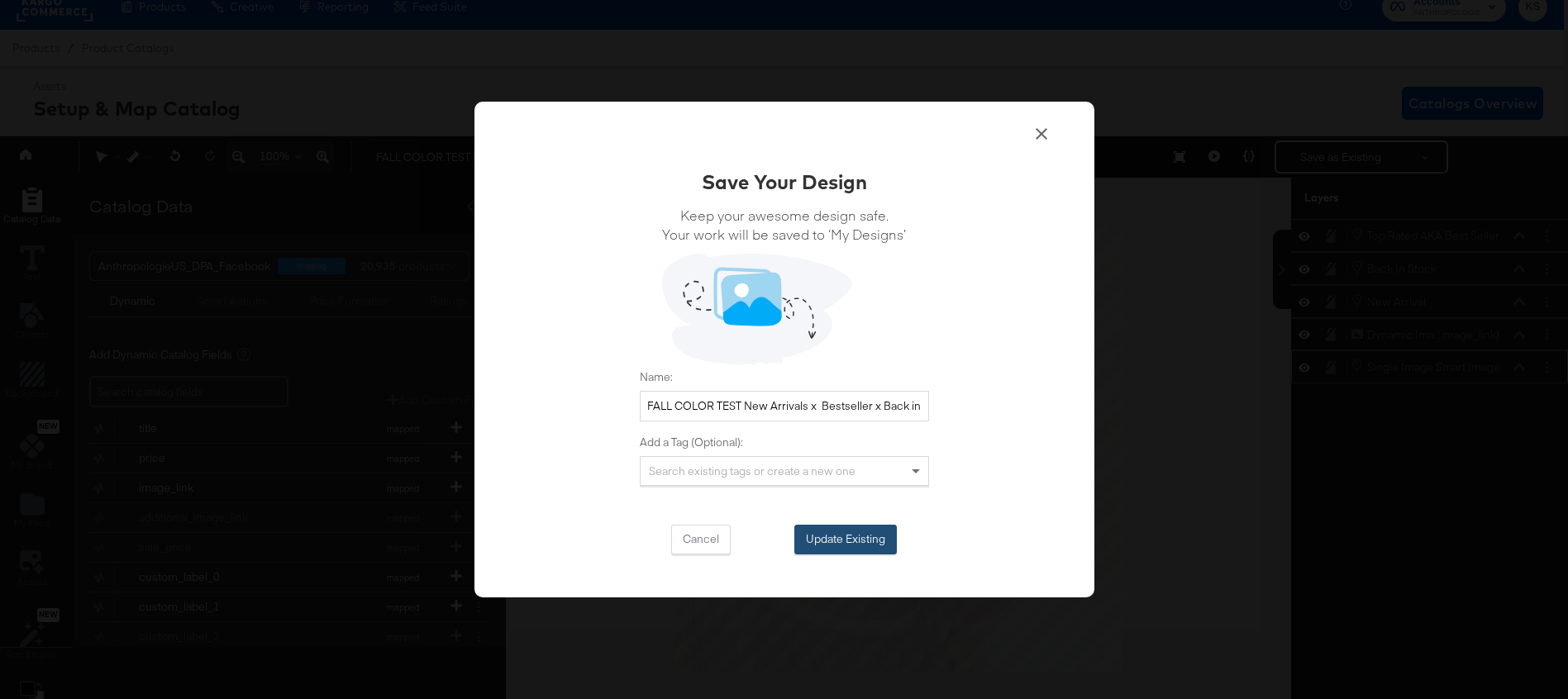
click at [850, 534] on button "Update Existing" at bounding box center [845, 540] width 103 height 30
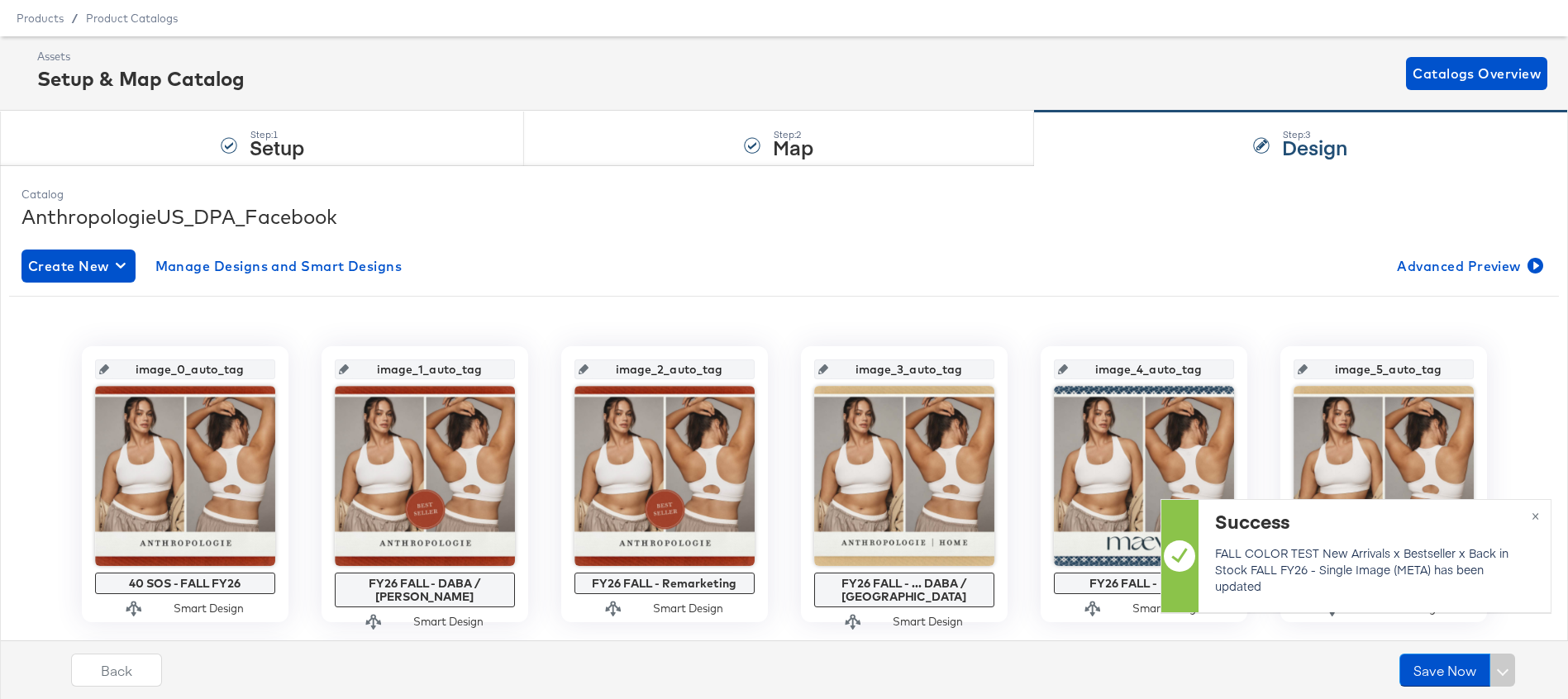
scroll to position [59, 0]
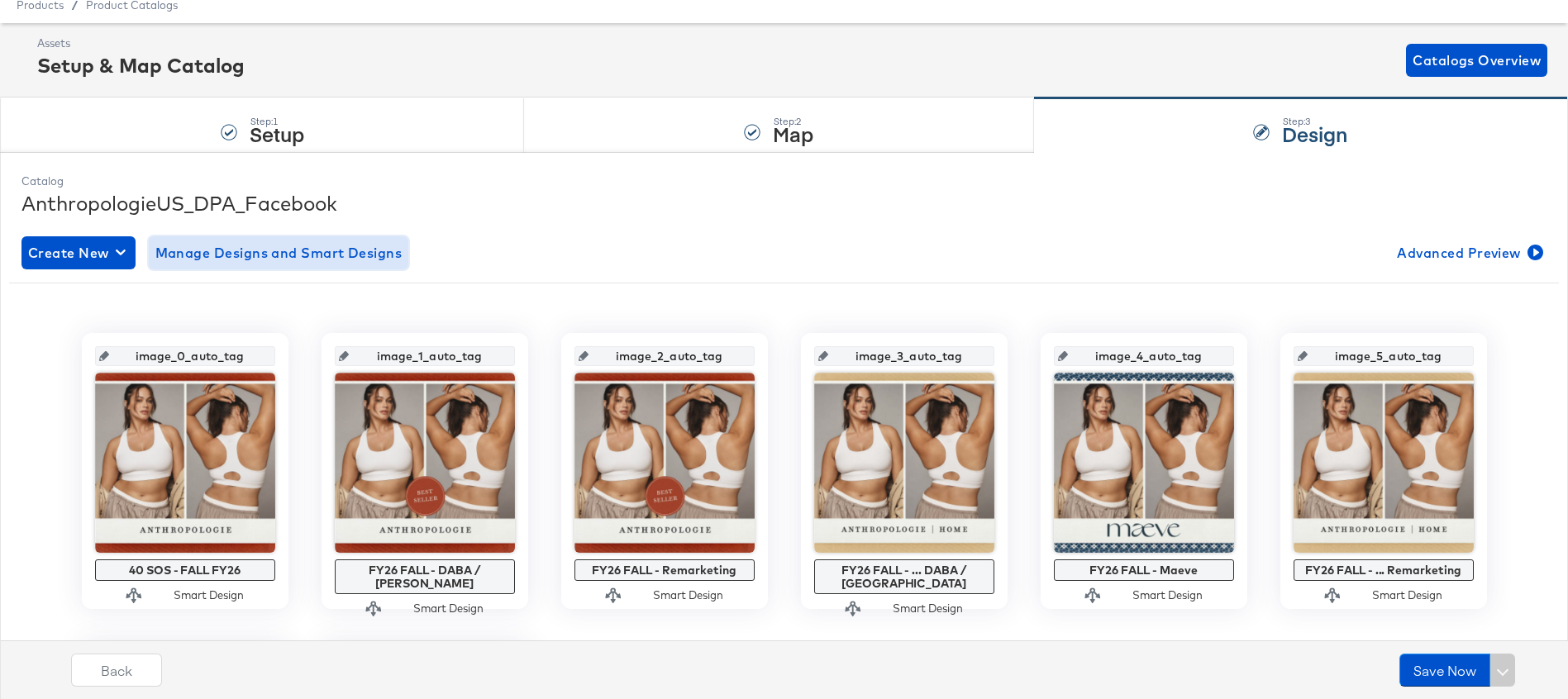
click at [361, 262] on span "Manage Designs and Smart Designs" at bounding box center [278, 252] width 247 height 23
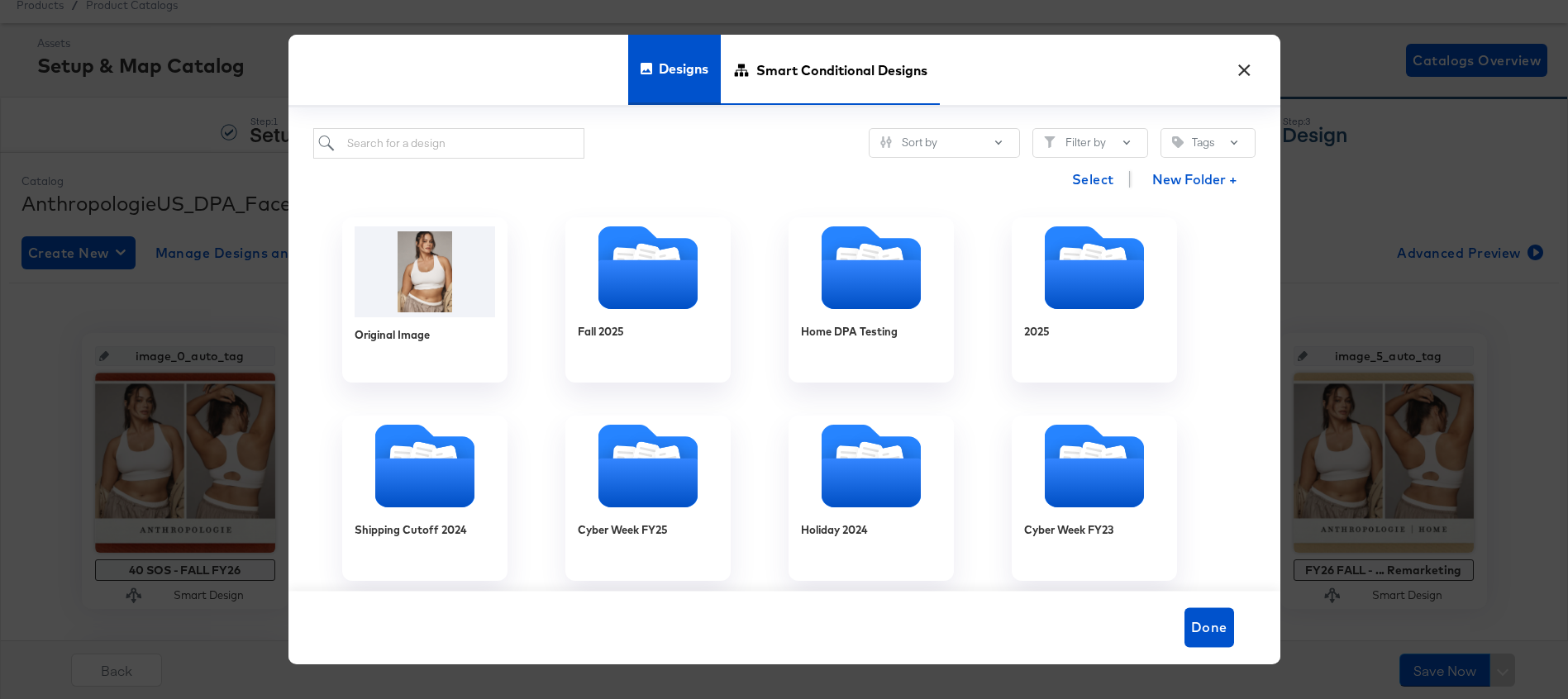
click at [823, 73] on span "Smart Conditional Designs" at bounding box center [841, 70] width 171 height 73
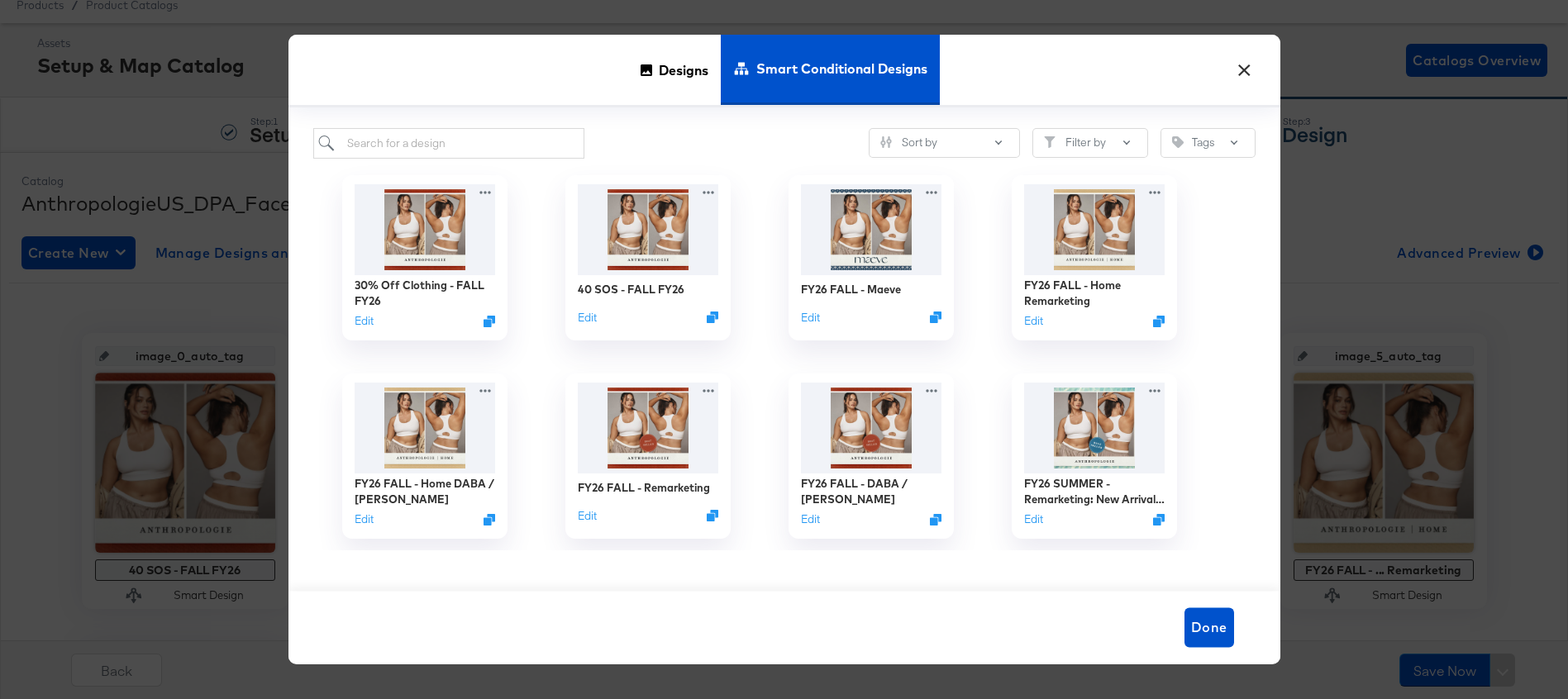
click at [1240, 71] on button "×" at bounding box center [1245, 66] width 30 height 30
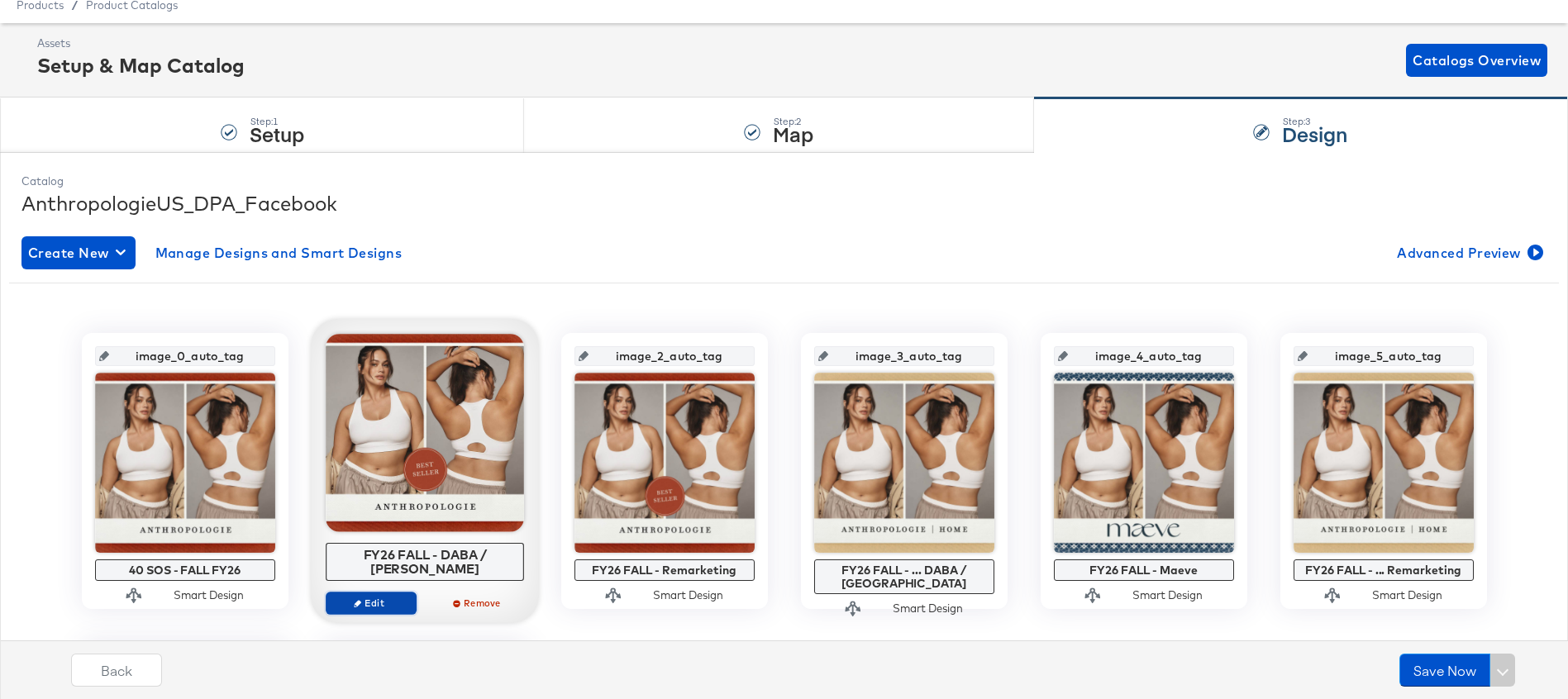
click at [383, 596] on span "Edit" at bounding box center [370, 602] width 76 height 13
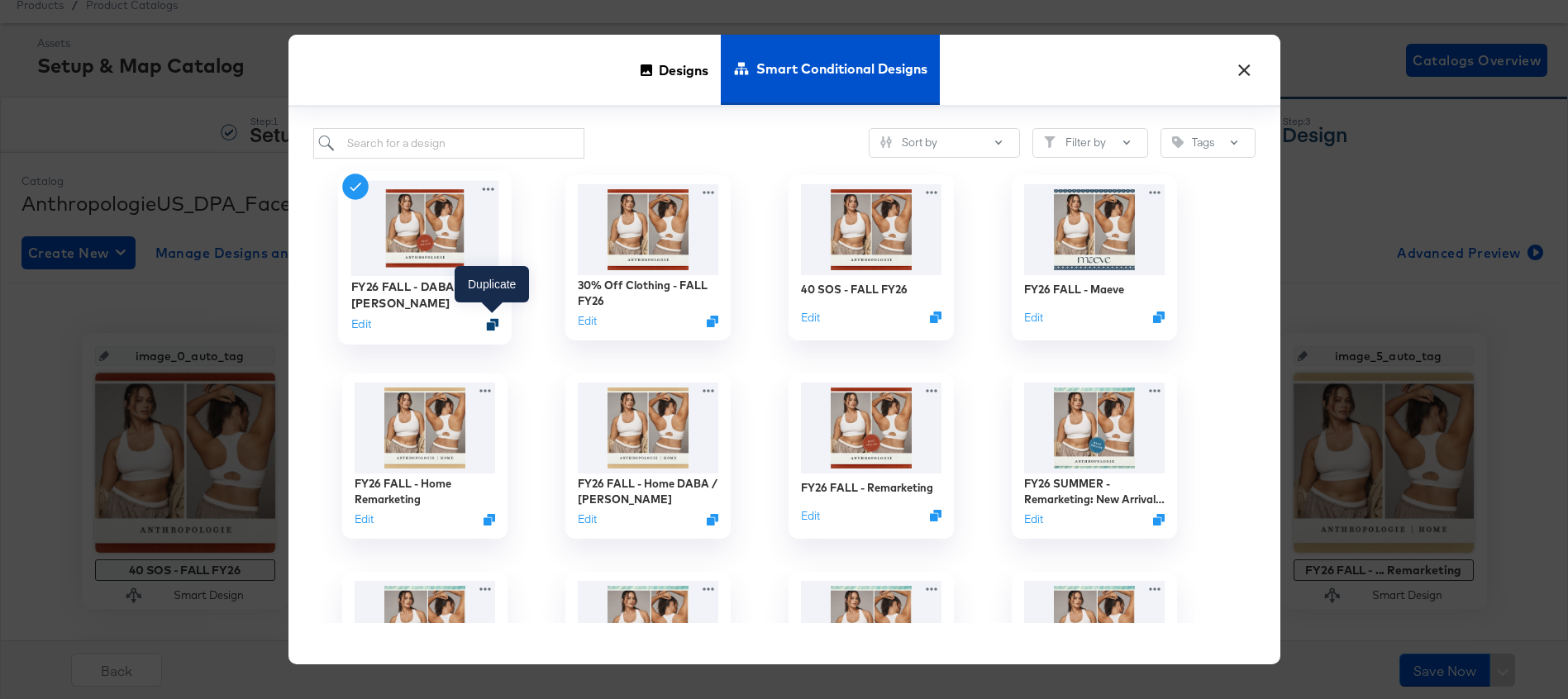
click at [493, 321] on icon "Duplicate" at bounding box center [492, 324] width 13 height 13
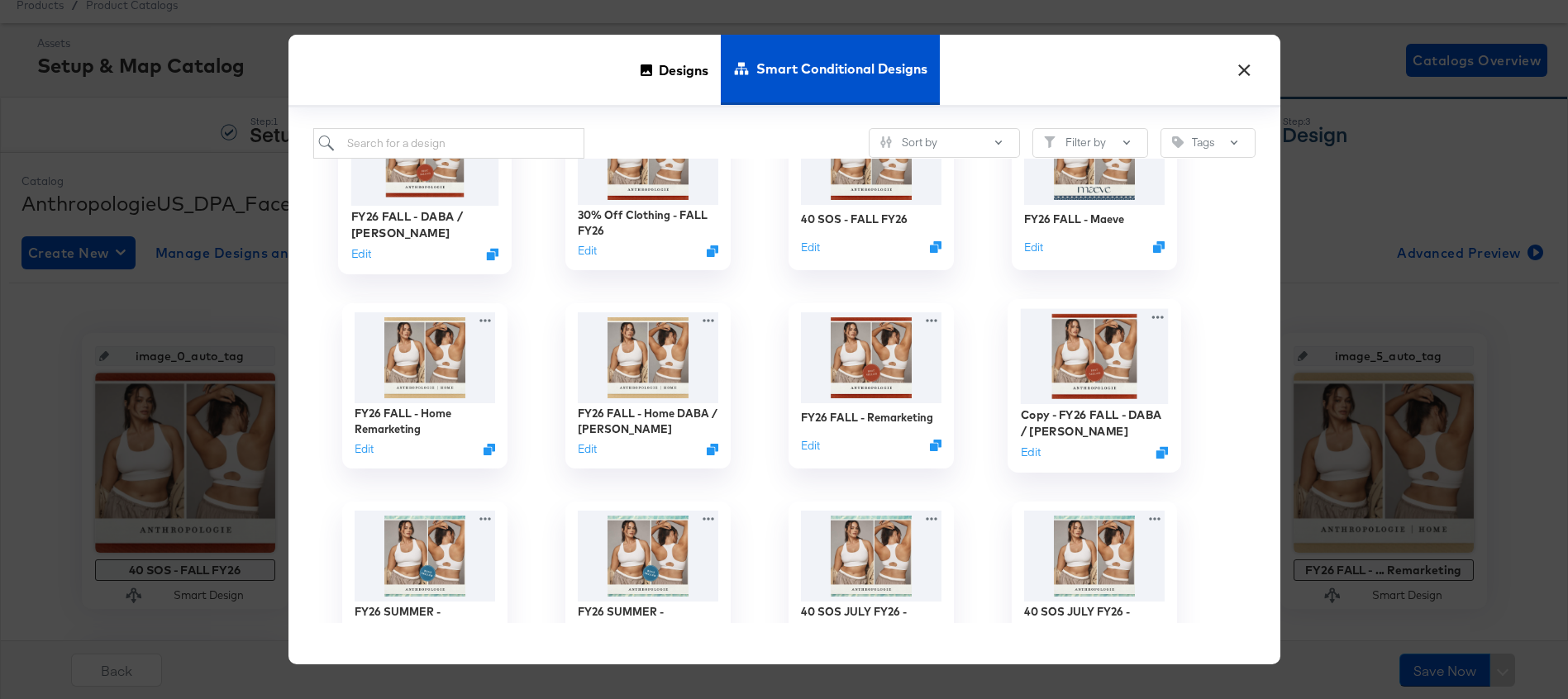
scroll to position [38, 0]
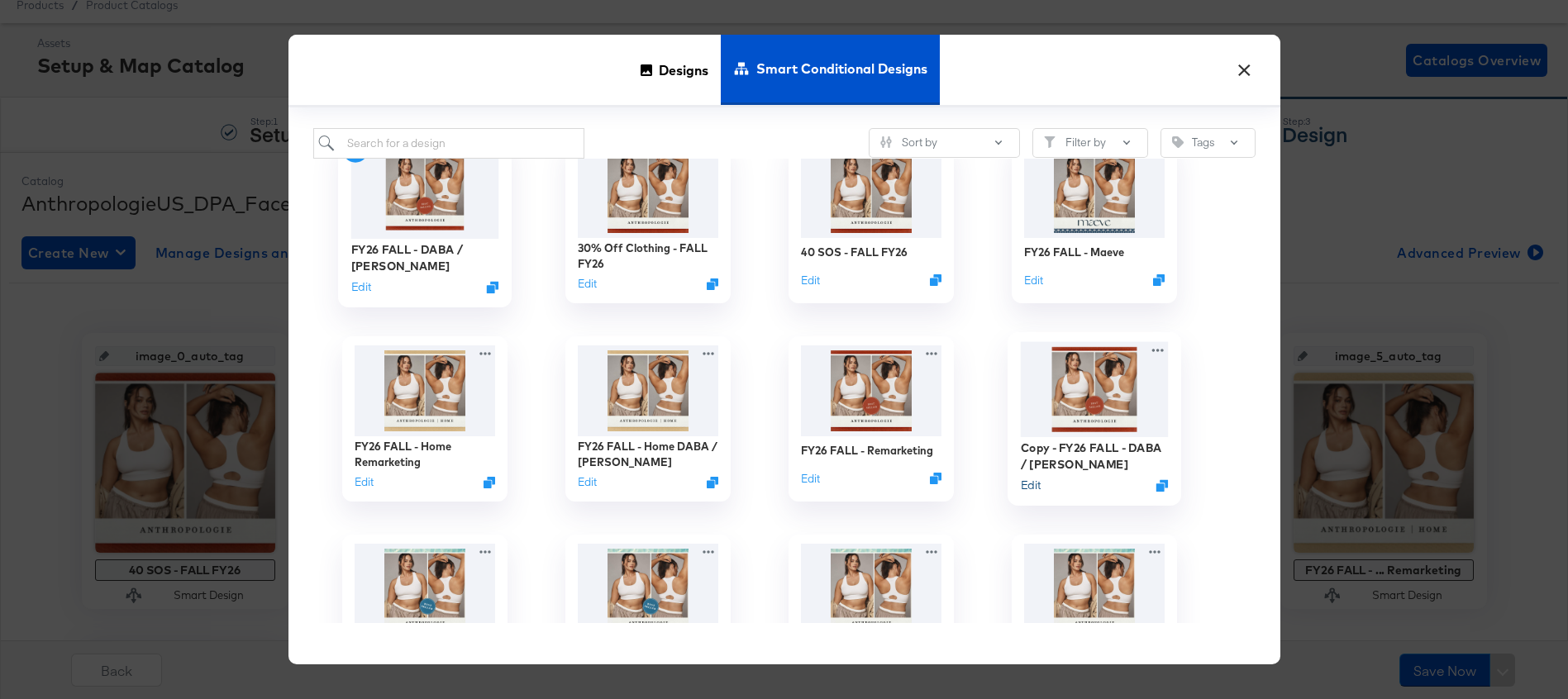
click at [1031, 485] on button "Edit" at bounding box center [1030, 486] width 20 height 16
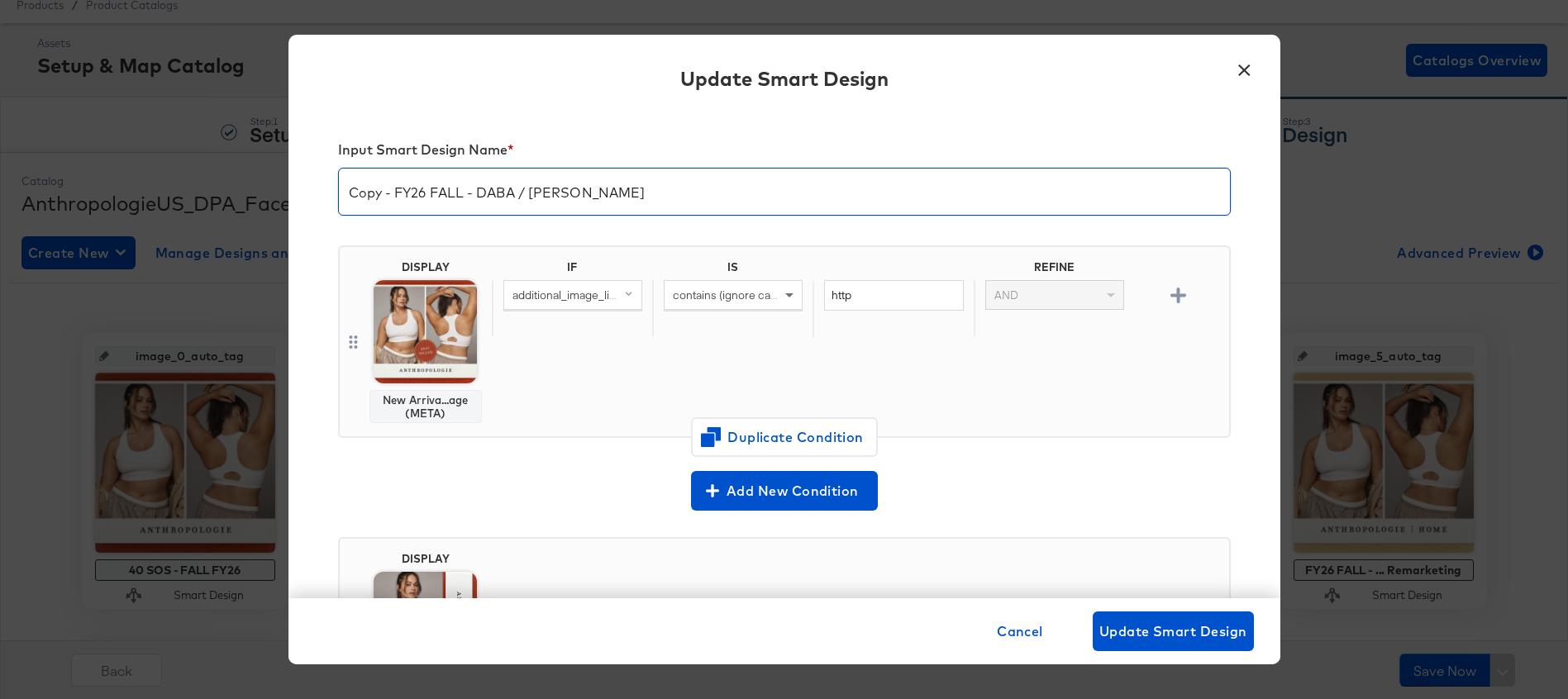
drag, startPoint x: 381, startPoint y: 194, endPoint x: 246, endPoint y: 194, distance: 135.0
click at [246, 194] on div "× Update Smart Design Input Smart Design Name * Copy - FY26 FALL - DABA / [PERS…" at bounding box center [784, 350] width 1568 height 699
type input "FALL COLOR TEST - FY26 FALL - DABA / SADA"
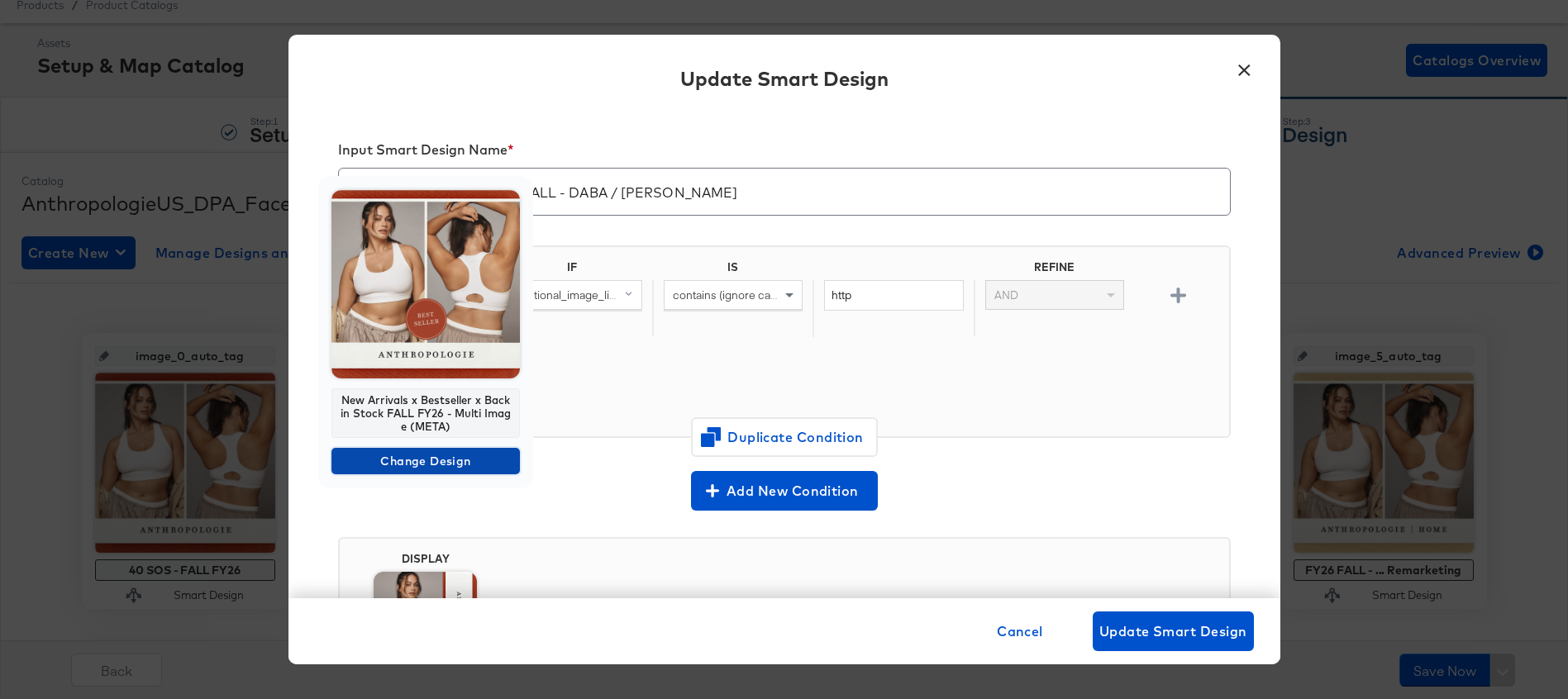
click at [437, 463] on span "Change Design" at bounding box center [425, 461] width 175 height 21
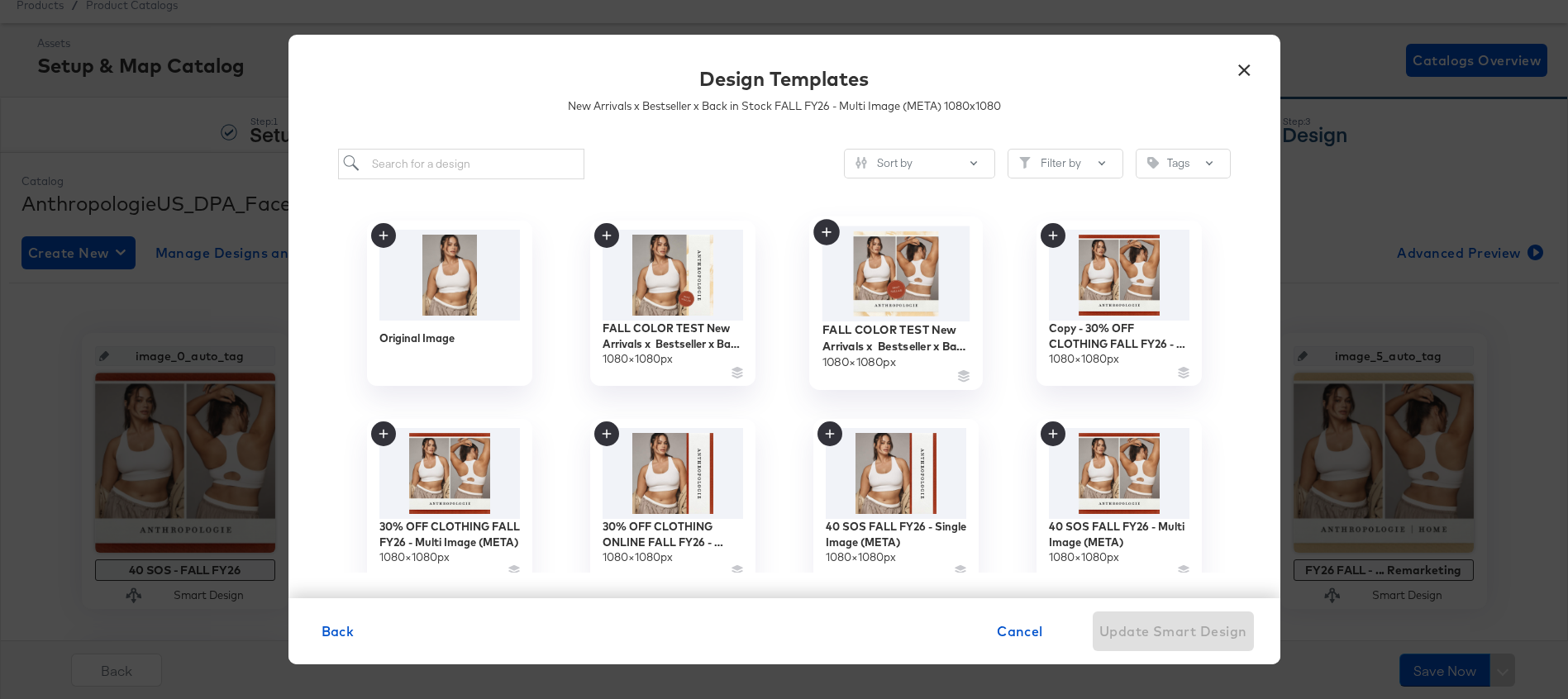
click at [877, 282] on img at bounding box center [896, 273] width 148 height 95
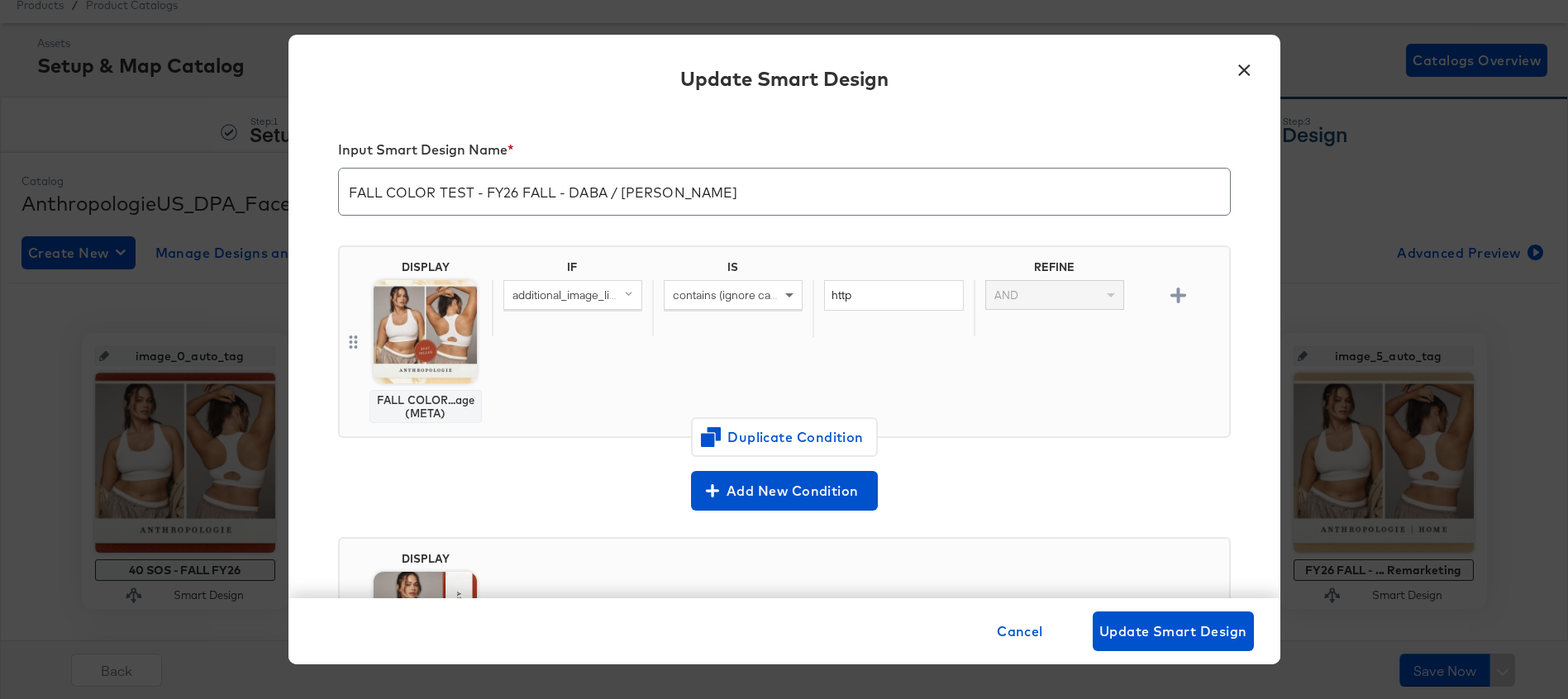
scroll to position [175, 0]
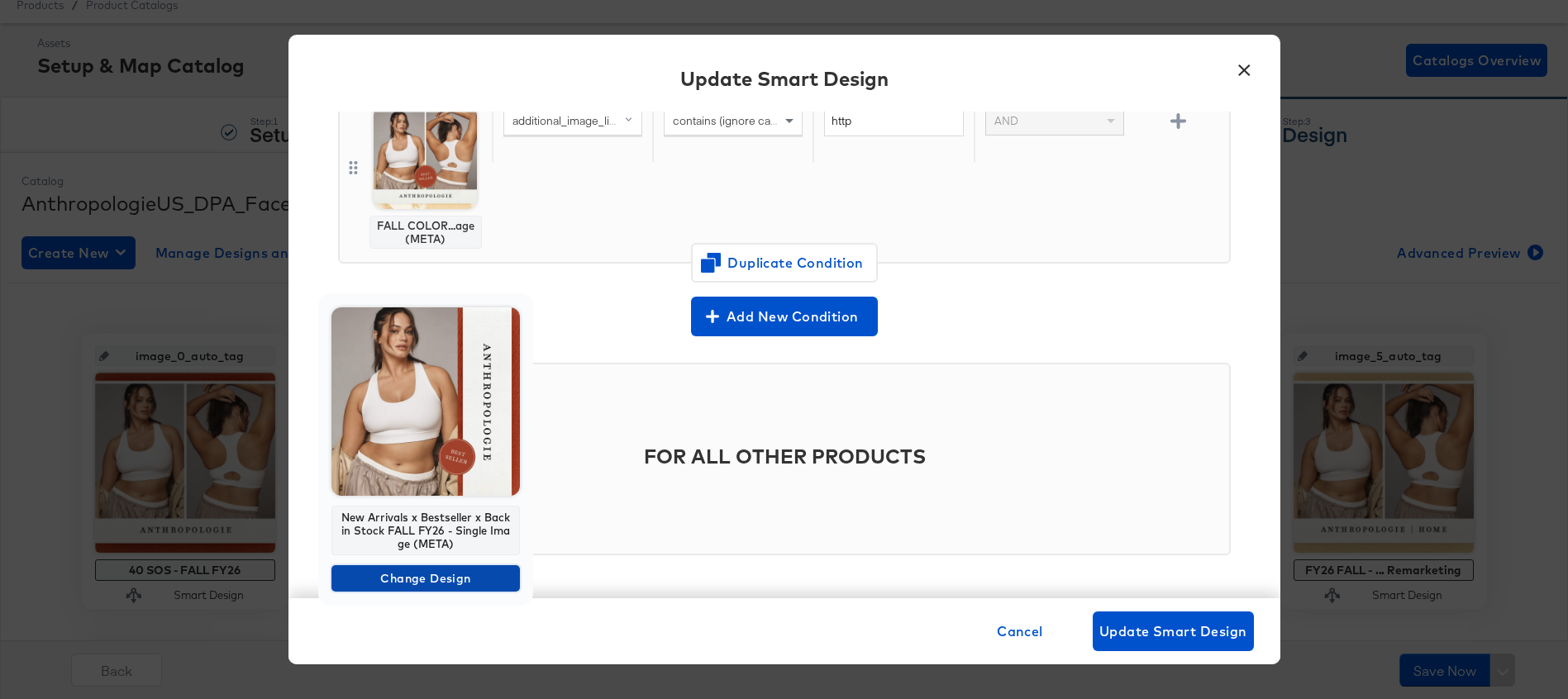
click at [409, 582] on span "Change Design" at bounding box center [425, 579] width 175 height 21
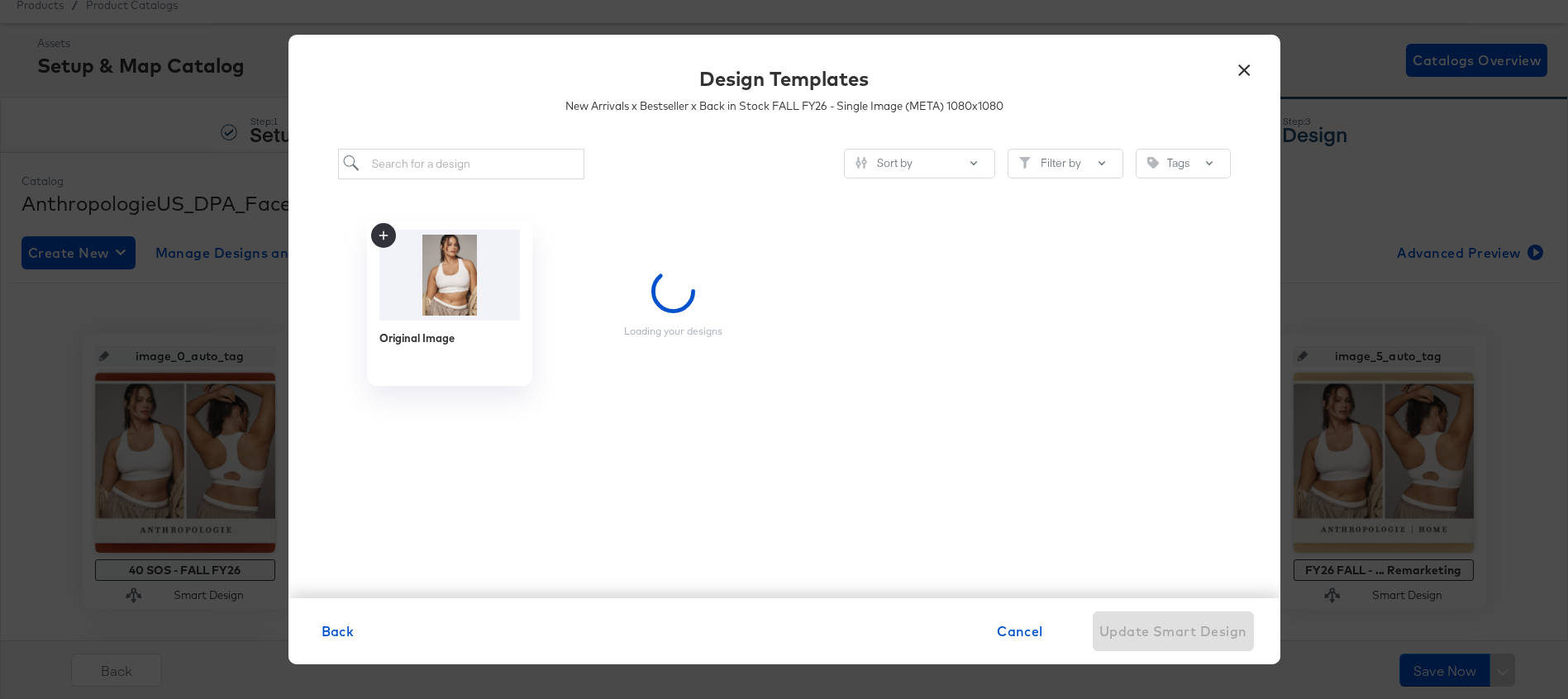
scroll to position [0, 0]
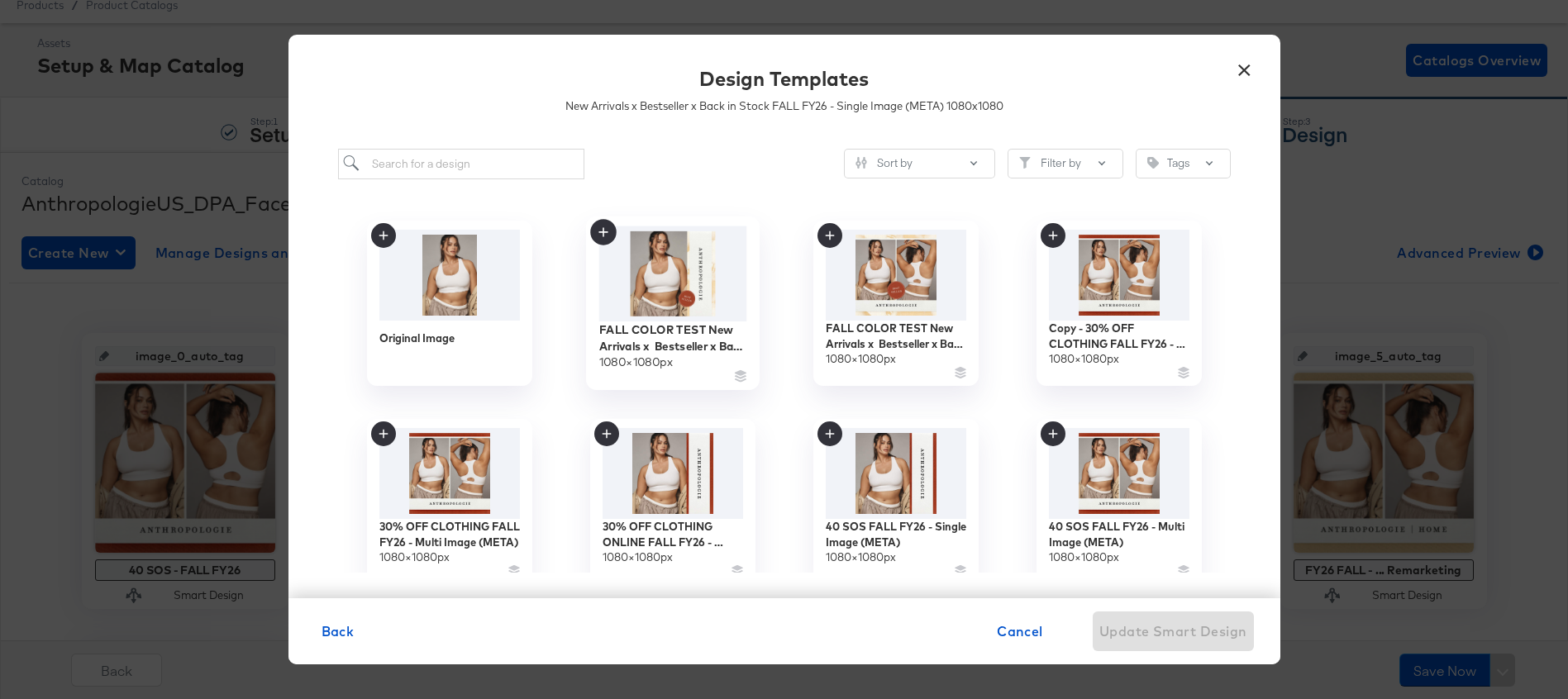
click at [681, 286] on img at bounding box center [672, 273] width 148 height 95
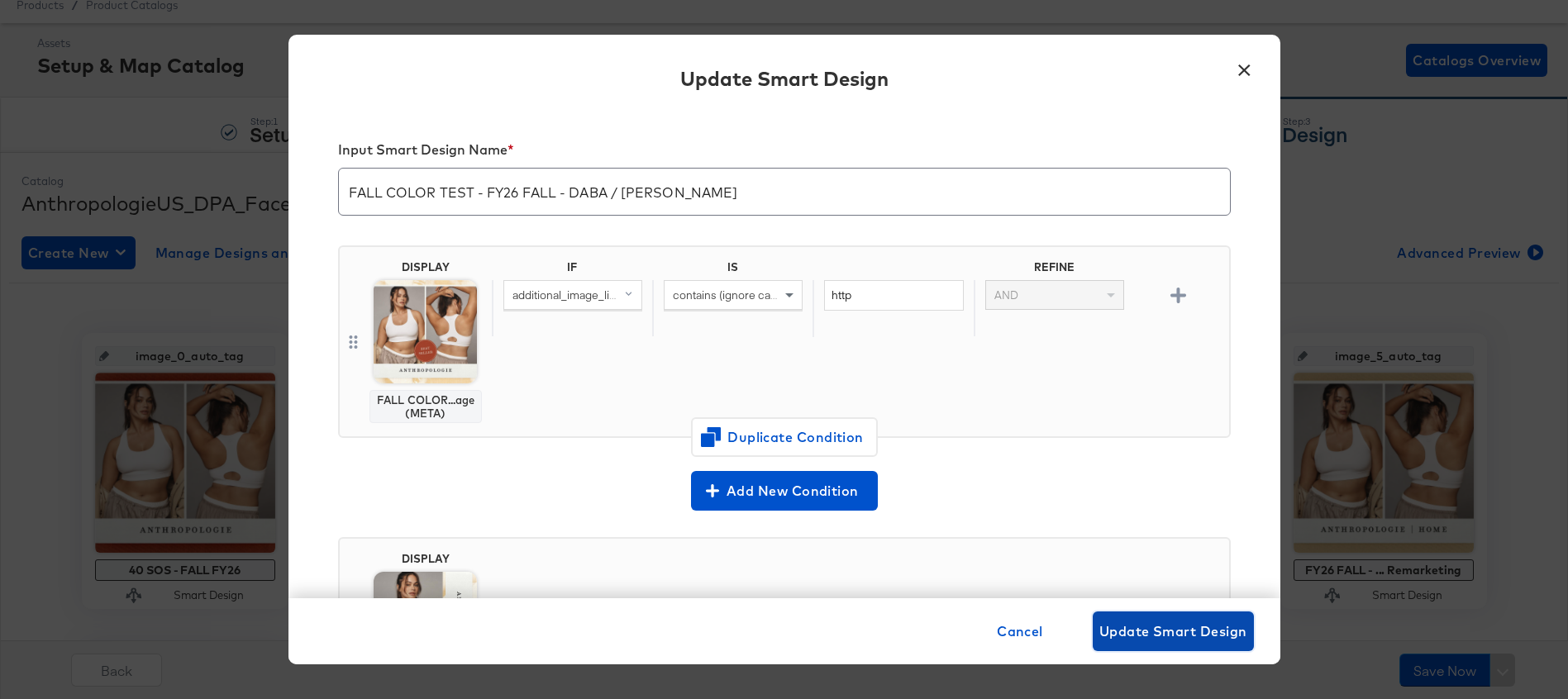
click at [1184, 623] on span "Update Smart Design" at bounding box center [1173, 631] width 148 height 23
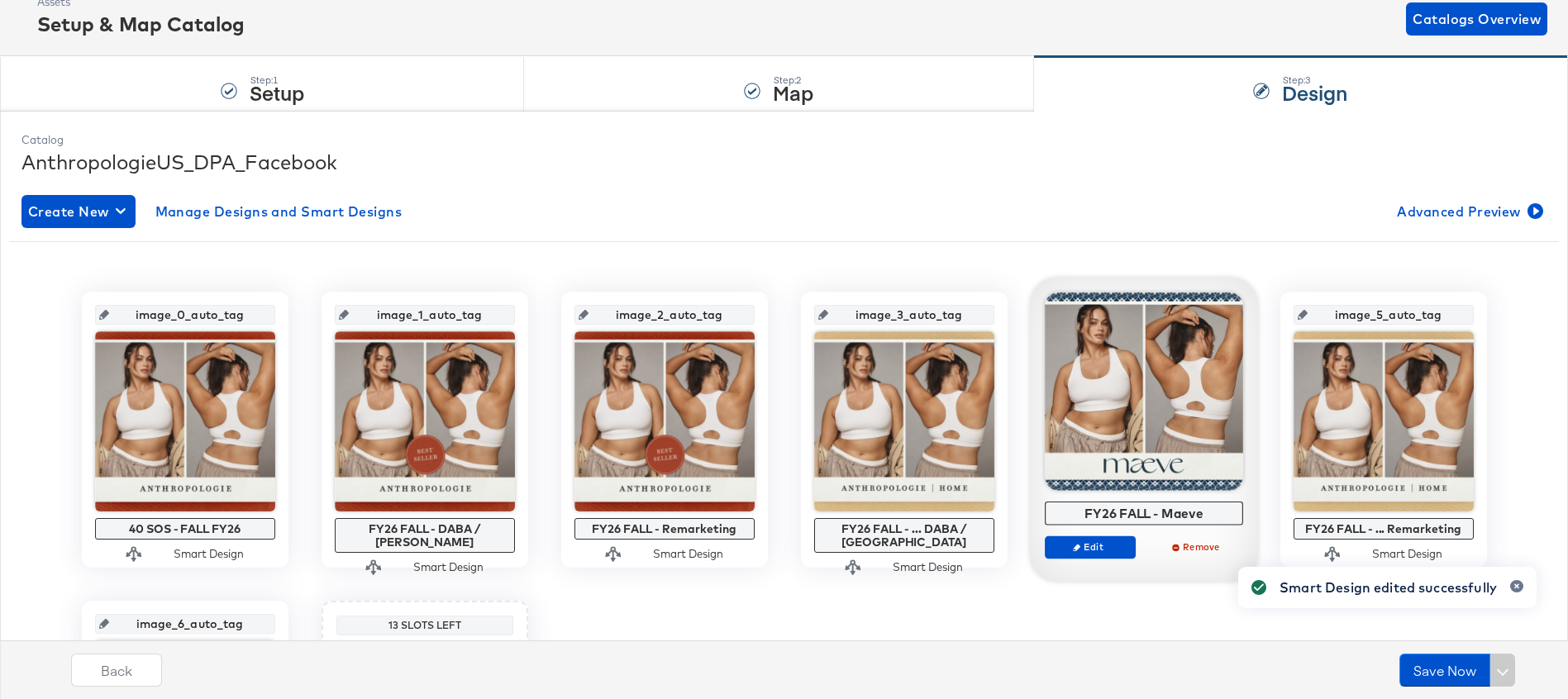
scroll to position [129, 0]
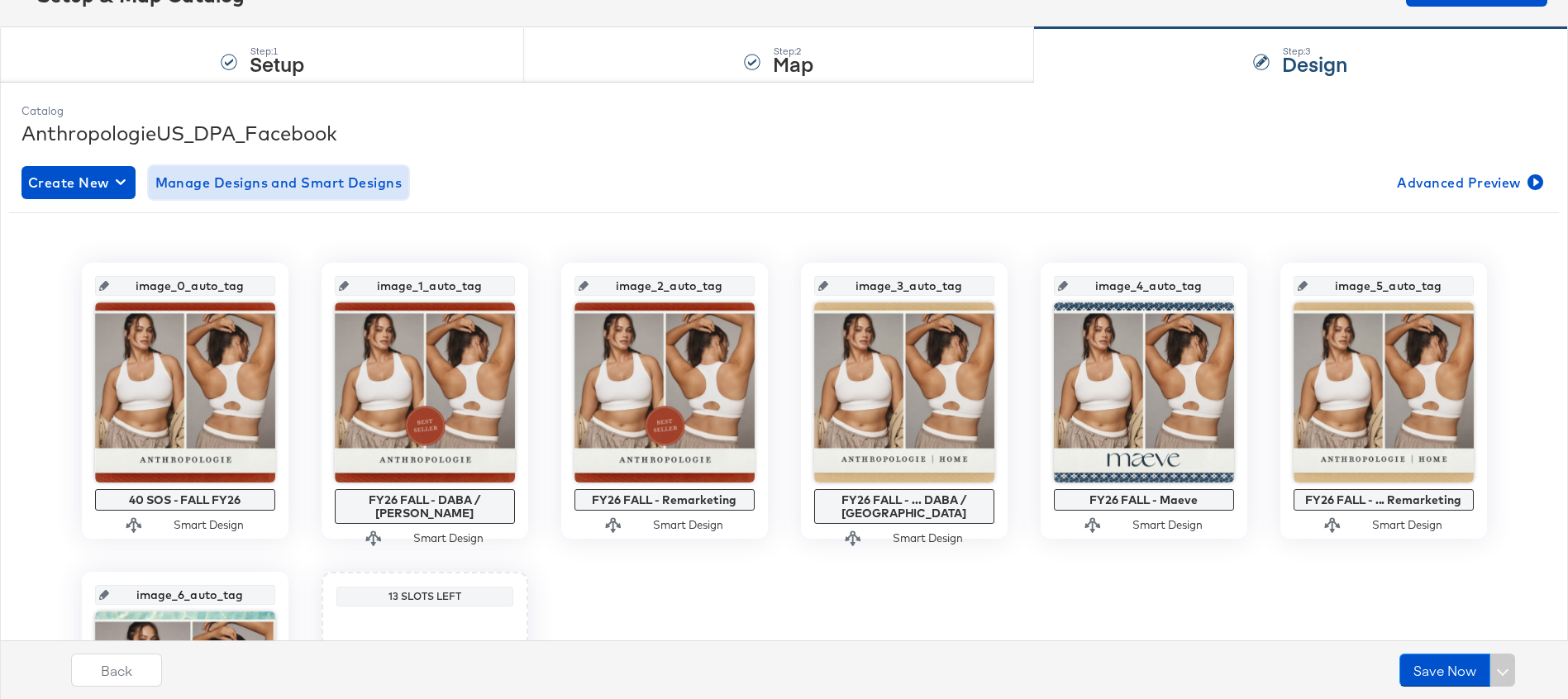
click at [349, 191] on span "Manage Designs and Smart Designs" at bounding box center [278, 182] width 247 height 23
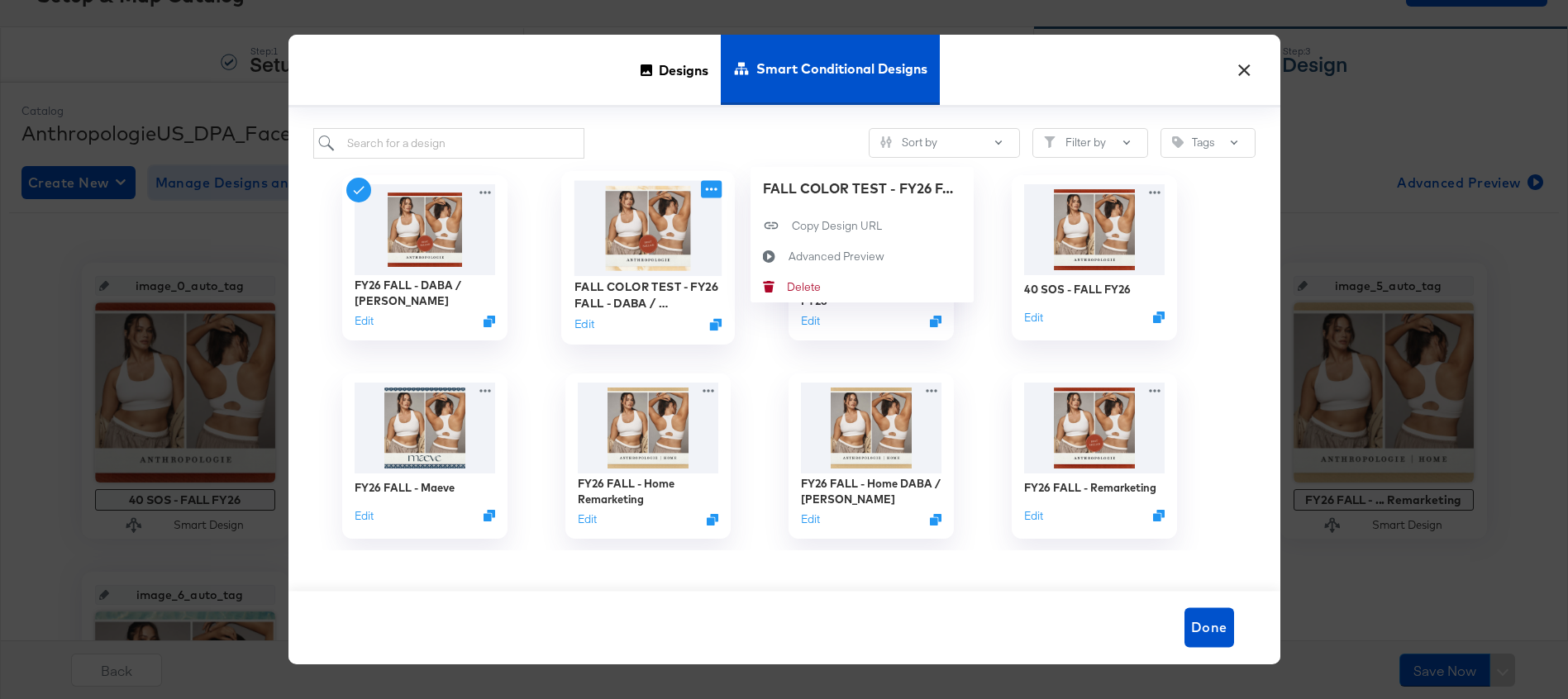
click at [709, 191] on icon at bounding box center [711, 189] width 21 height 18
click at [788, 256] on div "Advanced Preview Advanced Preview" at bounding box center [788, 256] width 0 height 0
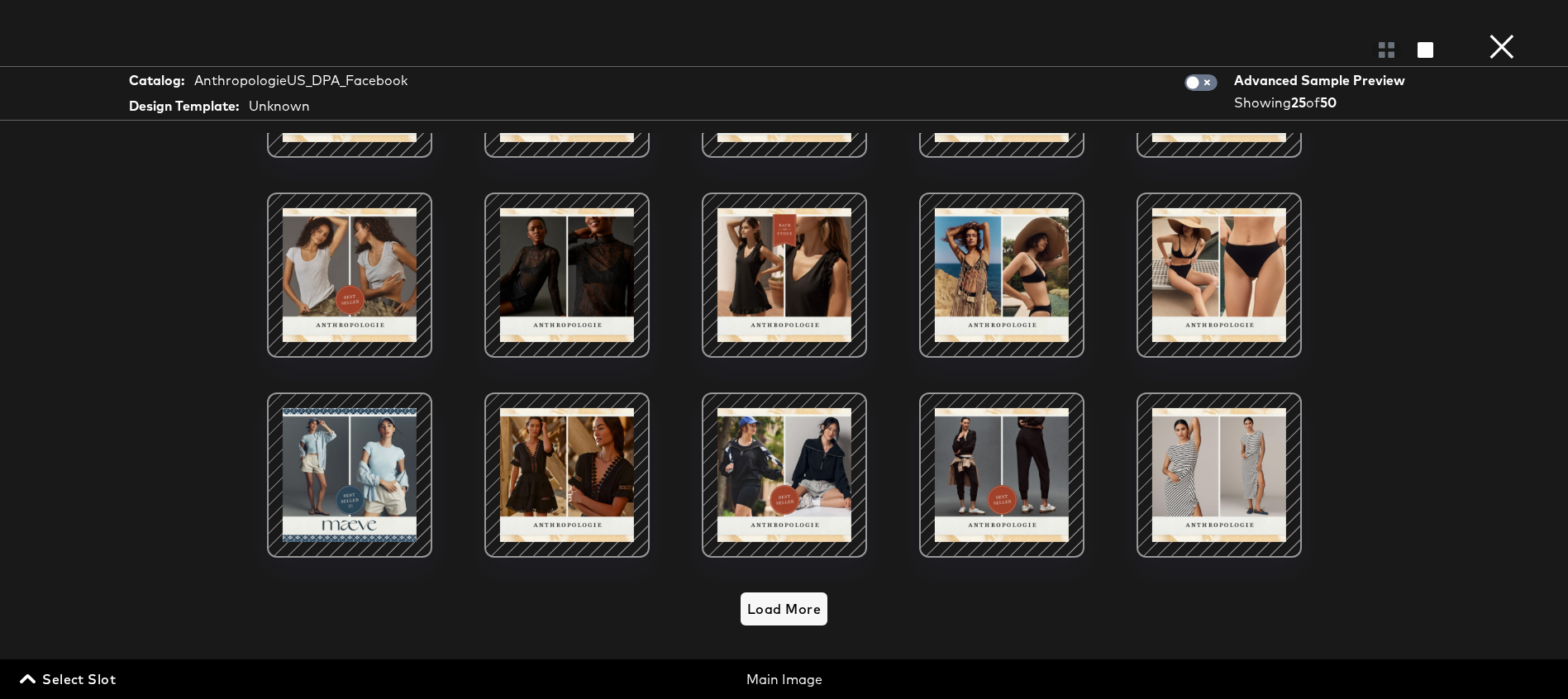
scroll to position [219, 0]
click at [782, 605] on span "Load More" at bounding box center [784, 608] width 73 height 23
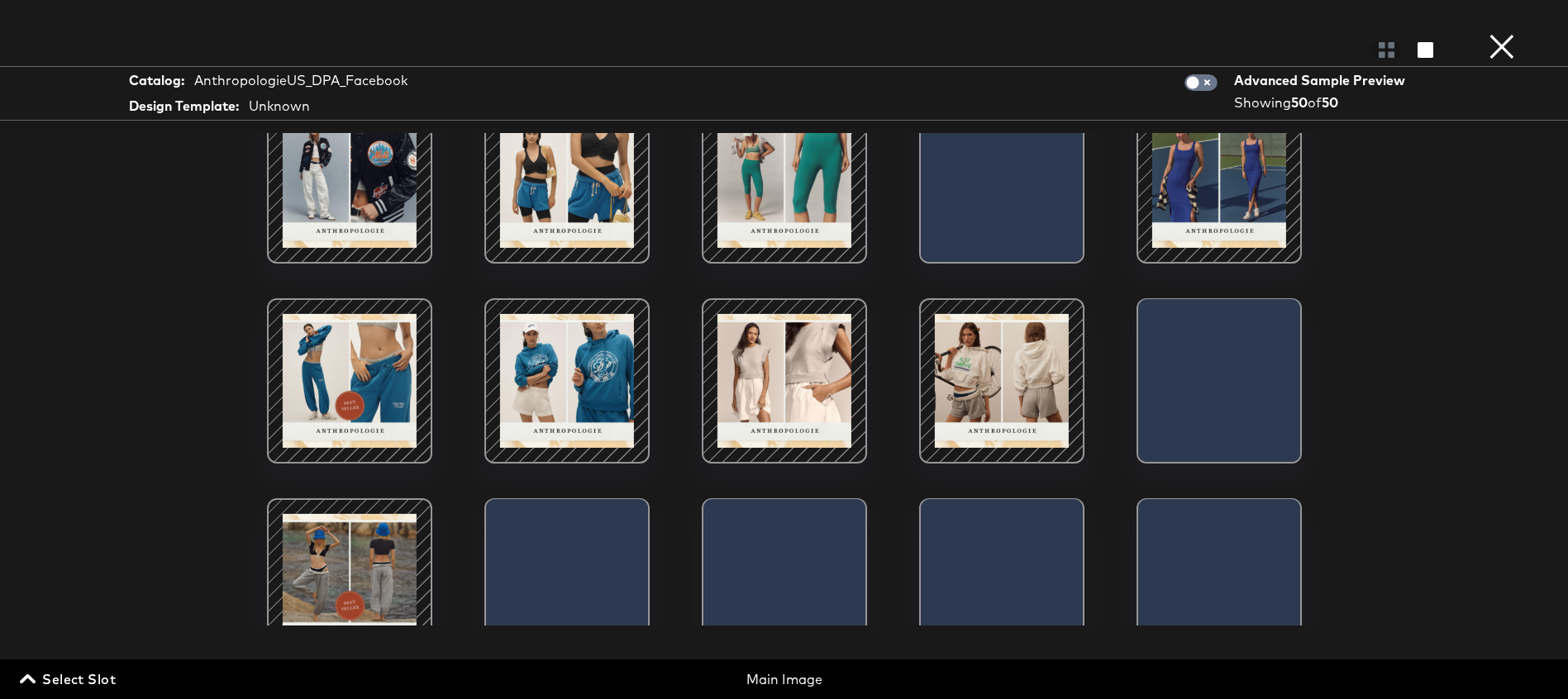
scroll to position [1473, 0]
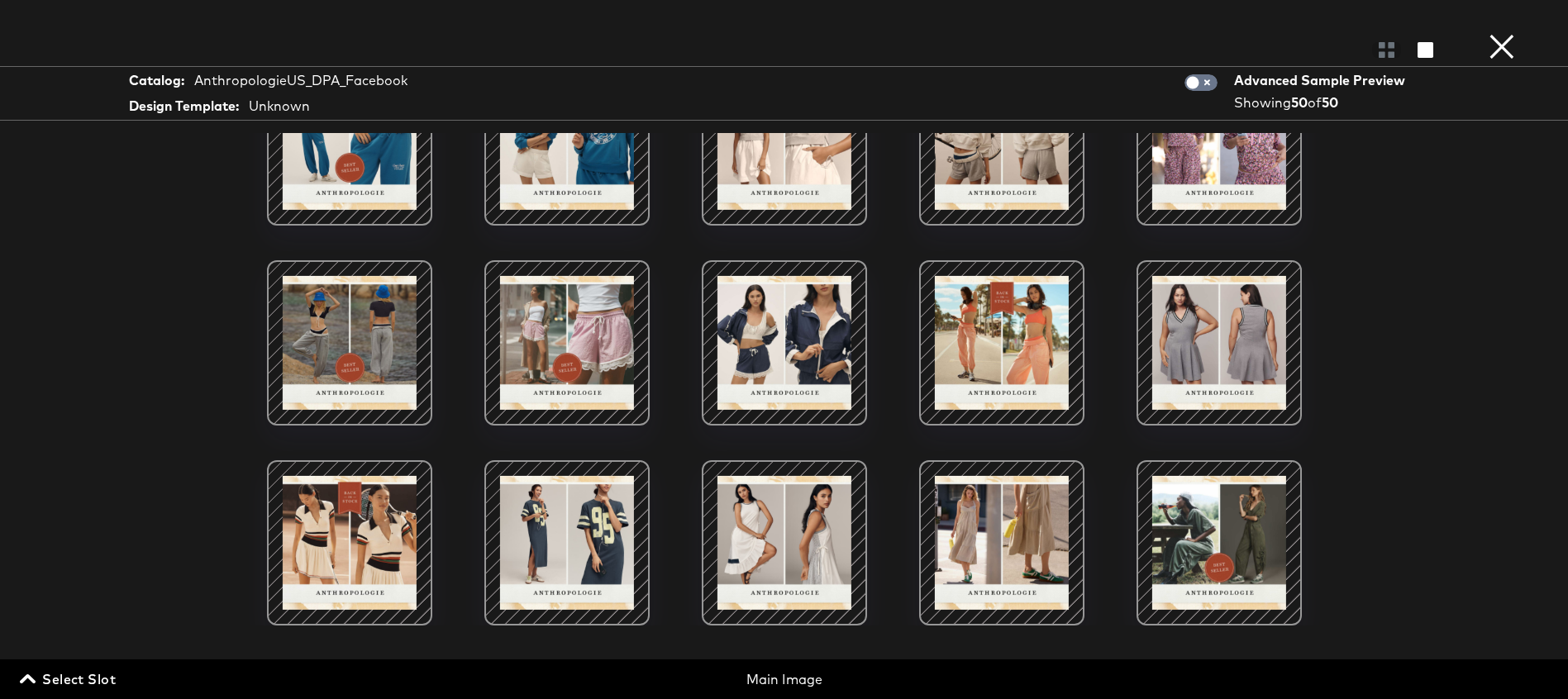
click at [1497, 33] on button "×" at bounding box center [1501, 16] width 33 height 33
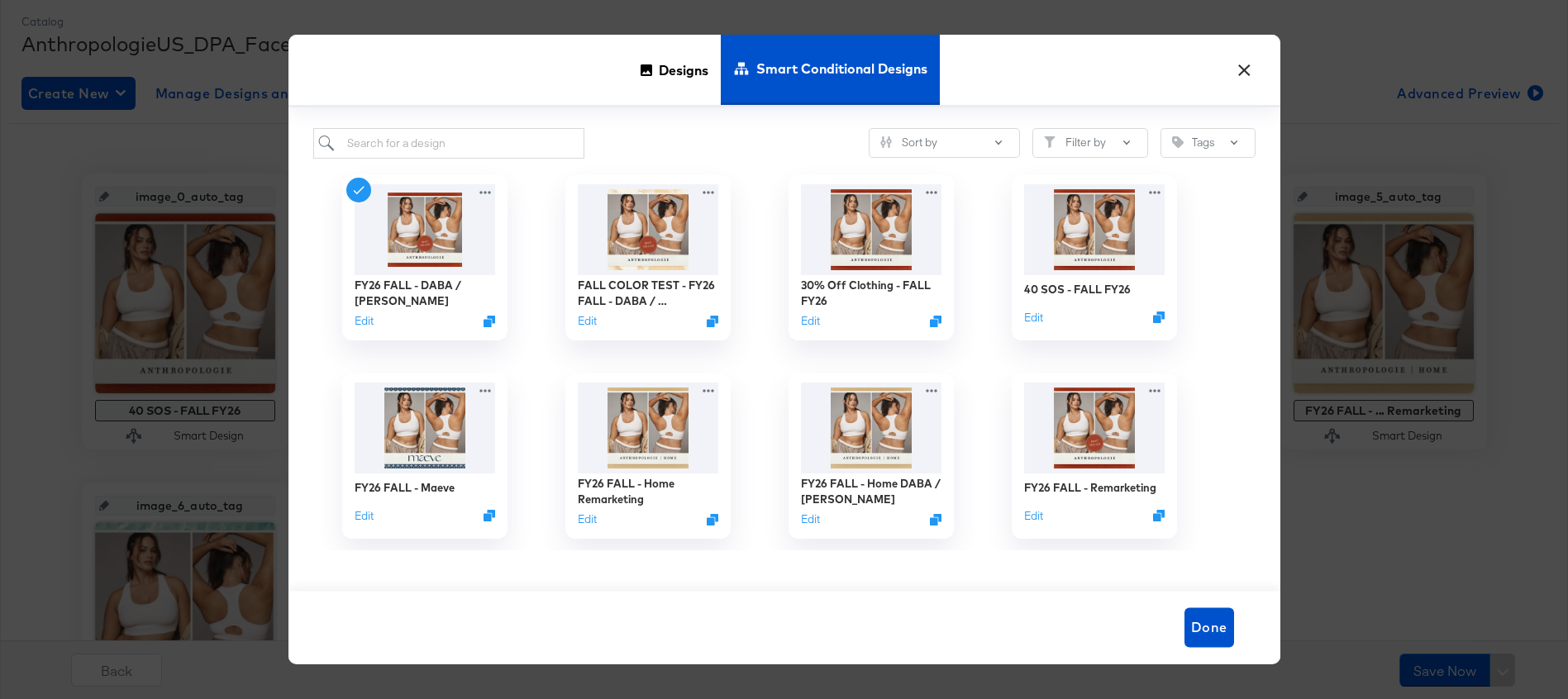
click at [1245, 68] on button "×" at bounding box center [1245, 66] width 30 height 30
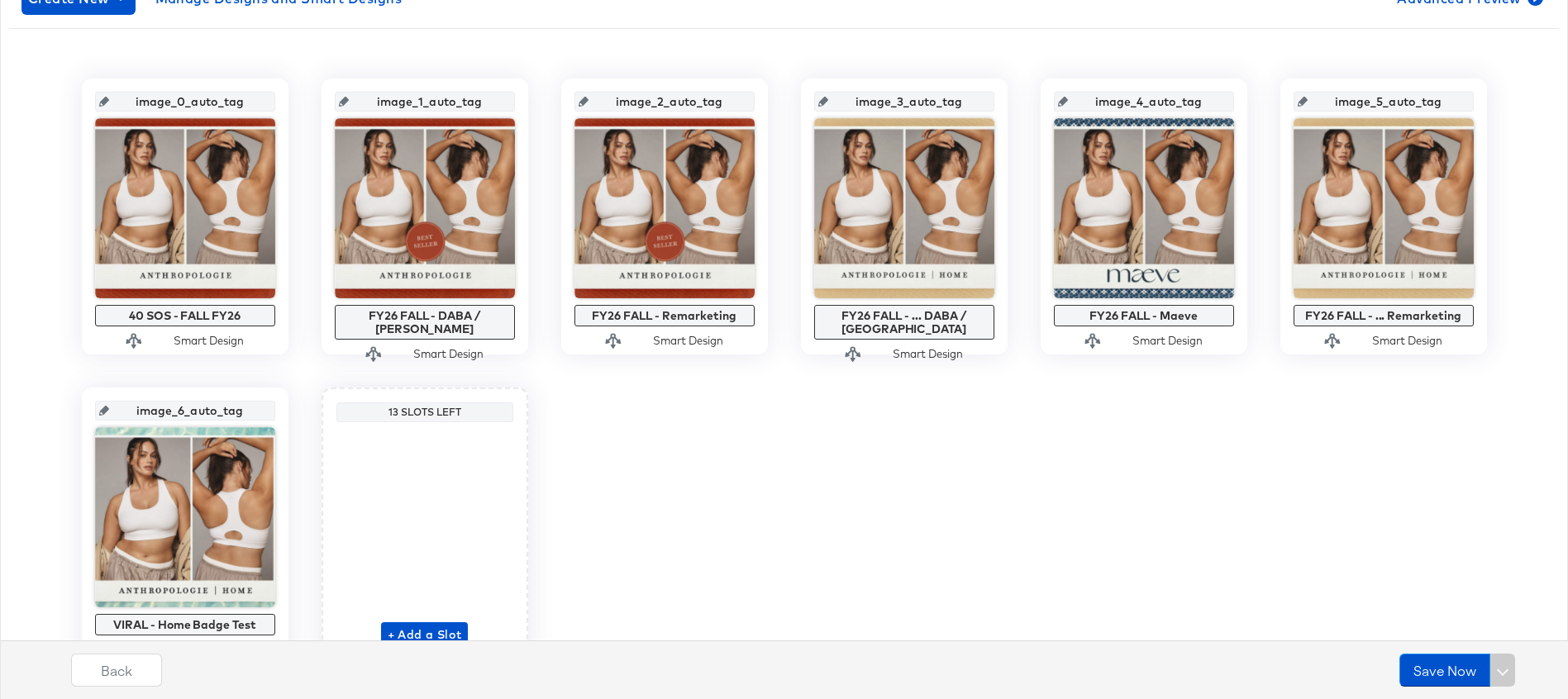
scroll to position [398, 0]
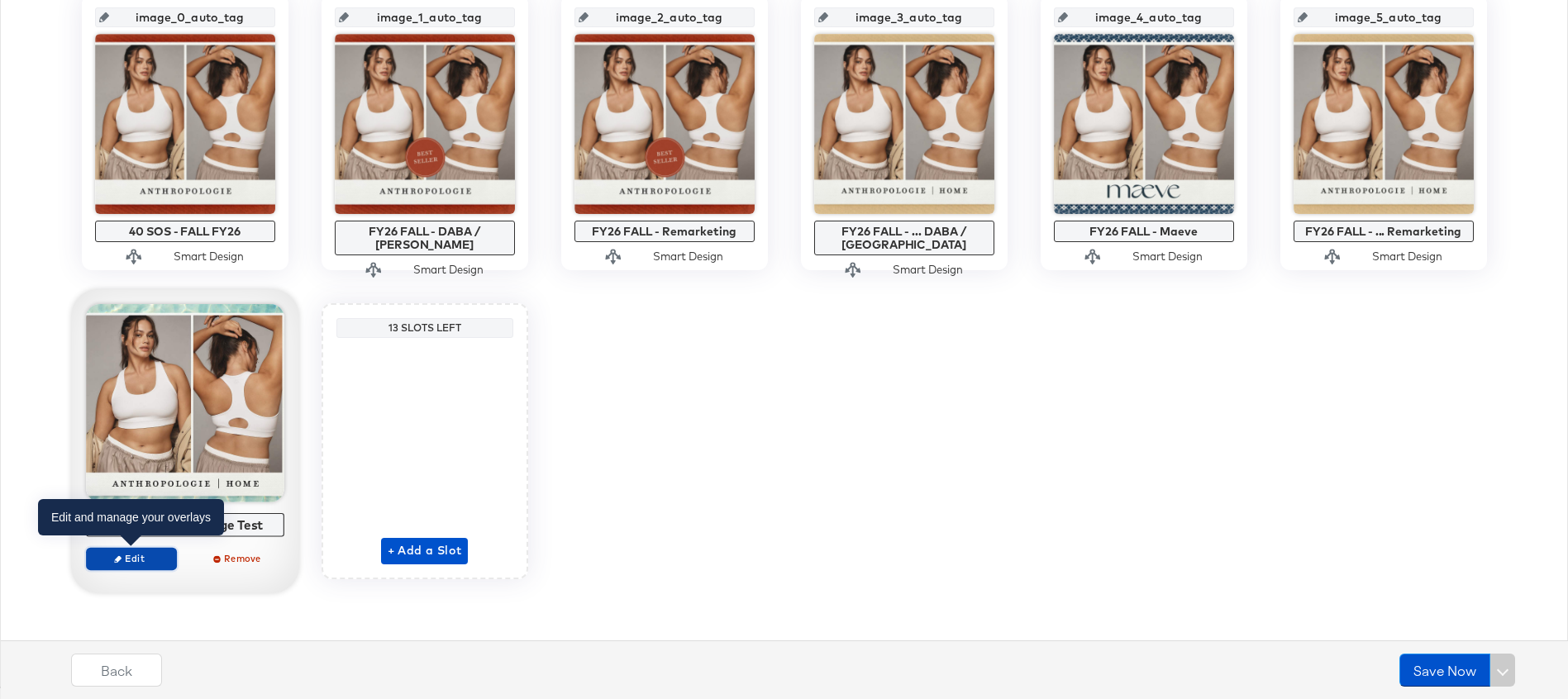
click at [138, 564] on span "Edit" at bounding box center [130, 558] width 76 height 13
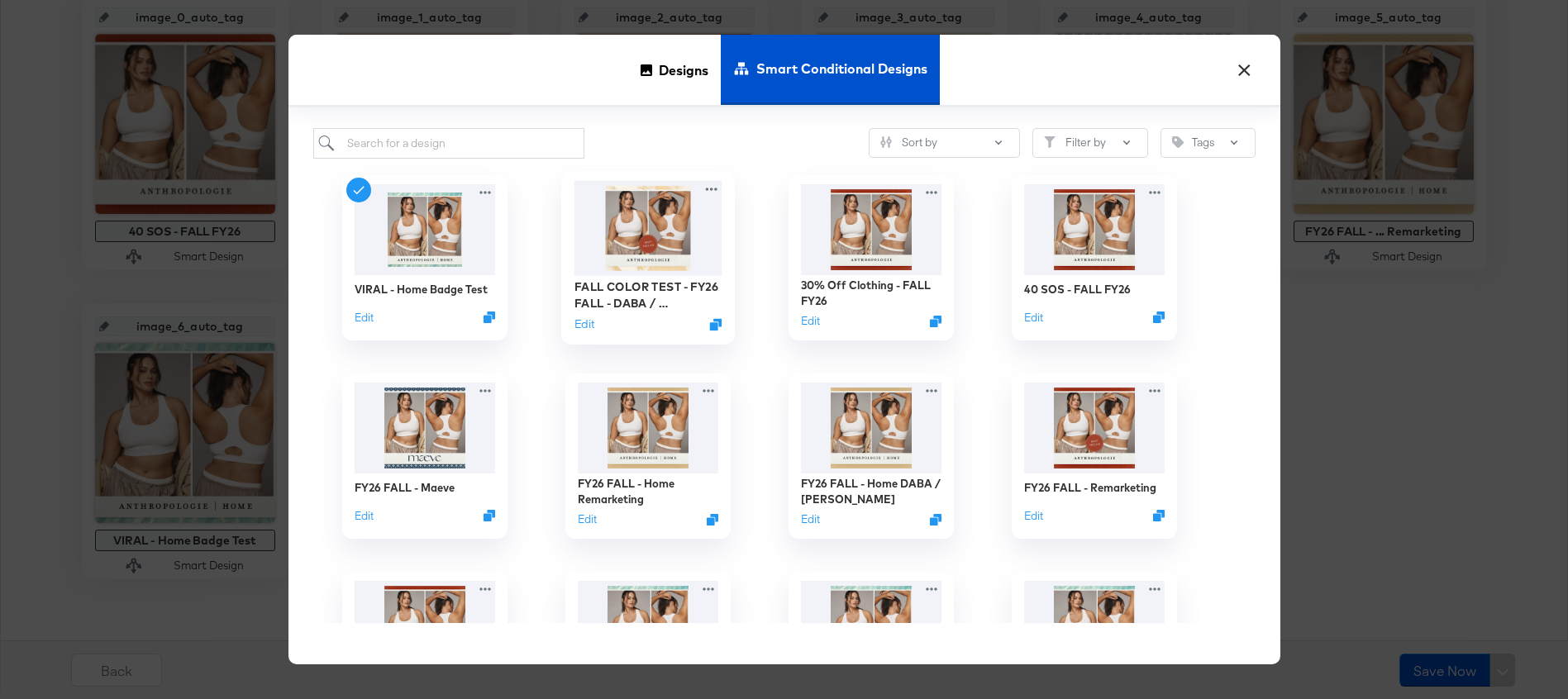
click at [639, 240] on img at bounding box center [648, 227] width 148 height 95
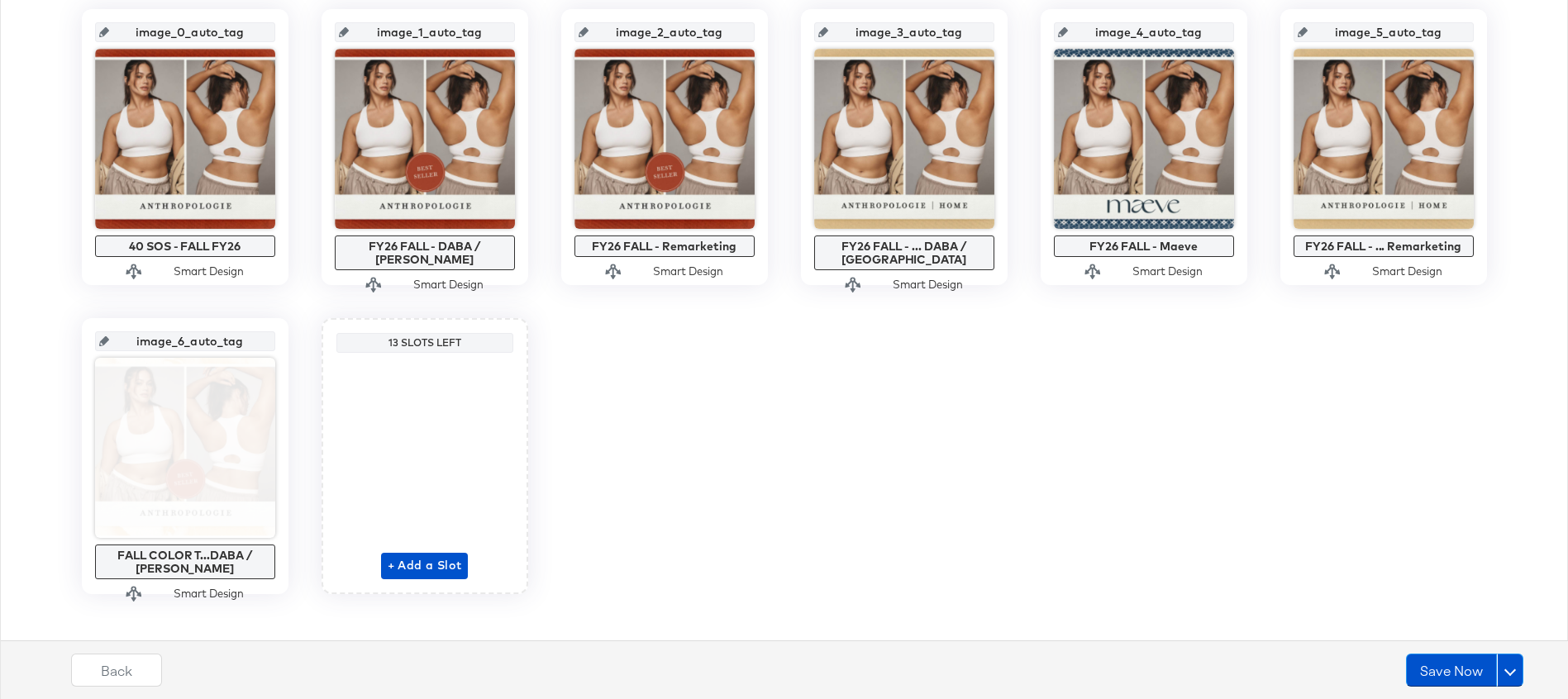
scroll to position [385, 0]
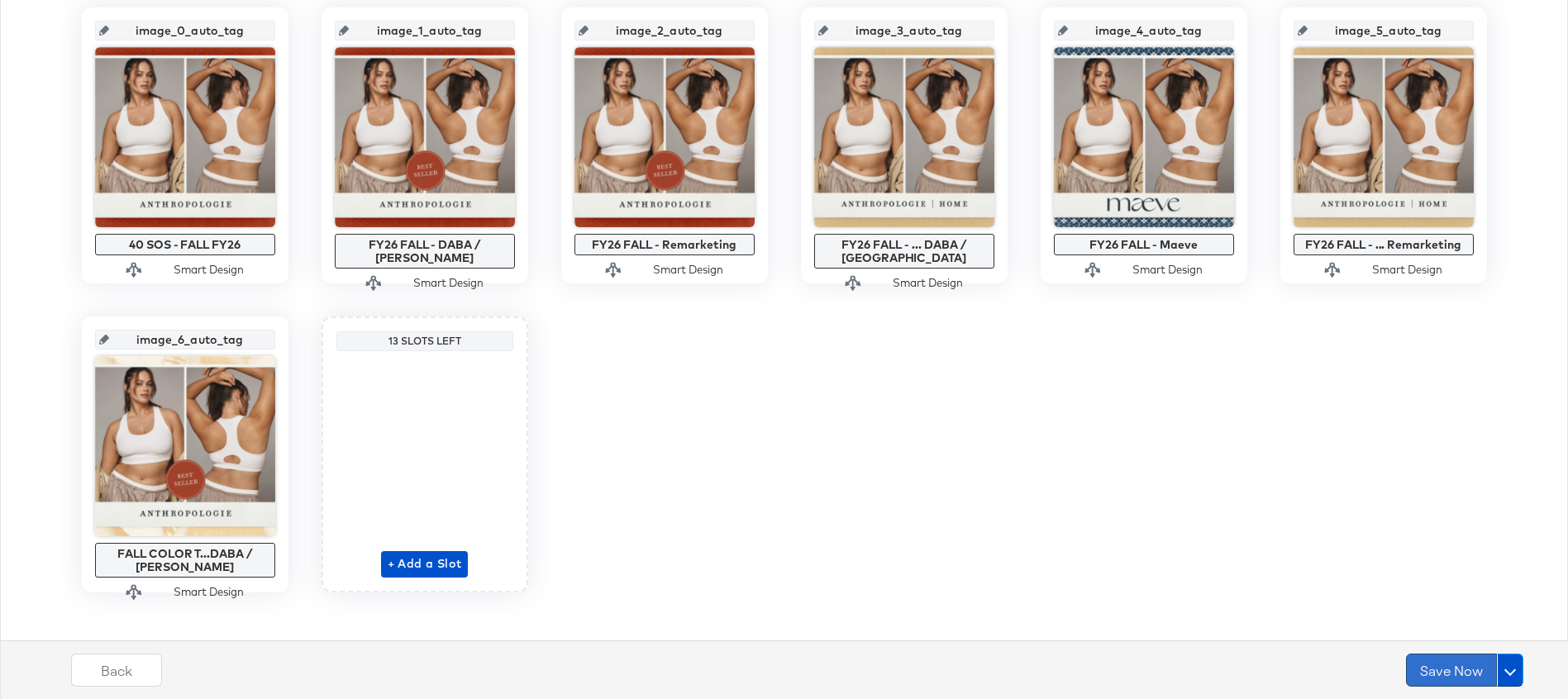
click at [1449, 669] on button "Save Now" at bounding box center [1451, 669] width 91 height 33
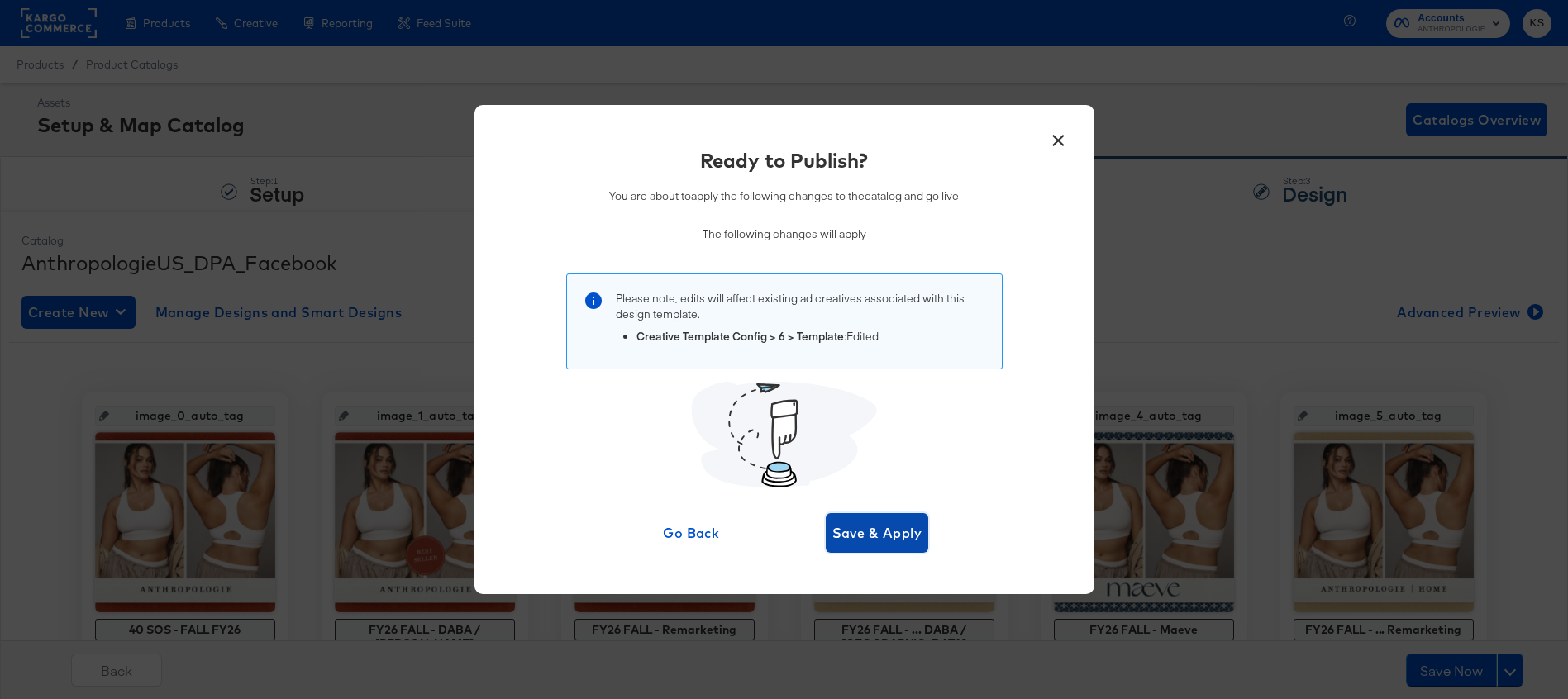
click at [887, 534] on span "Save & Apply" at bounding box center [877, 532] width 90 height 23
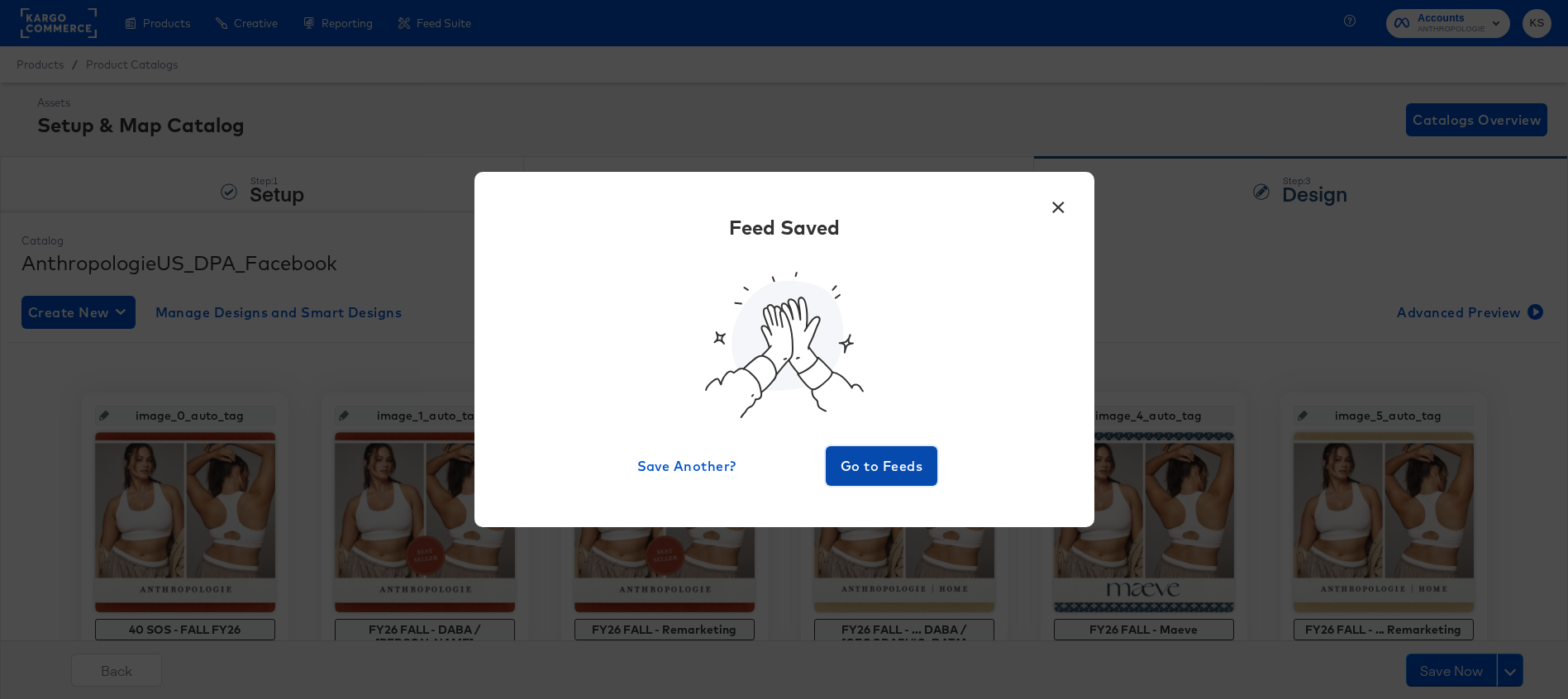
click at [887, 465] on span "Go to Feeds" at bounding box center [882, 465] width 99 height 23
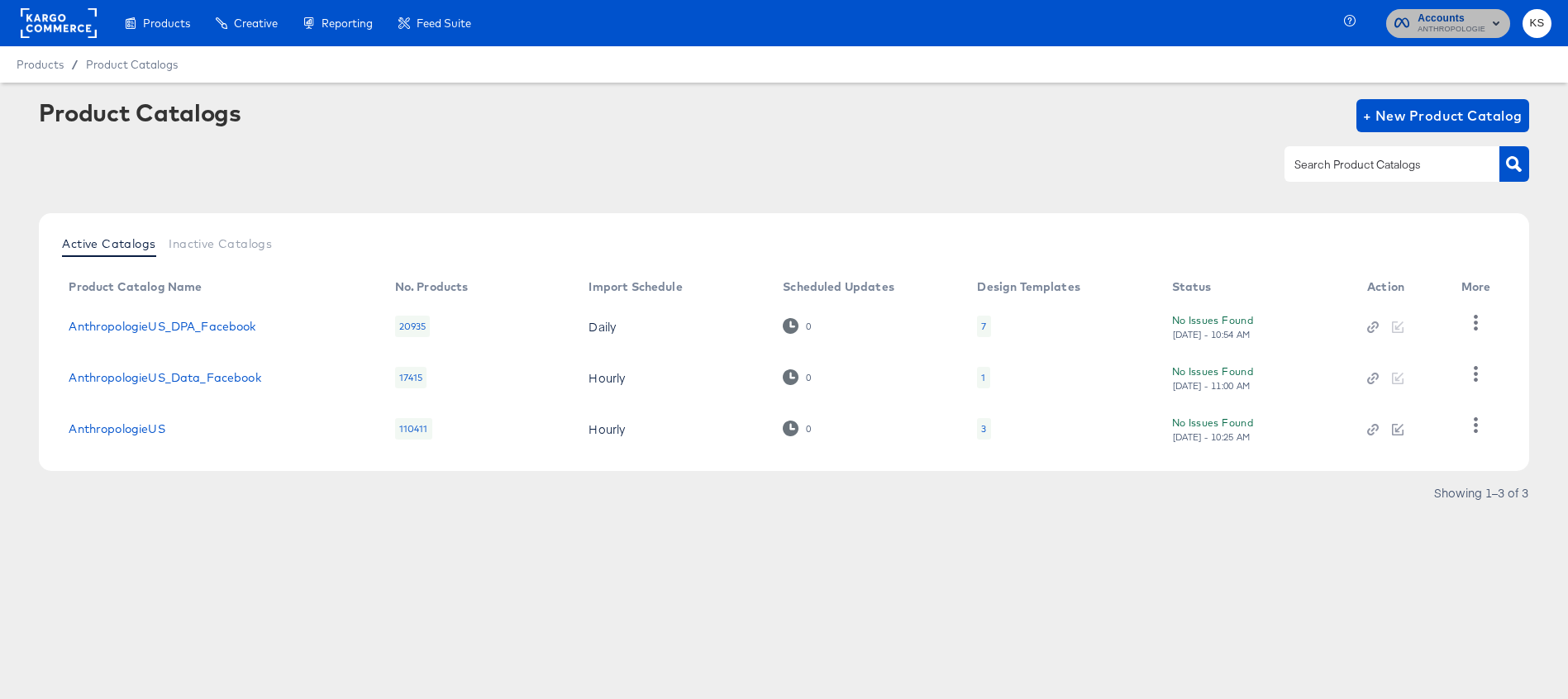
click at [1444, 30] on span "ANTHROPOLOGIE" at bounding box center [1451, 29] width 68 height 13
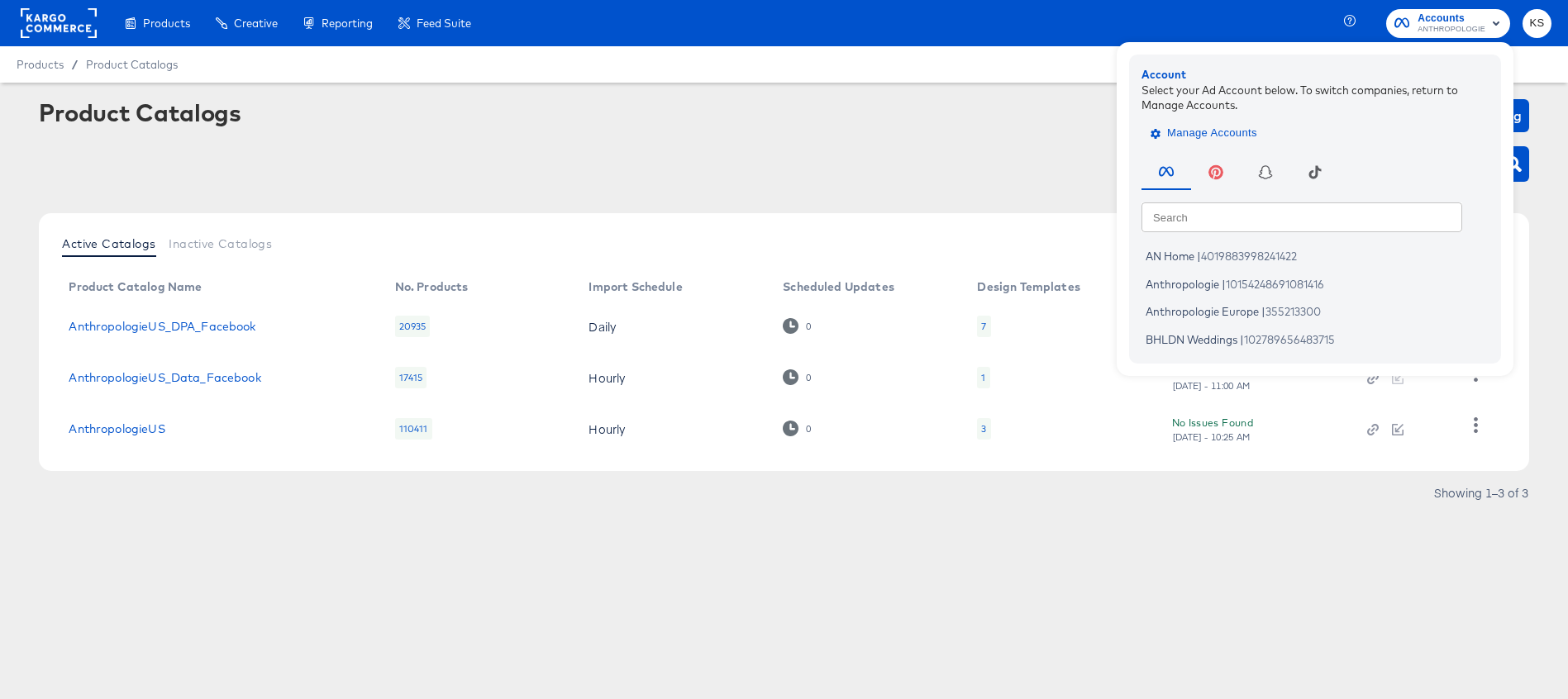
click at [1188, 142] on span "Manage Accounts" at bounding box center [1206, 133] width 104 height 19
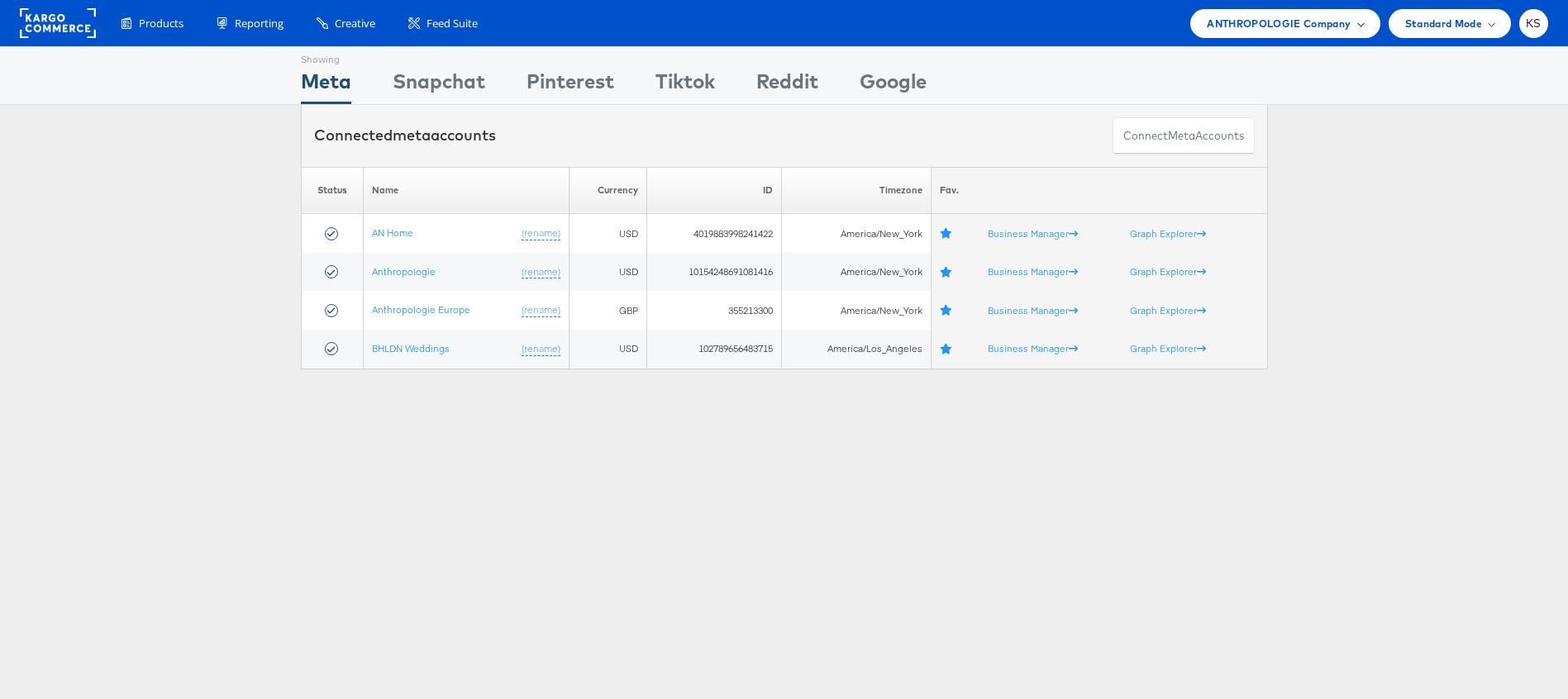
click at [1336, 28] on span "ANTHROPOLOGIE Company" at bounding box center [1279, 24] width 144 height 18
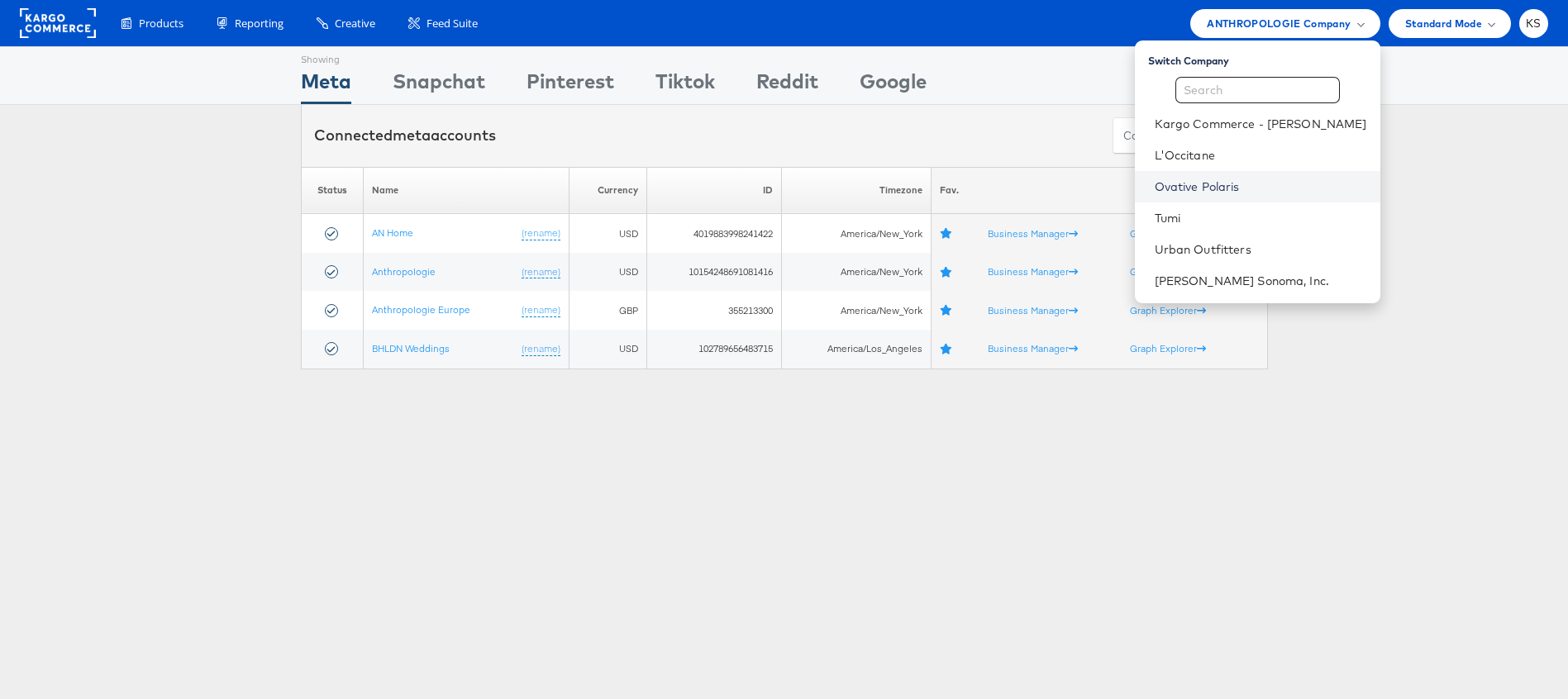
click at [1258, 189] on link "Ovative Polaris" at bounding box center [1260, 187] width 212 height 17
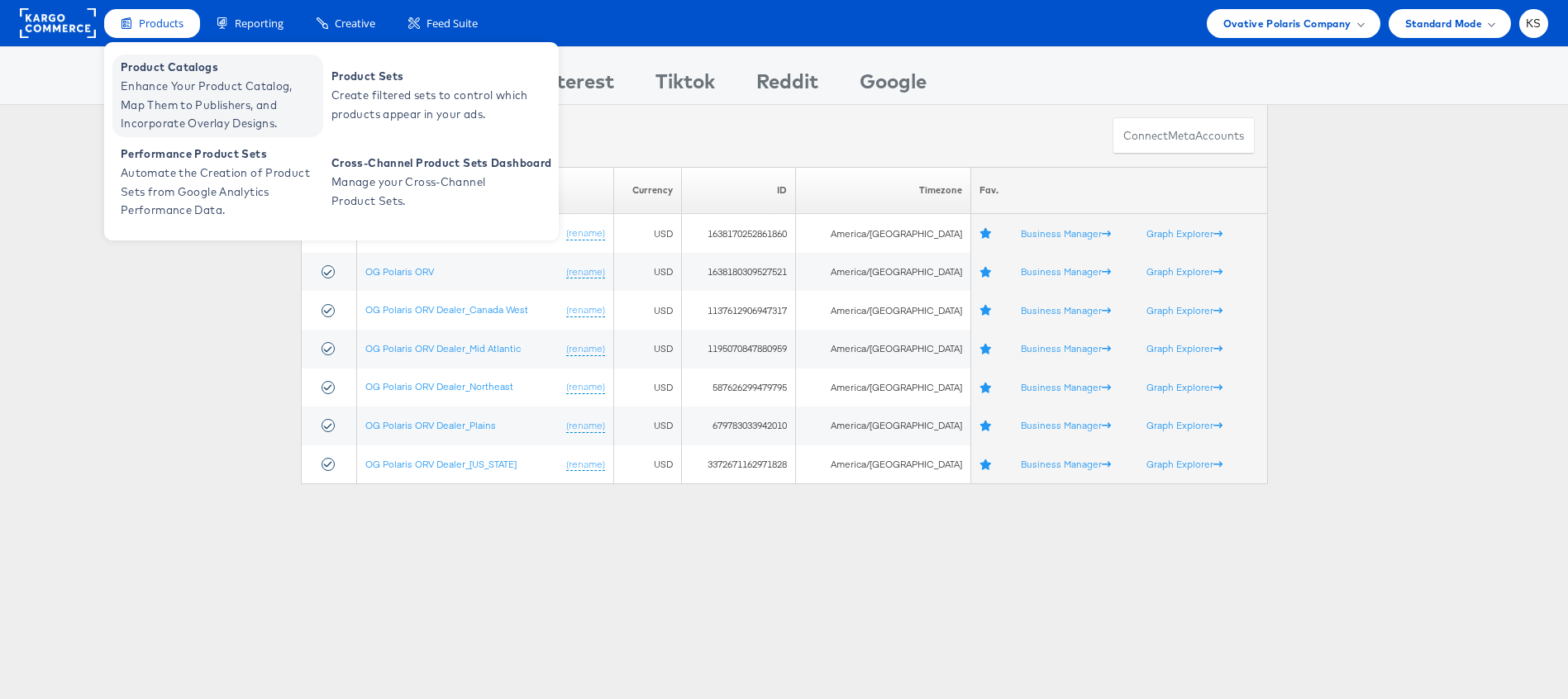
click at [164, 80] on span "Enhance Your Product Catalog, Map Them to Publishers, and Incorporate Overlay D…" at bounding box center [219, 105] width 198 height 56
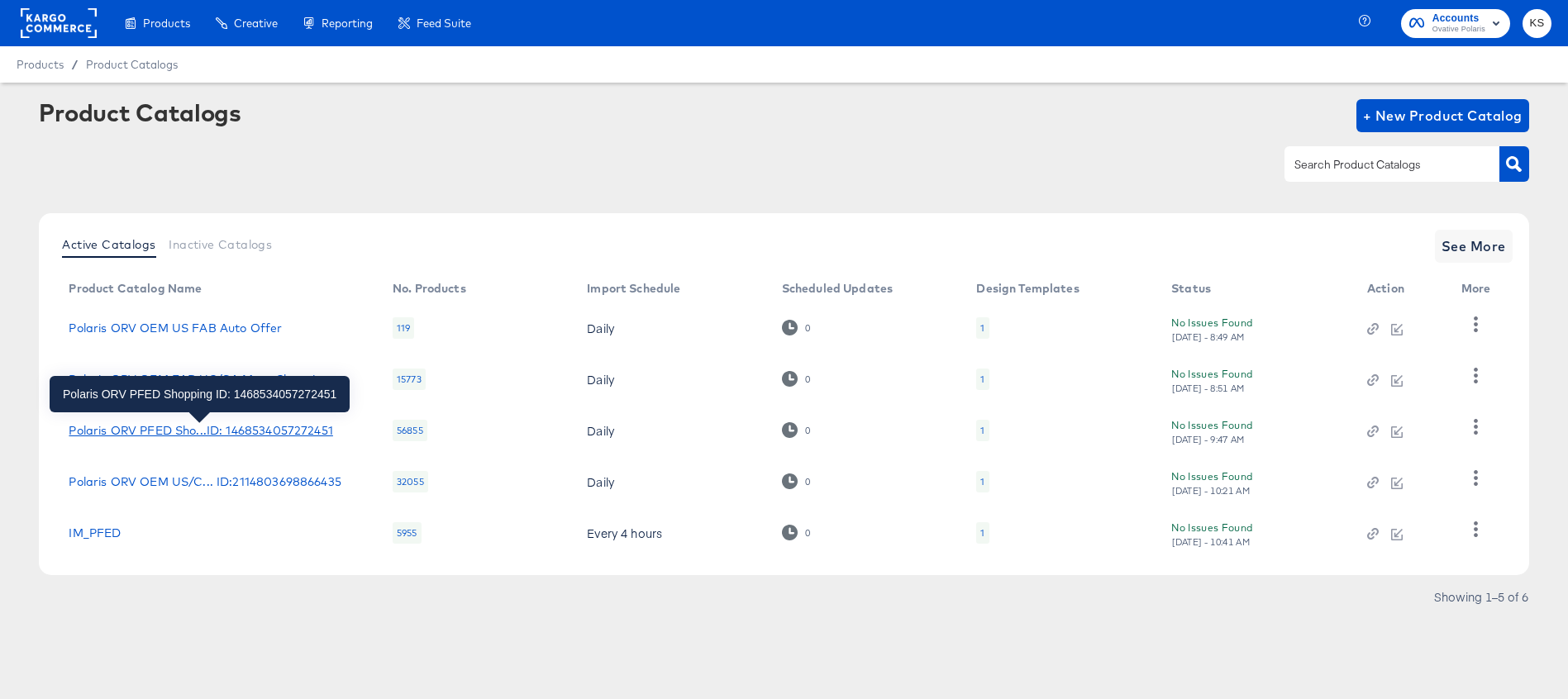
click at [247, 436] on div "Polaris ORV PFED Sho...ID: 1468534057272451" at bounding box center [199, 429] width 264 height 13
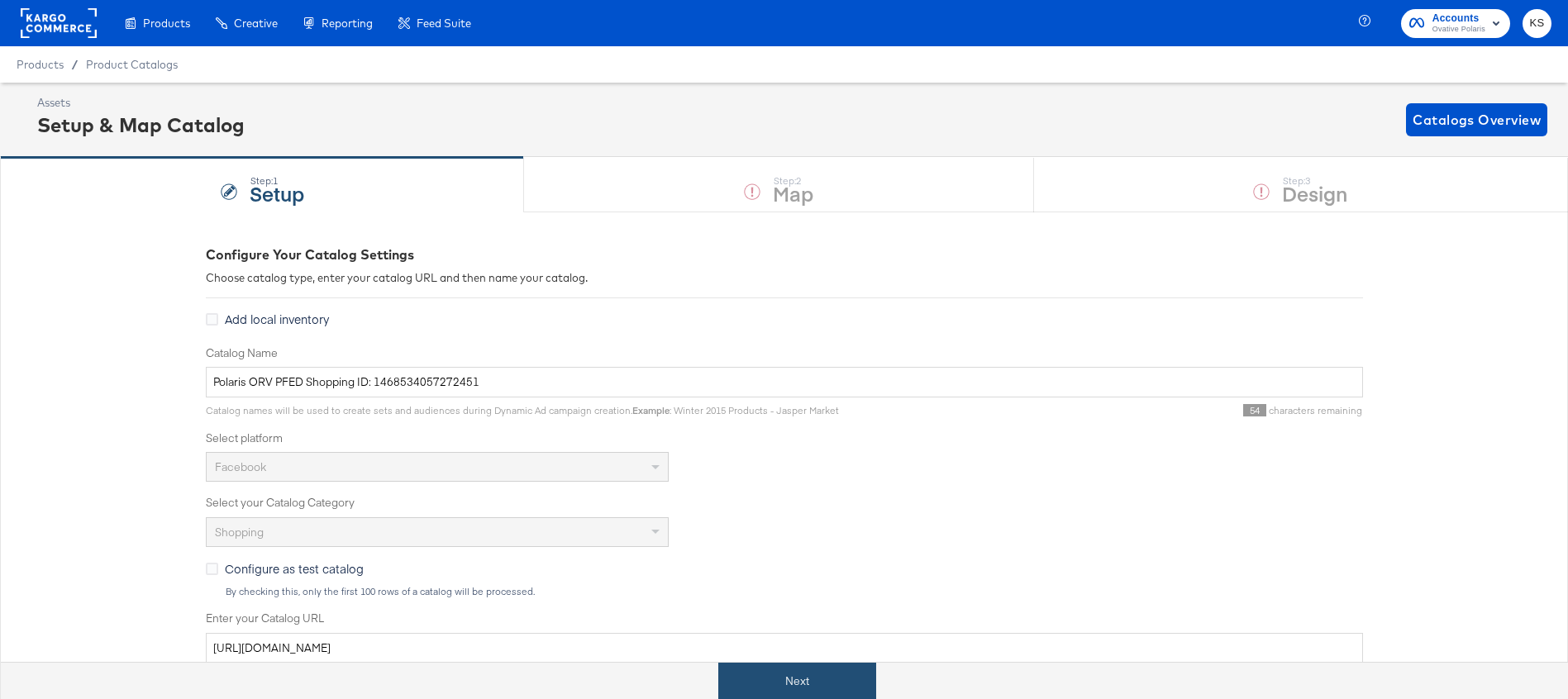
click at [786, 685] on button "Next" at bounding box center [797, 681] width 158 height 38
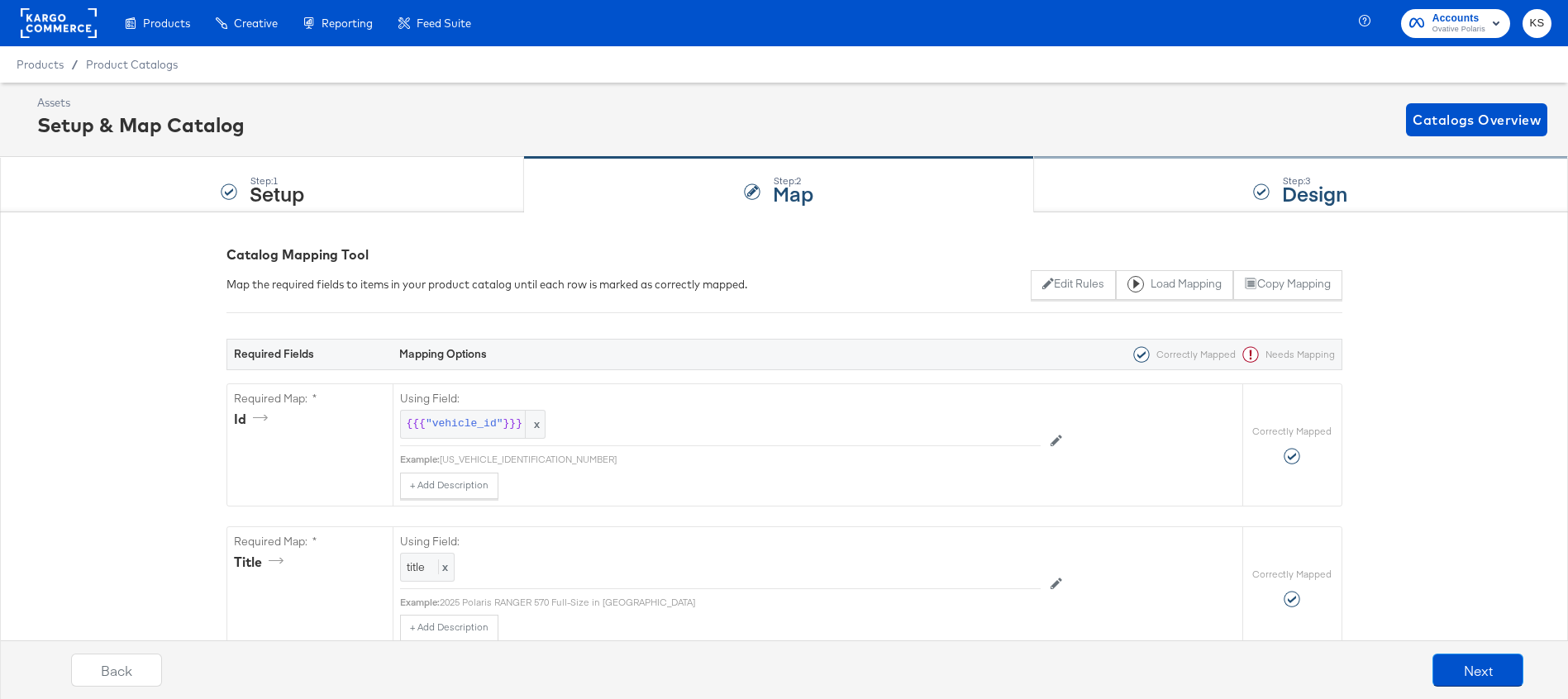
click at [1149, 187] on div "Step: 3 Design" at bounding box center [1300, 185] width 534 height 54
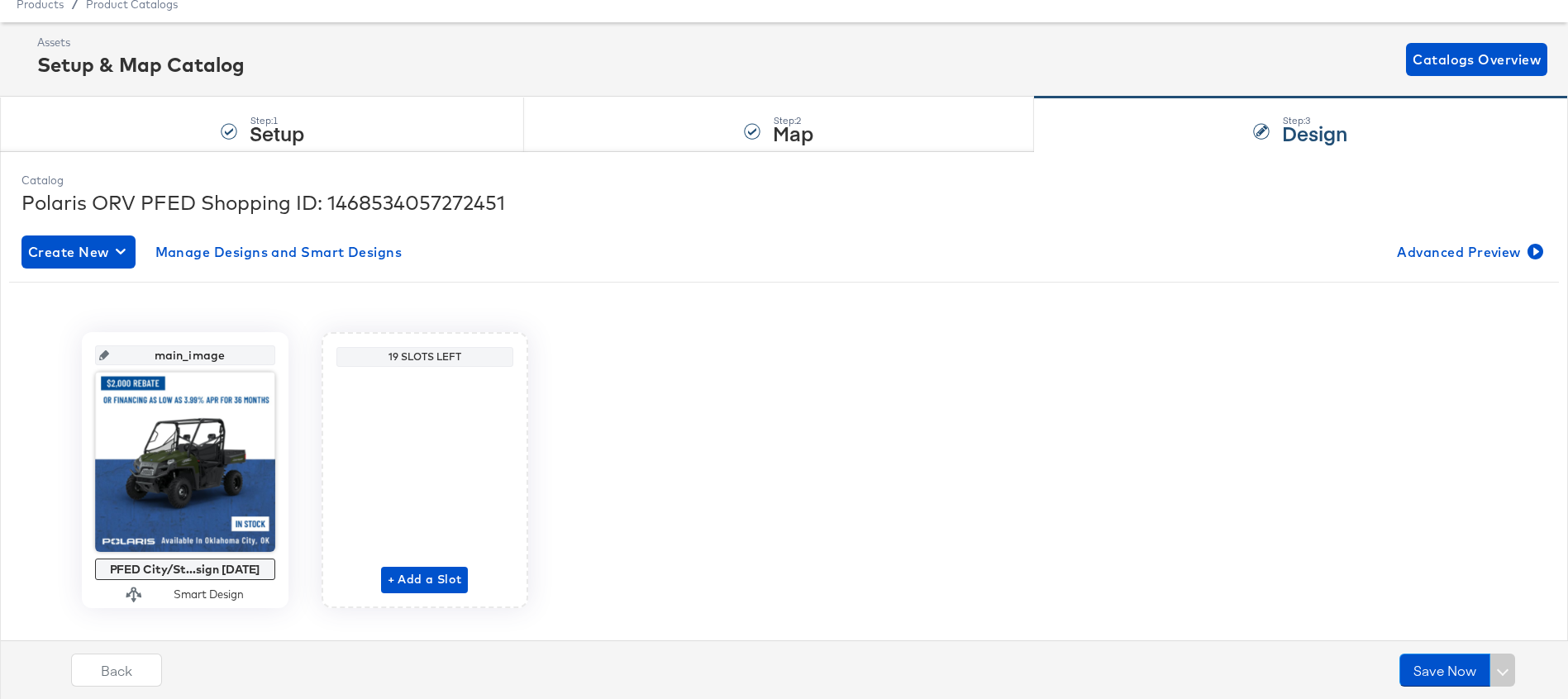
scroll to position [89, 0]
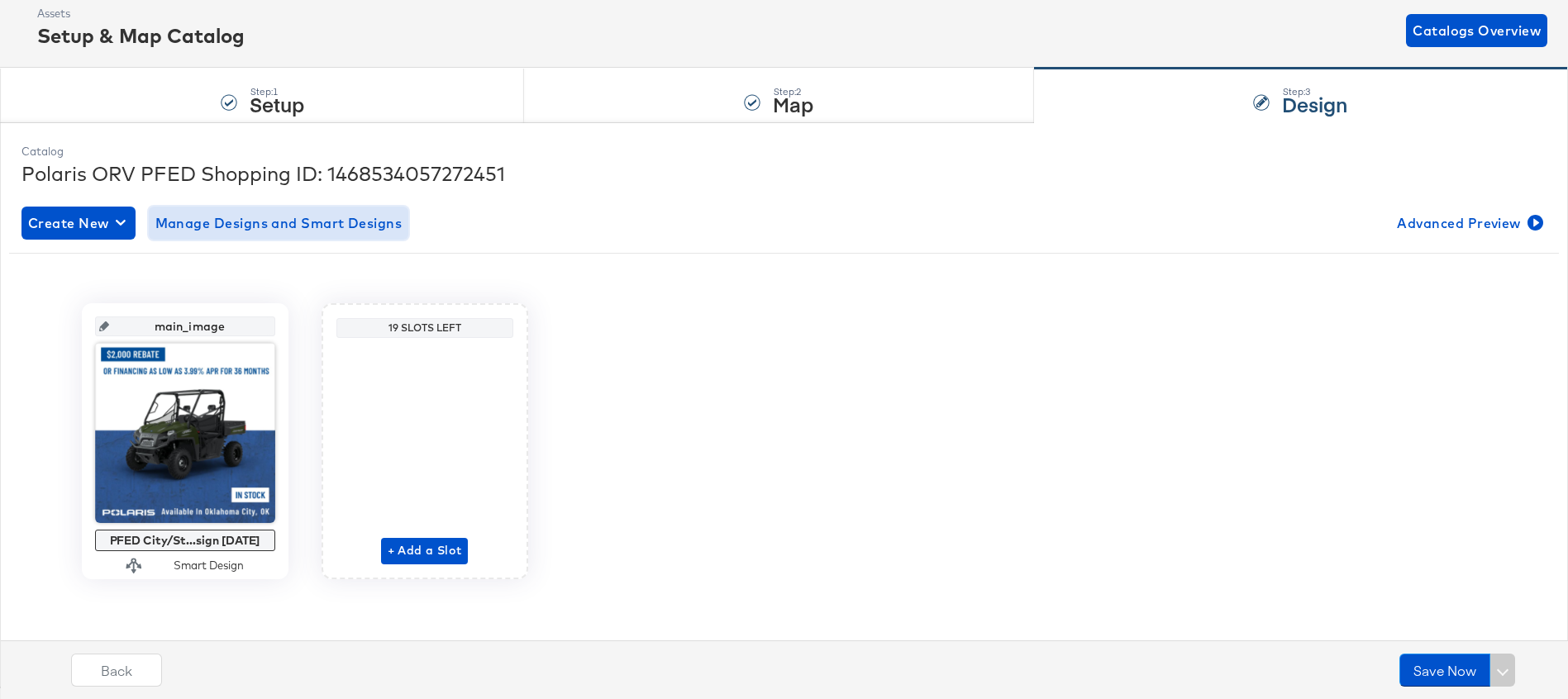
click at [256, 216] on span "Manage Designs and Smart Designs" at bounding box center [278, 222] width 247 height 23
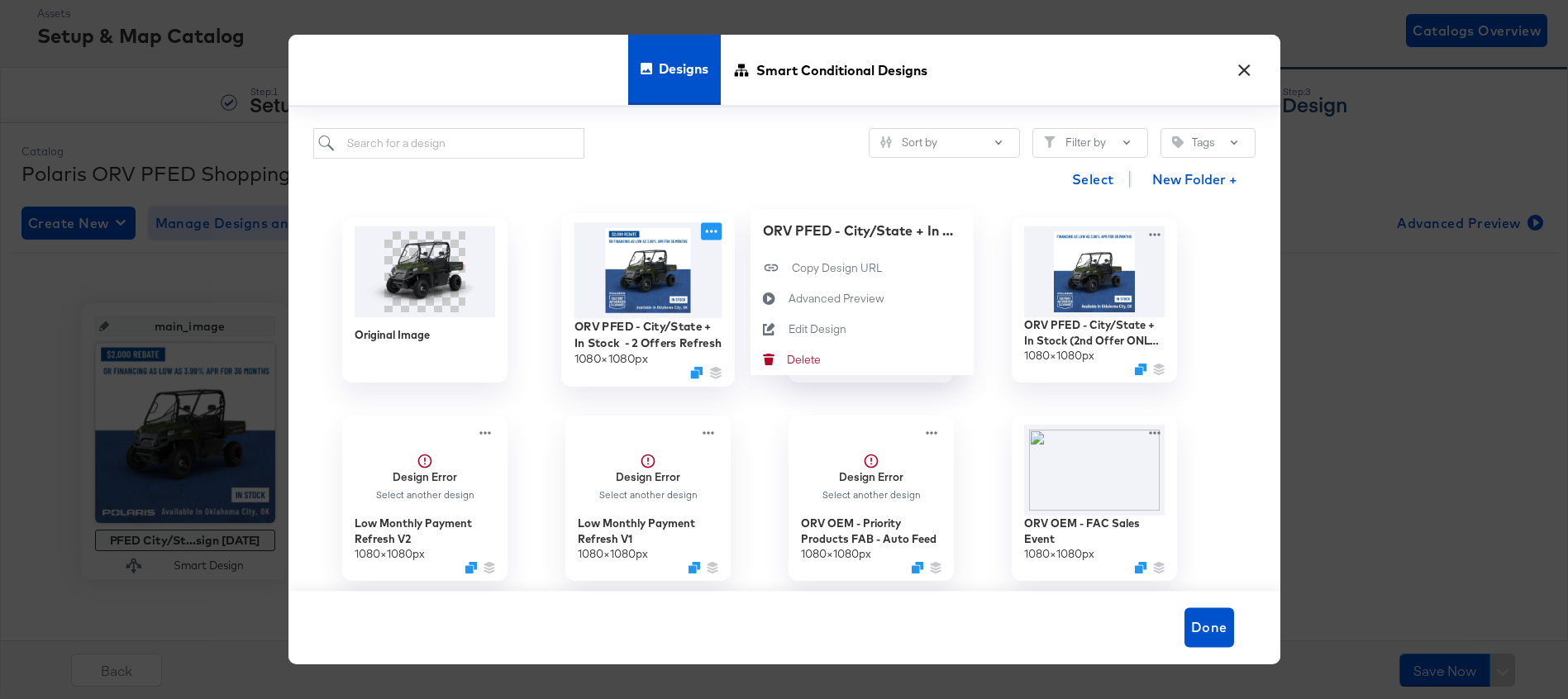
click at [713, 231] on icon at bounding box center [711, 231] width 21 height 18
click at [788, 329] on div "Edit Design Edit Design" at bounding box center [788, 329] width 0 height 0
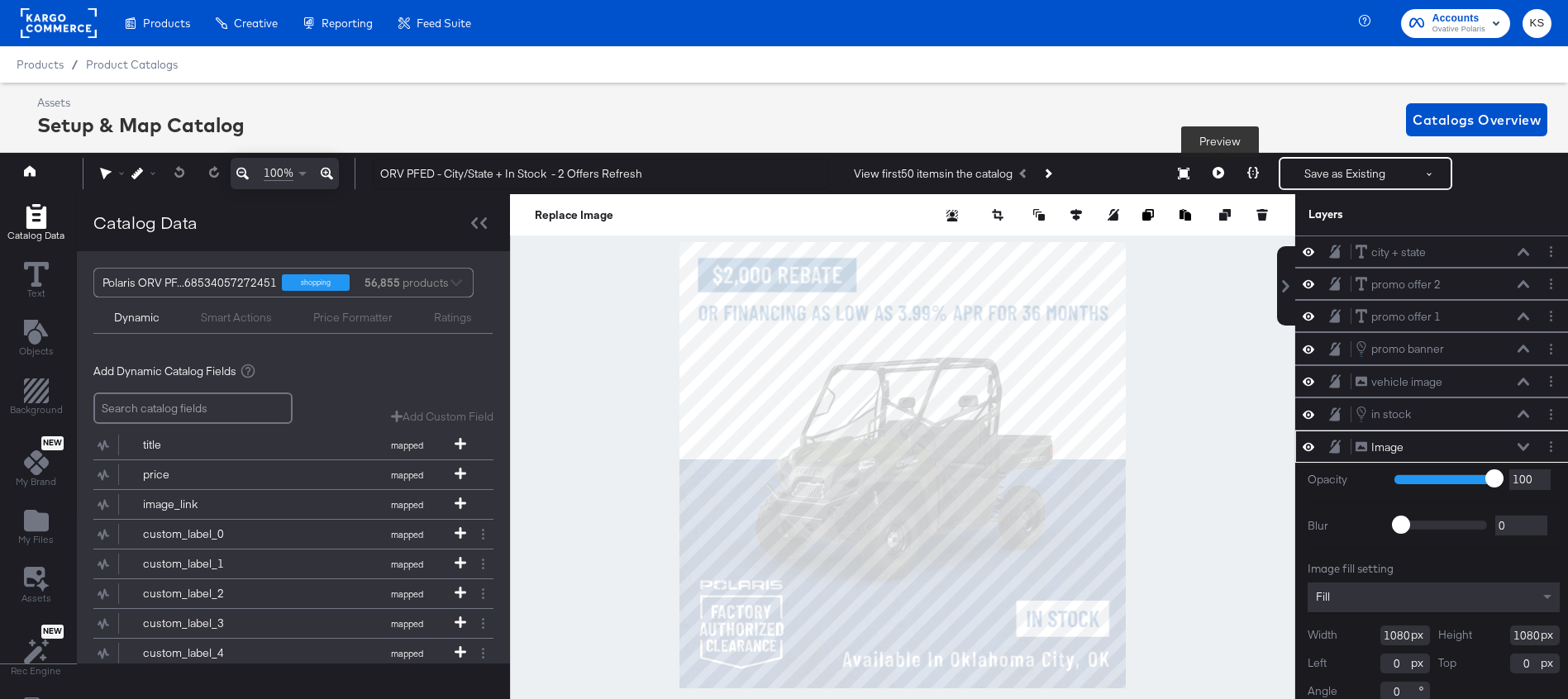
click at [1225, 175] on button at bounding box center [1217, 173] width 35 height 33
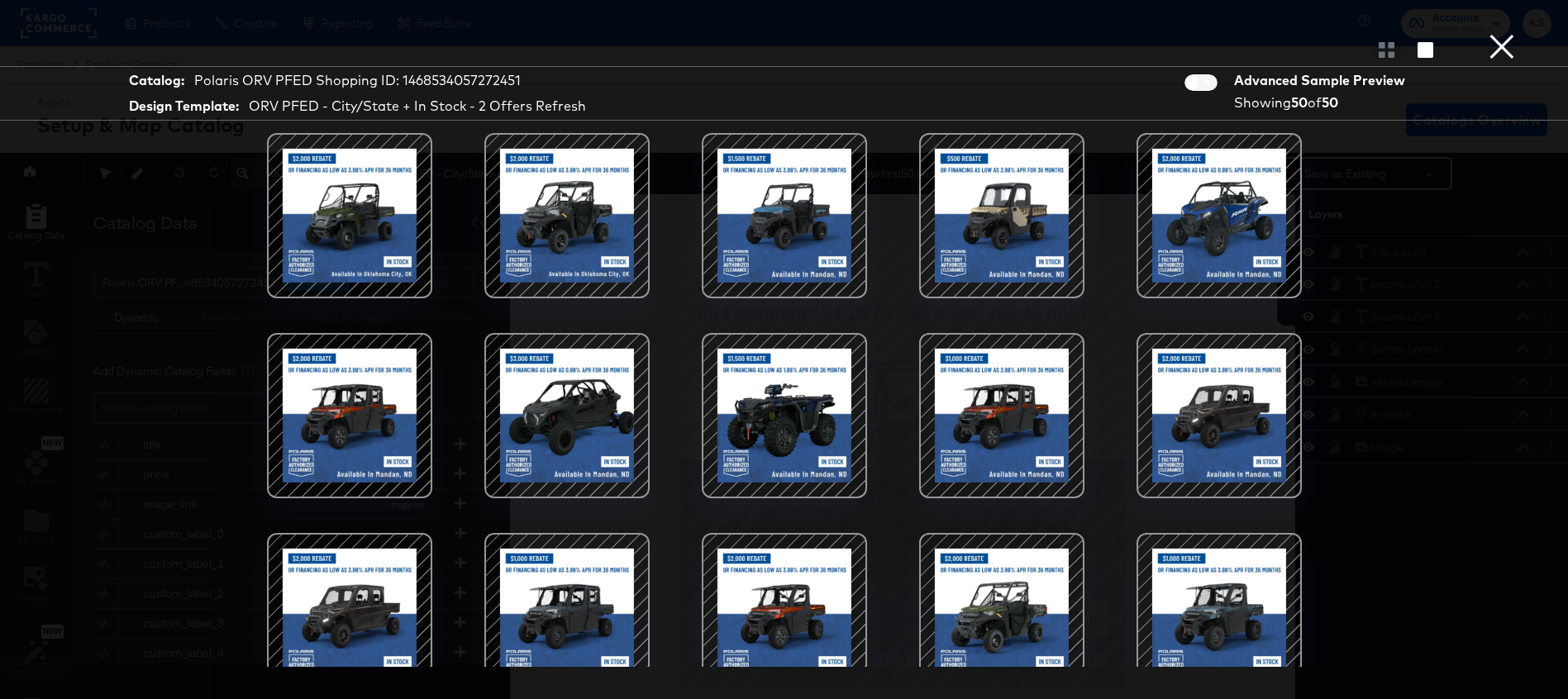
click at [387, 252] on div at bounding box center [350, 215] width 140 height 140
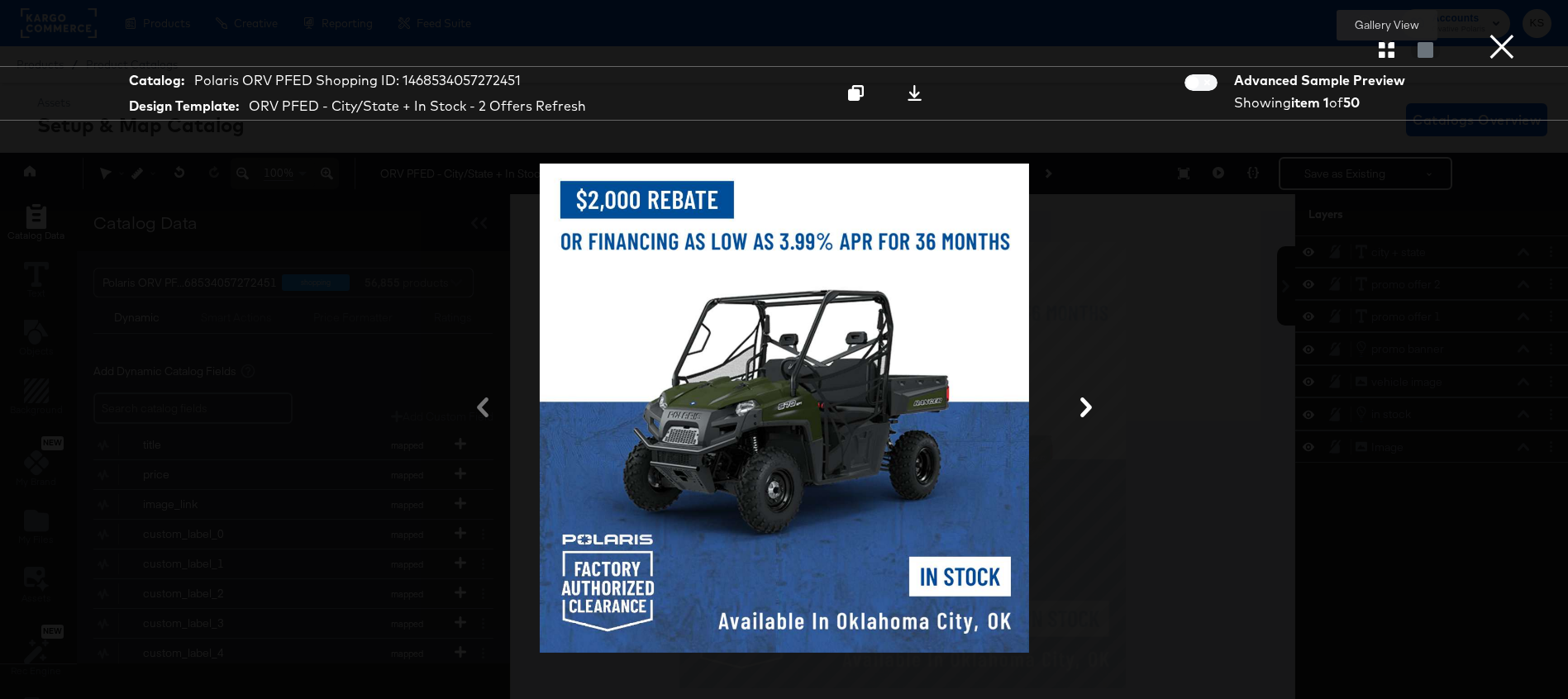
click at [1375, 53] on button "button" at bounding box center [1386, 50] width 29 height 16
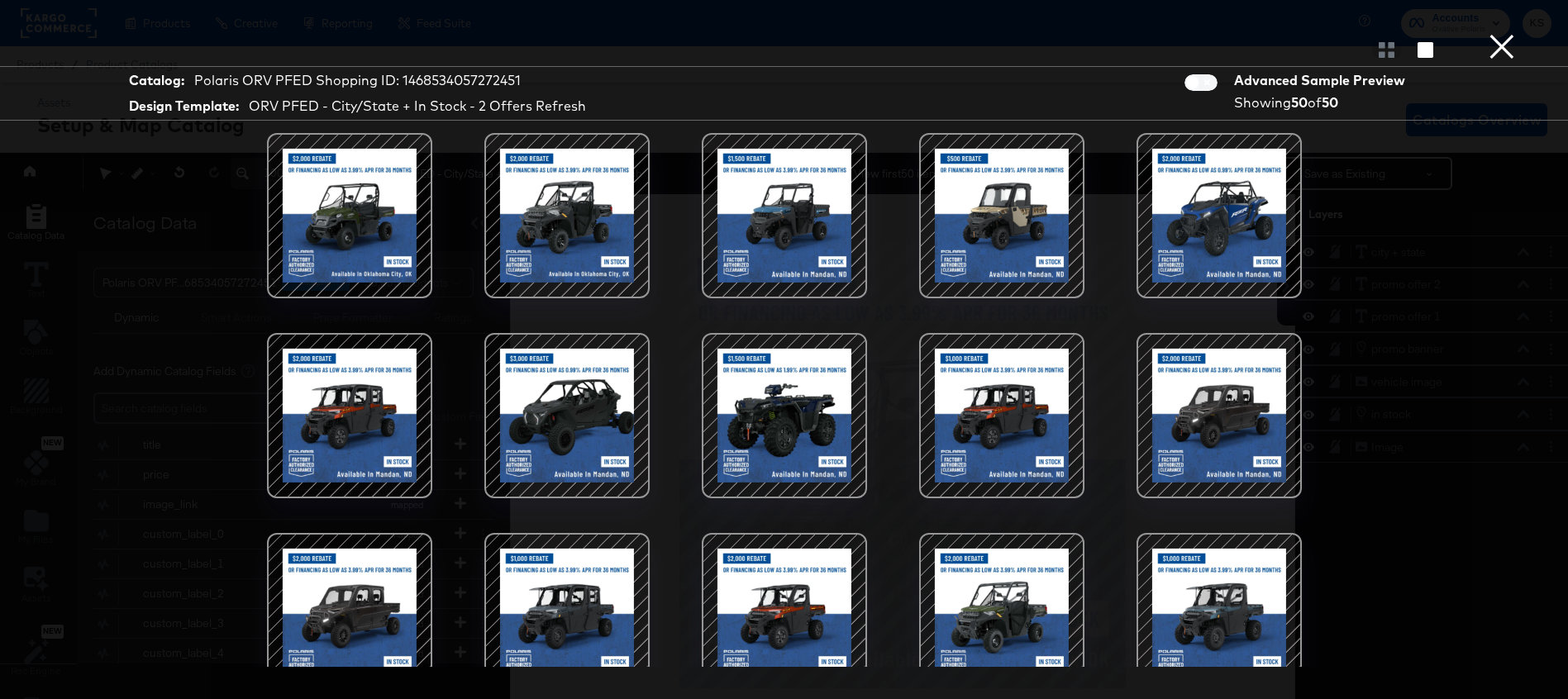
scroll to position [430, 0]
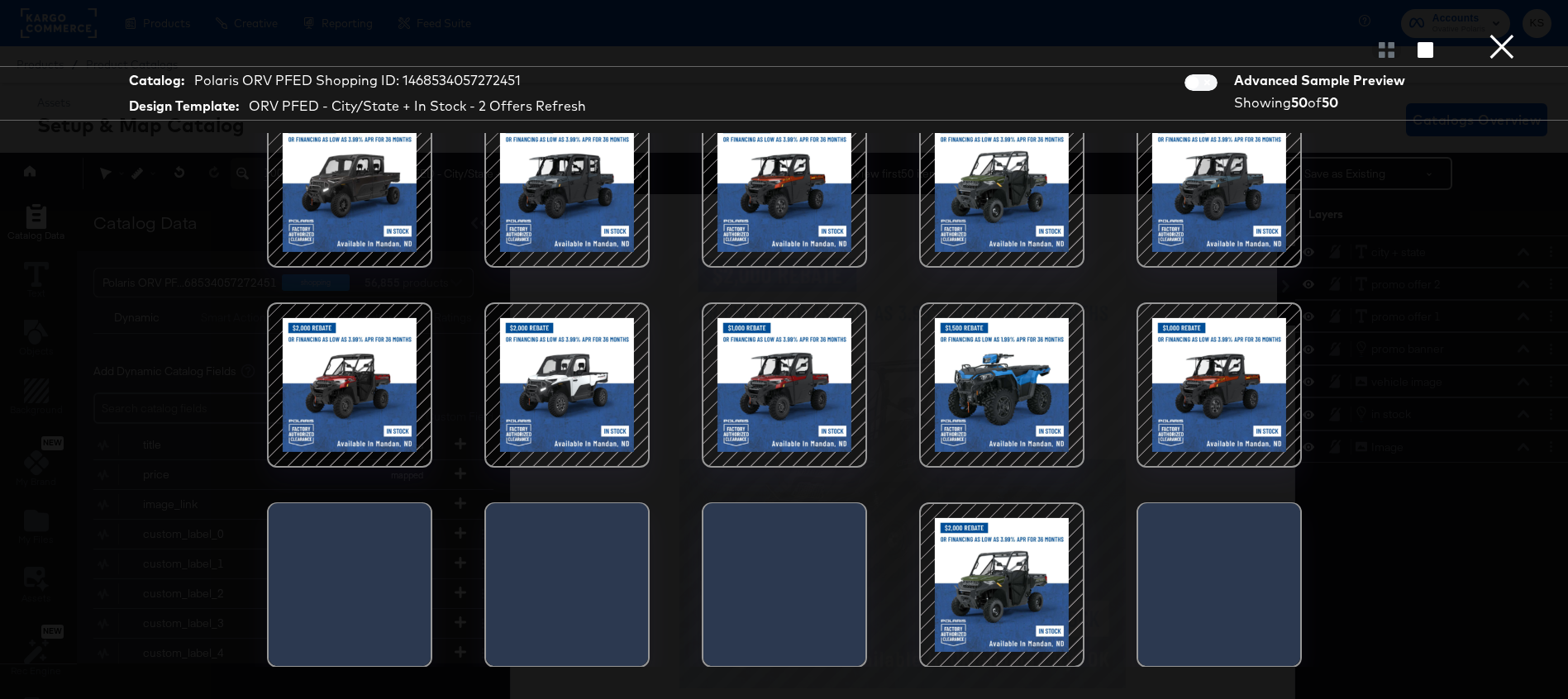
click at [1024, 387] on div at bounding box center [1001, 385] width 140 height 140
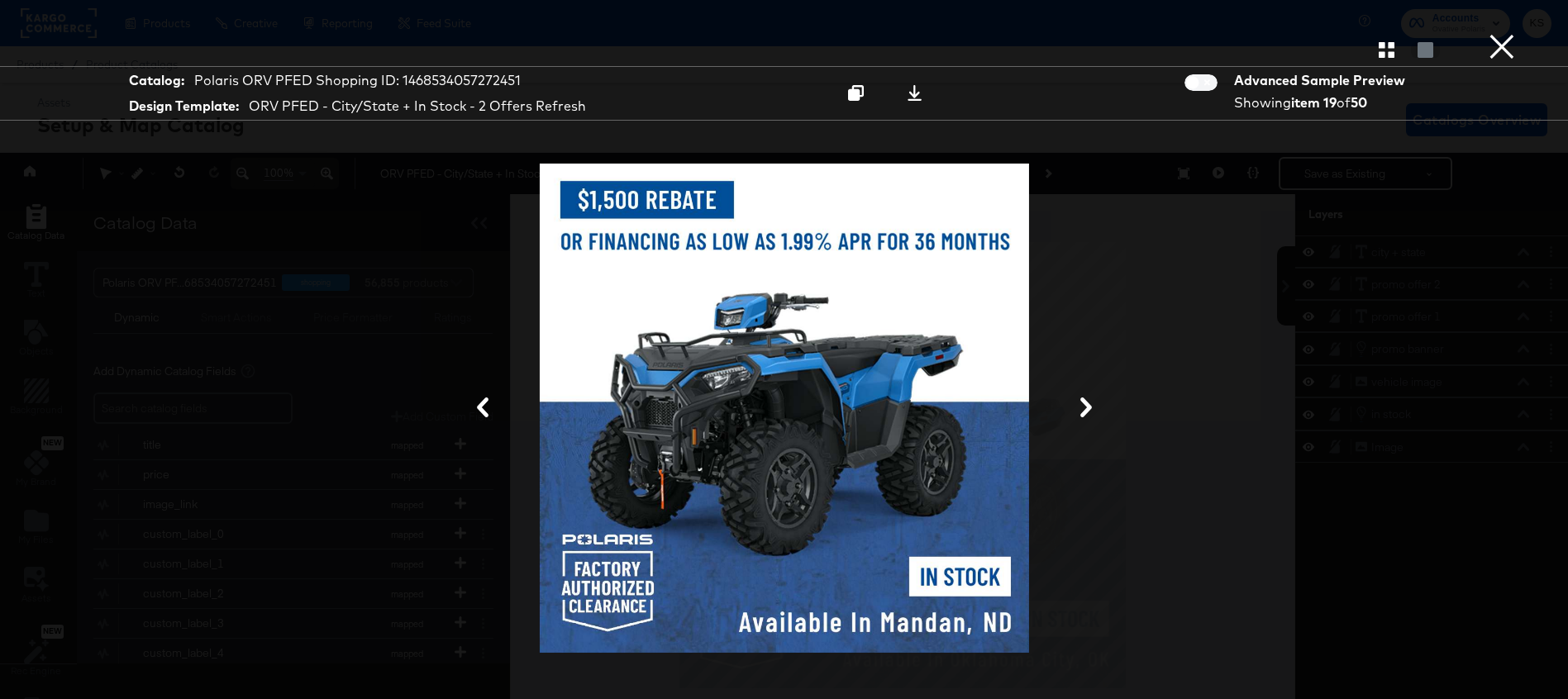
click at [1505, 33] on button "×" at bounding box center [1501, 16] width 33 height 33
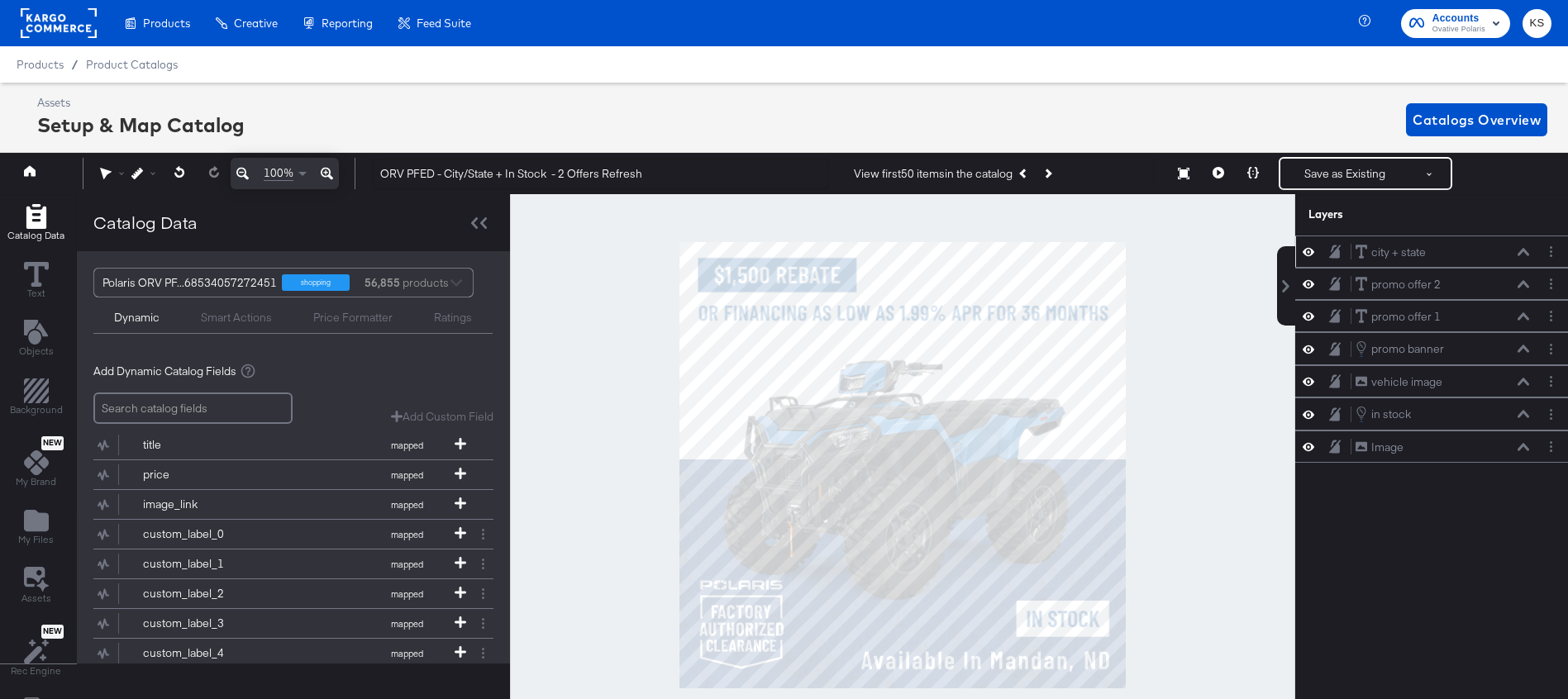
click at [1530, 251] on div "city + state city + state" at bounding box center [1447, 253] width 185 height 18
click at [1550, 254] on icon "Layer Options" at bounding box center [1551, 251] width 3 height 11
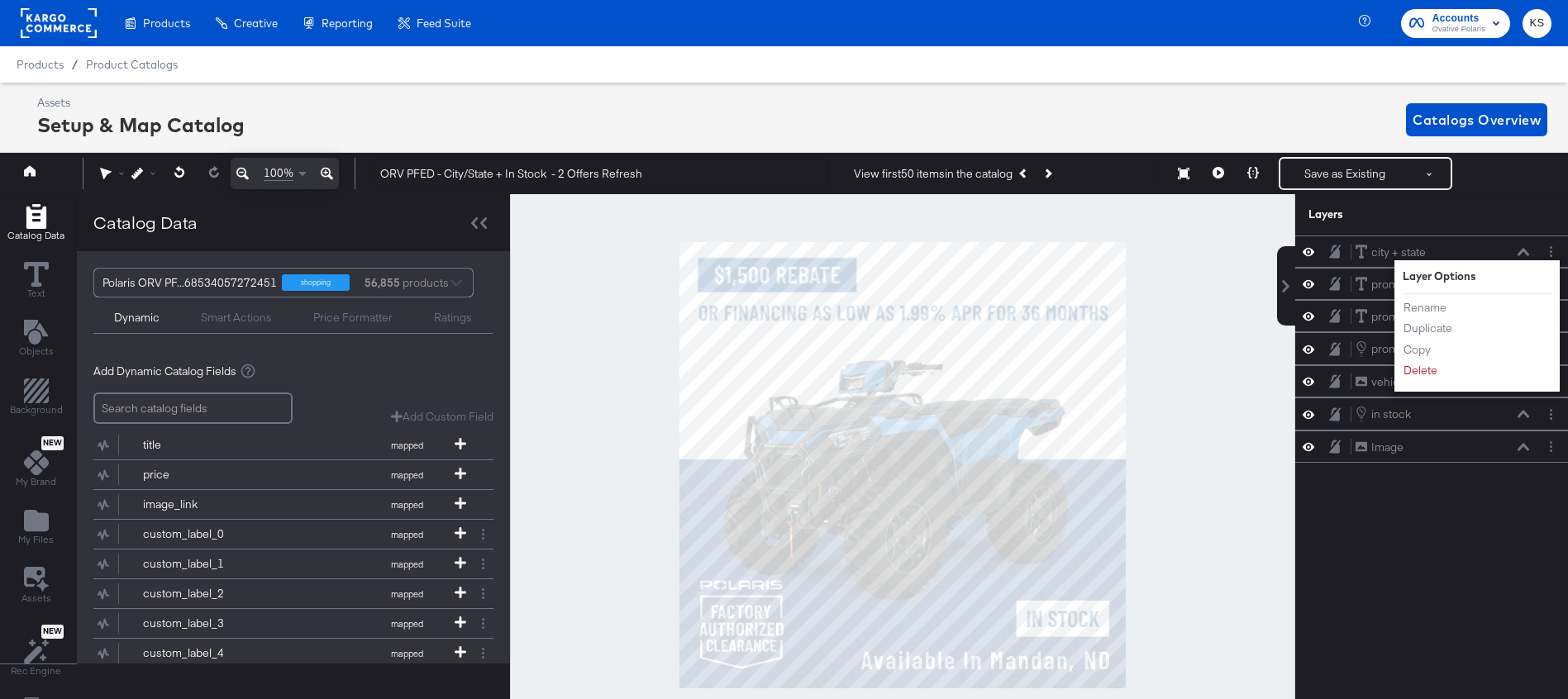
click at [1465, 212] on div "Layers" at bounding box center [1392, 214] width 169 height 16
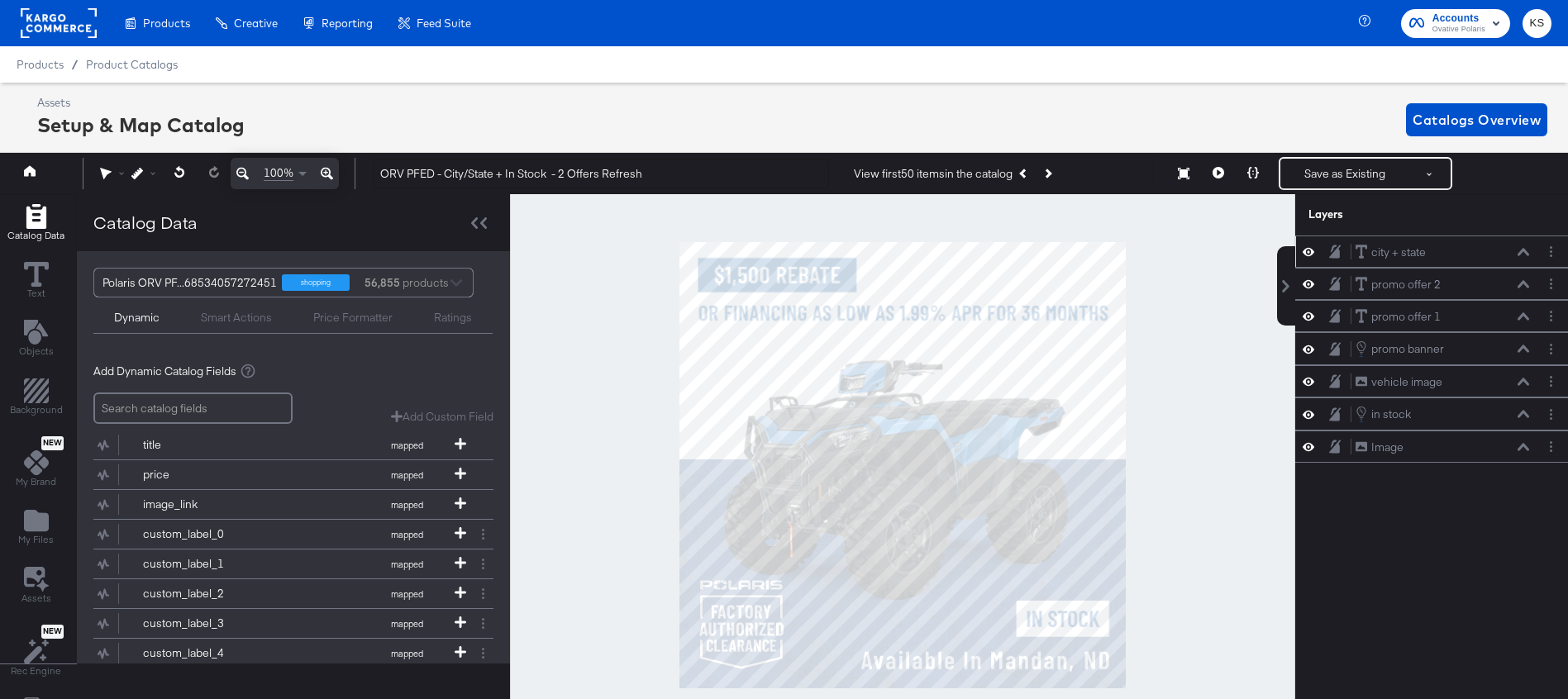
click at [1525, 251] on icon at bounding box center [1524, 252] width 12 height 8
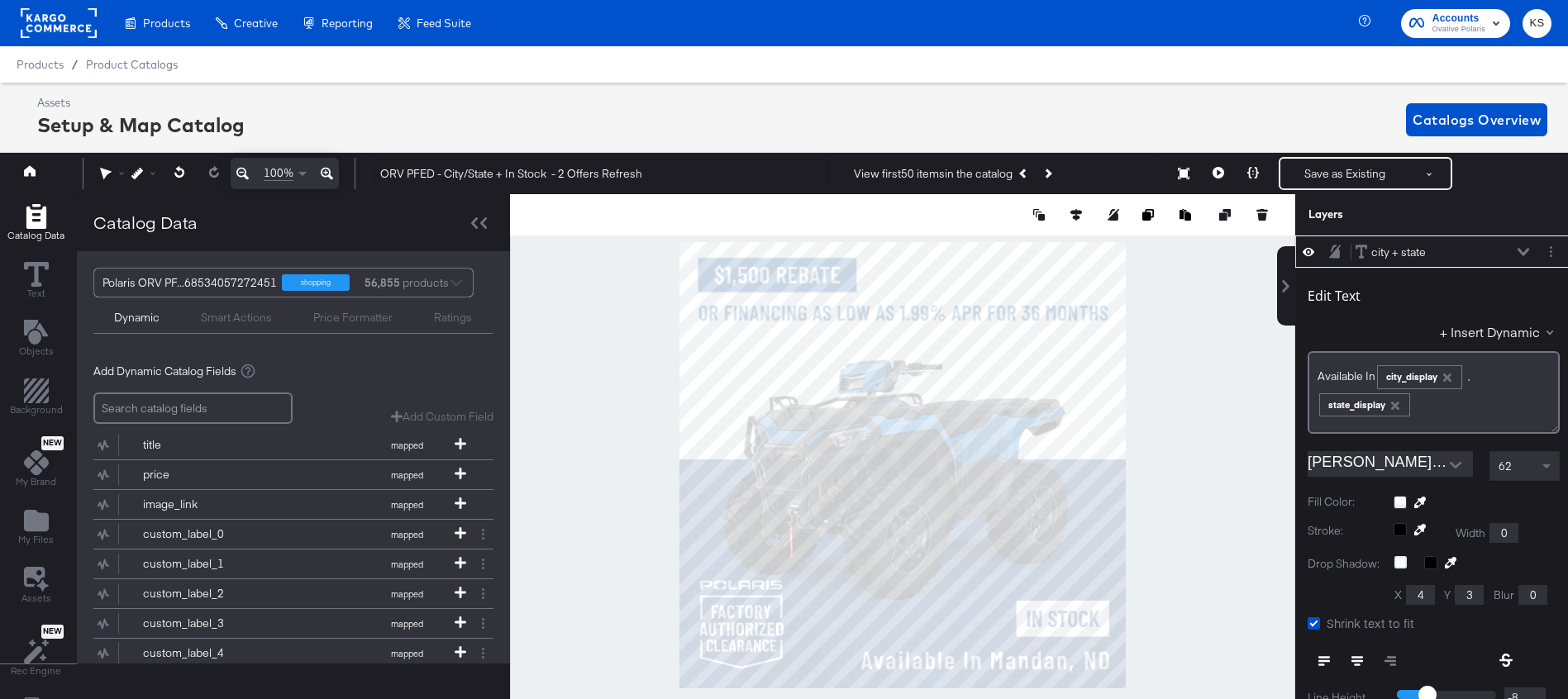
scroll to position [17, 4]
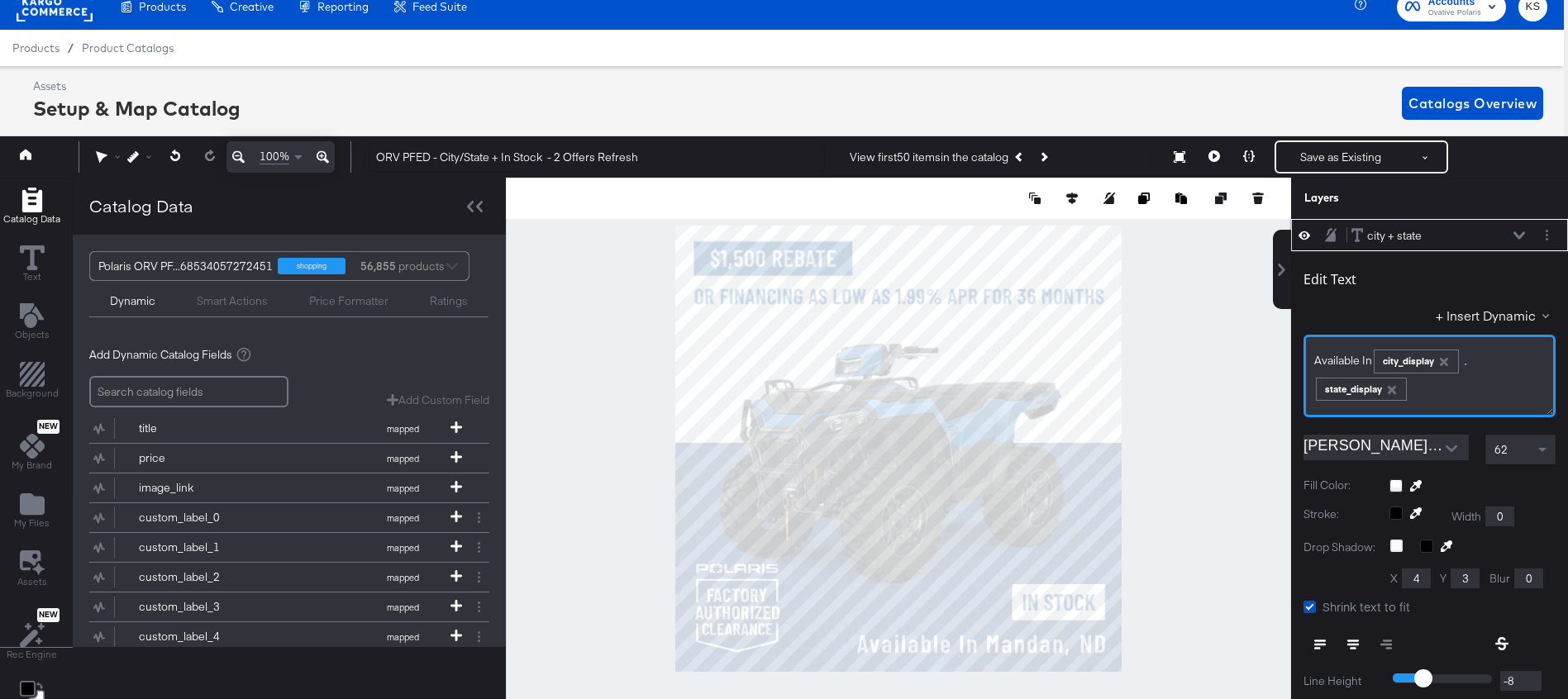
click at [1311, 390] on div "Available In ﻿ city_display , ﻿ ﻿ state_display ﻿" at bounding box center [1429, 376] width 252 height 83
click at [1310, 393] on div "Available In ﻿ city_display , ﻿ ﻿ state_display ﻿" at bounding box center [1429, 376] width 252 height 83
click at [1511, 352] on div "Available In ﻿ city_display , ﻿" at bounding box center [1430, 359] width 231 height 28
click at [1491, 313] on button "+ Insert Dynamic" at bounding box center [1495, 316] width 119 height 18
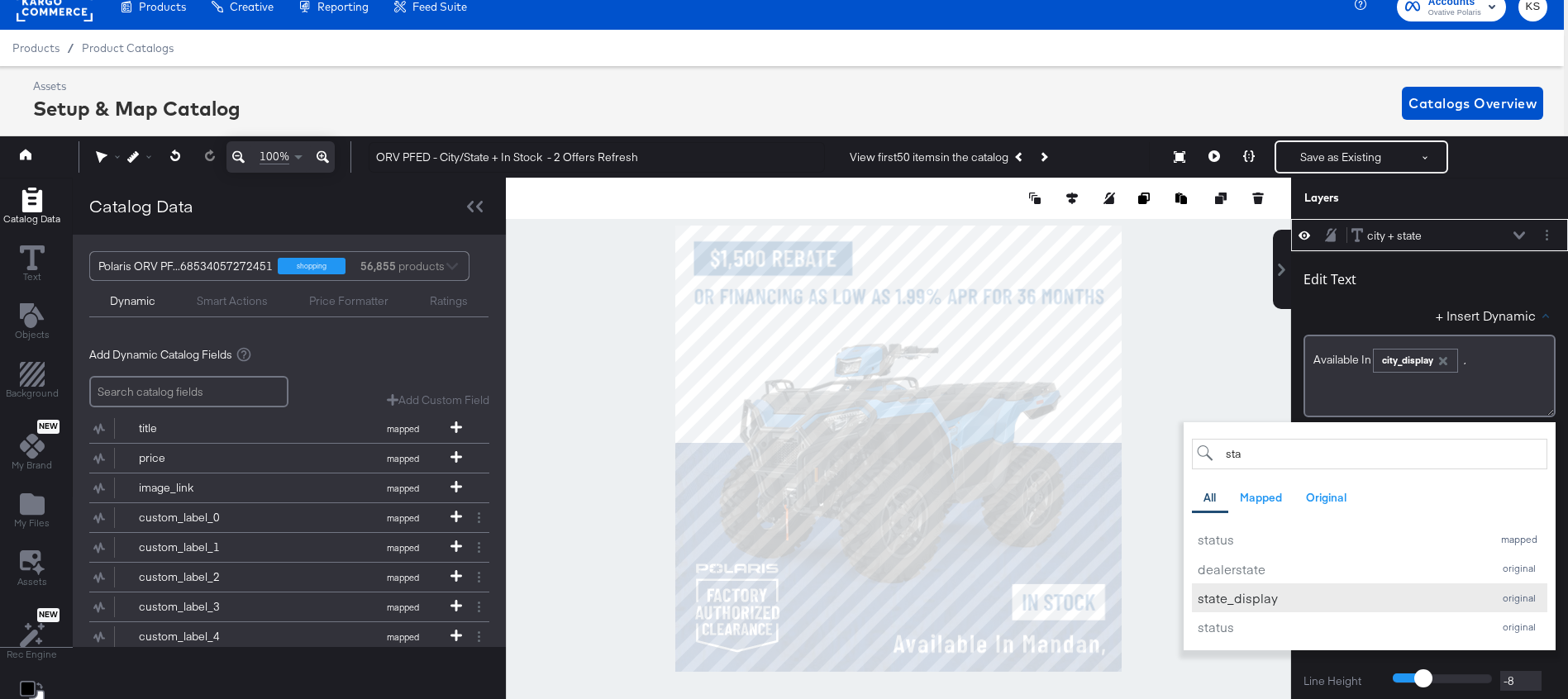
type input "sta"
click at [1281, 602] on div "state_display" at bounding box center [1341, 598] width 286 height 18
click at [1373, 300] on div "Edit Text + Insert Dynamic sta All Mapped Original Add a field from your catalo…" at bounding box center [1429, 338] width 252 height 160
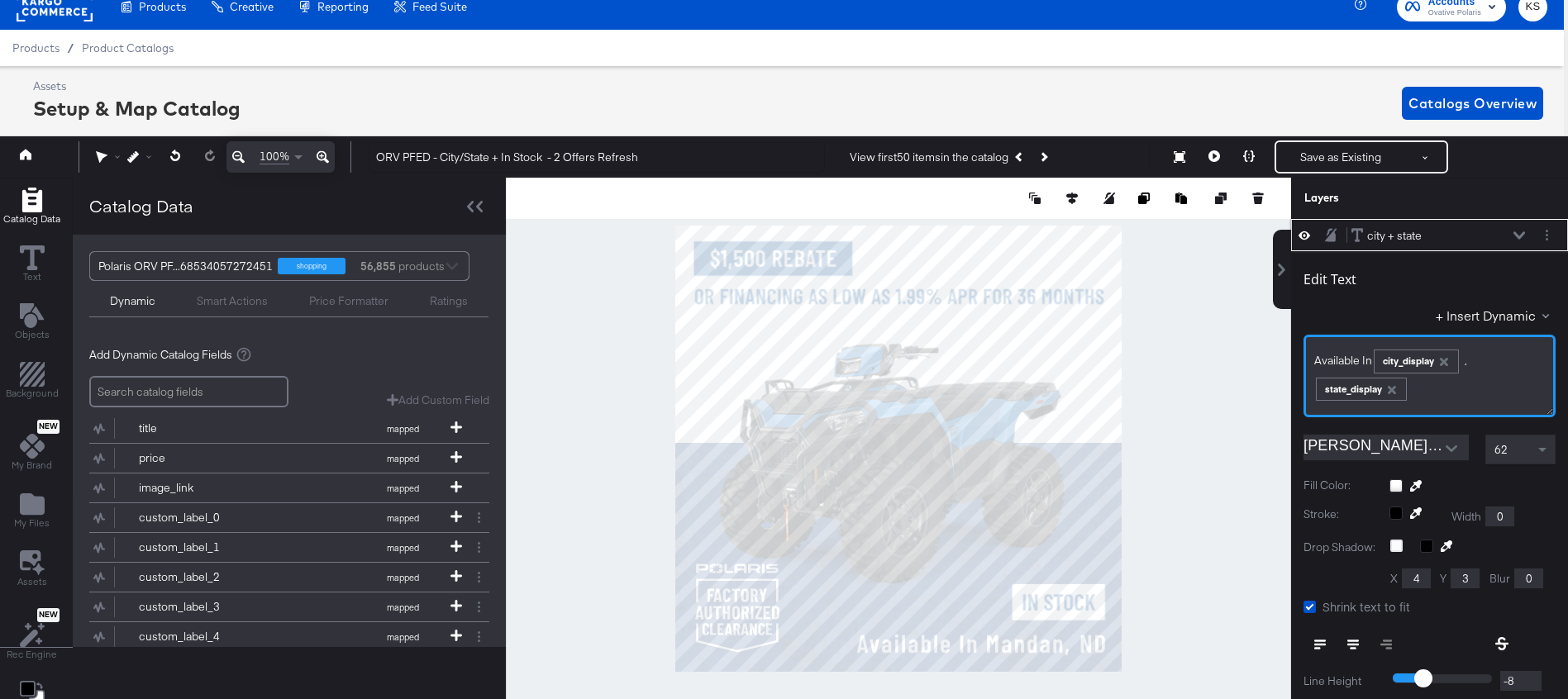
click at [1485, 360] on div "Available In ﻿ city_display , ﻿ ﻿ state_display ﻿" at bounding box center [1430, 373] width 231 height 55
click at [1520, 181] on div "Layers" at bounding box center [1430, 198] width 276 height 41
click at [1518, 236] on icon at bounding box center [1520, 235] width 12 height 8
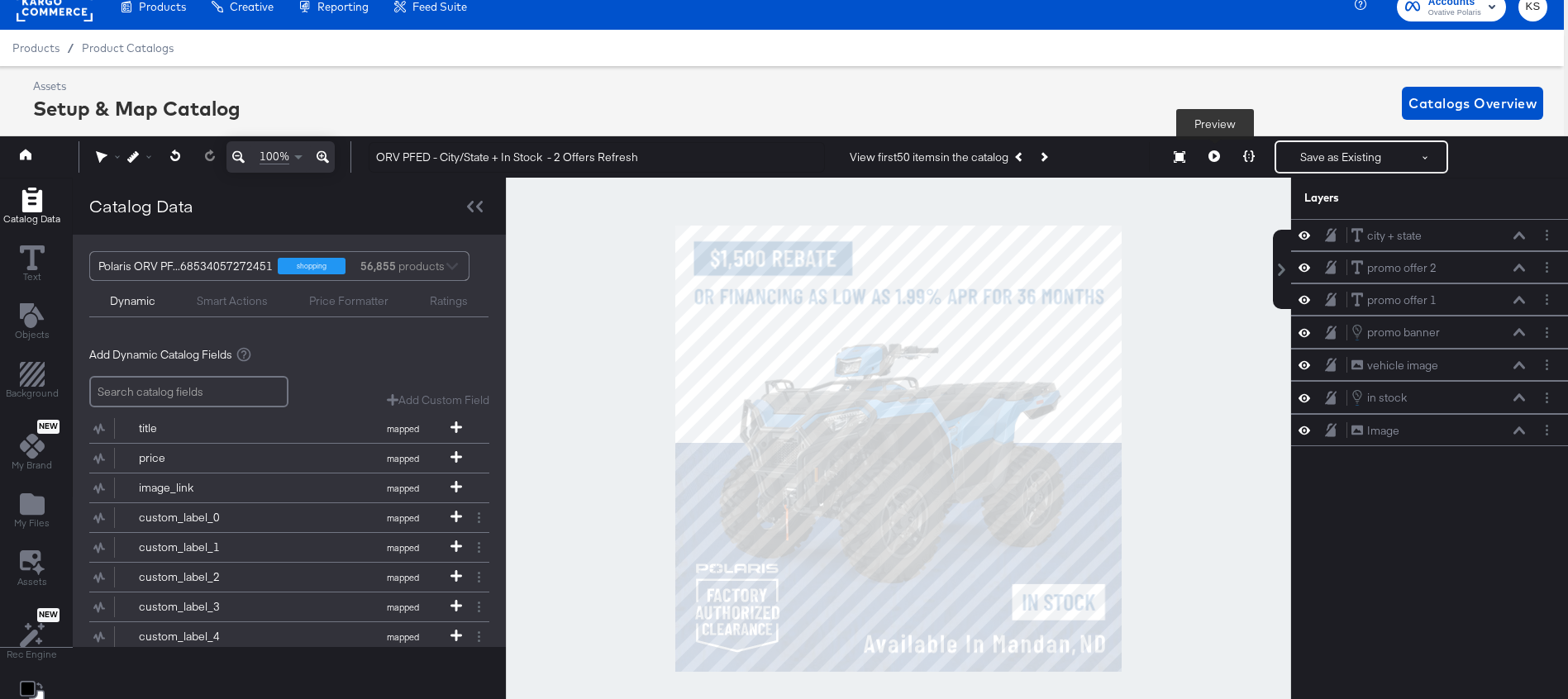
click at [1213, 152] on icon at bounding box center [1215, 156] width 12 height 12
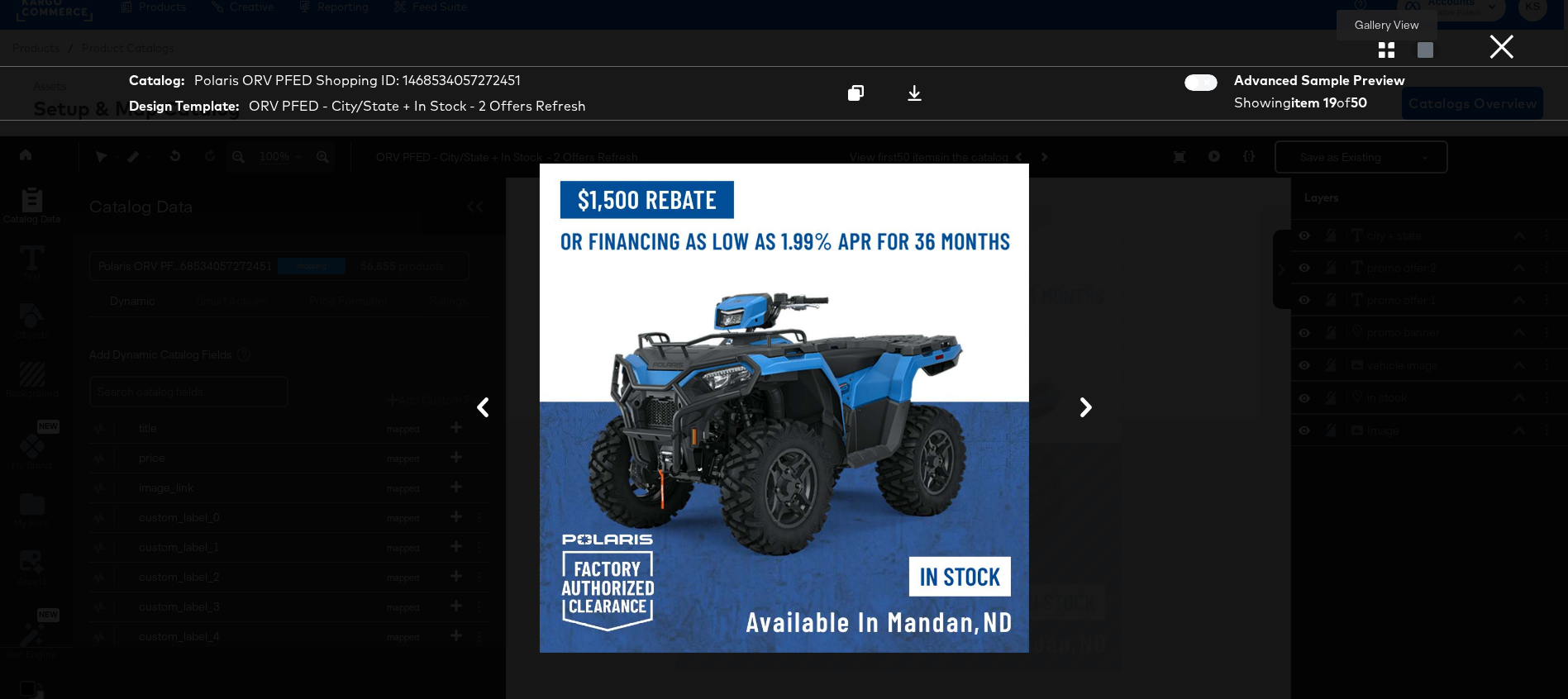
click at [1380, 52] on icon "button" at bounding box center [1386, 50] width 16 height 16
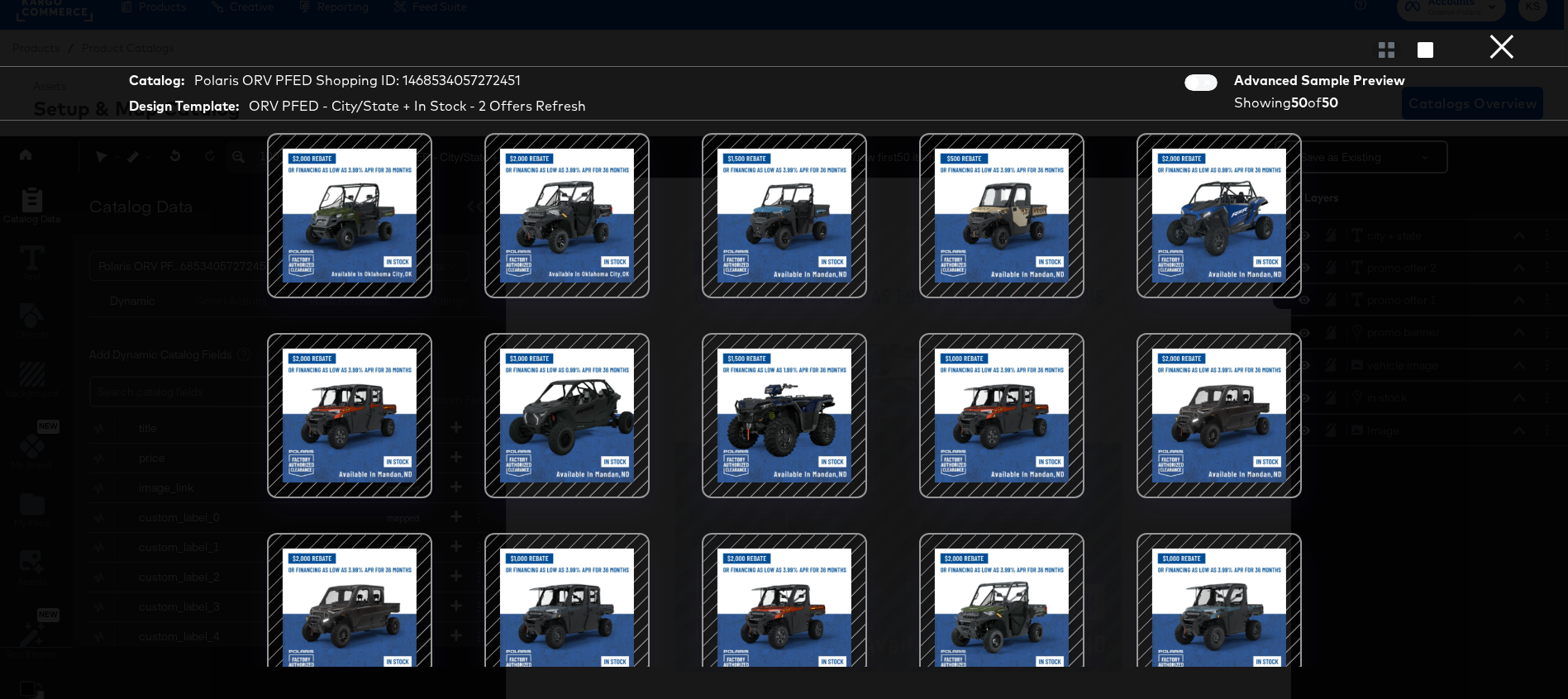
click at [354, 180] on div at bounding box center [350, 215] width 140 height 140
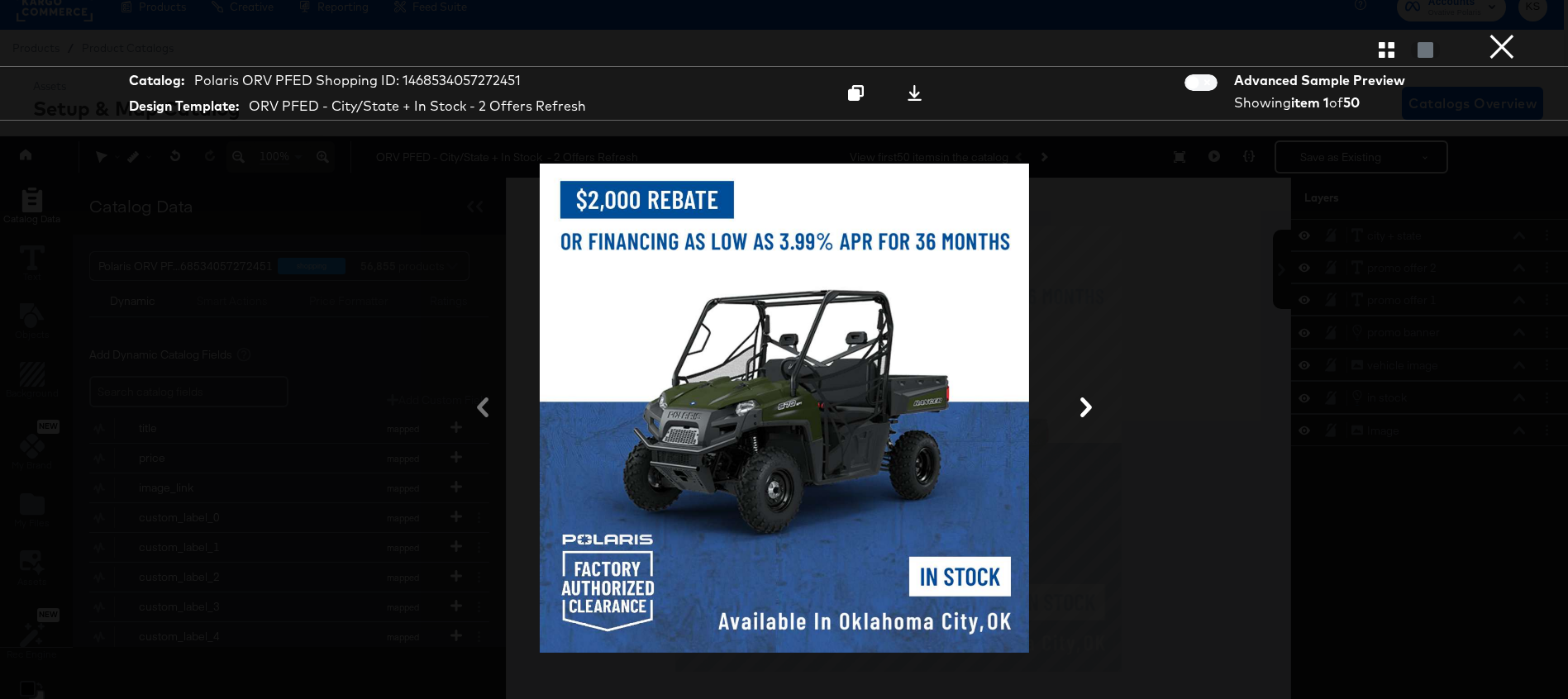
click at [1497, 33] on button "×" at bounding box center [1501, 16] width 33 height 33
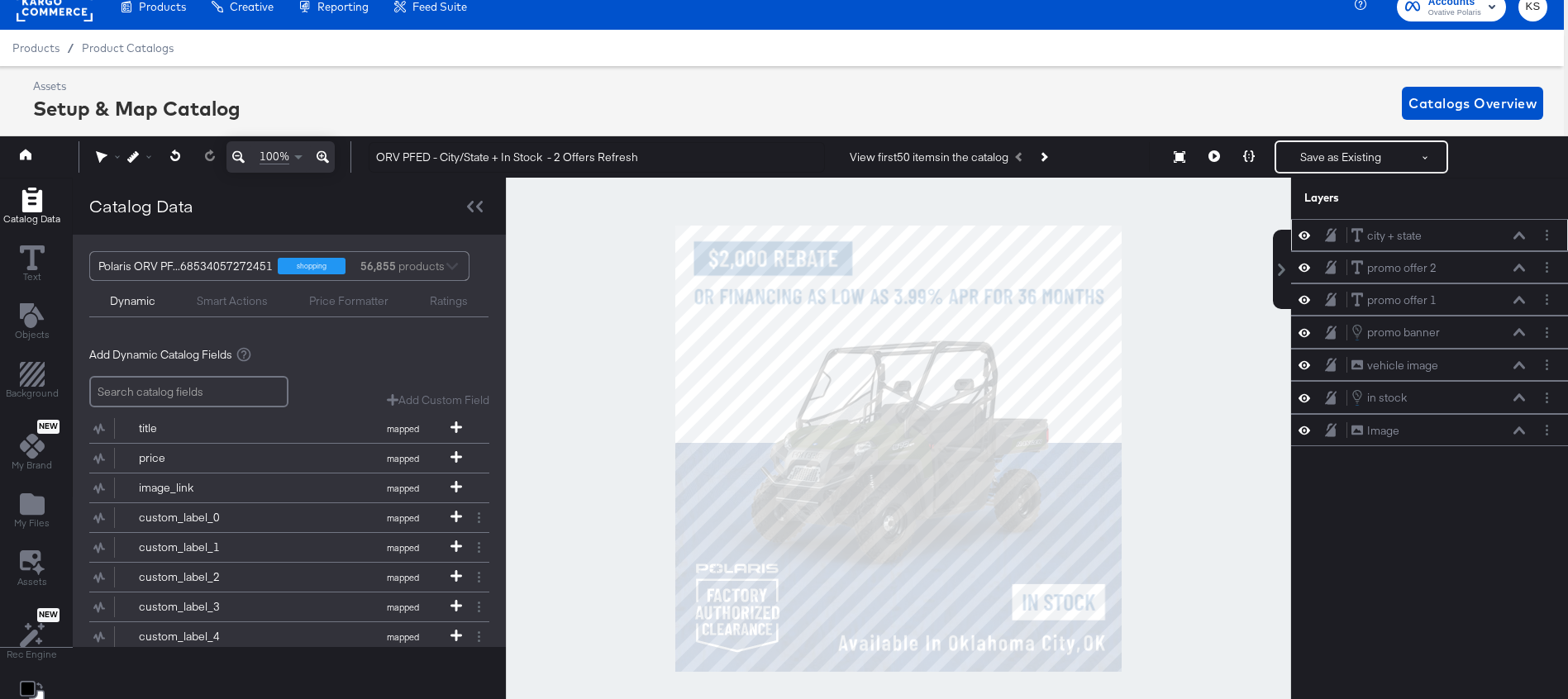
click at [1524, 238] on icon at bounding box center [1520, 235] width 12 height 8
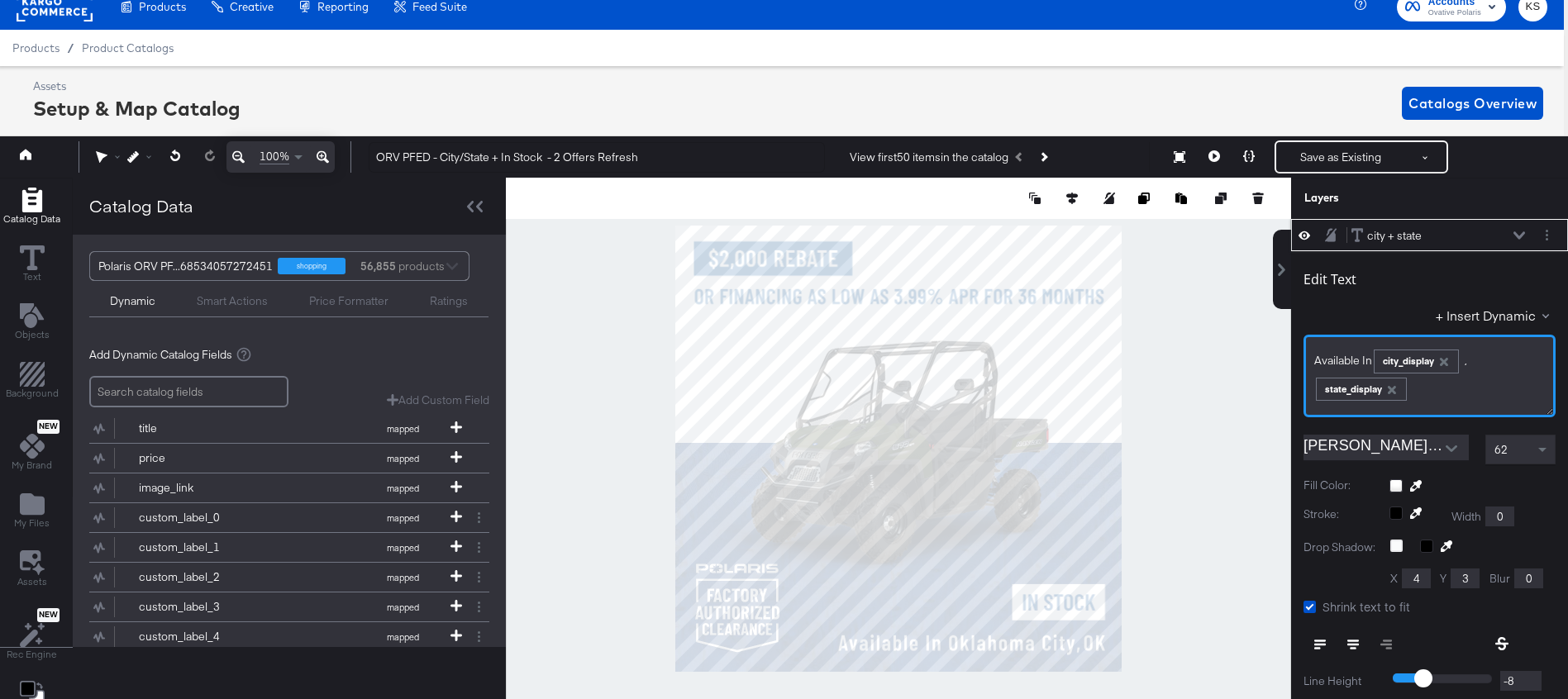
click at [1481, 360] on div "Available In ﻿ city_display ,﻿ ﻿ state_display ﻿" at bounding box center [1430, 373] width 231 height 55
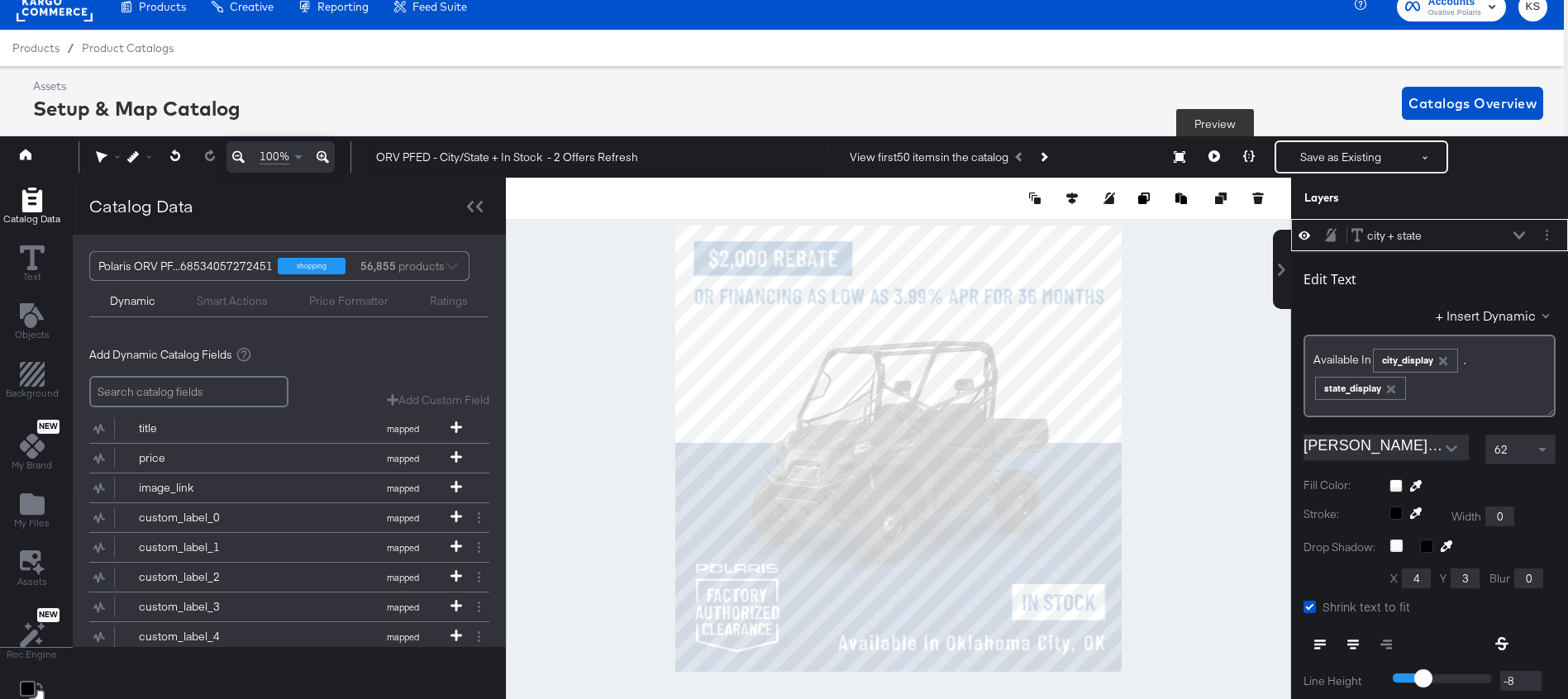
click at [1217, 150] on icon at bounding box center [1215, 156] width 12 height 12
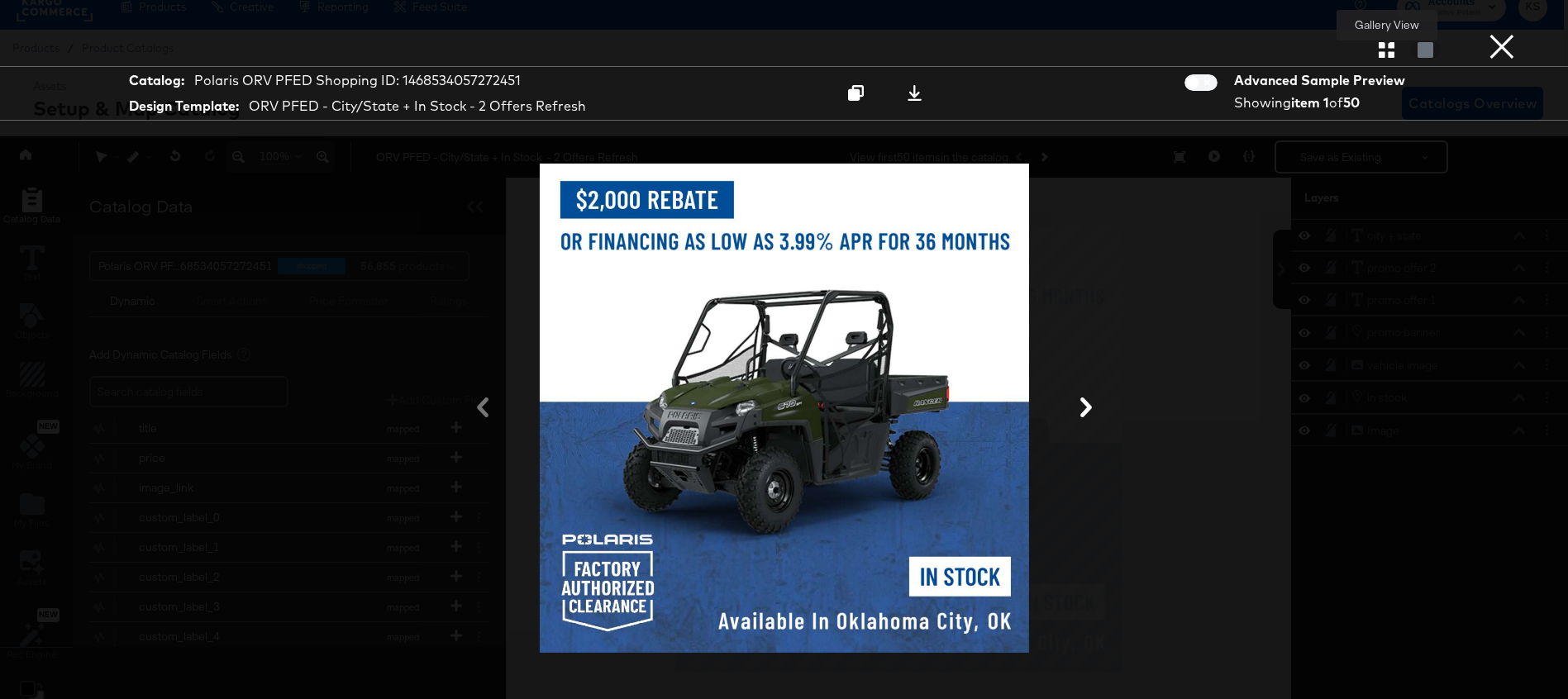
click at [1379, 48] on icon "button" at bounding box center [1386, 50] width 16 height 16
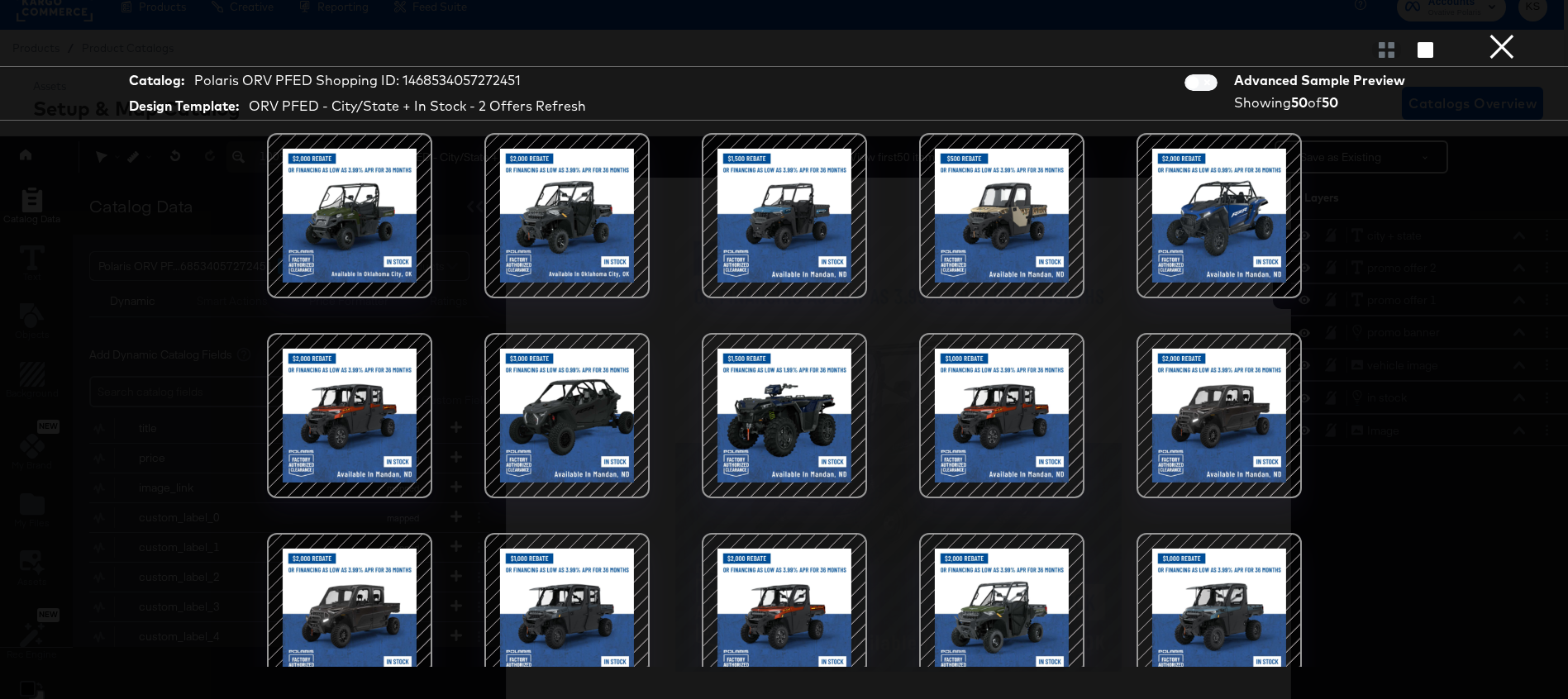
click at [847, 267] on div at bounding box center [784, 215] width 140 height 140
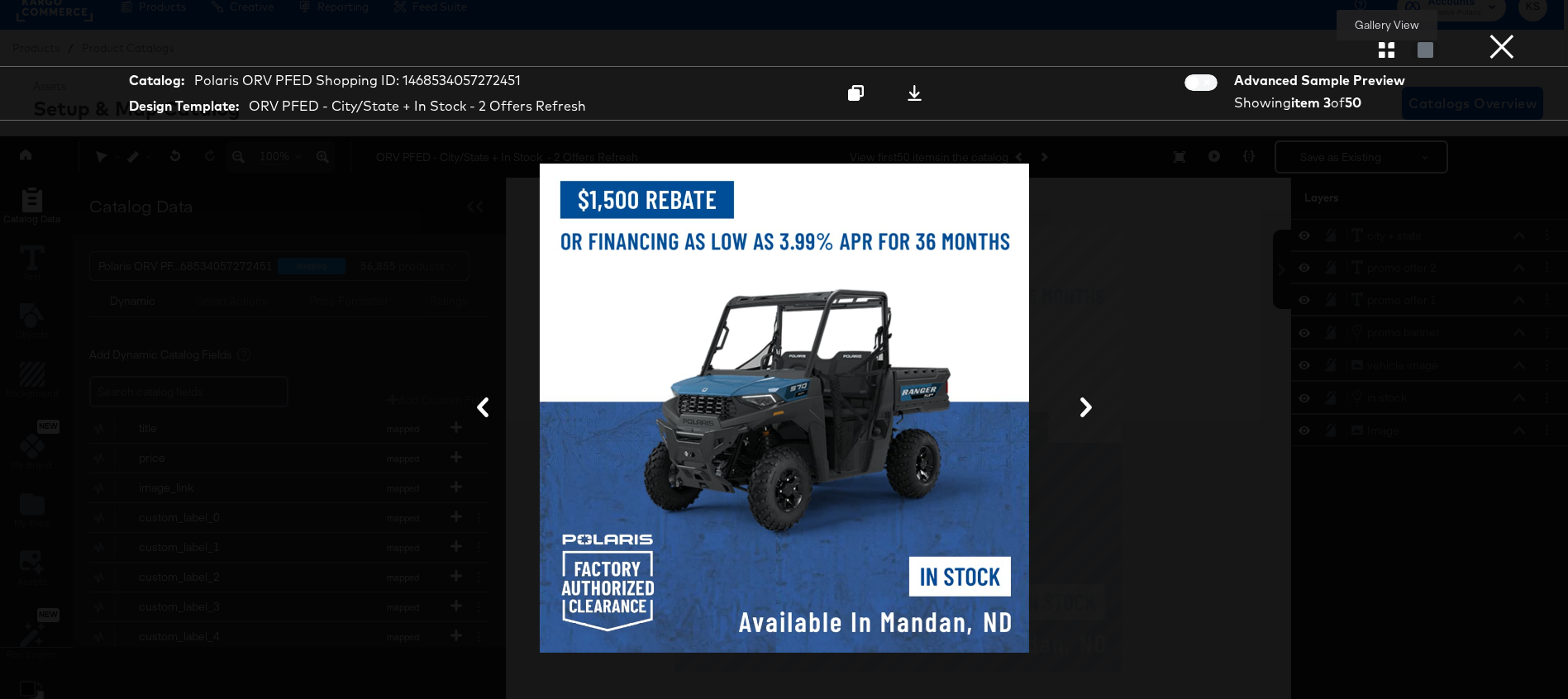
click at [1380, 48] on icon "button" at bounding box center [1386, 50] width 16 height 16
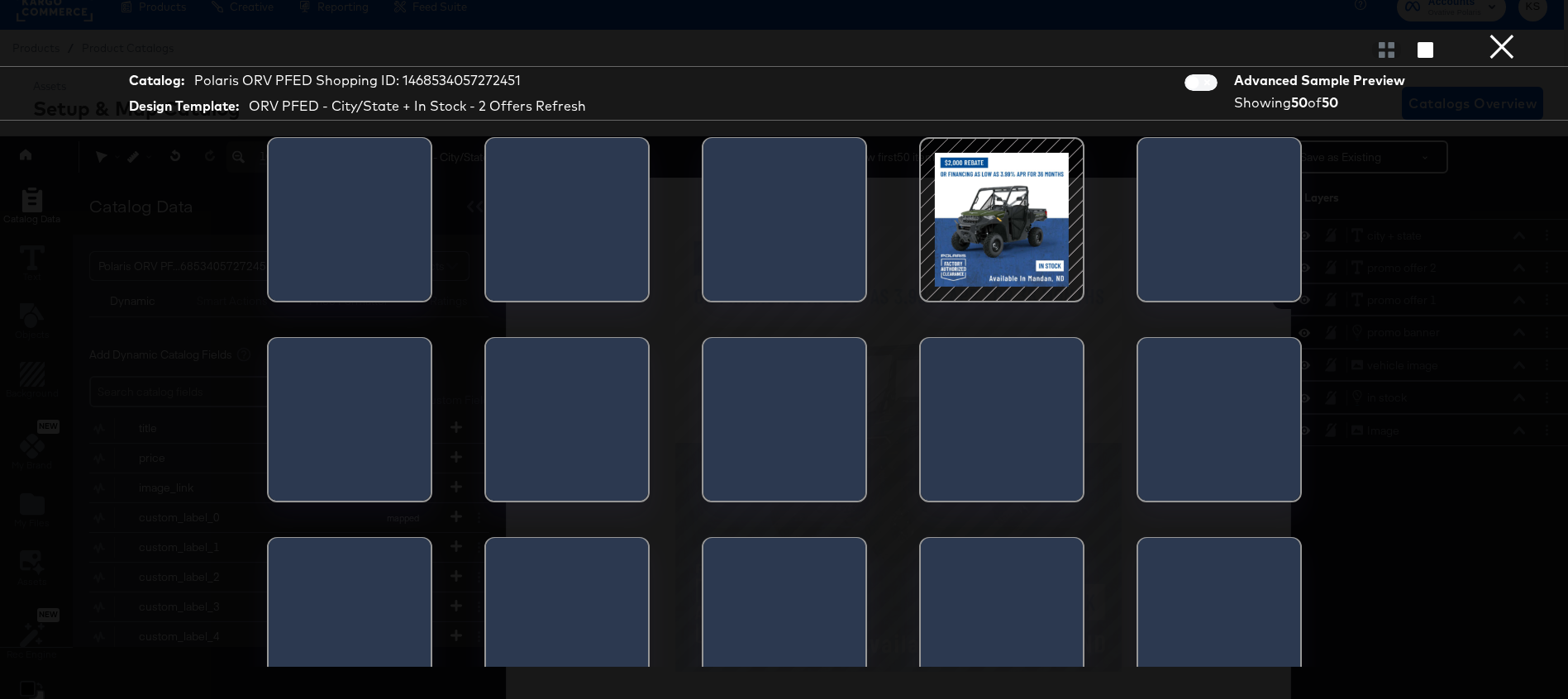
scroll to position [866, 0]
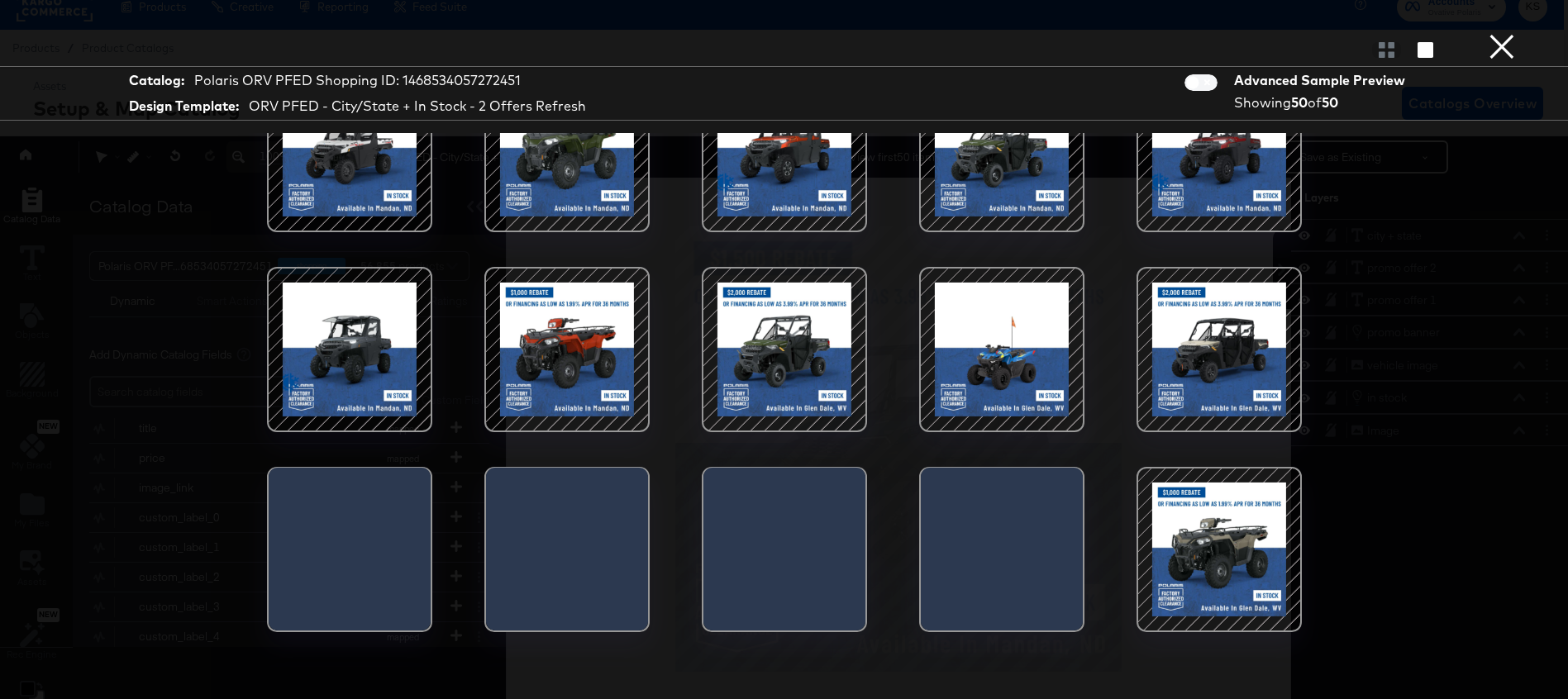
click at [1023, 388] on div at bounding box center [1001, 350] width 140 height 140
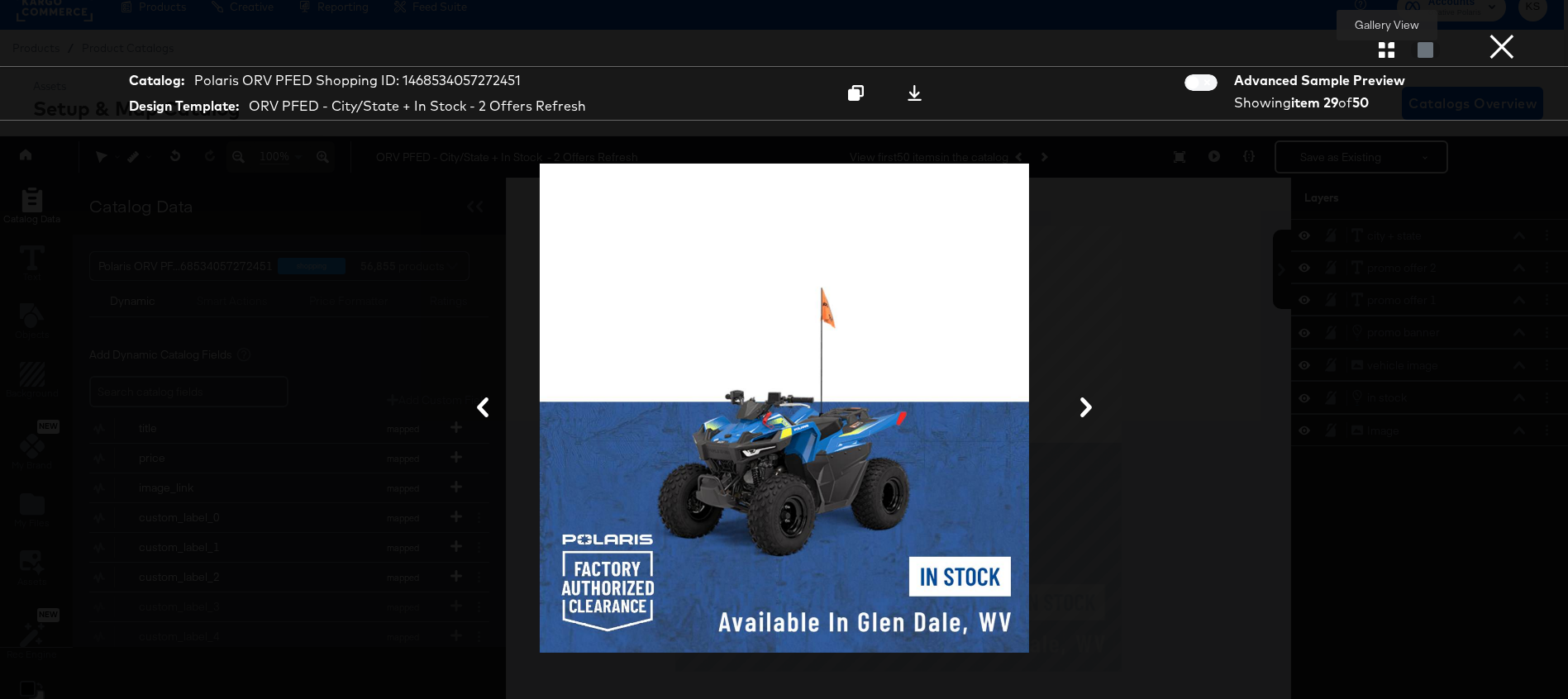
click at [1386, 53] on icon "button" at bounding box center [1386, 50] width 16 height 16
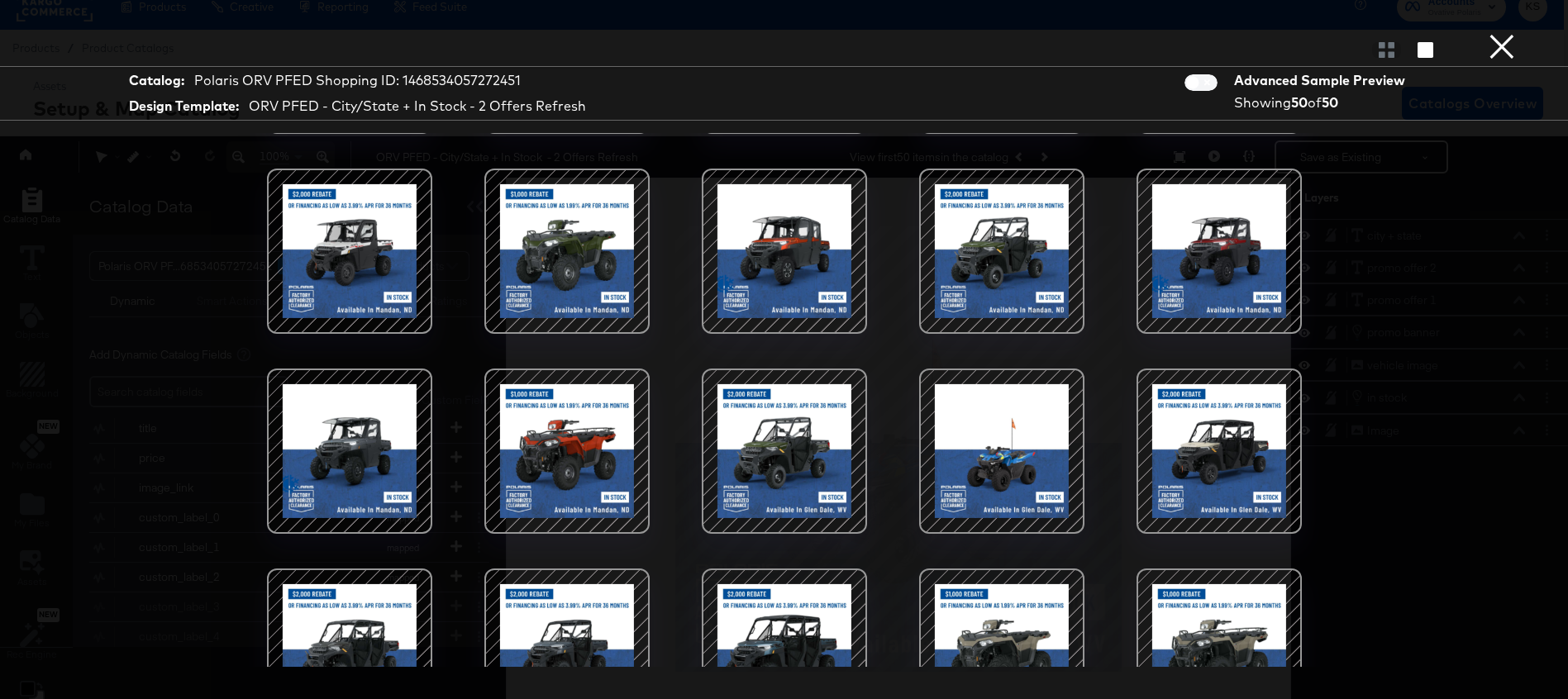
scroll to position [765, 0]
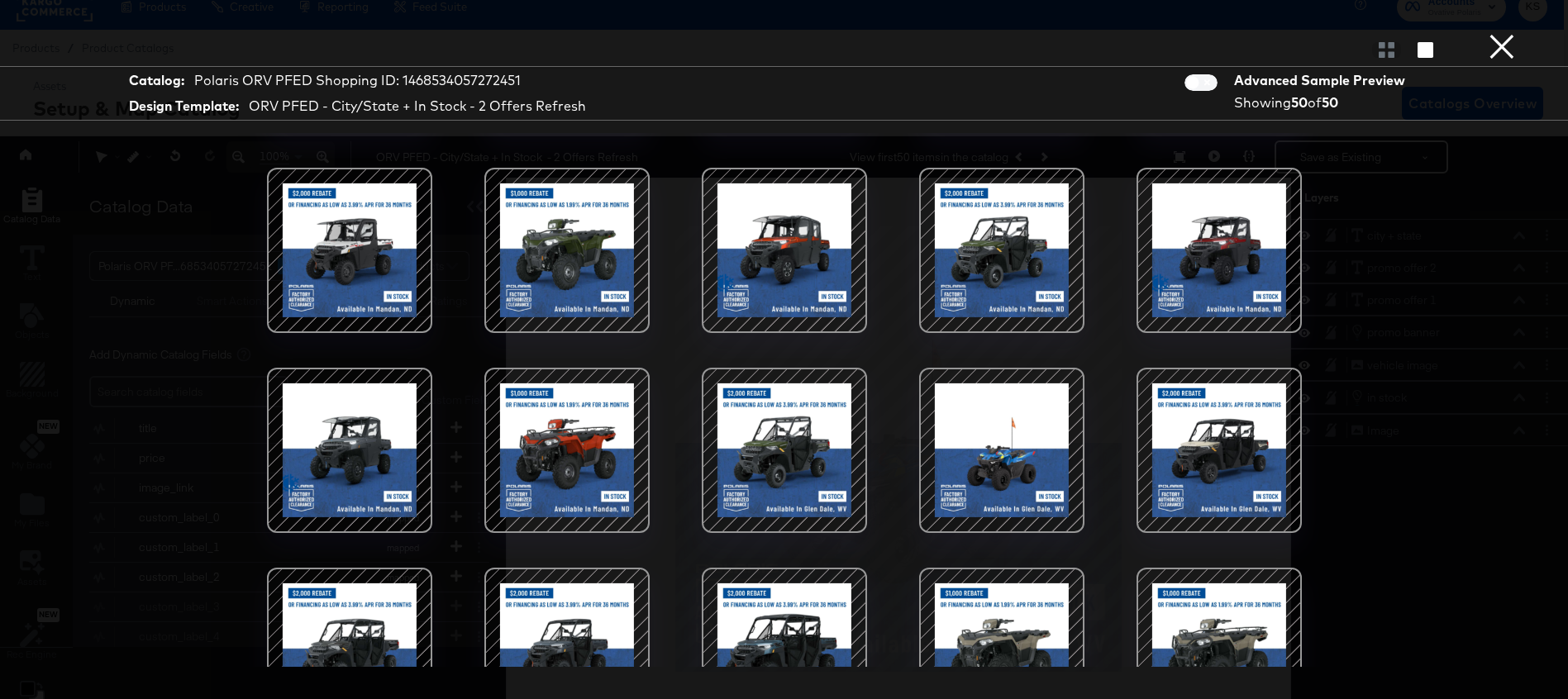
click at [799, 445] on div at bounding box center [784, 450] width 140 height 140
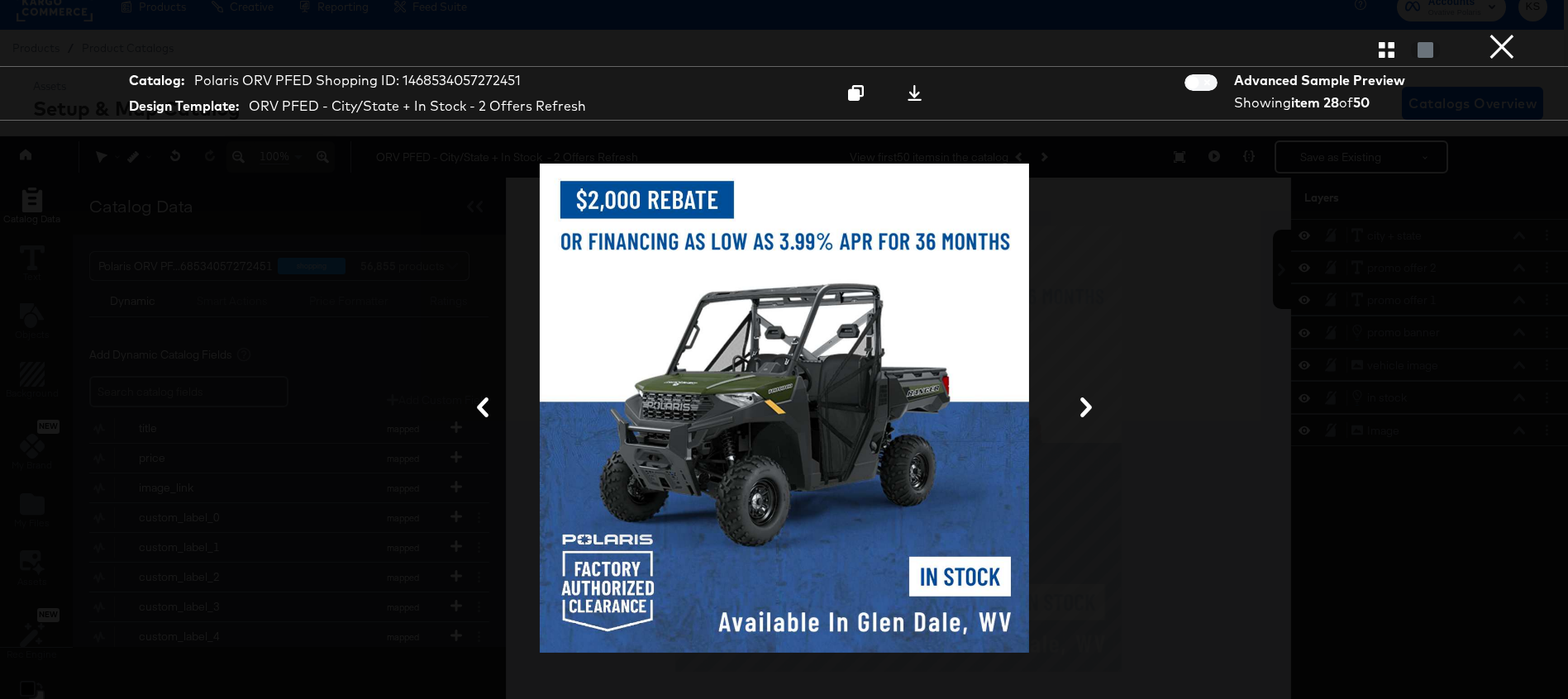
click at [1497, 33] on button "×" at bounding box center [1501, 16] width 33 height 33
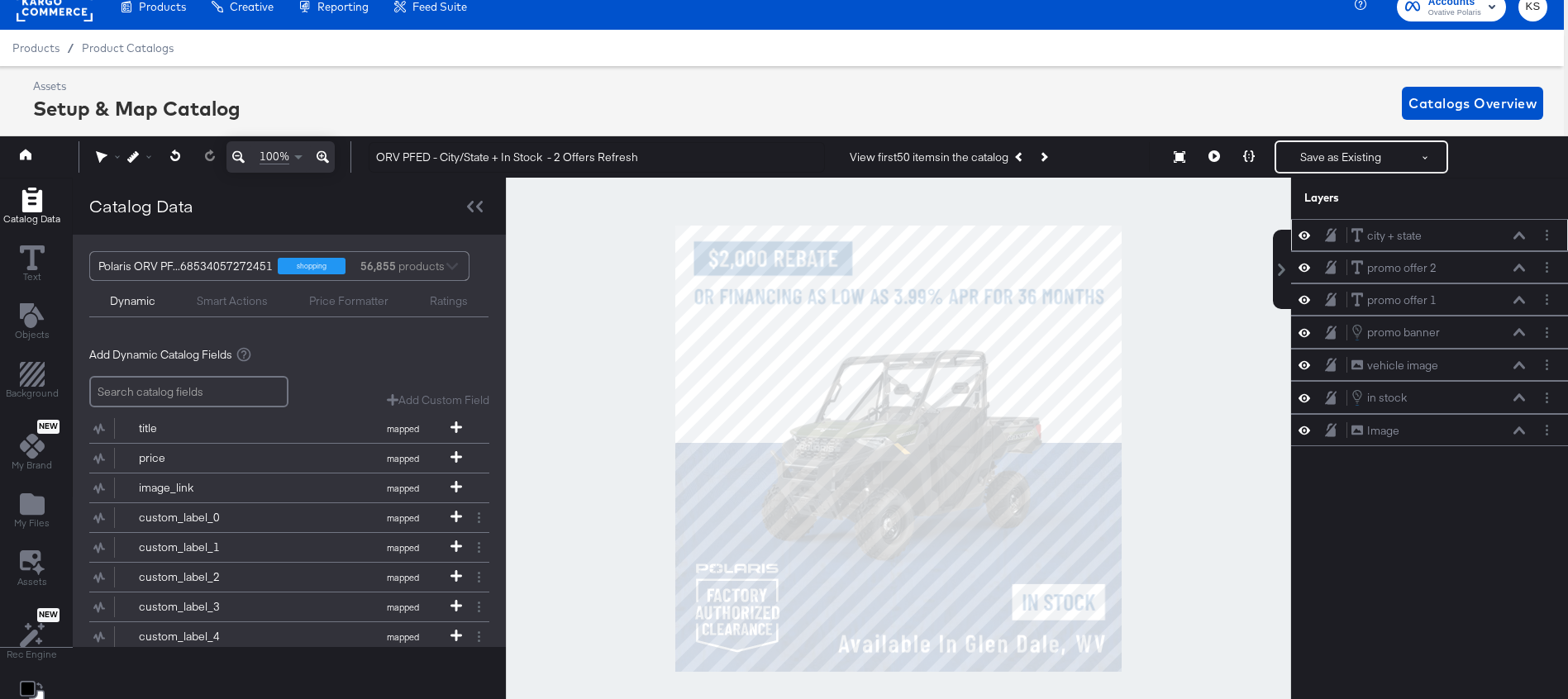
click at [1517, 239] on icon at bounding box center [1520, 235] width 12 height 8
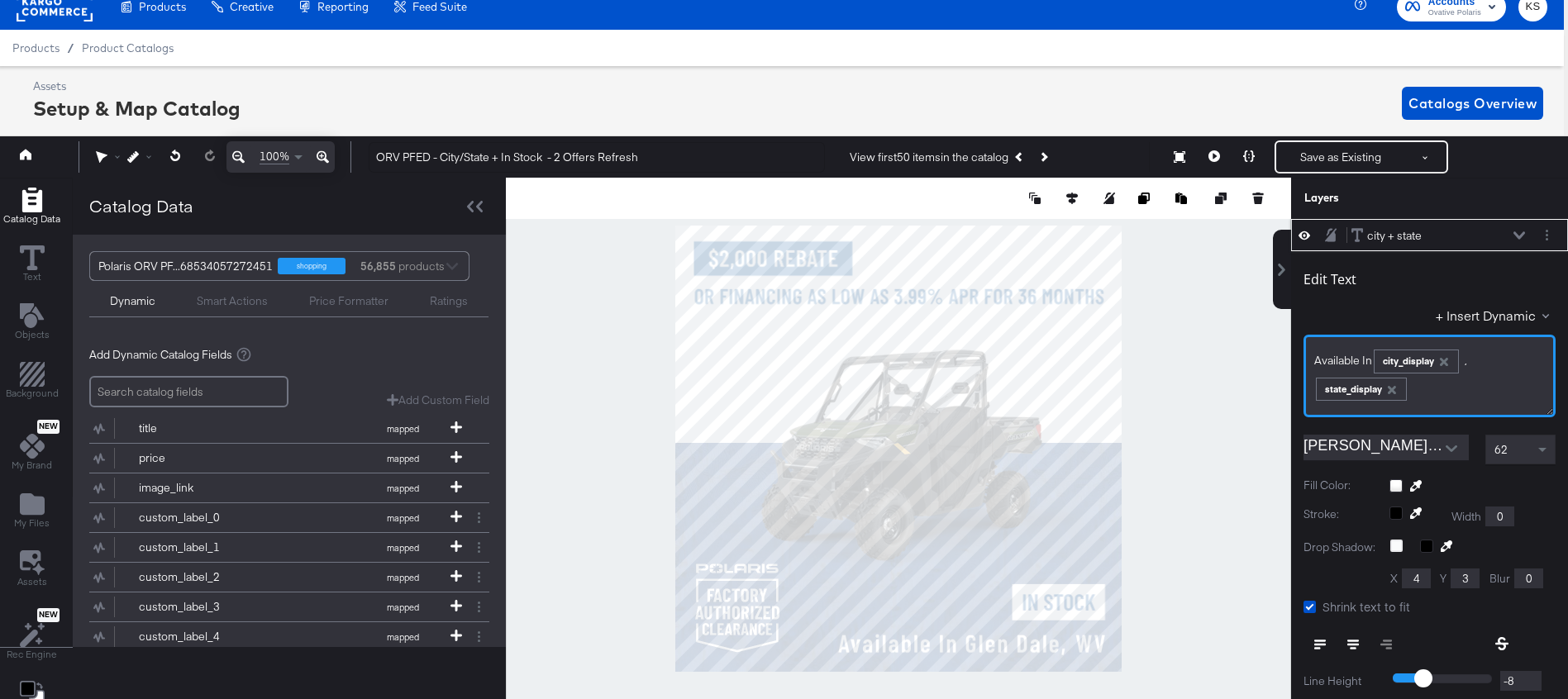
click at [1488, 361] on div "Available In ﻿ city_display ,﻿ ﻿ state_display ﻿" at bounding box center [1430, 373] width 231 height 55
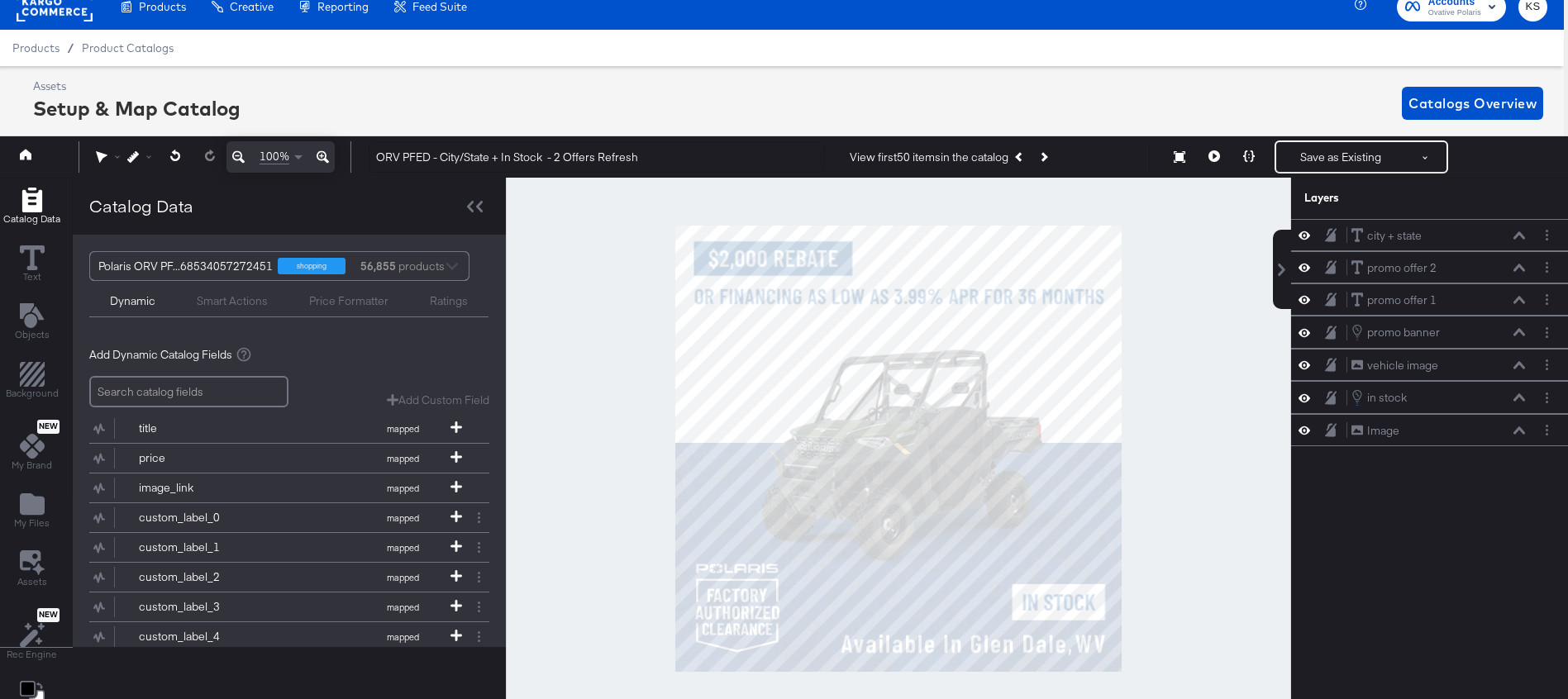
click at [1336, 82] on div "Assets Setup & Map Catalog Catalogs Overview" at bounding box center [787, 103] width 1510 height 48
click at [1328, 153] on button "Save as Existing" at bounding box center [1340, 157] width 129 height 30
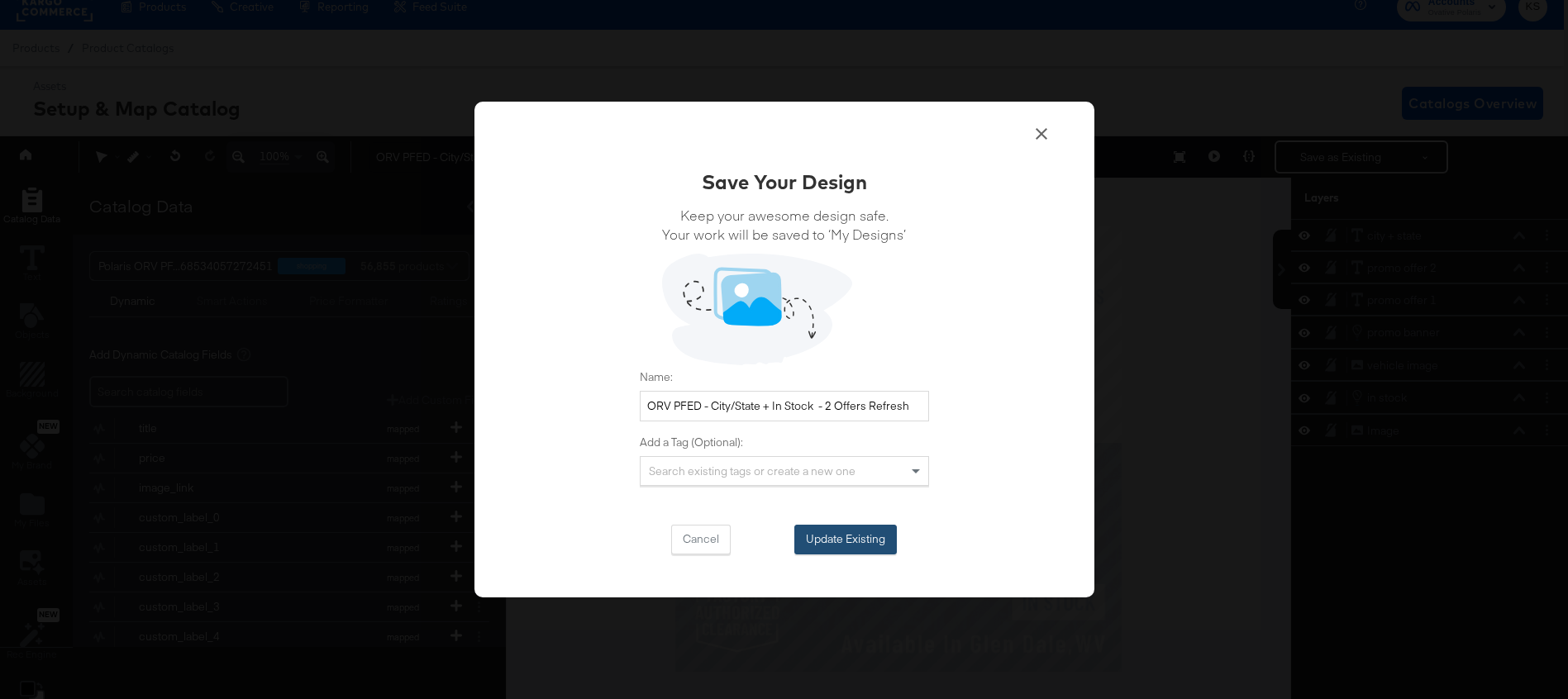
click at [833, 539] on button "Update Existing" at bounding box center [845, 540] width 103 height 30
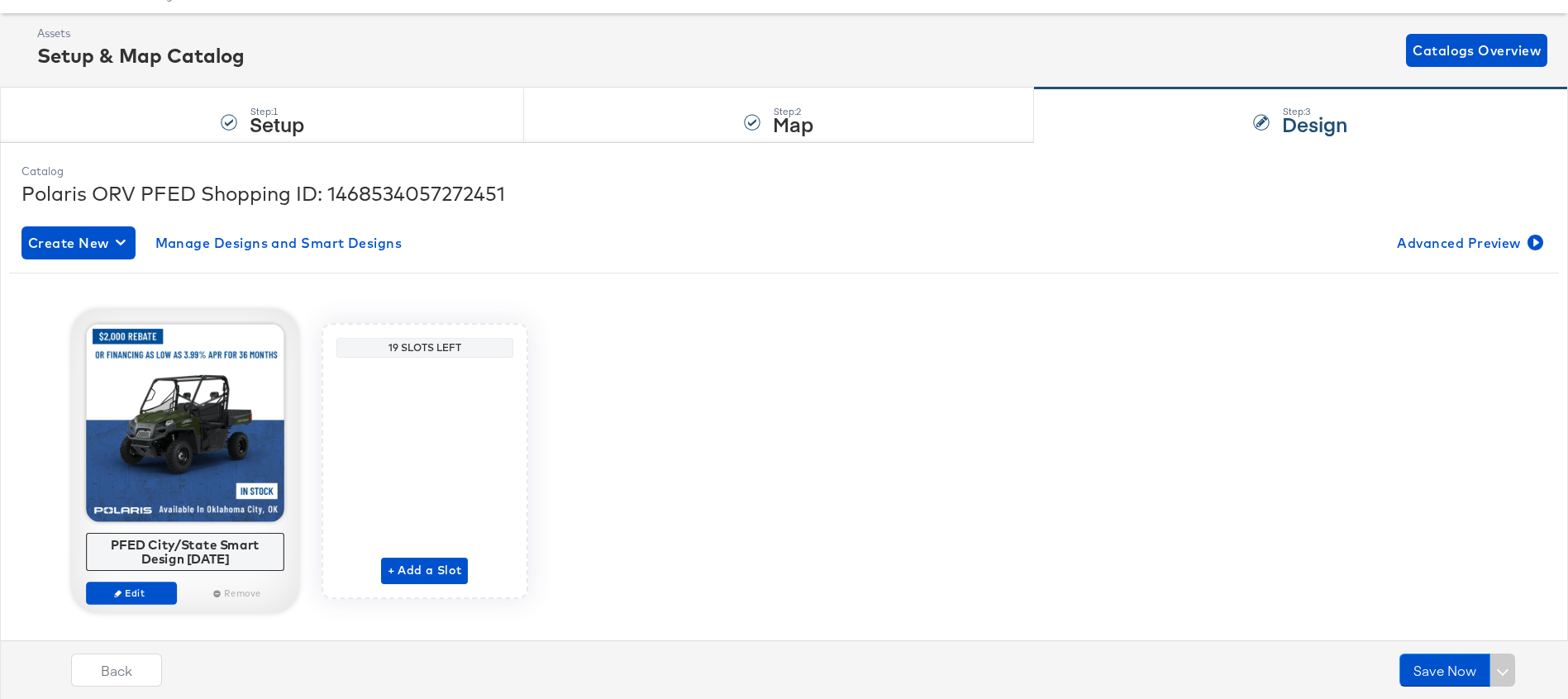
scroll to position [83, 0]
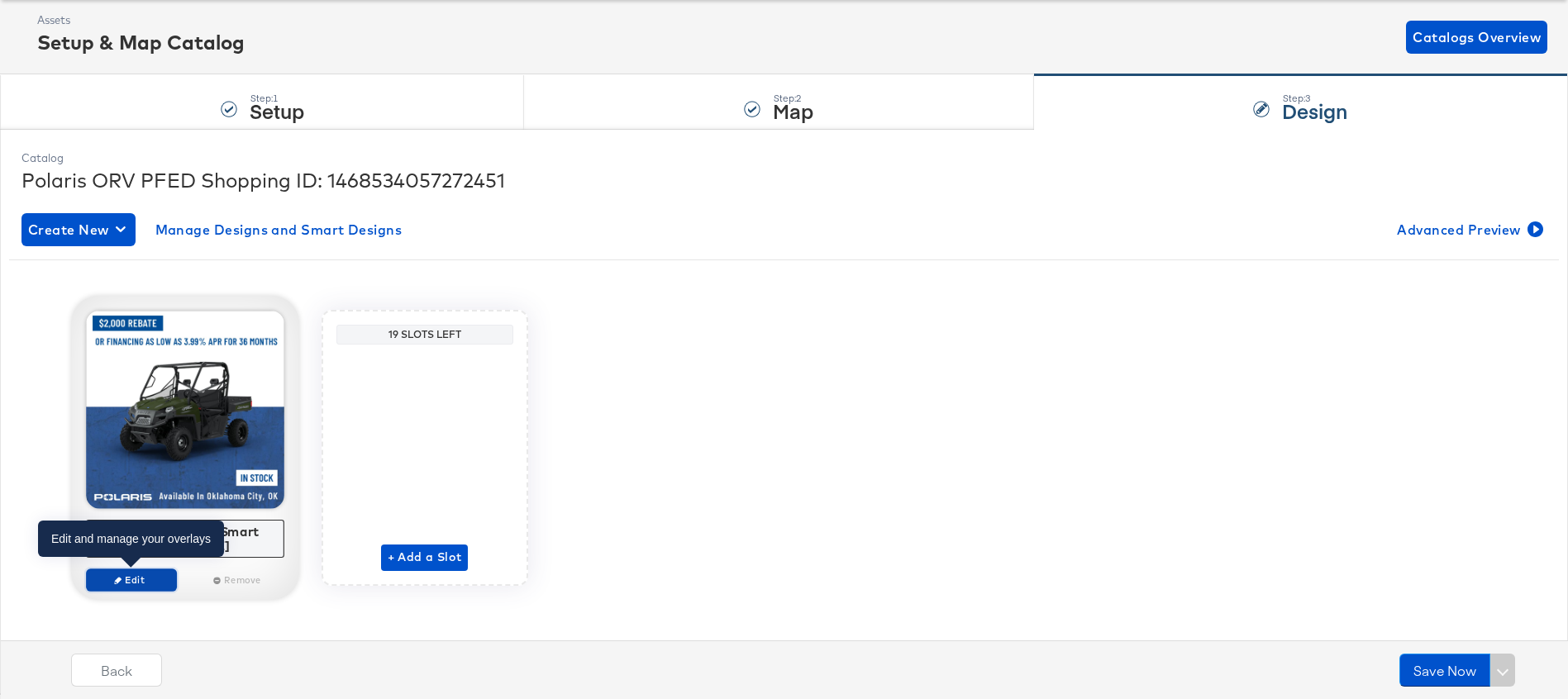
click at [128, 574] on span "Edit" at bounding box center [130, 580] width 76 height 13
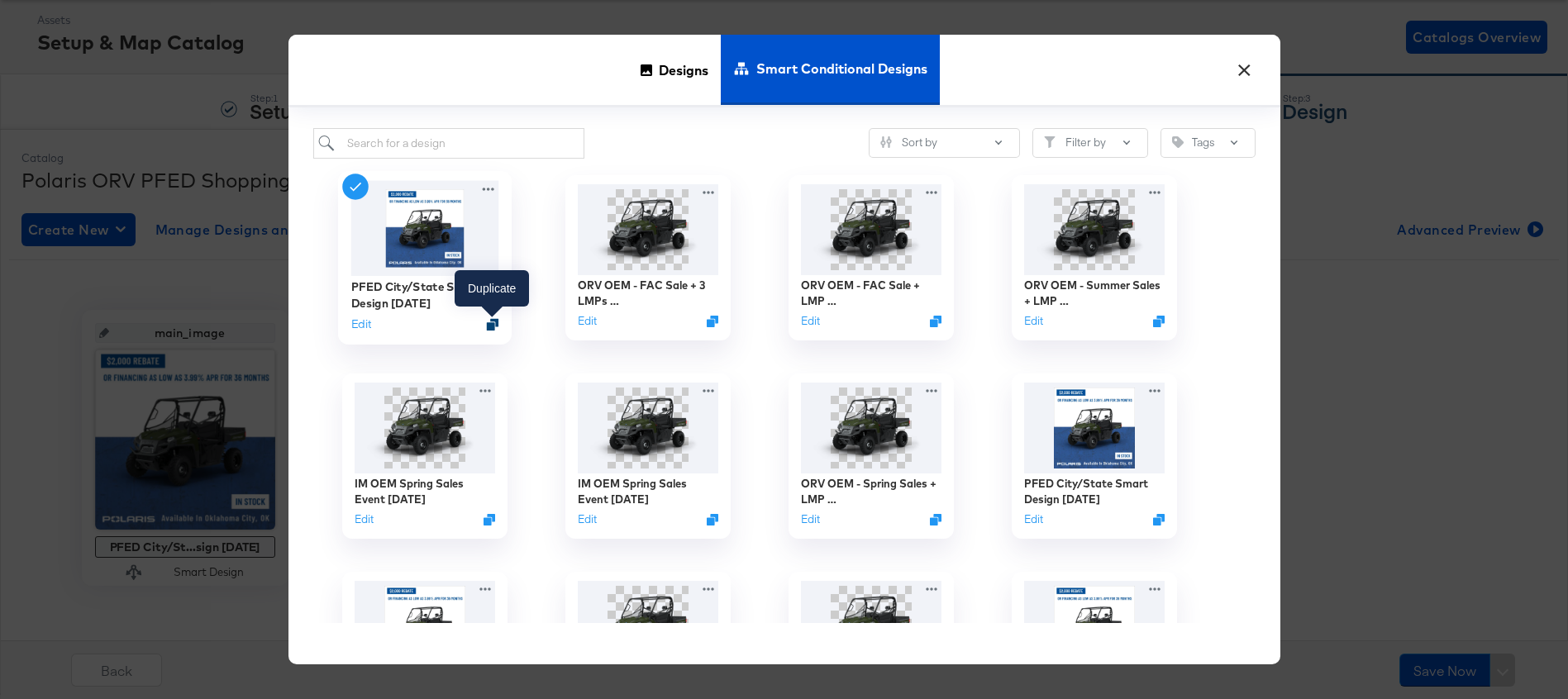
click at [495, 324] on icon "Duplicate" at bounding box center [492, 324] width 13 height 13
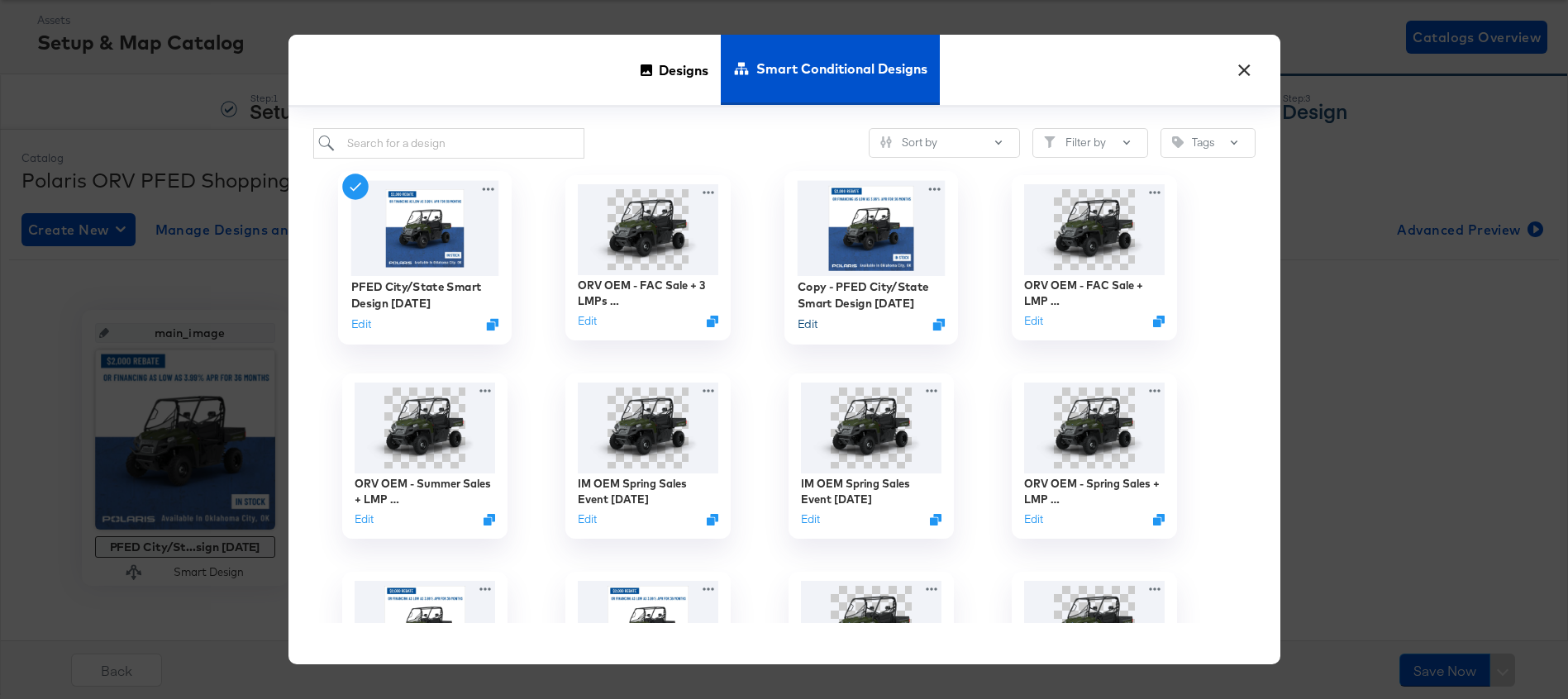
click at [804, 321] on button "Edit" at bounding box center [807, 325] width 20 height 16
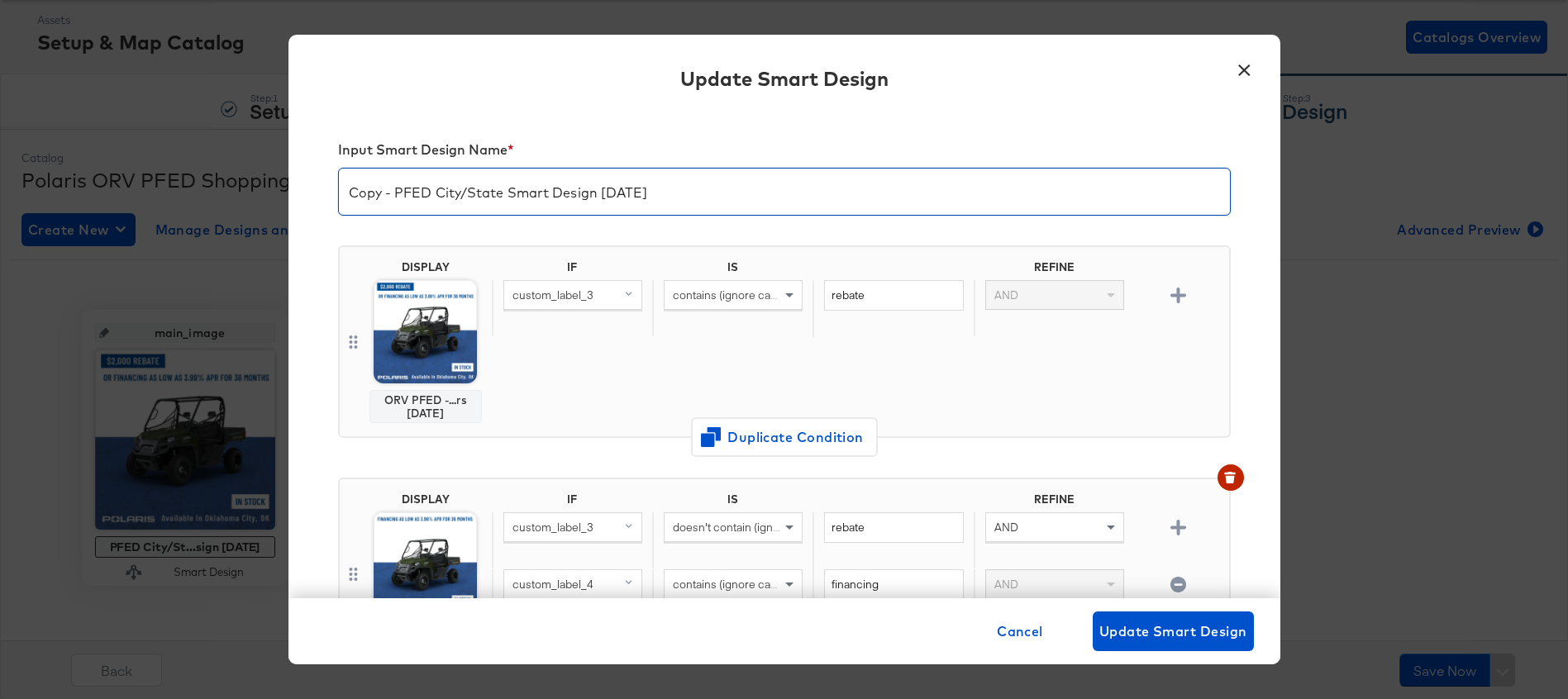
drag, startPoint x: 677, startPoint y: 193, endPoint x: 601, endPoint y: 191, distance: 76.0
click at [601, 191] on input "Copy - PFED City/State Smart Design [DATE]" at bounding box center [784, 185] width 891 height 46
drag, startPoint x: 395, startPoint y: 190, endPoint x: 308, endPoint y: 189, distance: 87.0
click at [308, 189] on div "Input Smart Design Name * Copy - PFED City/State Smart Design [DATE] DISPLAY OR…" at bounding box center [784, 354] width 991 height 487
type input "PFED City/State Smart Design [DATE]"
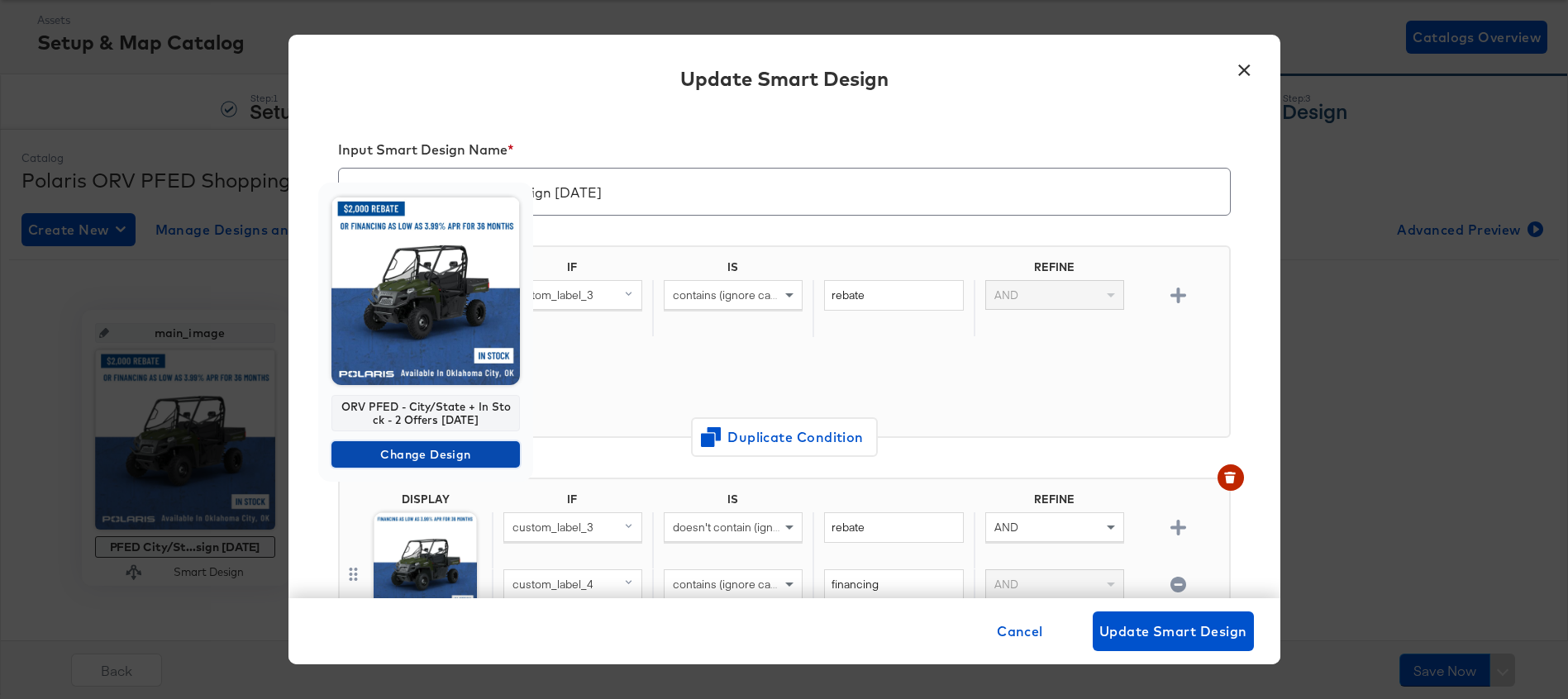
click at [406, 454] on span "Change Design" at bounding box center [425, 454] width 175 height 21
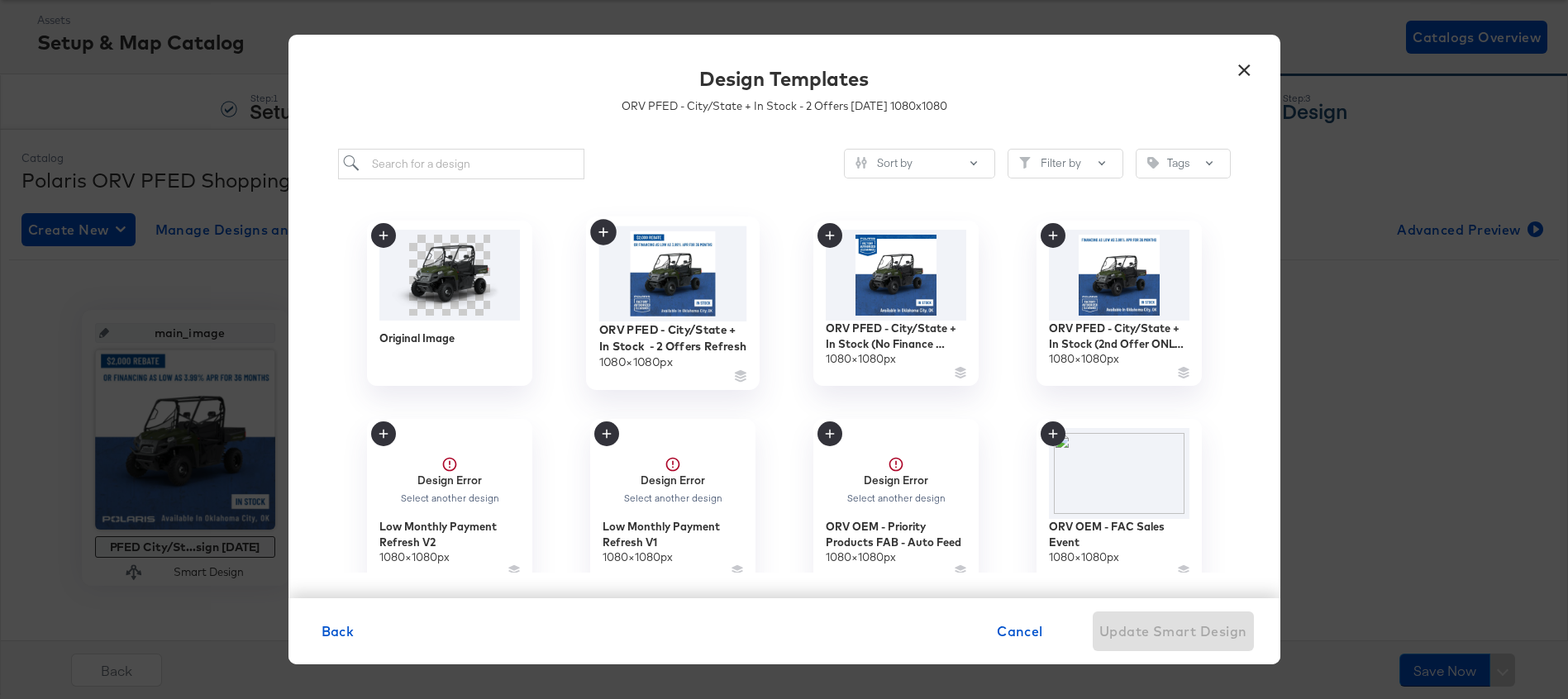
click at [661, 276] on img at bounding box center [672, 273] width 148 height 95
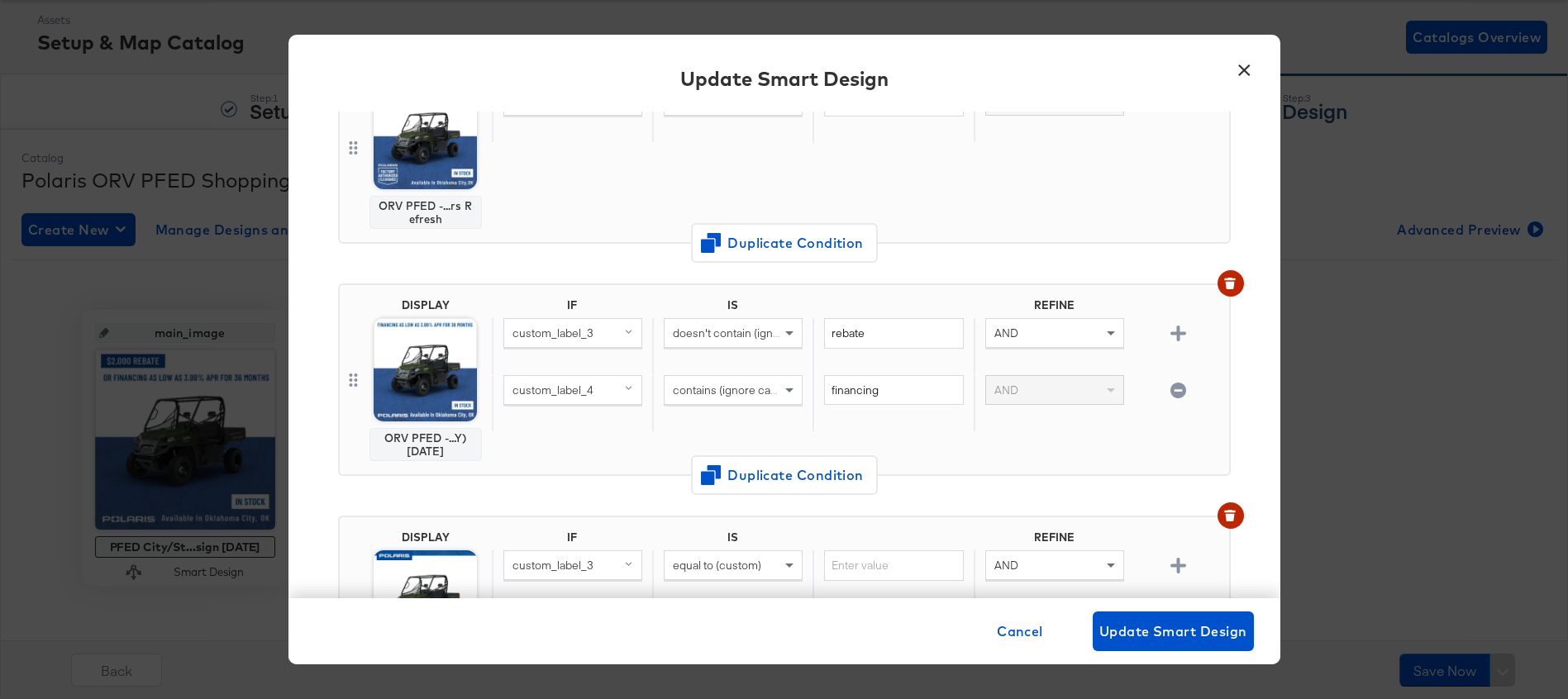
scroll to position [214, 0]
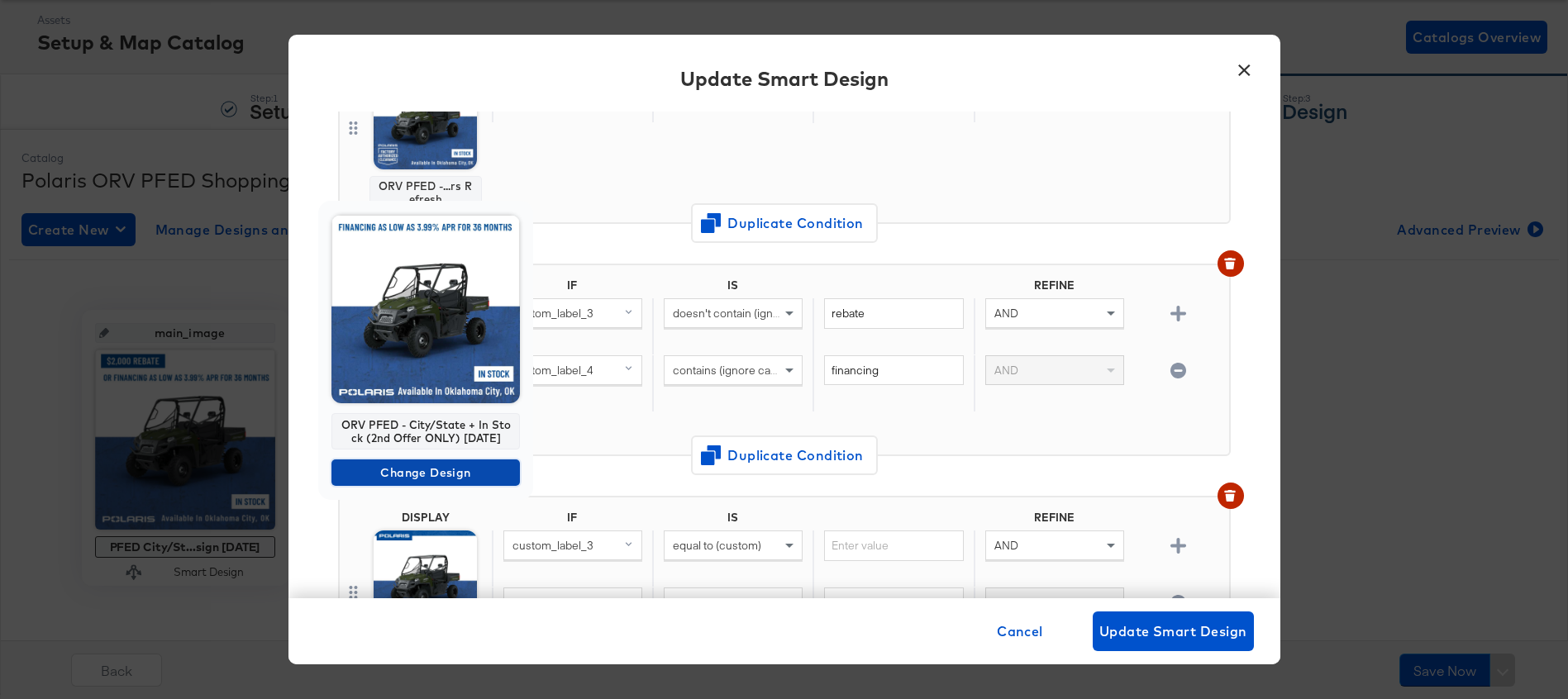
click at [441, 474] on span "Change Design" at bounding box center [425, 473] width 175 height 21
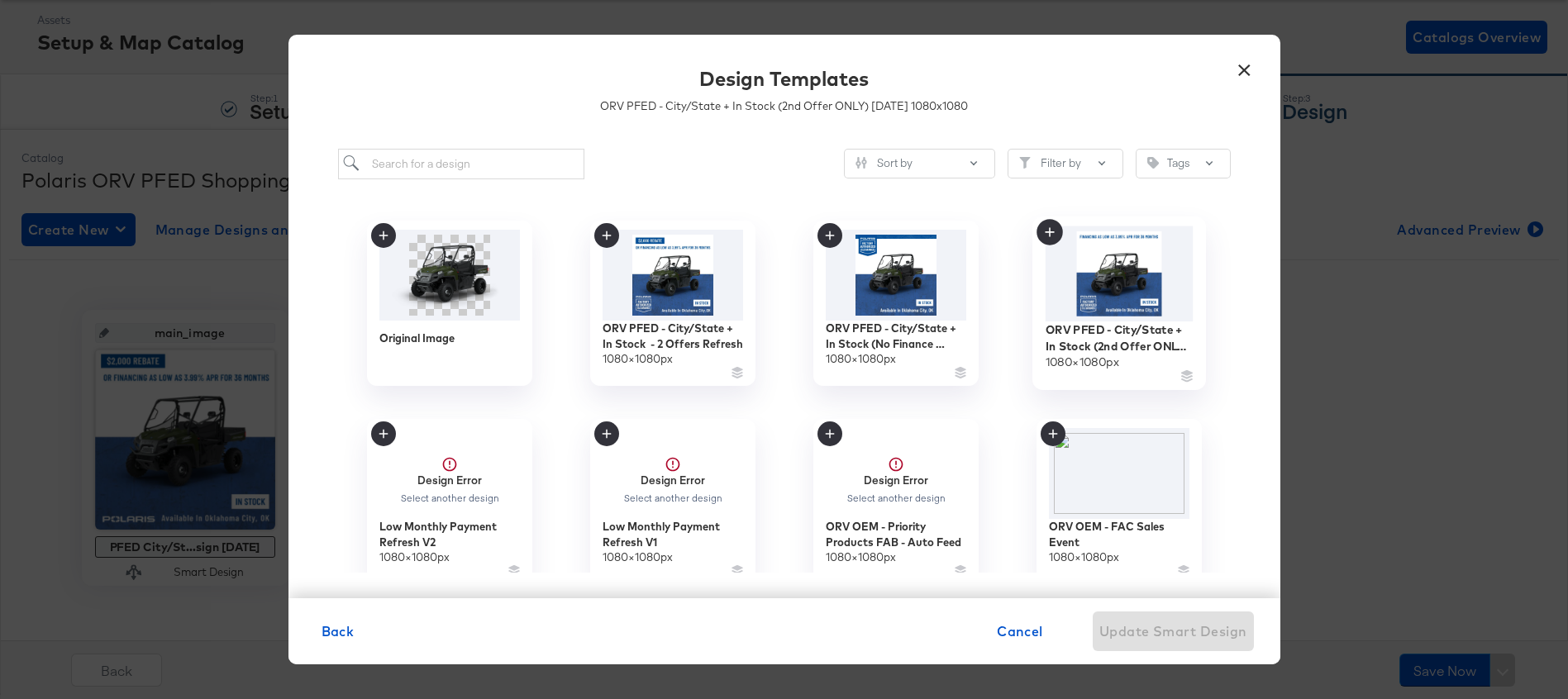
click at [1127, 264] on img at bounding box center [1119, 273] width 148 height 95
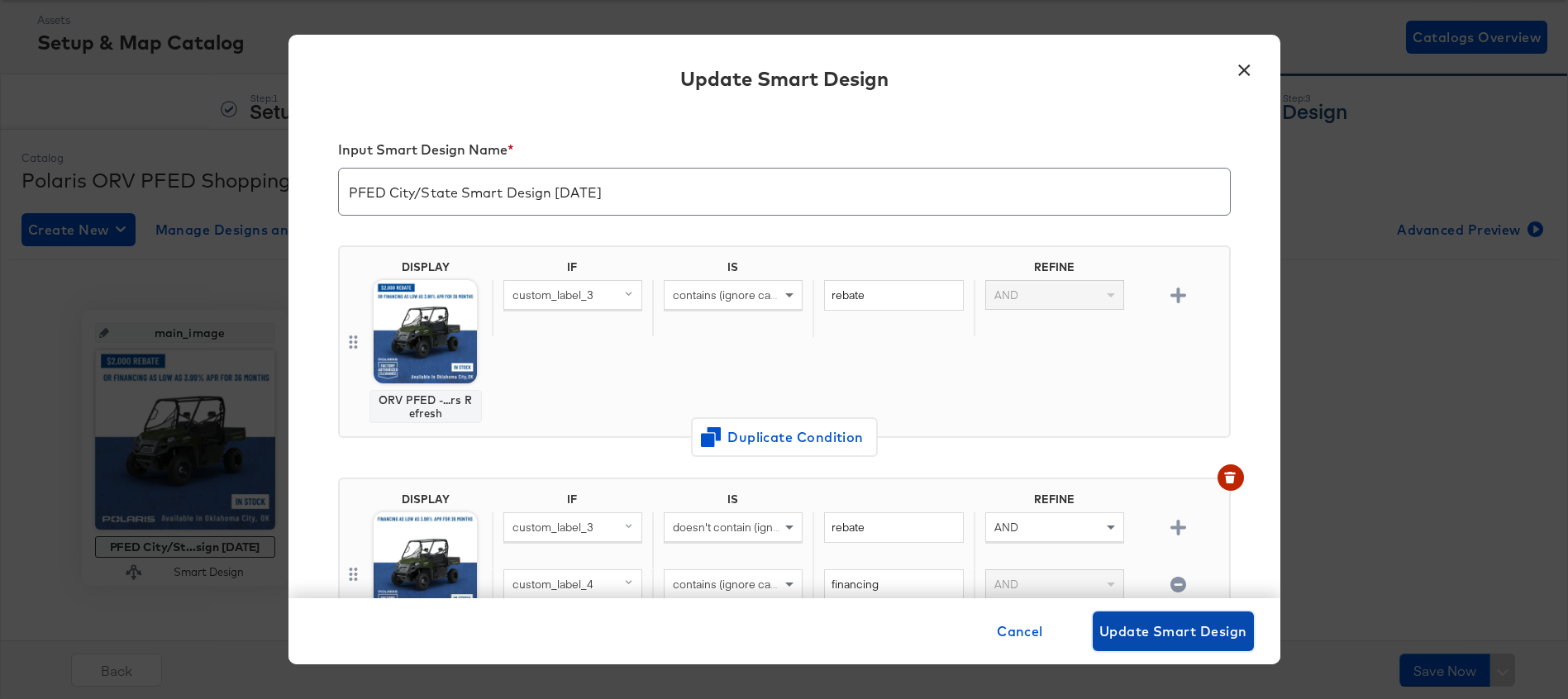
click at [1205, 631] on span "Update Smart Design" at bounding box center [1173, 631] width 148 height 23
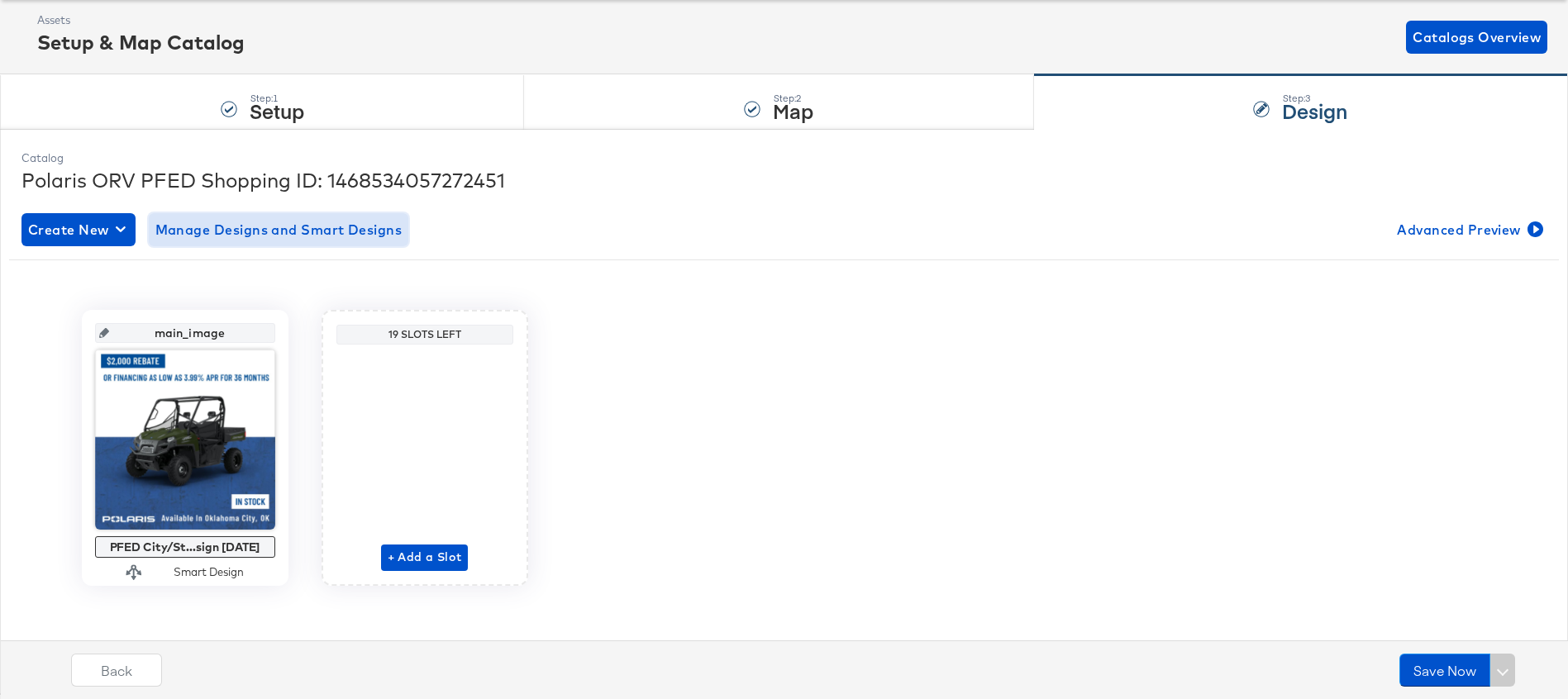
click at [330, 234] on span "Manage Designs and Smart Designs" at bounding box center [278, 229] width 247 height 23
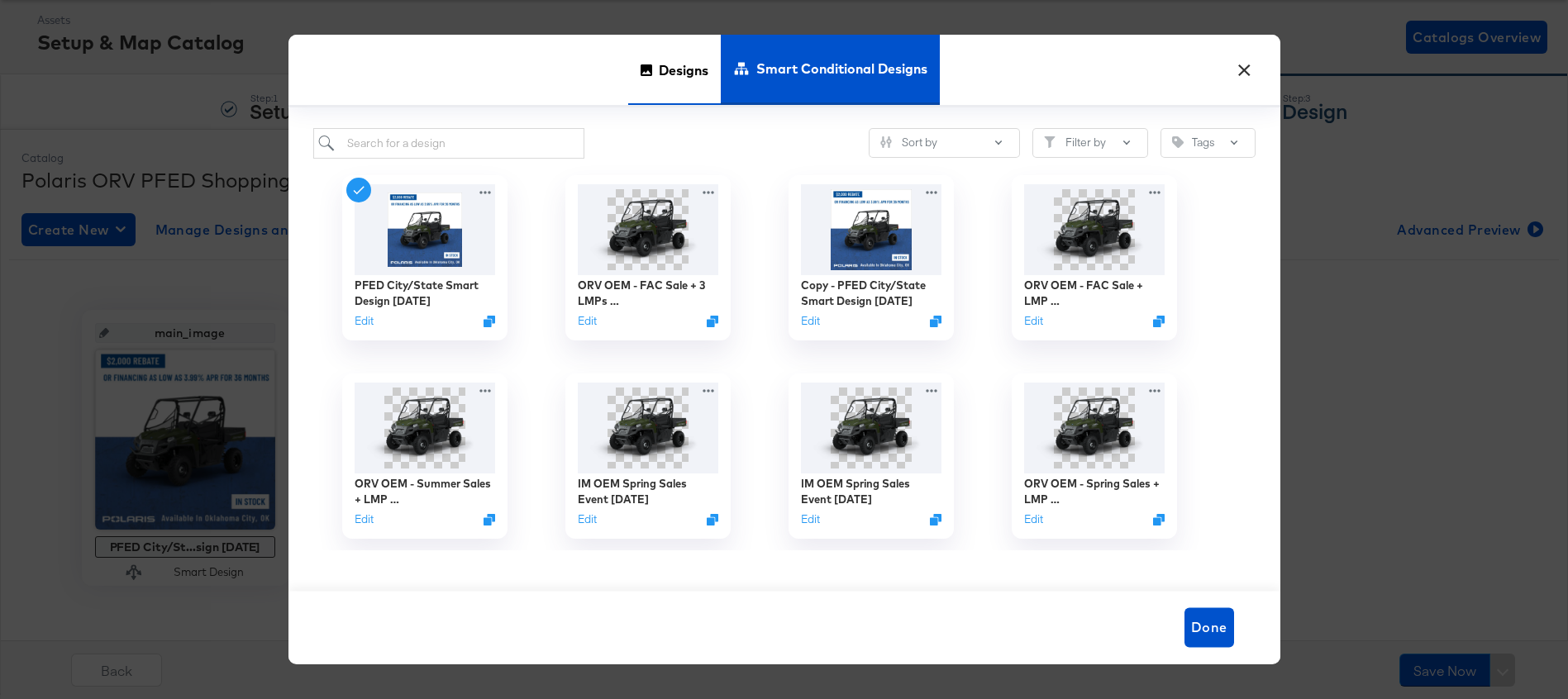
click at [668, 75] on span "Designs" at bounding box center [683, 70] width 49 height 73
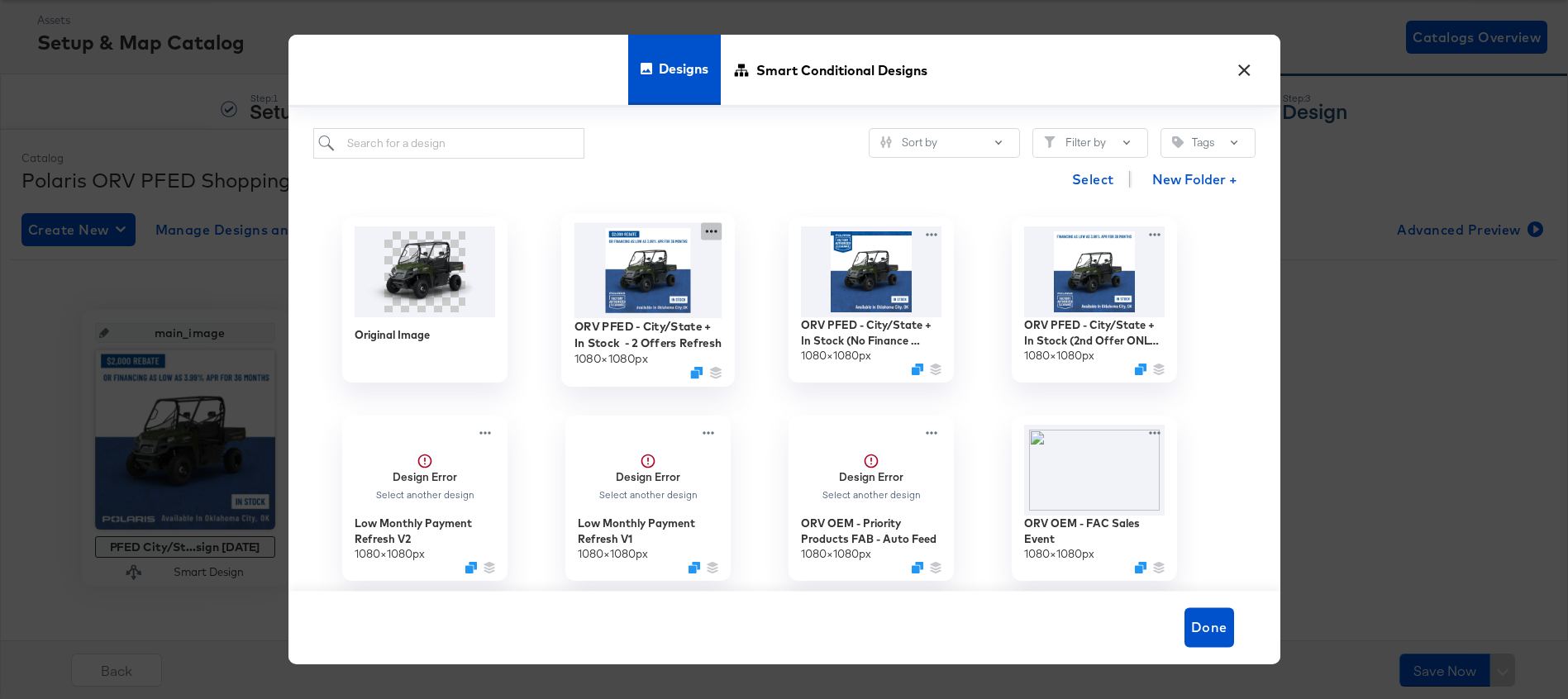
click at [708, 236] on icon at bounding box center [711, 231] width 21 height 18
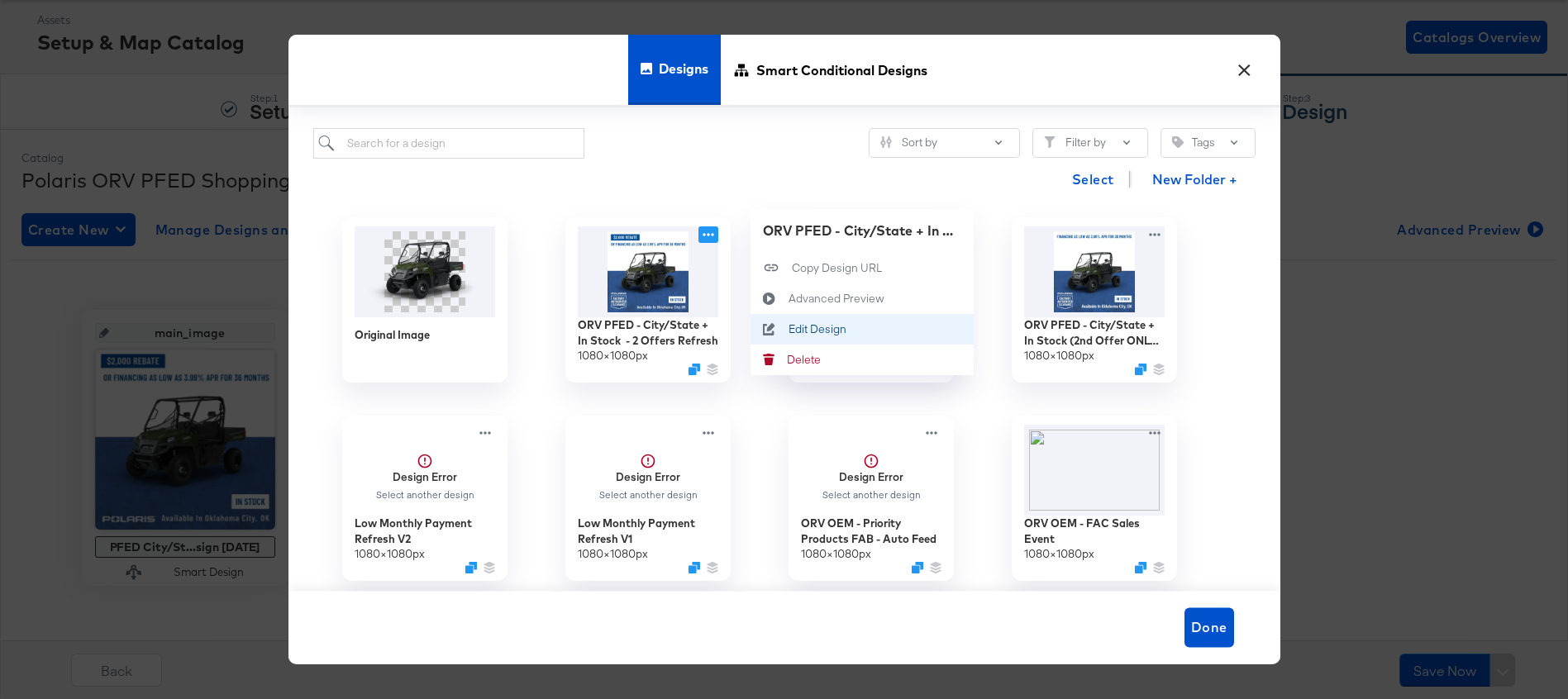
click at [788, 329] on div "Edit Design Edit Design" at bounding box center [788, 329] width 0 height 0
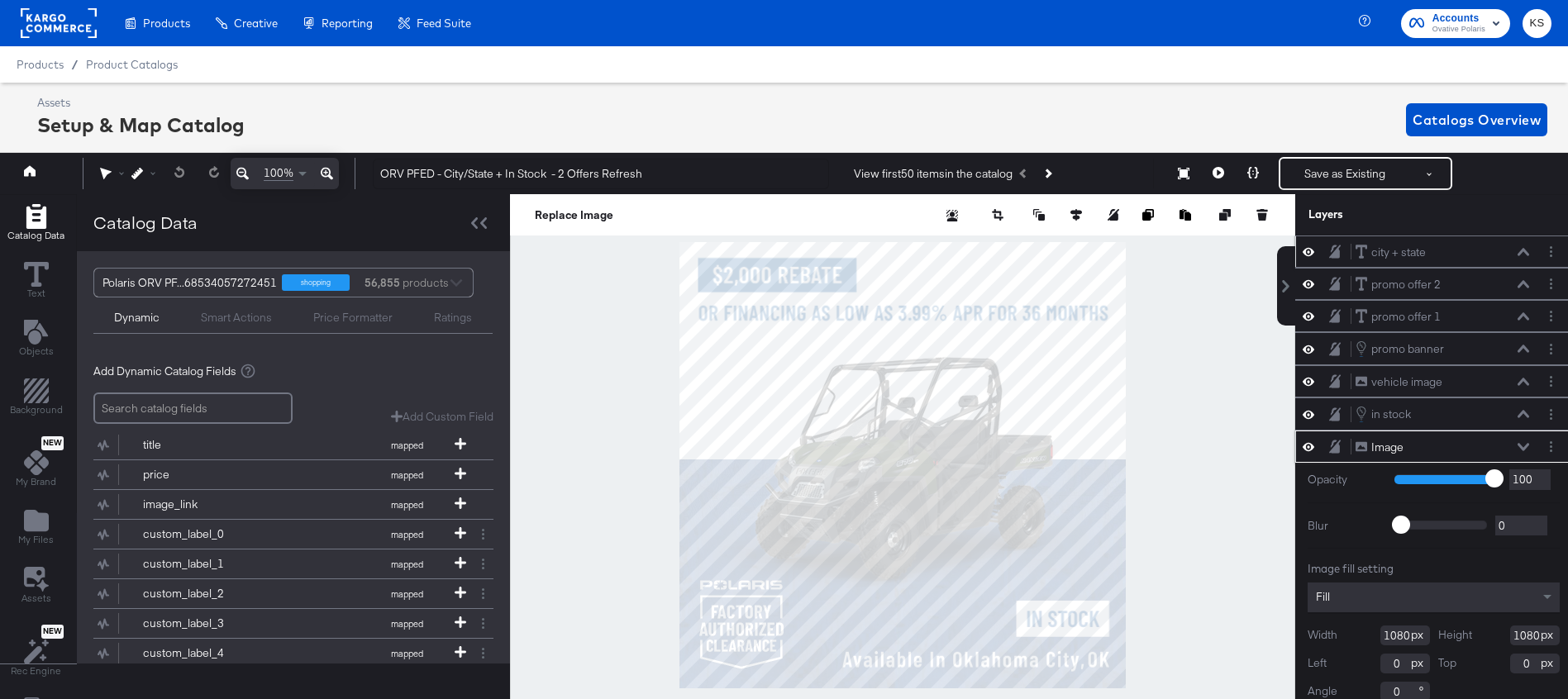
click at [1524, 255] on icon at bounding box center [1524, 252] width 12 height 8
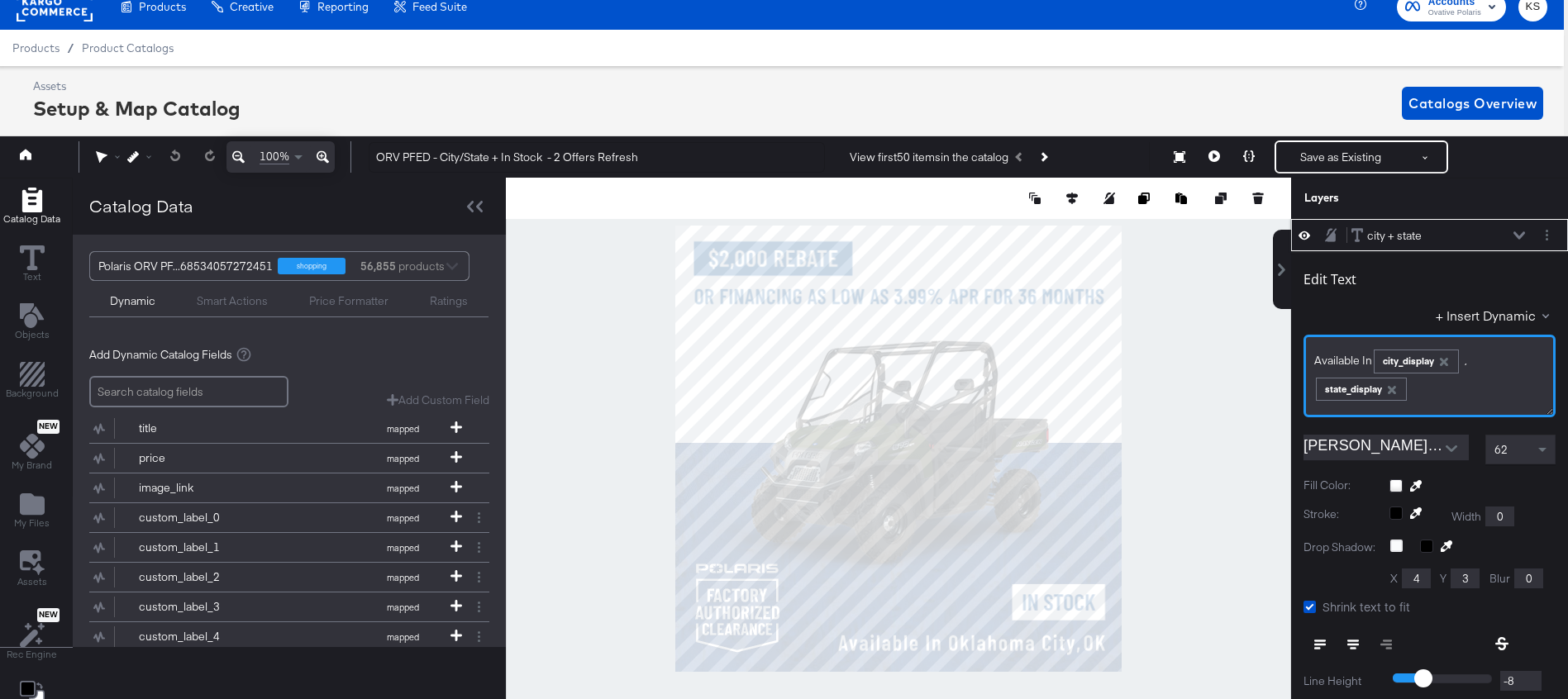
click at [1479, 357] on div "Available In ﻿ city_display ,﻿ ﻿ state_display ﻿" at bounding box center [1430, 373] width 231 height 55
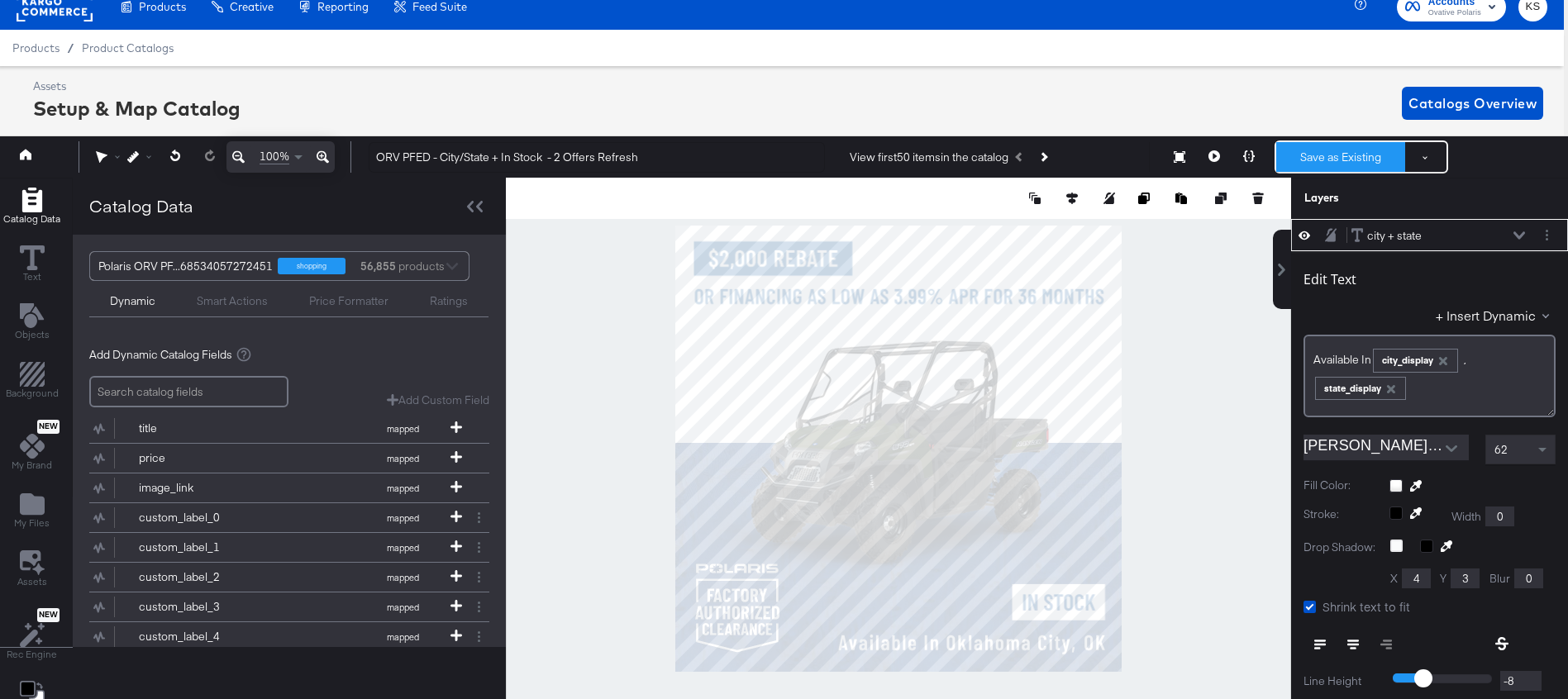
click at [1348, 155] on button "Save as Existing" at bounding box center [1340, 157] width 129 height 30
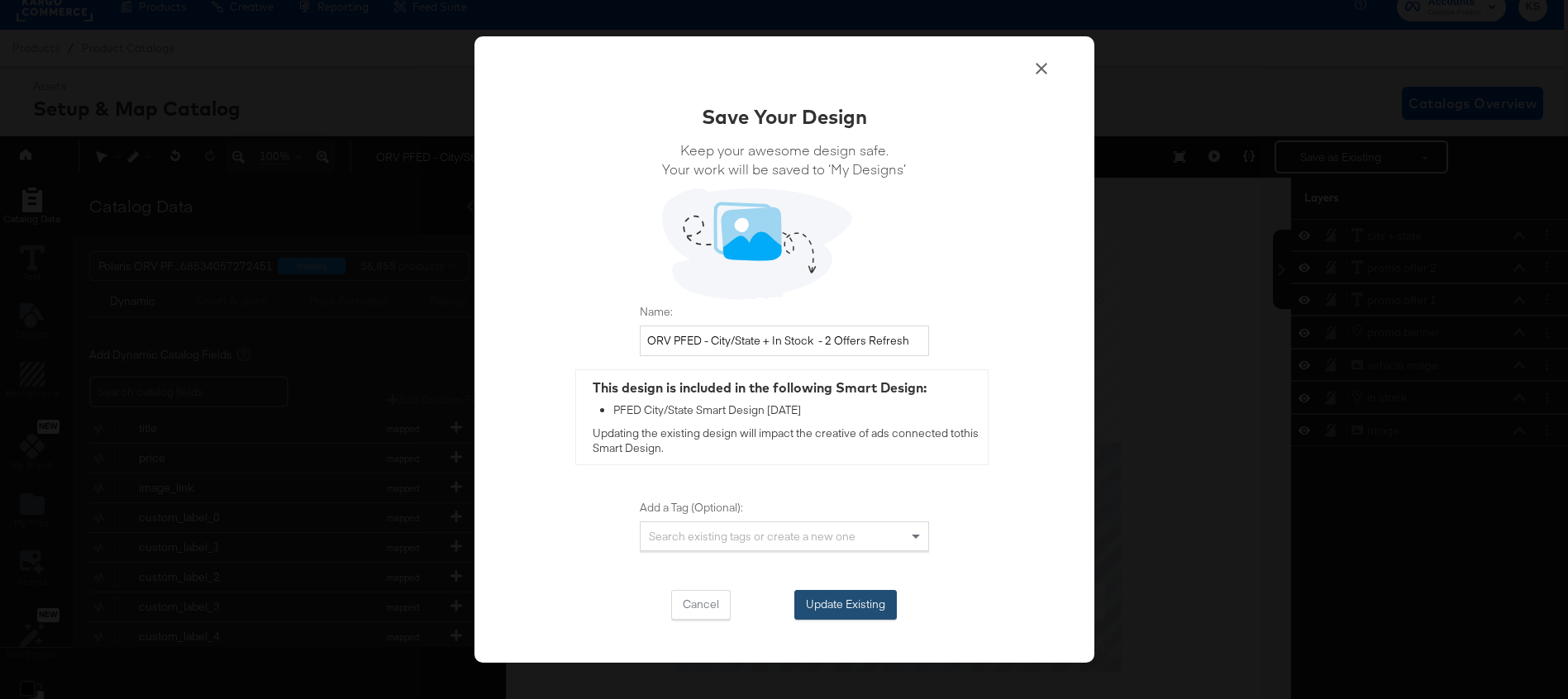
click at [859, 596] on button "Update Existing" at bounding box center [845, 605] width 103 height 30
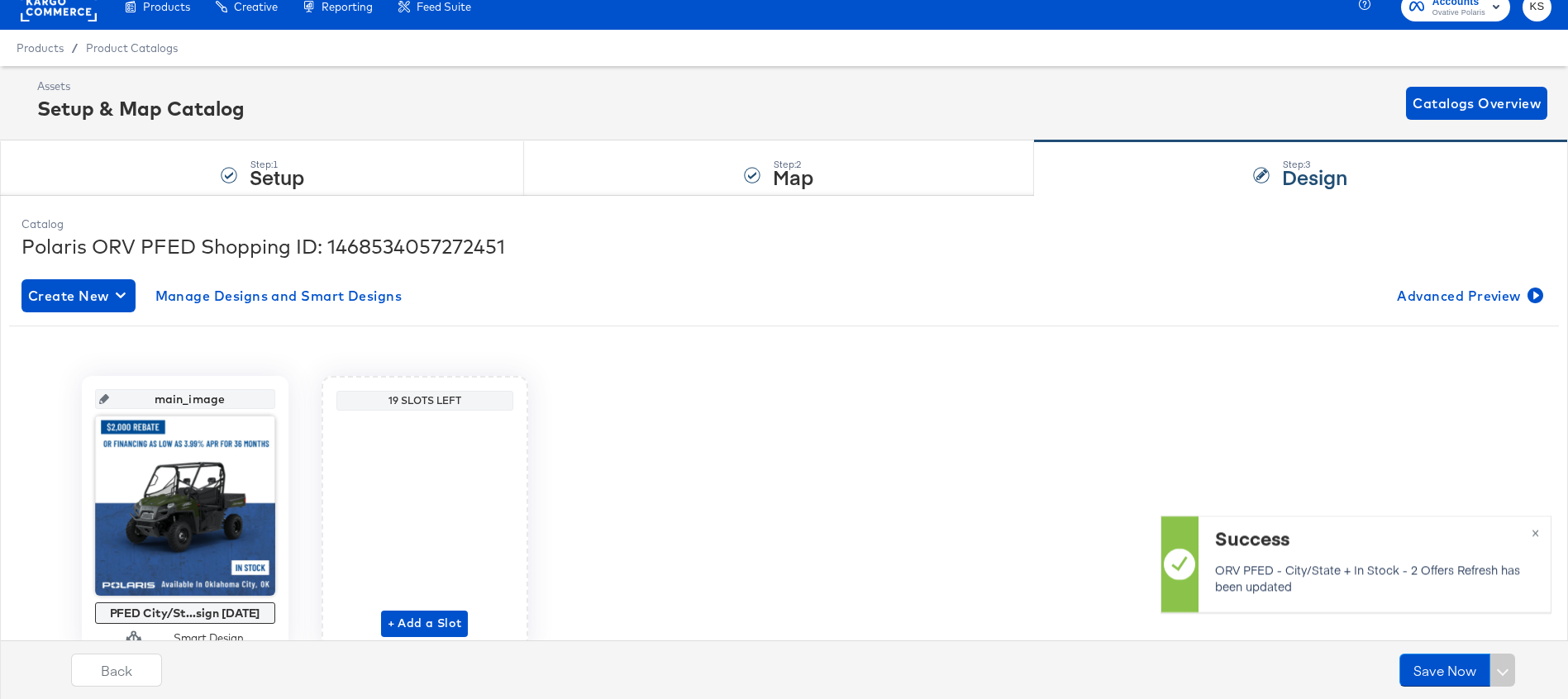
scroll to position [46, 0]
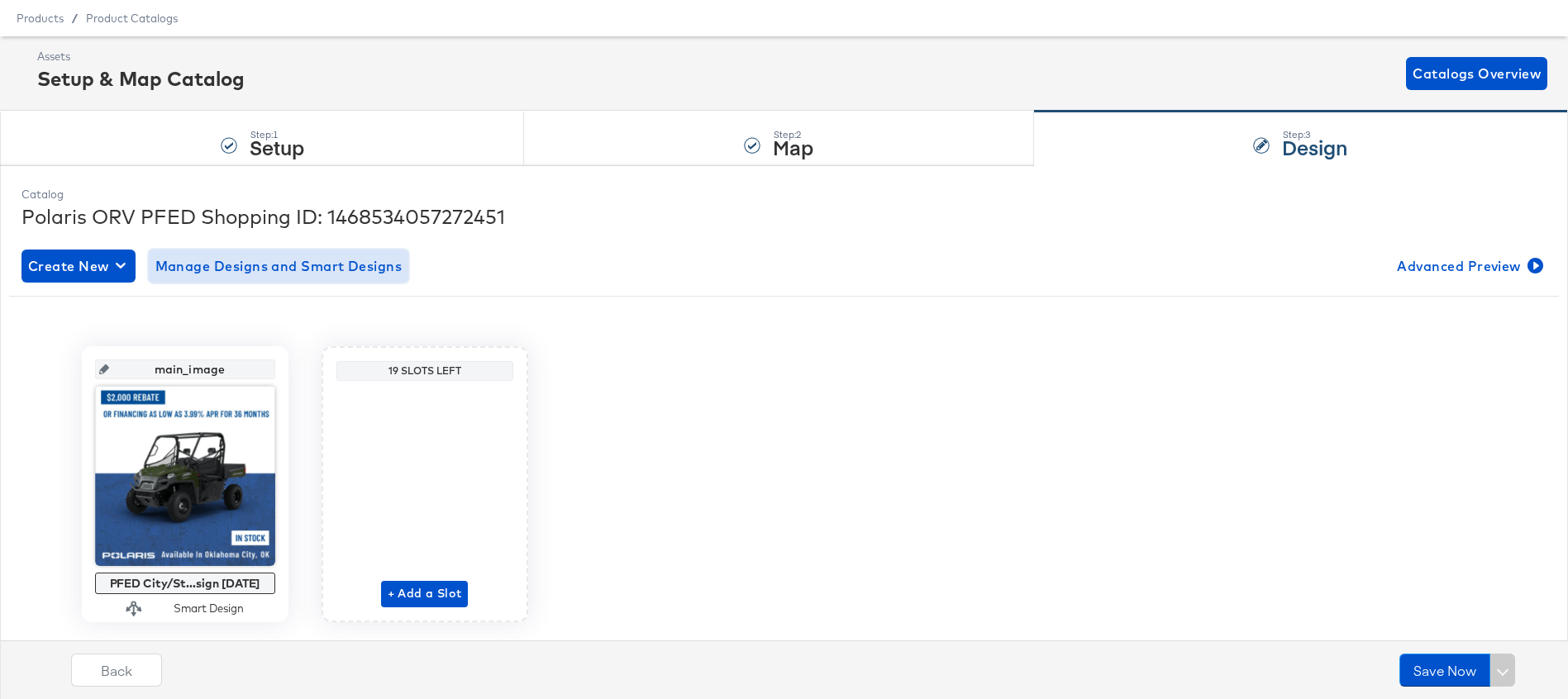
click at [340, 272] on span "Manage Designs and Smart Designs" at bounding box center [278, 266] width 247 height 23
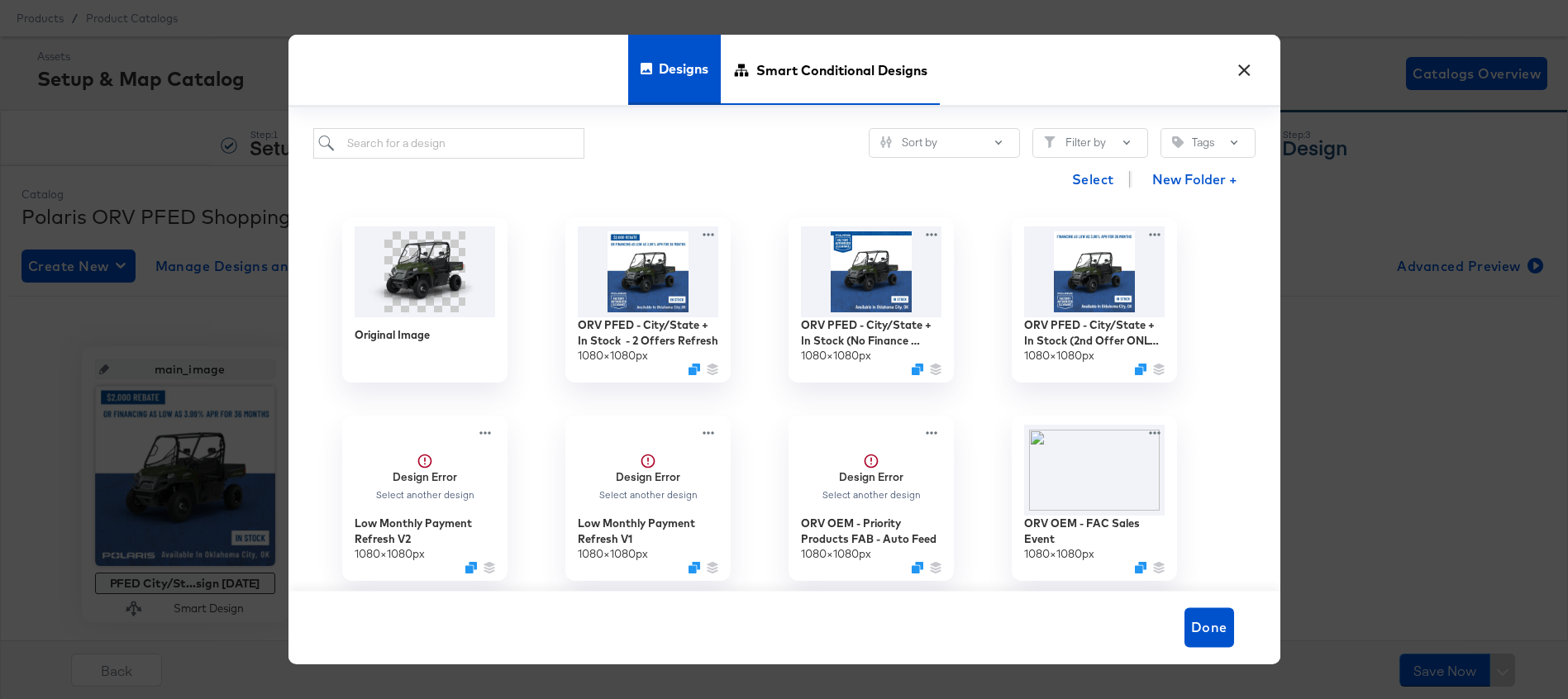
click at [819, 69] on span "Smart Conditional Designs" at bounding box center [841, 70] width 171 height 73
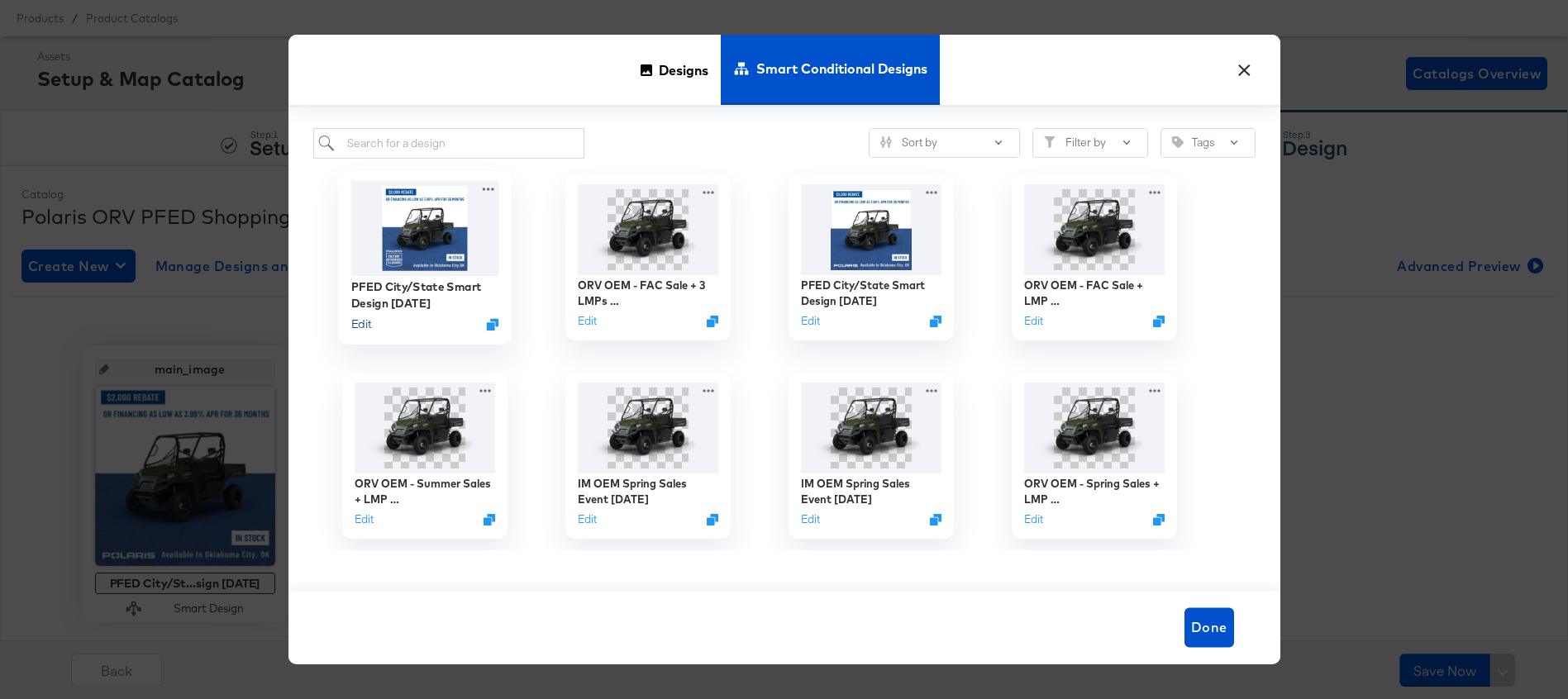
click at [363, 320] on button "Edit" at bounding box center [360, 325] width 20 height 16
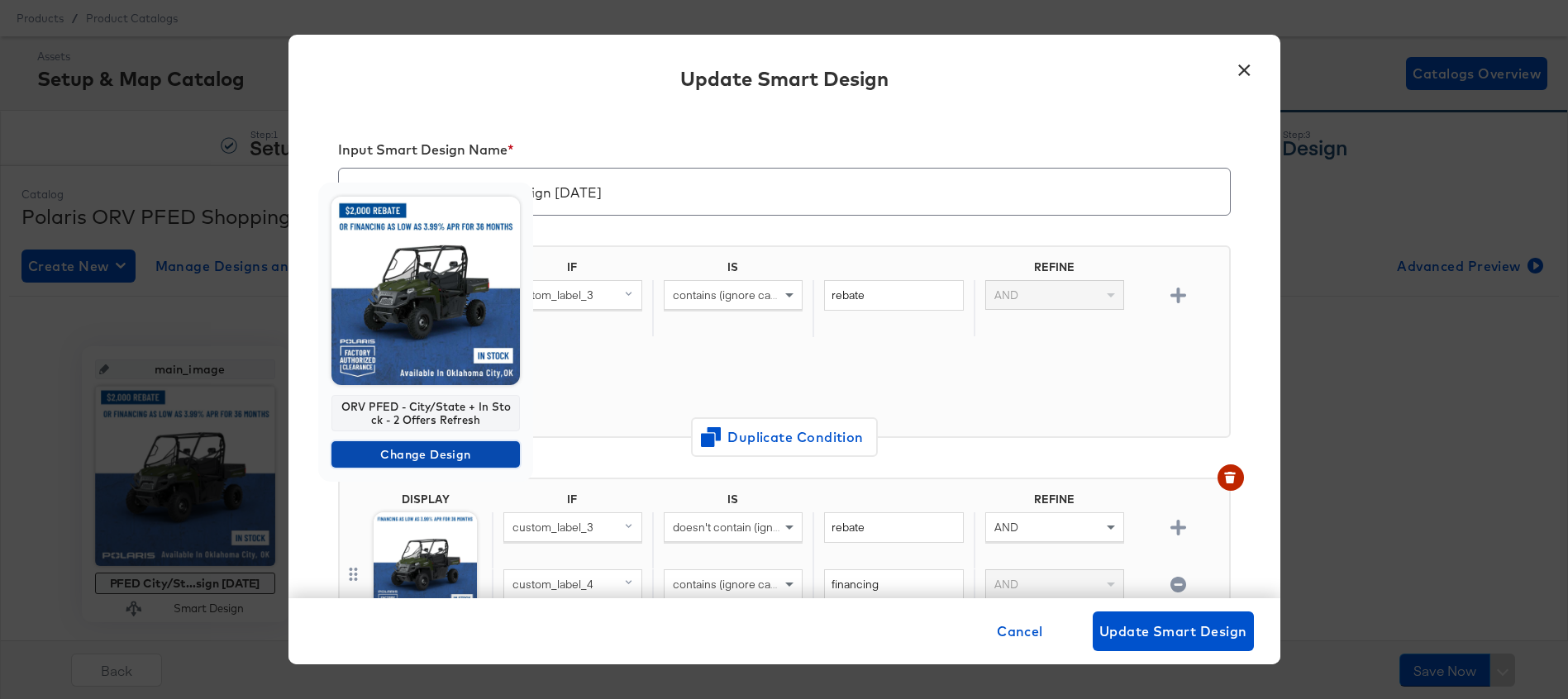
click at [448, 458] on span "Change Design" at bounding box center [425, 454] width 175 height 21
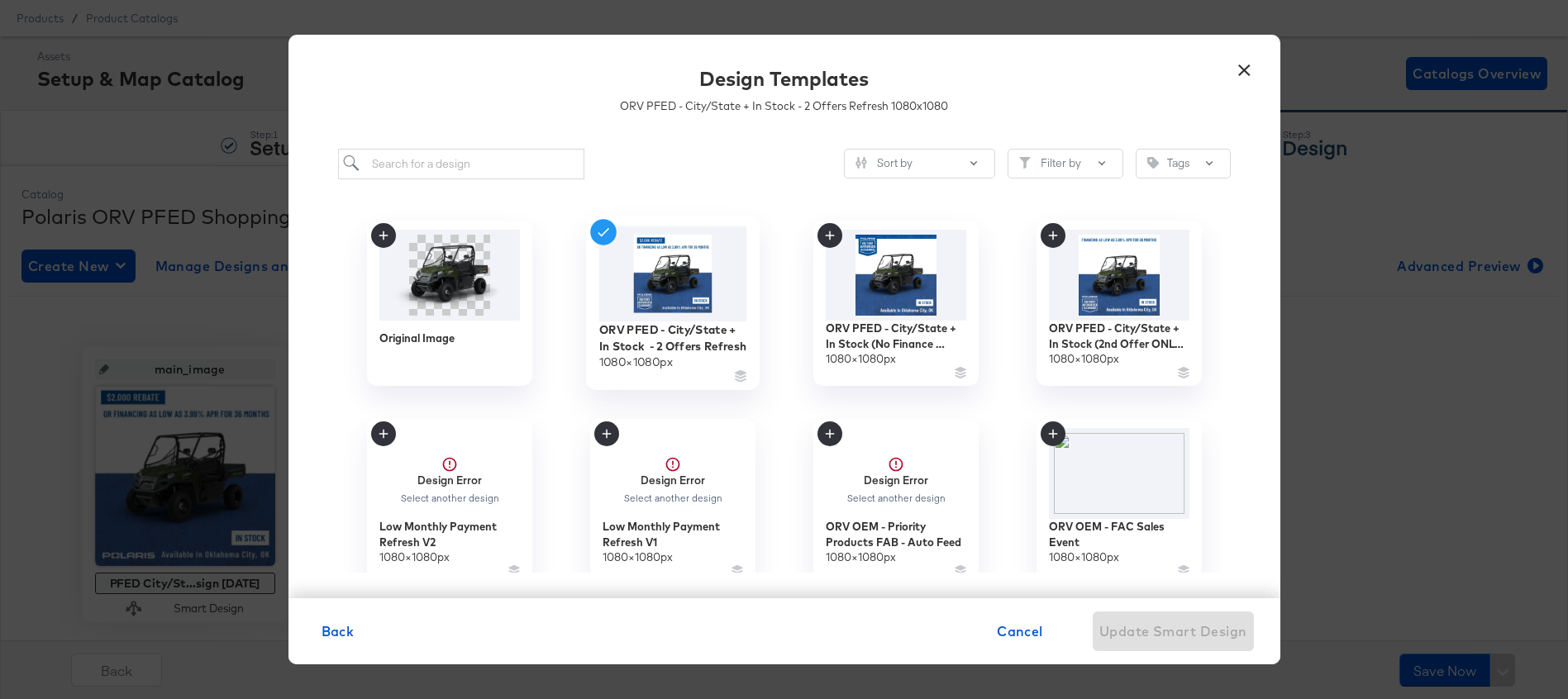
click at [654, 283] on img at bounding box center [672, 273] width 148 height 95
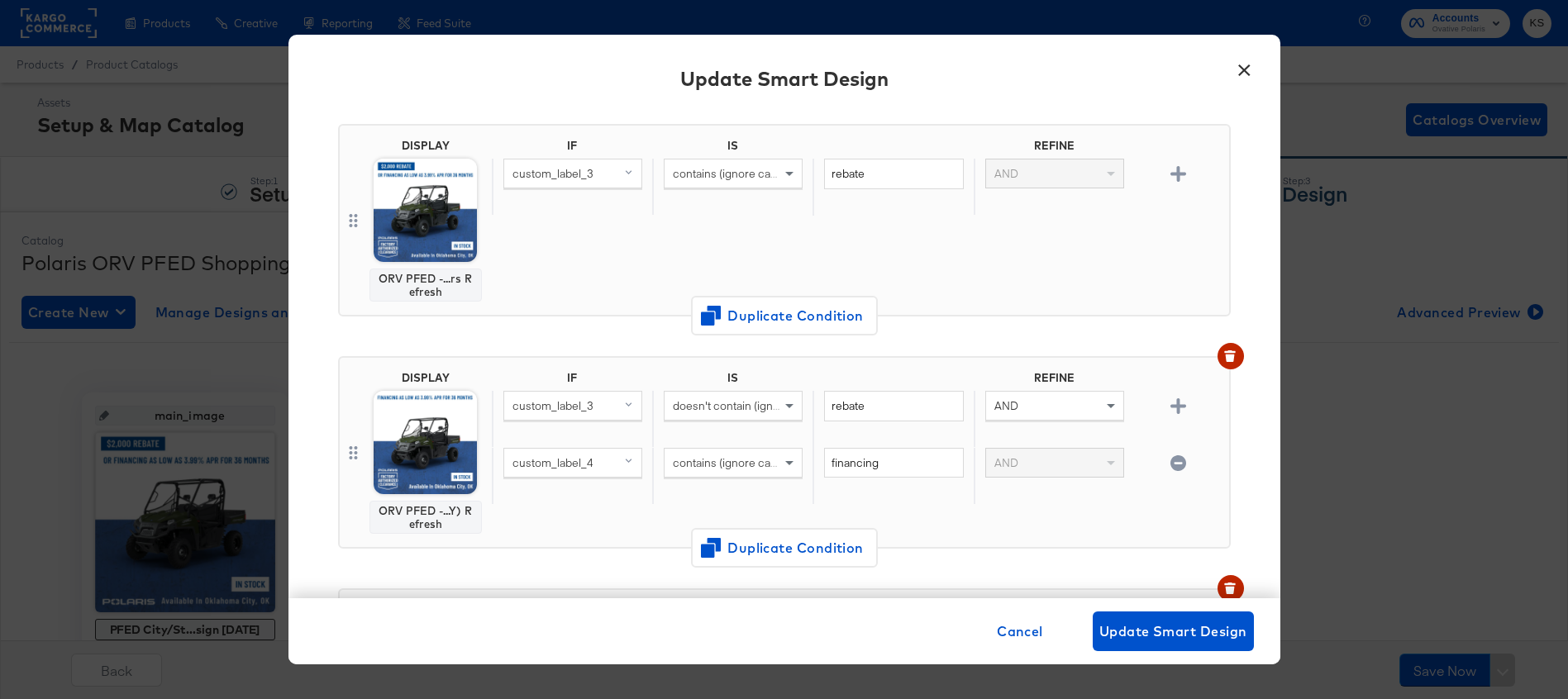
scroll to position [0, 0]
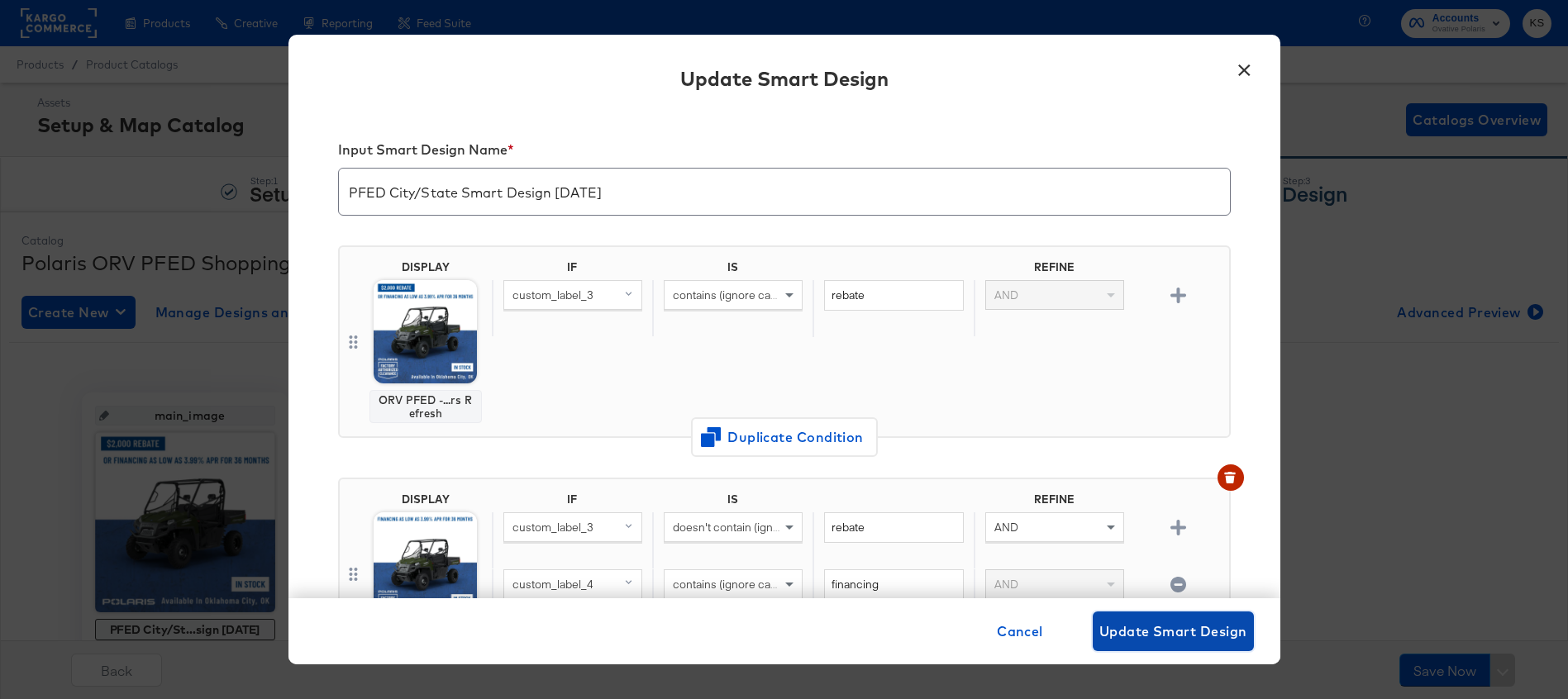
click at [1133, 621] on span "Update Smart Design" at bounding box center [1173, 631] width 148 height 23
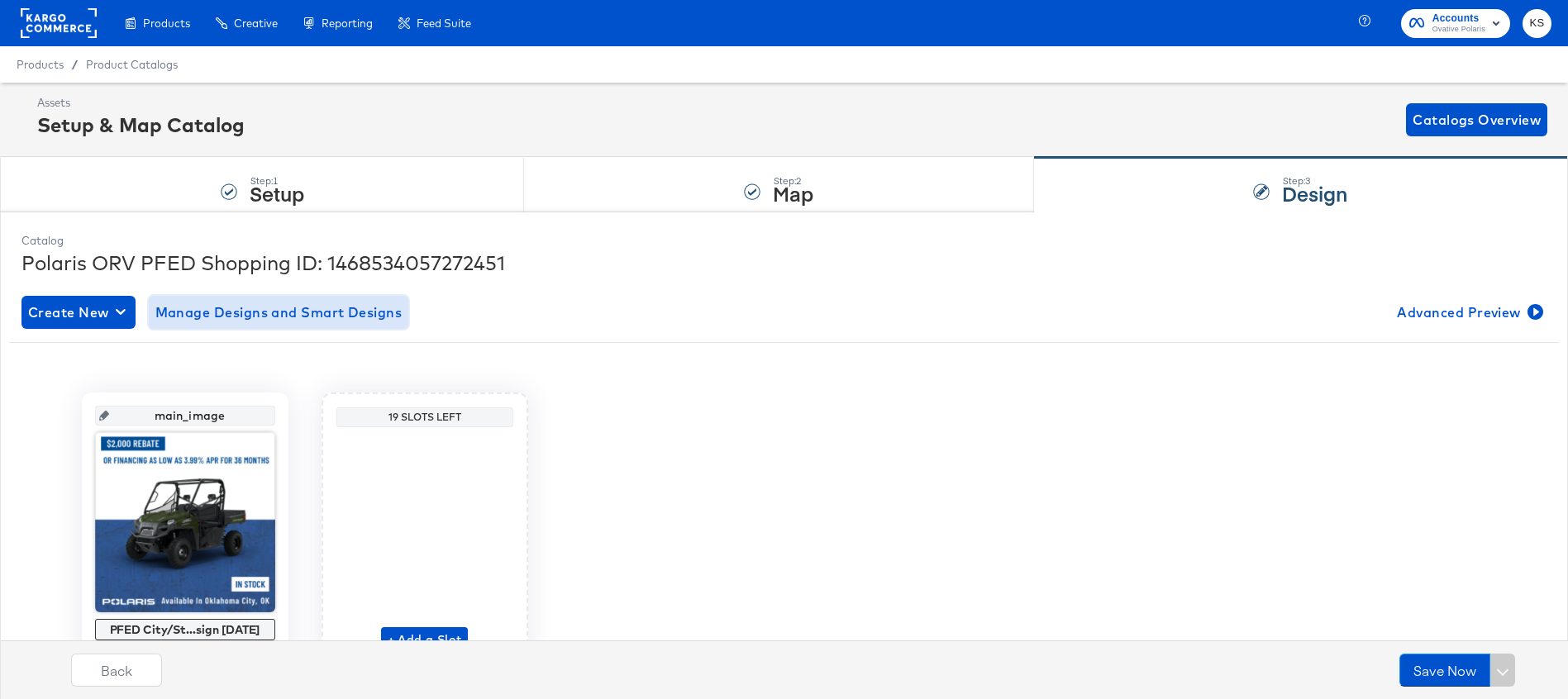
click at [302, 312] on span "Manage Designs and Smart Designs" at bounding box center [278, 312] width 247 height 23
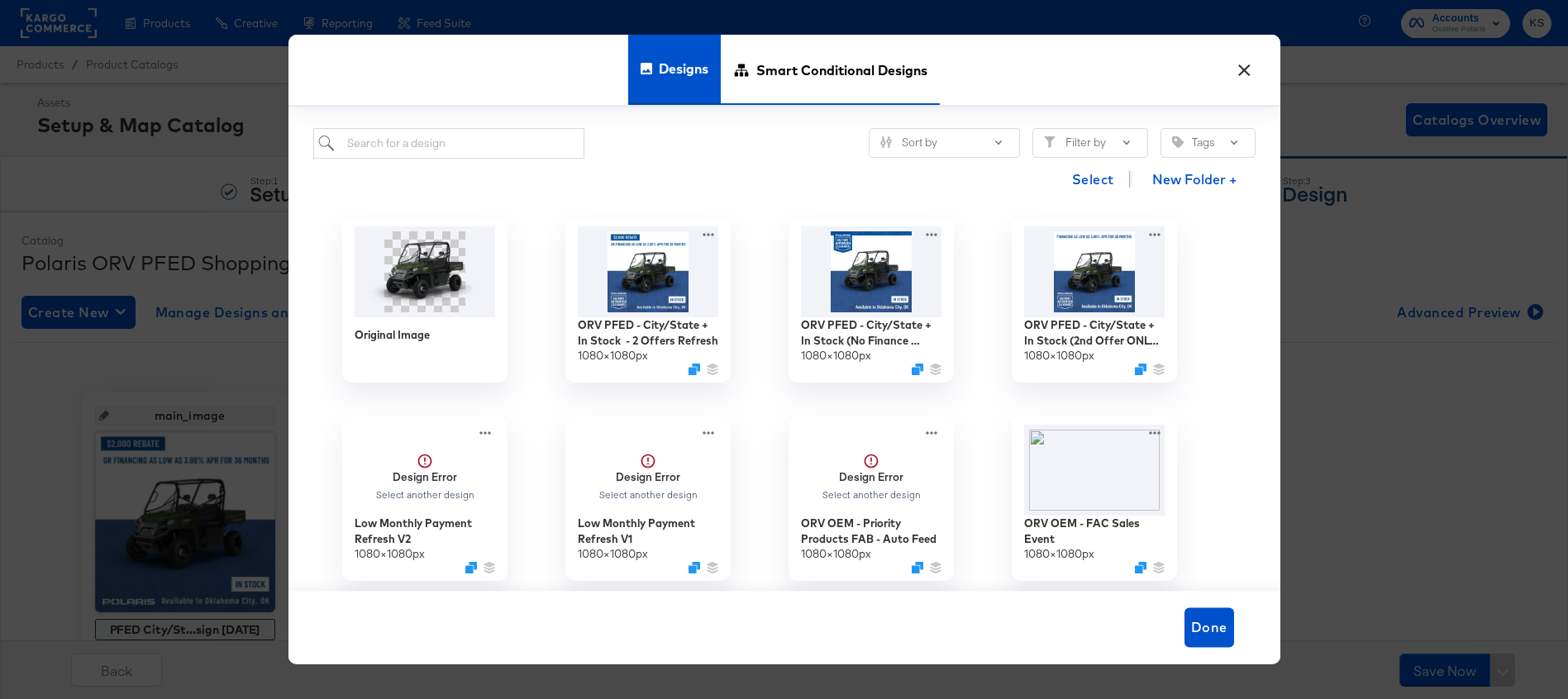
click at [798, 89] on span "Smart Conditional Designs" at bounding box center [841, 70] width 171 height 73
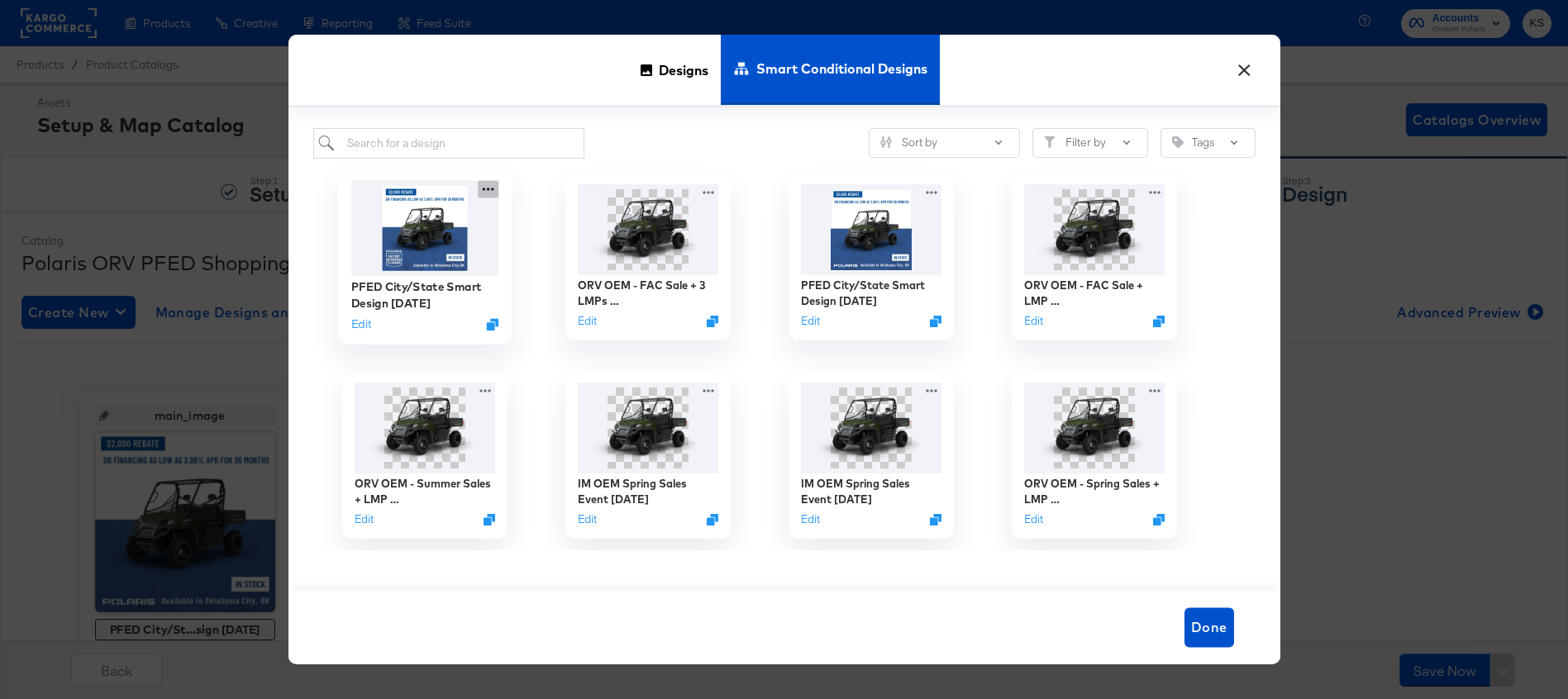
click at [487, 187] on icon at bounding box center [488, 189] width 21 height 18
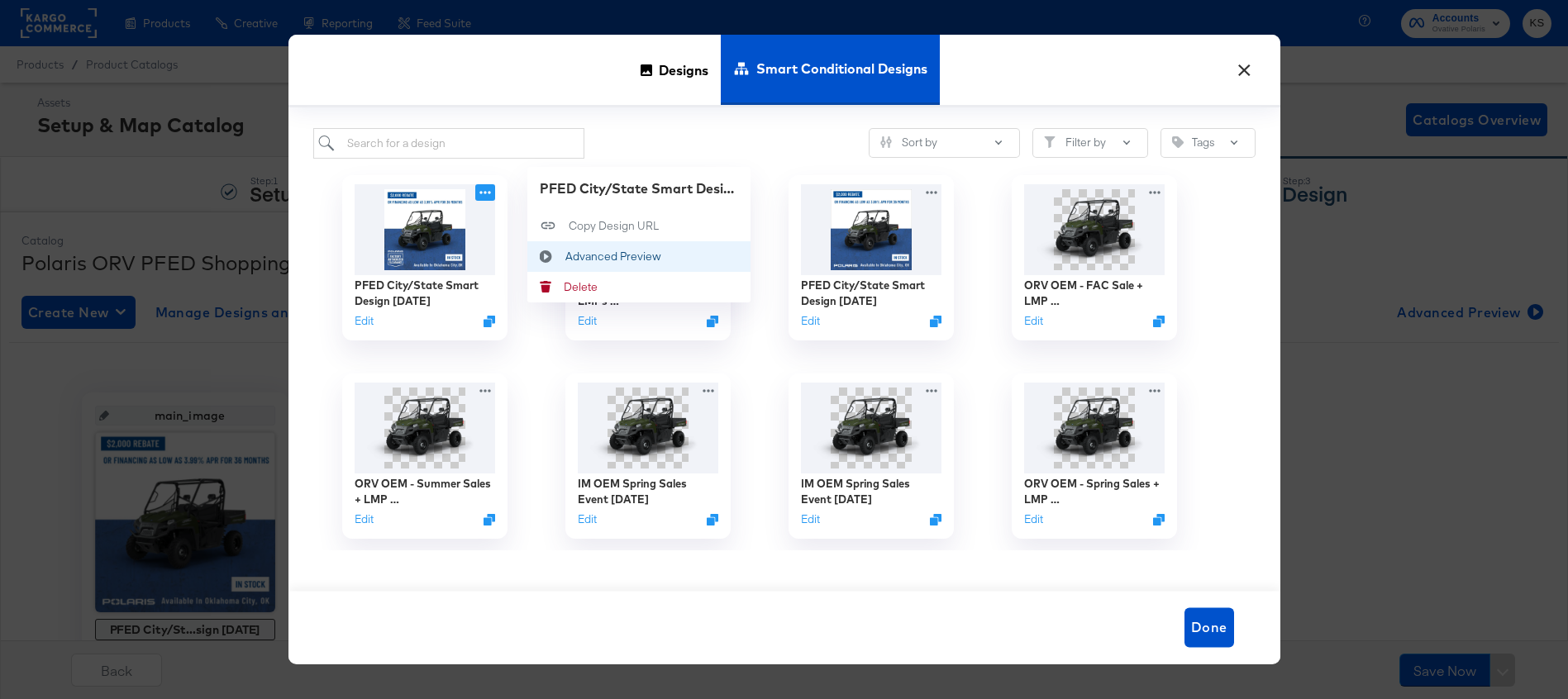
click at [565, 256] on div "Advanced Preview Advanced Preview" at bounding box center [565, 256] width 0 height 0
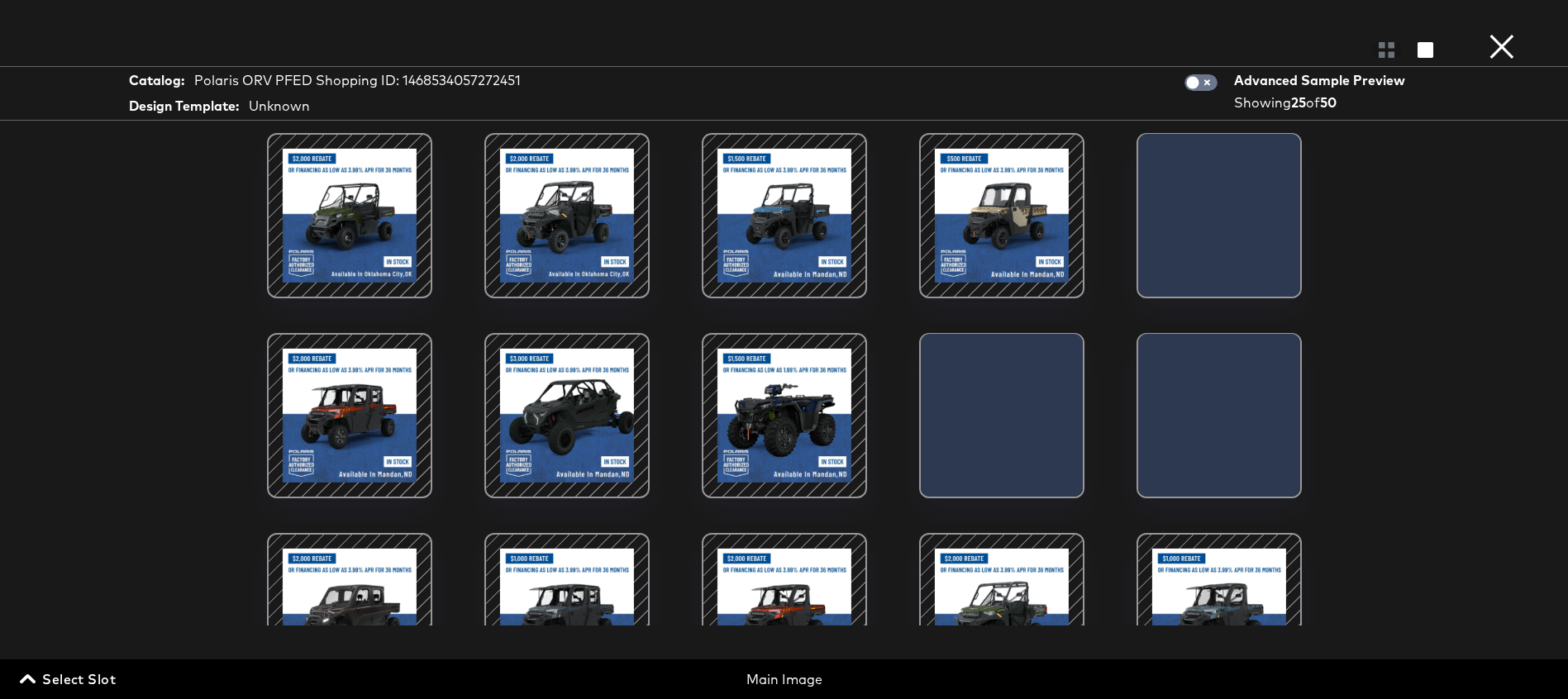
click at [545, 395] on div at bounding box center [567, 416] width 140 height 140
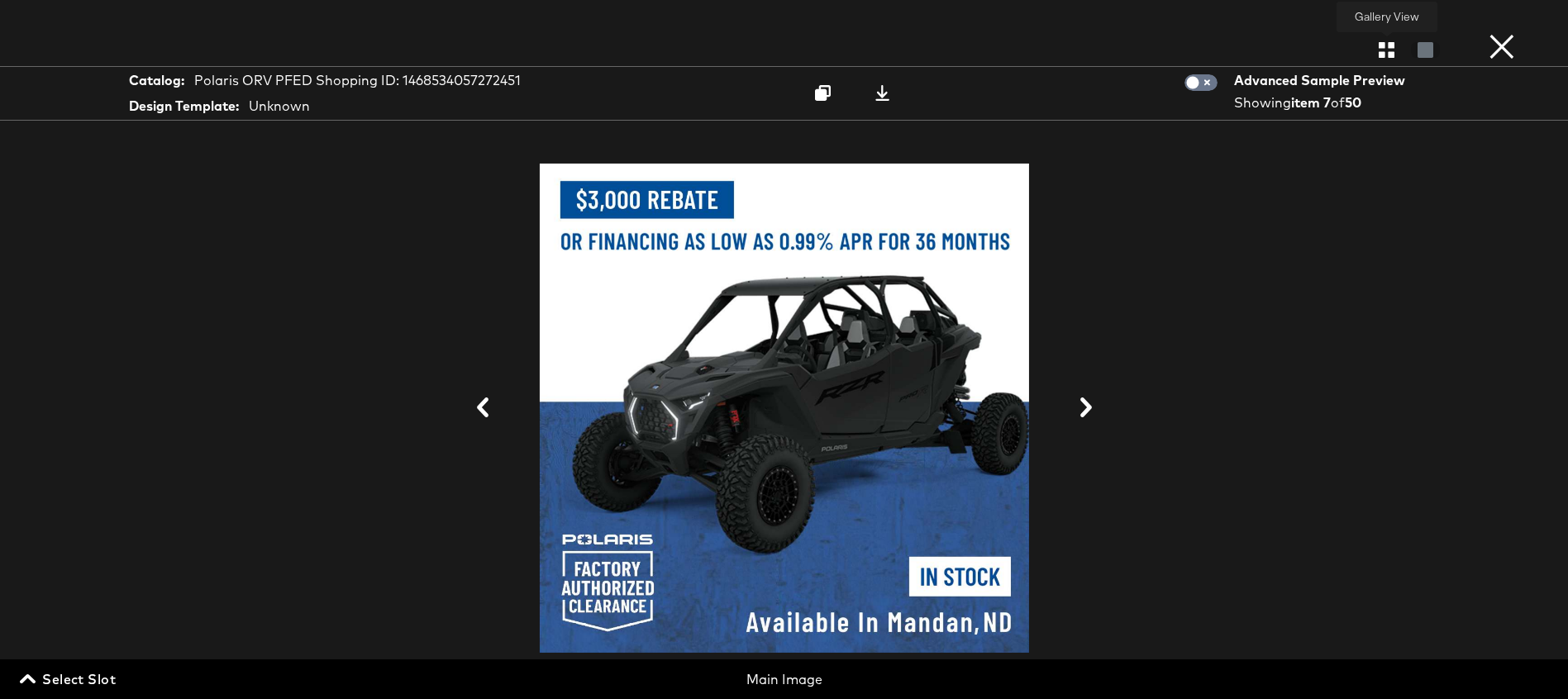
click at [1398, 52] on button "button" at bounding box center [1386, 50] width 29 height 16
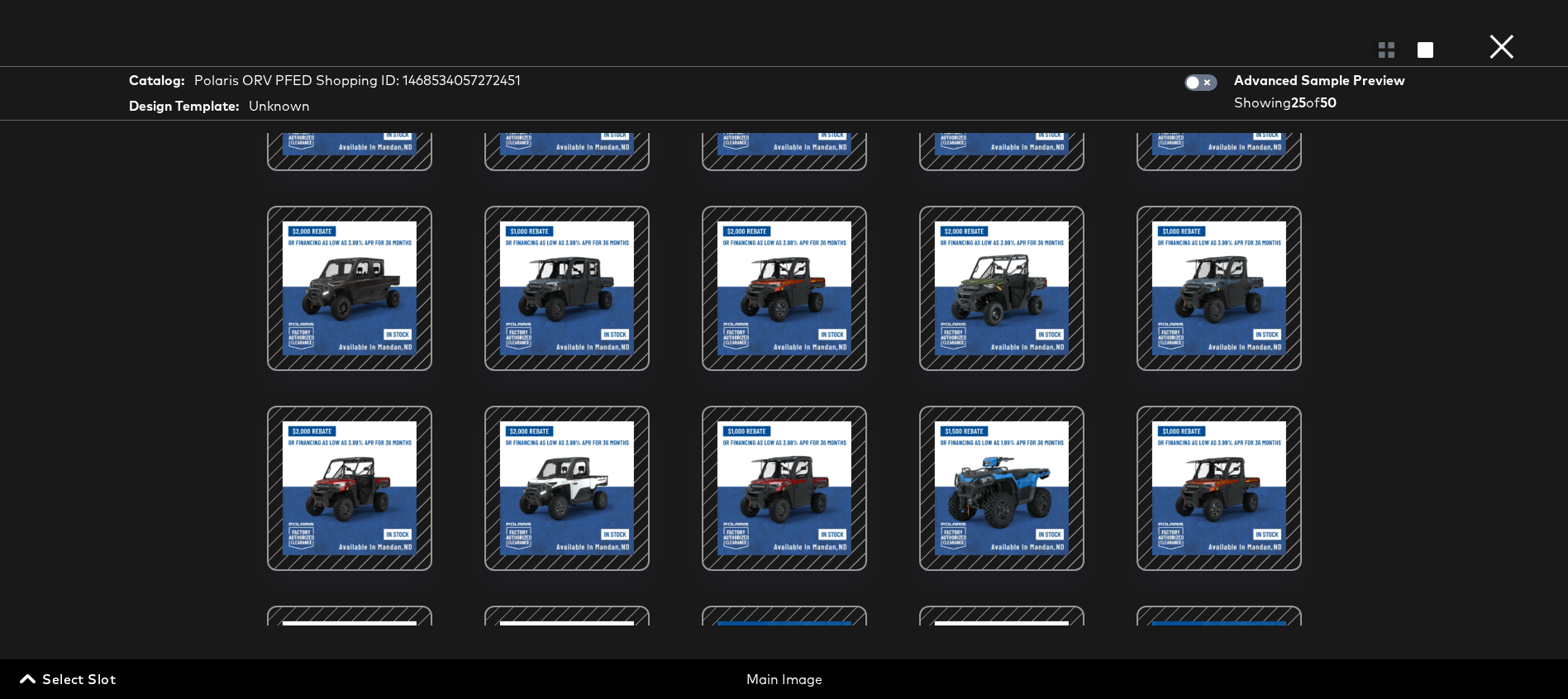
scroll to position [540, 0]
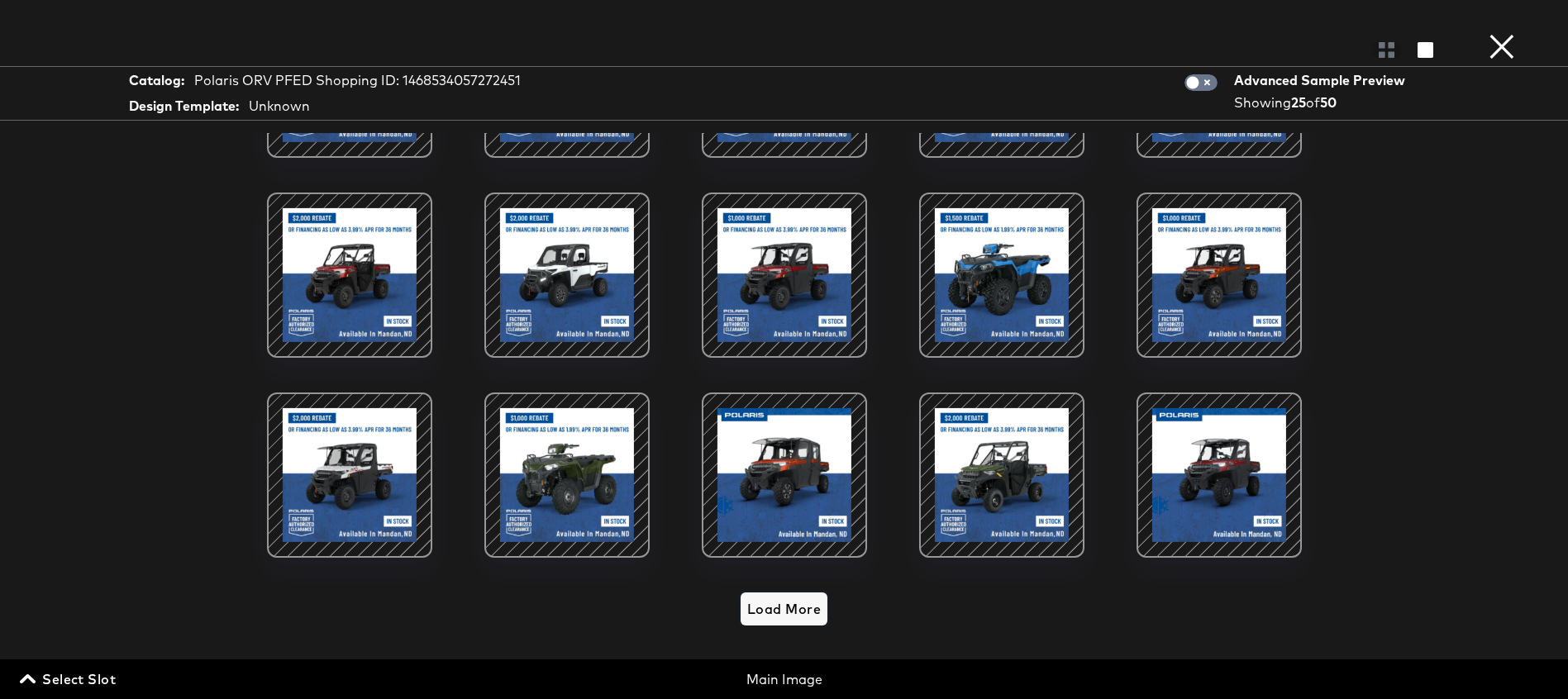
click at [763, 611] on span "Load More" at bounding box center [784, 608] width 73 height 23
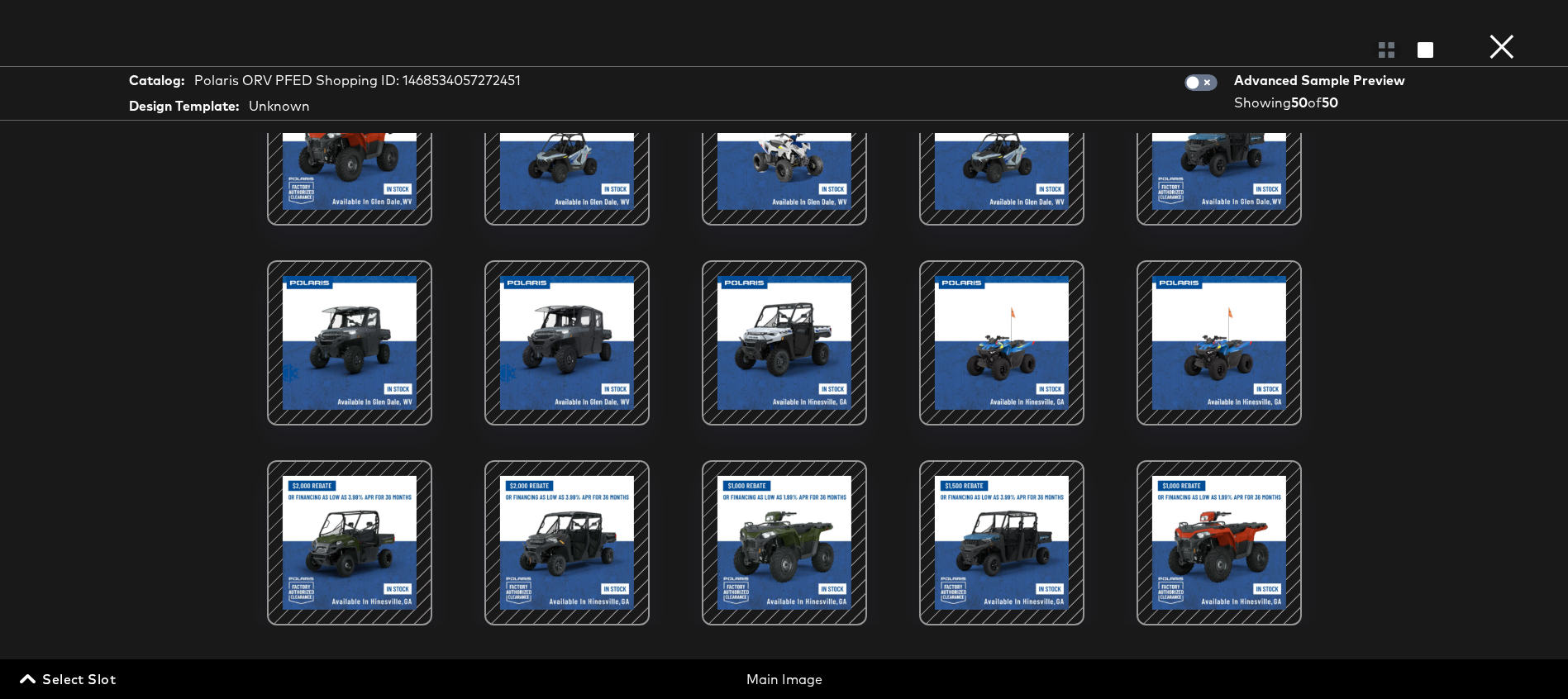
scroll to position [89, 0]
click at [758, 508] on div at bounding box center [784, 543] width 140 height 140
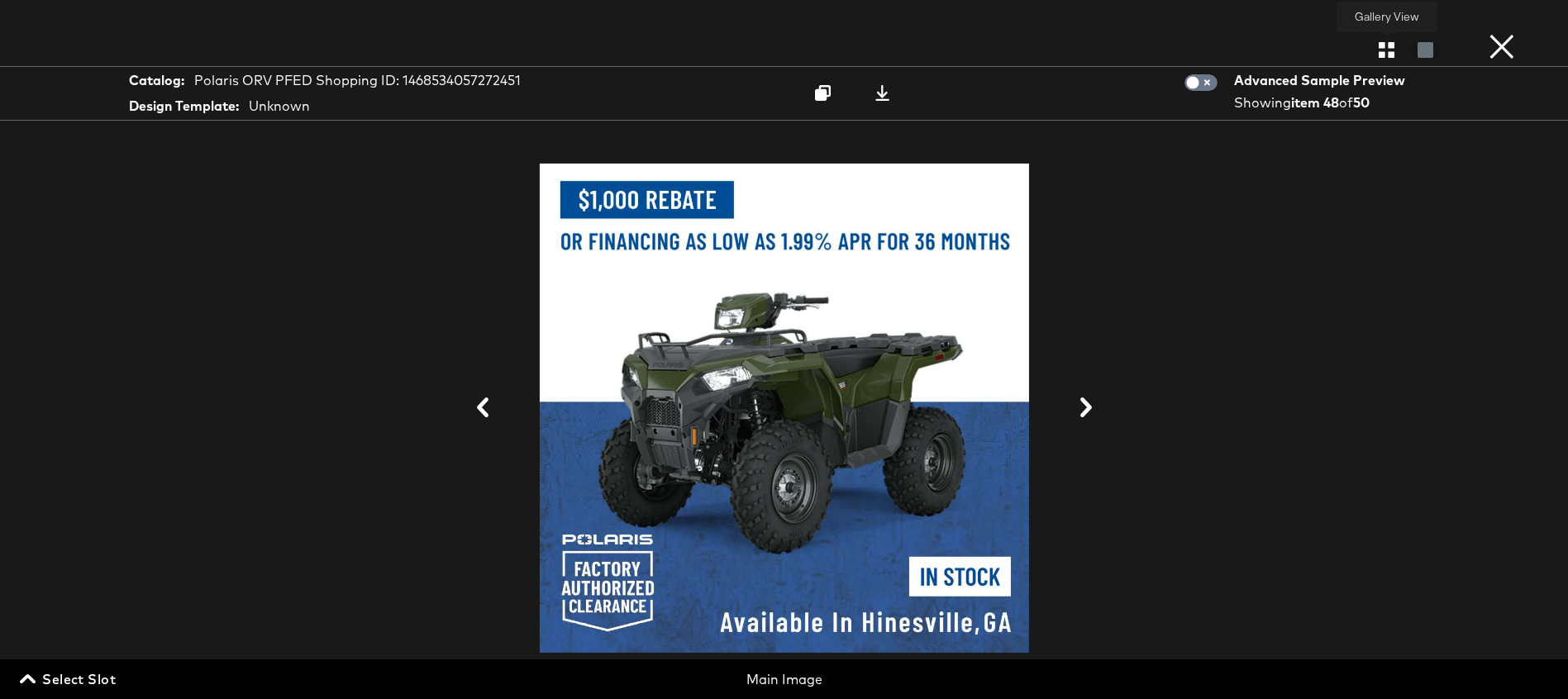
click at [1375, 45] on button "button" at bounding box center [1386, 50] width 29 height 16
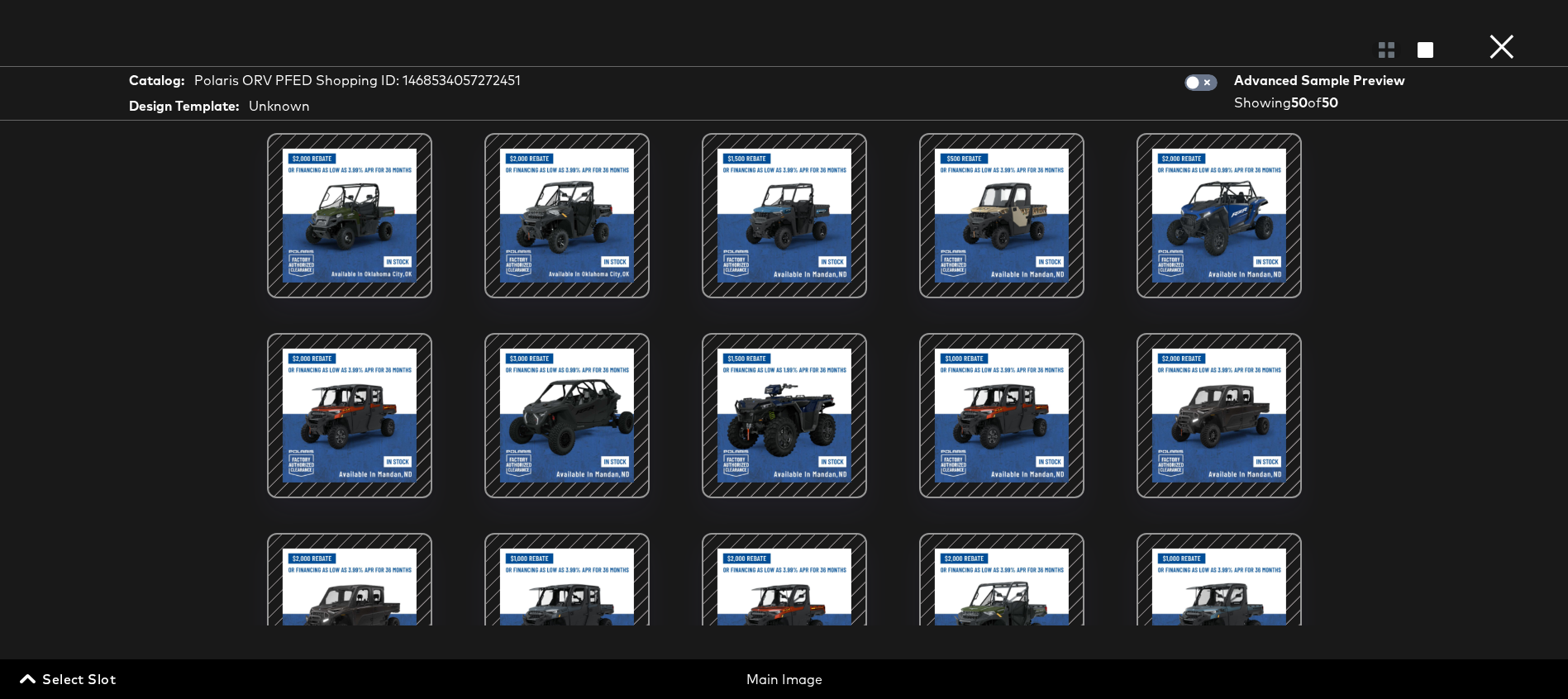
click at [538, 393] on div at bounding box center [567, 416] width 140 height 140
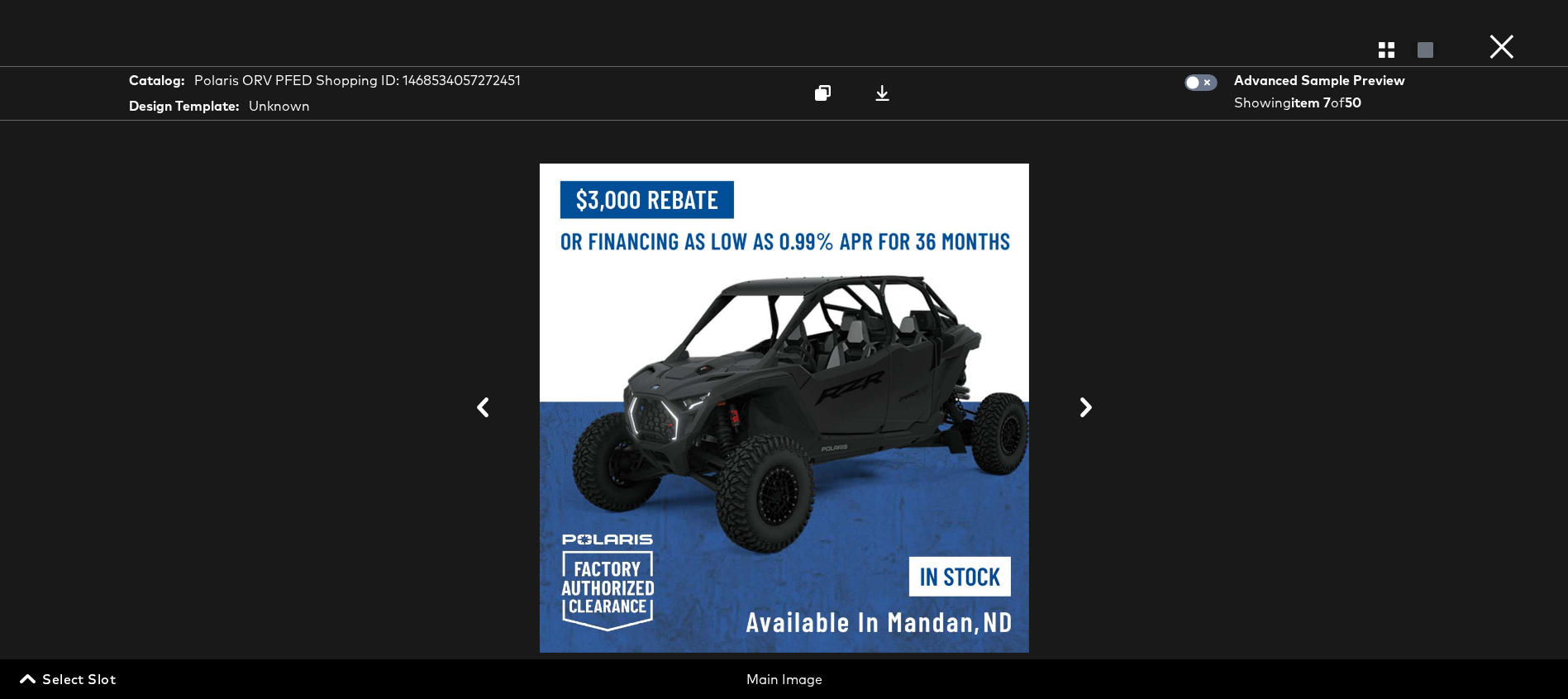
click at [1499, 33] on button "×" at bounding box center [1501, 16] width 33 height 33
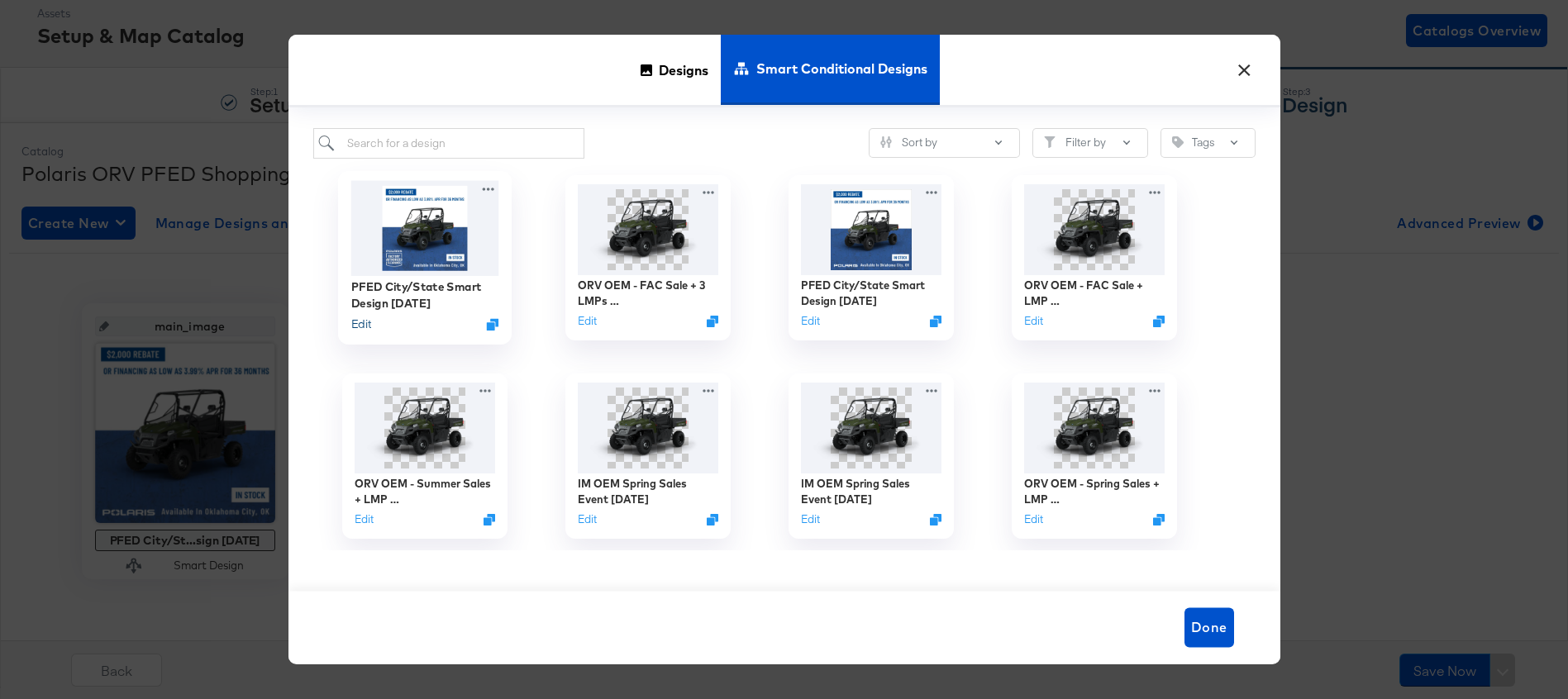
click at [357, 323] on button "Edit" at bounding box center [360, 325] width 20 height 16
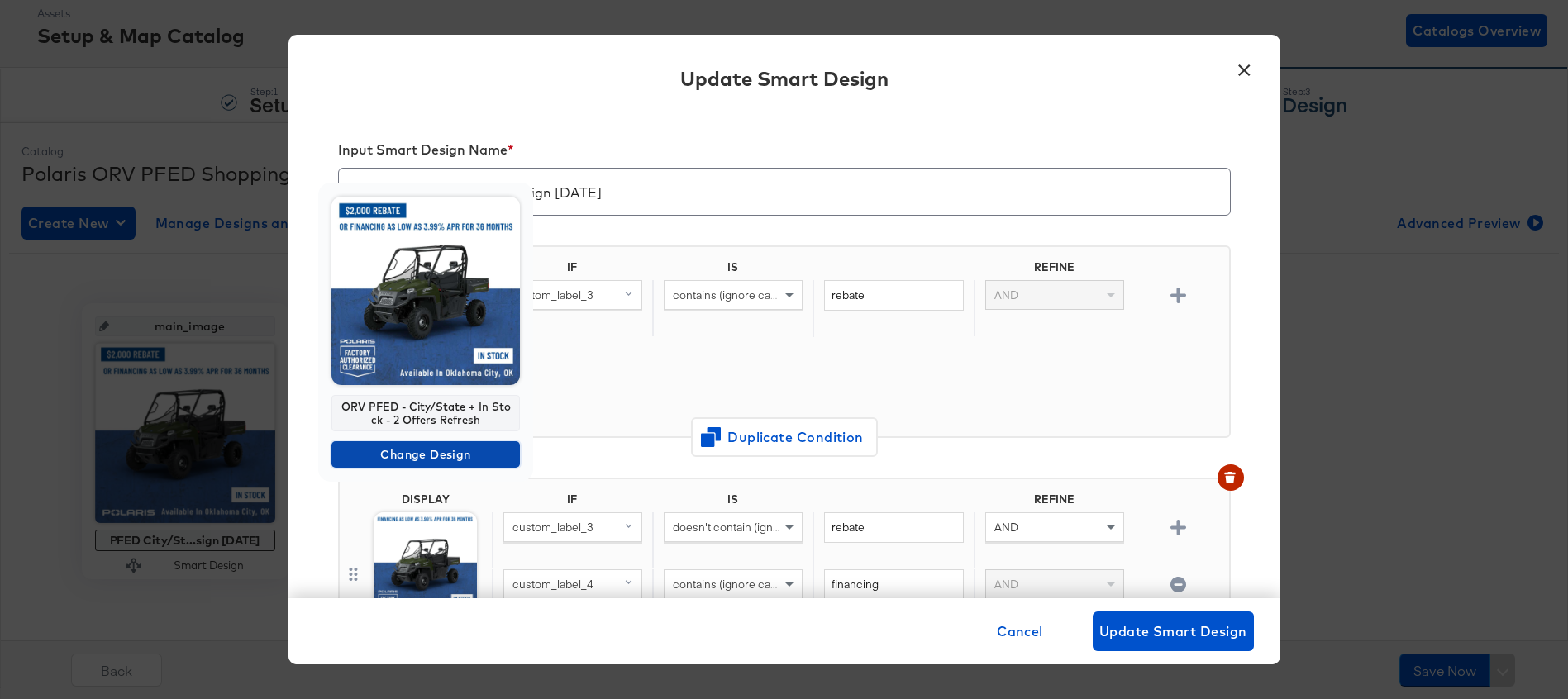
click at [429, 459] on span "Change Design" at bounding box center [425, 454] width 175 height 21
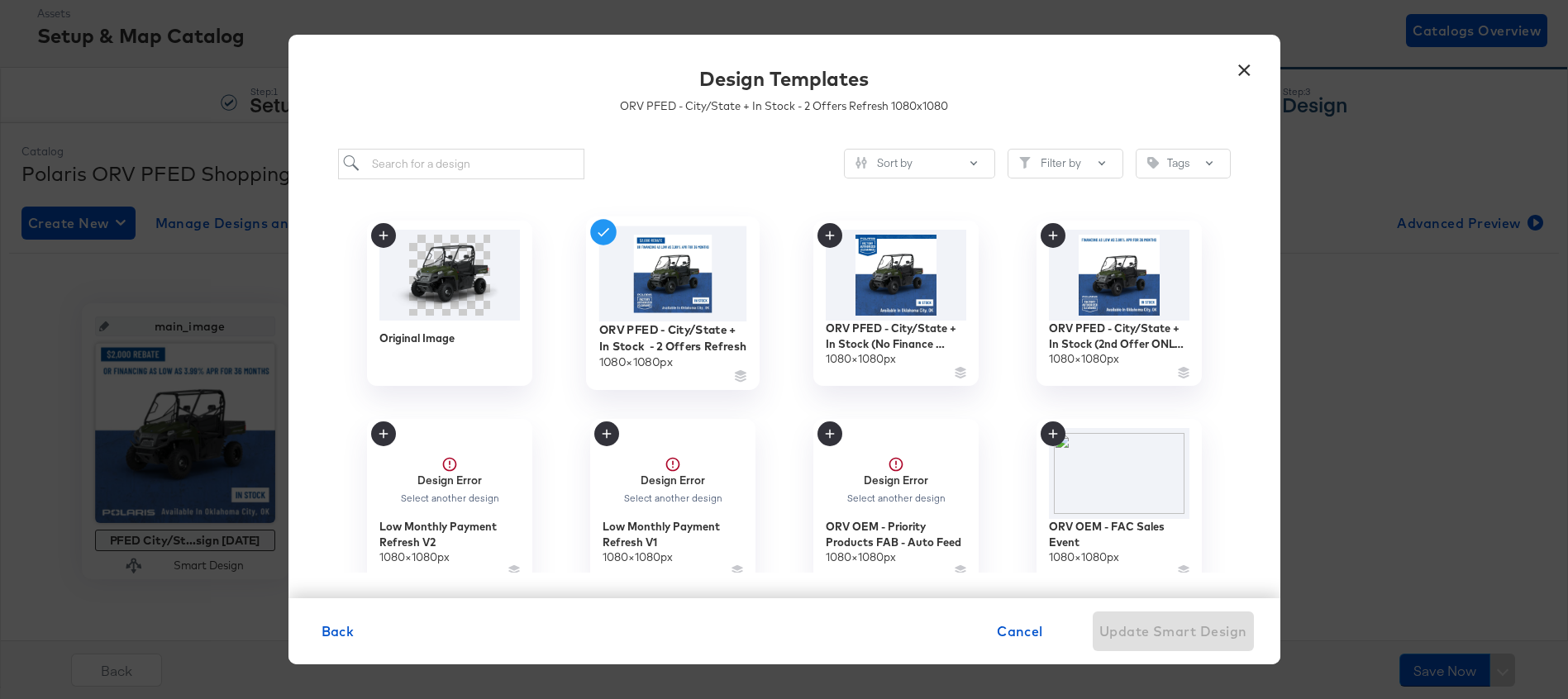
click at [662, 272] on img at bounding box center [672, 273] width 148 height 95
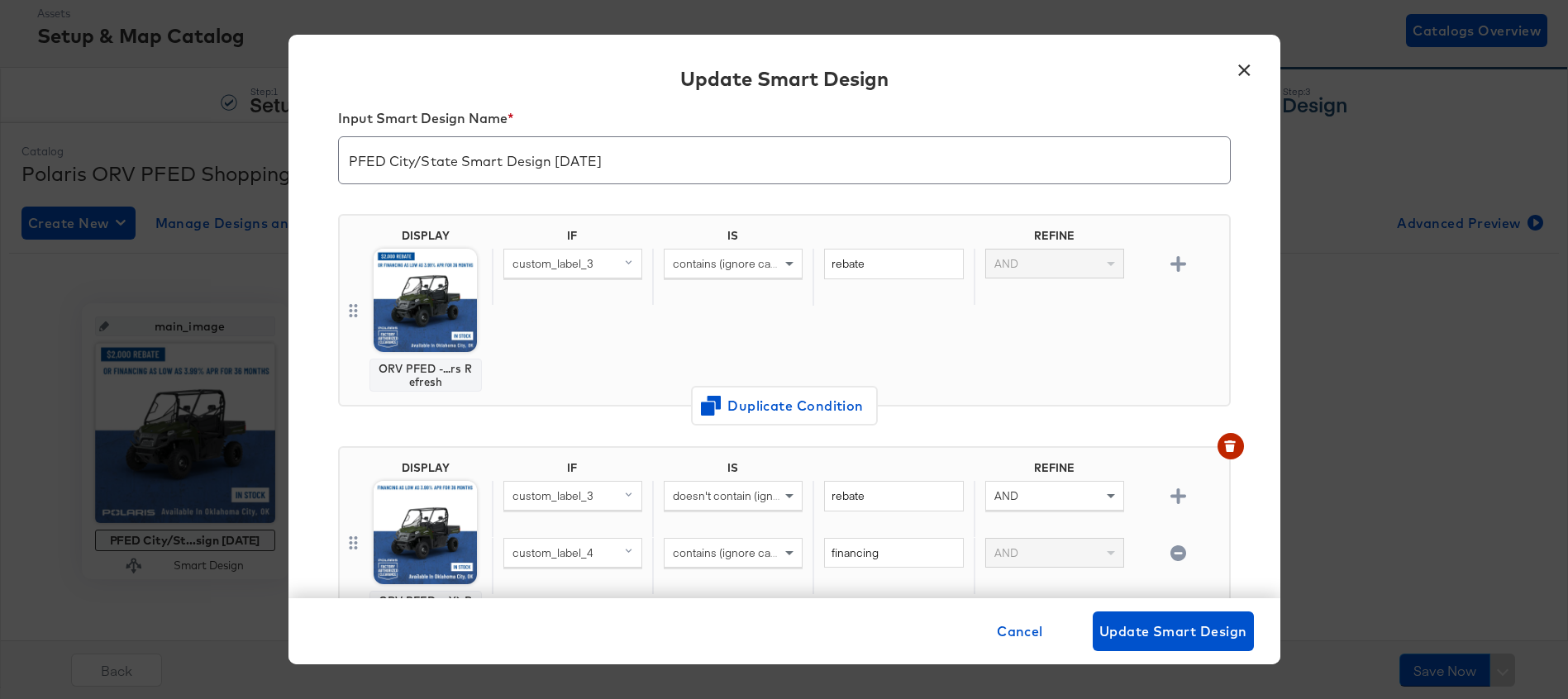
scroll to position [380, 0]
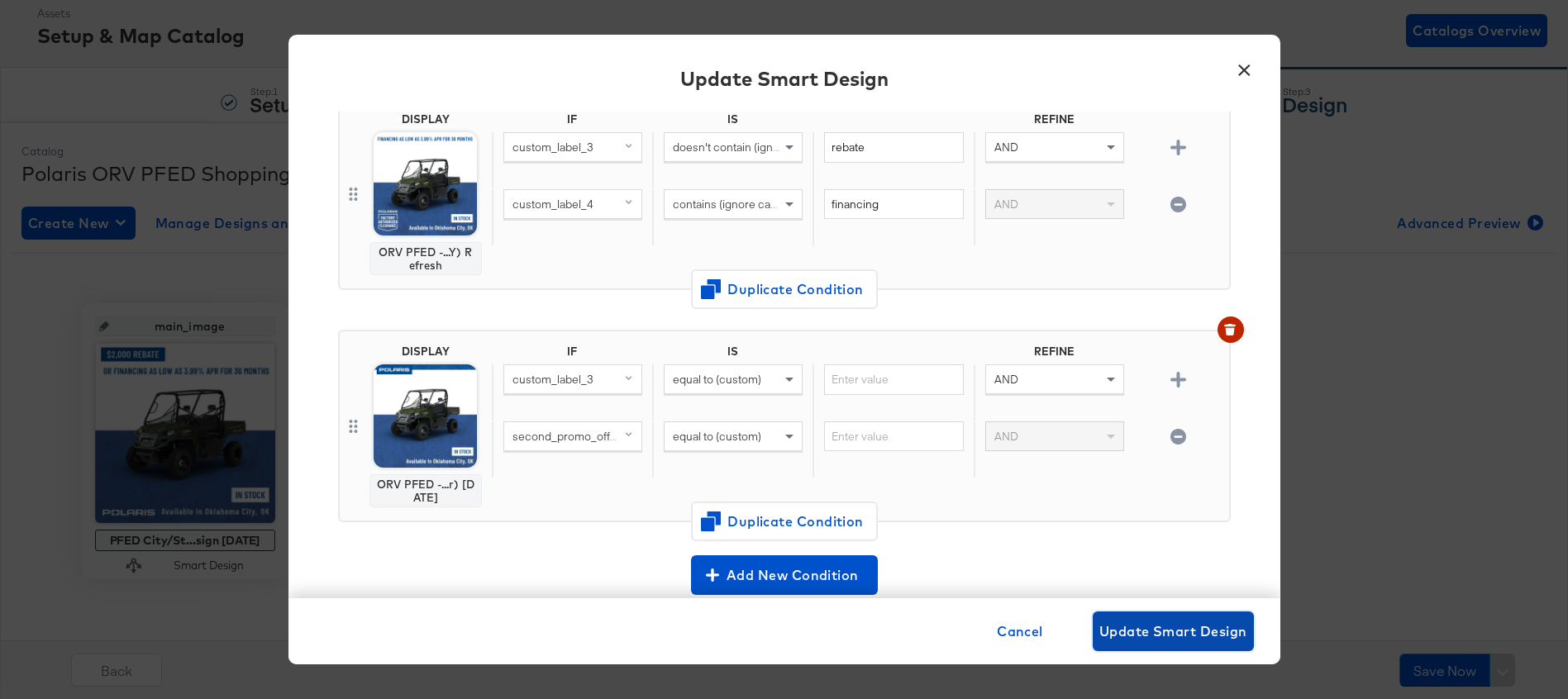
click at [1212, 626] on span "Update Smart Design" at bounding box center [1173, 631] width 148 height 23
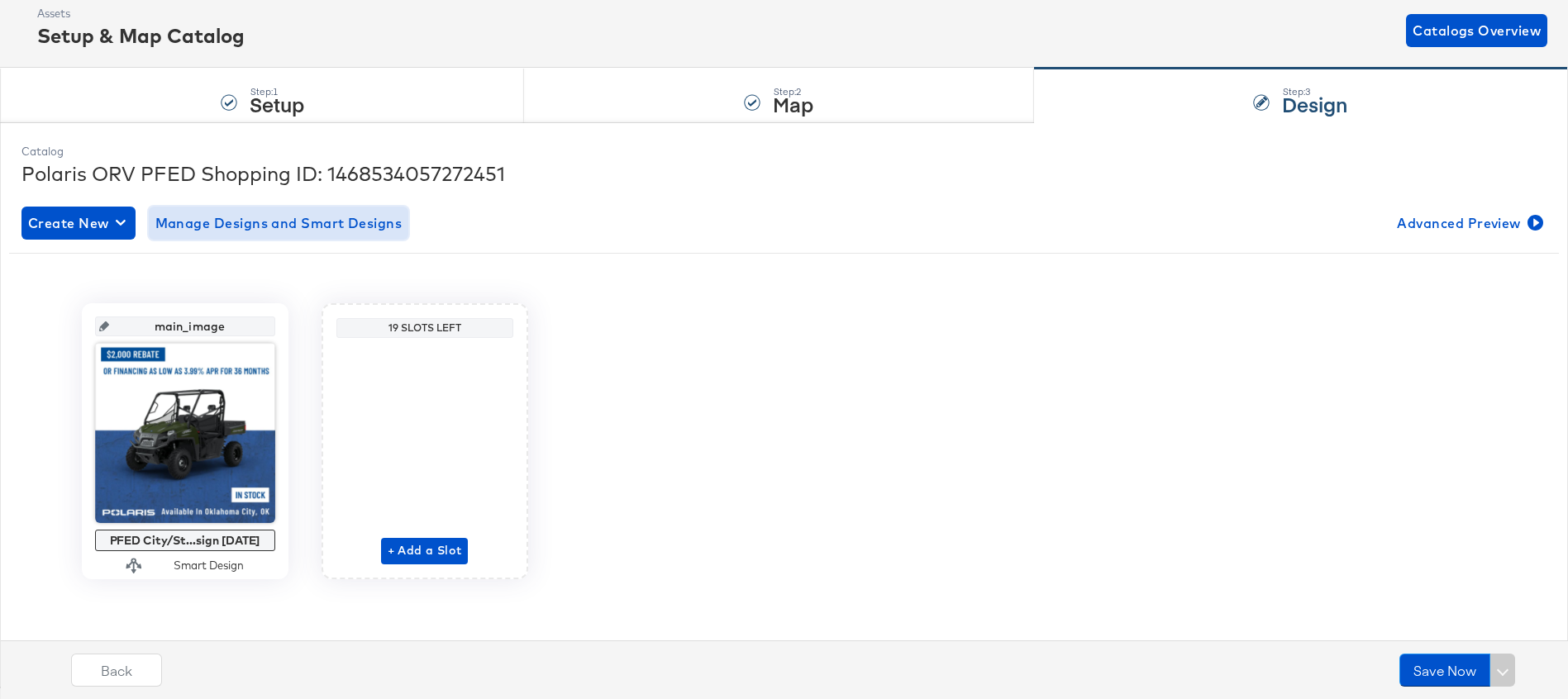
click at [332, 219] on span "Manage Designs and Smart Designs" at bounding box center [278, 222] width 247 height 23
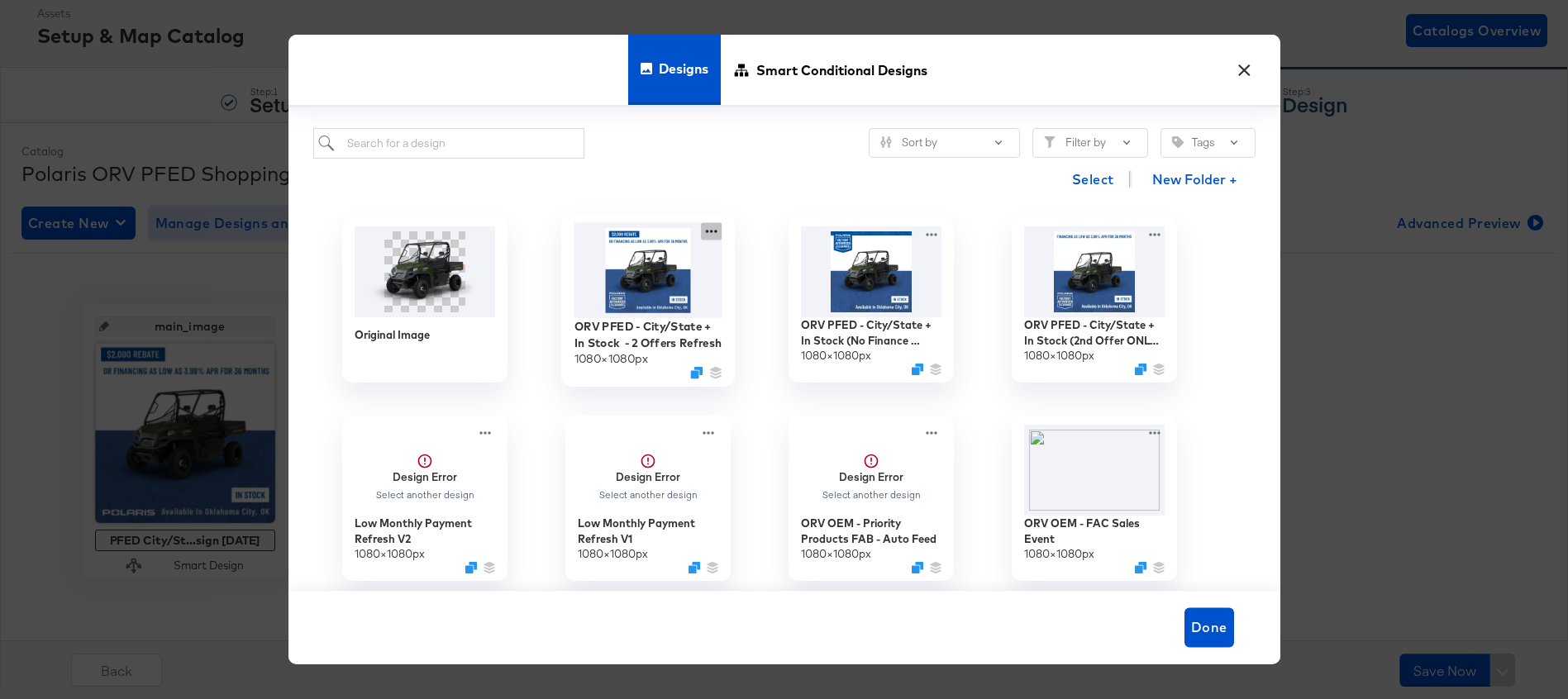
click at [705, 236] on icon at bounding box center [711, 231] width 21 height 18
click at [809, 70] on span "Smart Conditional Designs" at bounding box center [841, 70] width 171 height 73
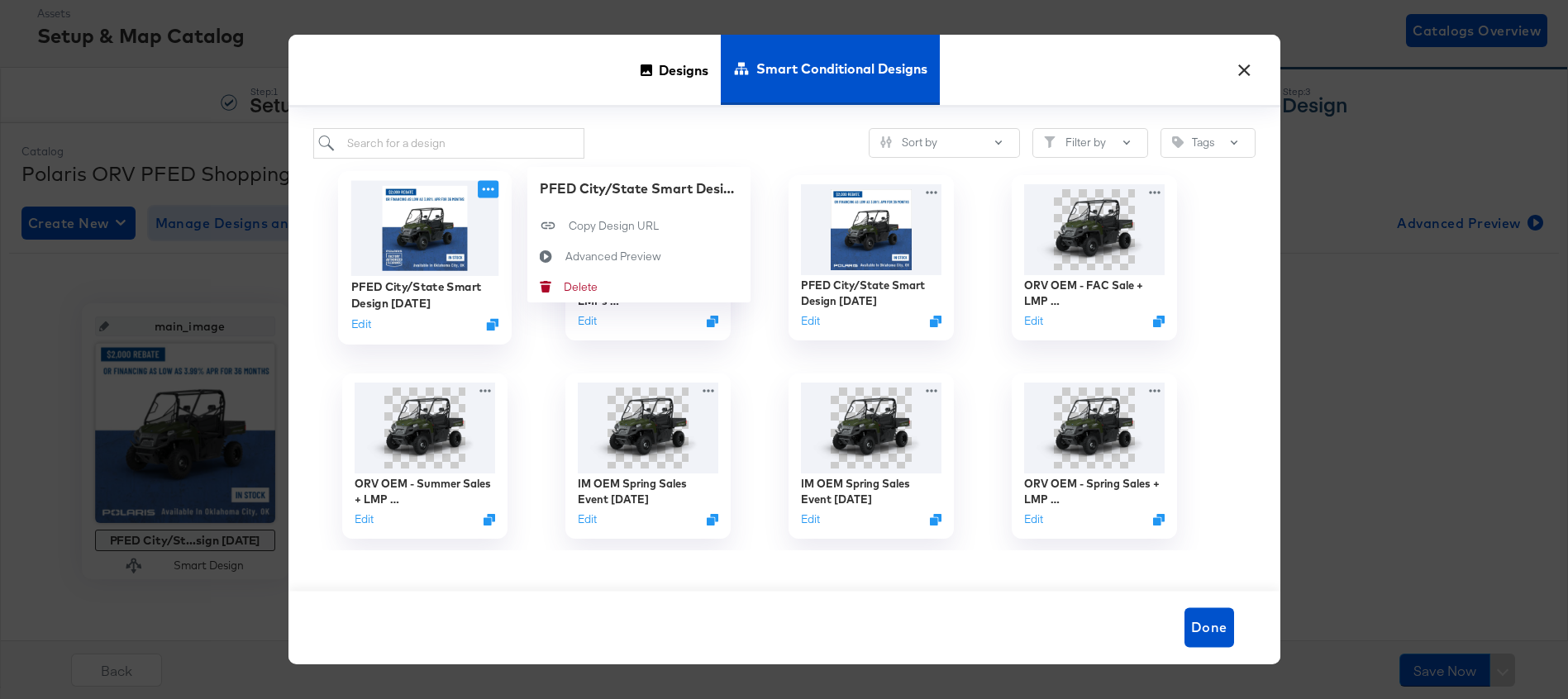
click at [494, 193] on icon at bounding box center [488, 189] width 21 height 18
click at [667, 259] on button "Advanced Preview Advanced Preview" at bounding box center [639, 256] width 223 height 31
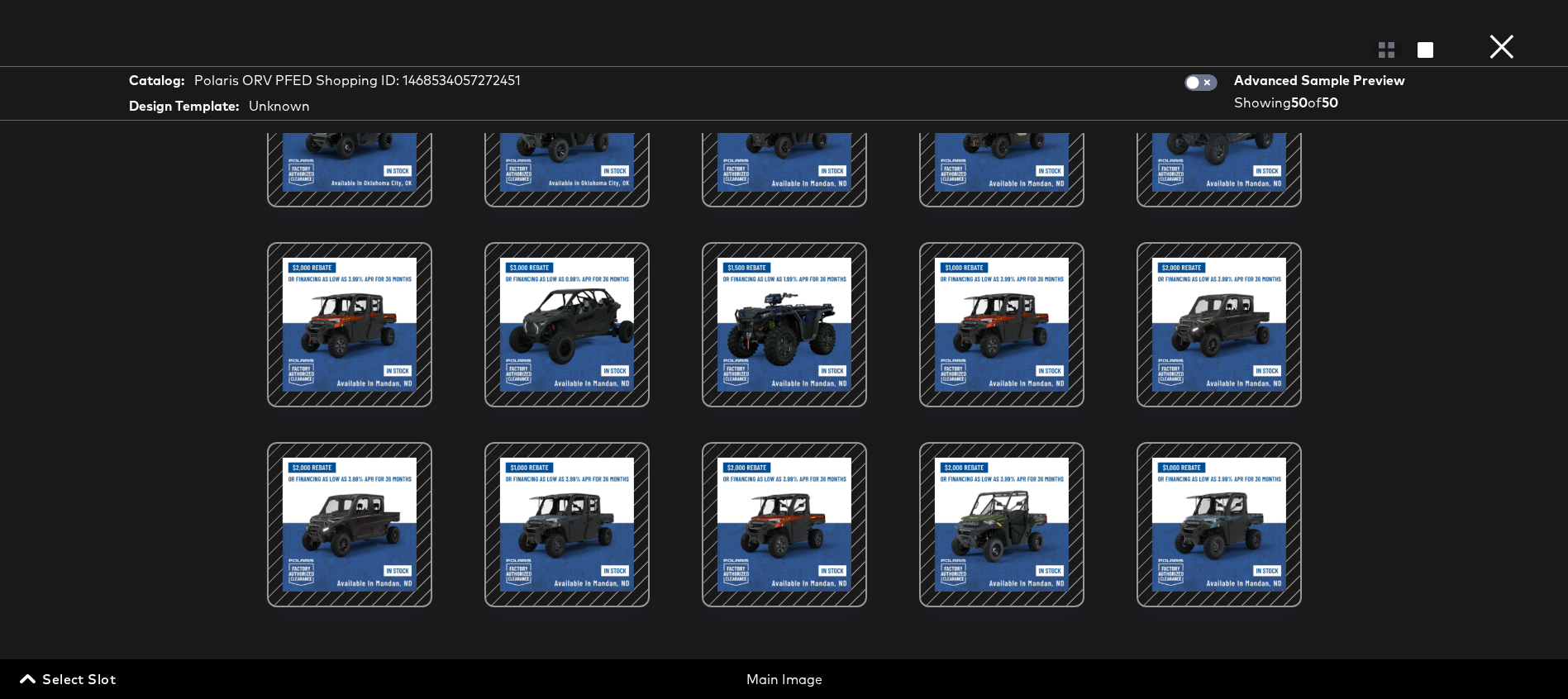
scroll to position [0, 0]
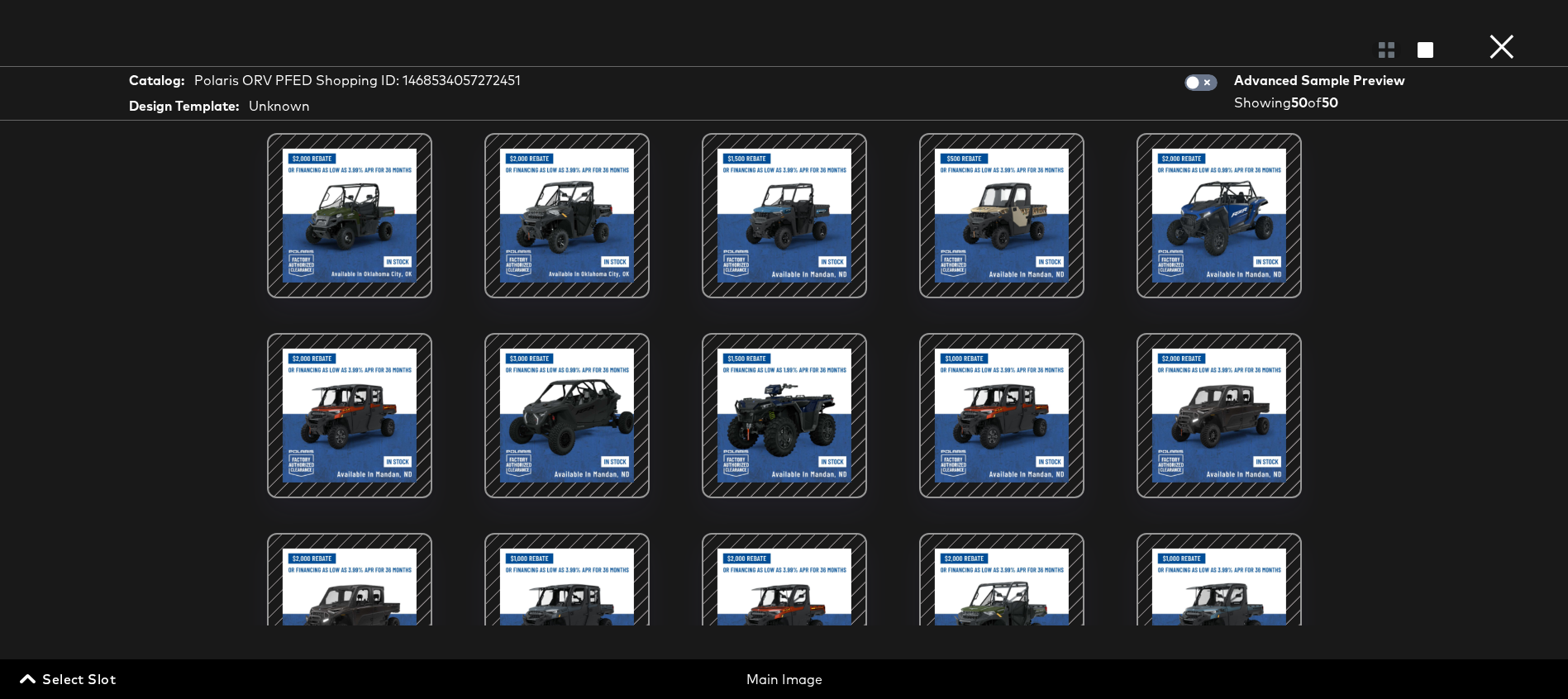
click at [814, 231] on div at bounding box center [784, 215] width 140 height 140
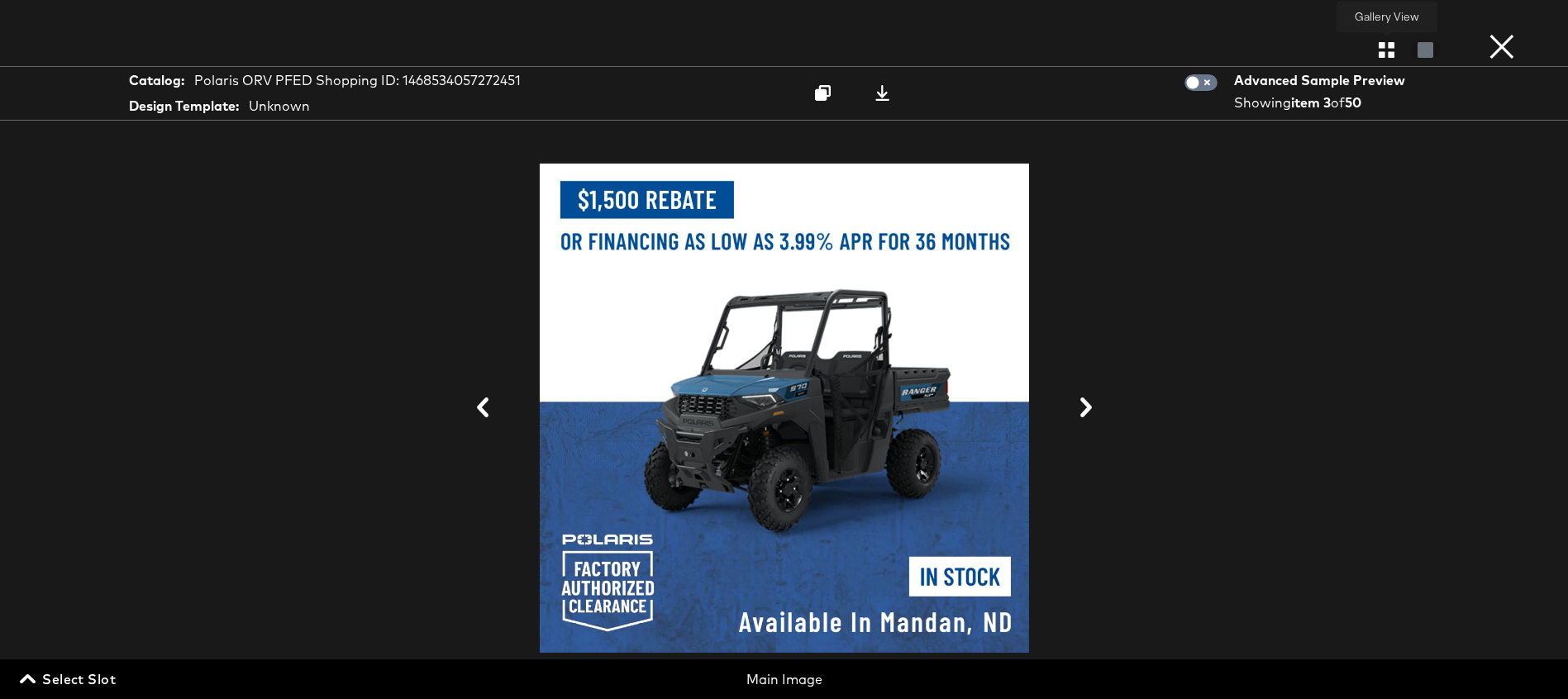
click at [1392, 53] on icon "button" at bounding box center [1386, 50] width 16 height 16
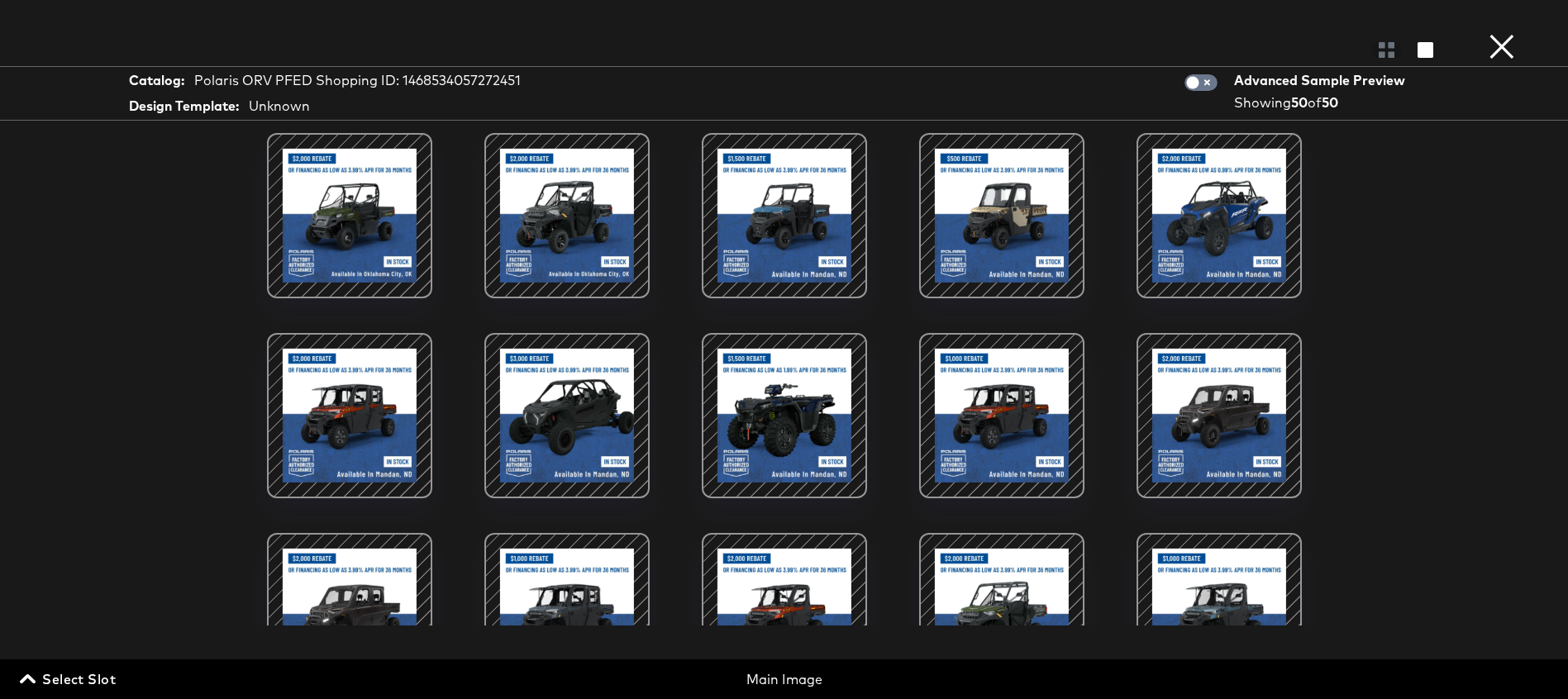
click at [1020, 215] on div at bounding box center [1001, 215] width 140 height 140
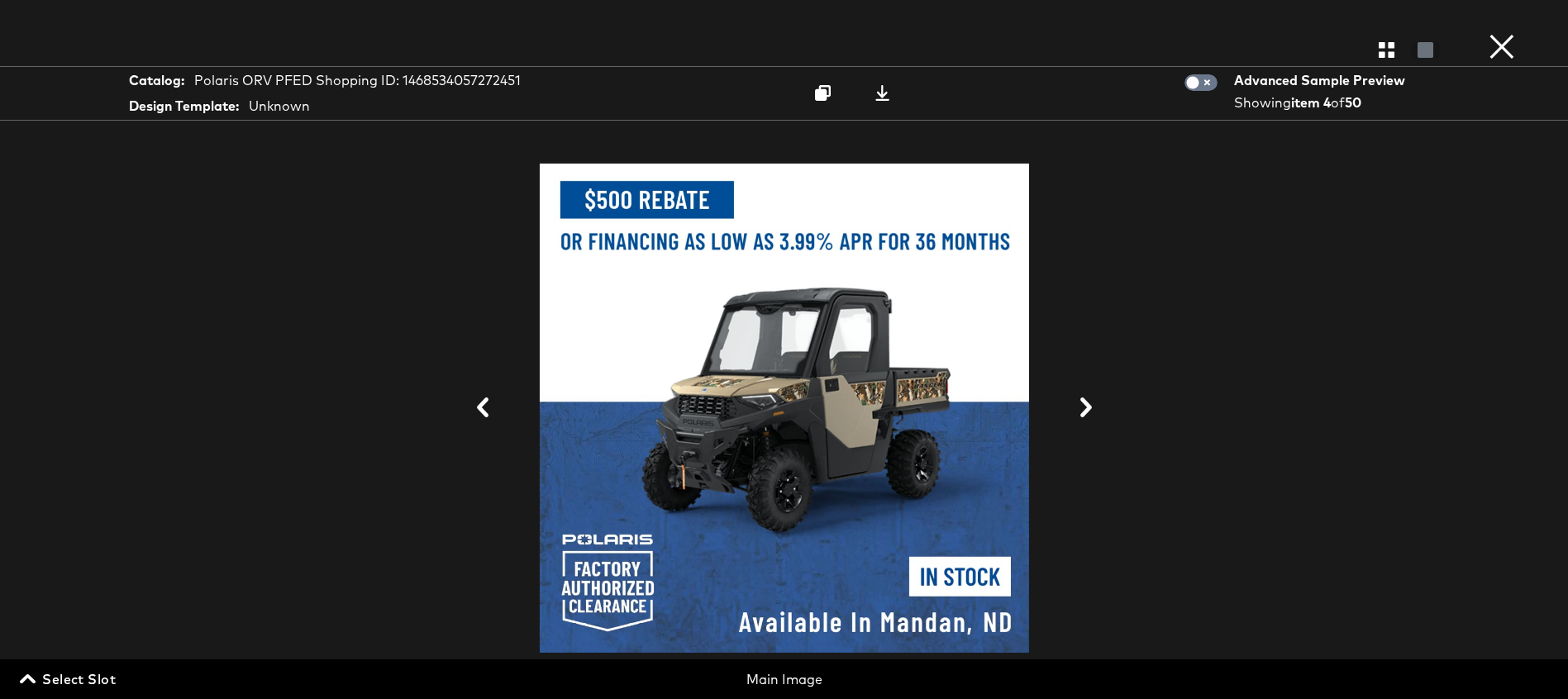
click at [1494, 33] on button "×" at bounding box center [1501, 16] width 33 height 33
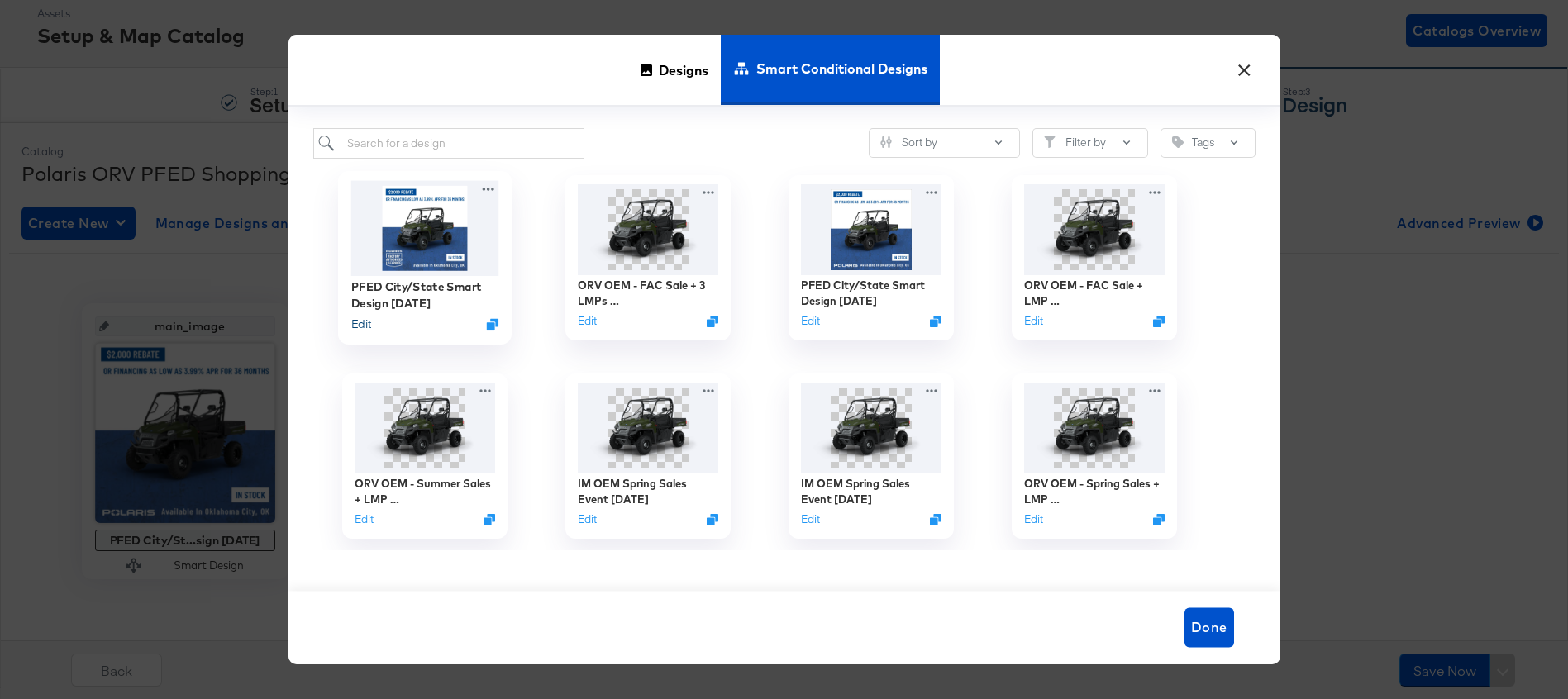
click at [355, 324] on button "Edit" at bounding box center [360, 325] width 20 height 16
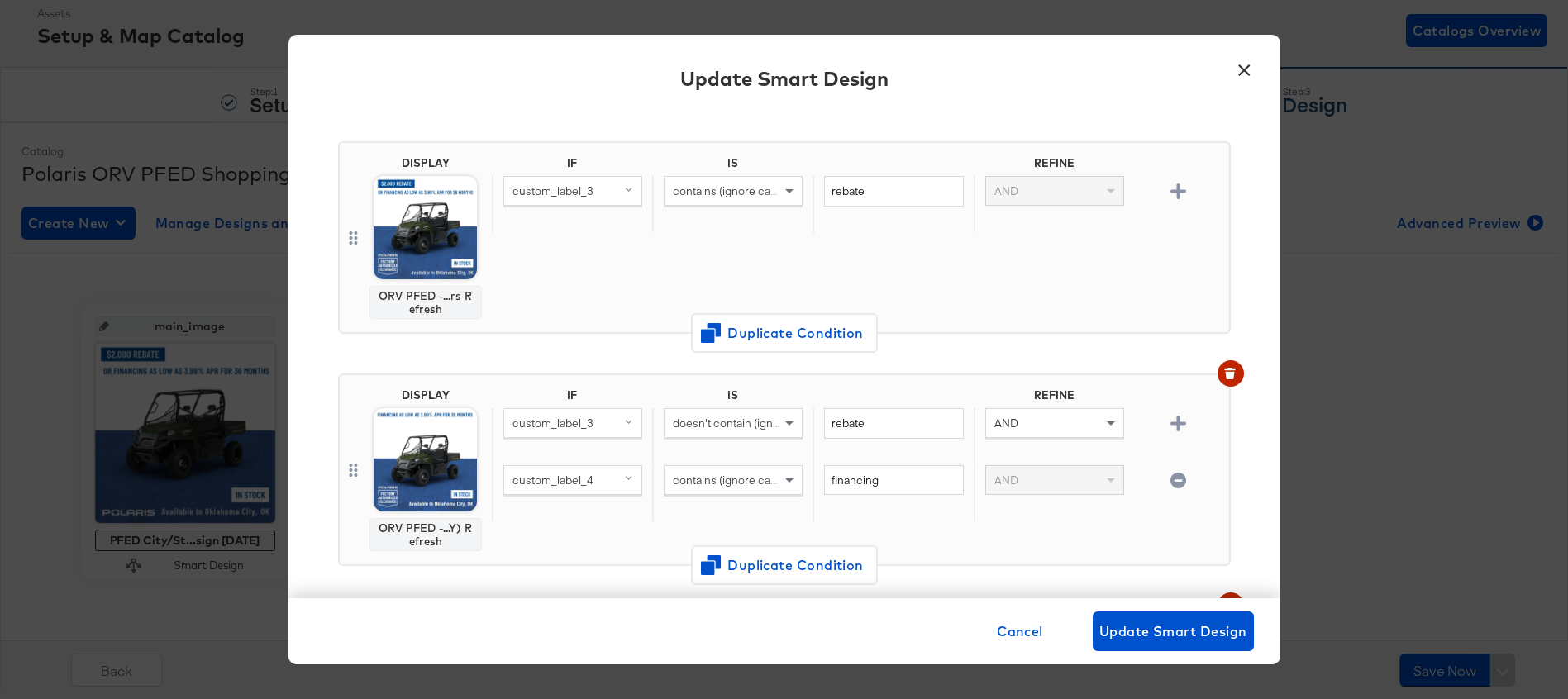
scroll to position [355, 0]
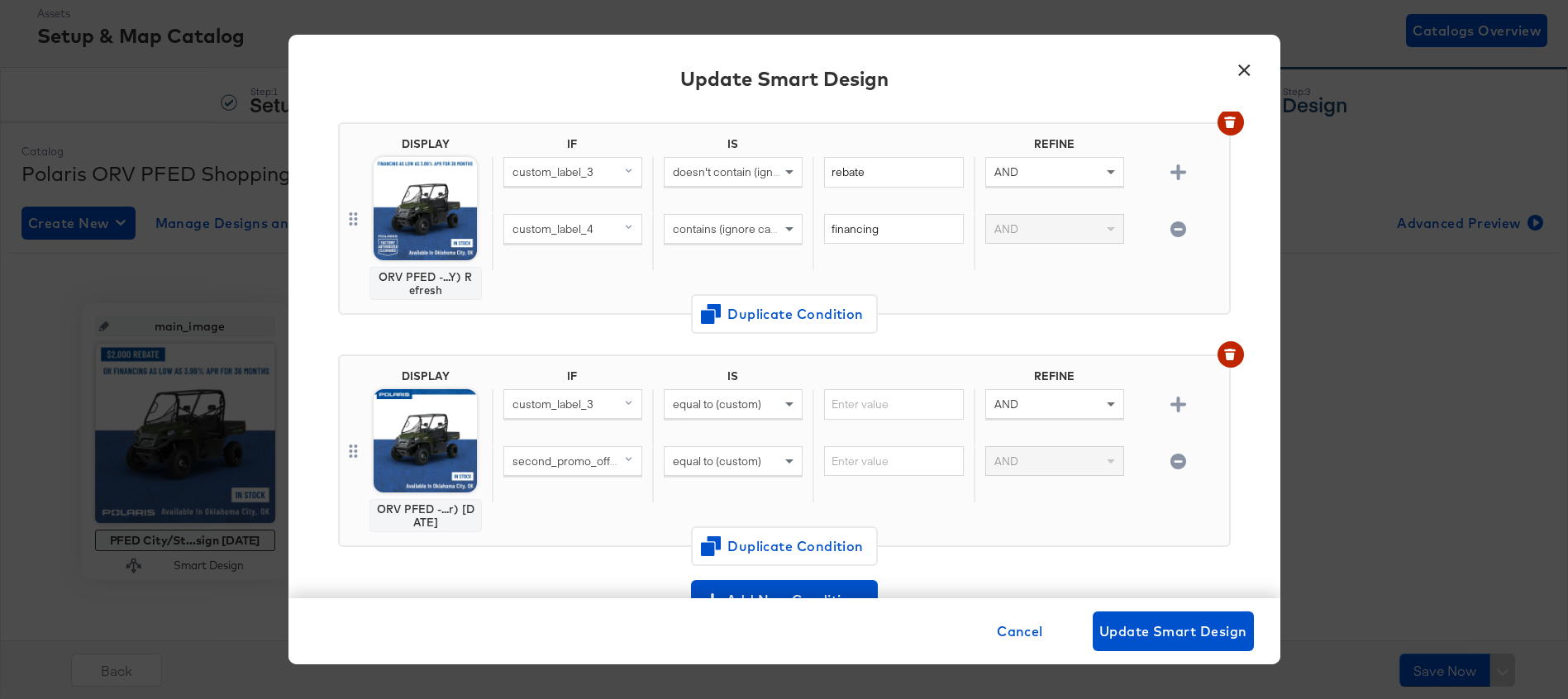
click at [1248, 65] on button "×" at bounding box center [1245, 66] width 30 height 30
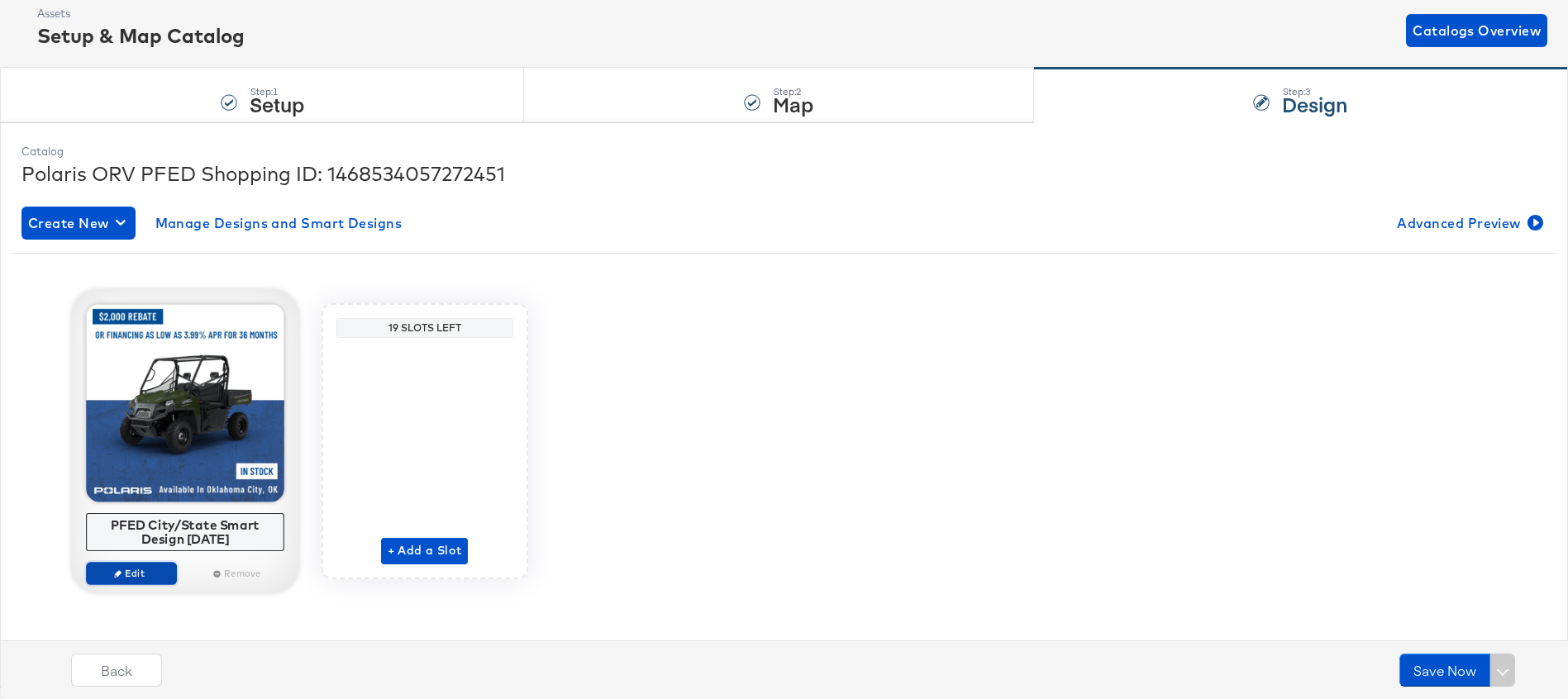
click at [118, 571] on icon "button" at bounding box center [118, 574] width 8 height 8
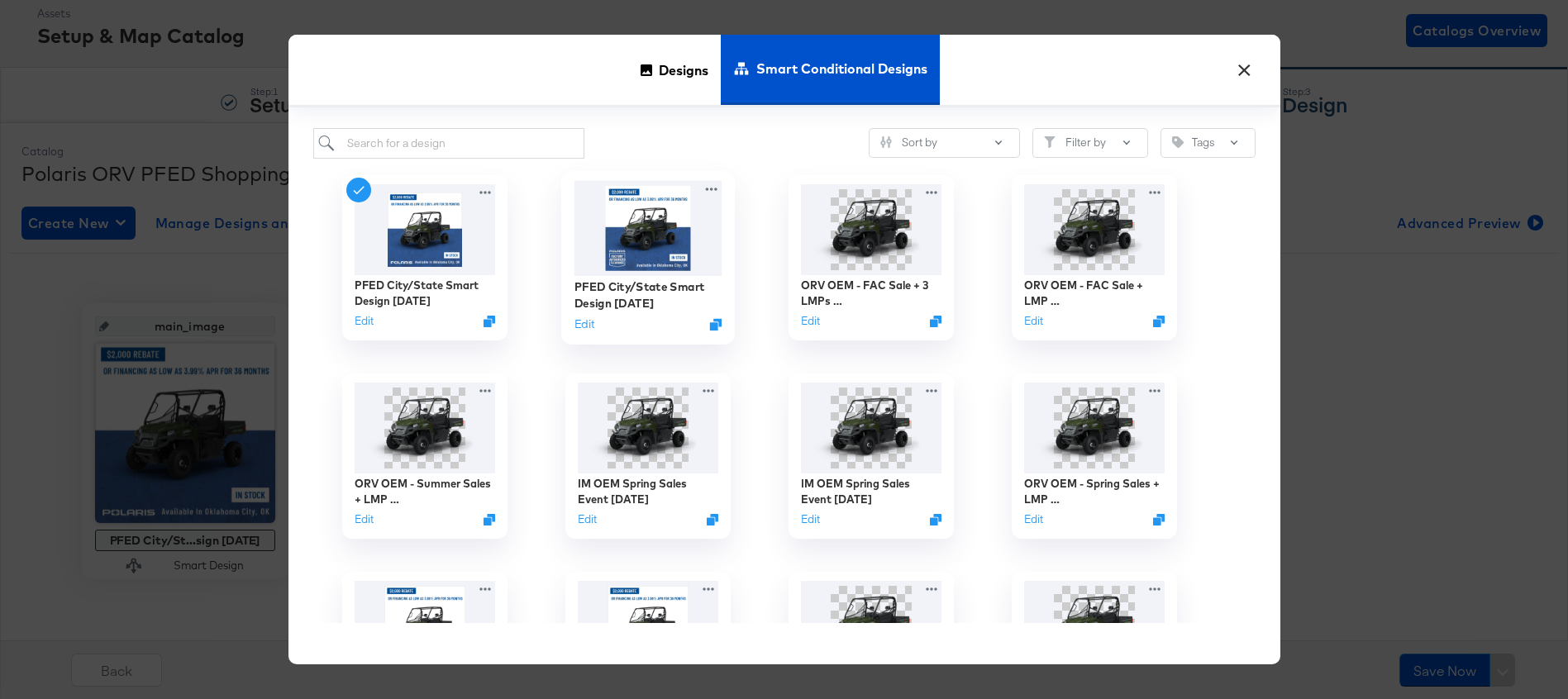
click at [628, 231] on img at bounding box center [648, 227] width 148 height 95
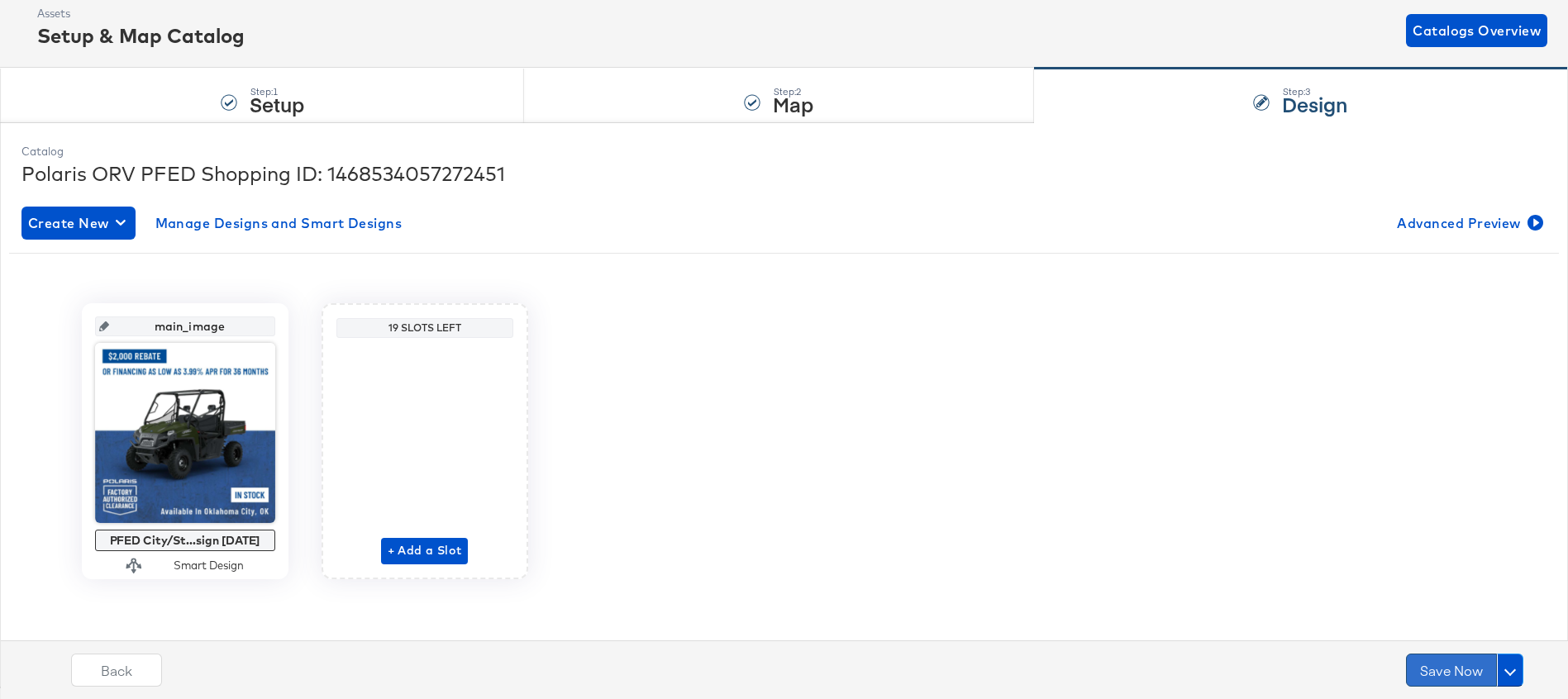
click at [1449, 664] on button "Save Now" at bounding box center [1451, 669] width 91 height 33
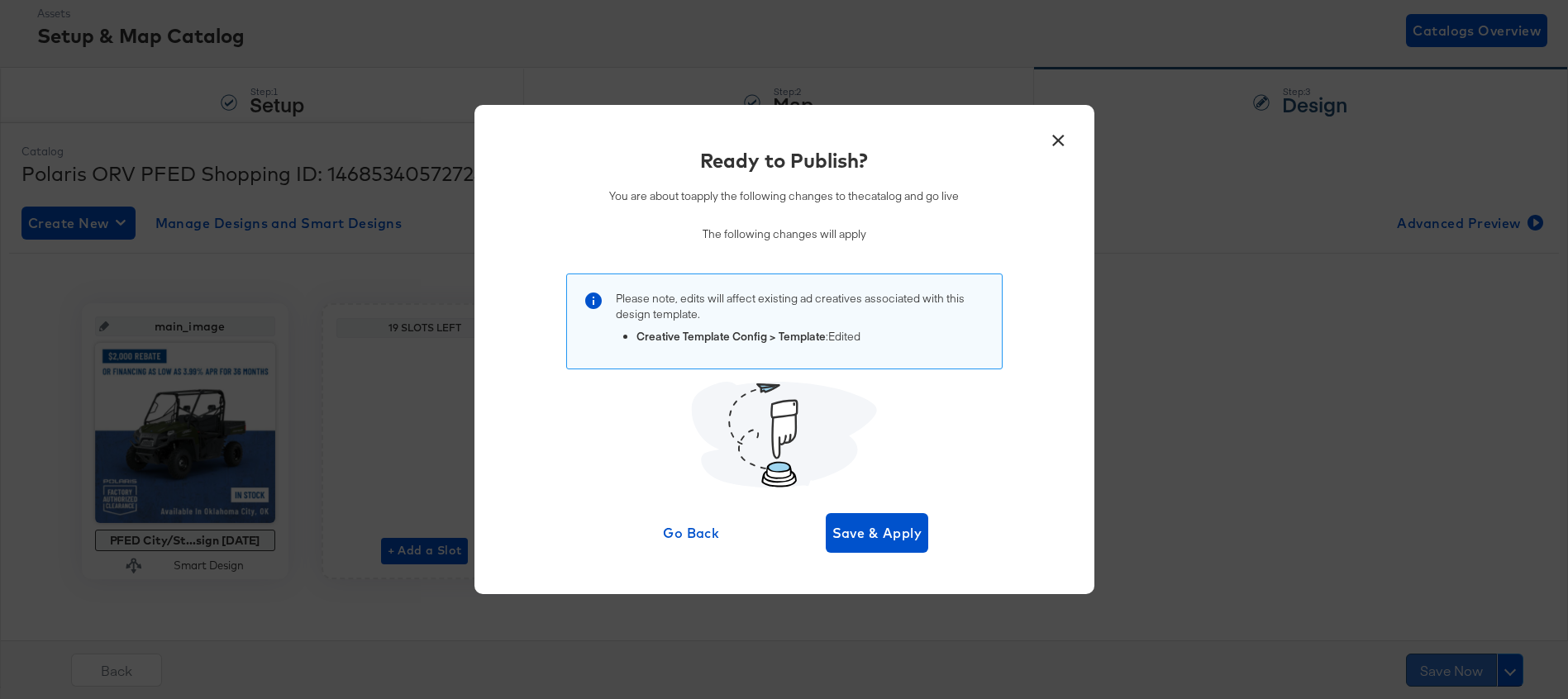
scroll to position [0, 0]
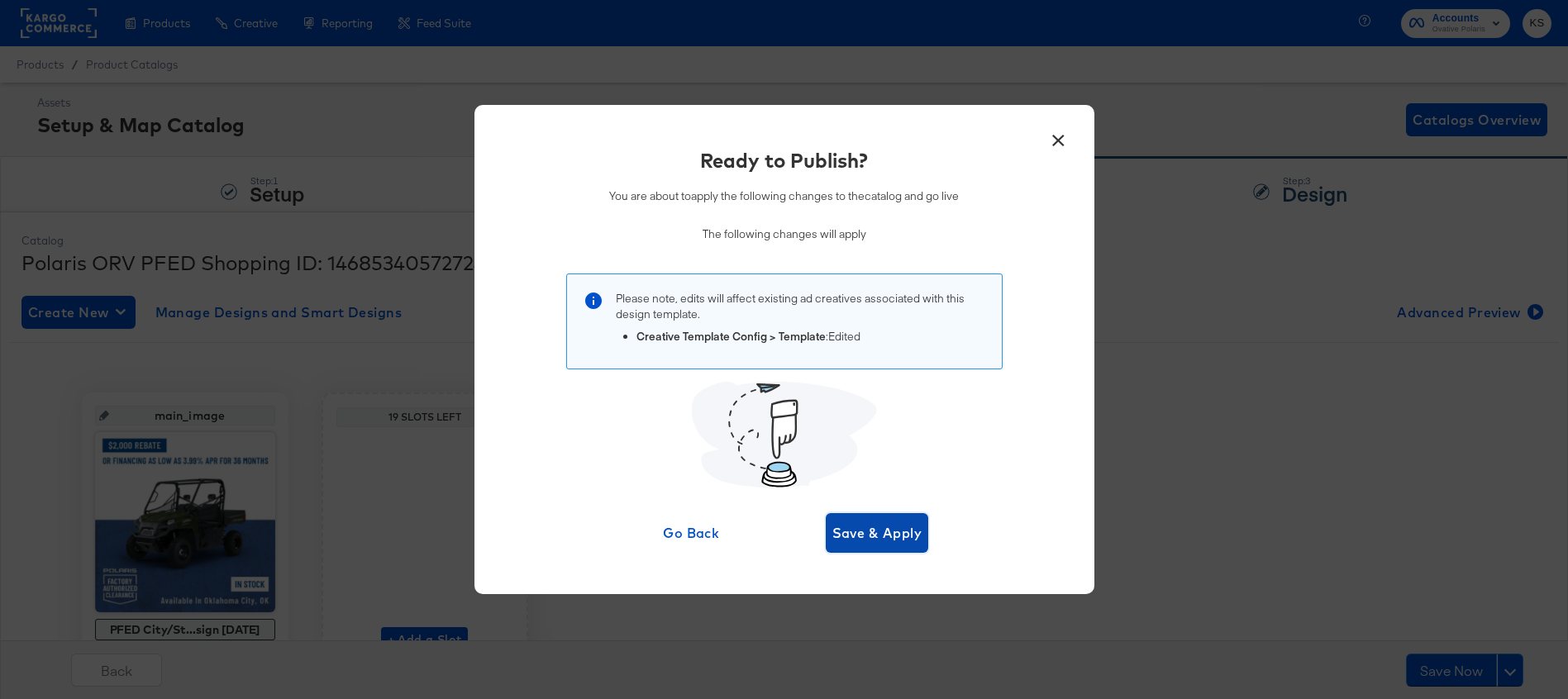
click at [894, 530] on span "Save & Apply" at bounding box center [877, 532] width 90 height 23
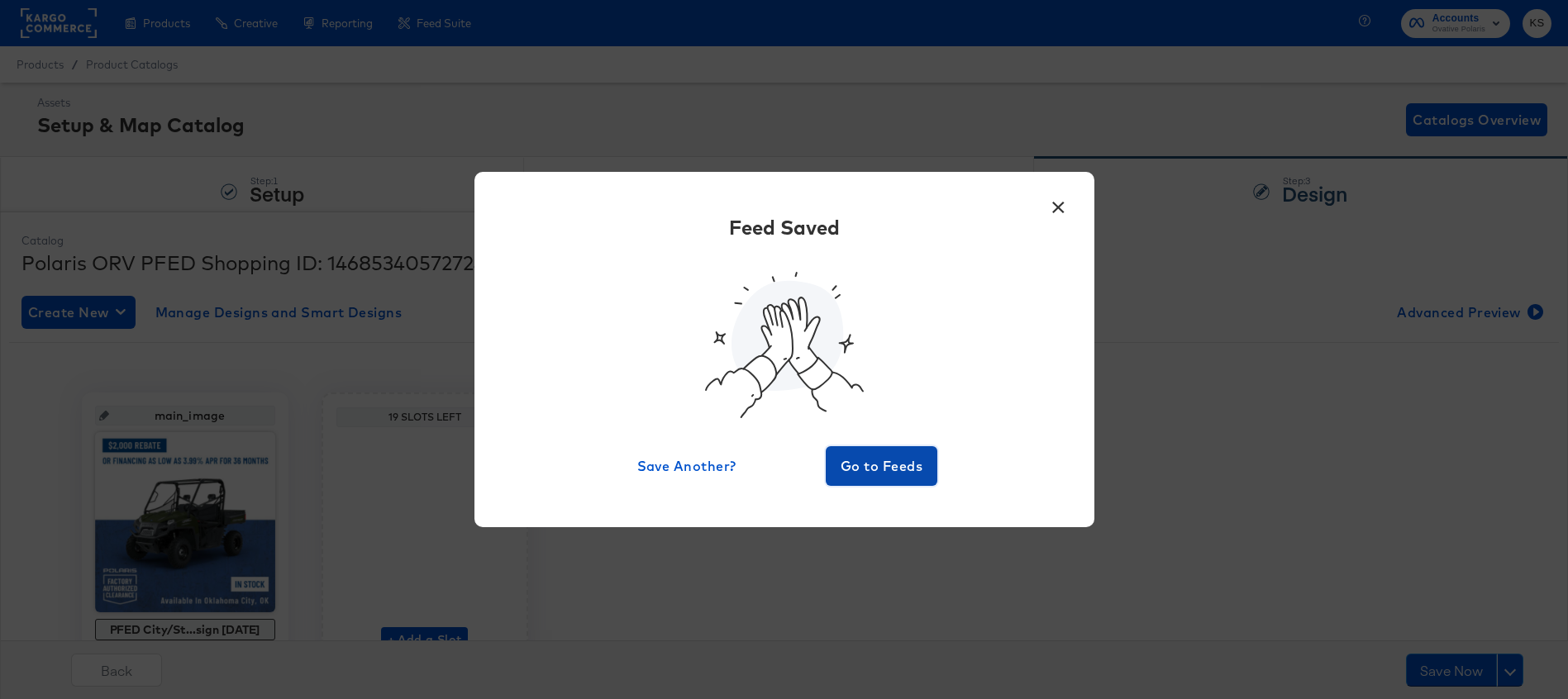
click at [881, 468] on span "Go to Feeds" at bounding box center [882, 465] width 99 height 23
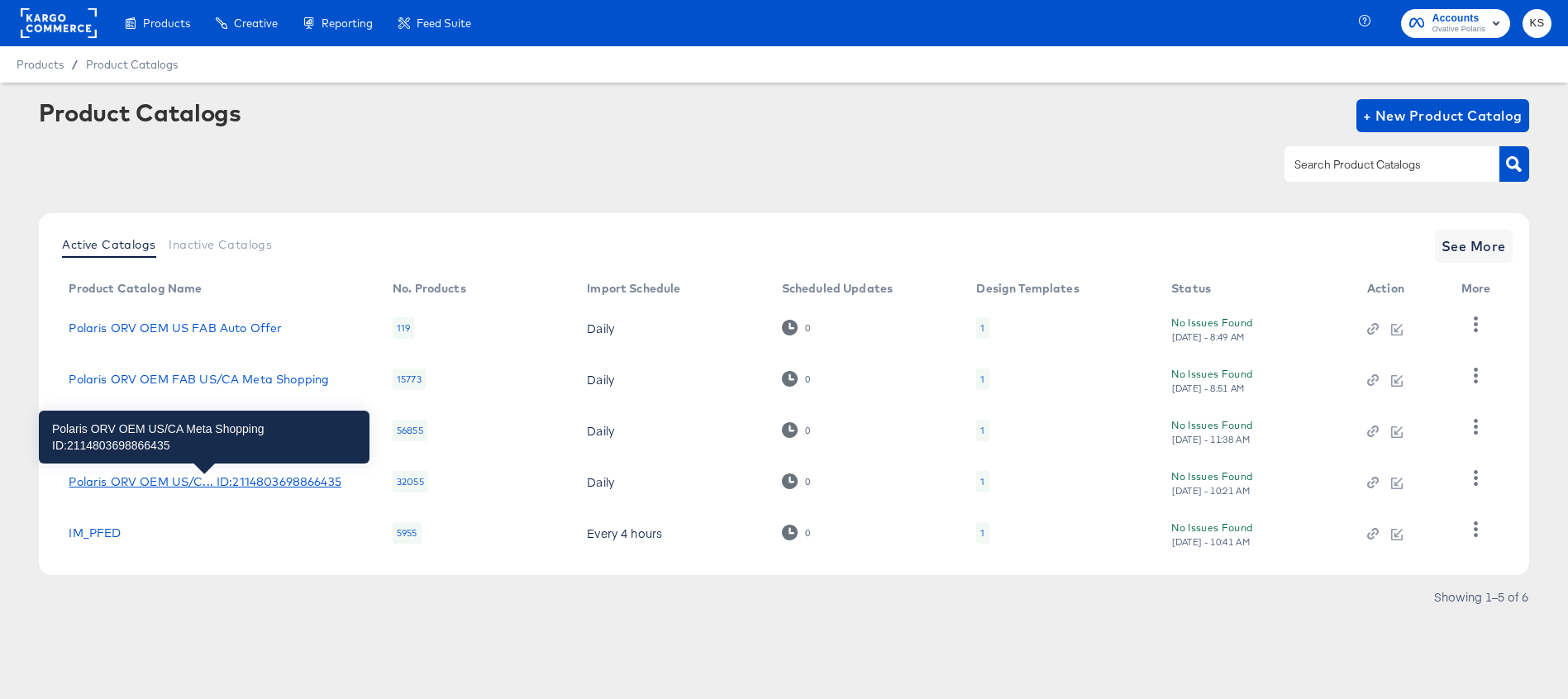
click at [216, 483] on div "Polaris ORV OEM US/C... ID:2114803698866435" at bounding box center [203, 481] width 272 height 13
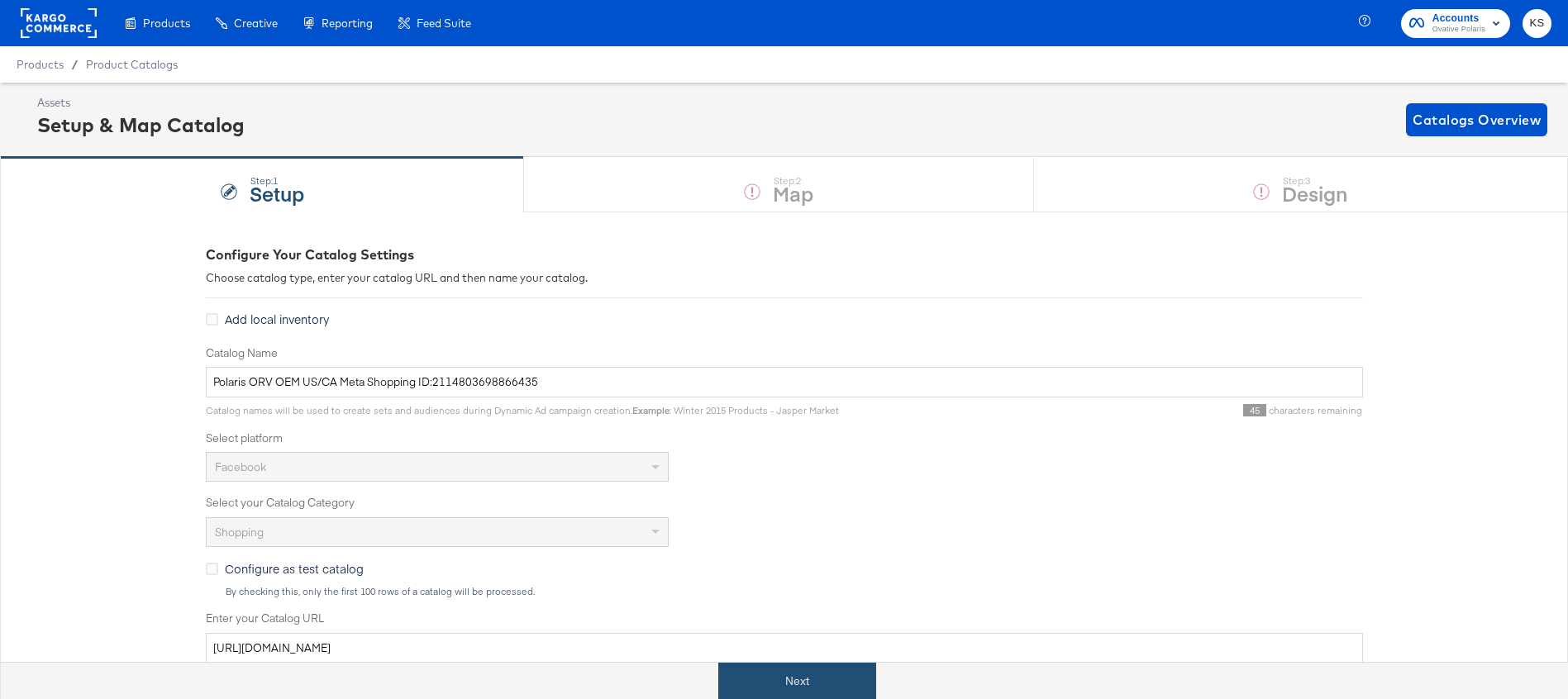
click at [767, 686] on button "Next" at bounding box center [797, 681] width 158 height 38
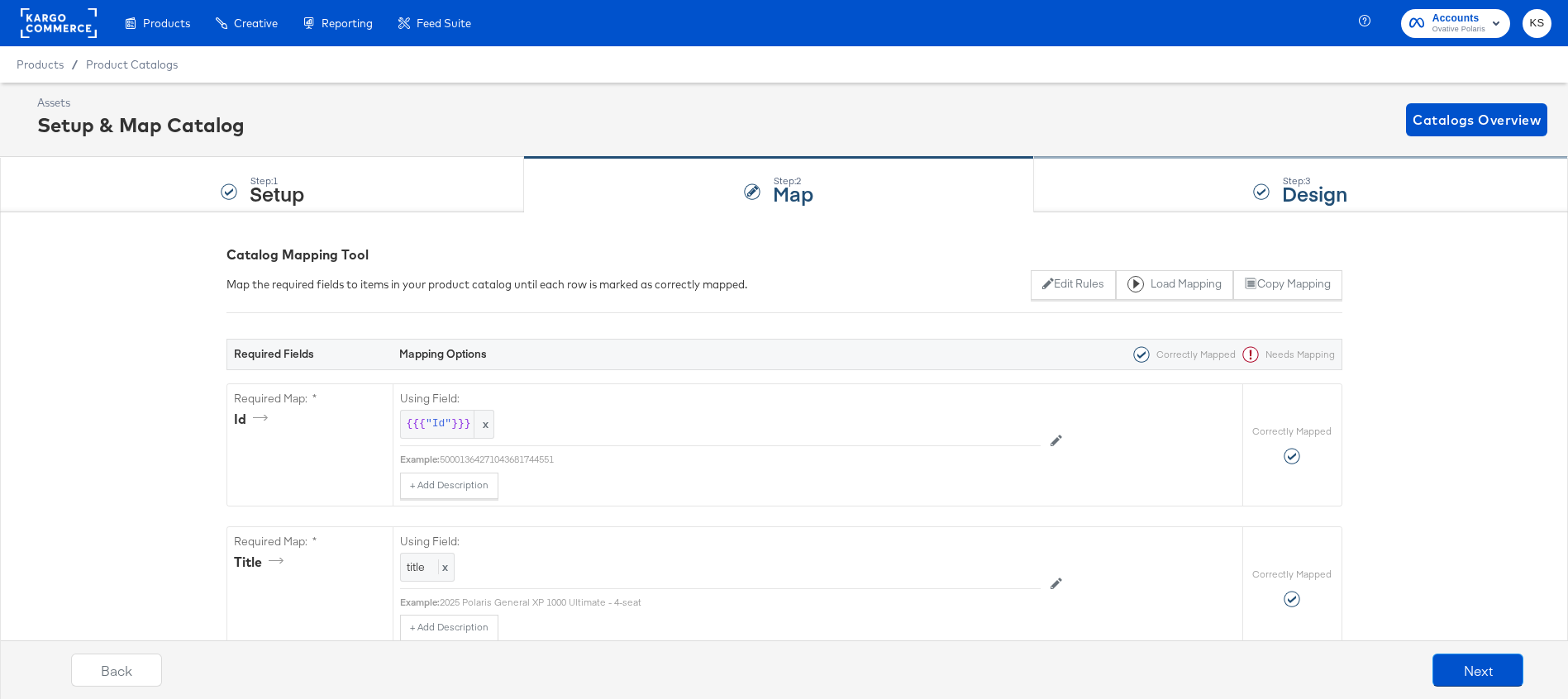
click at [1079, 187] on div "Step: 3 Design" at bounding box center [1300, 185] width 534 height 54
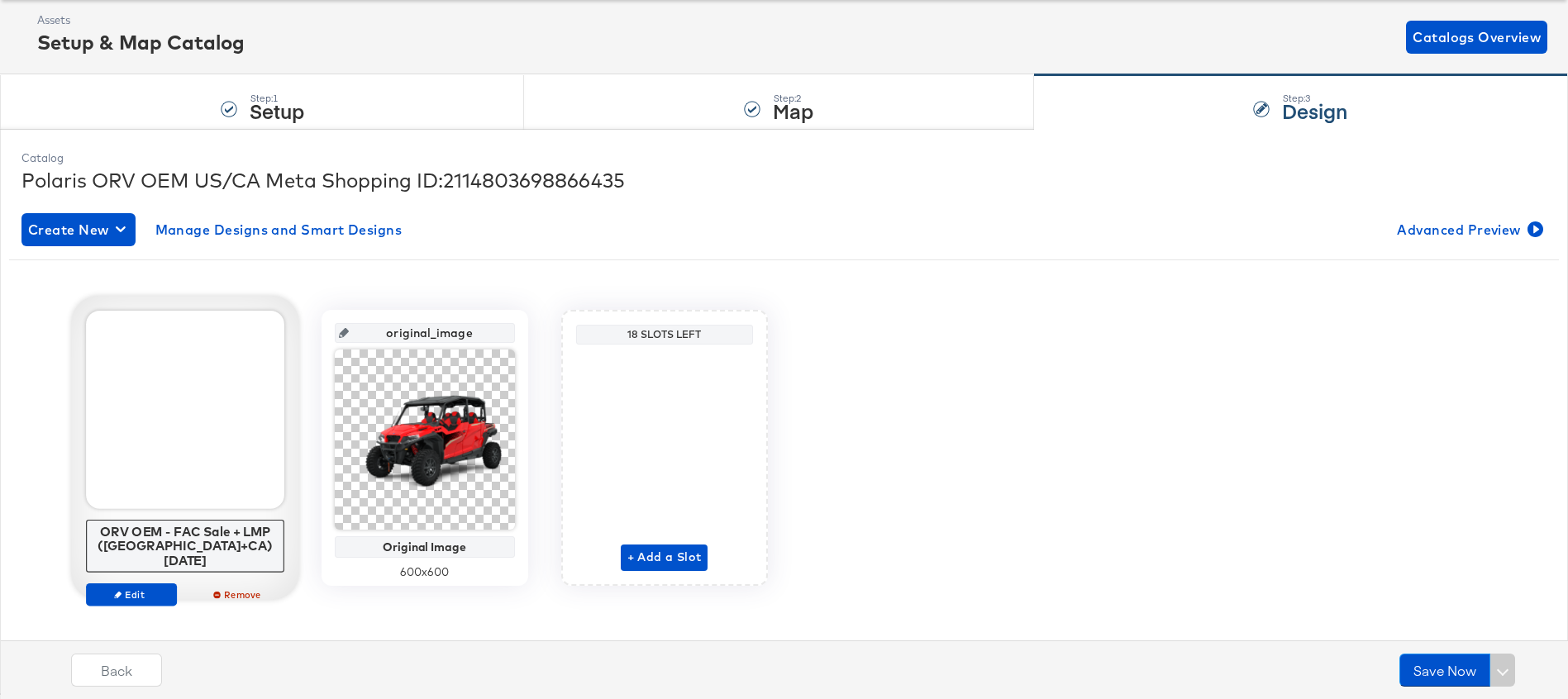
scroll to position [89, 0]
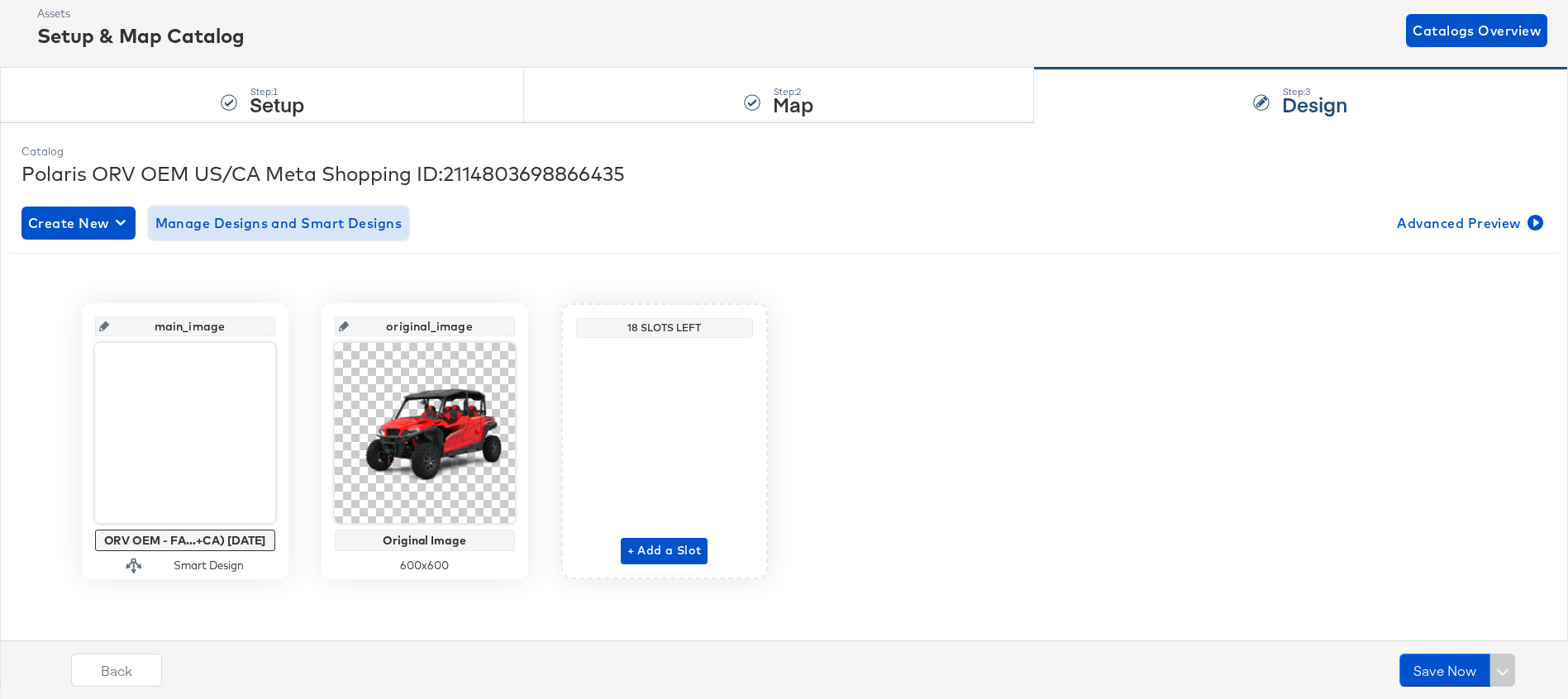
click at [274, 235] on button "Manage Designs and Smart Designs" at bounding box center [279, 222] width 261 height 33
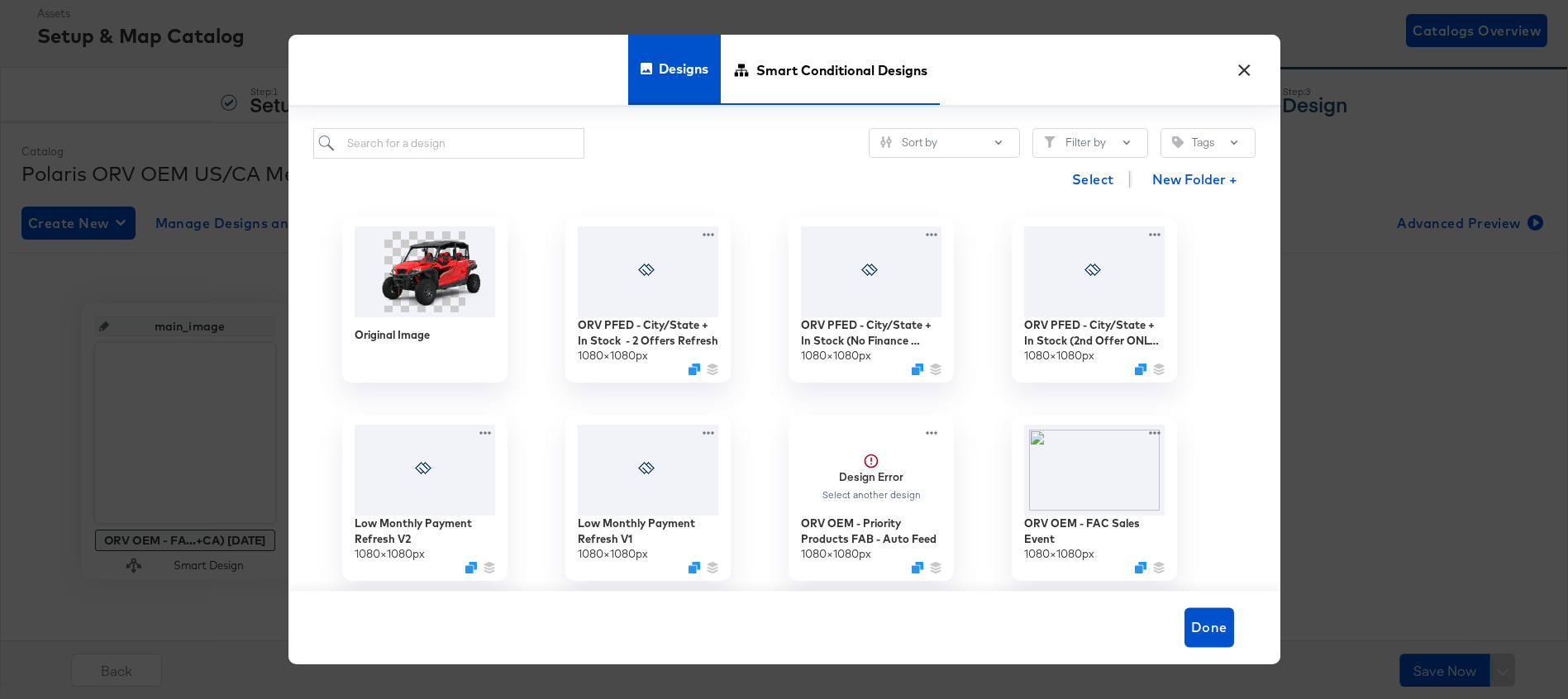
click at [848, 67] on span "Smart Conditional Designs" at bounding box center [841, 70] width 171 height 73
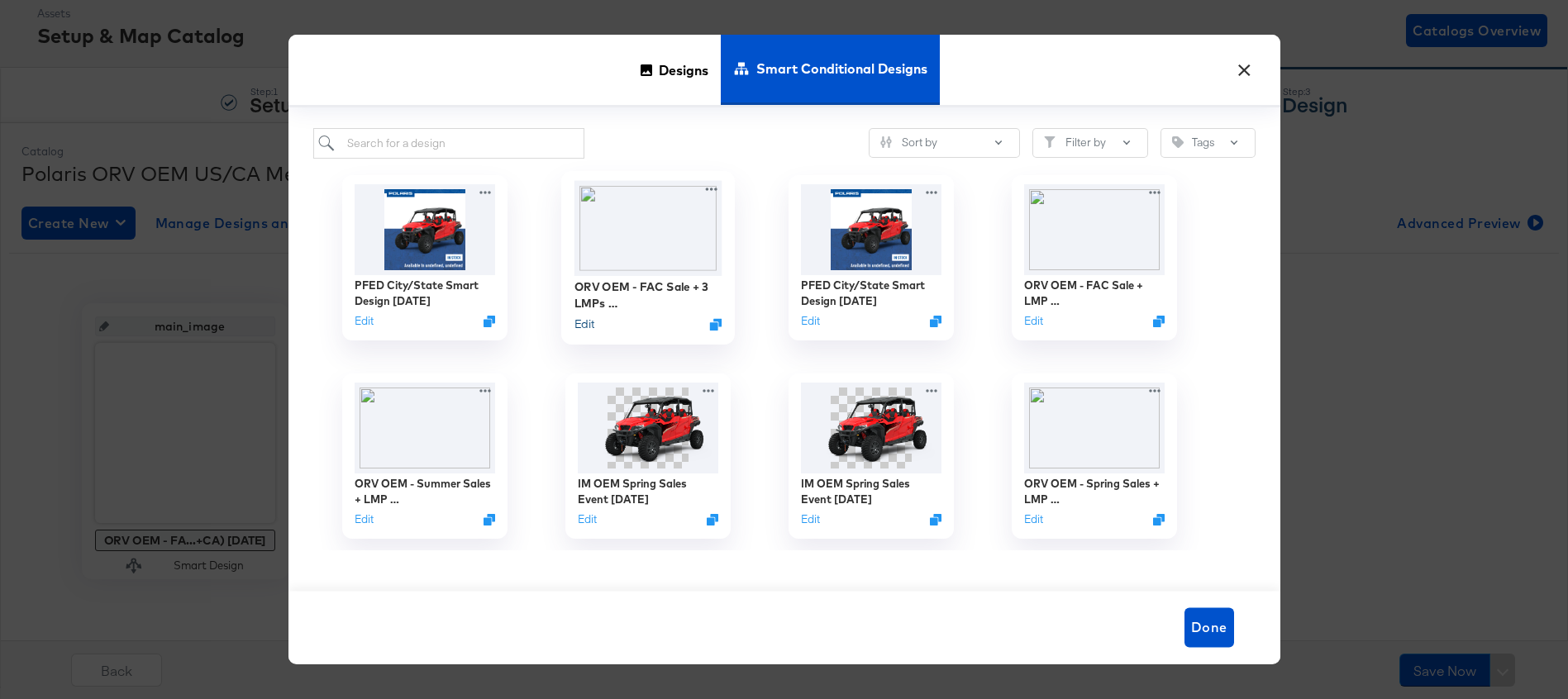
click at [583, 326] on button "Edit" at bounding box center [584, 325] width 20 height 16
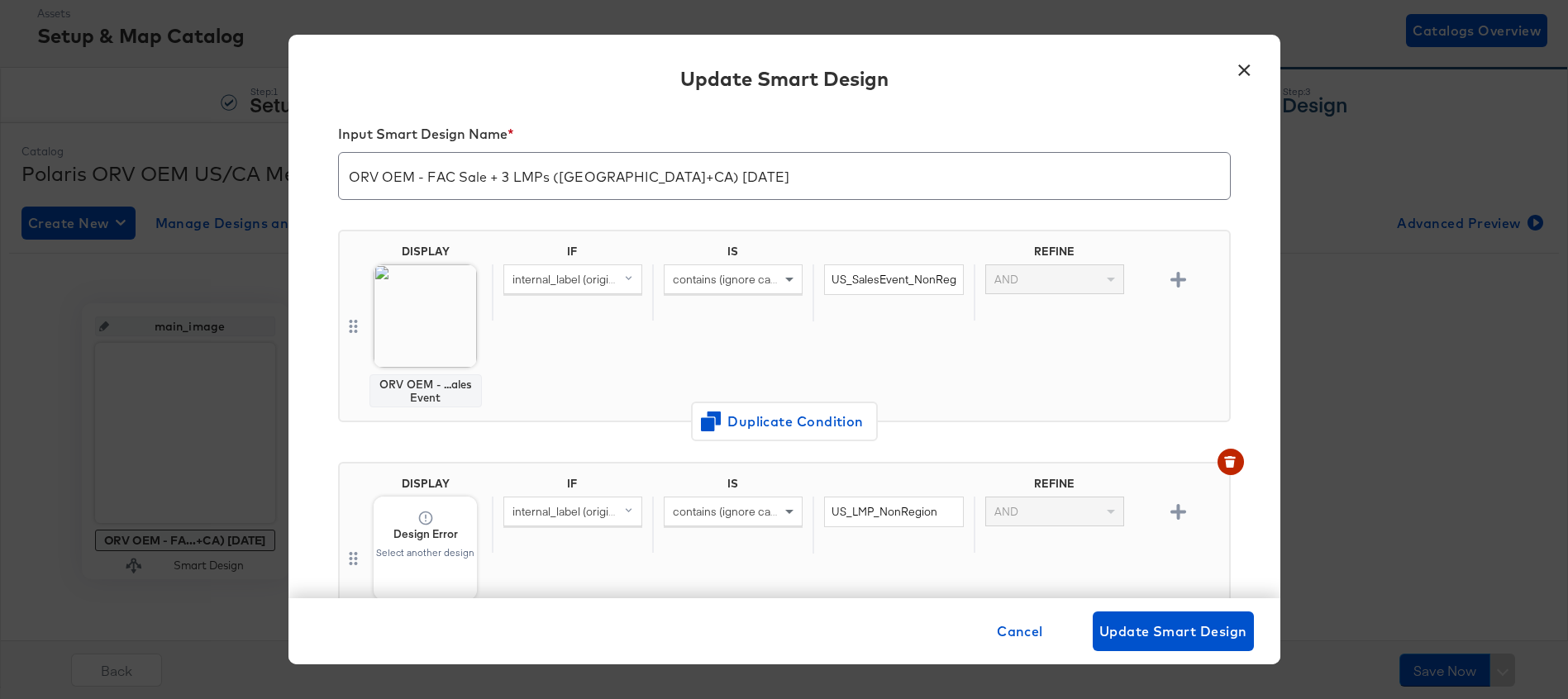
scroll to position [0, 0]
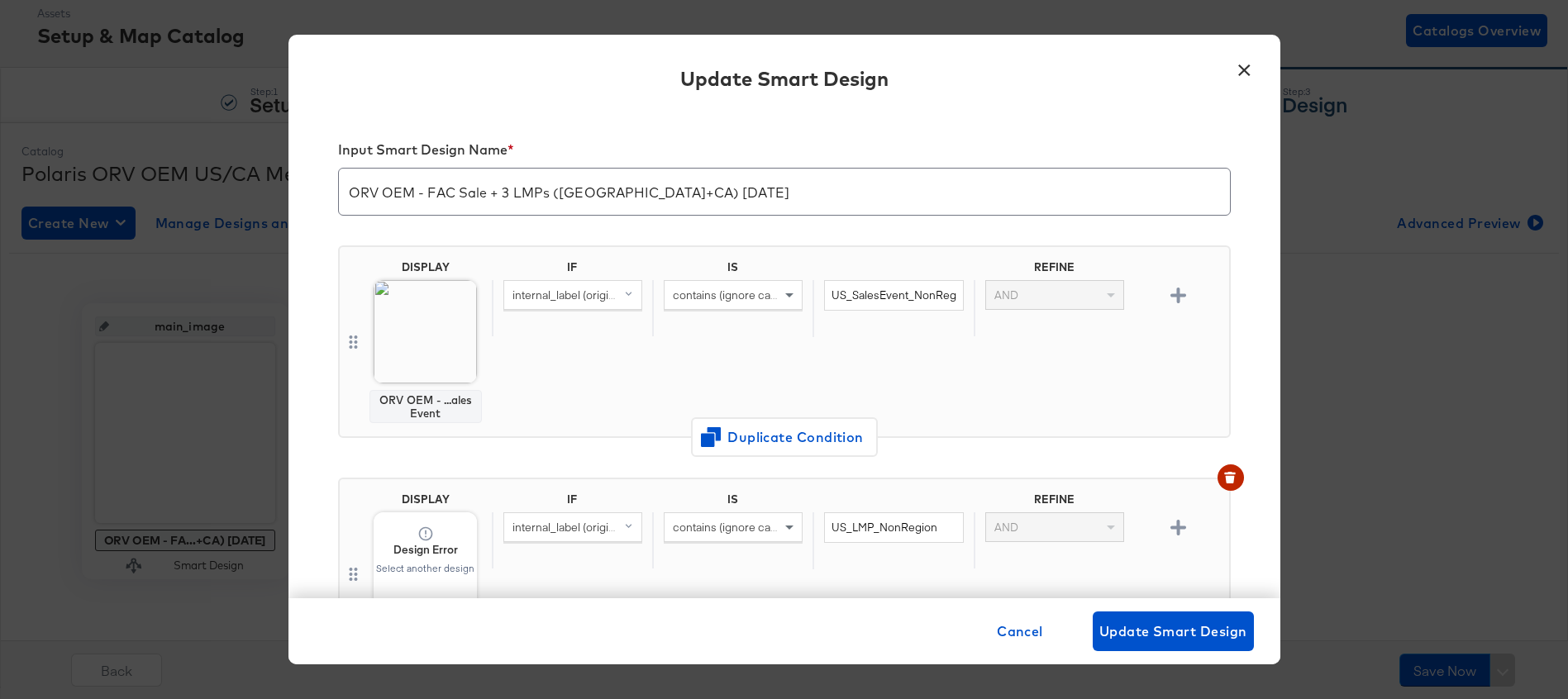
click at [1247, 68] on button "×" at bounding box center [1245, 66] width 30 height 30
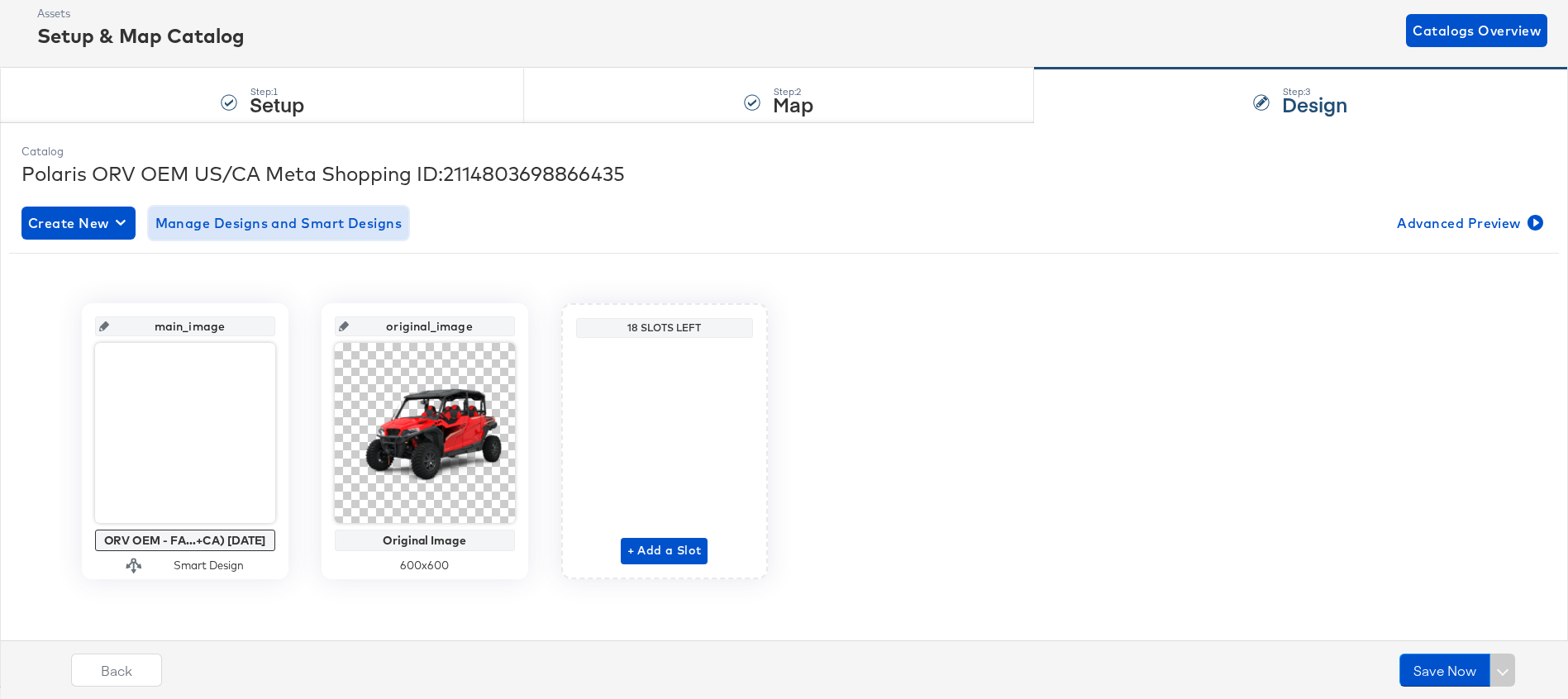
click at [283, 216] on span "Manage Designs and Smart Designs" at bounding box center [278, 222] width 247 height 23
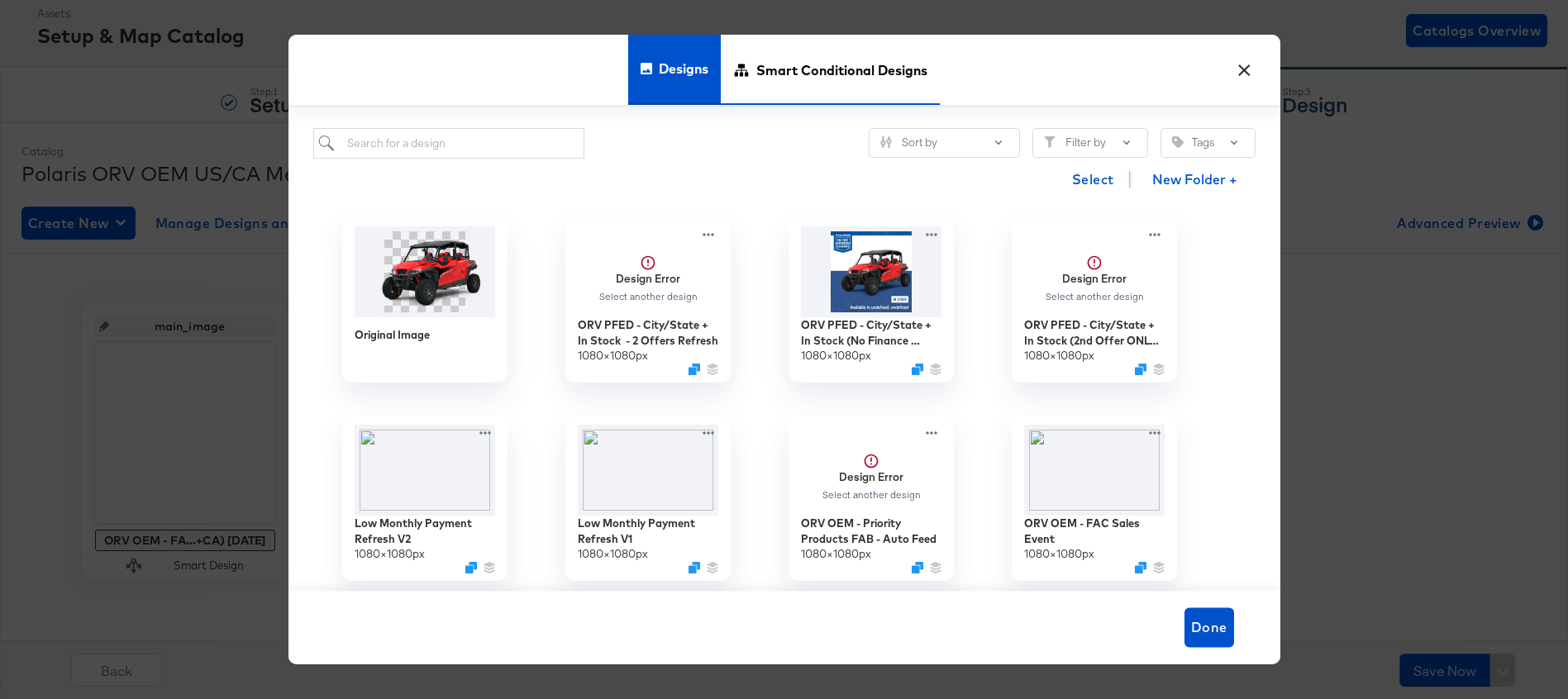
click at [831, 67] on span "Smart Conditional Designs" at bounding box center [841, 70] width 171 height 73
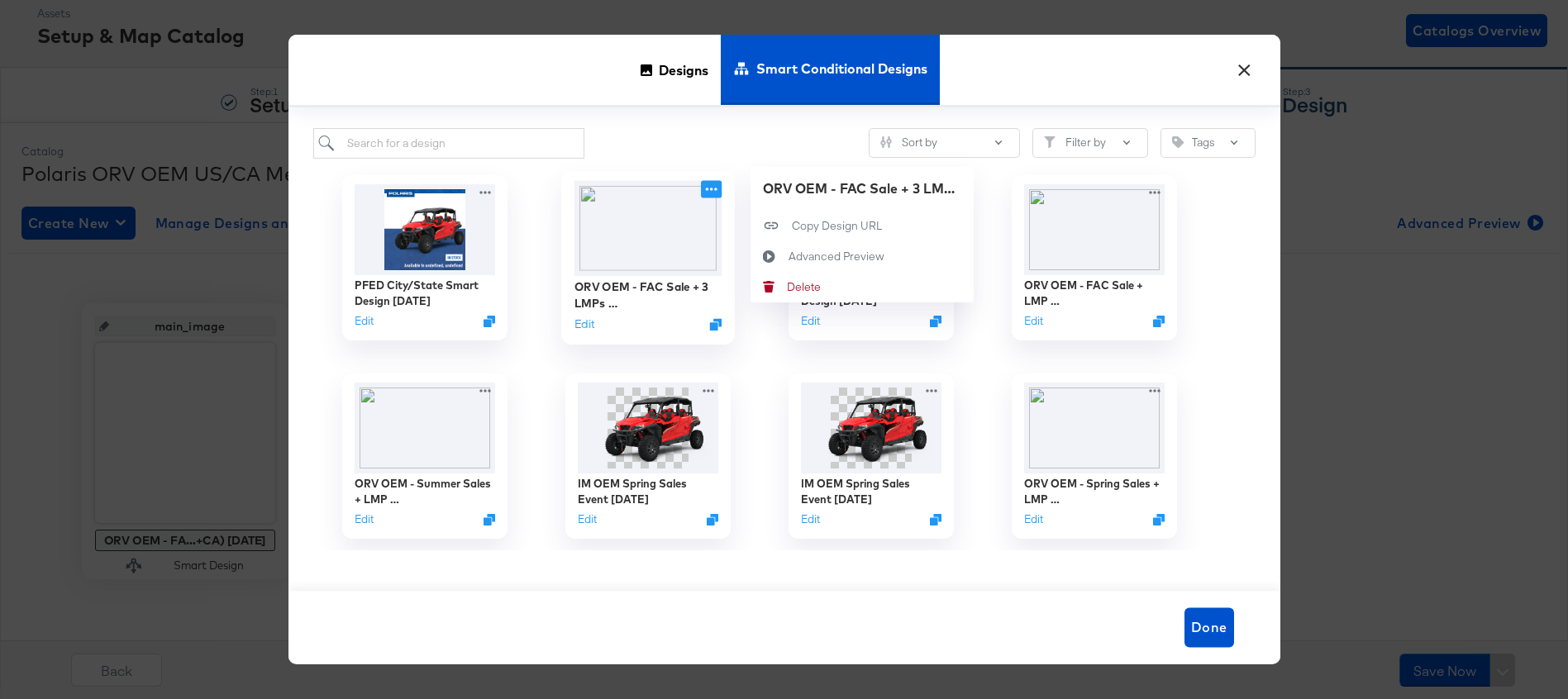
click at [712, 189] on icon at bounding box center [711, 189] width 12 height 3
click at [800, 247] on button "Advanced Preview Advanced Preview" at bounding box center [862, 256] width 223 height 31
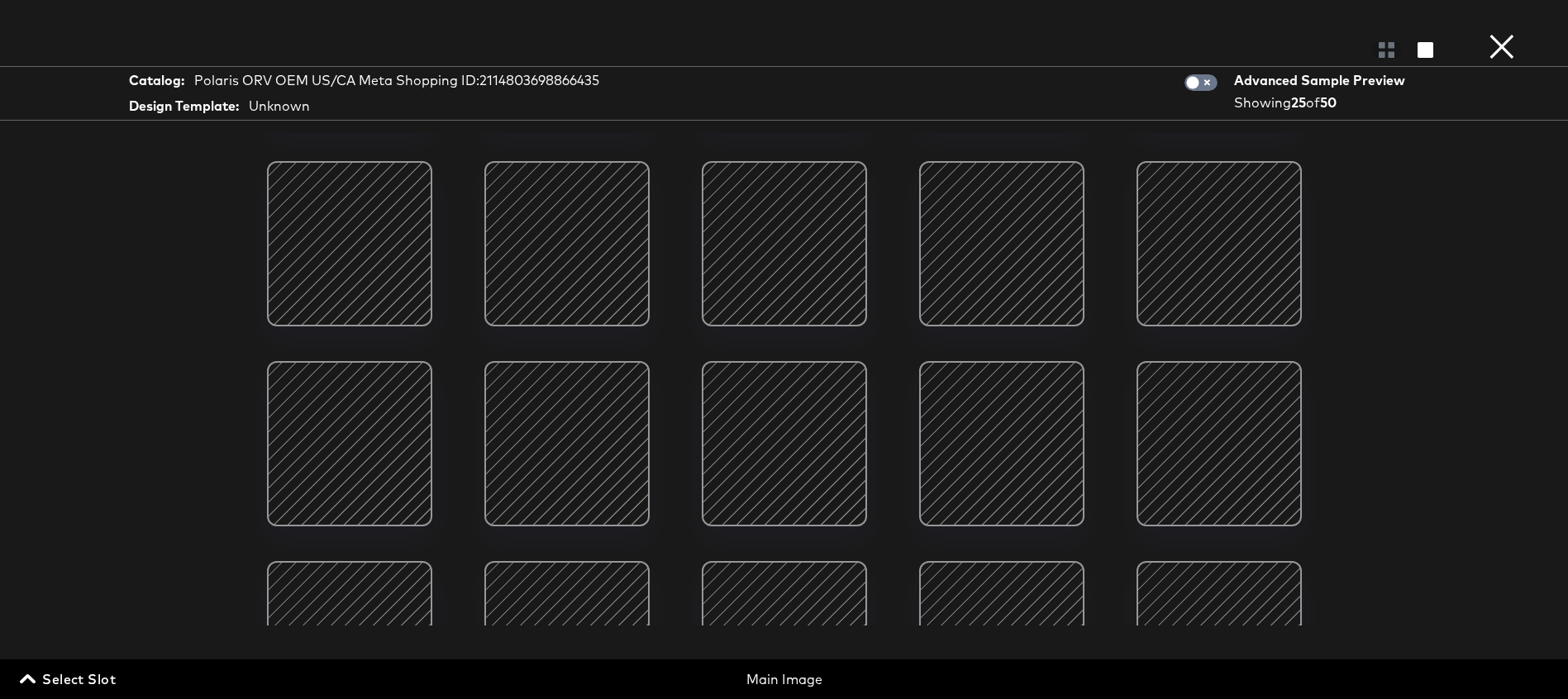
scroll to position [540, 0]
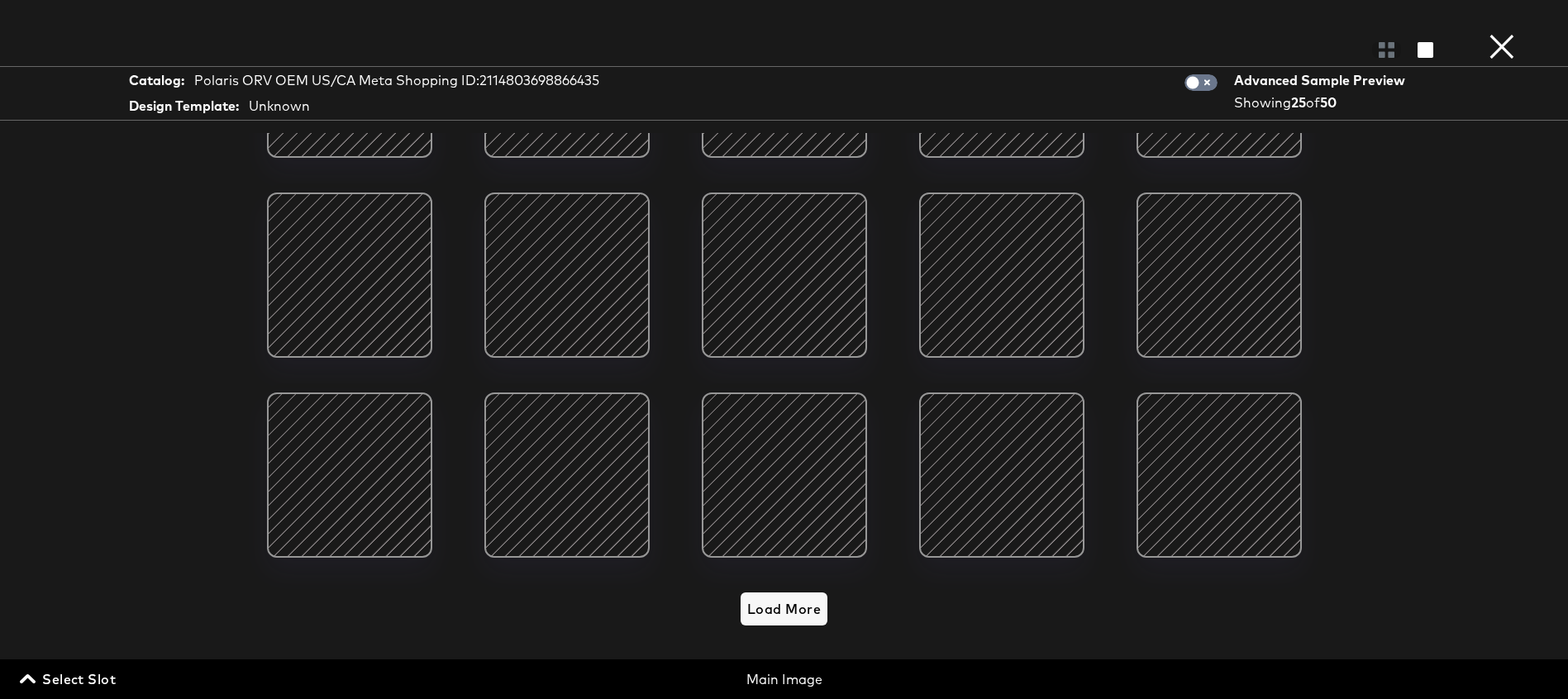
click at [1512, 33] on button "×" at bounding box center [1501, 16] width 33 height 33
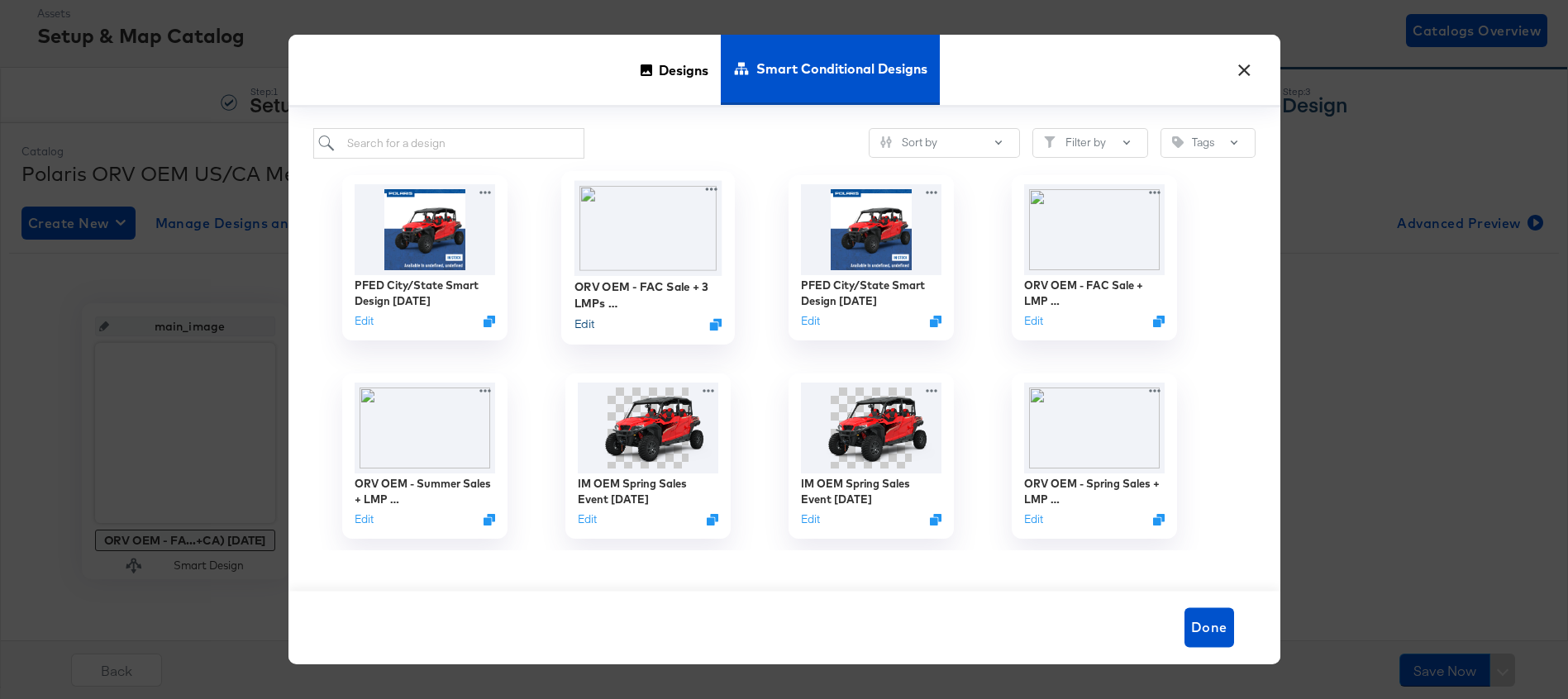
click at [588, 324] on button "Edit" at bounding box center [584, 325] width 20 height 16
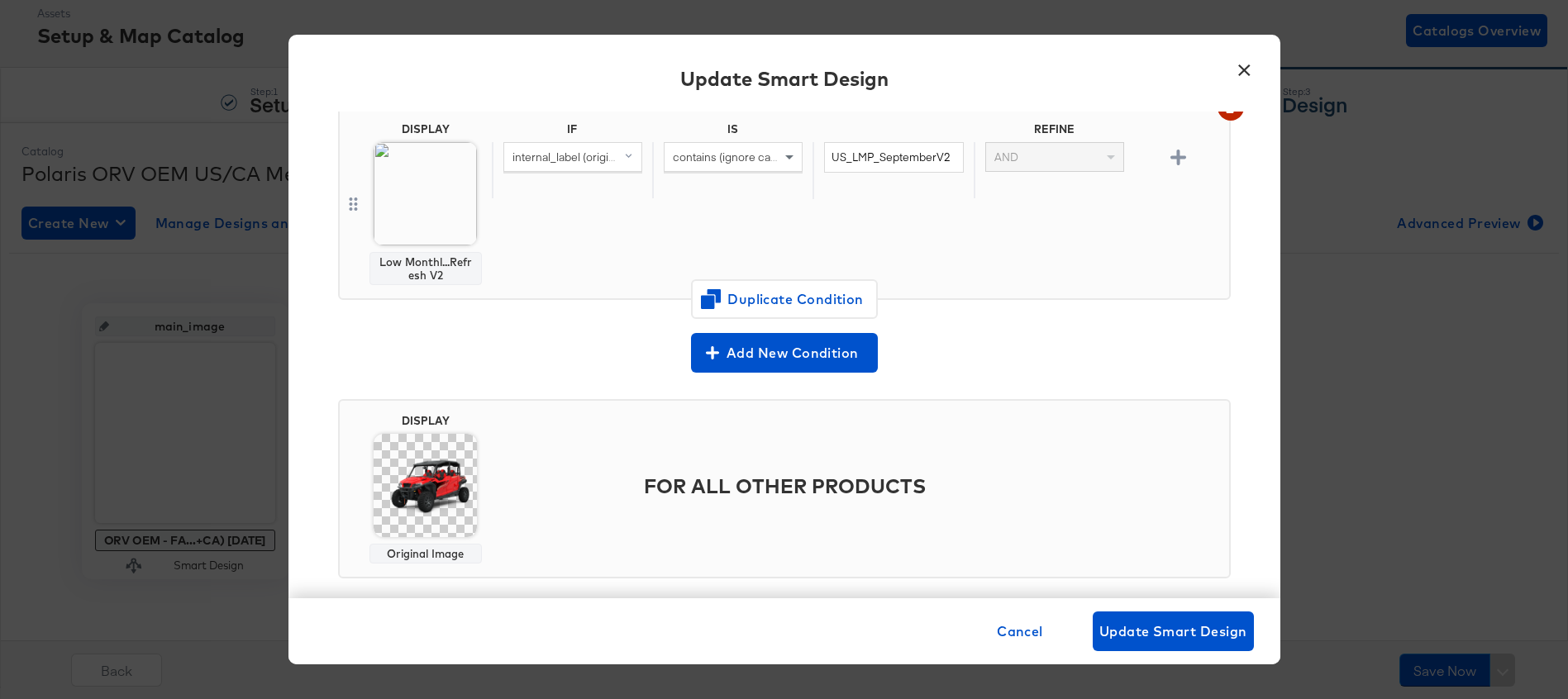
scroll to position [1090, 0]
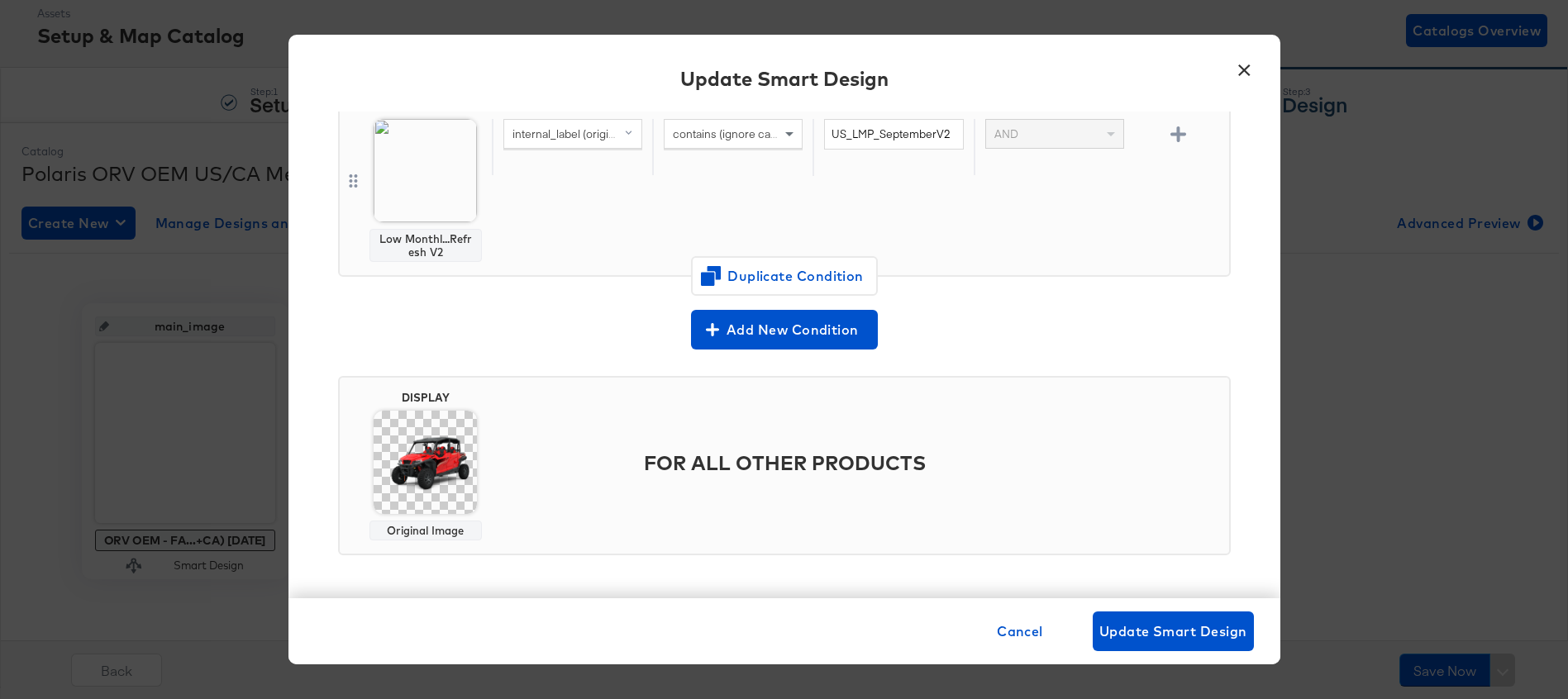
click at [1250, 66] on button "×" at bounding box center [1245, 66] width 30 height 30
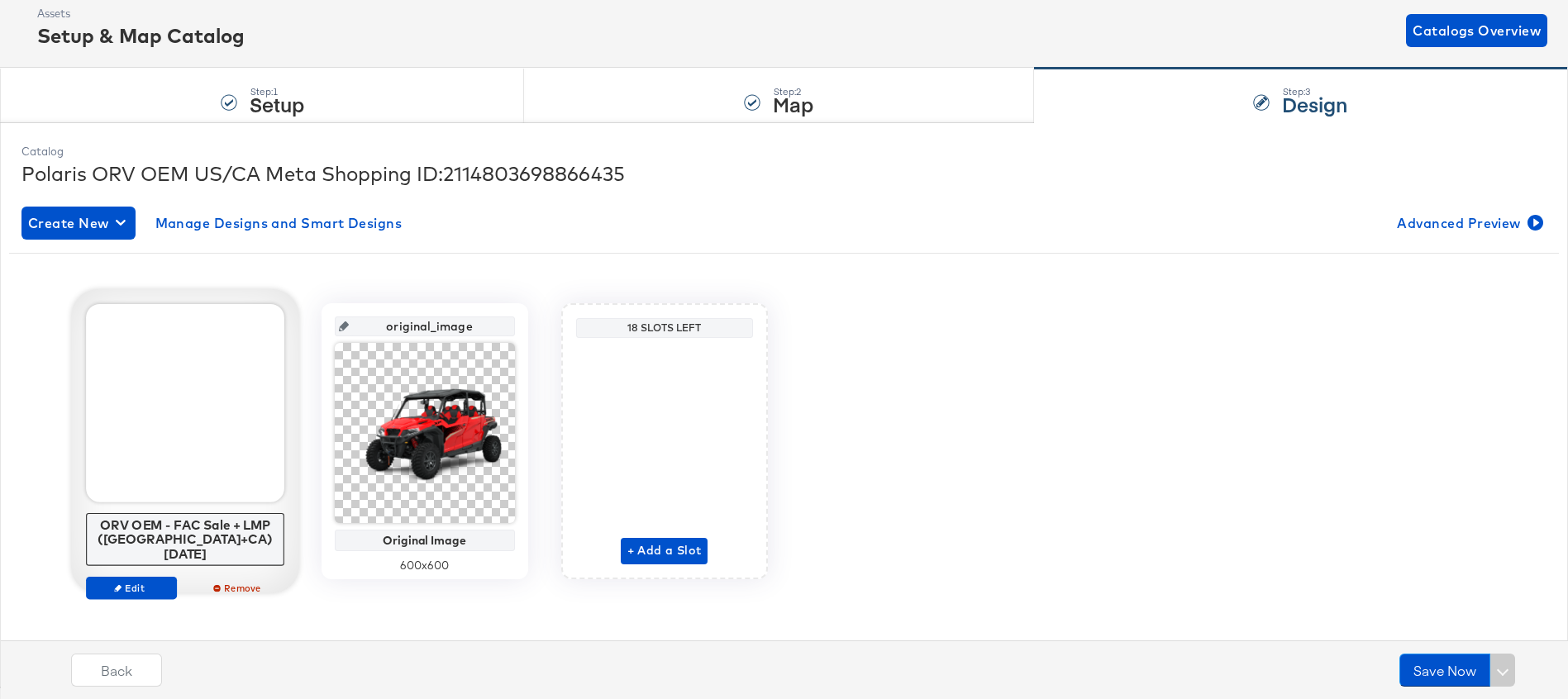
click at [139, 585] on div "Edit Remove" at bounding box center [185, 595] width 198 height 38
click at [134, 582] on span "Edit" at bounding box center [130, 587] width 76 height 13
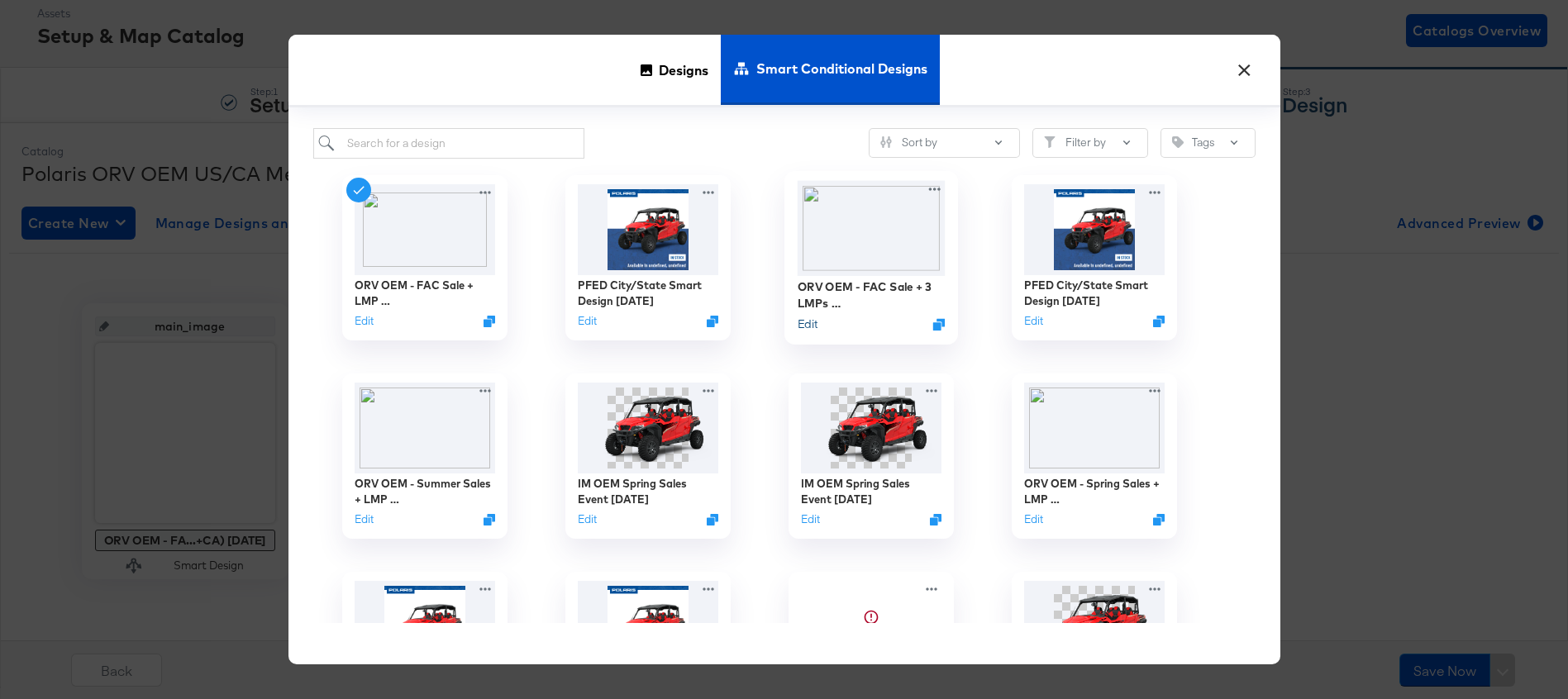
click at [807, 326] on button "Edit" at bounding box center [807, 325] width 20 height 16
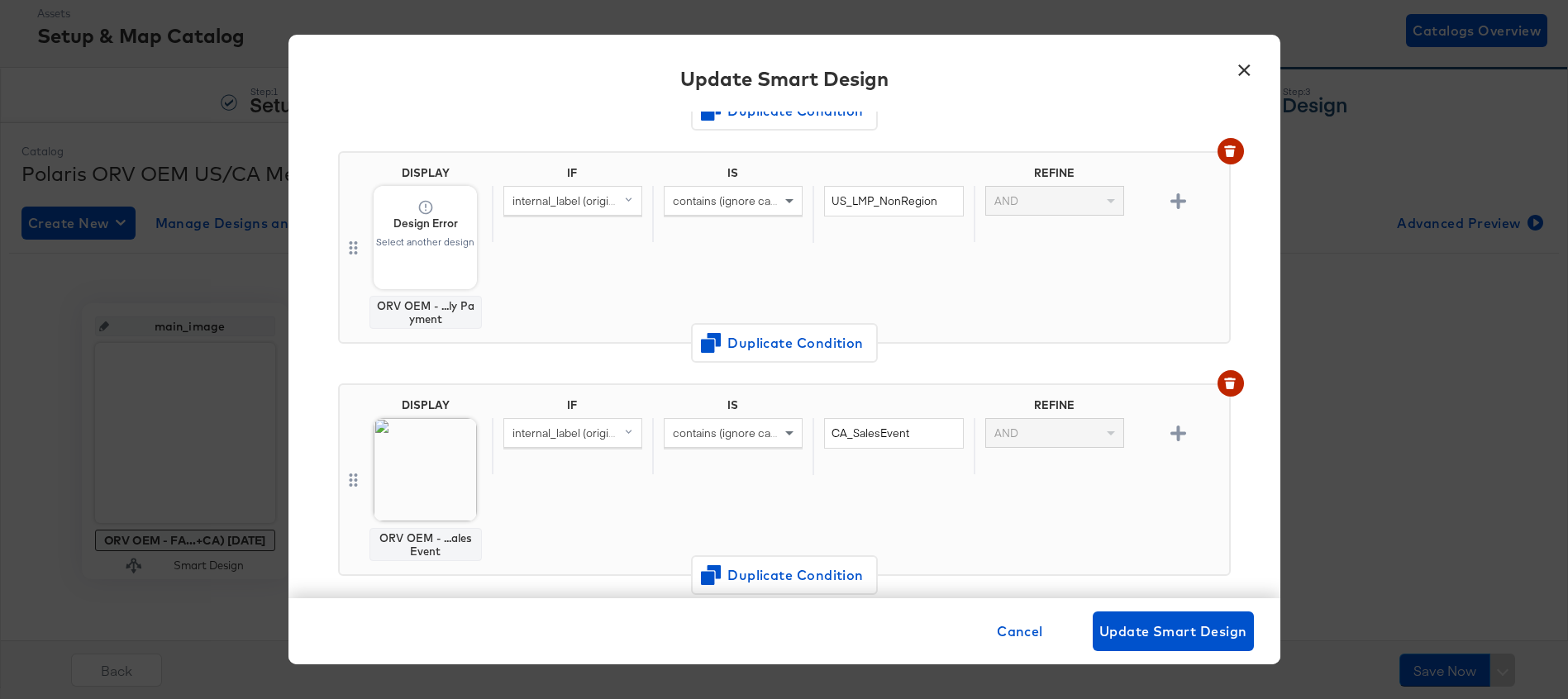
scroll to position [725, 0]
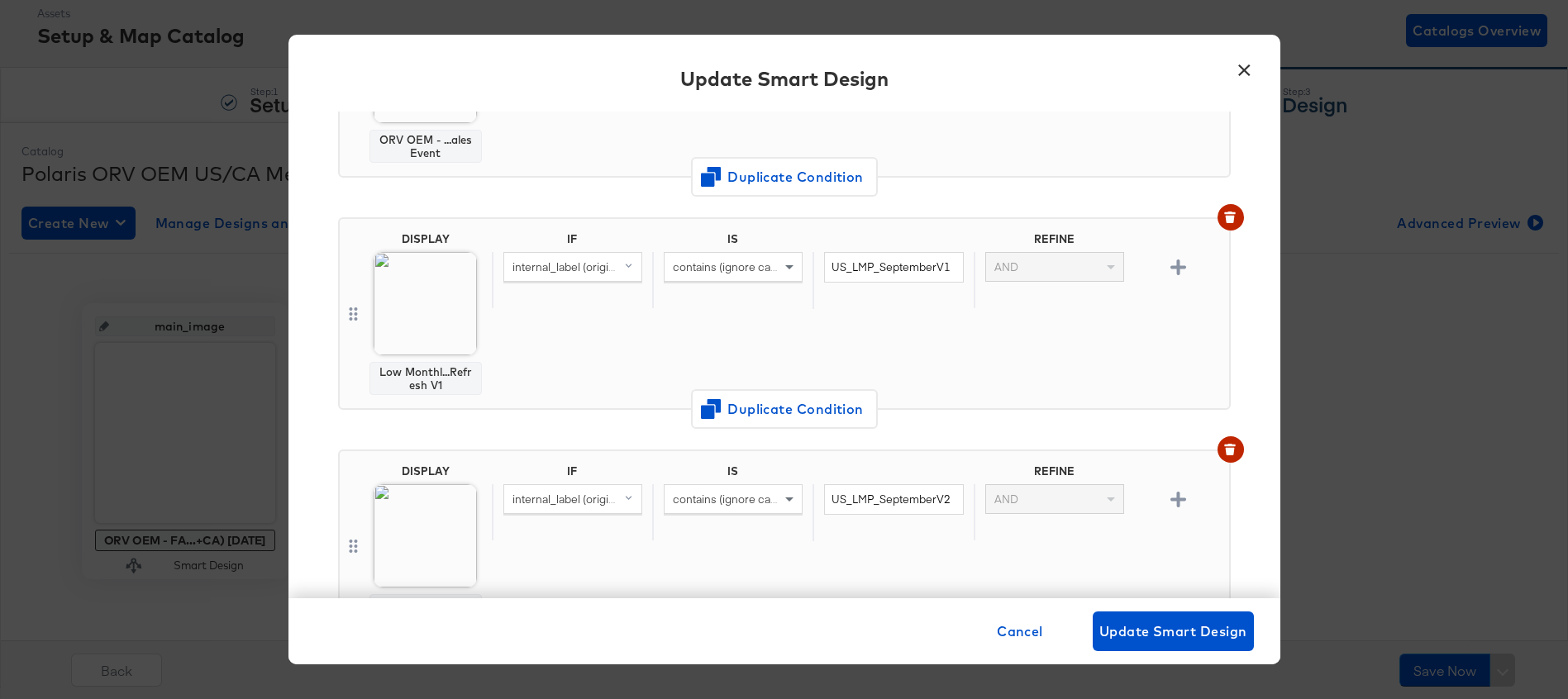
click at [1245, 68] on button "×" at bounding box center [1245, 66] width 30 height 30
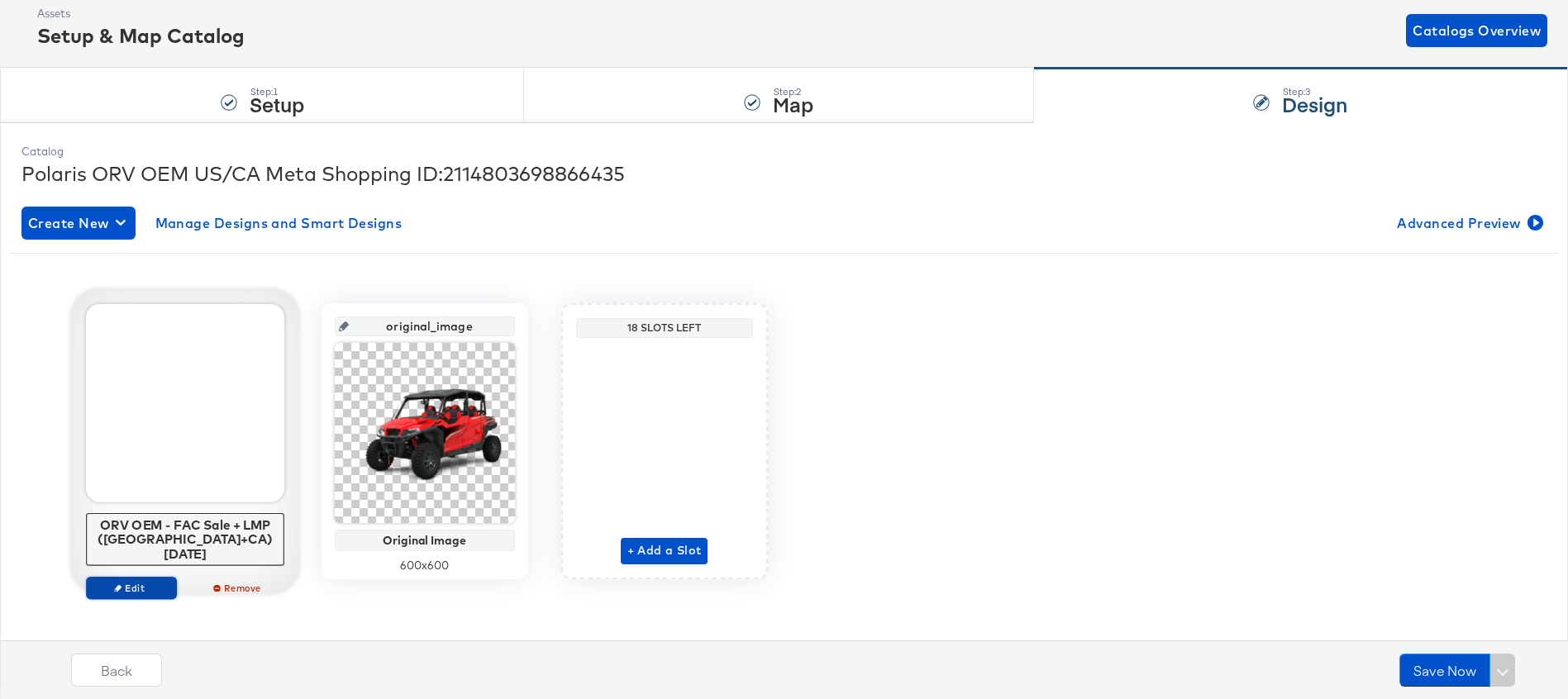
click at [131, 582] on span "Edit" at bounding box center [130, 587] width 76 height 13
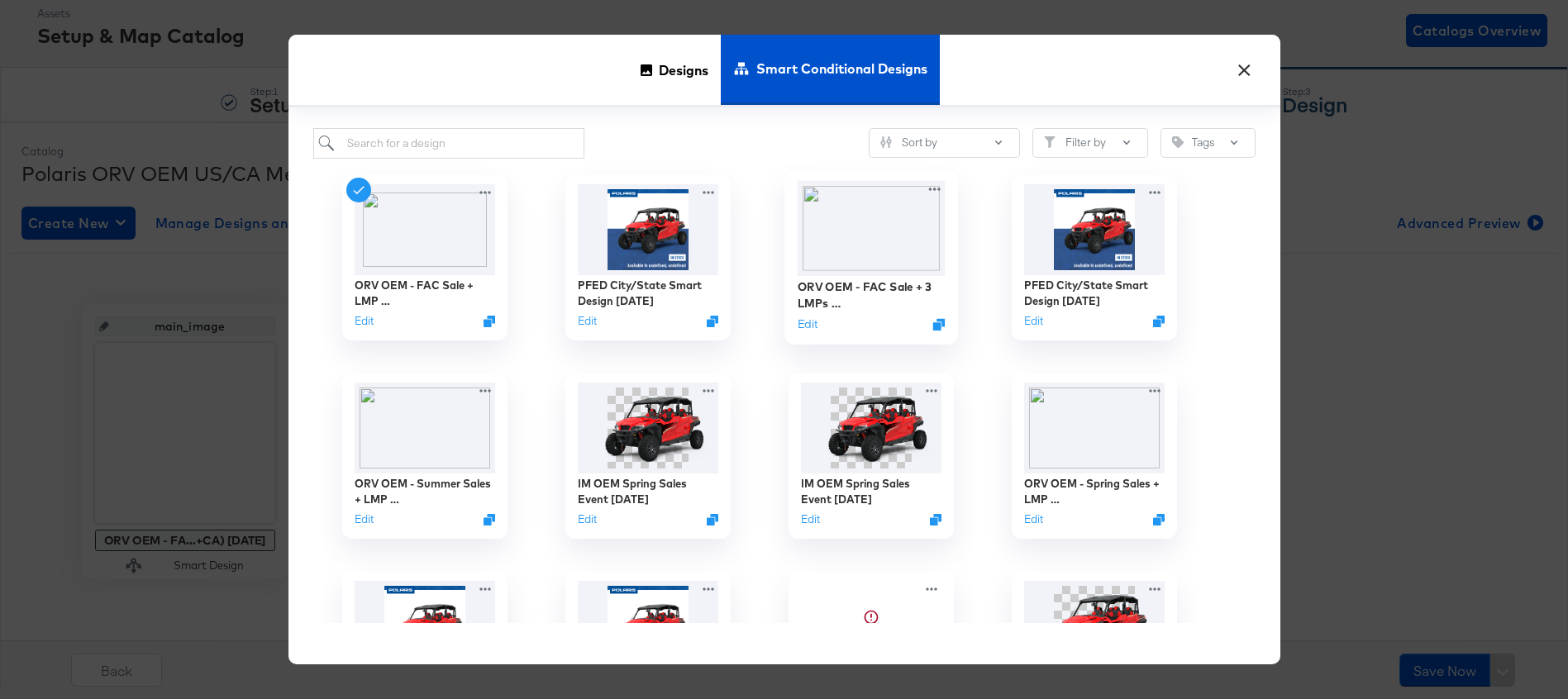
click at [864, 225] on img at bounding box center [871, 227] width 148 height 95
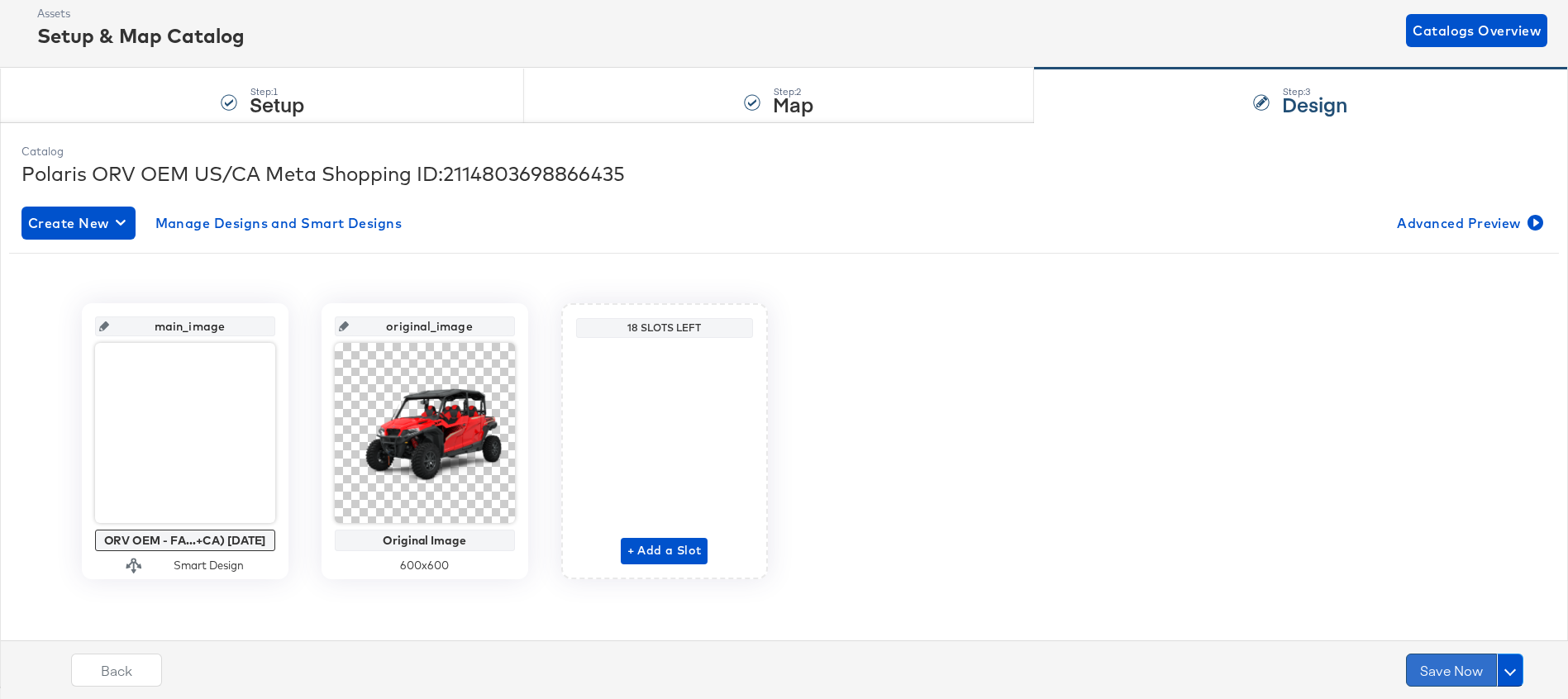
click at [1435, 667] on button "Save Now" at bounding box center [1451, 669] width 91 height 33
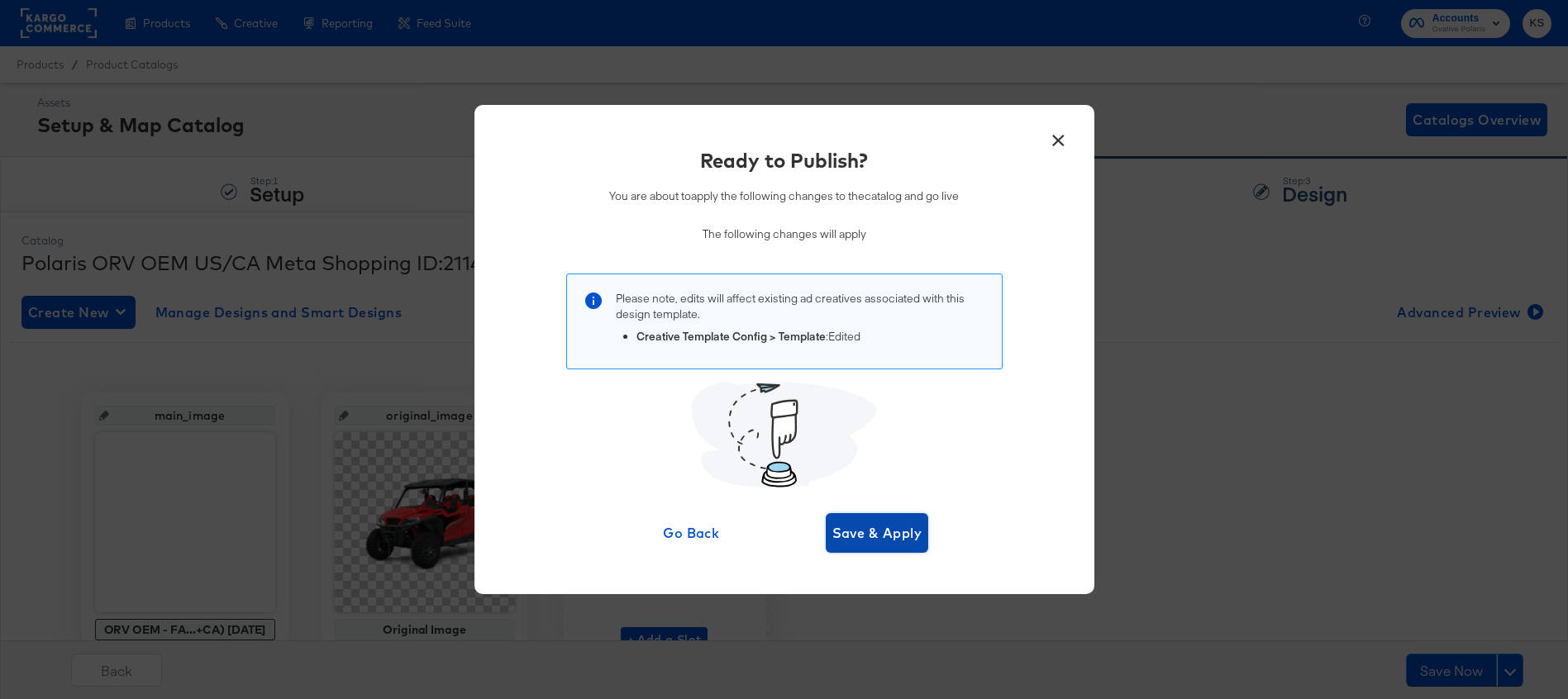
click at [868, 541] on span "Save & Apply" at bounding box center [877, 532] width 90 height 23
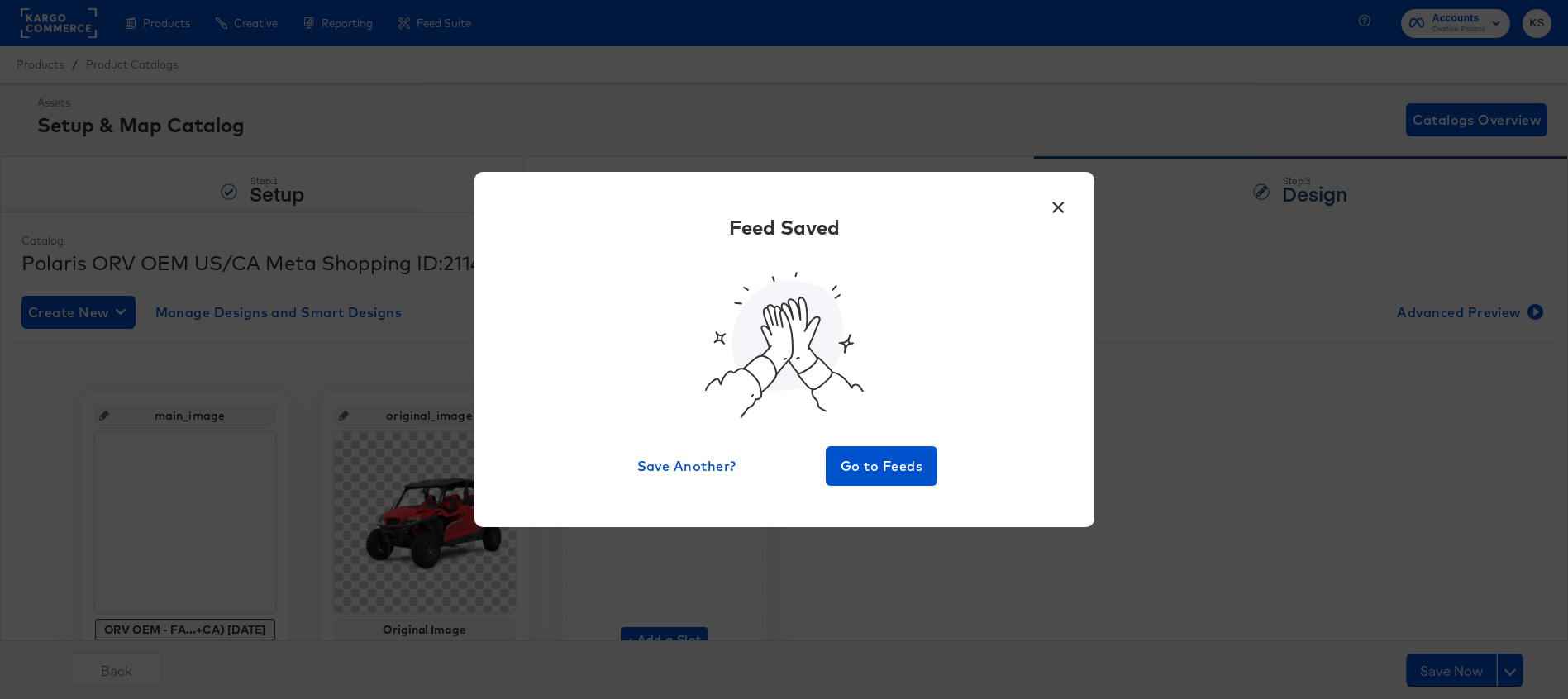
click at [1064, 191] on button "×" at bounding box center [1058, 203] width 30 height 30
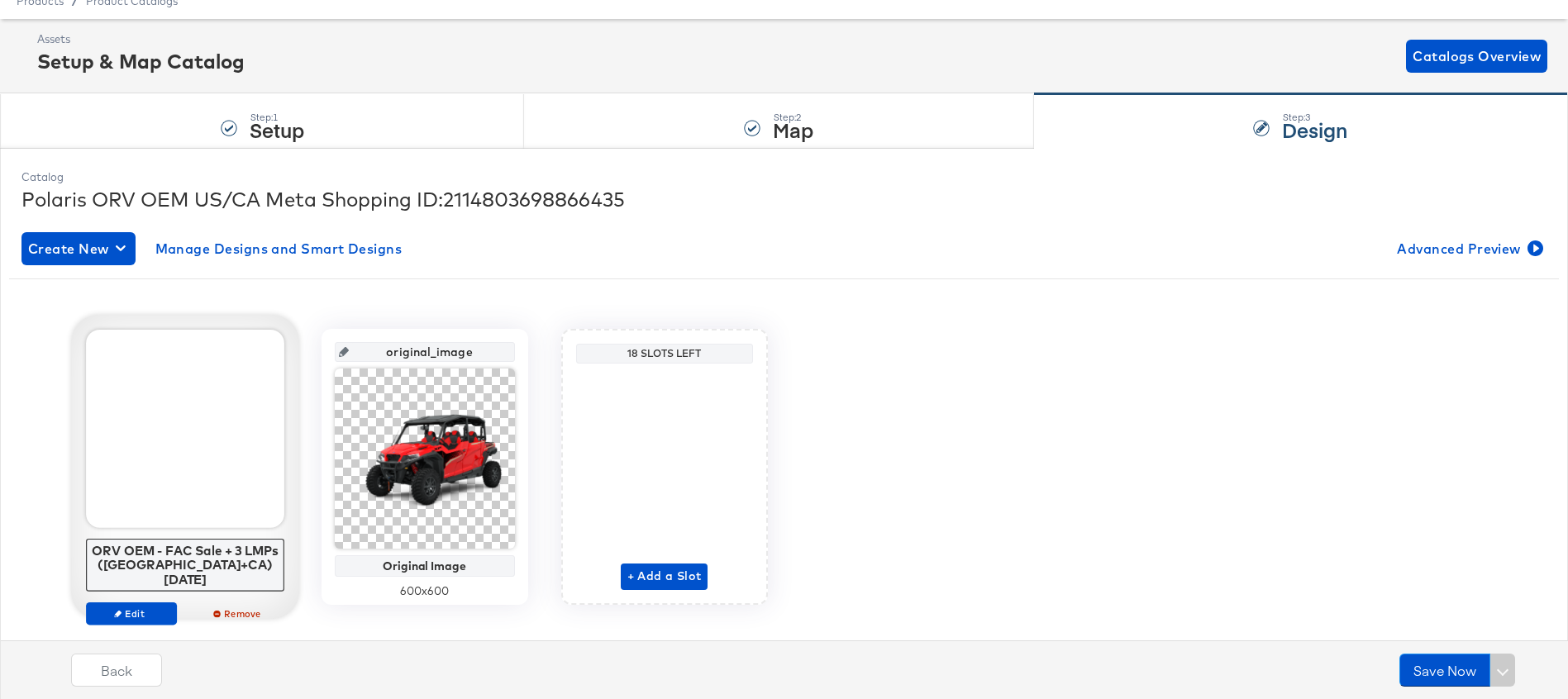
scroll to position [83, 0]
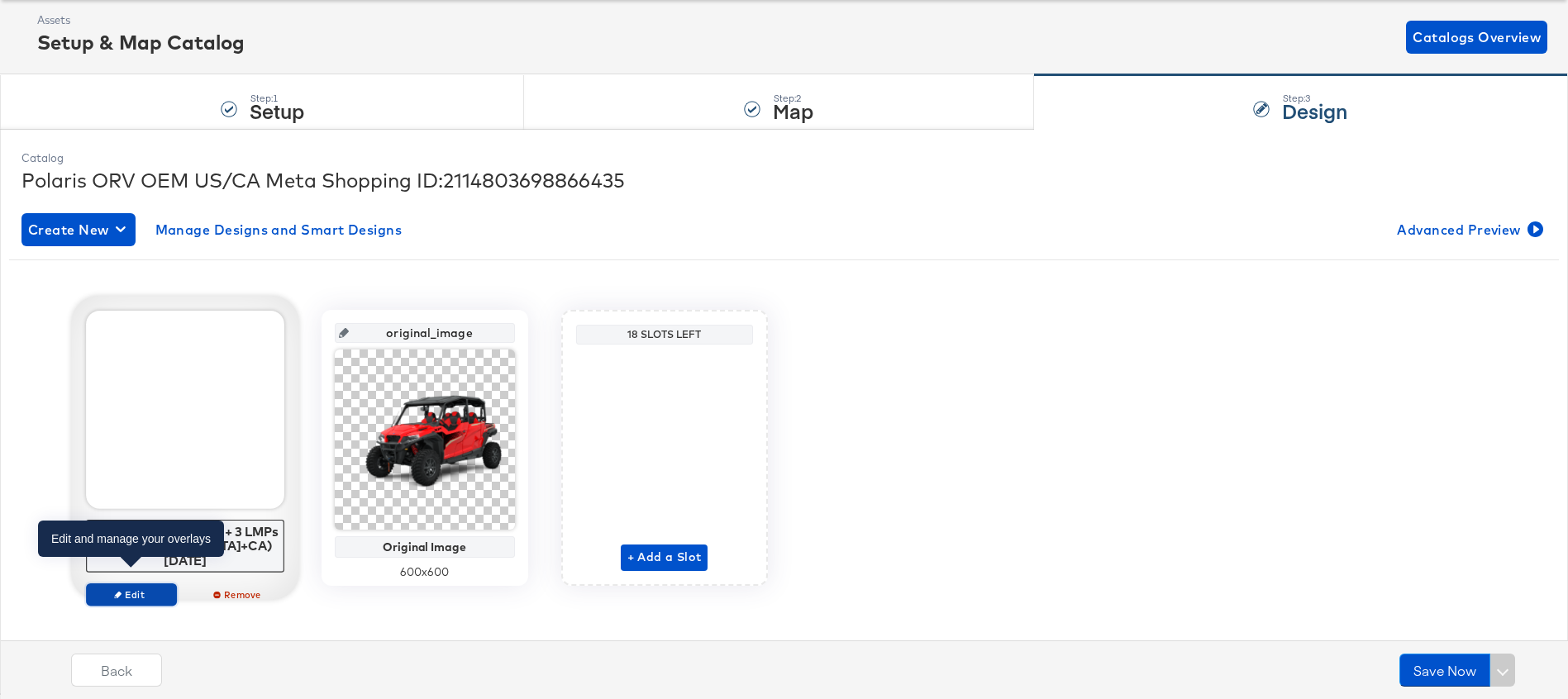
click at [134, 588] on span "Edit" at bounding box center [130, 594] width 76 height 13
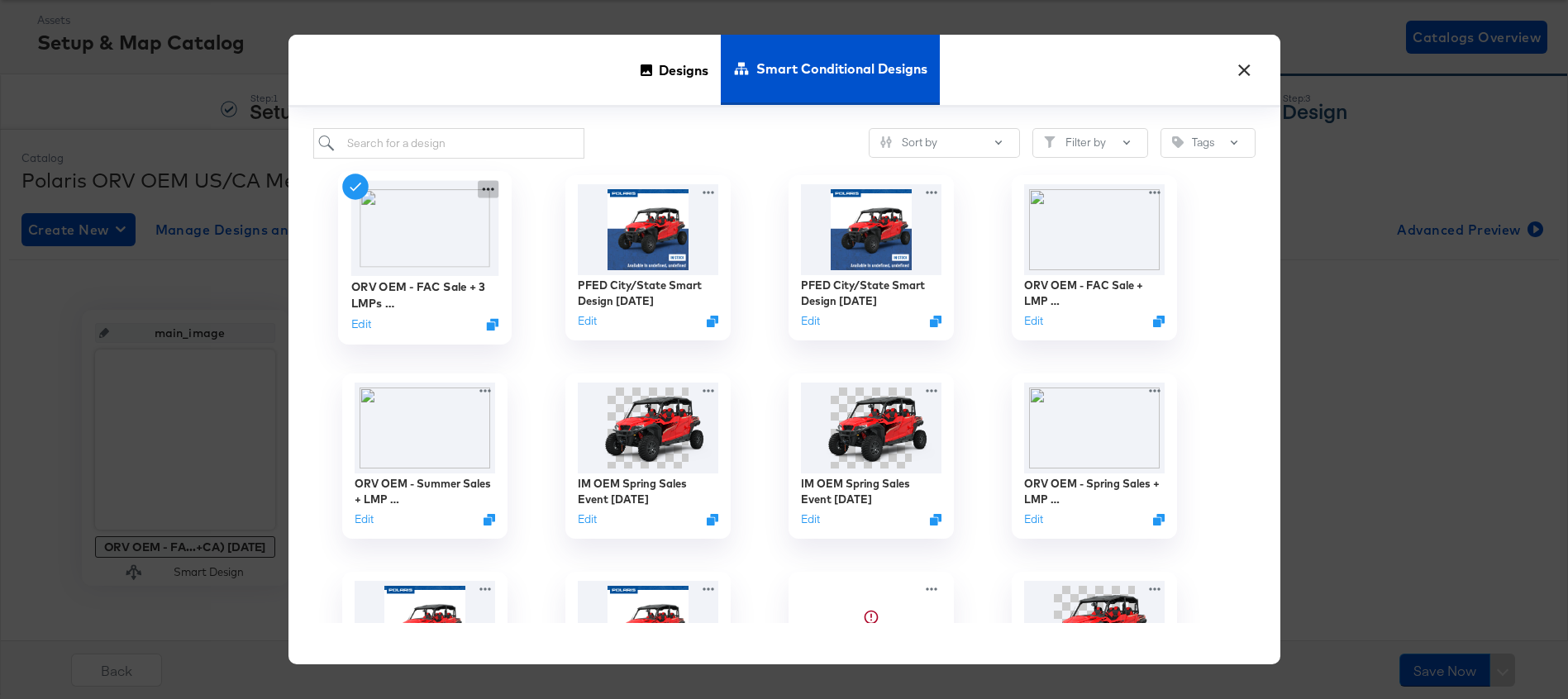
click at [488, 189] on icon at bounding box center [488, 189] width 21 height 18
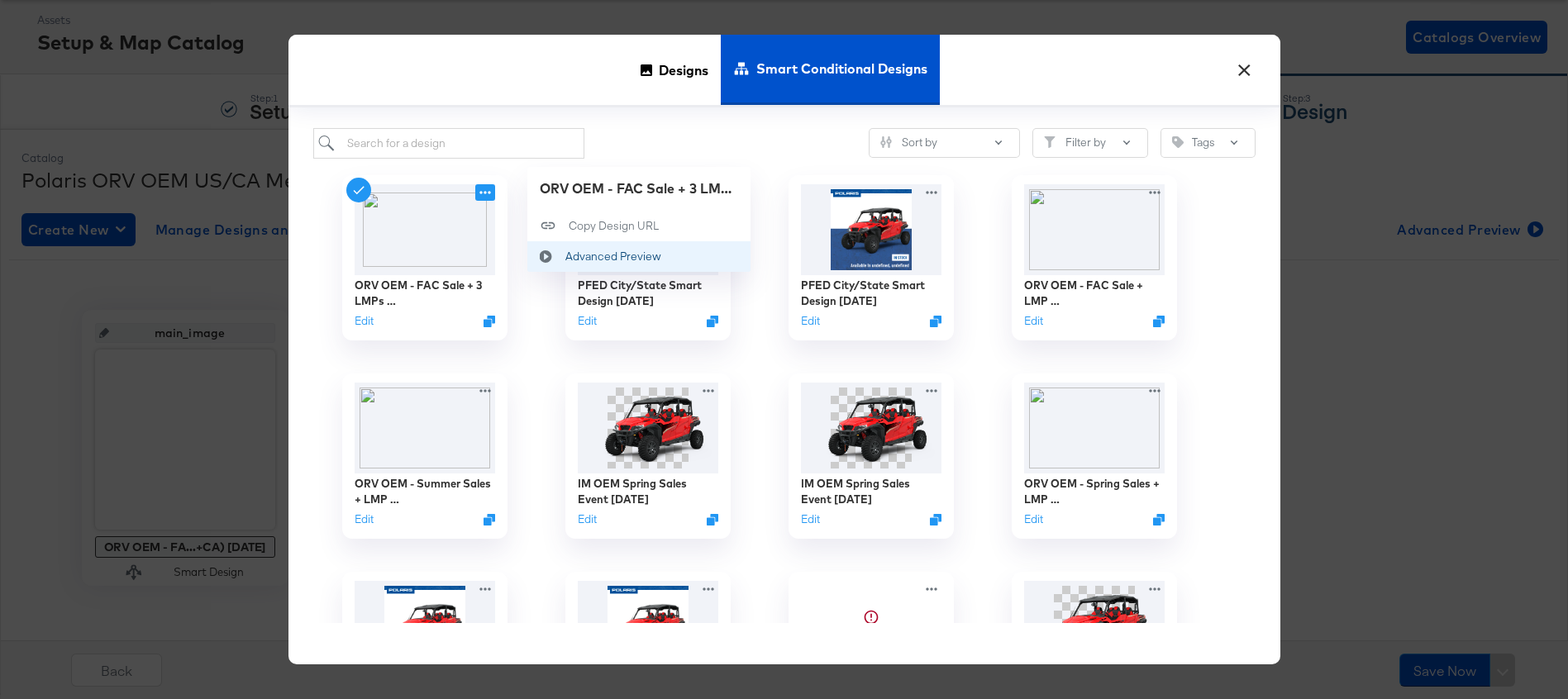
click at [565, 256] on div "Advanced Preview Advanced Preview" at bounding box center [565, 256] width 0 height 0
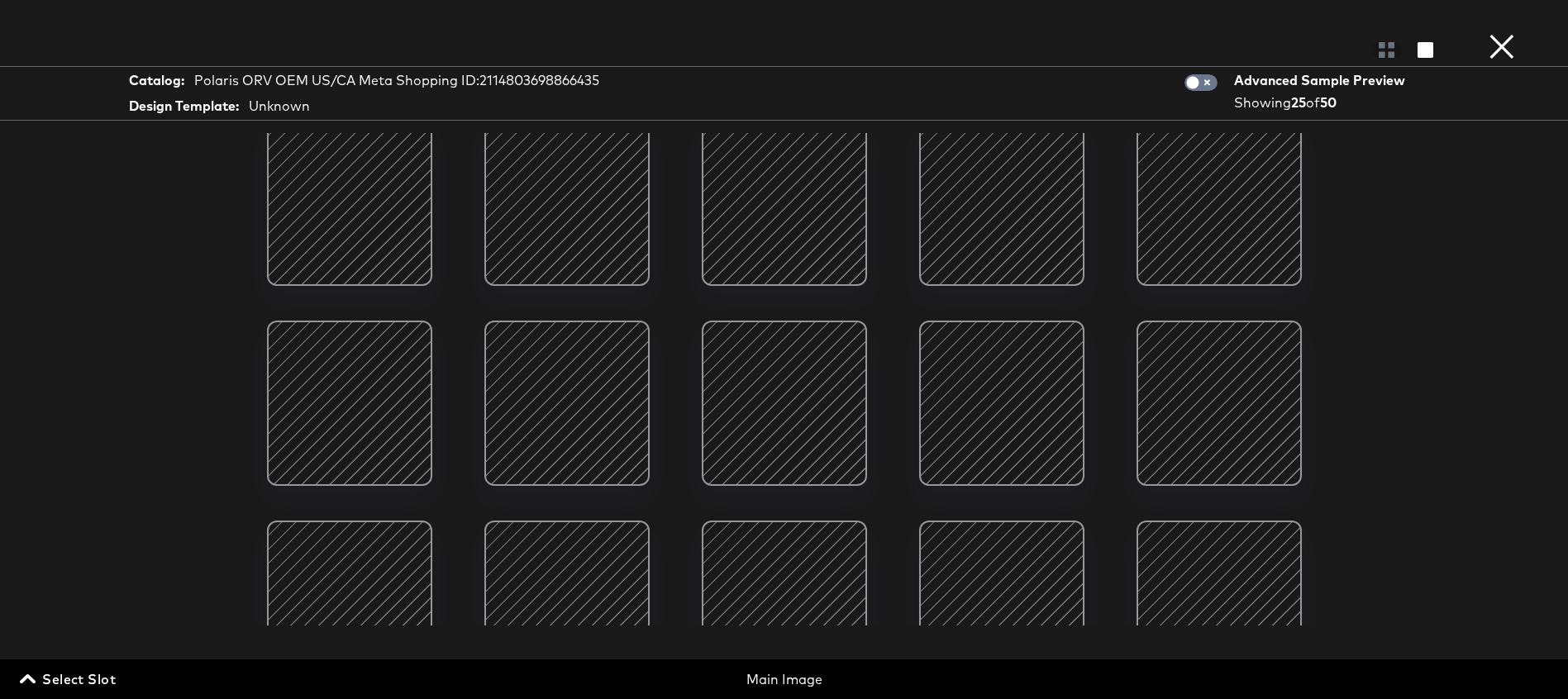
scroll to position [540, 0]
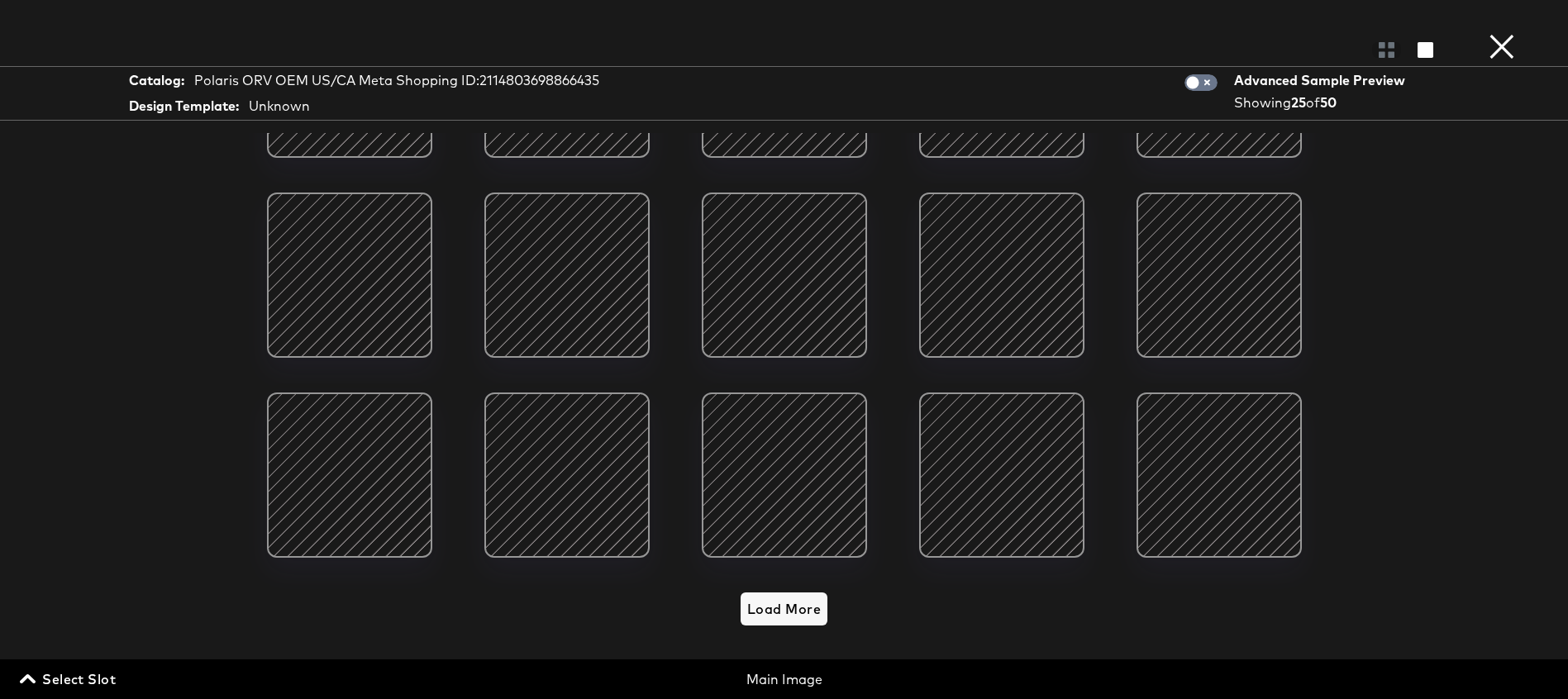
click at [1491, 33] on button "×" at bounding box center [1501, 16] width 33 height 33
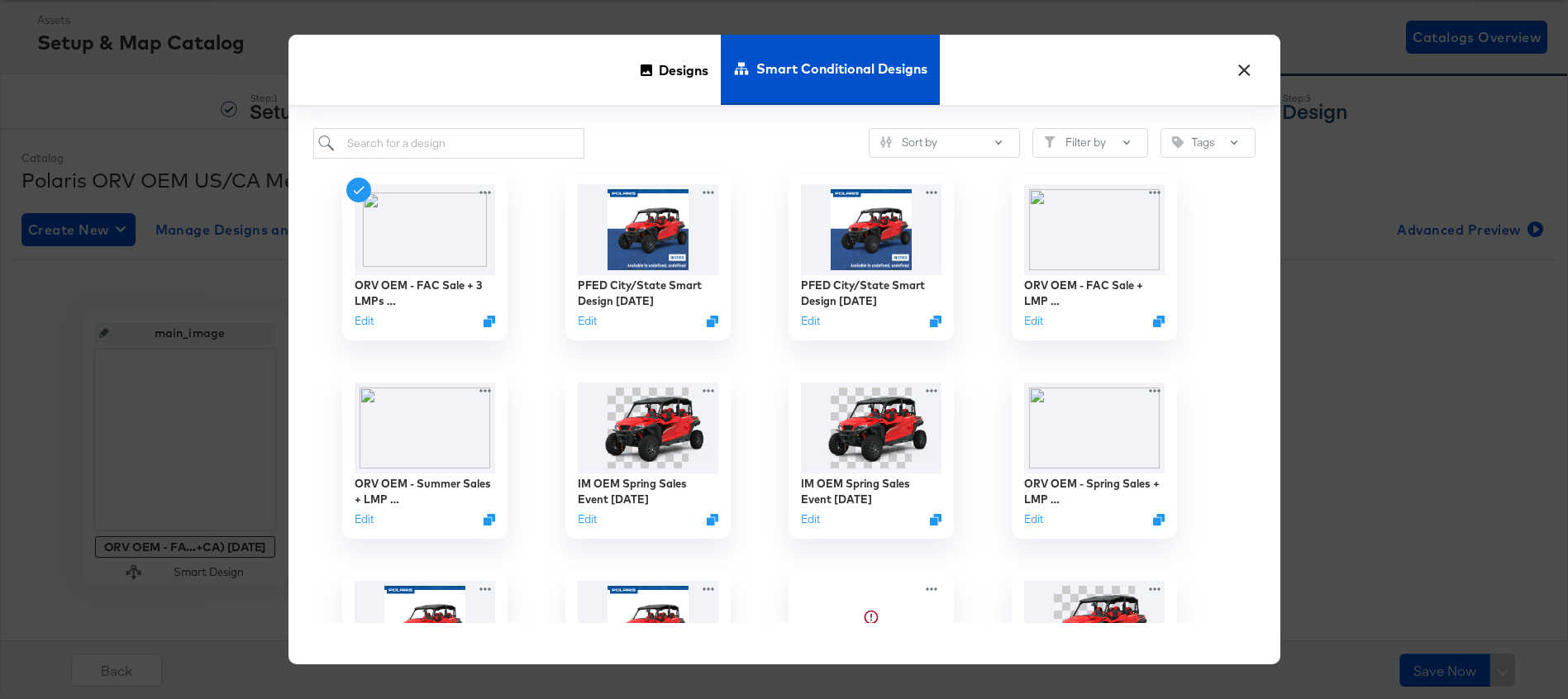
click at [1232, 63] on button "×" at bounding box center [1245, 66] width 30 height 30
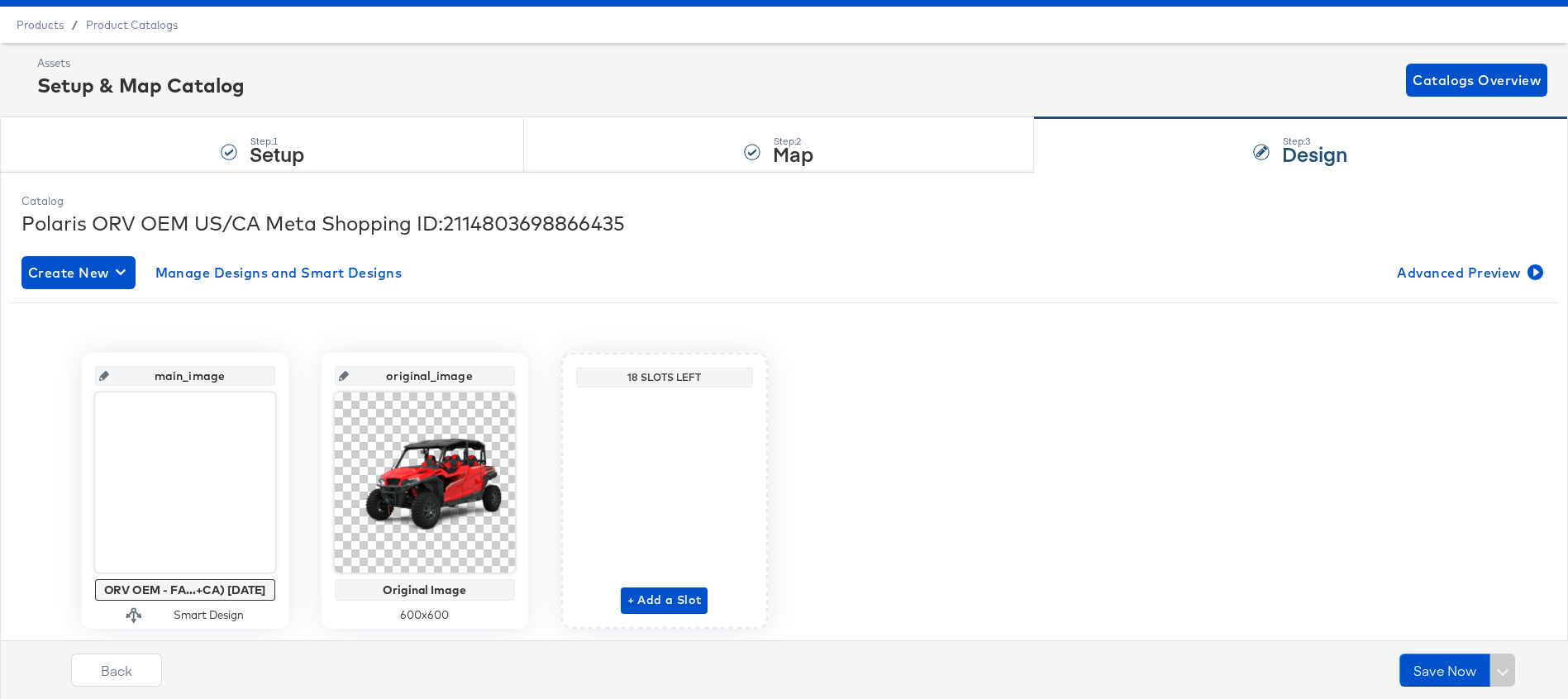
scroll to position [0, 0]
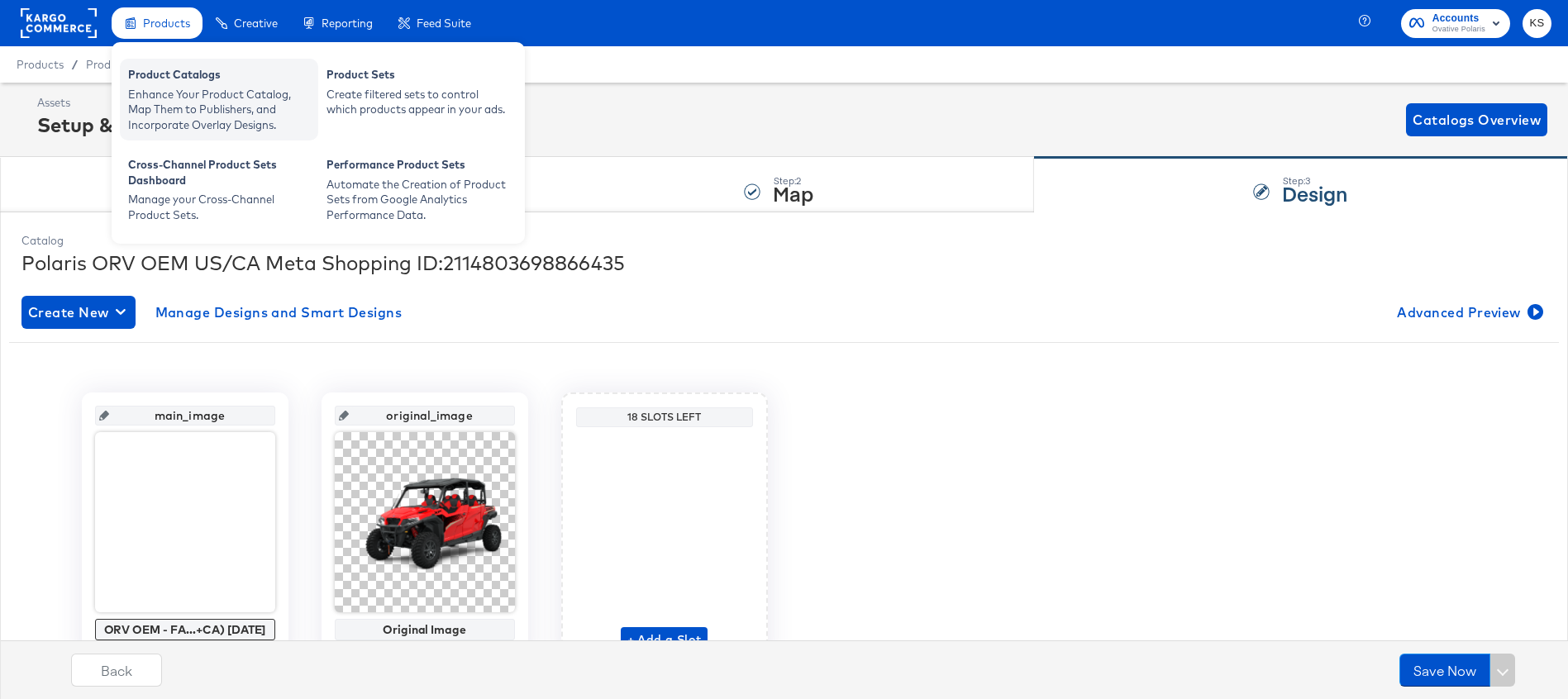
click at [158, 118] on div "Enhance Your Product Catalog, Map Them to Publishers, and Incorporate Overlay D…" at bounding box center [219, 110] width 182 height 46
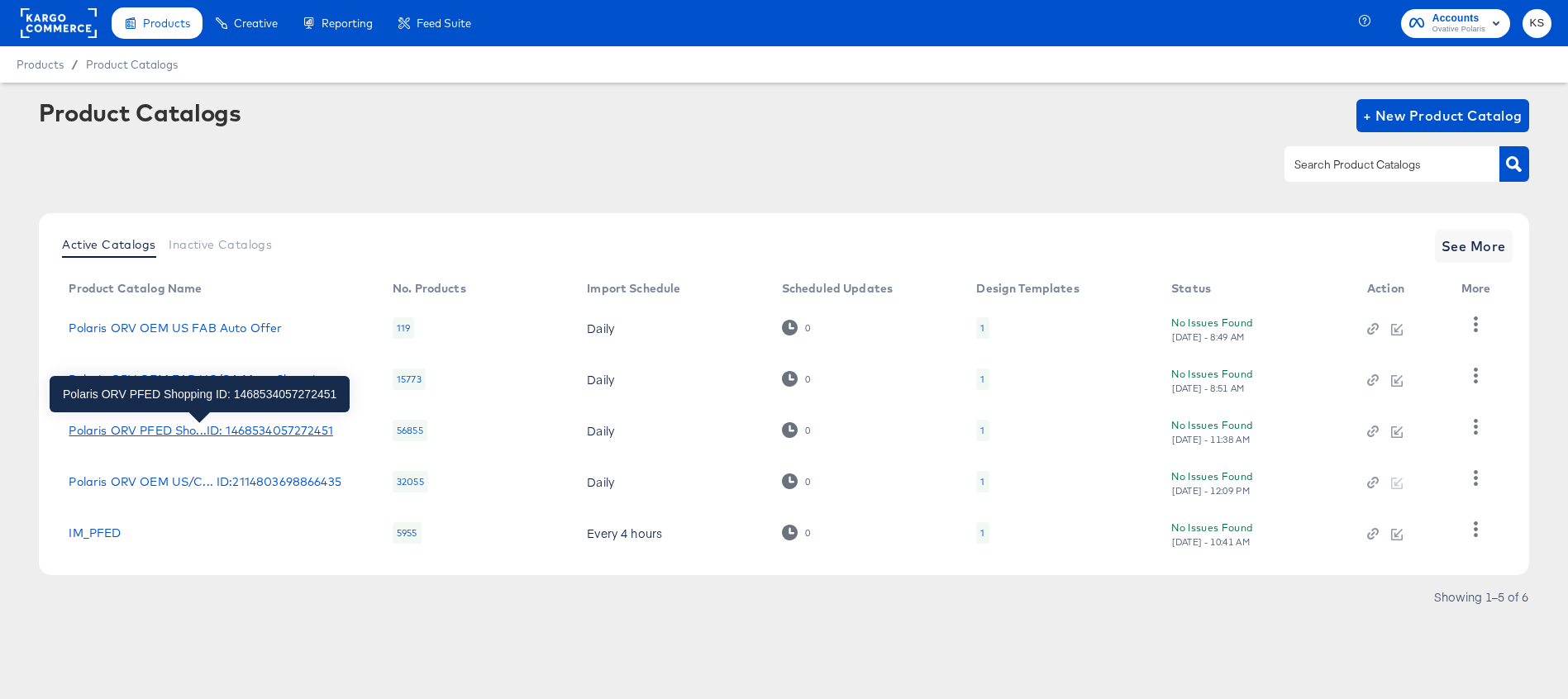
click at [241, 424] on div "Polaris ORV PFED Sho...ID: 1468534057272451" at bounding box center [199, 429] width 264 height 13
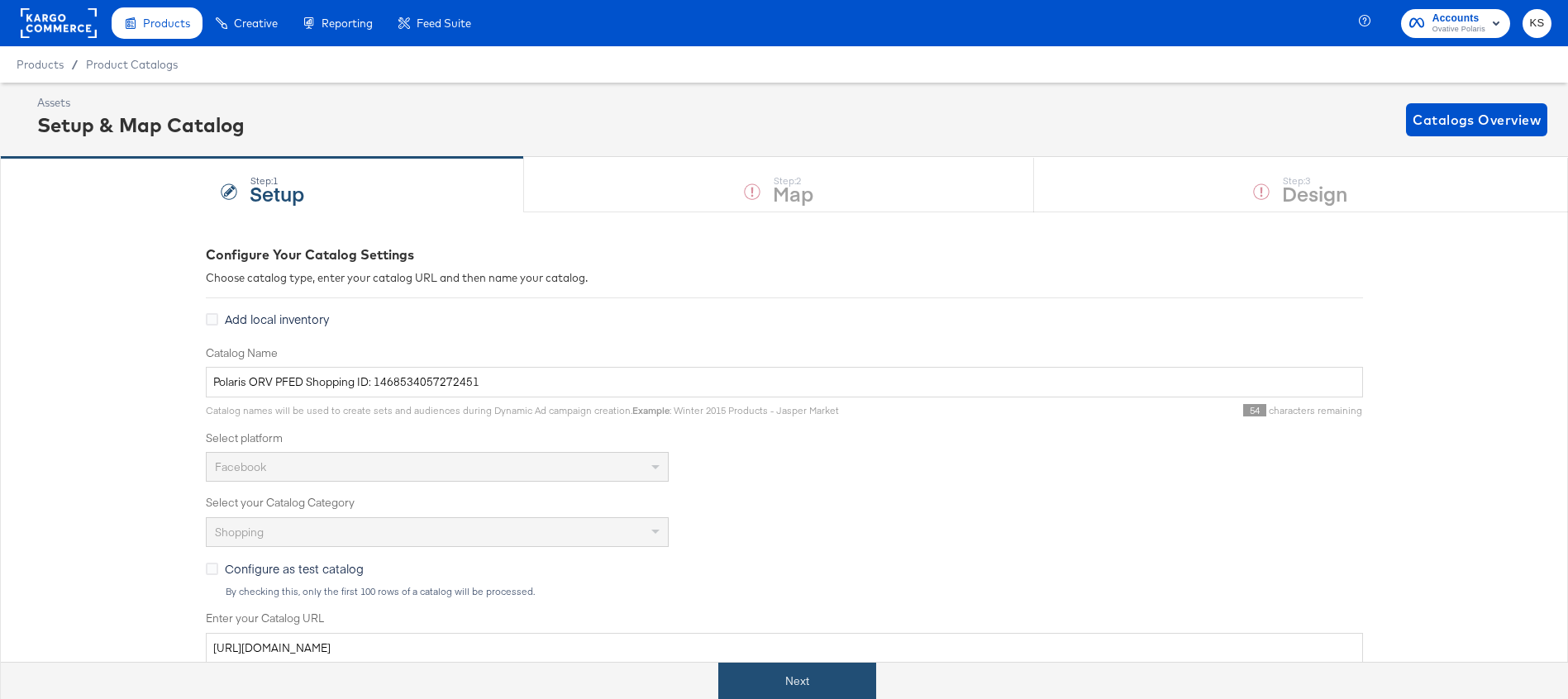
click at [806, 675] on button "Next" at bounding box center [797, 681] width 158 height 38
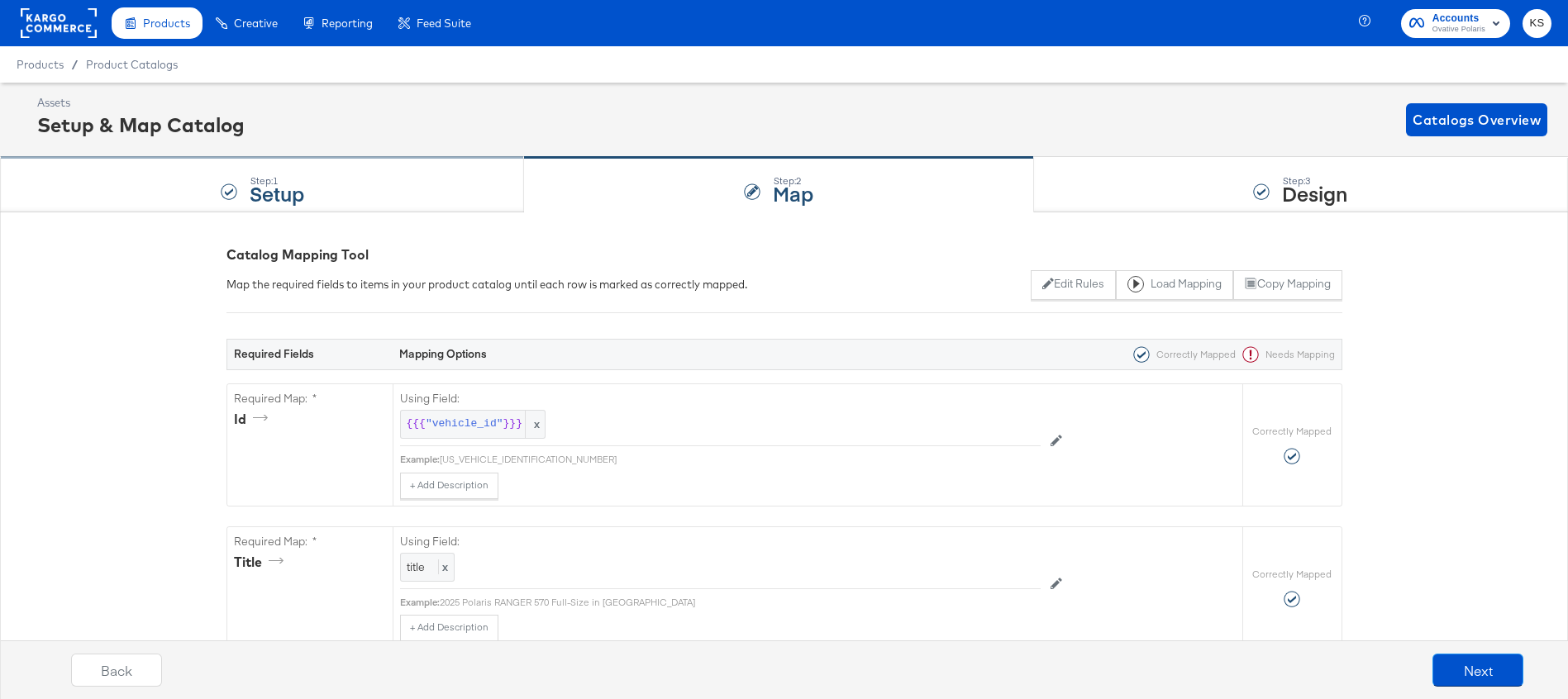
click at [336, 186] on div "Step: 1 Setup" at bounding box center [262, 185] width 524 height 54
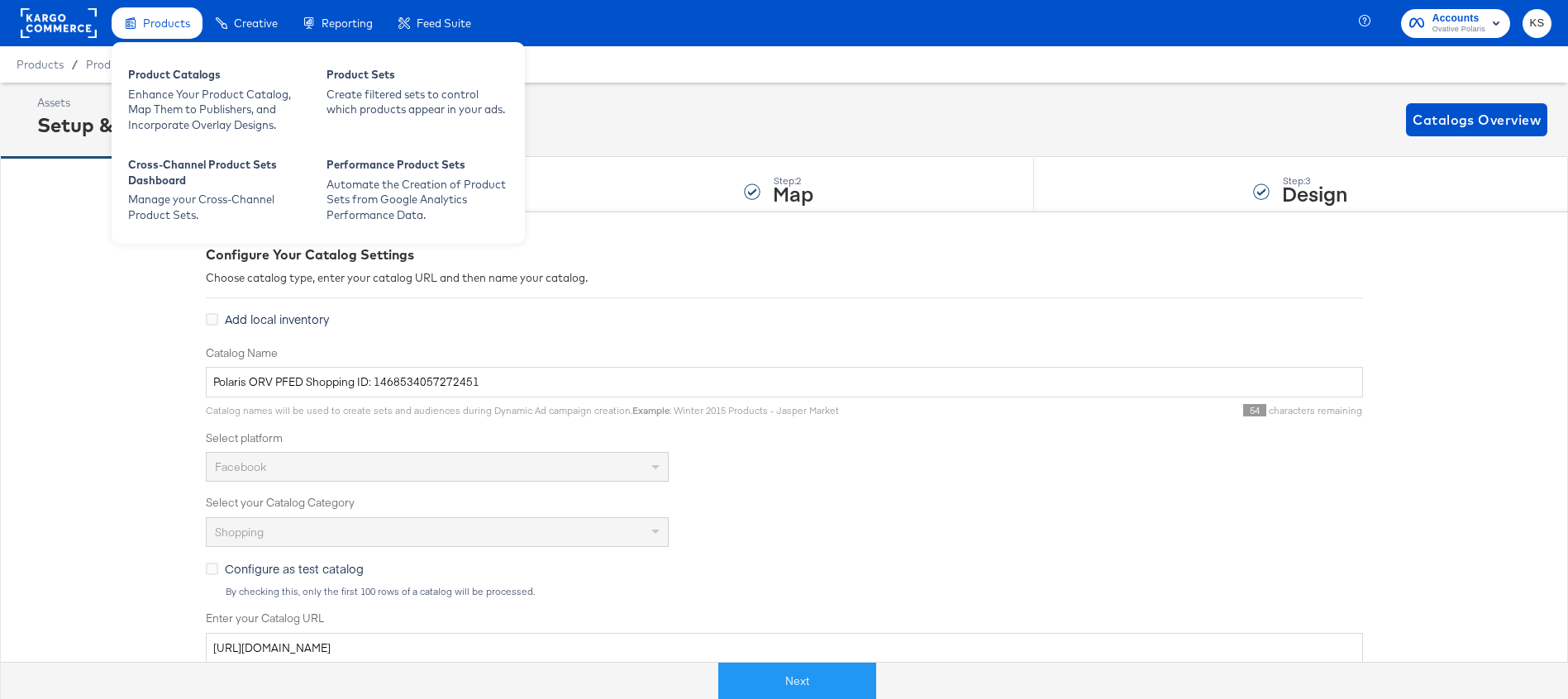
click at [160, 14] on div "Products" at bounding box center [157, 24] width 91 height 33
click at [179, 101] on div "Enhance Your Product Catalog, Map Them to Publishers, and Incorporate Overlay D…" at bounding box center [219, 110] width 182 height 46
